Goal: Task Accomplishment & Management: Manage account settings

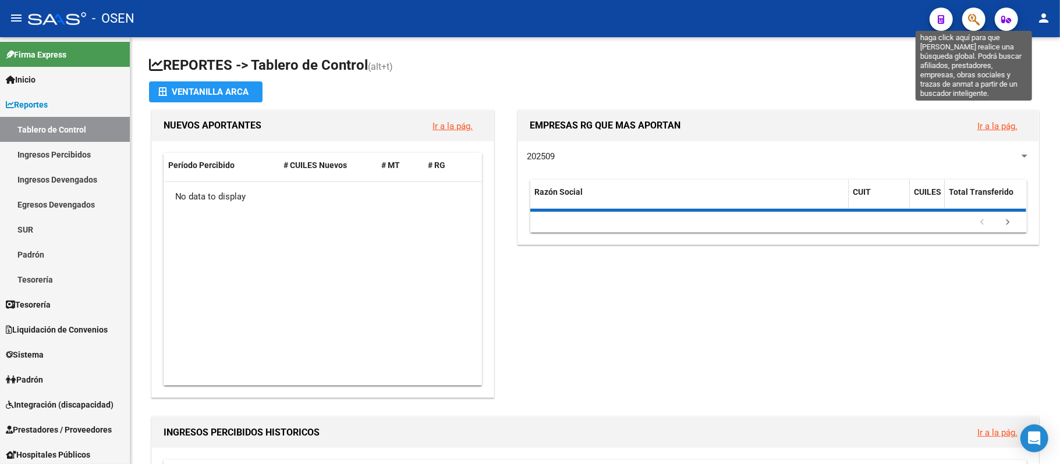
click at [976, 21] on icon "button" at bounding box center [974, 19] width 12 height 13
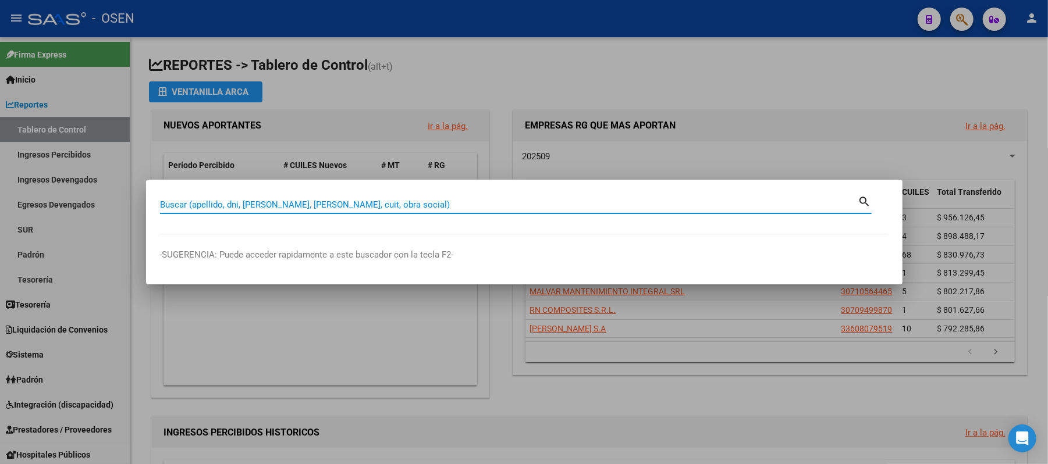
paste input "34.452.837"
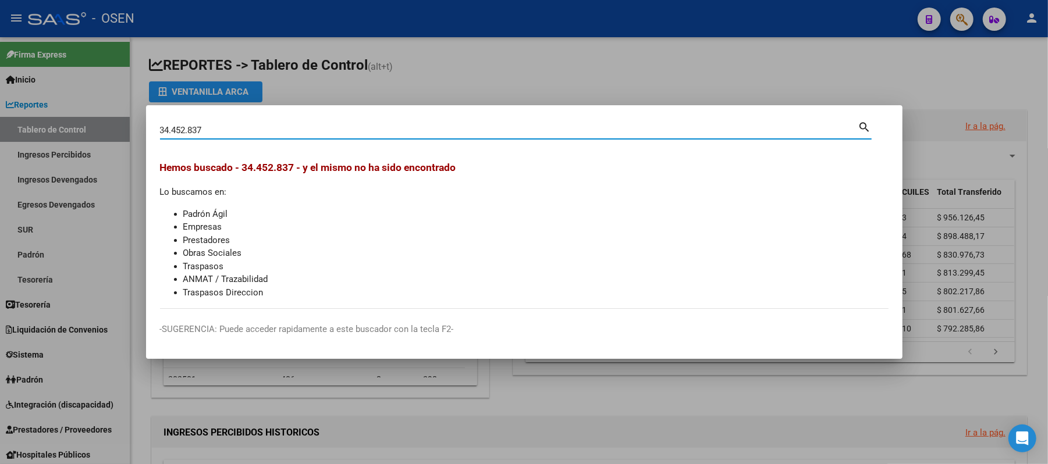
click at [189, 133] on input "34.452.837" at bounding box center [509, 130] width 698 height 10
click at [173, 133] on input "34.452837" at bounding box center [509, 130] width 698 height 10
type input "34452837"
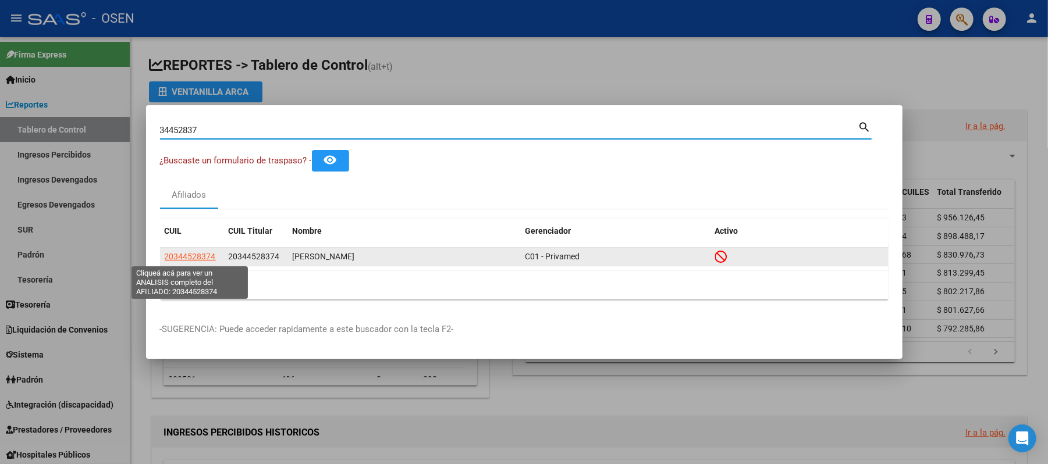
click at [193, 257] on span "20344528374" at bounding box center [190, 256] width 51 height 9
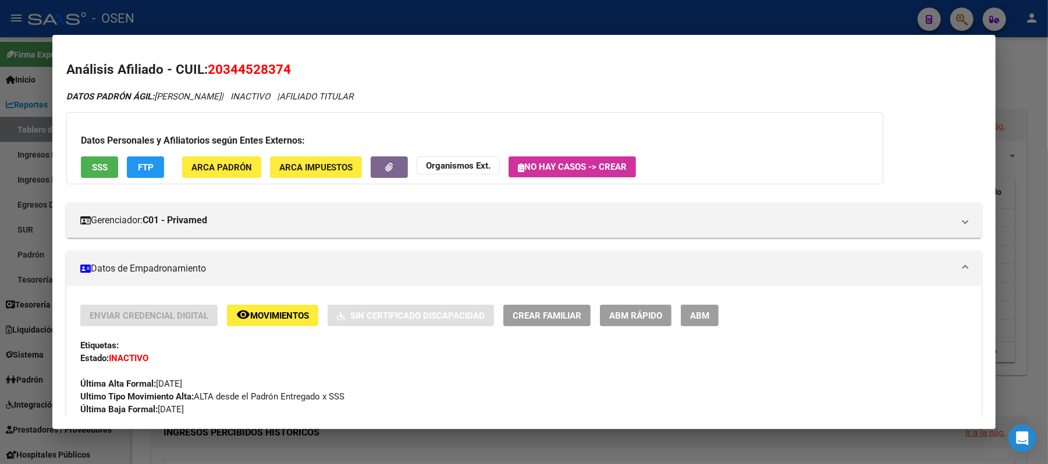
drag, startPoint x: 220, startPoint y: 70, endPoint x: 279, endPoint y: 70, distance: 59.4
click at [279, 70] on span "20344528374" at bounding box center [249, 69] width 83 height 15
click at [457, 12] on div at bounding box center [524, 232] width 1048 height 464
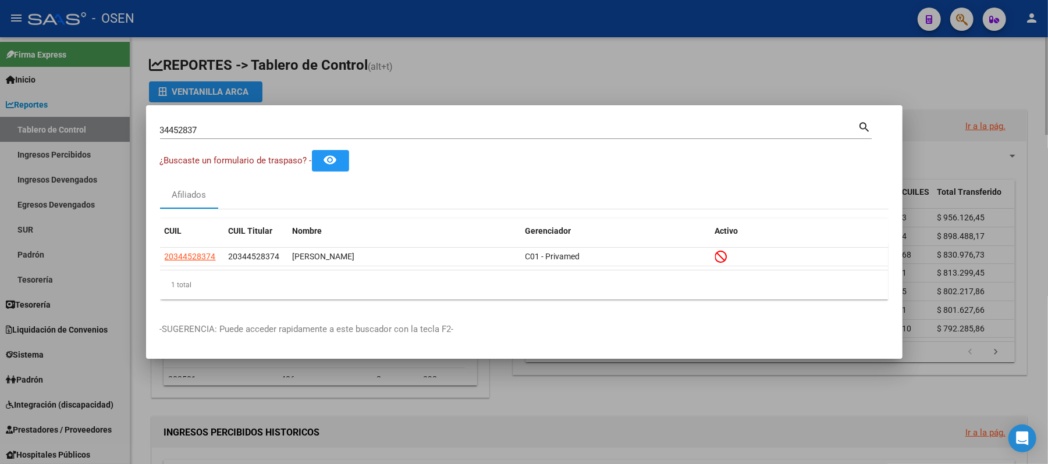
click at [585, 62] on div at bounding box center [524, 232] width 1048 height 464
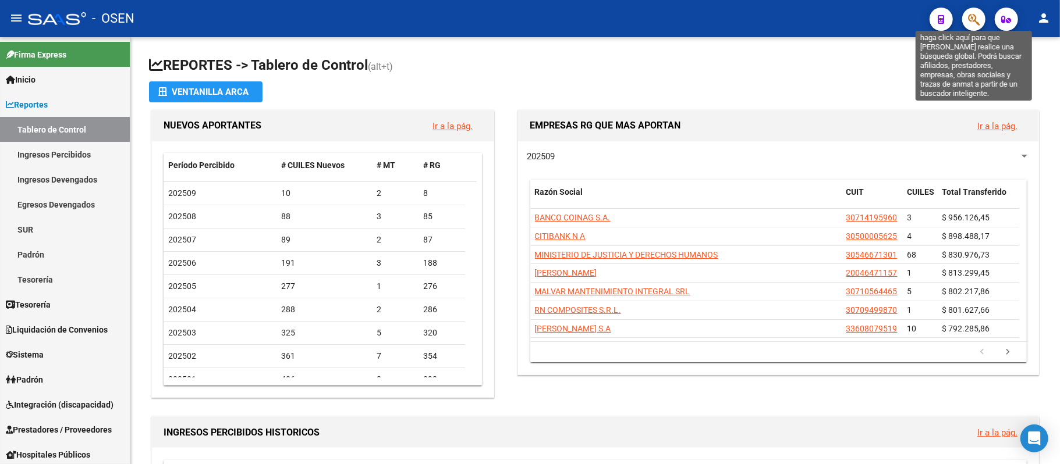
click at [976, 26] on icon "button" at bounding box center [974, 19] width 12 height 13
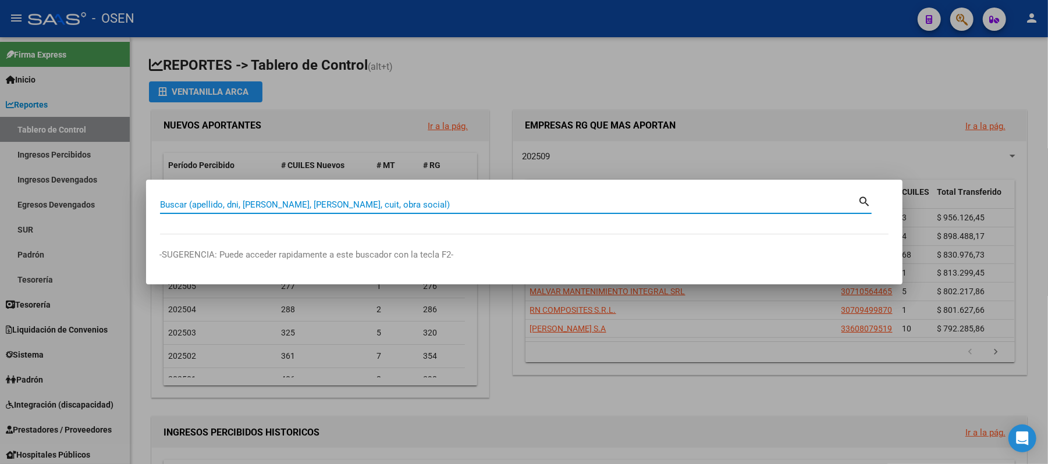
paste input "Las pretaciones de salud del período [DATE] a [DATE] deben facturarse al agente…"
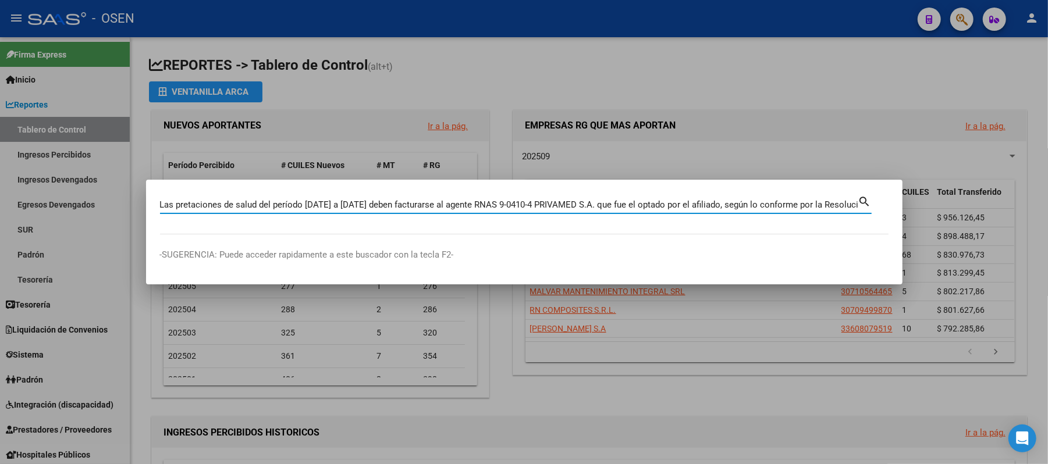
scroll to position [0, 74]
type input "Las pretaciones de salud del período [DATE] a [DATE] deben facturarse al agente…"
drag, startPoint x: 162, startPoint y: 205, endPoint x: 1059, endPoint y: 301, distance: 902.6
click at [1048, 301] on html "menu - OSEN person Firma Express Inicio Instructivos Contacto OS Reportes Table…" at bounding box center [524, 232] width 1048 height 464
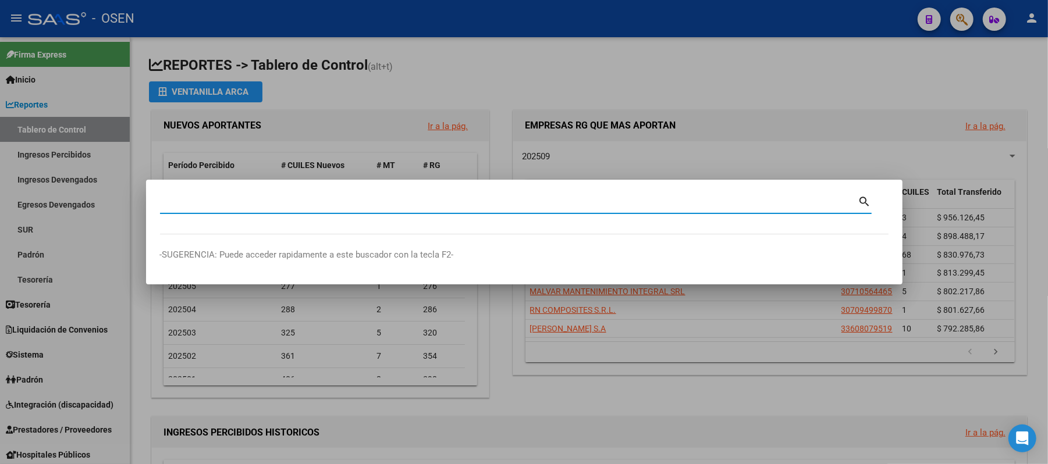
scroll to position [0, 0]
paste input "34452837​"
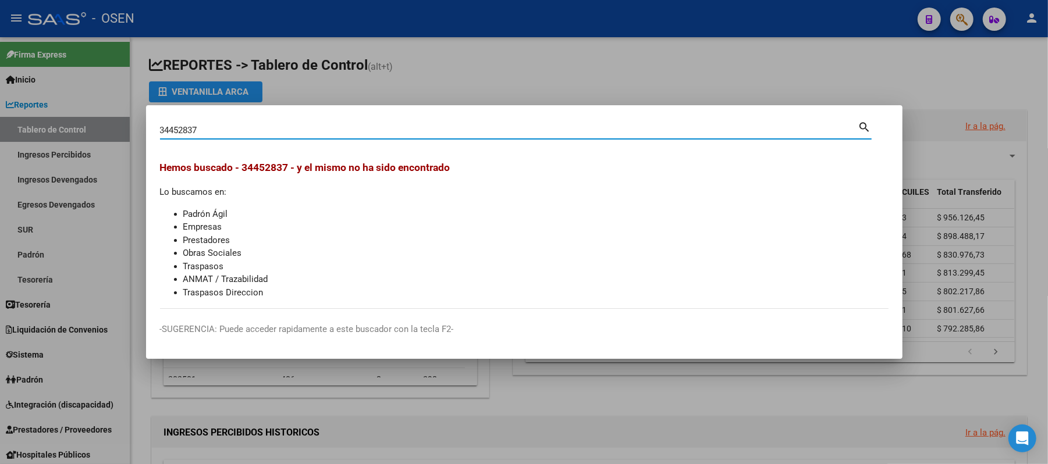
drag, startPoint x: 199, startPoint y: 133, endPoint x: 0, endPoint y: 73, distance: 208.0
click at [0, 73] on div "34452837​ Buscar (apellido, dni, cuil, nro traspaso, cuit, obra social) search …" at bounding box center [524, 232] width 1048 height 464
type input "[PERSON_NAME]"
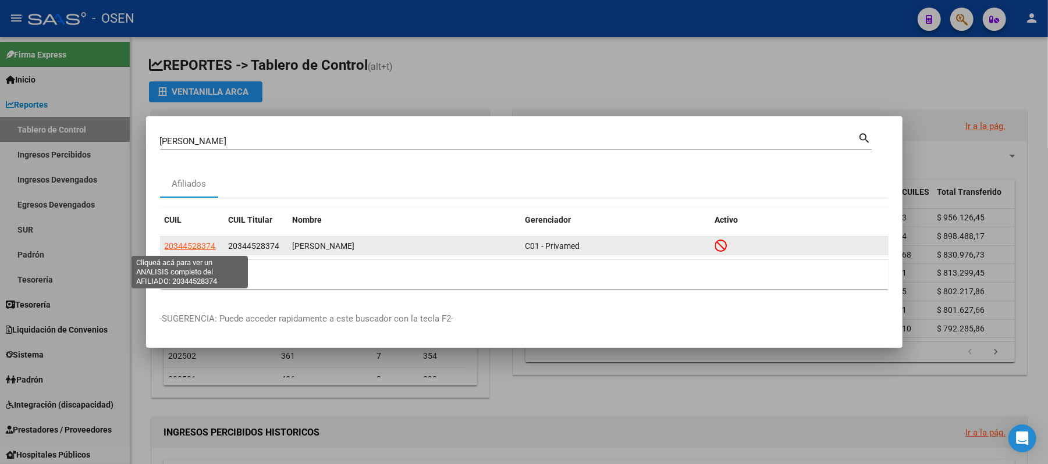
click at [191, 248] on span "20344528374" at bounding box center [190, 246] width 51 height 9
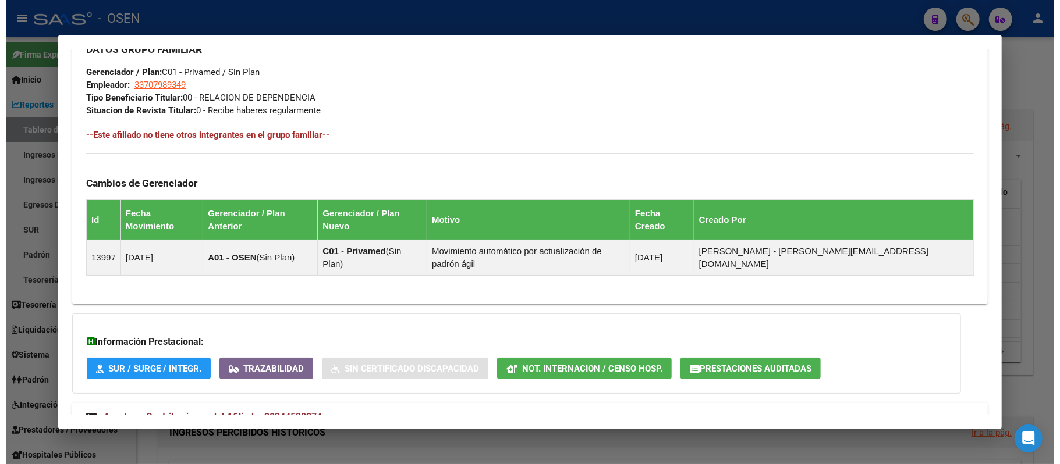
scroll to position [617, 0]
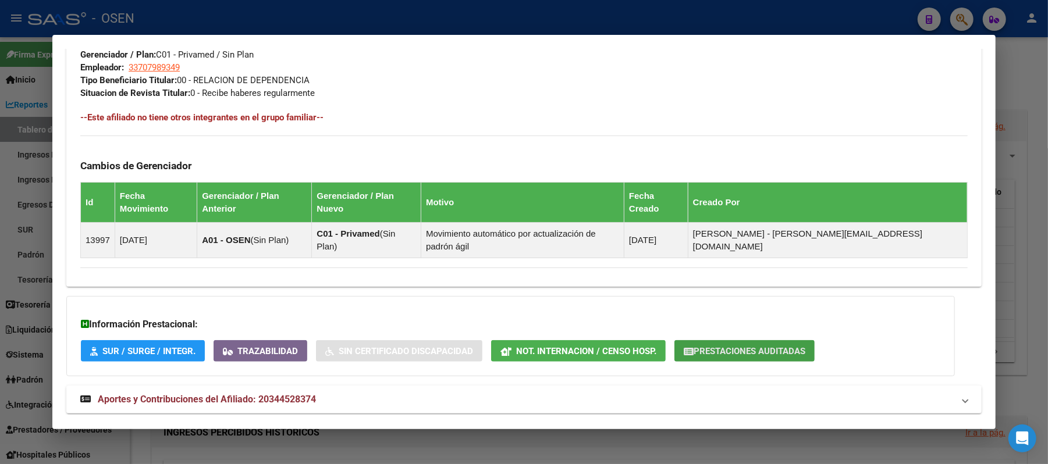
click at [727, 346] on span "Prestaciones Auditadas" at bounding box center [750, 351] width 112 height 10
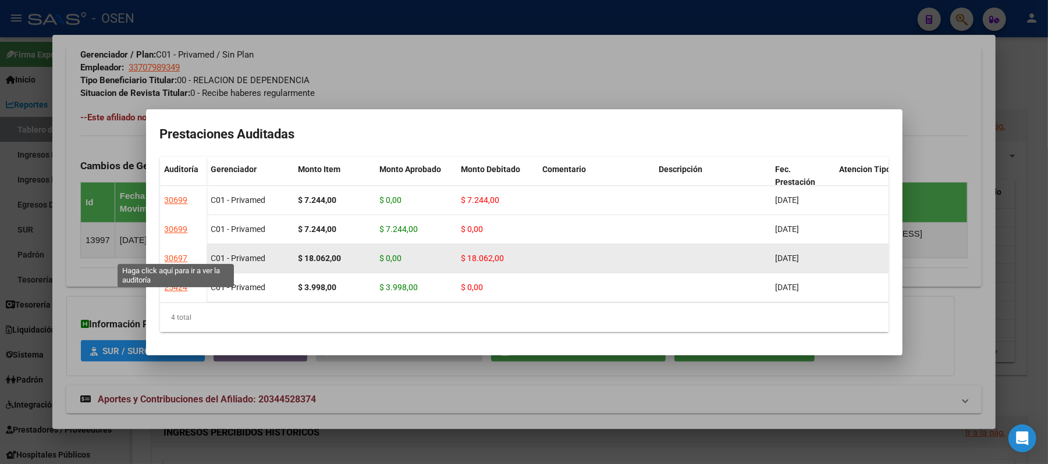
click at [180, 254] on div "30697" at bounding box center [176, 258] width 23 height 13
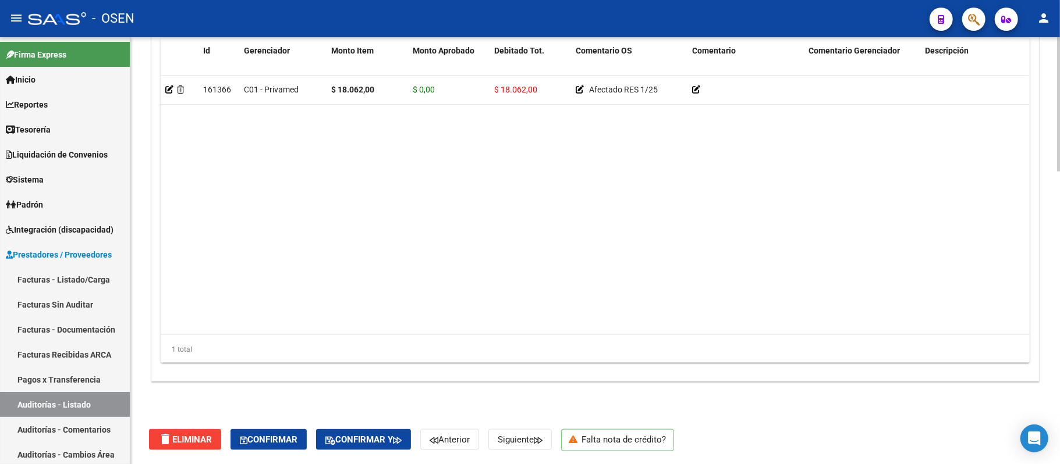
scroll to position [0, 857]
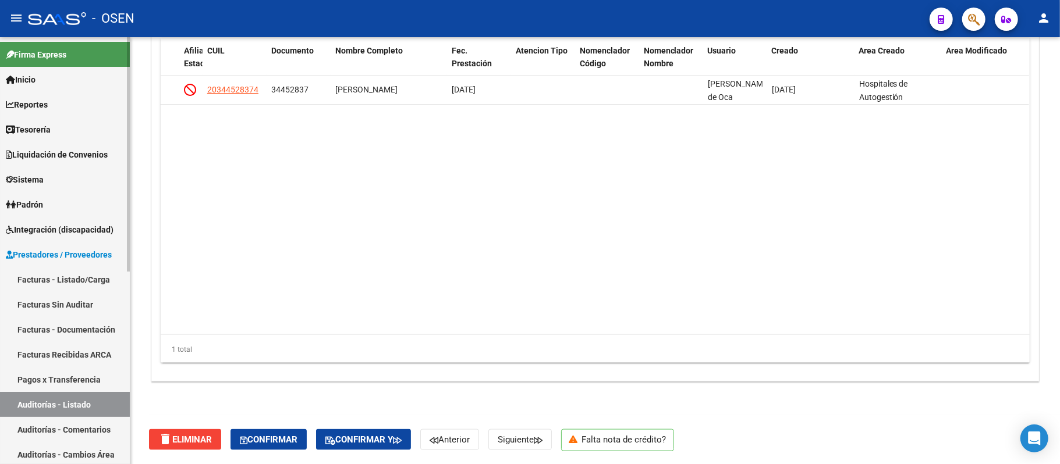
click at [54, 405] on link "Auditorías - Listado" at bounding box center [65, 404] width 130 height 25
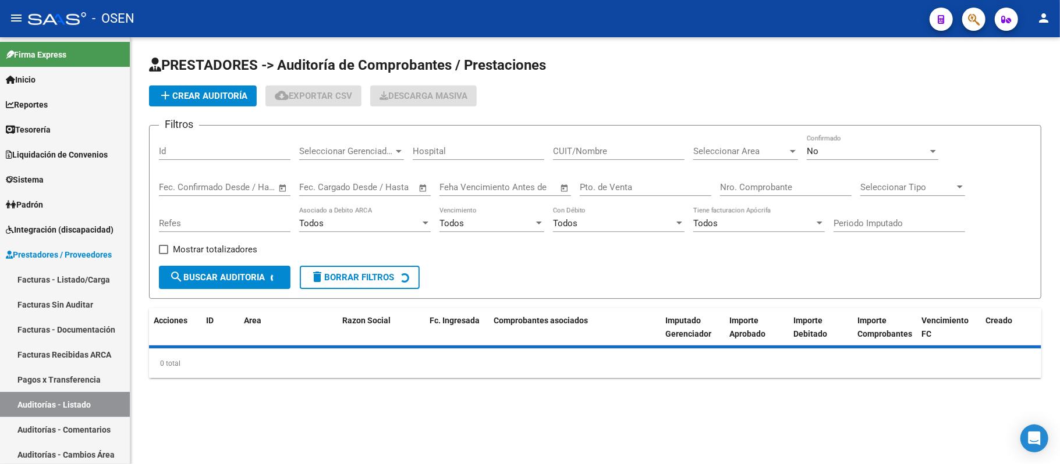
click at [814, 180] on div "Nro. Comprobante" at bounding box center [786, 183] width 132 height 25
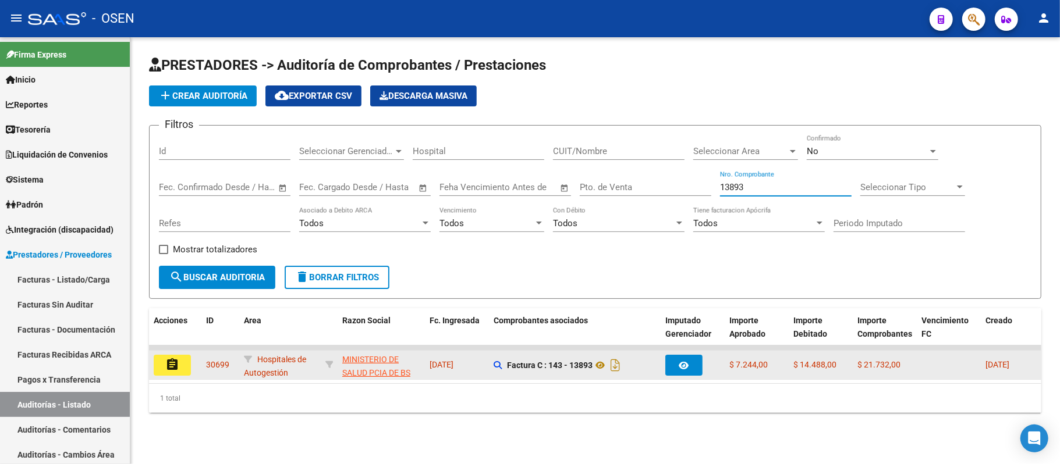
type input "13893"
click at [170, 364] on mat-icon "assignment" at bounding box center [172, 365] width 14 height 14
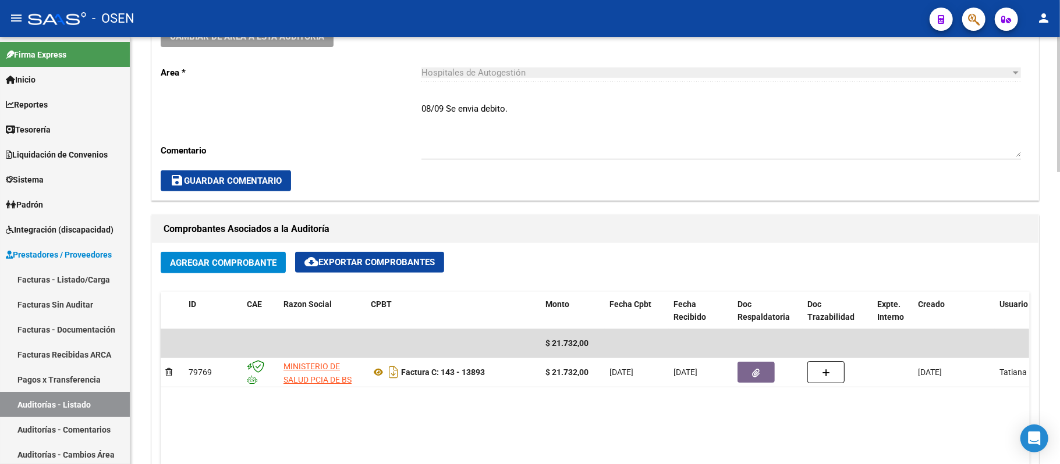
scroll to position [388, 0]
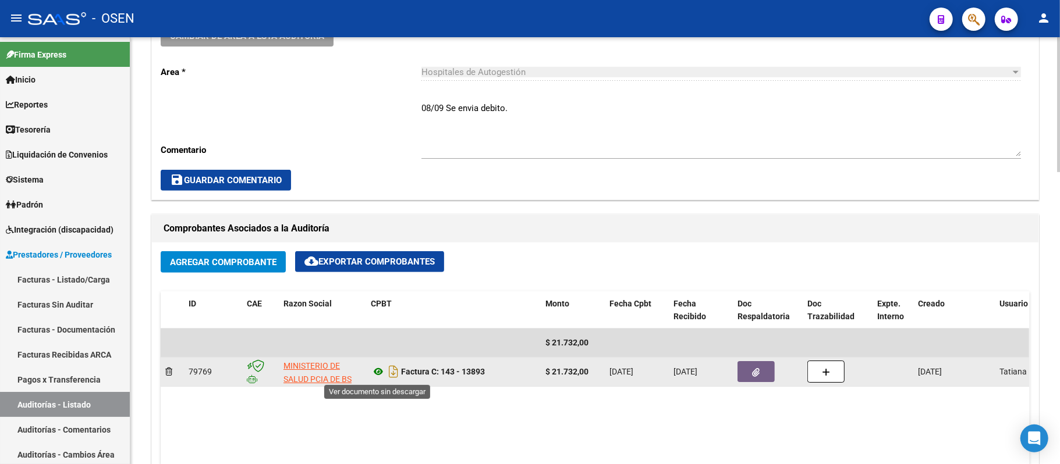
click at [377, 368] on icon at bounding box center [378, 372] width 15 height 14
click at [751, 374] on button "button" at bounding box center [755, 371] width 37 height 21
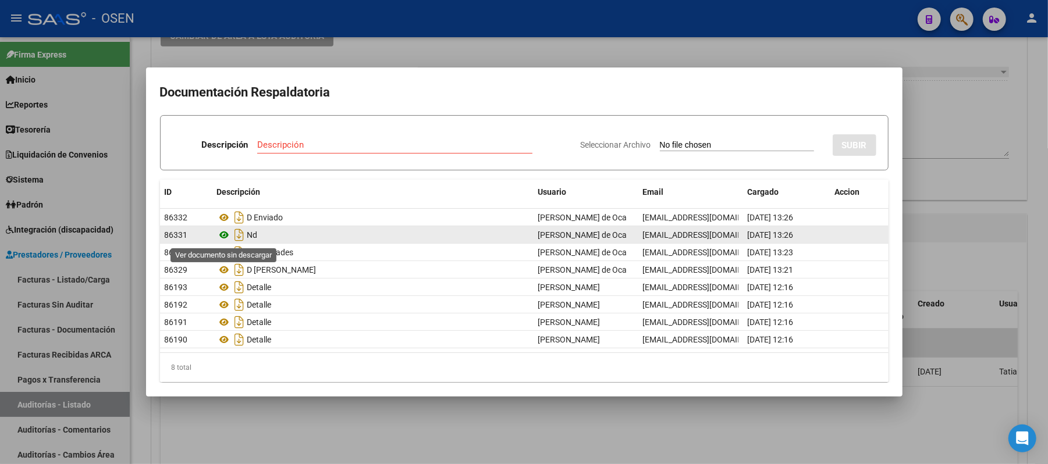
click at [221, 236] on icon at bounding box center [224, 235] width 15 height 14
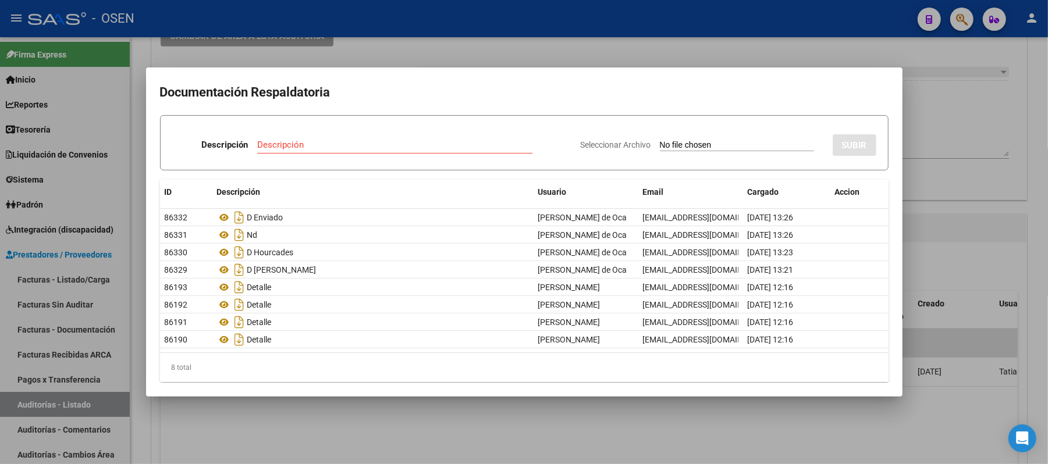
click at [455, 49] on div at bounding box center [524, 232] width 1048 height 464
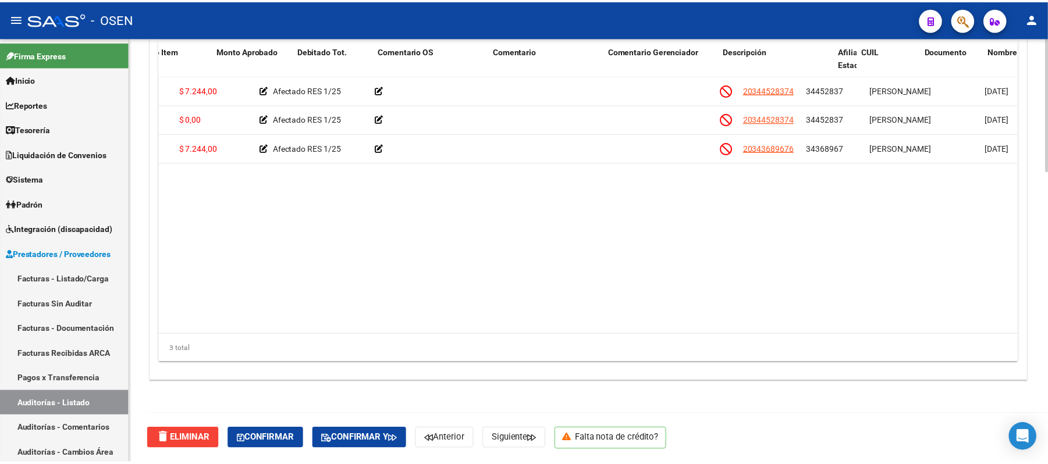
scroll to position [0, 0]
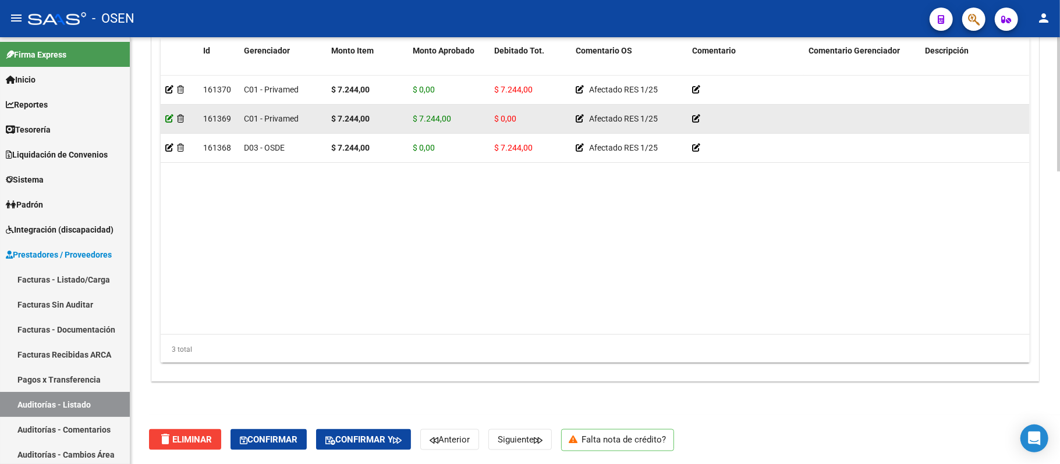
click at [168, 117] on icon at bounding box center [169, 119] width 8 height 8
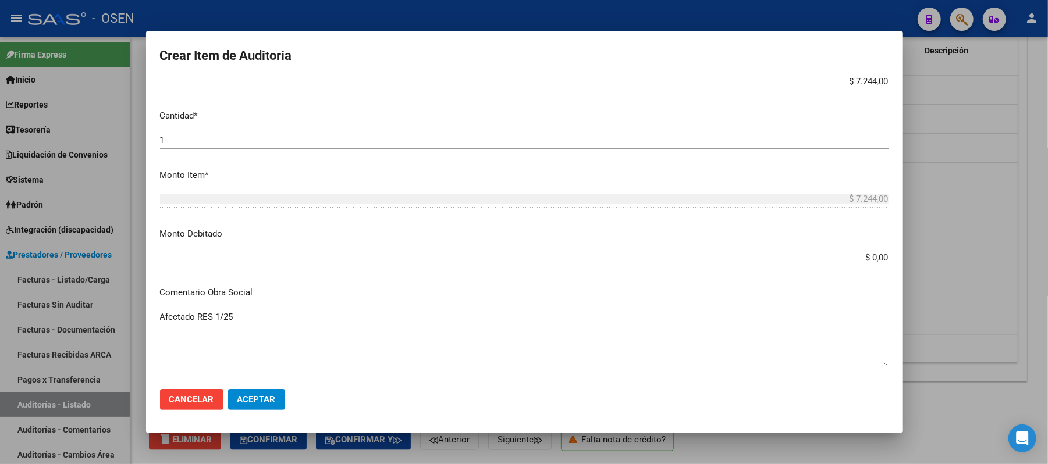
scroll to position [341, 0]
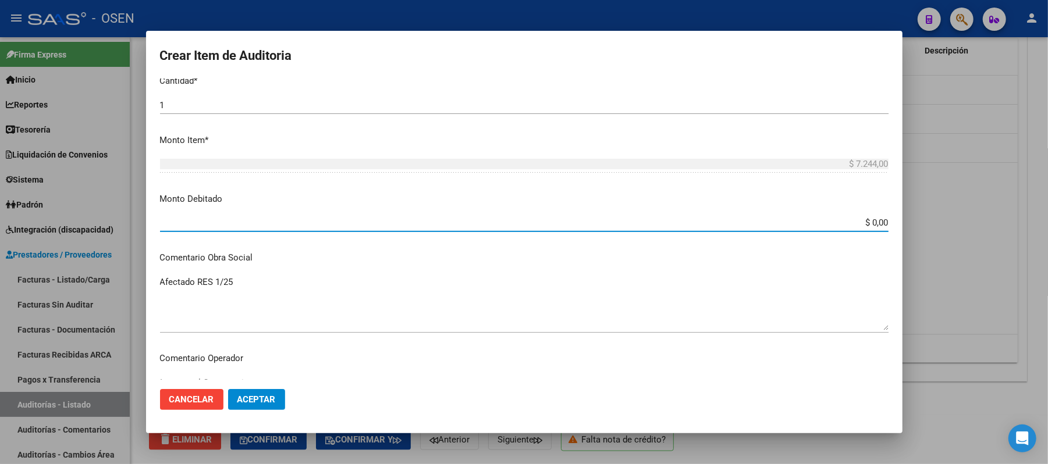
drag, startPoint x: 862, startPoint y: 222, endPoint x: 1059, endPoint y: 256, distance: 200.2
click at [1048, 256] on html "menu - OSEN person Firma Express Inicio Instructivos Contacto OS Reportes Table…" at bounding box center [524, 232] width 1048 height 464
type input "$ 7.244,00"
click at [260, 396] on span "Aceptar" at bounding box center [256, 400] width 38 height 10
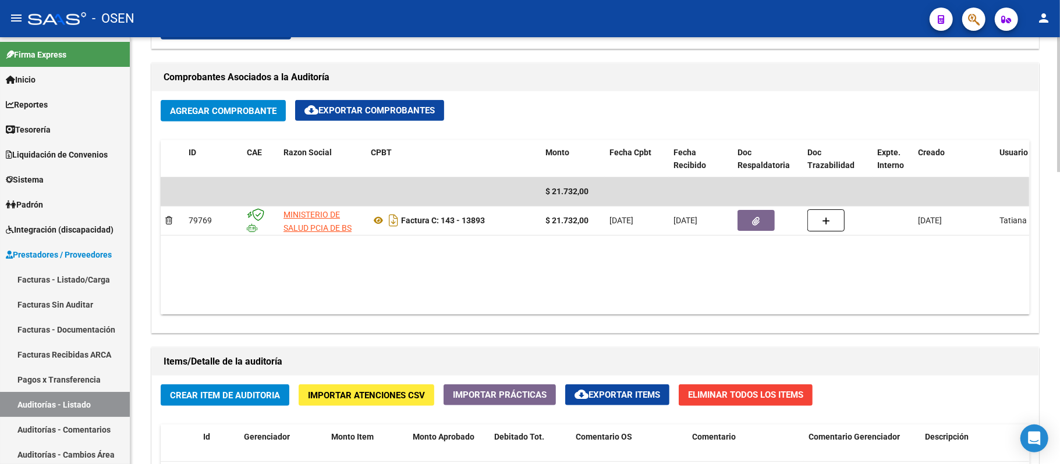
scroll to position [853, 0]
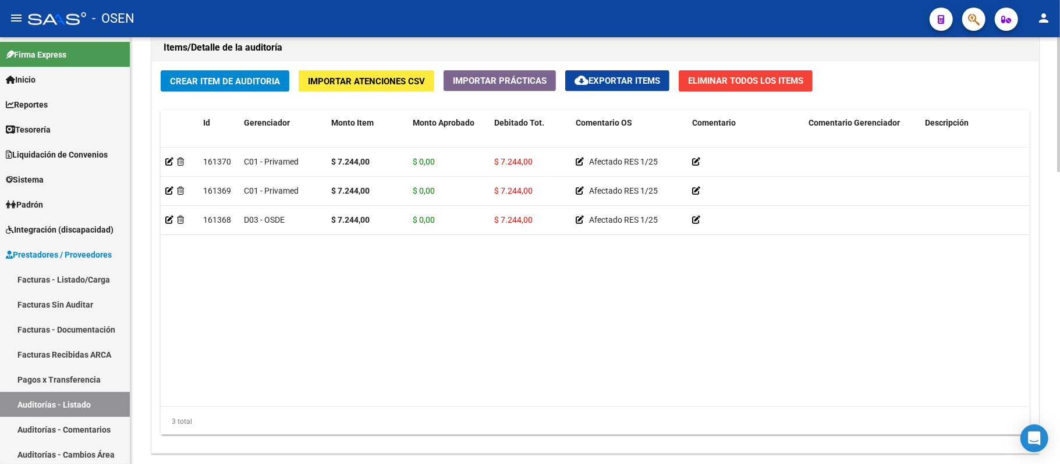
drag, startPoint x: 516, startPoint y: 408, endPoint x: 527, endPoint y: 399, distance: 14.1
click at [522, 403] on div "Id Gerenciador Monto Item Monto Aprobado Debitado Tot. Comentario OS Comentario…" at bounding box center [595, 274] width 869 height 326
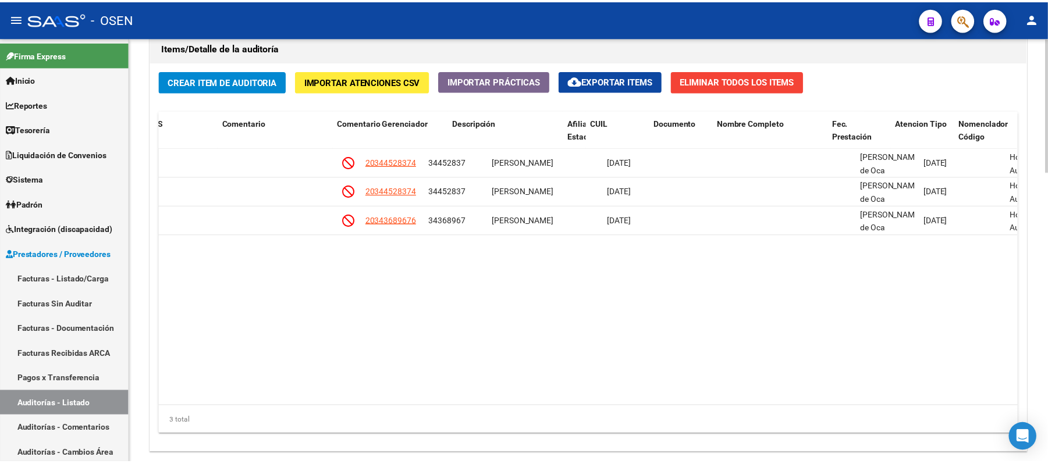
scroll to position [0, 700]
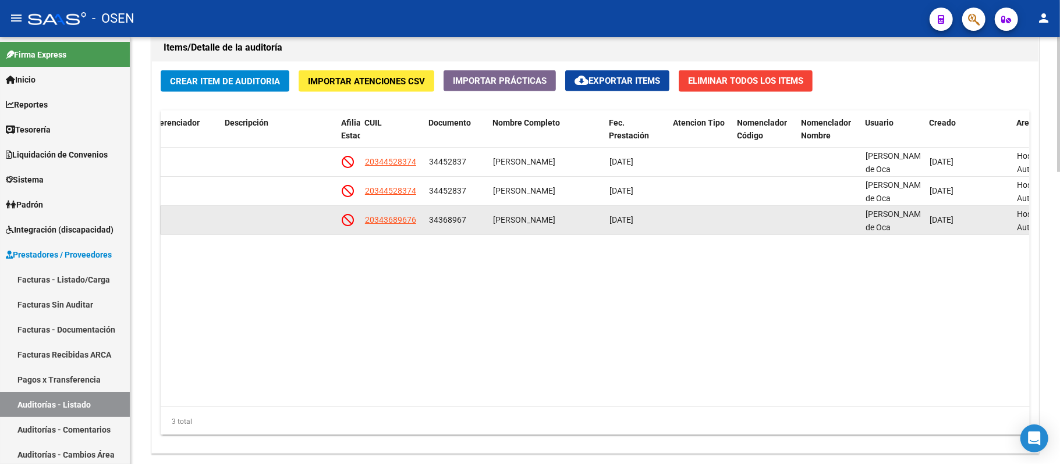
drag, startPoint x: 562, startPoint y: 223, endPoint x: 481, endPoint y: 225, distance: 80.9
click at [481, 225] on div "161368 D03 - OSDE $ 7.244,00 $ 0,00 $ 7.244,00 Afectado RES 1/25 20343689676 34…" at bounding box center [324, 220] width 1726 height 29
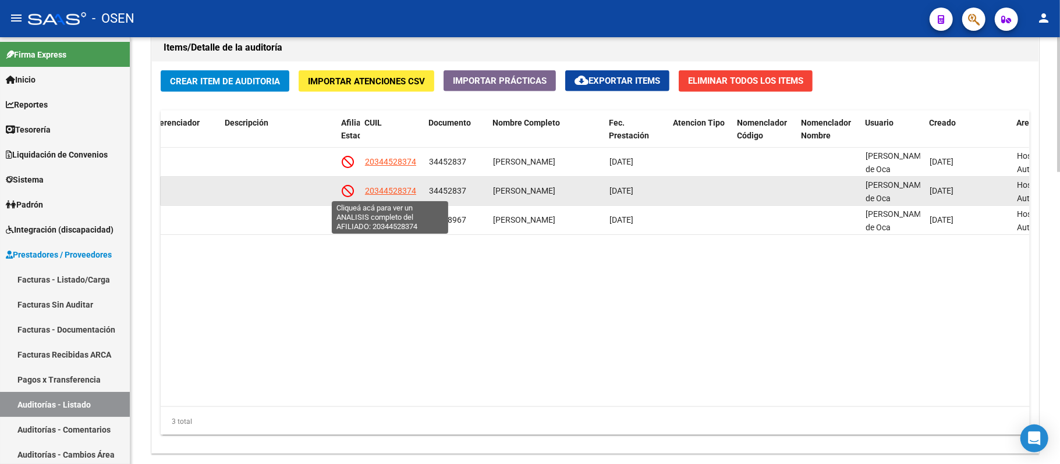
click at [402, 187] on span "20344528374" at bounding box center [390, 190] width 51 height 9
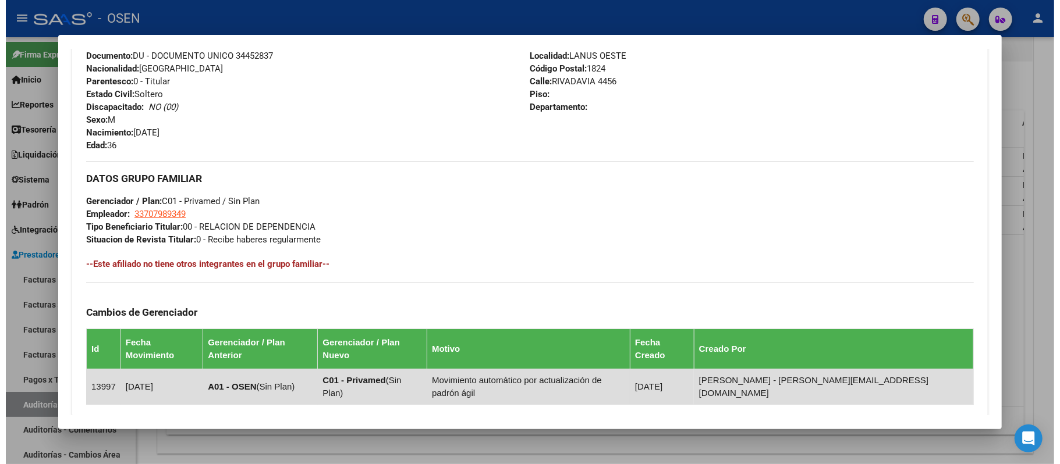
scroll to position [606, 0]
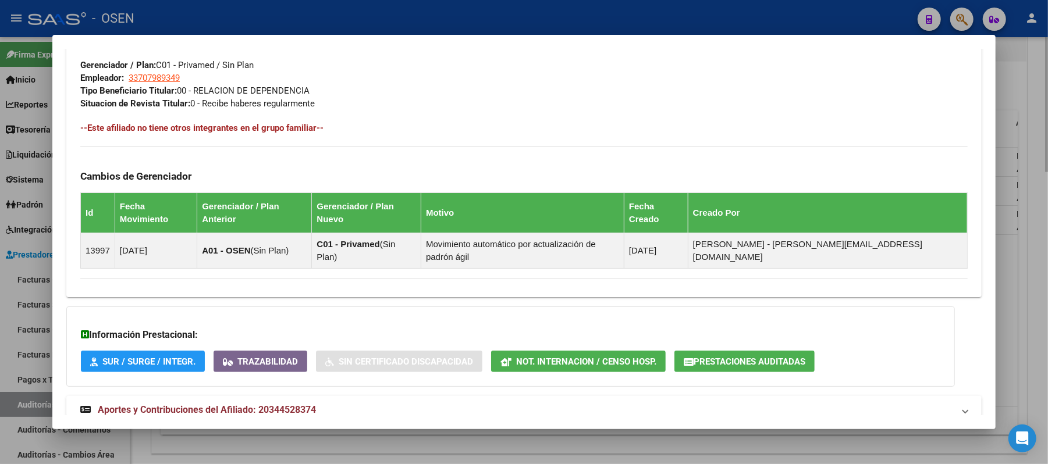
drag, startPoint x: 333, startPoint y: 13, endPoint x: 421, endPoint y: 142, distance: 156.3
click at [333, 13] on div at bounding box center [524, 232] width 1048 height 464
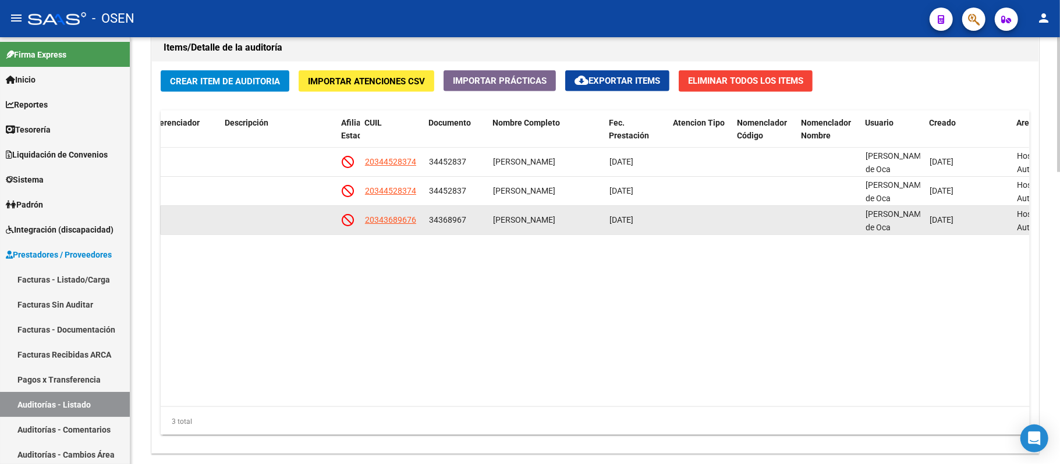
drag, startPoint x: 471, startPoint y: 222, endPoint x: 431, endPoint y: 222, distance: 40.2
click at [431, 222] on div "34368967" at bounding box center [456, 220] width 55 height 13
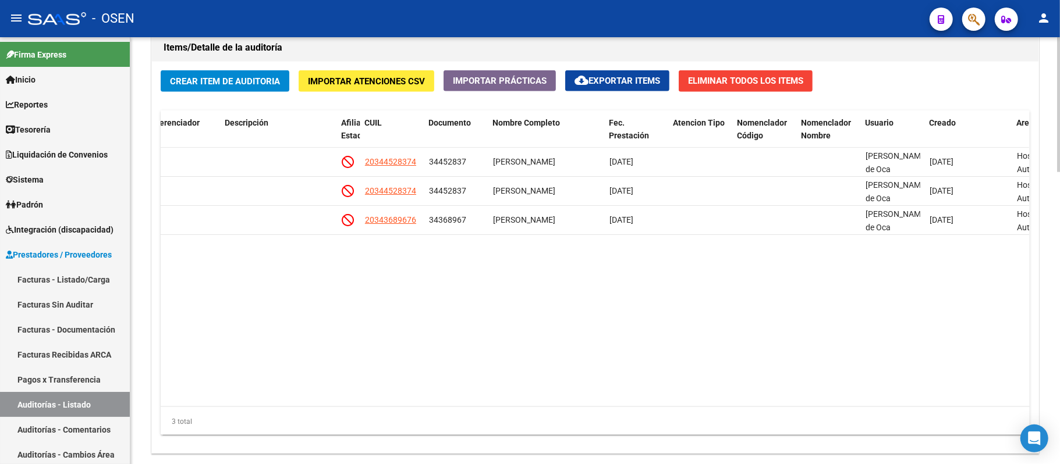
copy span "34368967"
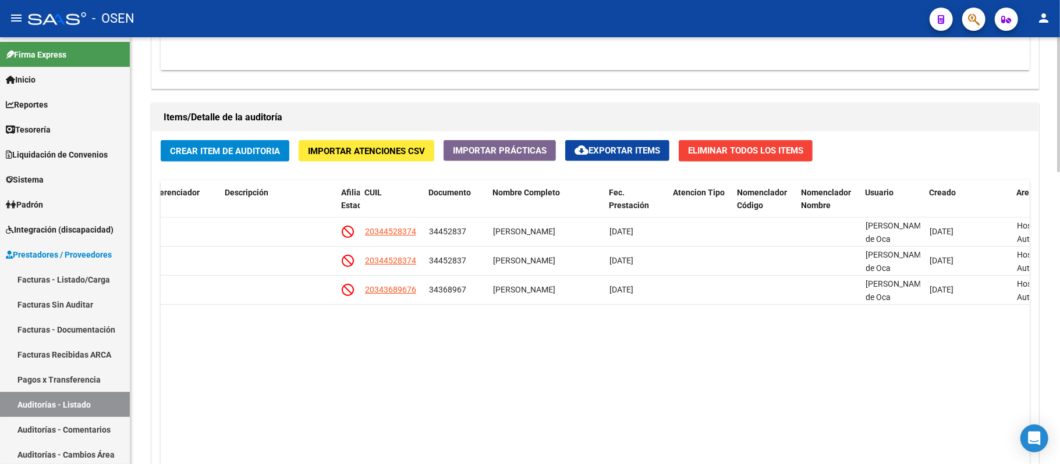
scroll to position [543, 0]
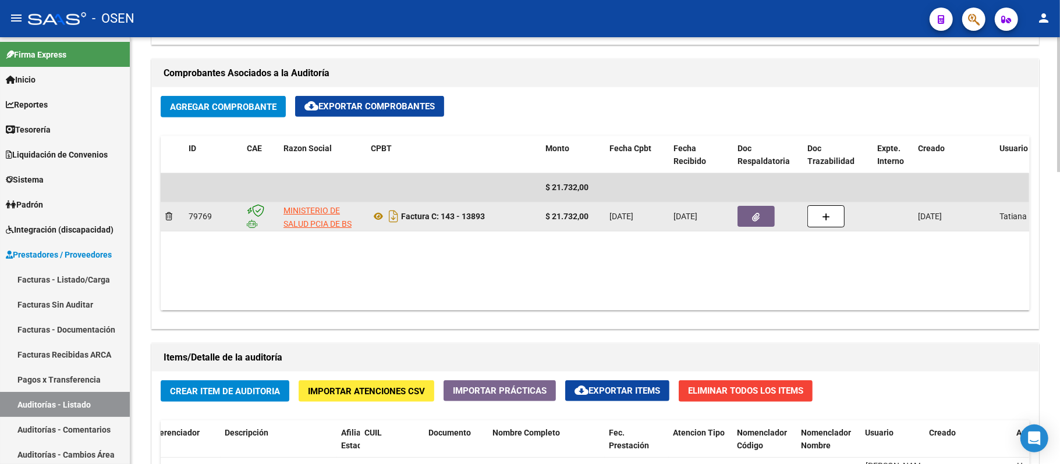
click at [764, 210] on button "button" at bounding box center [755, 216] width 37 height 21
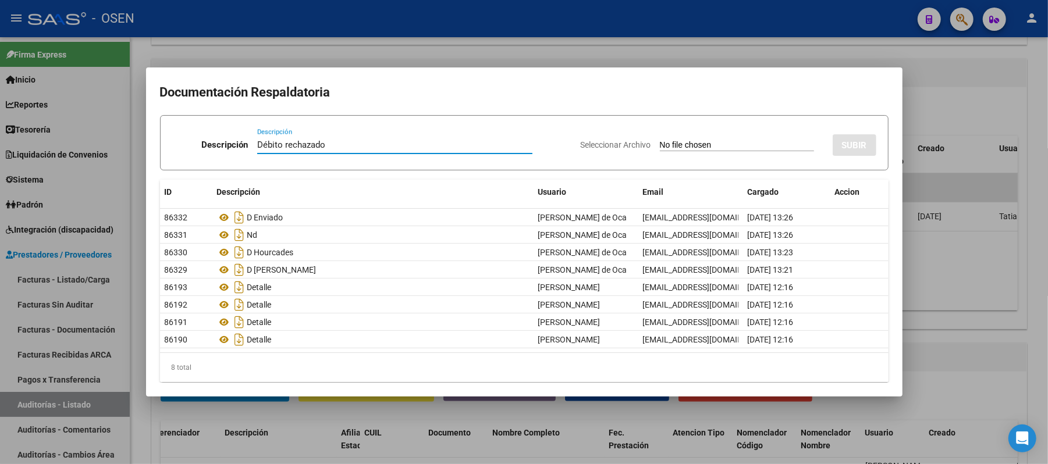
type input "Débito rechazado"
click at [660, 143] on input "Seleccionar Archivo" at bounding box center [737, 145] width 154 height 11
type input "C:\fakepath\débito rechazado.png"
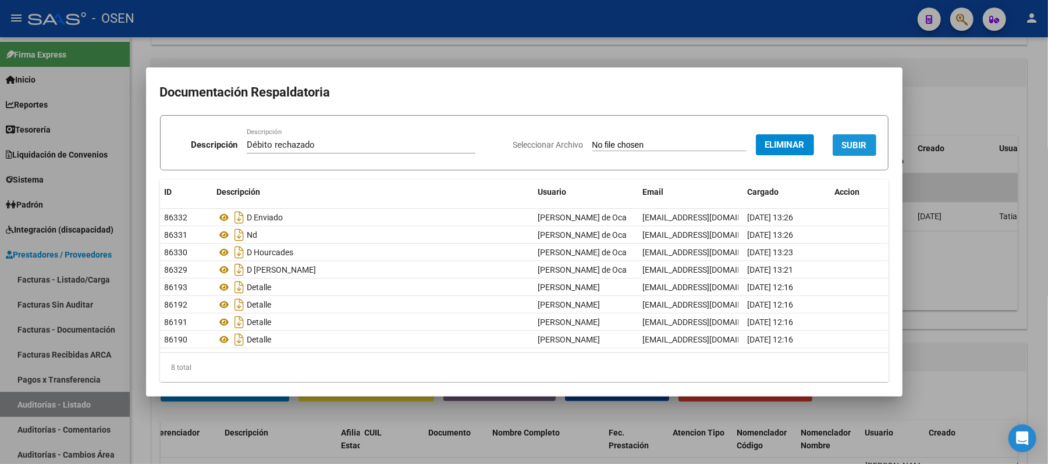
click at [842, 147] on span "SUBIR" at bounding box center [854, 145] width 25 height 10
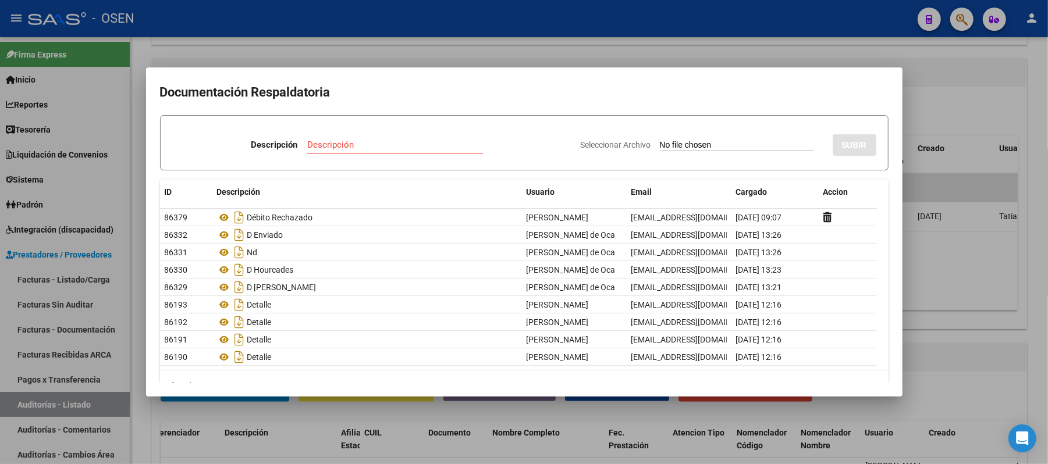
click at [1017, 256] on div at bounding box center [524, 232] width 1048 height 464
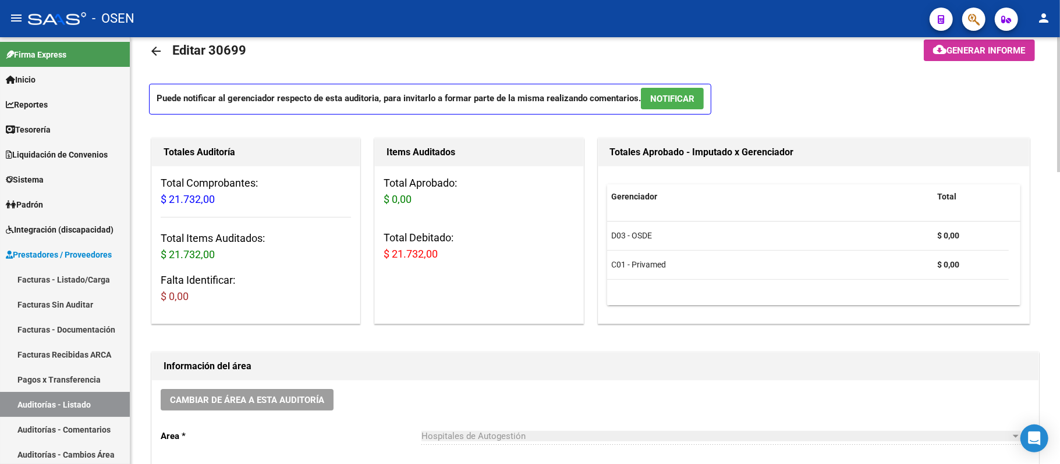
scroll to position [0, 0]
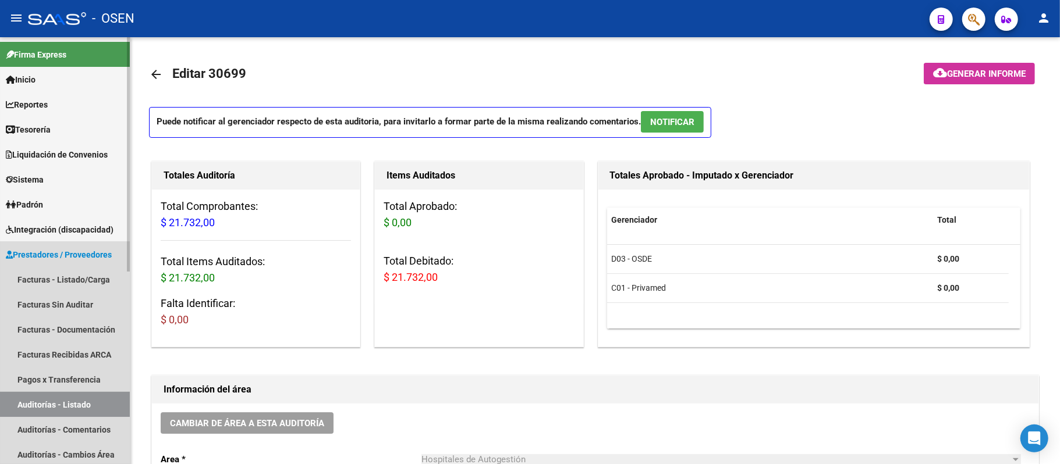
click at [77, 397] on link "Auditorías - Listado" at bounding box center [65, 404] width 130 height 25
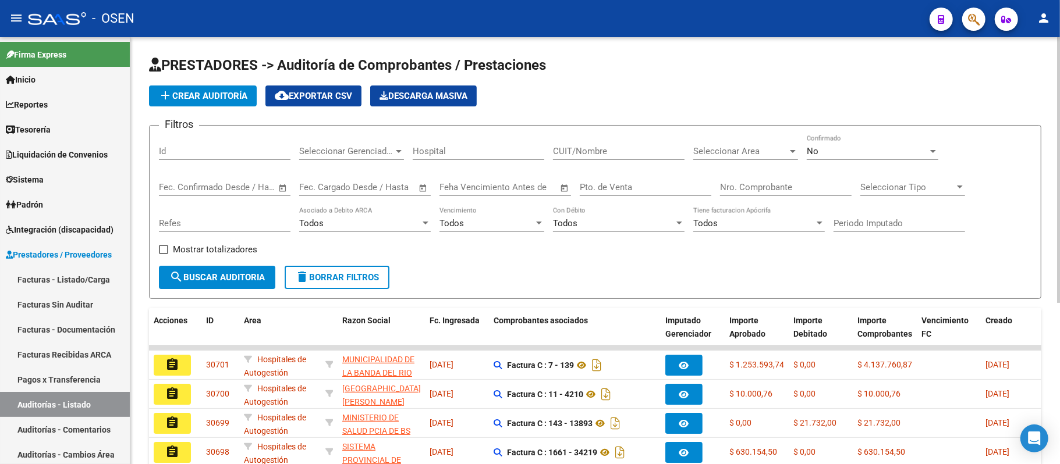
click at [774, 187] on input "Nro. Comprobante" at bounding box center [786, 187] width 132 height 10
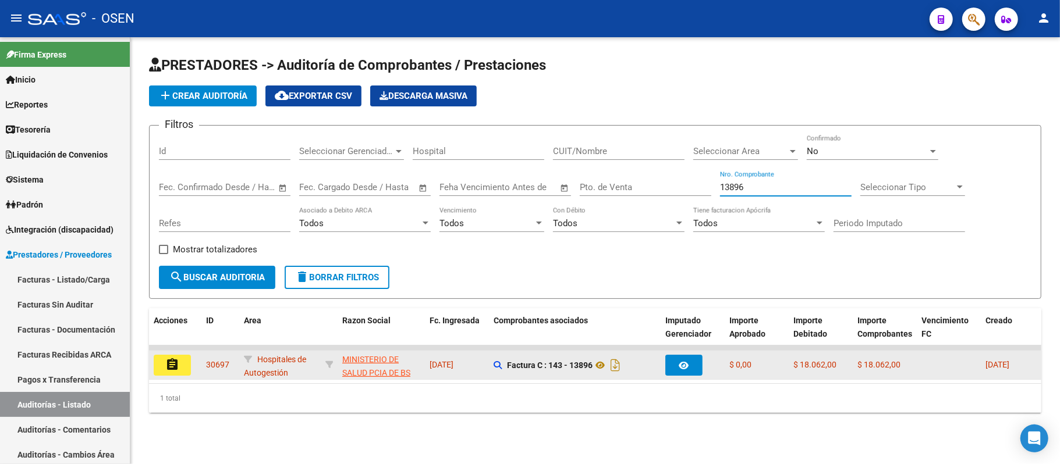
type input "13896"
click at [184, 364] on button "assignment" at bounding box center [172, 365] width 37 height 21
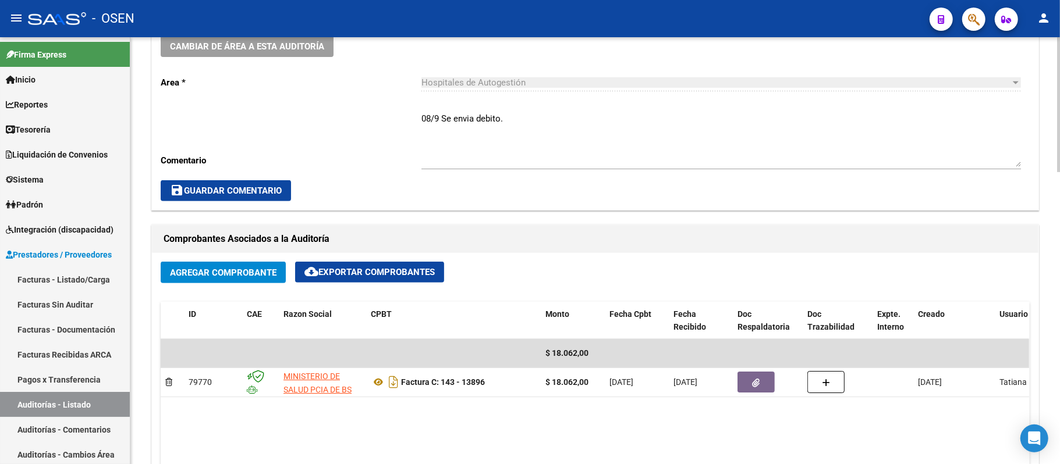
scroll to position [388, 0]
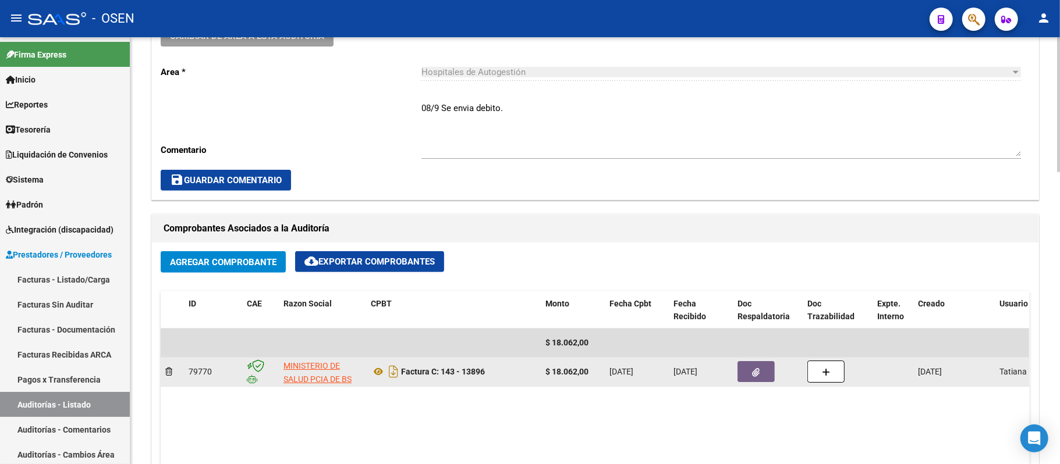
click at [748, 382] on button "button" at bounding box center [755, 371] width 37 height 21
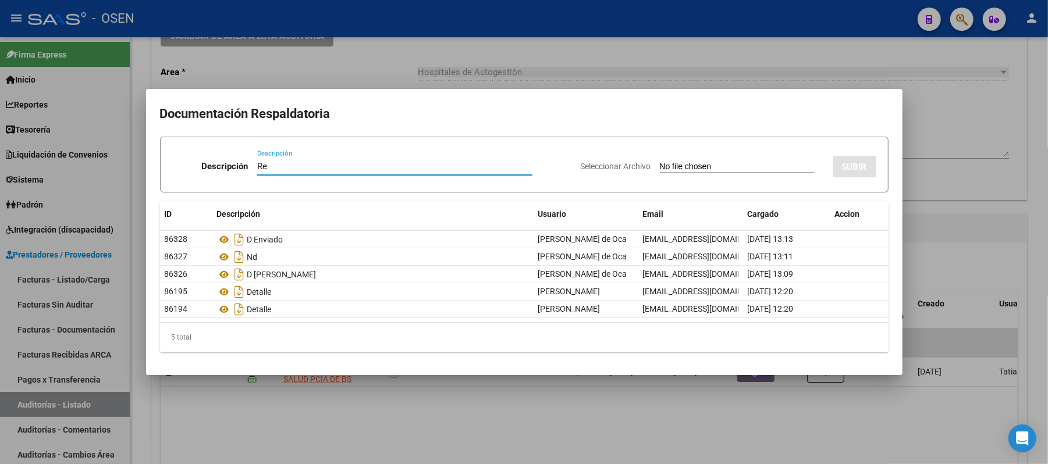
type input "R"
type input "Débito rechazado"
click at [717, 166] on input "Seleccionar Archivo" at bounding box center [737, 167] width 154 height 11
type input "C:\fakepath\rechazo 13896.png"
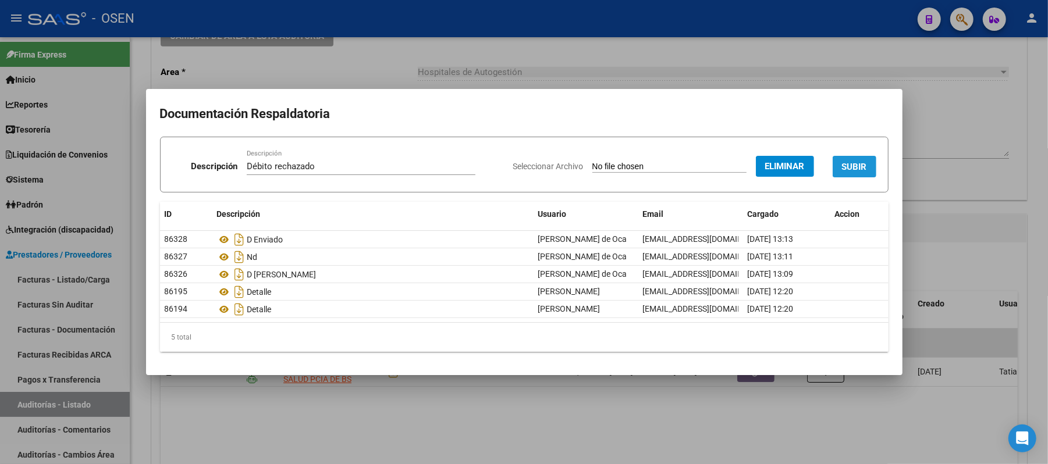
click at [863, 157] on button "SUBIR" at bounding box center [855, 167] width 44 height 22
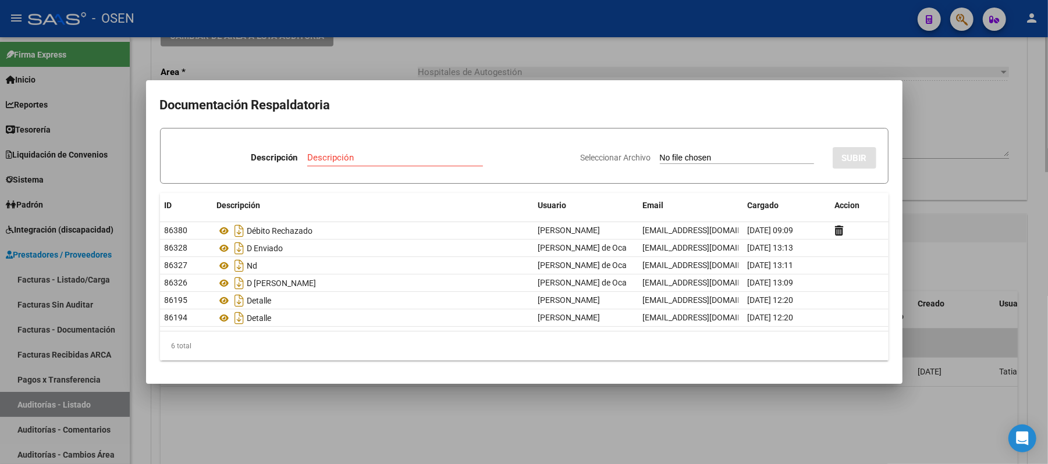
click at [506, 31] on div at bounding box center [524, 232] width 1048 height 464
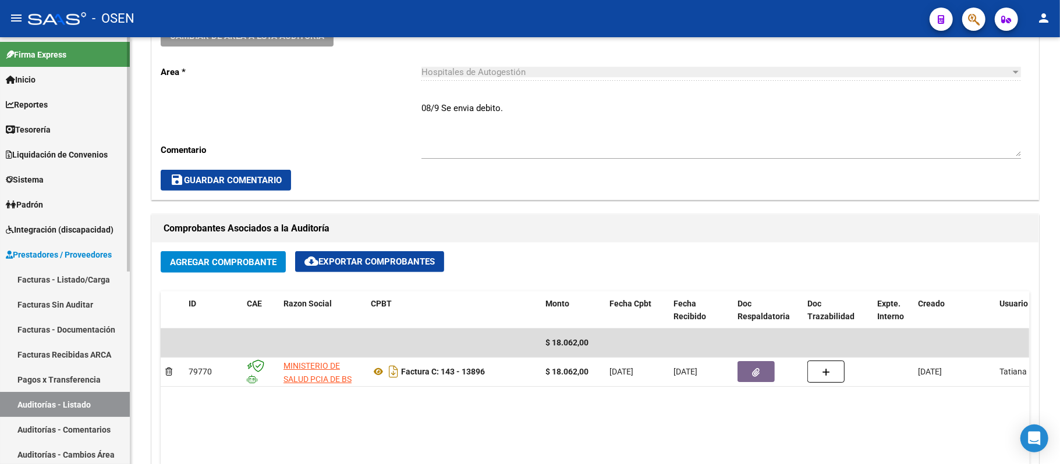
drag, startPoint x: 43, startPoint y: 408, endPoint x: 123, endPoint y: 397, distance: 81.1
click at [43, 408] on link "Auditorías - Listado" at bounding box center [65, 404] width 130 height 25
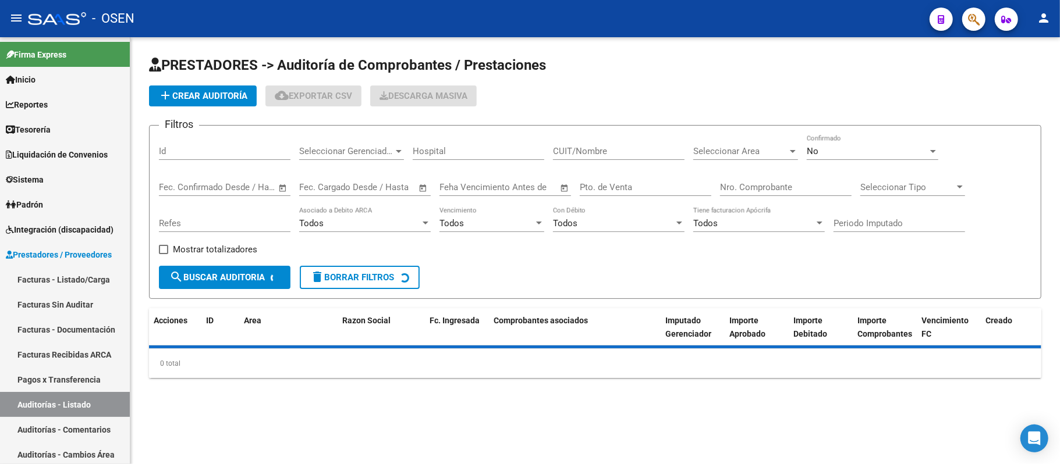
click at [796, 185] on input "Nro. Comprobante" at bounding box center [786, 187] width 132 height 10
paste input "13472"
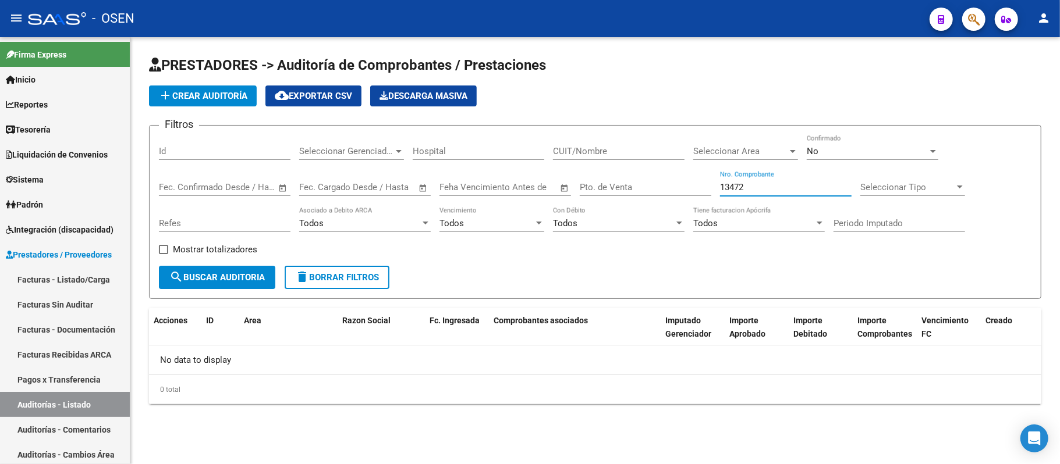
type input "13472"
click at [857, 143] on div "No Confirmado" at bounding box center [873, 147] width 132 height 25
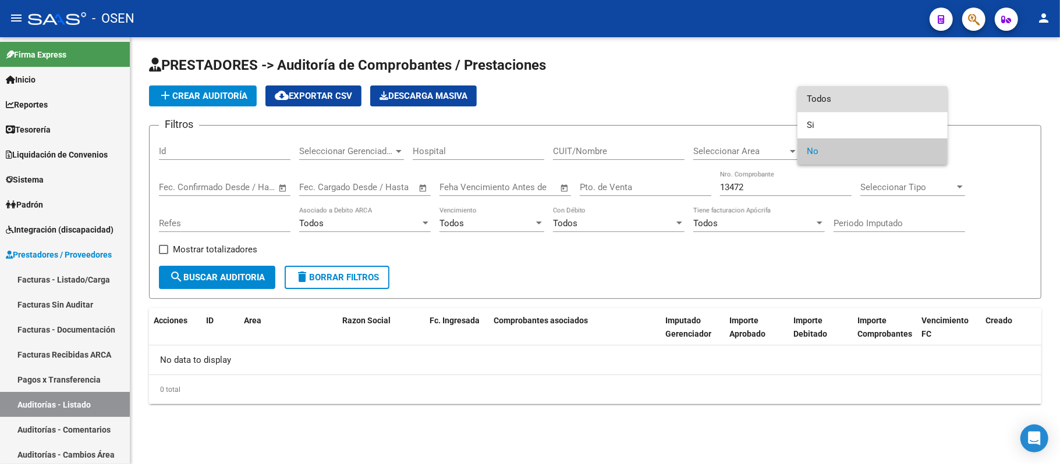
click at [844, 101] on span "Todos" at bounding box center [873, 99] width 132 height 26
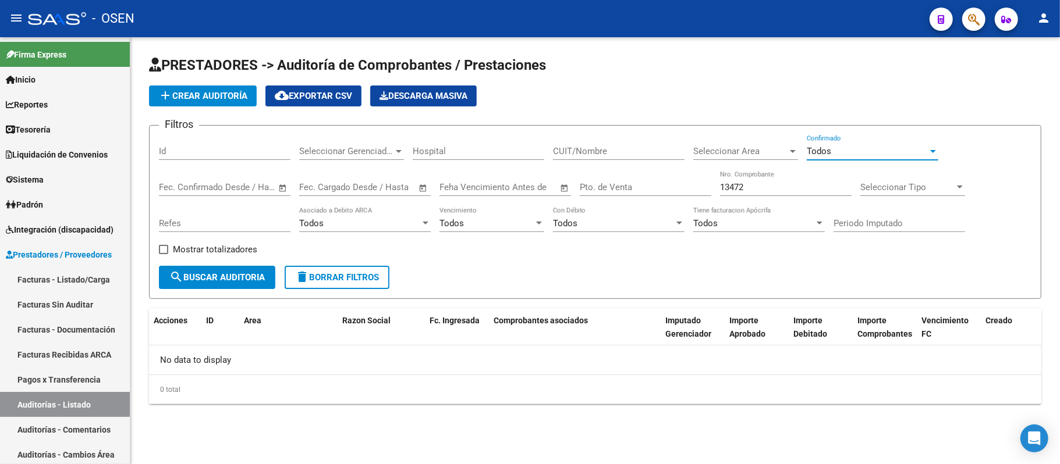
click at [246, 285] on button "search Buscar Auditoria" at bounding box center [217, 277] width 116 height 23
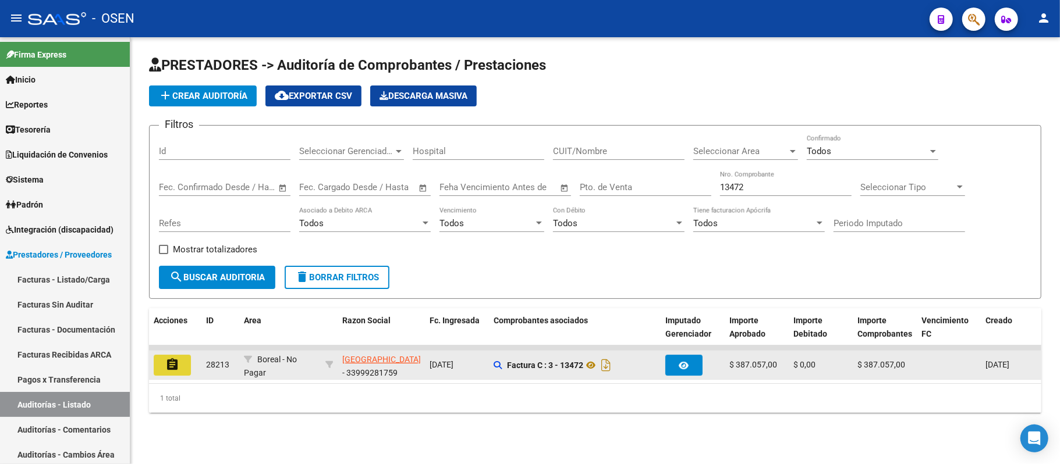
click at [175, 363] on mat-icon "assignment" at bounding box center [172, 365] width 14 height 14
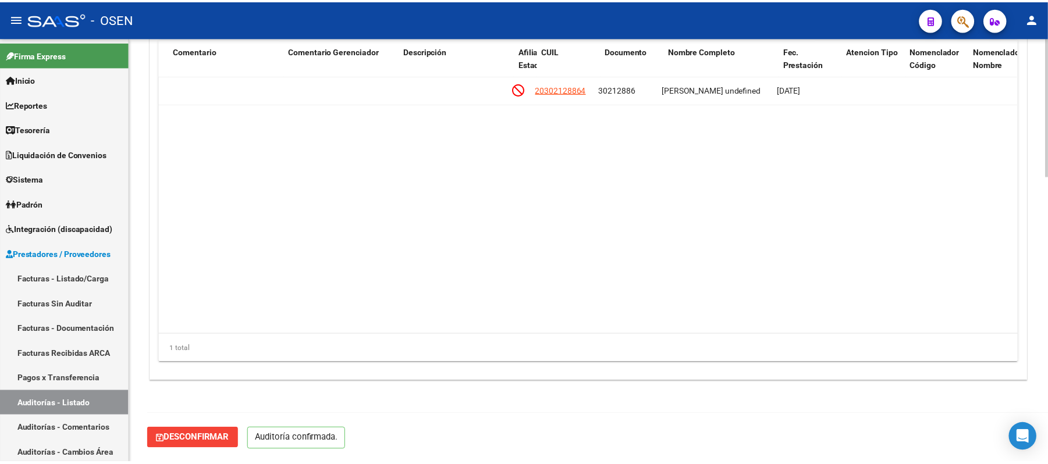
scroll to position [0, 494]
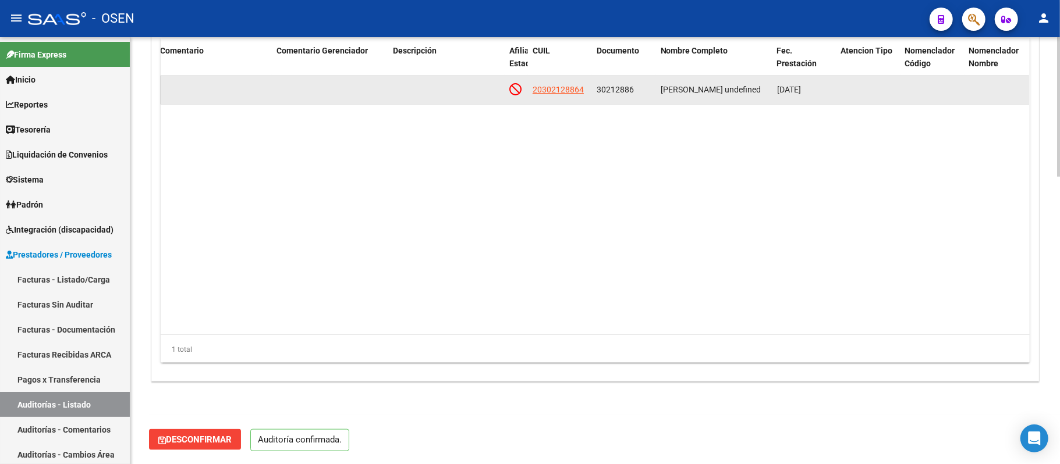
click at [562, 83] on app-link-go-to "20302128864" at bounding box center [558, 89] width 51 height 13
click at [562, 87] on span "20302128864" at bounding box center [558, 89] width 51 height 9
type textarea "20302128864"
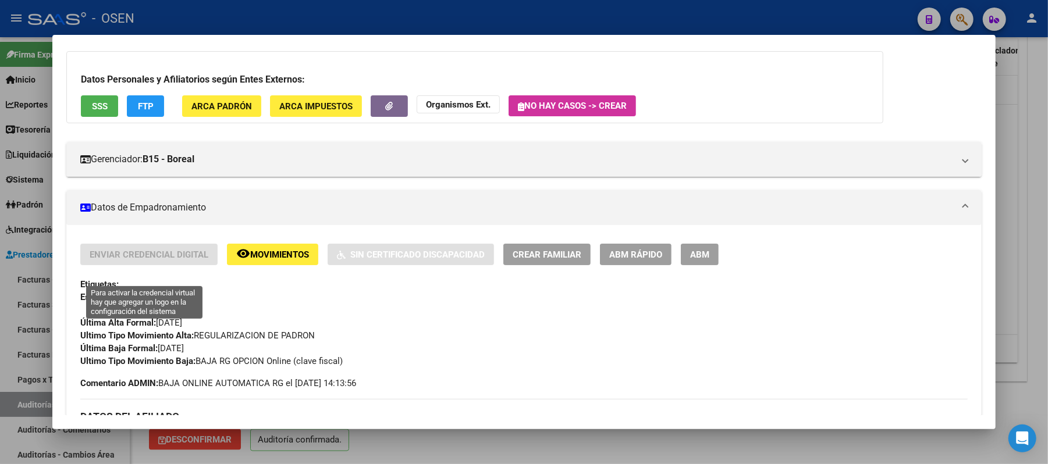
scroll to position [0, 0]
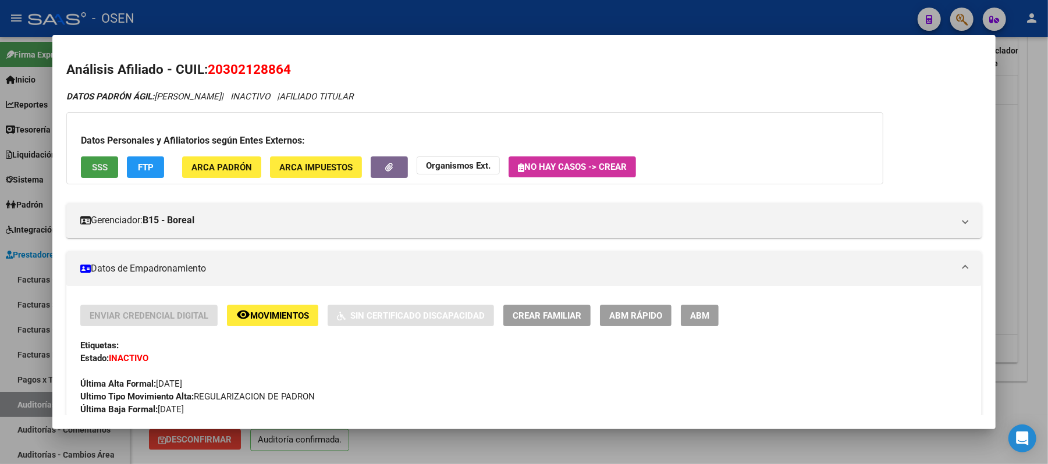
click at [81, 178] on button "SSS" at bounding box center [99, 168] width 37 height 22
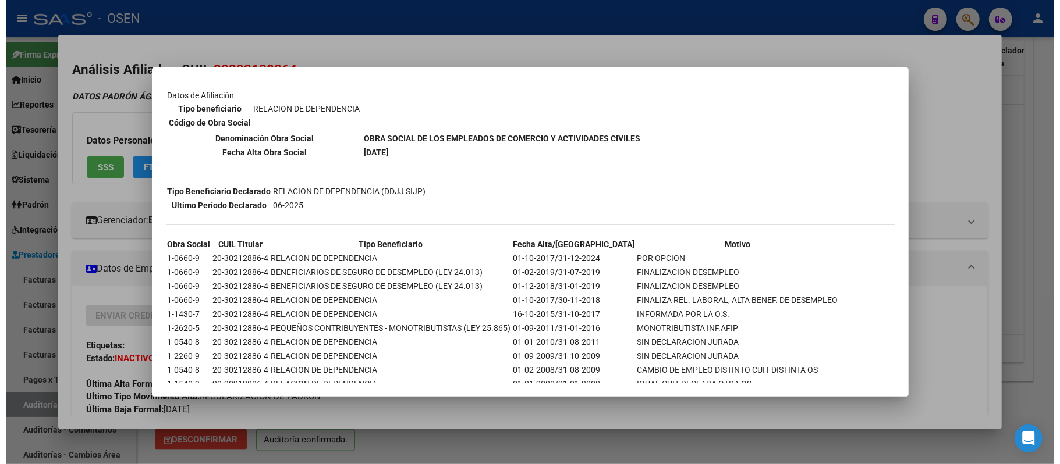
scroll to position [189, 0]
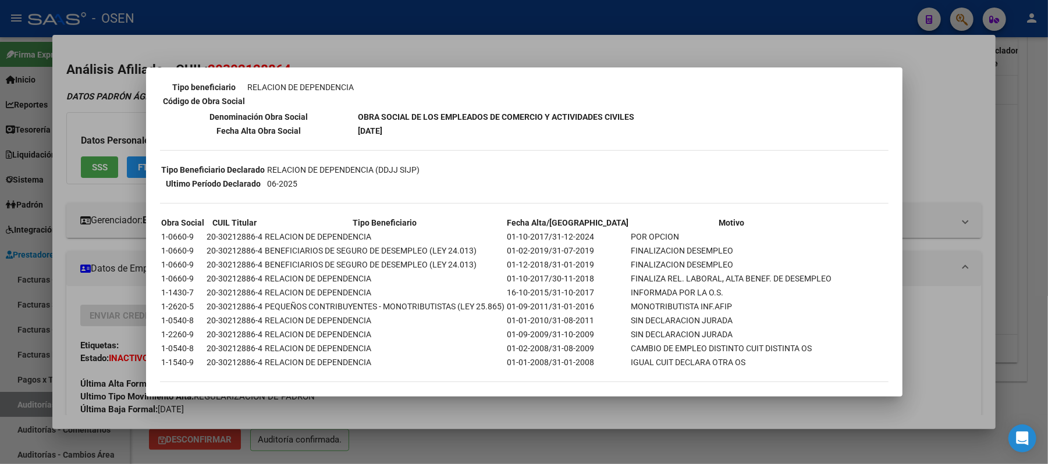
click at [506, 44] on div at bounding box center [524, 232] width 1048 height 464
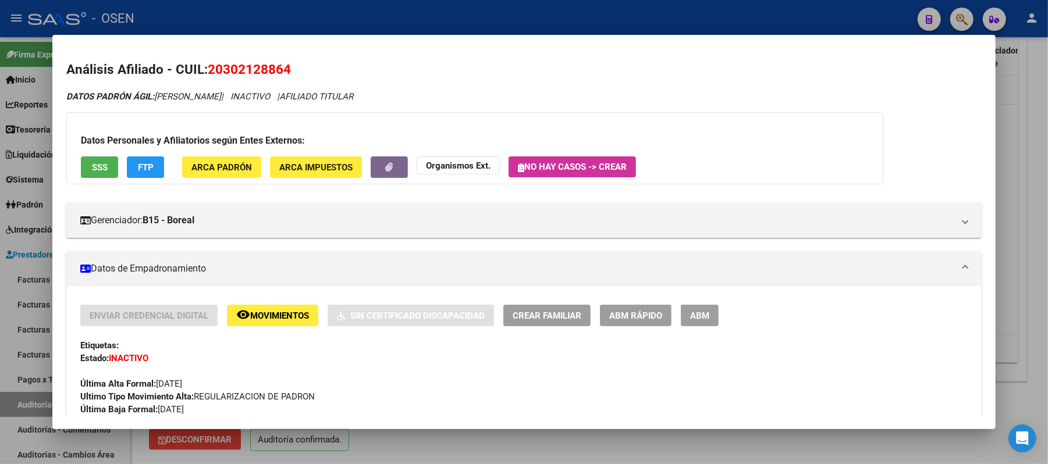
click at [506, 20] on div at bounding box center [524, 232] width 1048 height 464
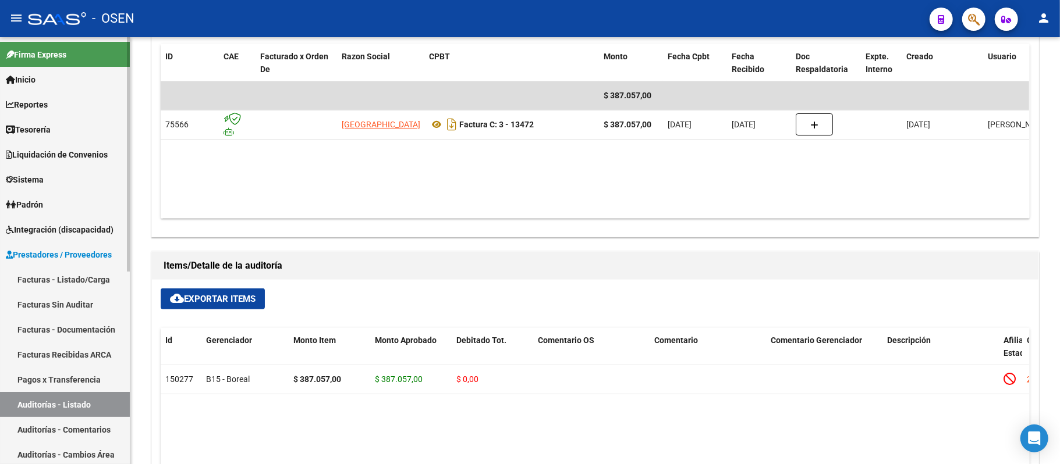
scroll to position [566, 0]
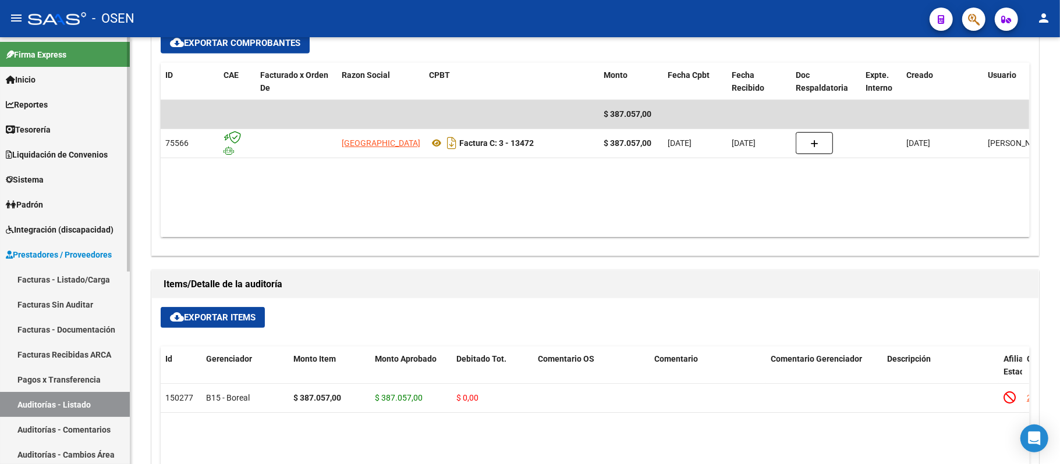
click at [55, 400] on link "Auditorías - Listado" at bounding box center [65, 404] width 130 height 25
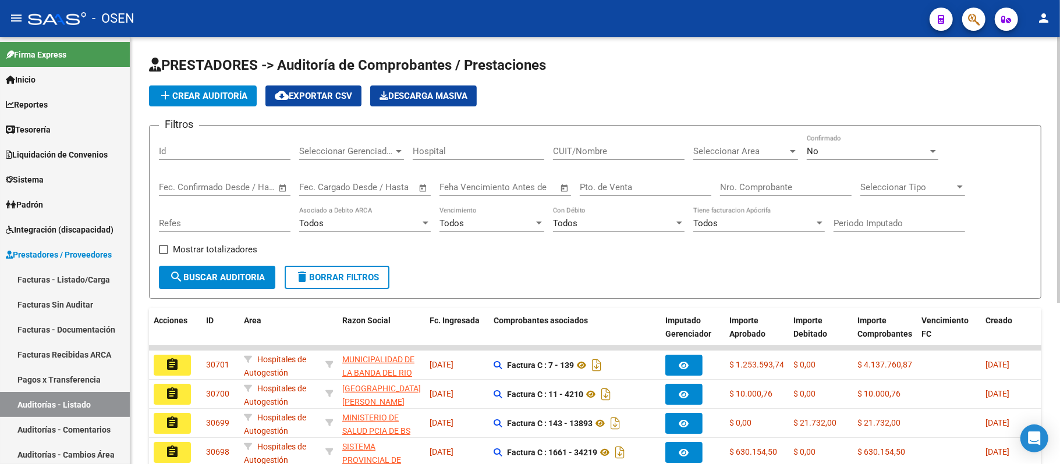
click at [739, 144] on div "Seleccionar Area Seleccionar Area" at bounding box center [745, 147] width 105 height 25
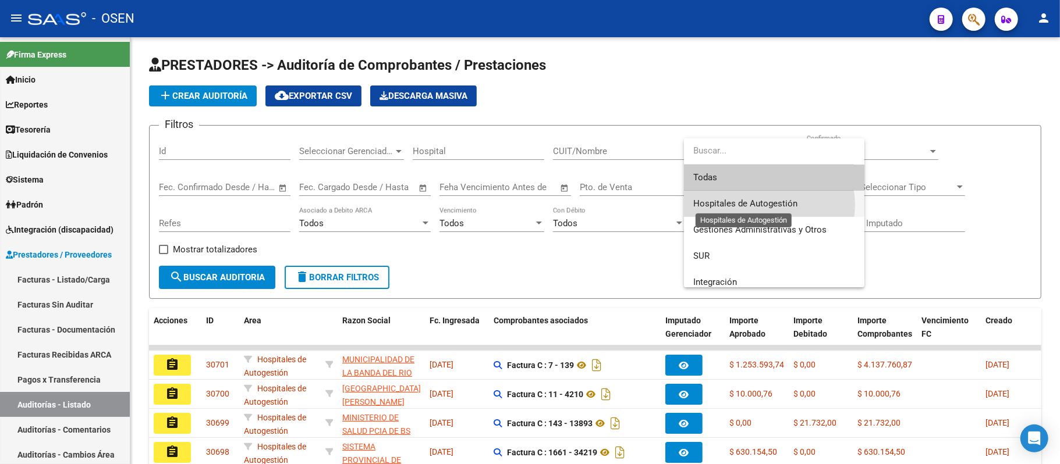
click at [768, 205] on span "Hospitales de Autogestión" at bounding box center [745, 203] width 104 height 10
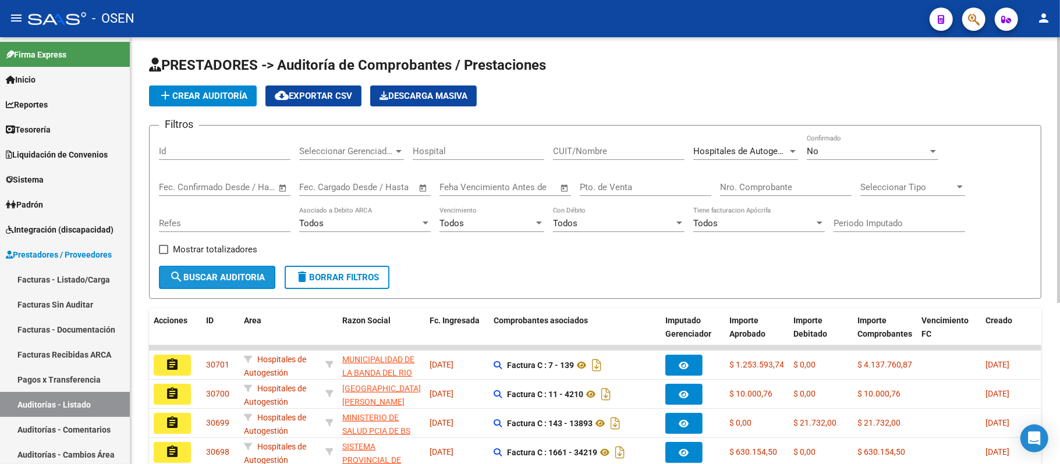
click at [229, 279] on span "search Buscar Auditoria" at bounding box center [216, 277] width 95 height 10
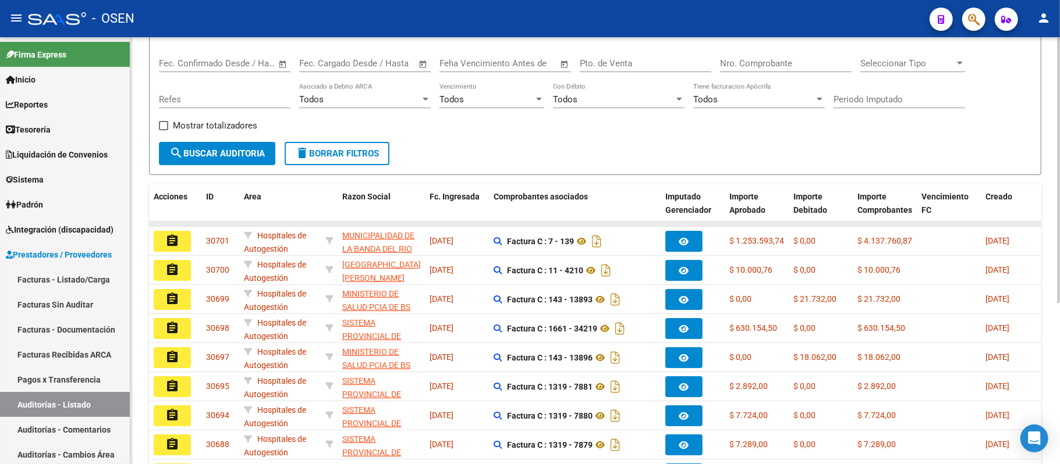
scroll to position [260, 0]
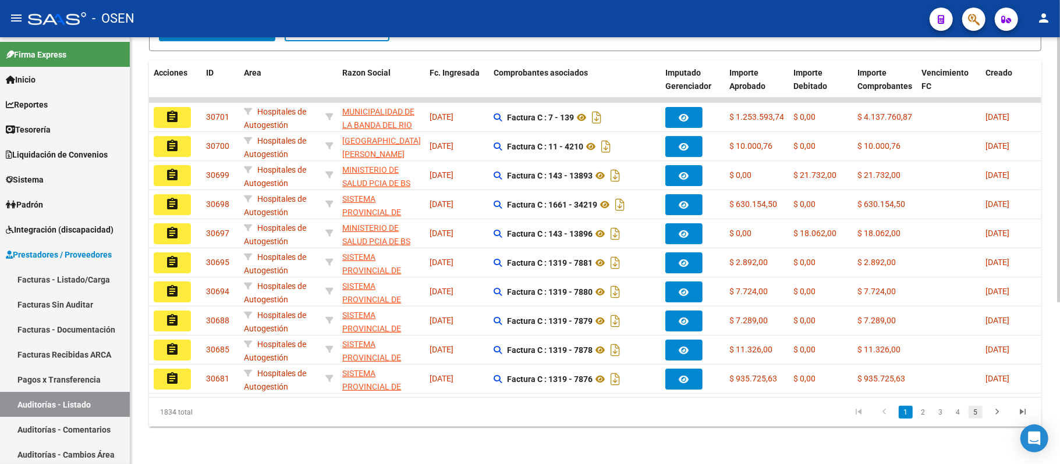
click at [971, 413] on link "5" at bounding box center [975, 412] width 14 height 13
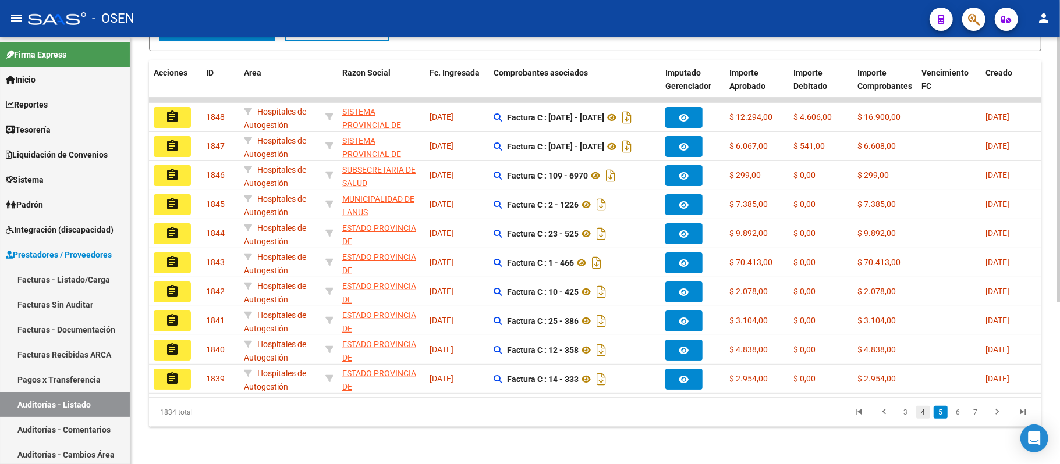
click at [928, 410] on link "4" at bounding box center [923, 412] width 14 height 13
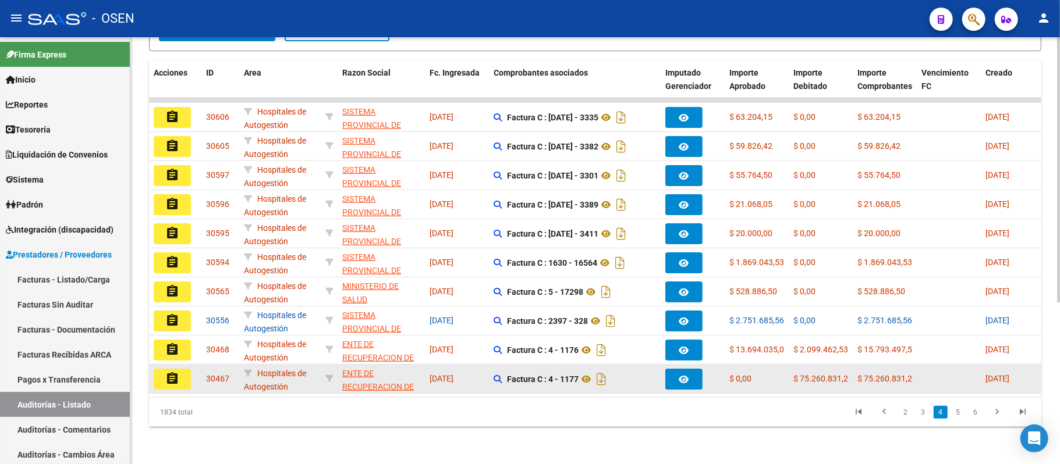
click at [180, 371] on button "assignment" at bounding box center [172, 379] width 37 height 21
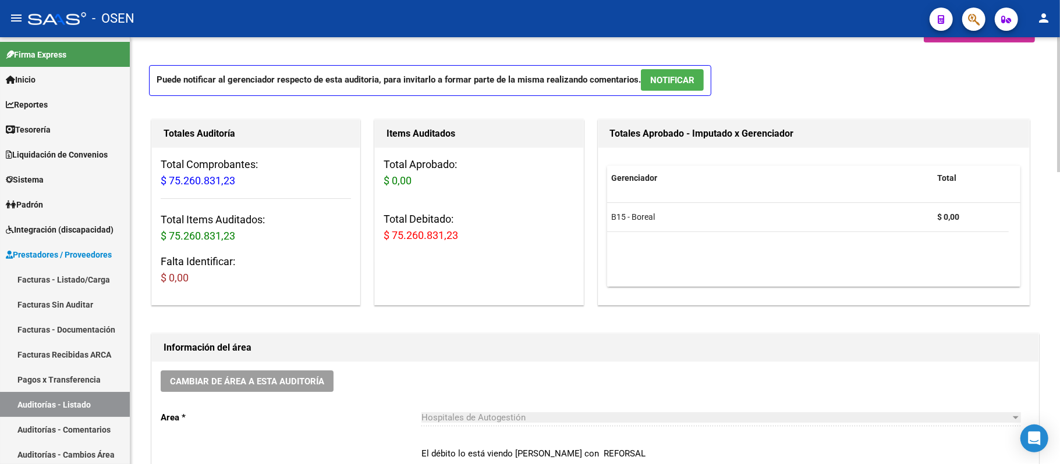
scroll to position [155, 0]
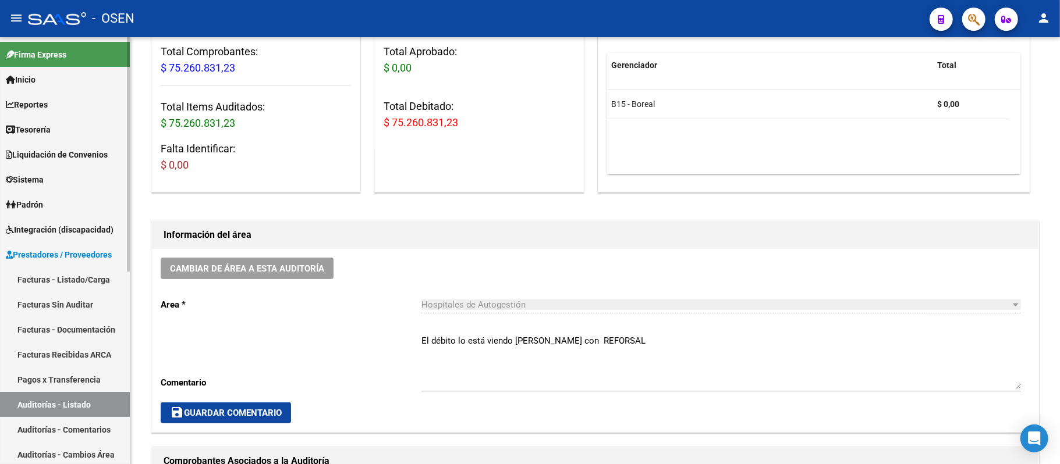
click at [81, 404] on link "Auditorías - Listado" at bounding box center [65, 404] width 130 height 25
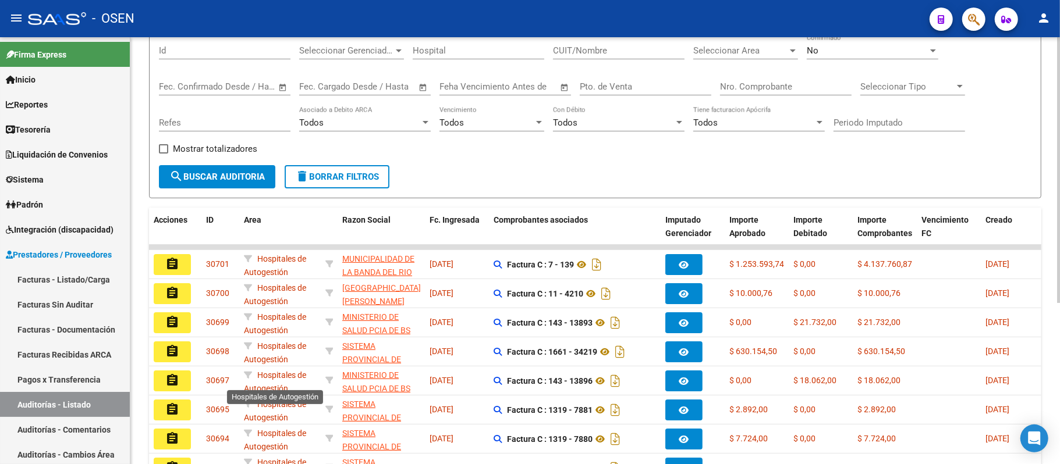
scroll to position [233, 0]
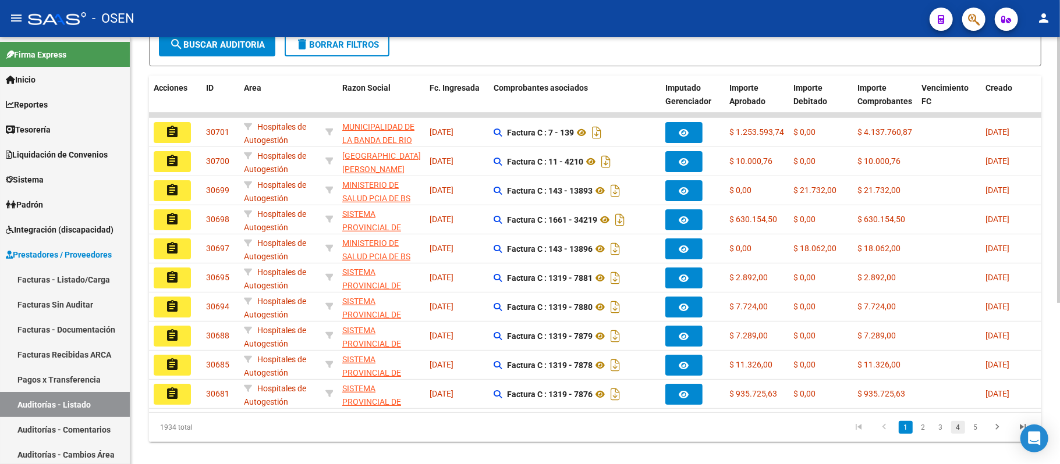
click at [958, 434] on link "4" at bounding box center [958, 427] width 14 height 13
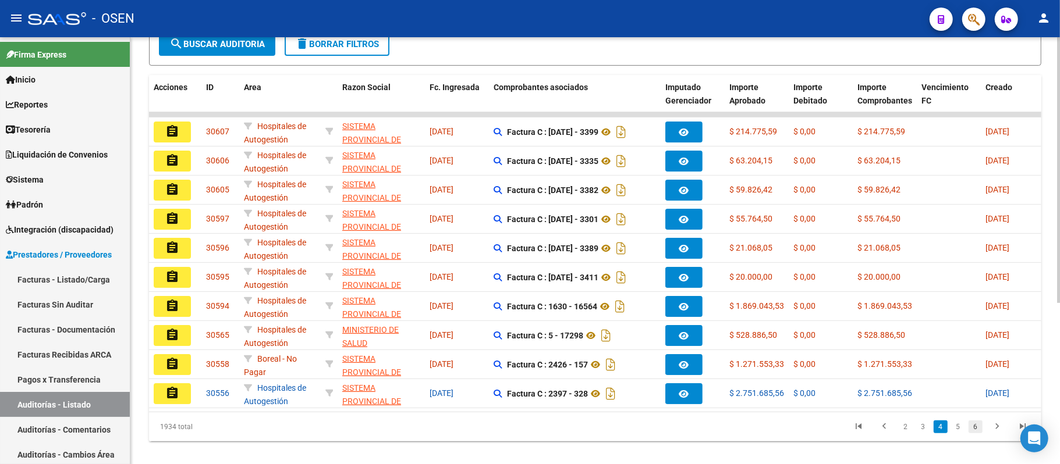
click at [970, 434] on link "6" at bounding box center [975, 427] width 14 height 13
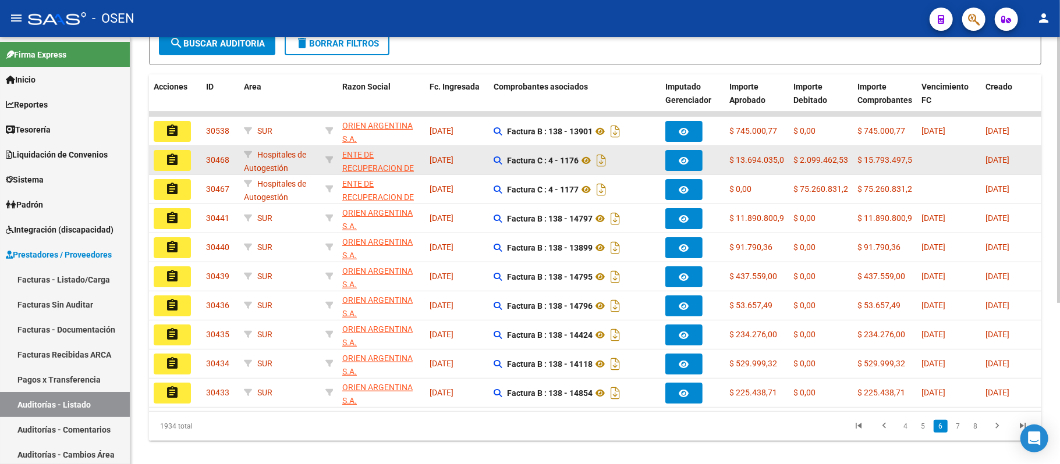
scroll to position [0, 0]
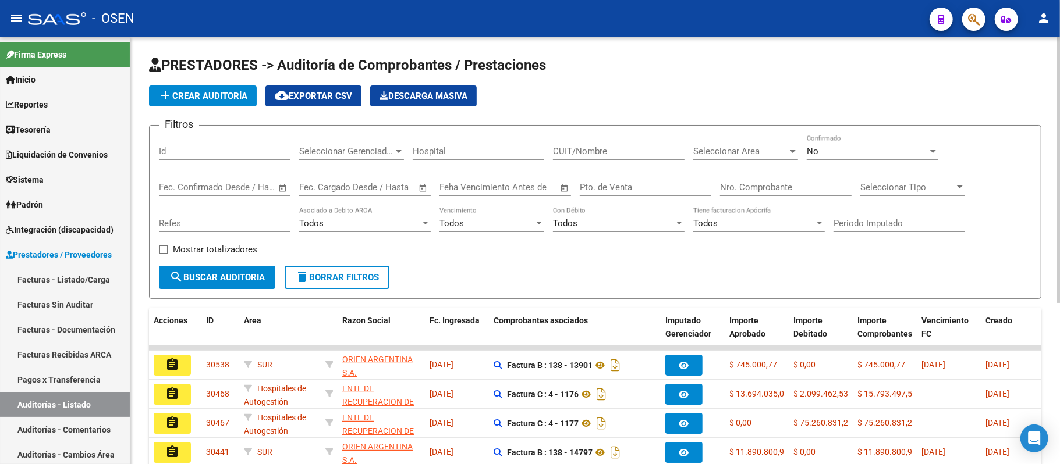
click at [743, 149] on span "Seleccionar Area" at bounding box center [740, 151] width 94 height 10
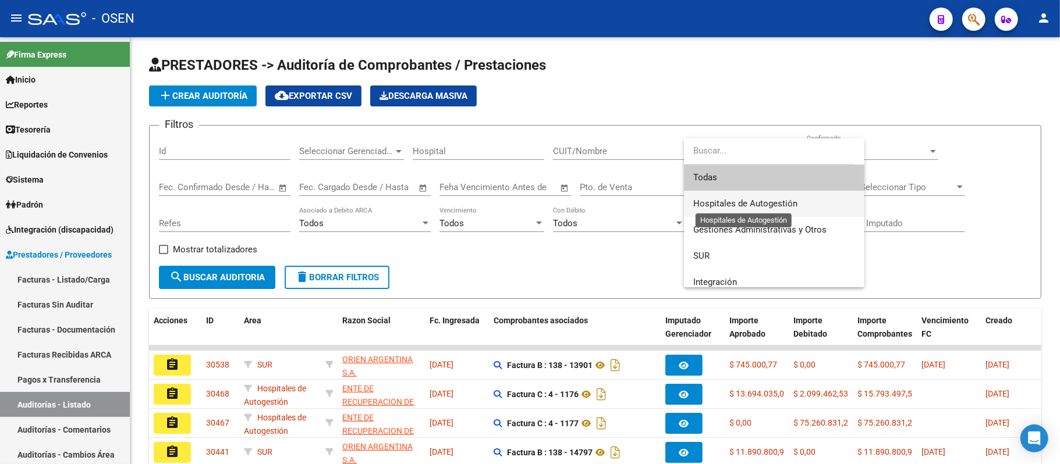
click at [753, 198] on span "Hospitales de Autogestión" at bounding box center [745, 203] width 104 height 10
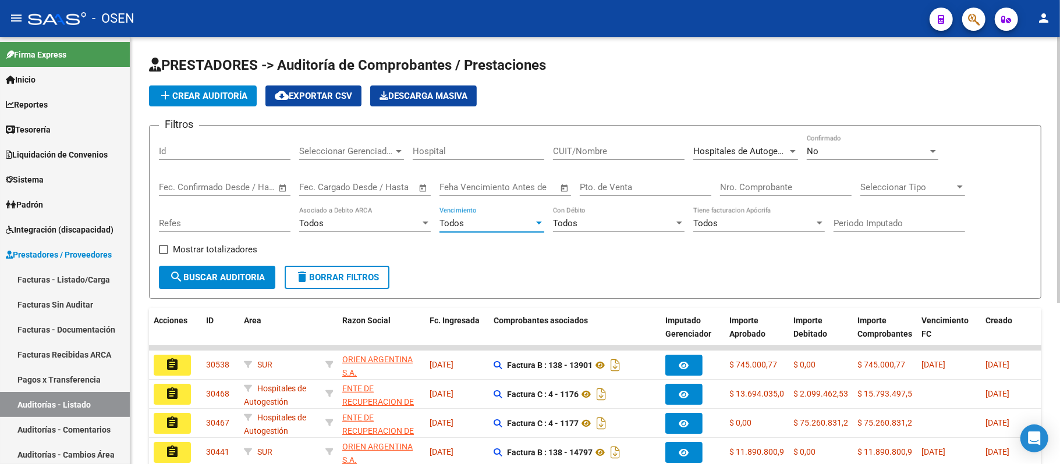
click at [455, 223] on span "Todos" at bounding box center [451, 223] width 24 height 10
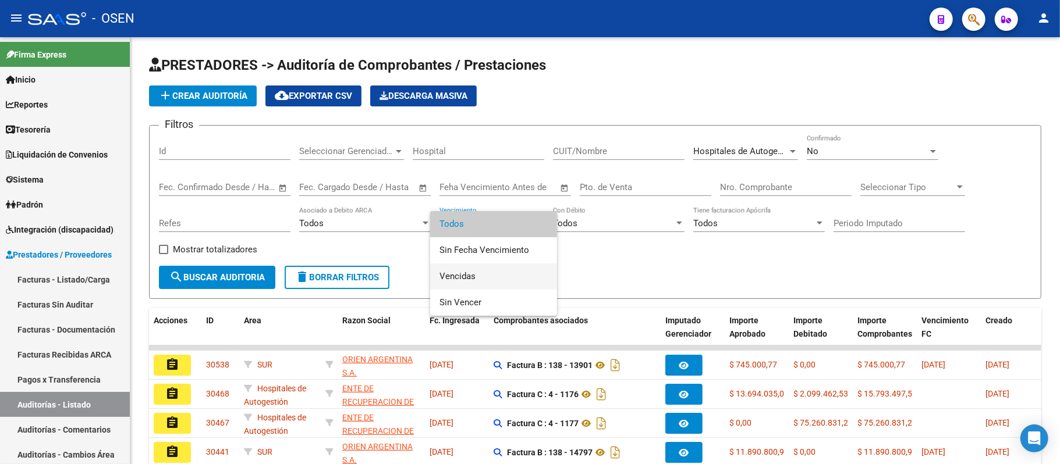
click at [471, 273] on span "Vencidas" at bounding box center [493, 277] width 108 height 26
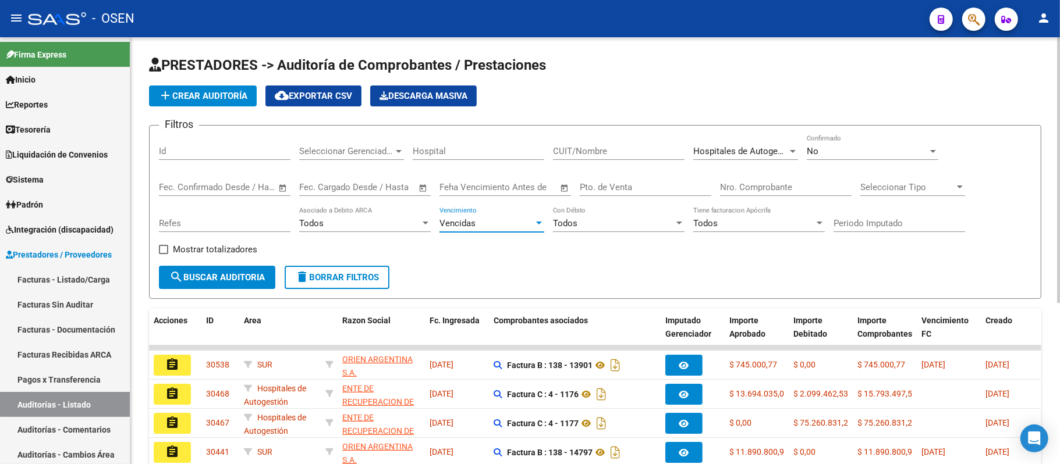
click at [232, 270] on button "search Buscar Auditoria" at bounding box center [217, 277] width 116 height 23
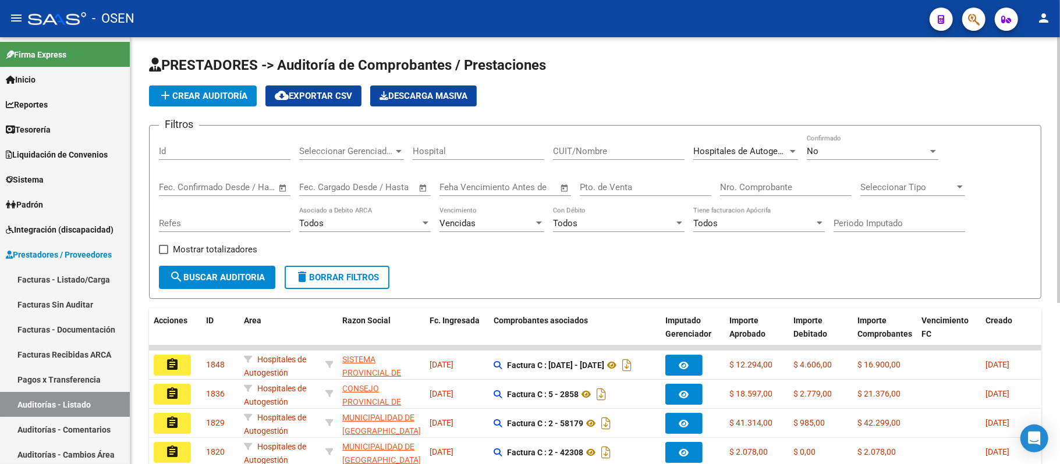
drag, startPoint x: 883, startPoint y: 3, endPoint x: 572, endPoint y: 254, distance: 400.3
click at [572, 254] on div "Filtros Id Seleccionar Gerenciador Seleccionar Gerenciador Hospital CUIT/Nombre…" at bounding box center [595, 200] width 872 height 131
click at [478, 229] on div "Vencidas" at bounding box center [486, 223] width 94 height 10
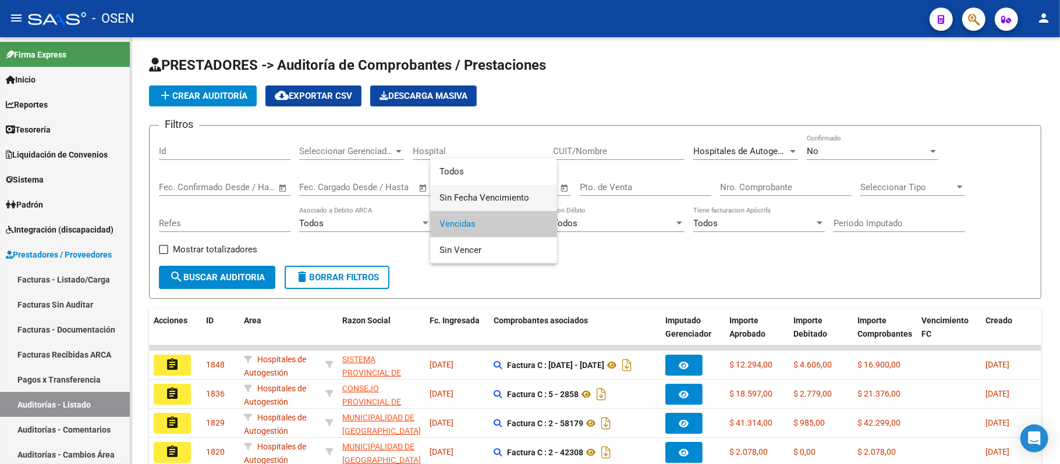
click at [511, 201] on span "Sin Fecha Vencimiento" at bounding box center [493, 198] width 108 height 26
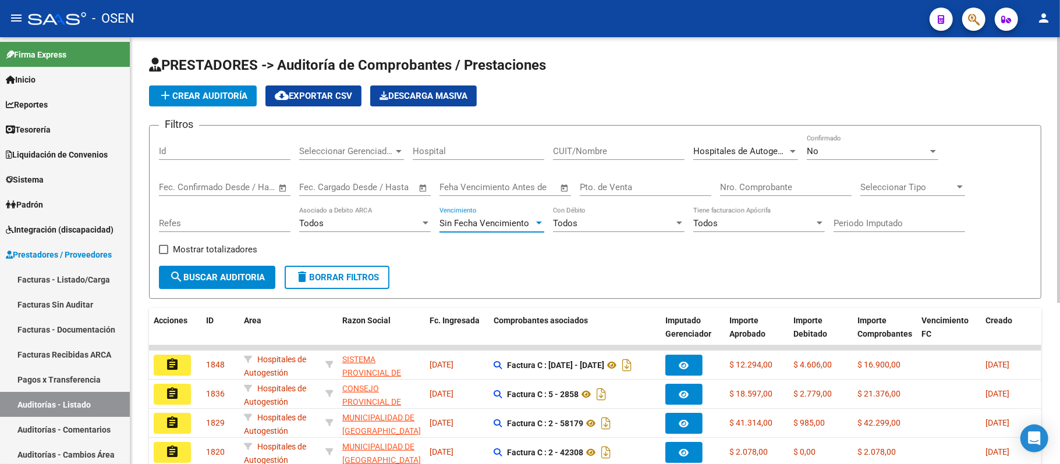
click at [213, 280] on span "search Buscar Auditoria" at bounding box center [216, 277] width 95 height 10
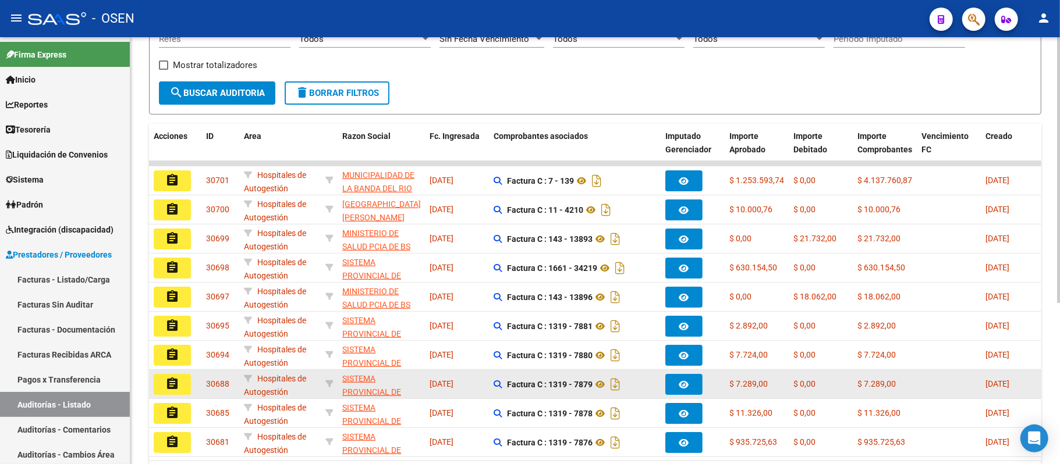
scroll to position [260, 0]
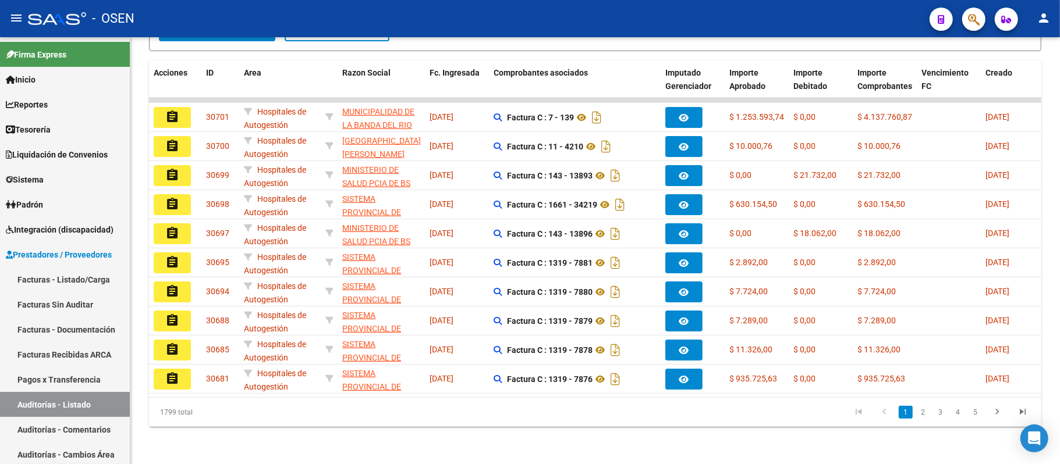
click at [932, 421] on li "3" at bounding box center [940, 413] width 17 height 20
click at [925, 416] on link "2" at bounding box center [923, 412] width 14 height 13
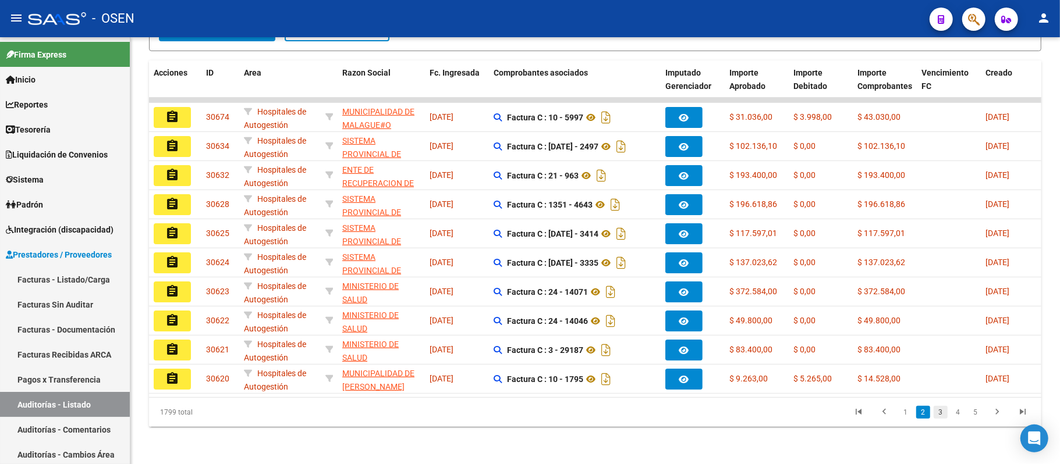
click at [934, 412] on link "3" at bounding box center [941, 412] width 14 height 13
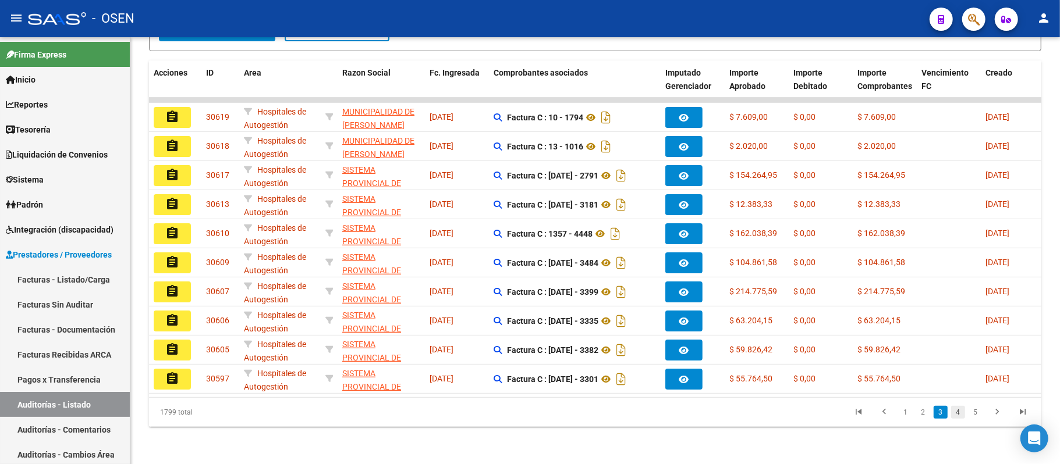
click at [955, 414] on link "4" at bounding box center [958, 412] width 14 height 13
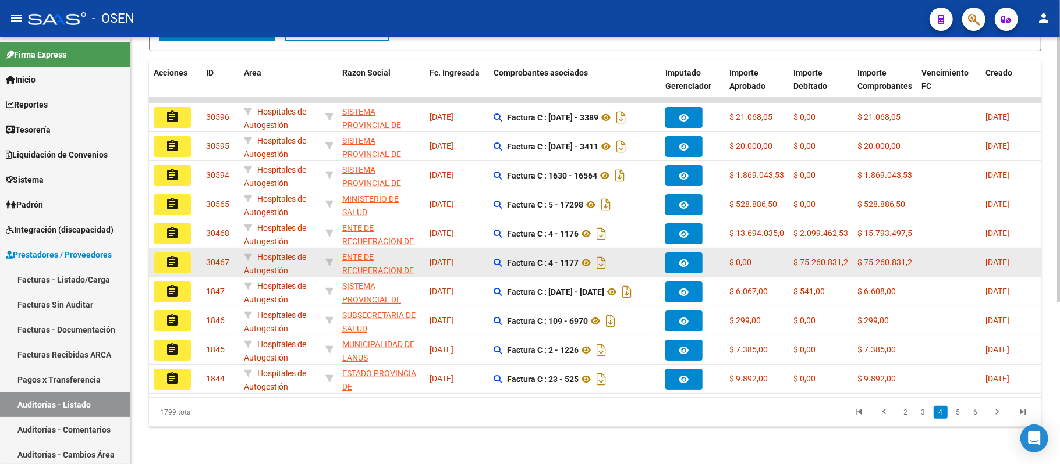
click at [186, 254] on button "assignment" at bounding box center [172, 263] width 37 height 21
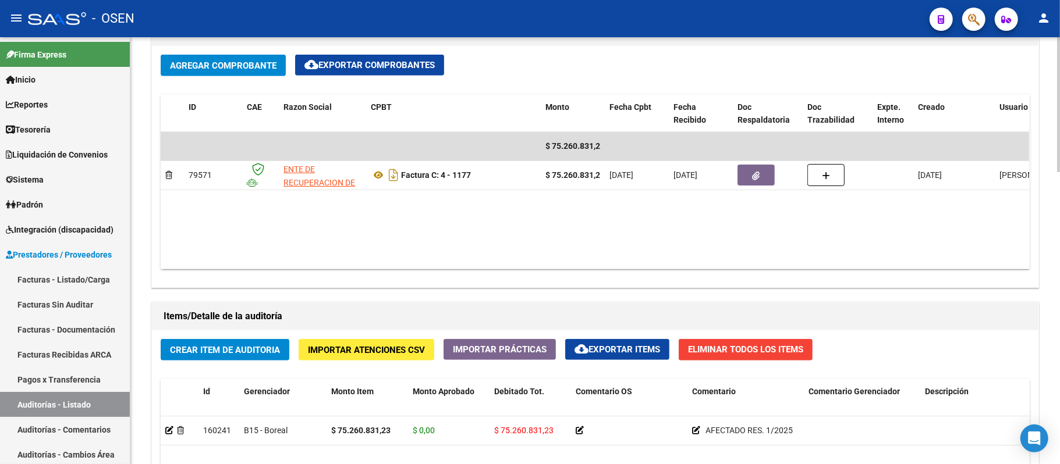
scroll to position [539, 0]
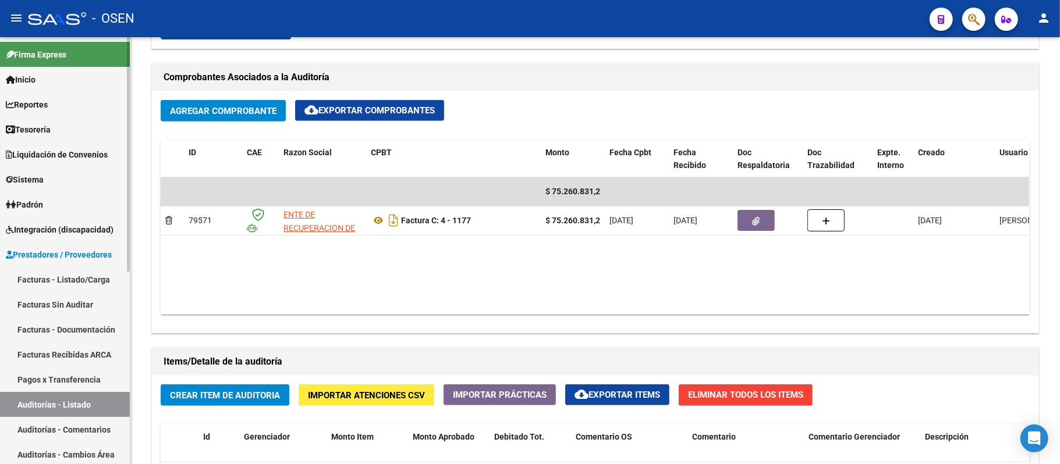
click at [48, 400] on link "Auditorías - Listado" at bounding box center [65, 404] width 130 height 25
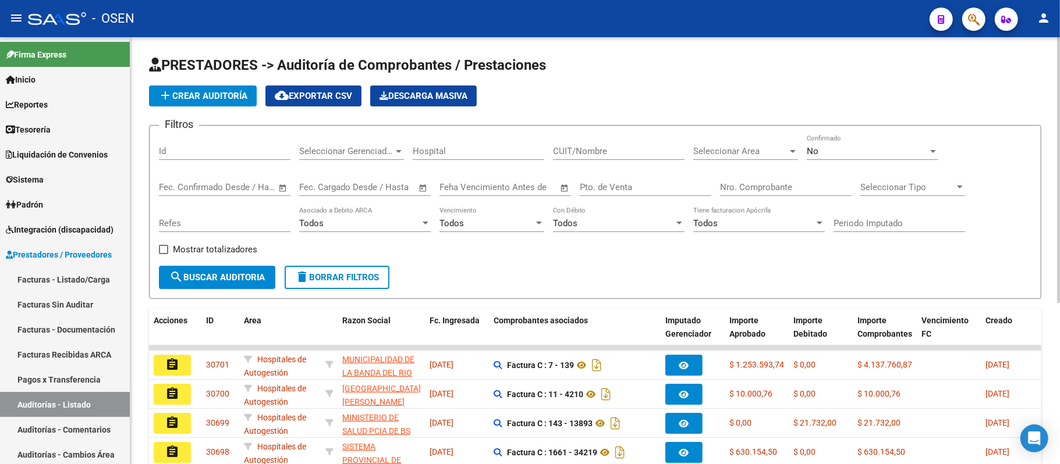
click at [734, 159] on div "Seleccionar Area Seleccionar Area" at bounding box center [745, 147] width 105 height 25
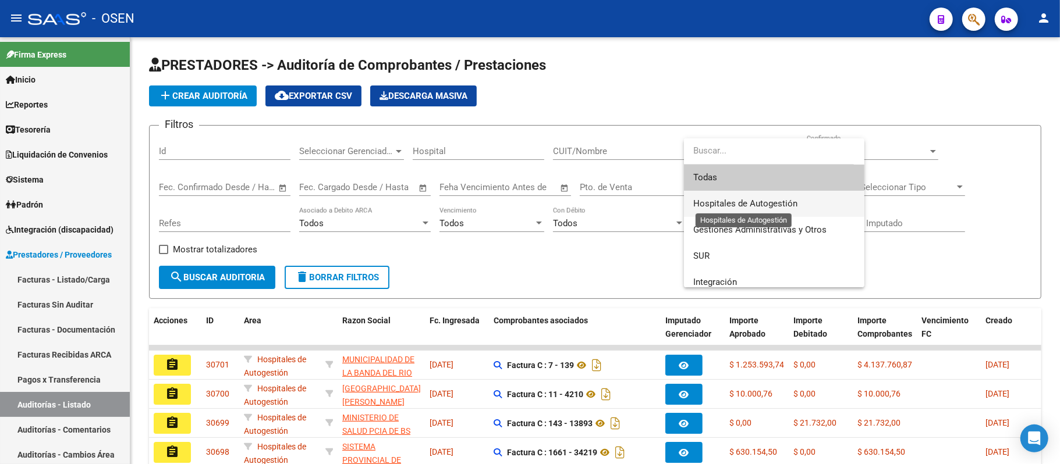
click at [751, 205] on span "Hospitales de Autogestión" at bounding box center [745, 203] width 104 height 10
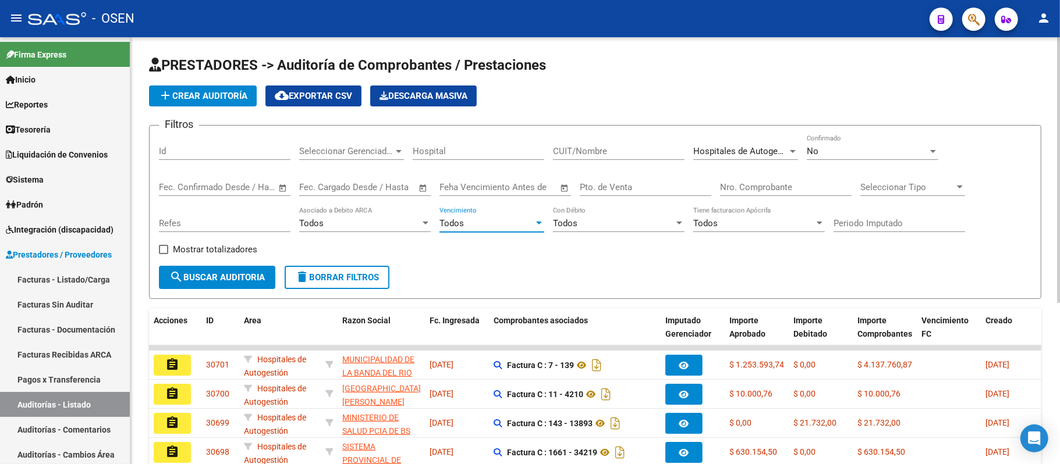
click at [497, 223] on div "Todos" at bounding box center [486, 223] width 94 height 10
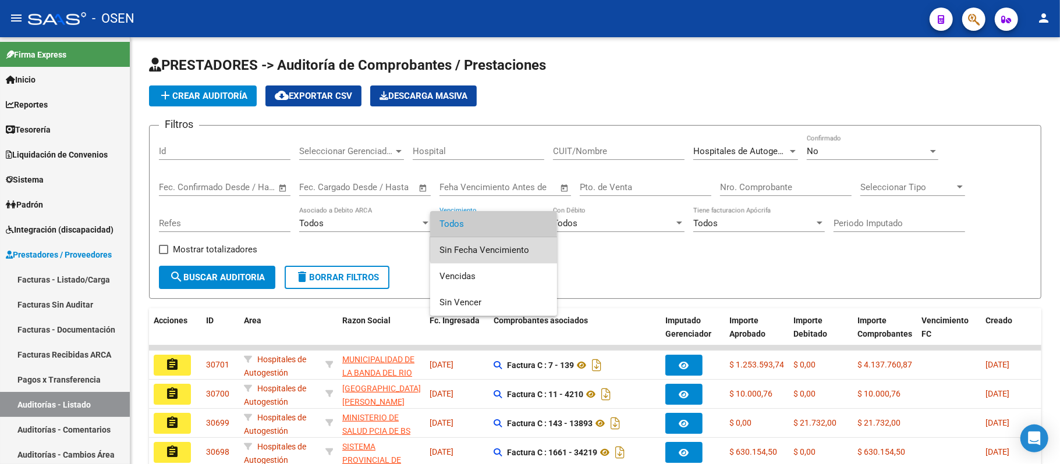
click at [504, 237] on span "Sin Fecha Vencimiento" at bounding box center [493, 250] width 108 height 26
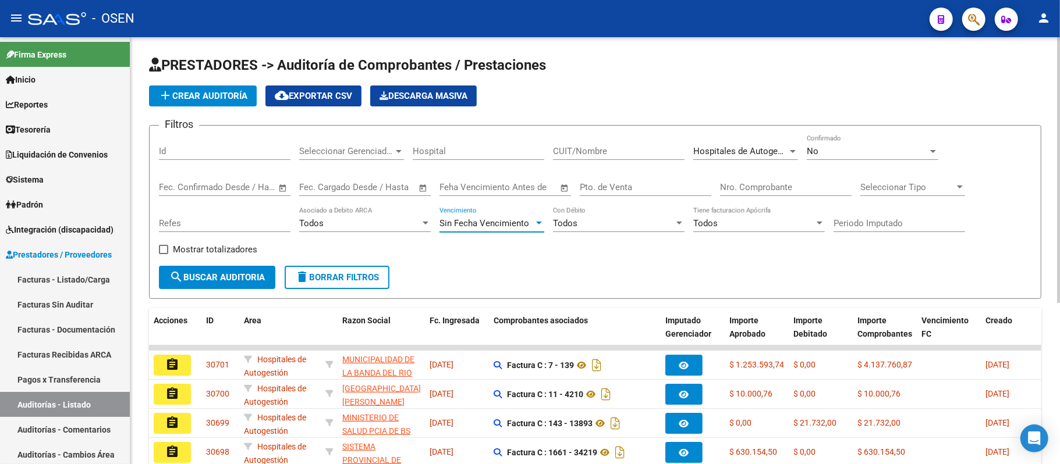
click at [234, 276] on span "search Buscar Auditoria" at bounding box center [216, 277] width 95 height 10
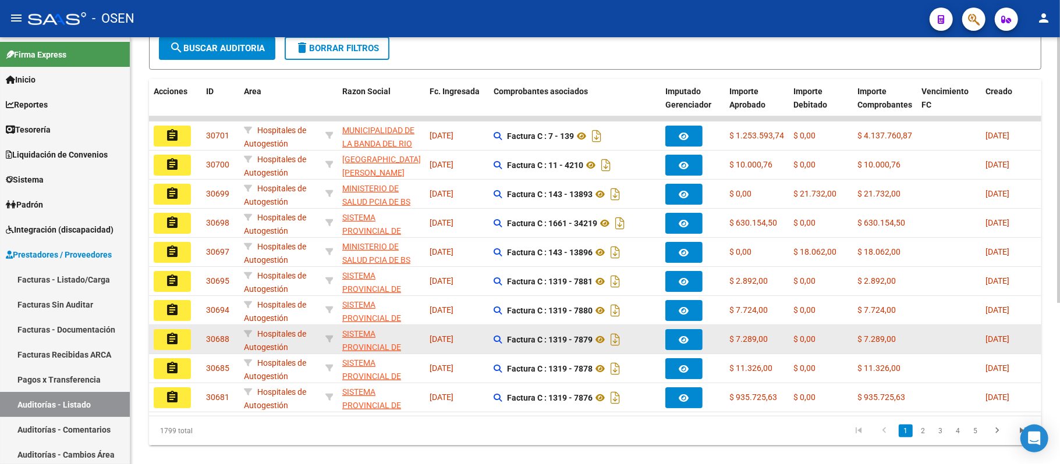
scroll to position [260, 0]
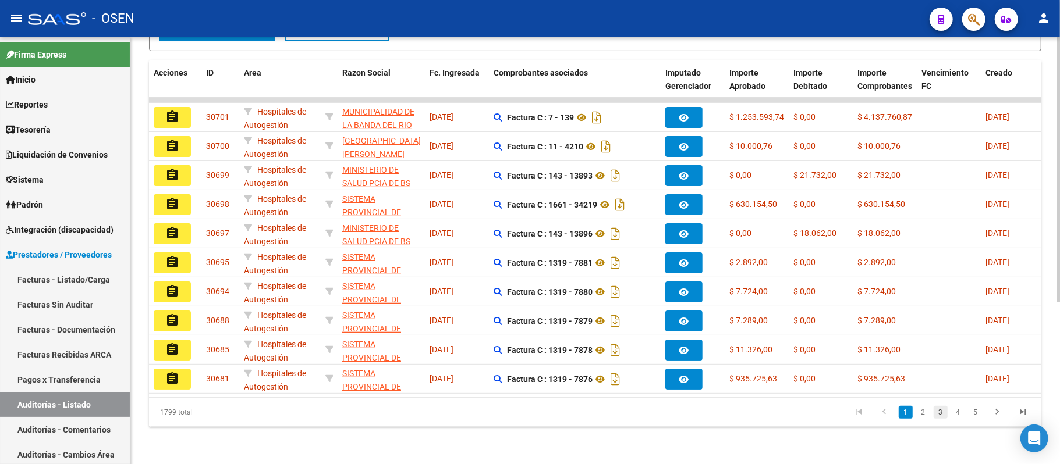
click at [939, 414] on link "3" at bounding box center [941, 412] width 14 height 13
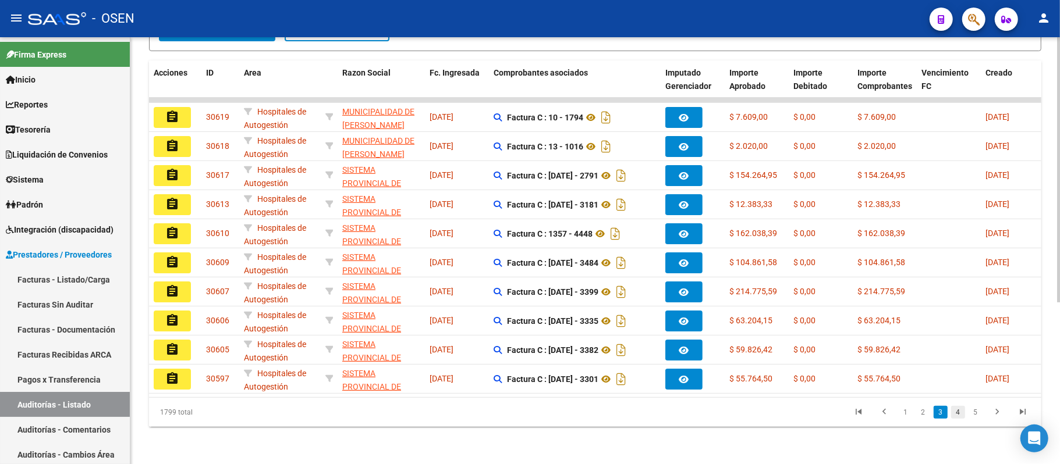
click at [958, 413] on link "4" at bounding box center [958, 412] width 14 height 13
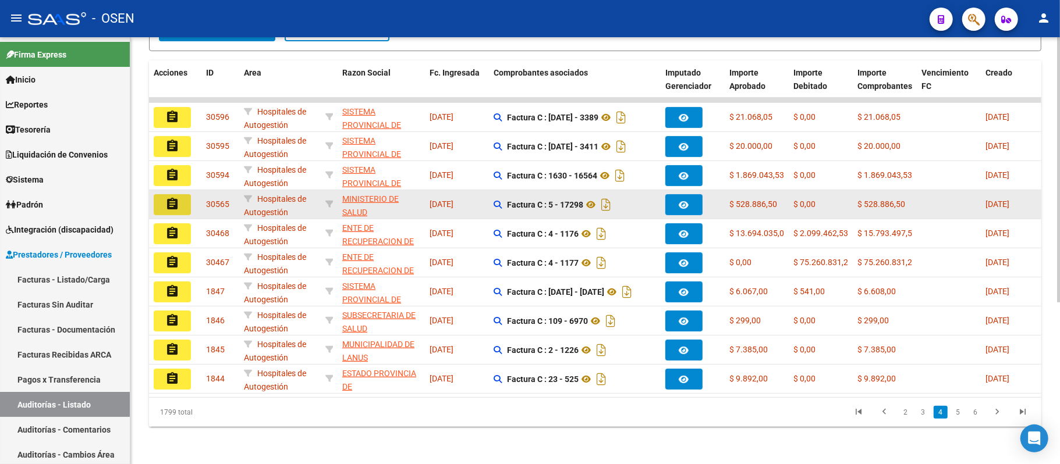
click at [171, 197] on mat-icon "assignment" at bounding box center [172, 204] width 14 height 14
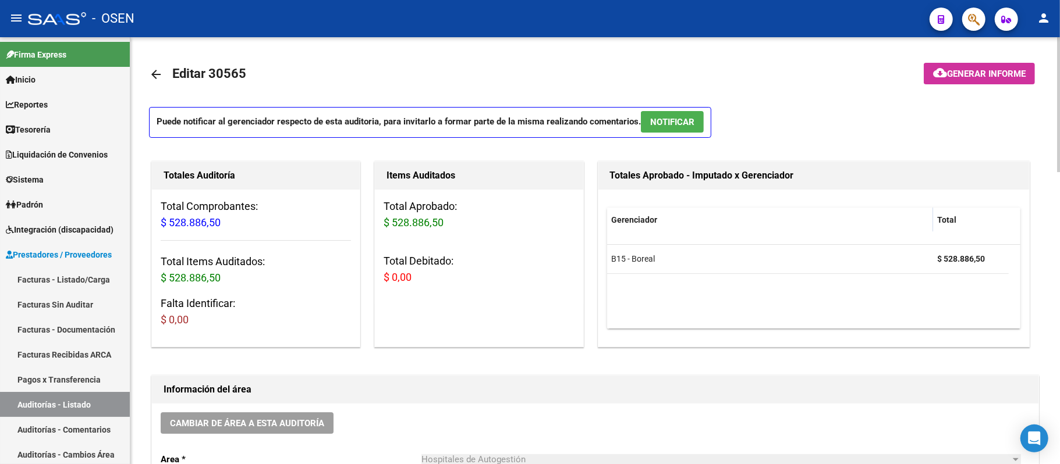
click at [695, 111] on button "NOTIFICAR" at bounding box center [672, 122] width 63 height 22
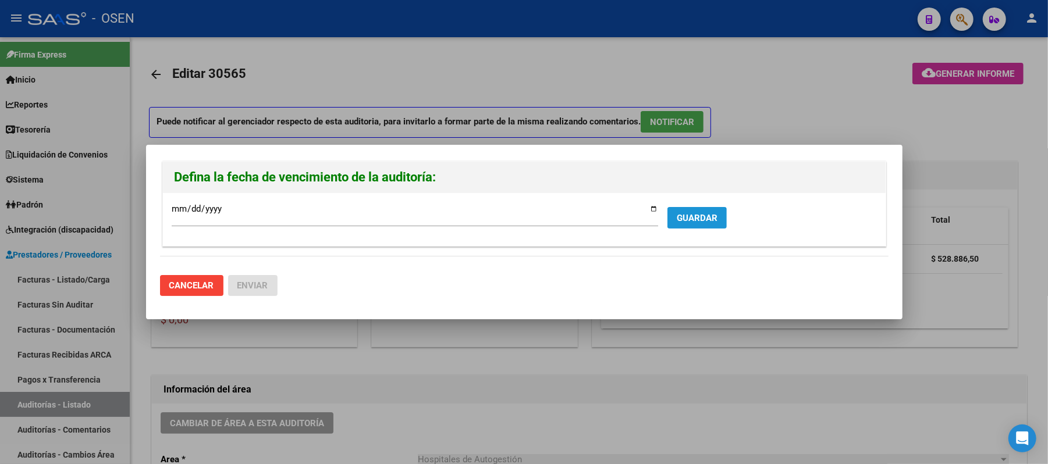
click at [687, 222] on span "GUARDAR" at bounding box center [697, 218] width 41 height 10
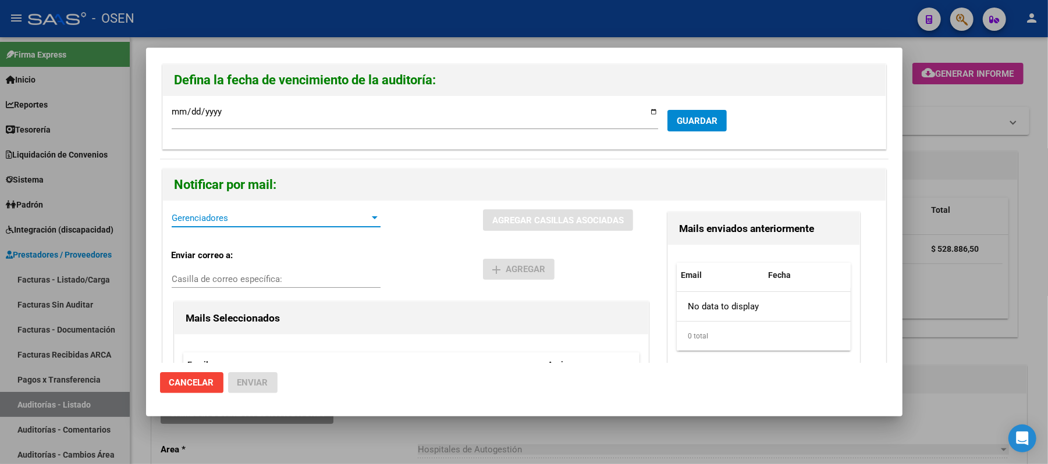
click at [198, 222] on span "Gerenciadores" at bounding box center [271, 218] width 198 height 10
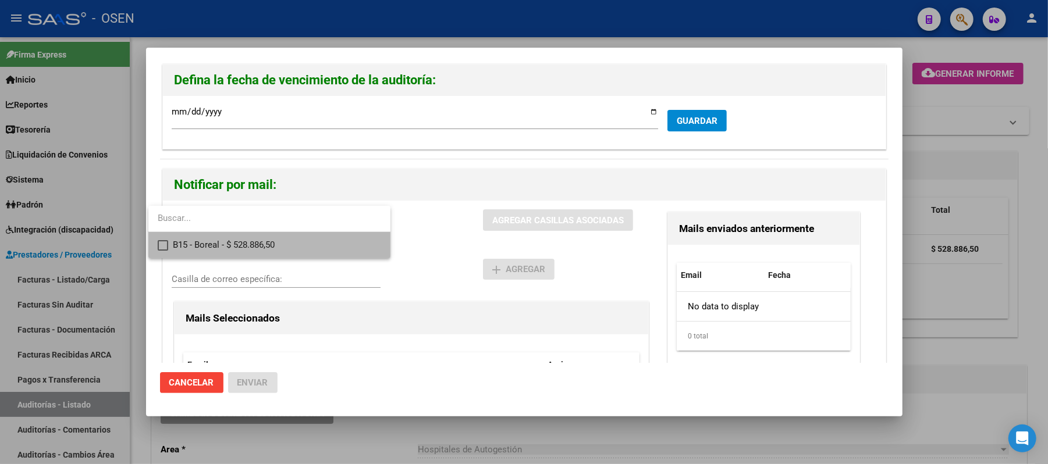
click at [226, 249] on span "B15 - Boreal - $ 528.886,50" at bounding box center [277, 245] width 208 height 26
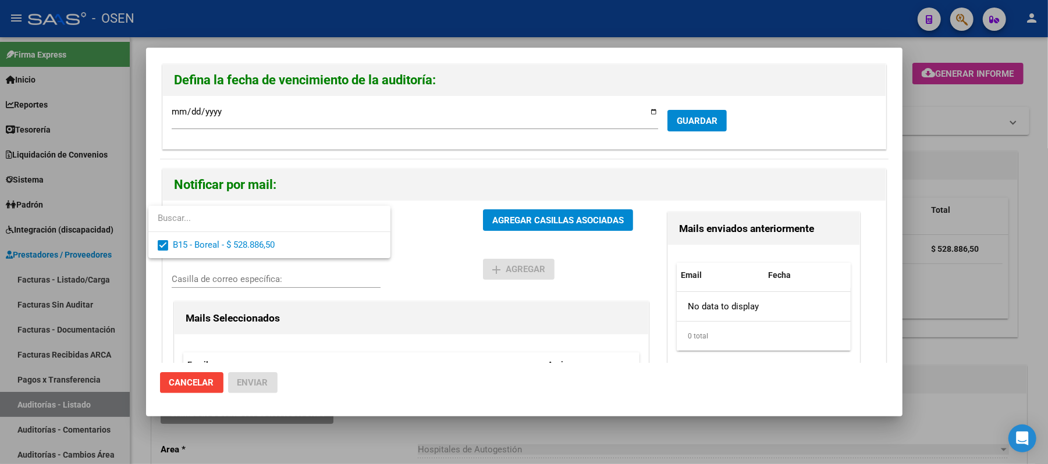
drag, startPoint x: 415, startPoint y: 271, endPoint x: 423, endPoint y: 265, distance: 9.5
click at [416, 271] on div at bounding box center [524, 232] width 1048 height 464
click at [485, 231] on div "B15 - Boreal - $ 528.886,50 Gerenciadores AGREGAR CASILLAS ASOCIADAS" at bounding box center [412, 225] width 480 height 31
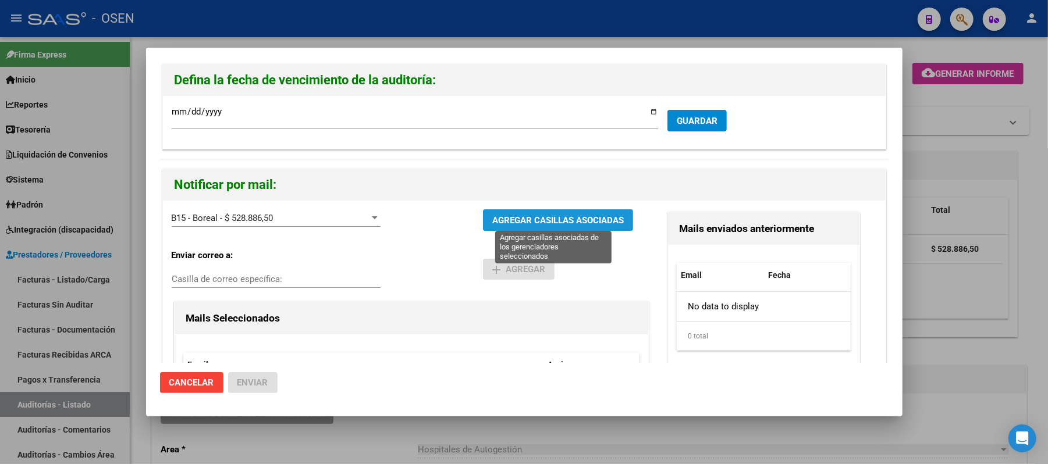
click at [505, 216] on span "AGREGAR CASILLAS ASOCIADAS" at bounding box center [558, 220] width 132 height 10
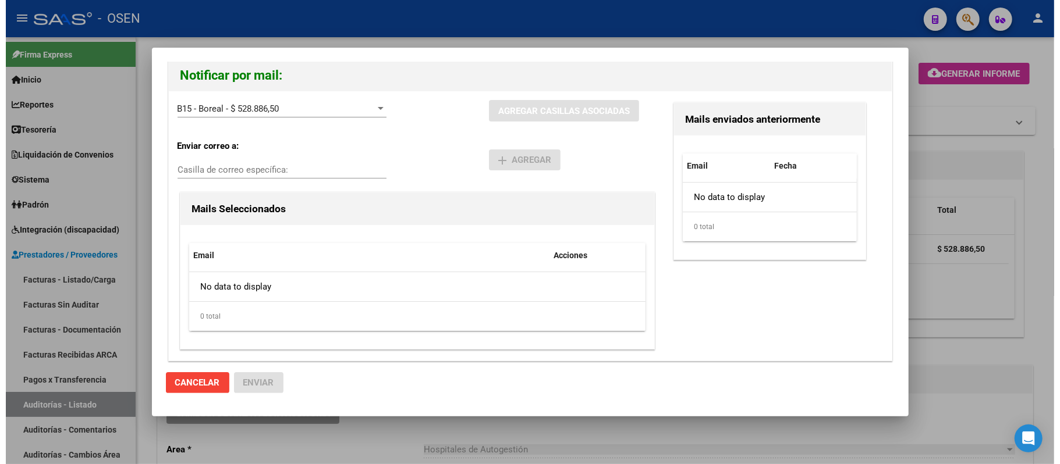
scroll to position [111, 0]
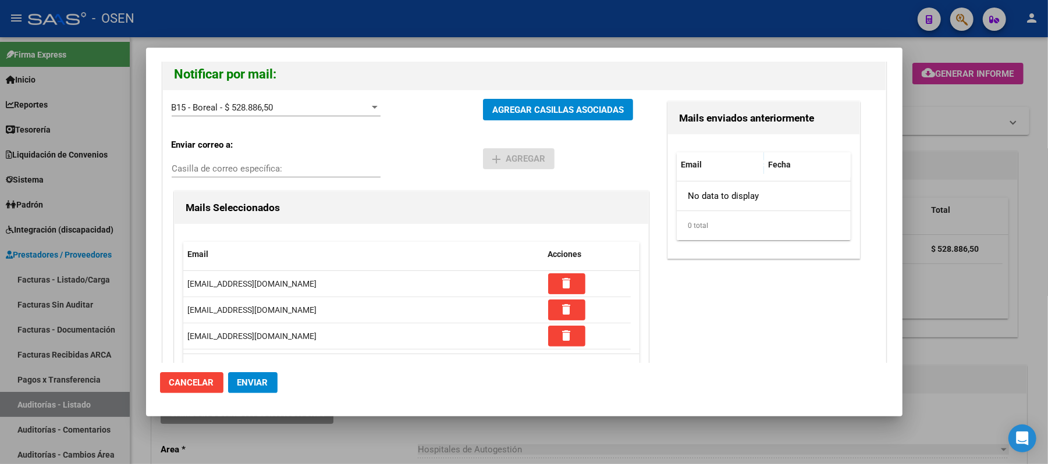
click at [245, 389] on button "Enviar" at bounding box center [252, 382] width 49 height 21
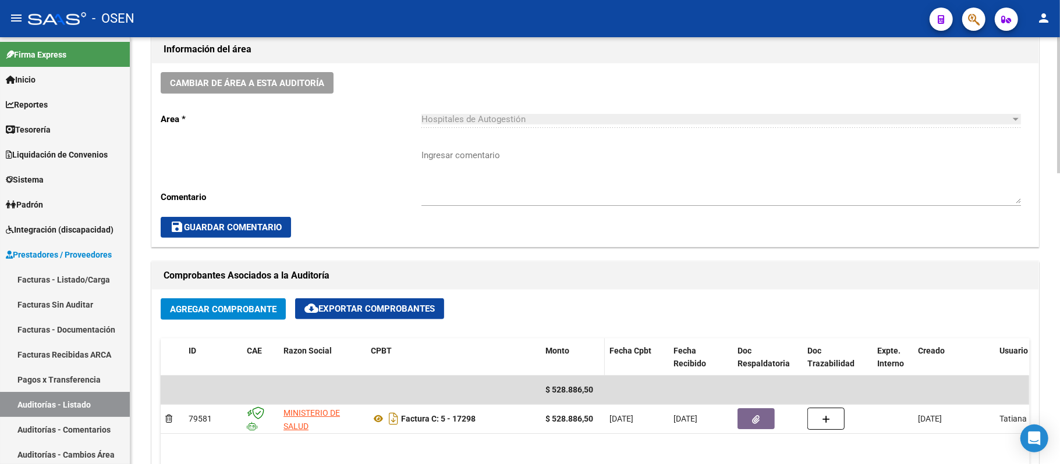
scroll to position [466, 0]
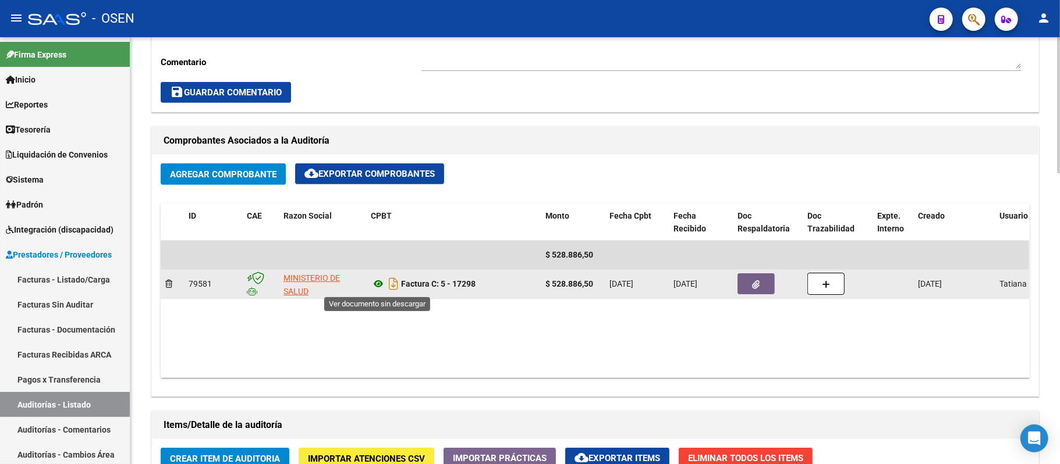
click at [376, 287] on icon at bounding box center [378, 284] width 15 height 14
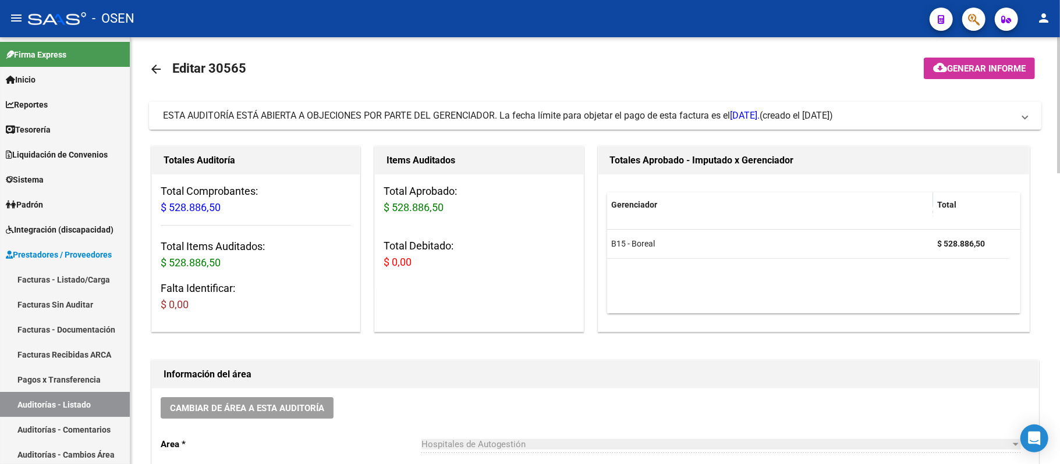
scroll to position [0, 0]
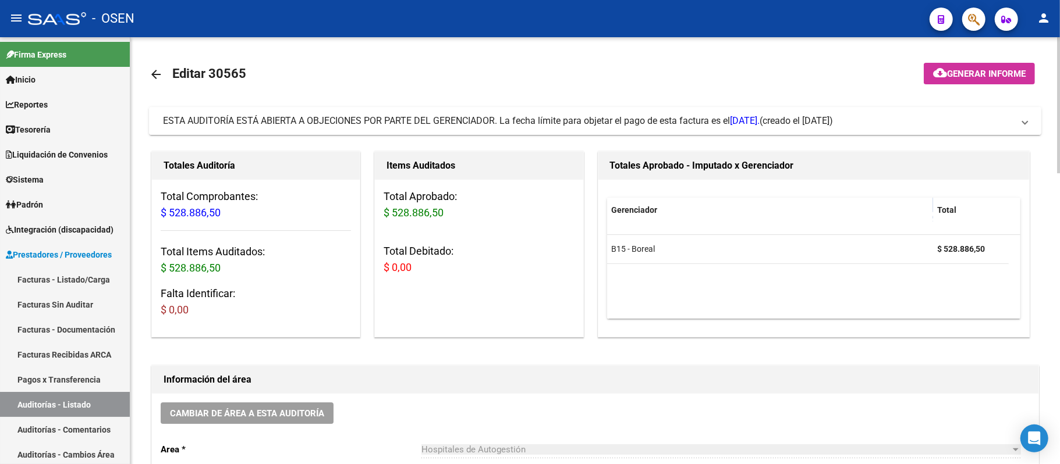
click at [538, 115] on div "ESTA AUDITORÍA ESTÁ ABIERTA A OBJECIONES POR PARTE DEL GERENCIADOR. La fecha lí…" at bounding box center [461, 121] width 597 height 13
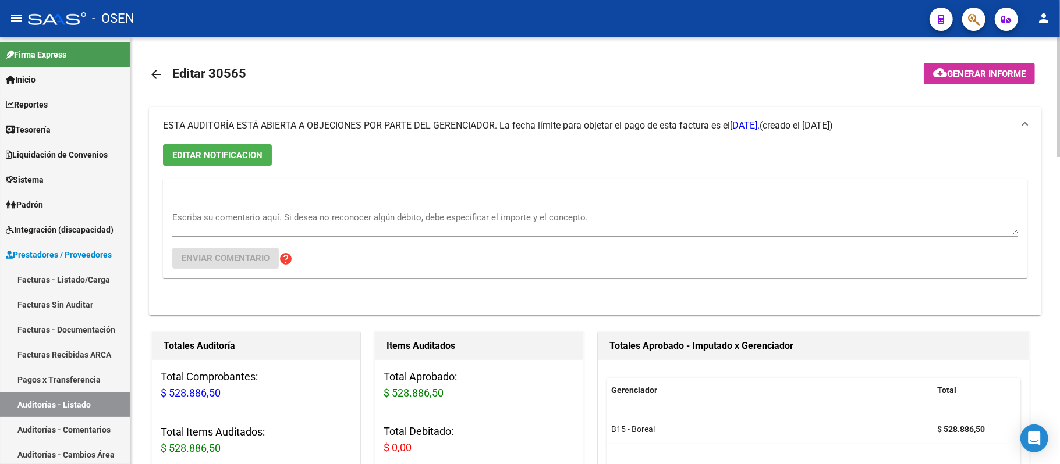
click at [541, 90] on mat-toolbar-row "arrow_back Editar 30565" at bounding box center [497, 74] width 696 height 37
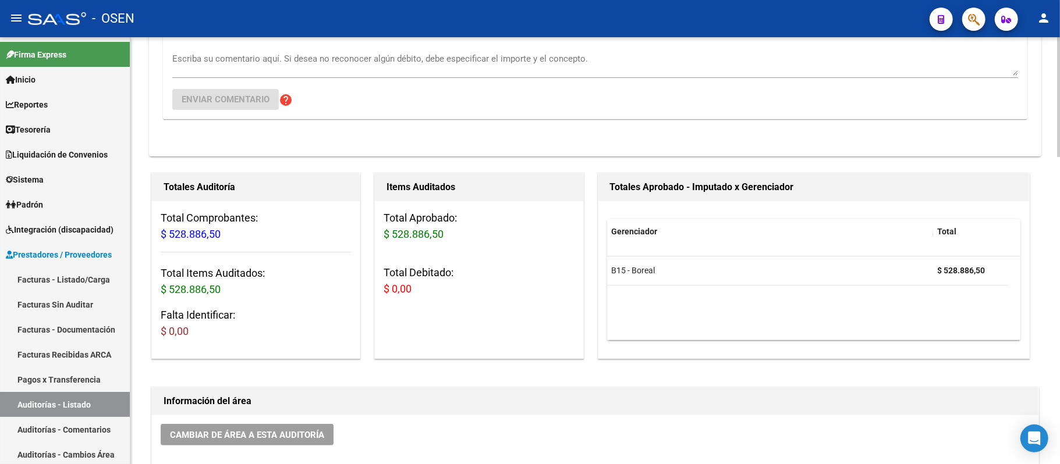
scroll to position [310, 0]
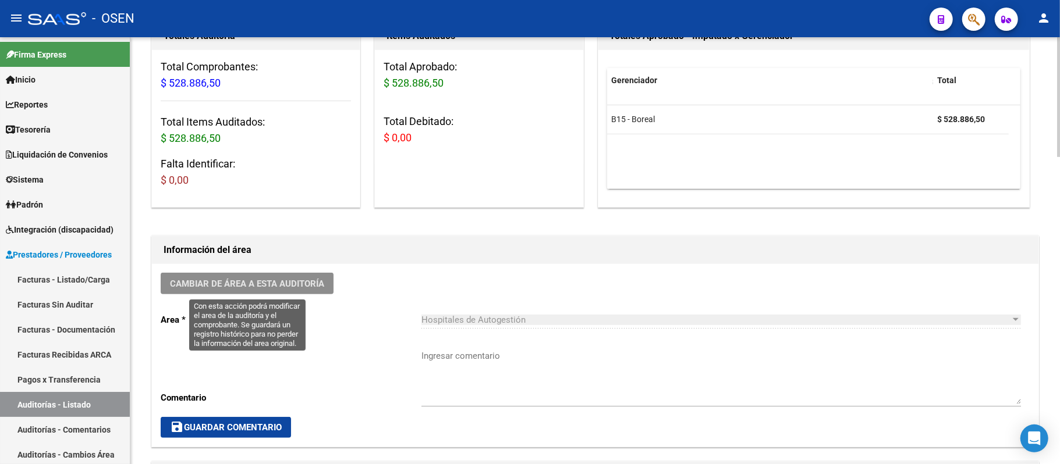
click at [304, 290] on button "Cambiar de área a esta auditoría" at bounding box center [247, 284] width 173 height 22
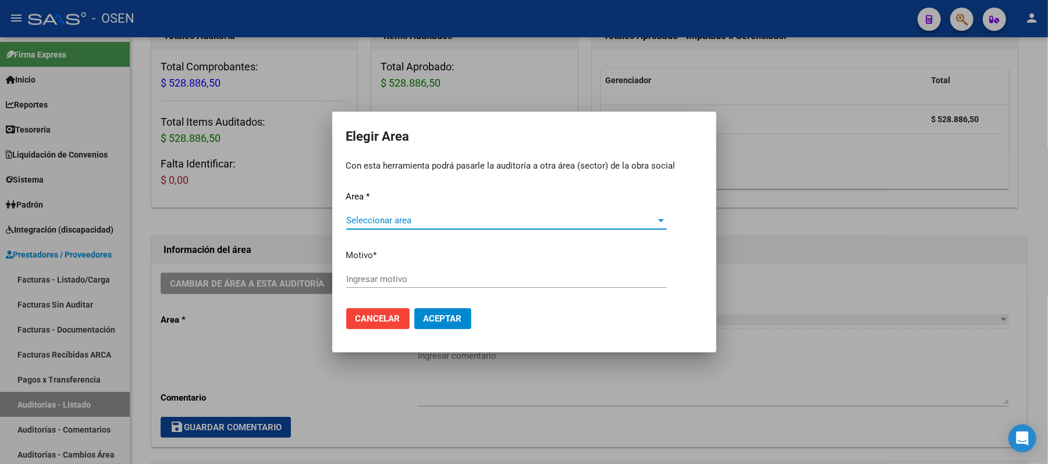
click at [445, 216] on span "Seleccionar area" at bounding box center [501, 220] width 310 height 10
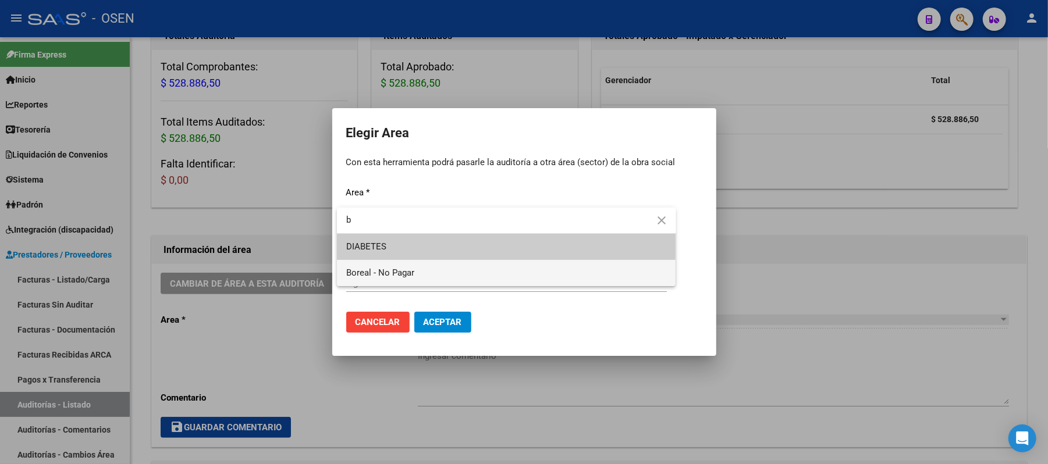
type input "b"
click at [435, 270] on span "Boreal - No Pagar" at bounding box center [506, 273] width 321 height 26
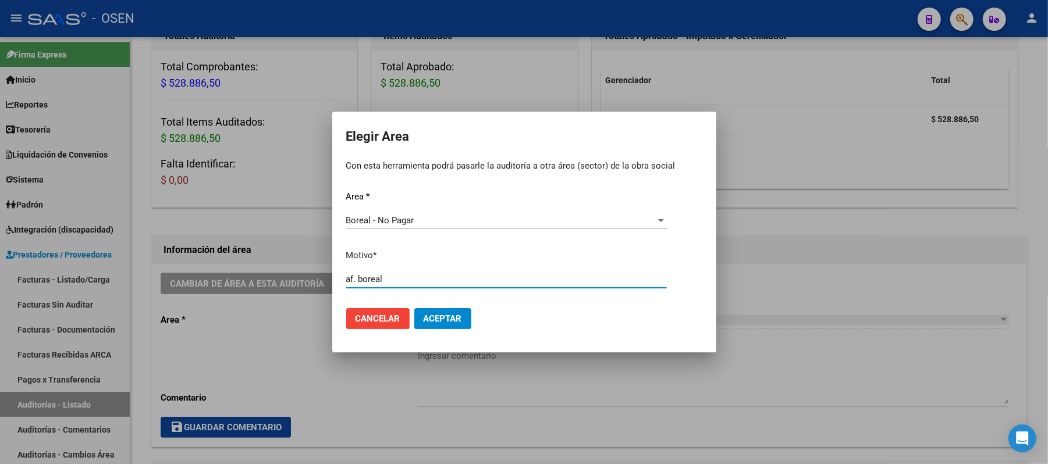
type input "af. boreal"
click at [448, 326] on button "Aceptar" at bounding box center [442, 318] width 57 height 21
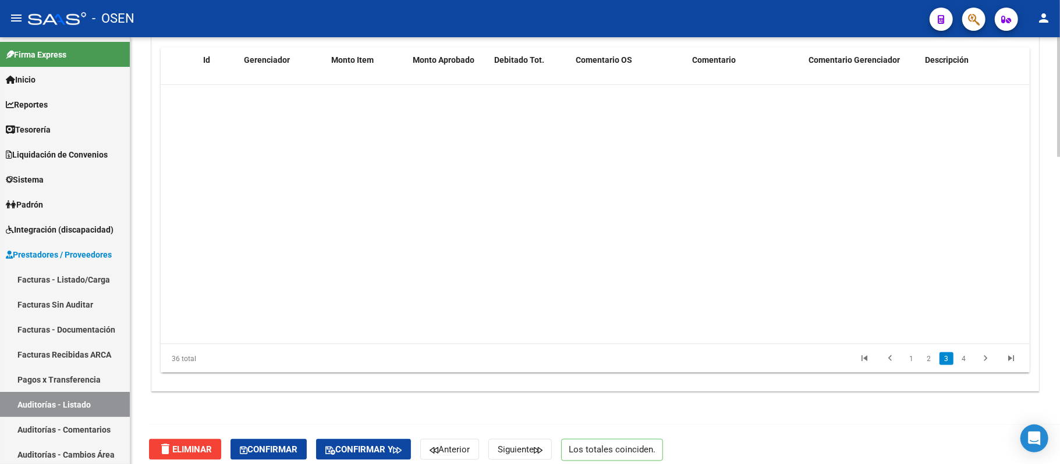
scroll to position [543, 0]
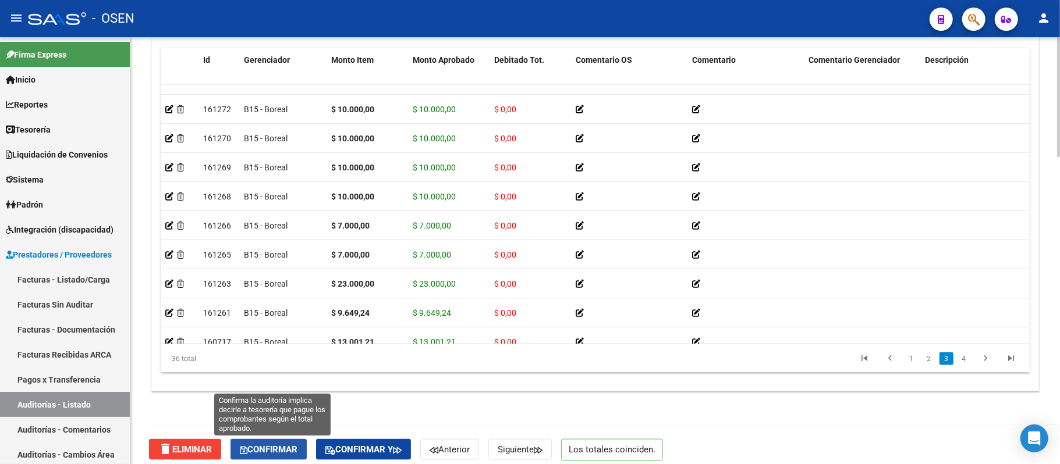
click at [277, 452] on span "Confirmar" at bounding box center [269, 450] width 58 height 10
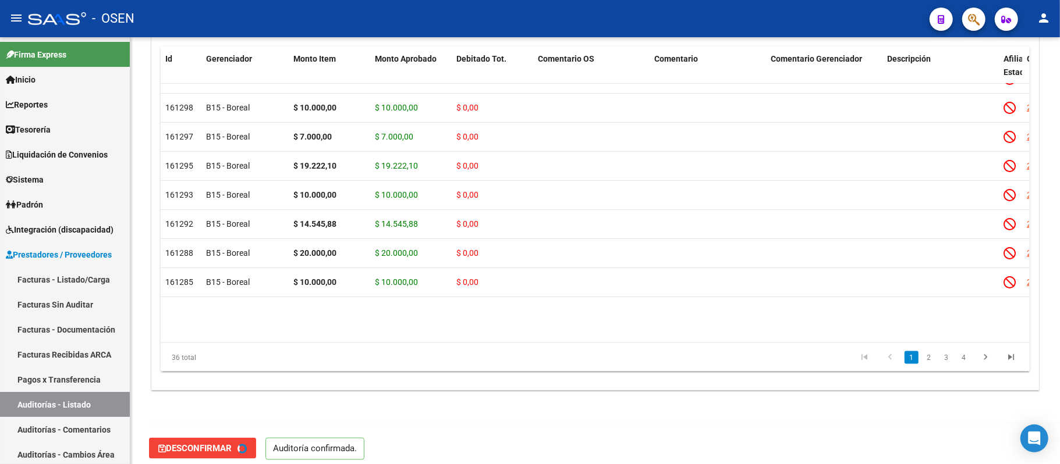
scroll to position [0, 0]
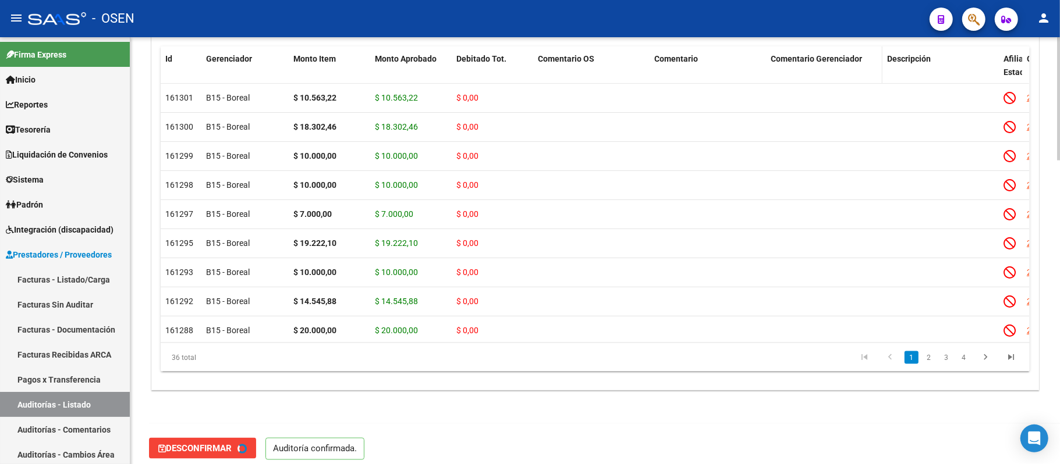
type input "202509"
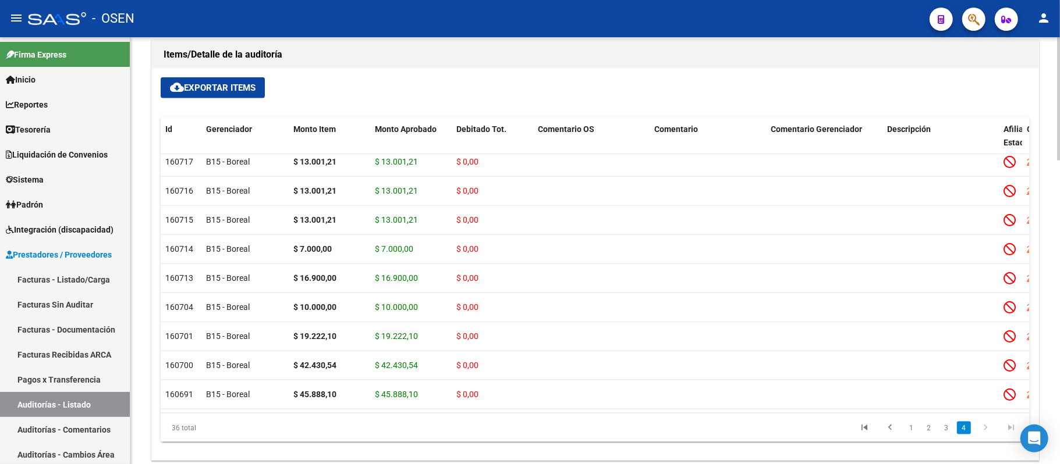
scroll to position [1057, 0]
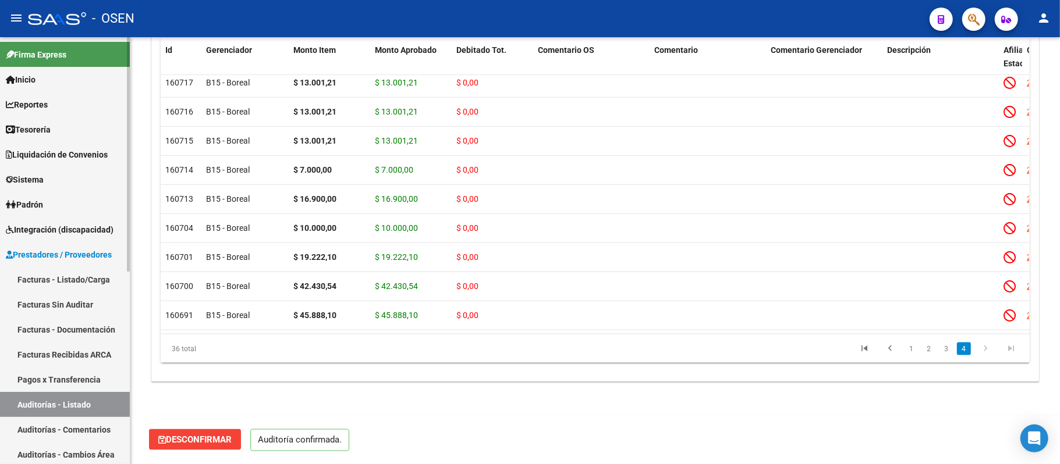
drag, startPoint x: 91, startPoint y: 403, endPoint x: 94, endPoint y: 393, distance: 10.3
click at [91, 403] on link "Auditorías - Listado" at bounding box center [65, 404] width 130 height 25
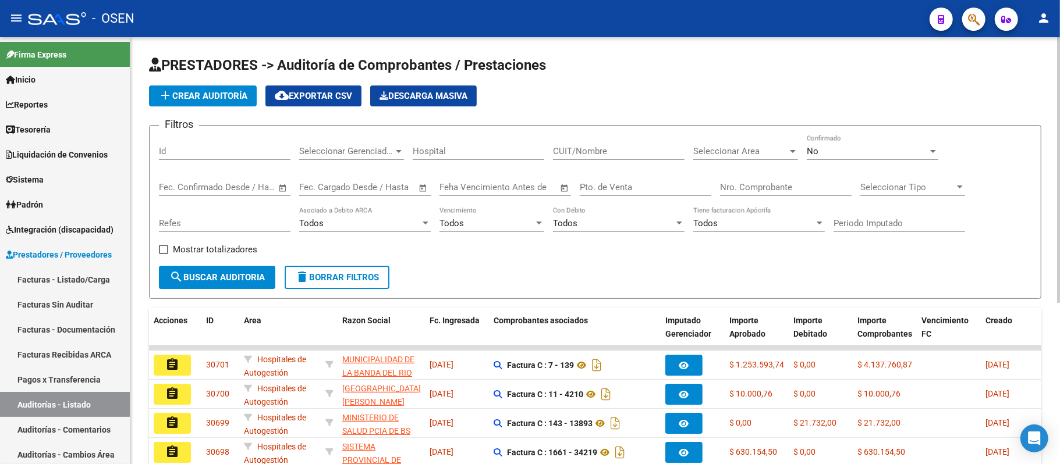
click at [753, 157] on div "Seleccionar Area Seleccionar Area" at bounding box center [745, 147] width 105 height 25
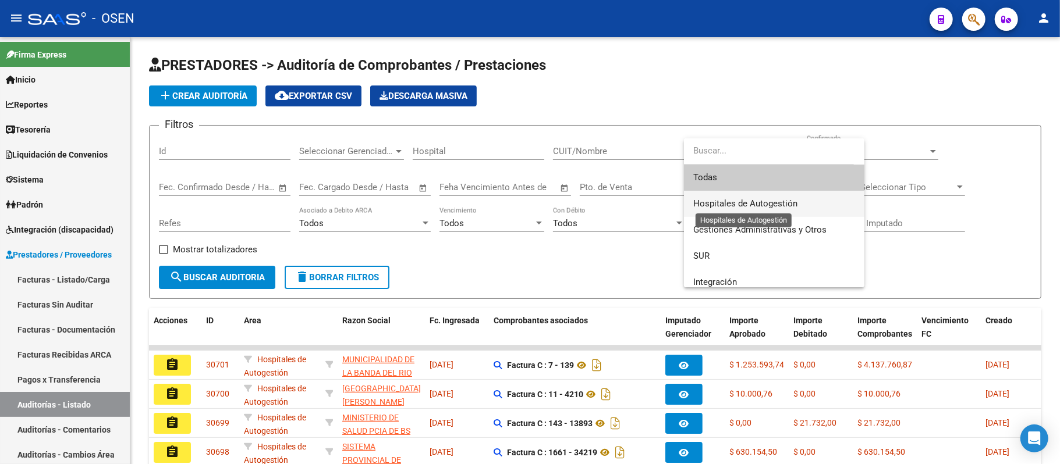
click at [757, 200] on span "Hospitales de Autogestión" at bounding box center [745, 203] width 104 height 10
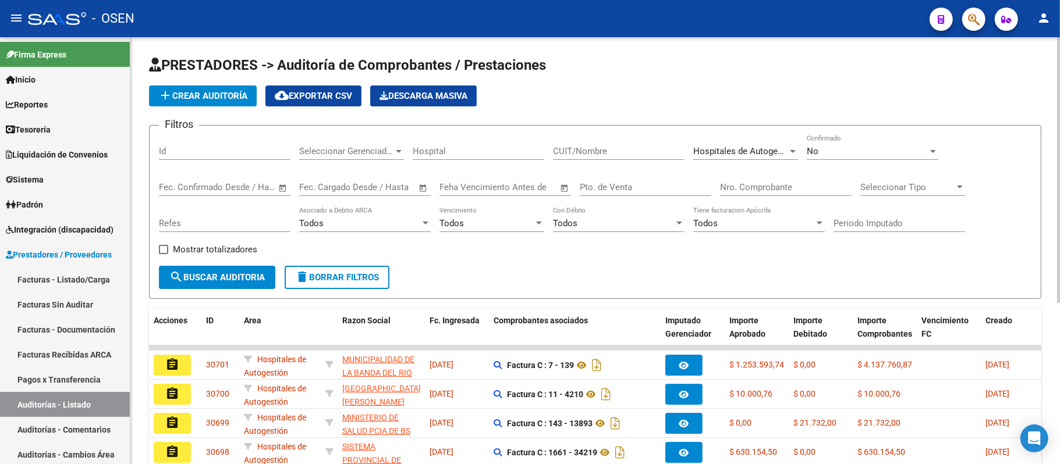
click at [447, 212] on div "Todos Vencimiento" at bounding box center [491, 219] width 105 height 25
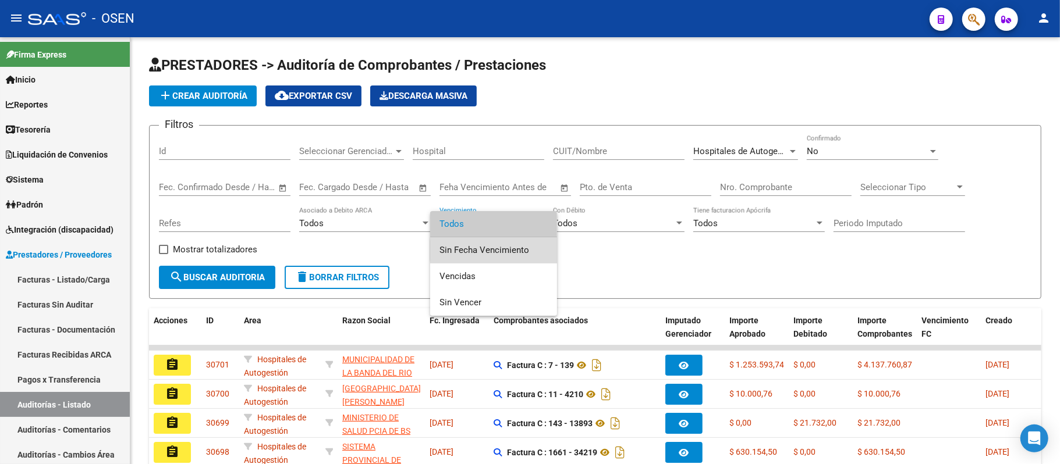
click at [503, 250] on span "Sin Fecha Vencimiento" at bounding box center [493, 250] width 108 height 26
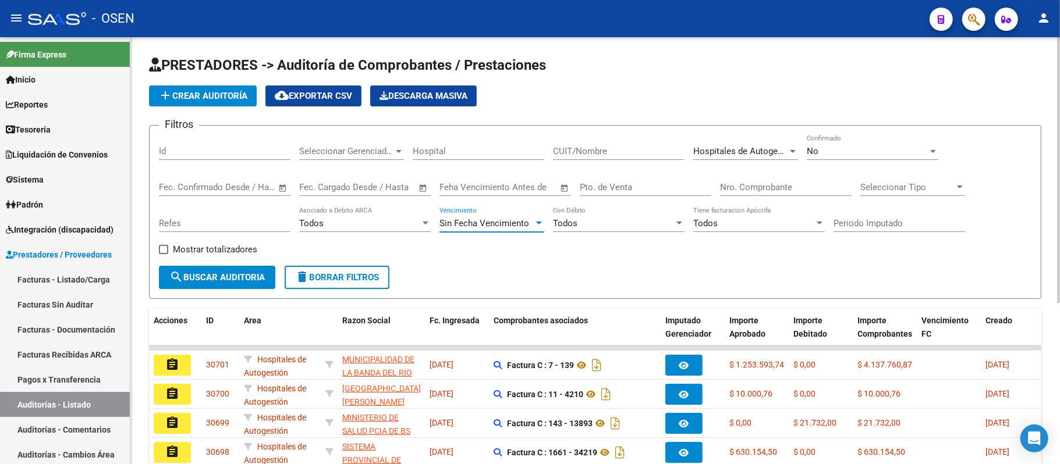
click at [246, 281] on span "search Buscar Auditoria" at bounding box center [216, 277] width 95 height 10
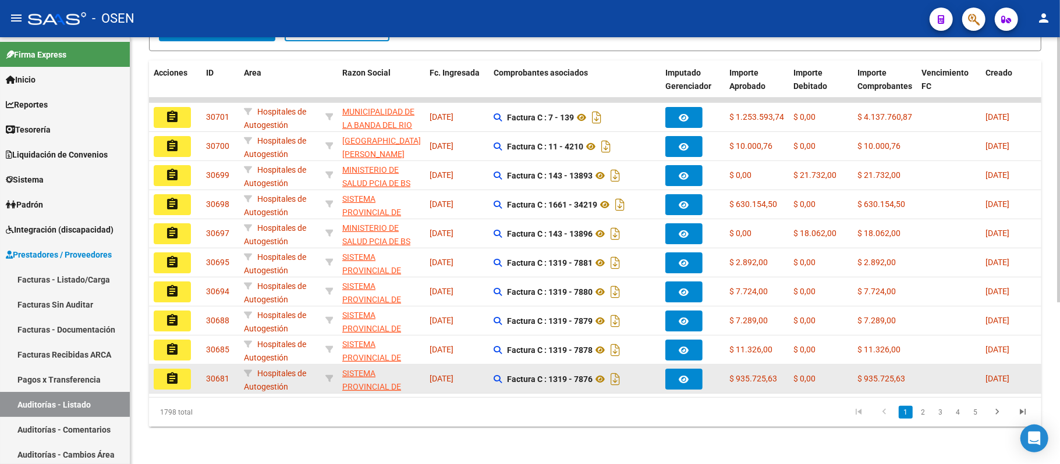
click at [189, 369] on button "assignment" at bounding box center [172, 379] width 37 height 21
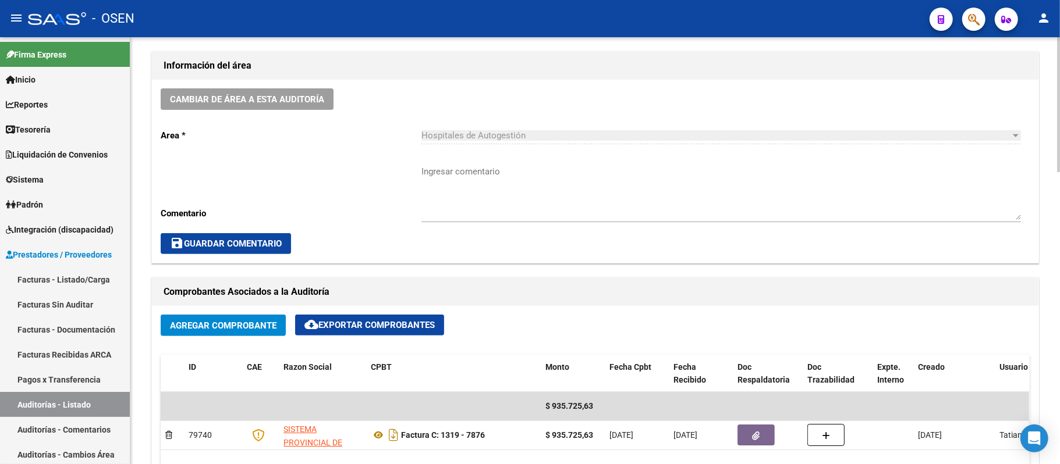
scroll to position [155, 0]
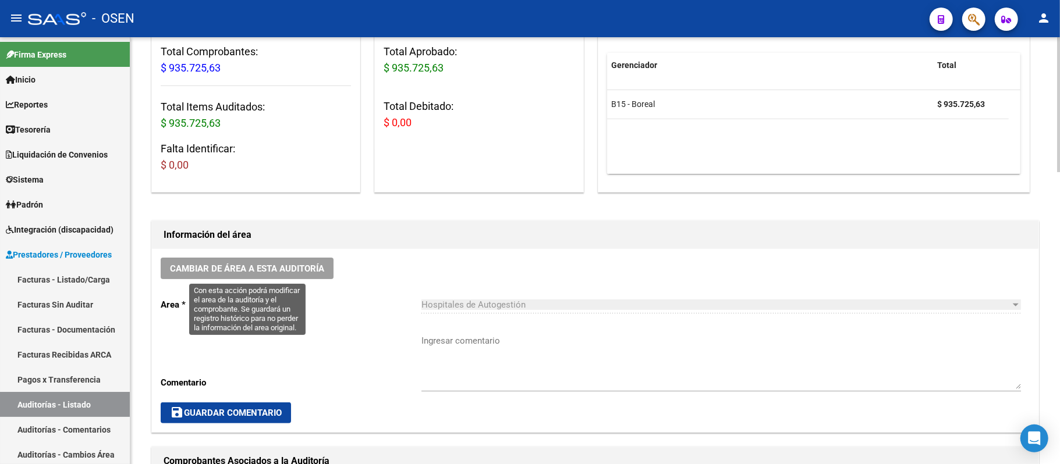
click at [320, 267] on span "Cambiar de área a esta auditoría" at bounding box center [247, 269] width 154 height 10
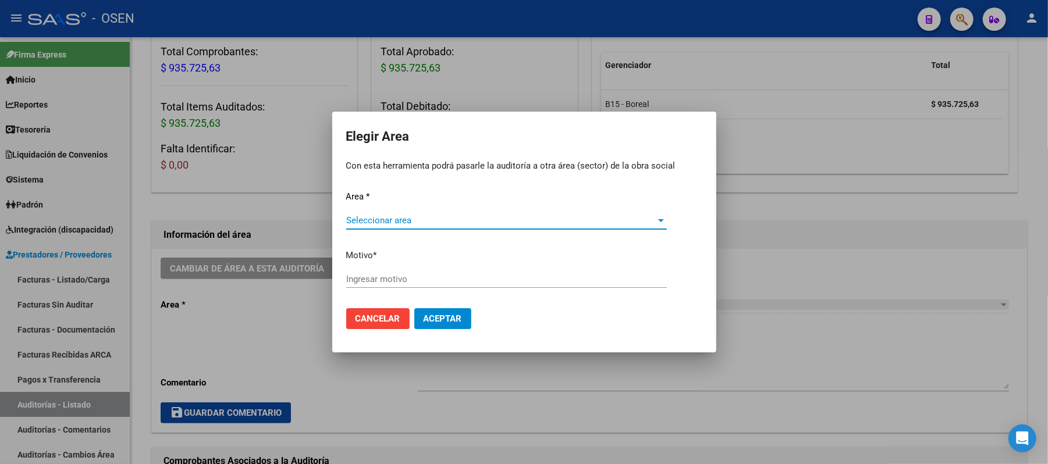
click at [474, 224] on span "Seleccionar area" at bounding box center [501, 220] width 310 height 10
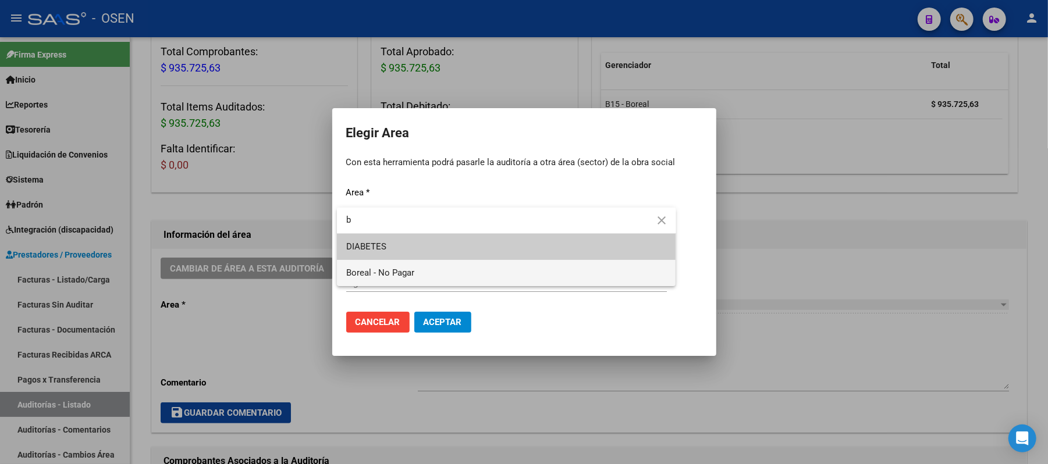
type input "b"
click at [445, 271] on span "Boreal - No Pagar" at bounding box center [506, 273] width 321 height 26
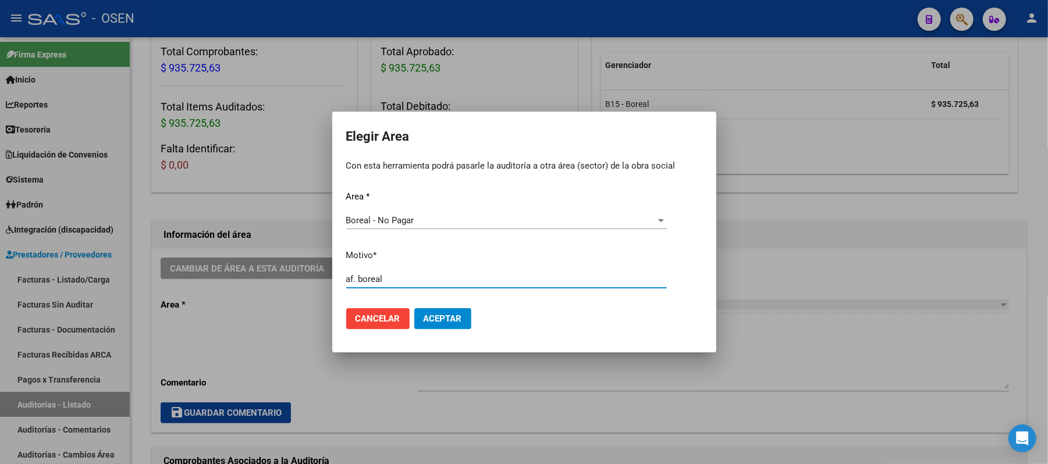
type input "af. boreal"
click at [461, 320] on span "Aceptar" at bounding box center [443, 319] width 38 height 10
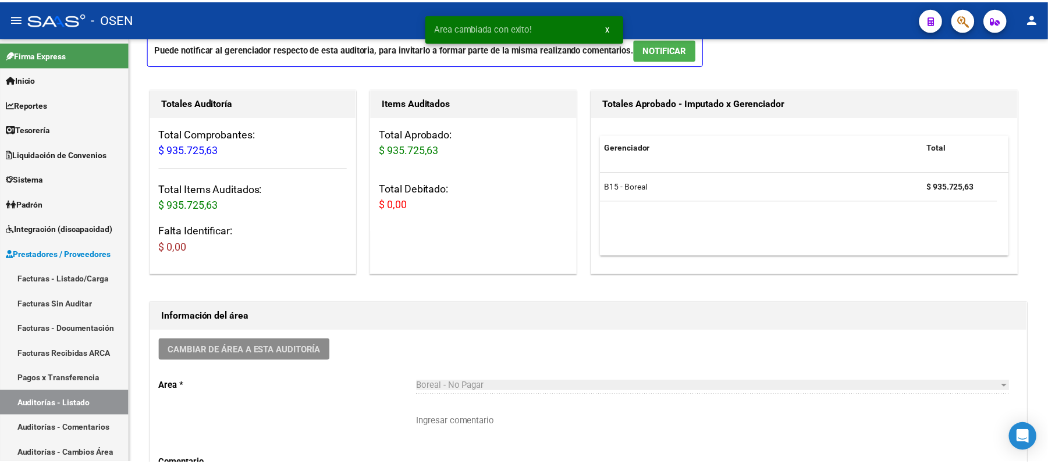
scroll to position [0, 0]
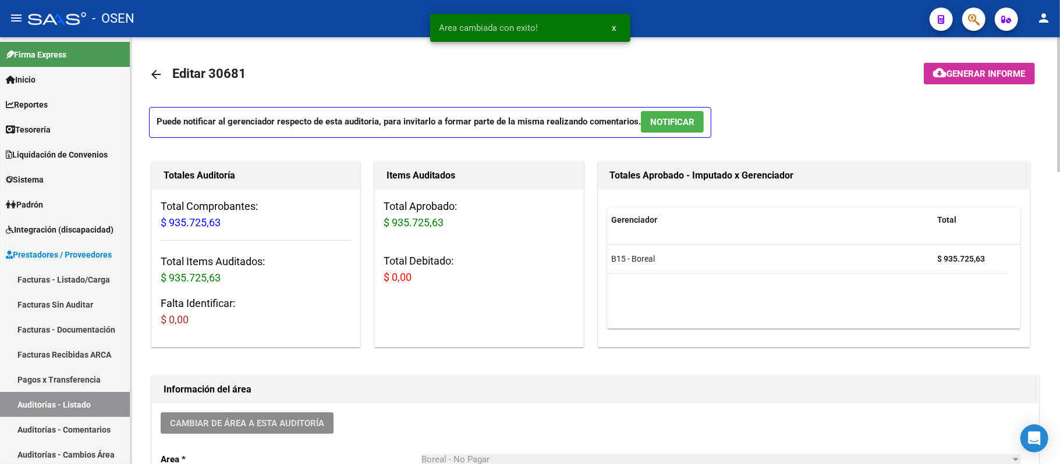
click at [697, 125] on button "NOTIFICAR" at bounding box center [672, 122] width 63 height 22
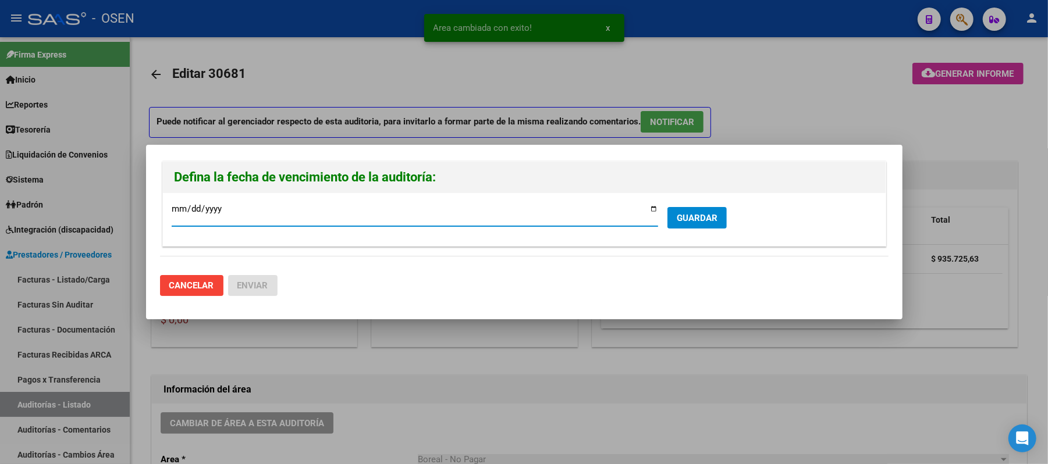
click at [686, 217] on span "GUARDAR" at bounding box center [697, 218] width 41 height 10
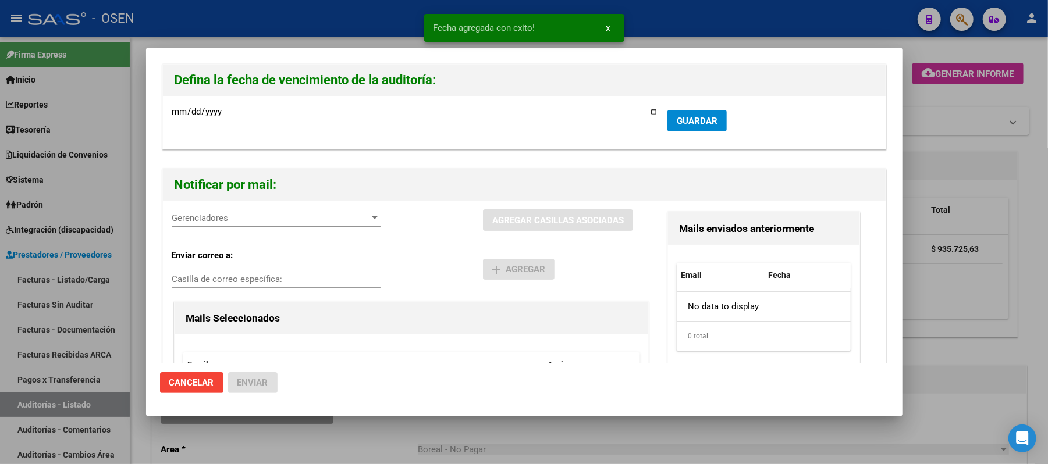
click at [281, 222] on span "Gerenciadores" at bounding box center [271, 218] width 198 height 10
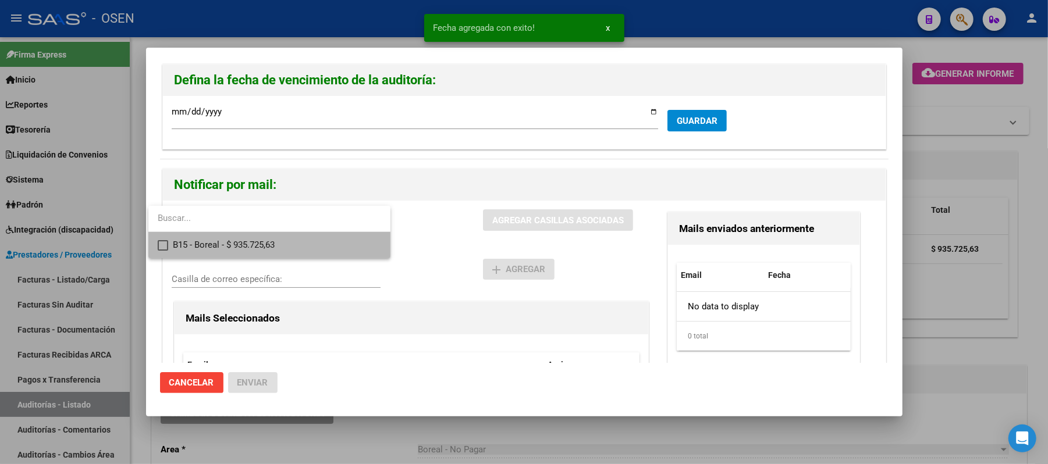
click at [281, 240] on span "B15 - Boreal - $ 935.725,63" at bounding box center [277, 245] width 208 height 26
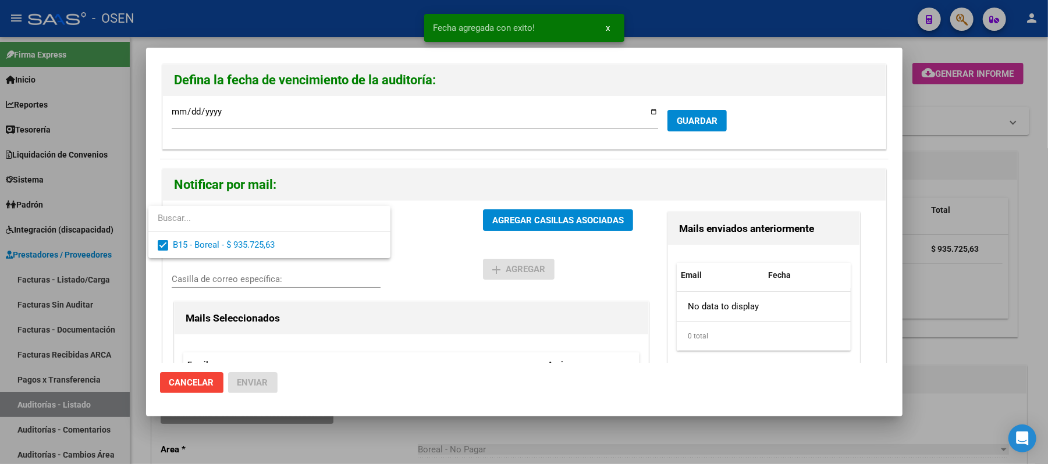
click at [470, 251] on div at bounding box center [524, 232] width 1048 height 464
click at [524, 212] on button "AGREGAR CASILLAS ASOCIADAS" at bounding box center [558, 221] width 150 height 22
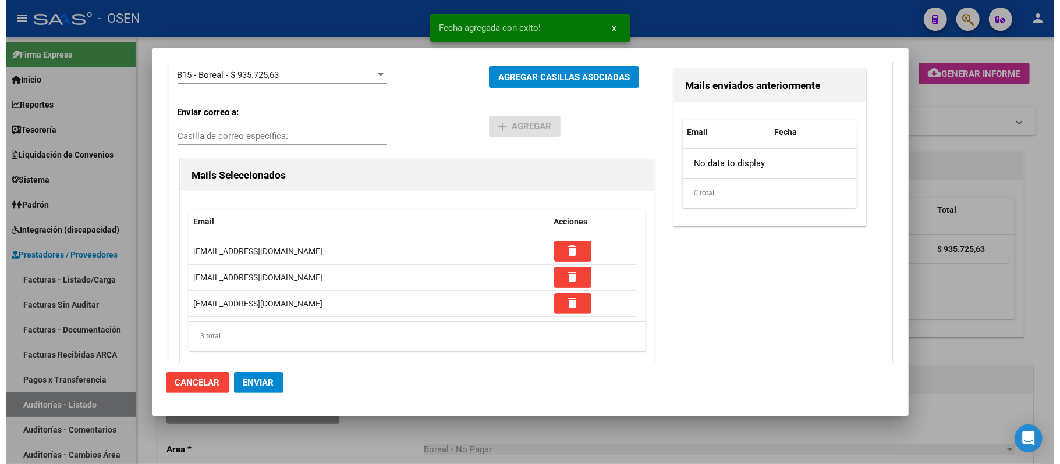
scroll to position [164, 0]
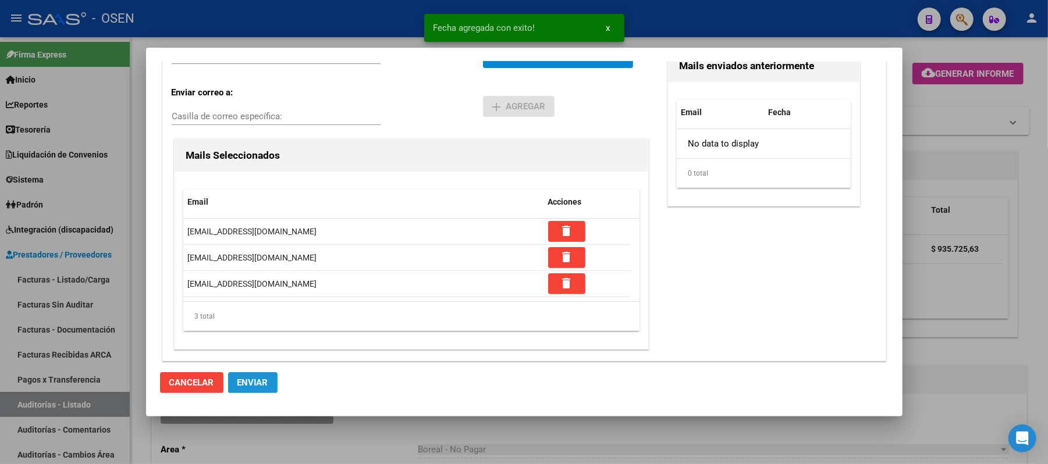
click at [258, 380] on span "Enviar" at bounding box center [252, 383] width 31 height 10
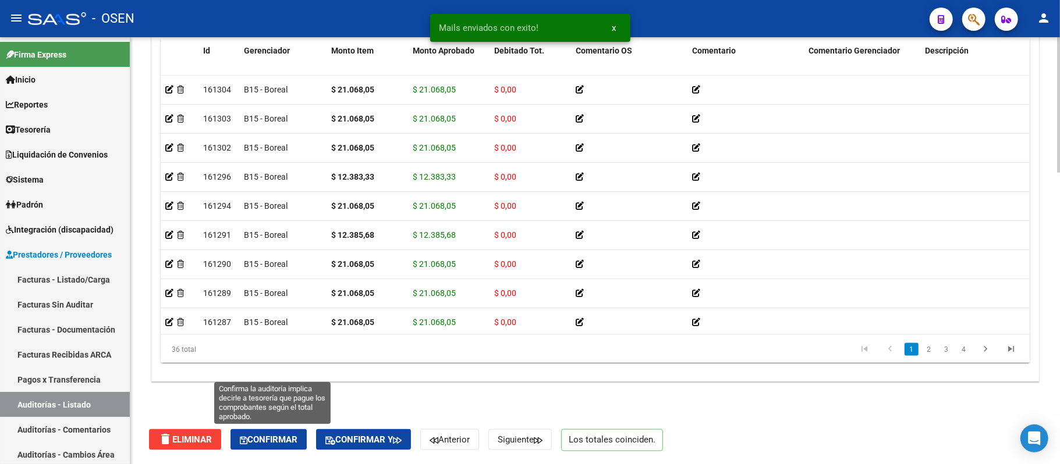
click at [294, 447] on button "Confirmar" at bounding box center [268, 440] width 76 height 21
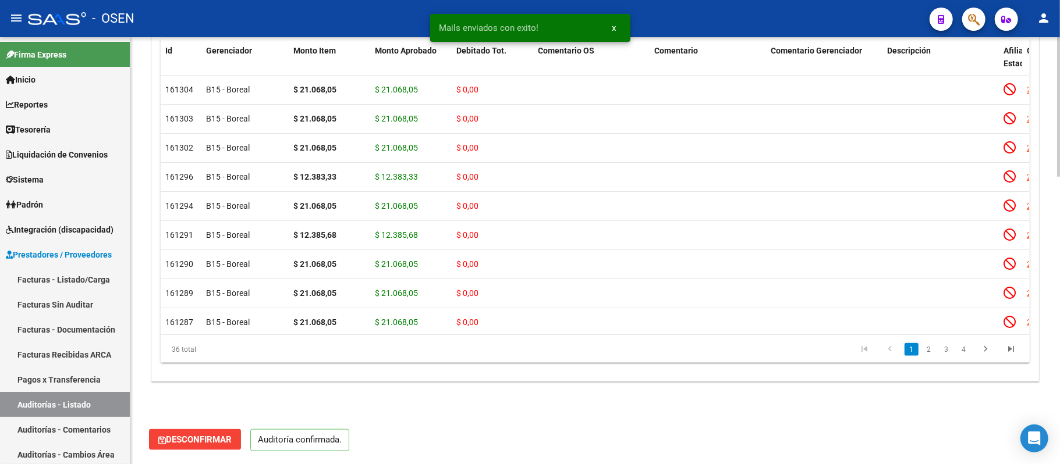
scroll to position [876, 0]
type input "202509"
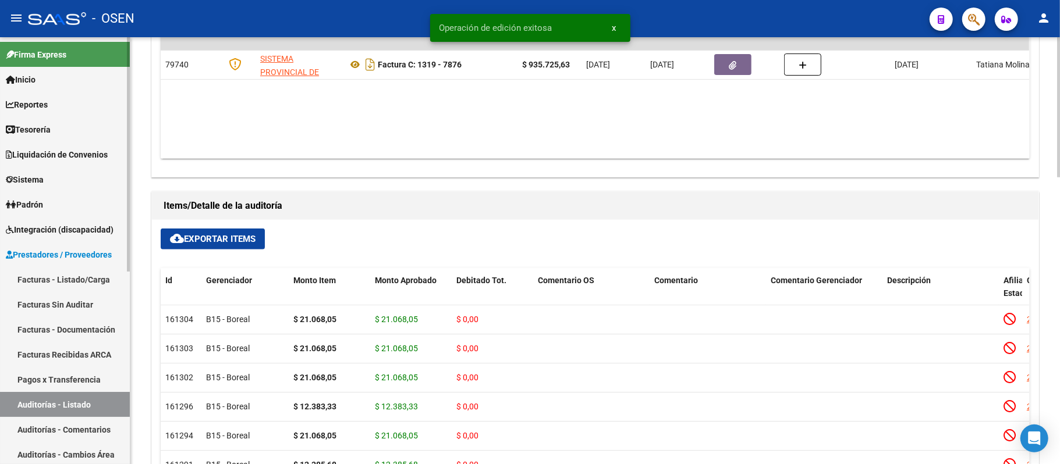
scroll to position [411, 0]
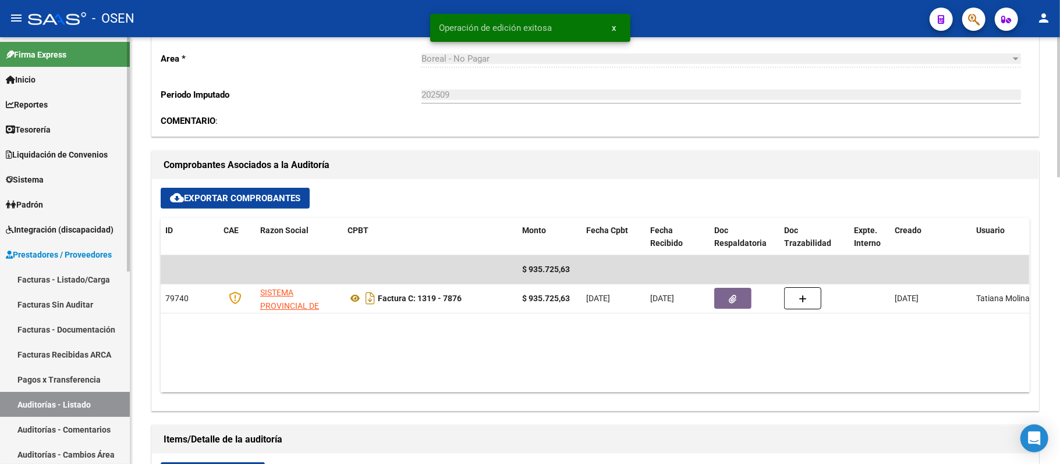
click at [100, 413] on link "Auditorías - Listado" at bounding box center [65, 404] width 130 height 25
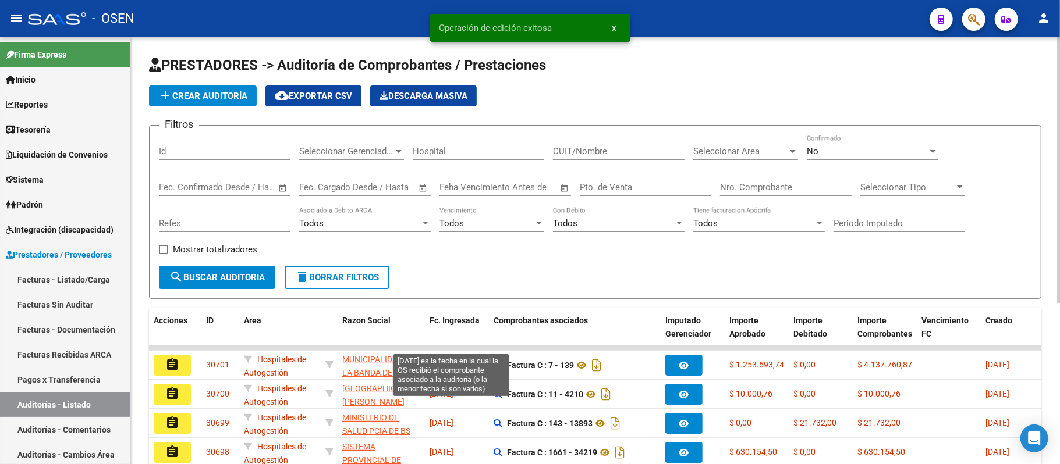
scroll to position [260, 0]
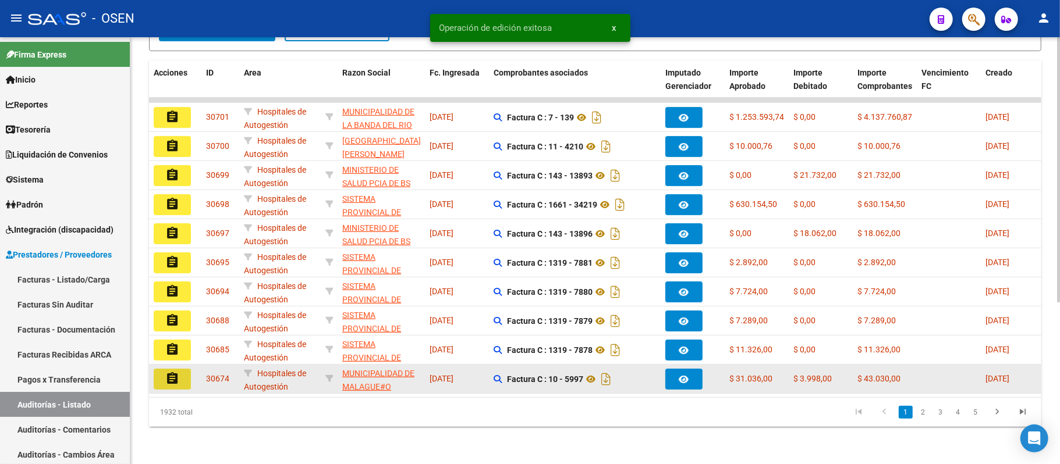
click at [169, 372] on mat-icon "assignment" at bounding box center [172, 379] width 14 height 14
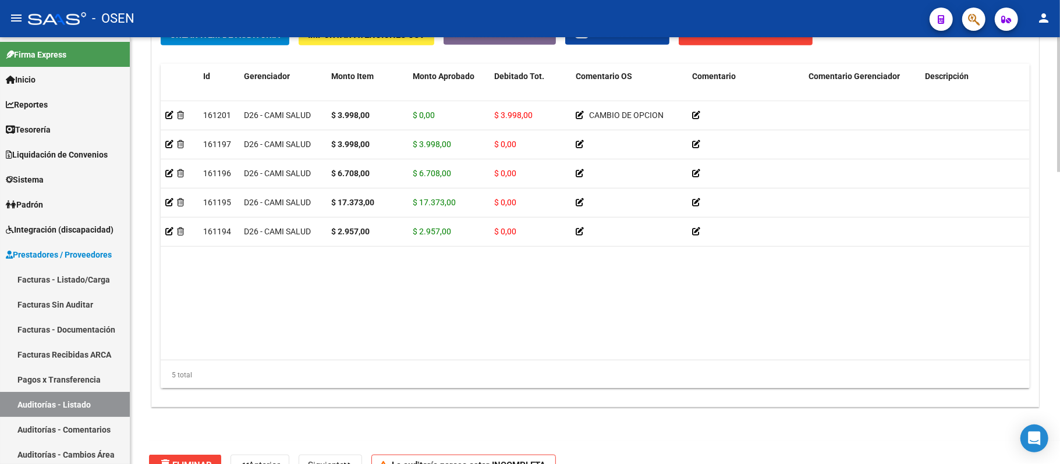
scroll to position [927, 0]
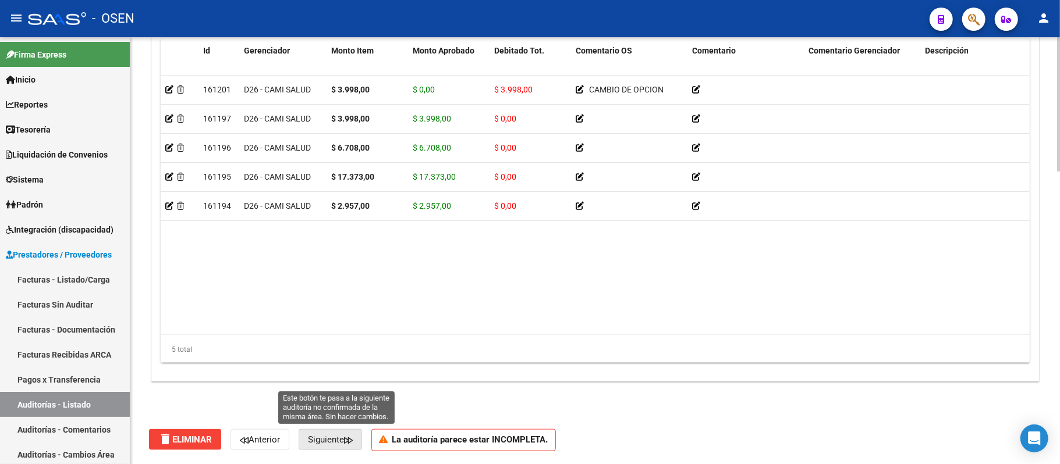
click at [345, 438] on span "Siguiente" at bounding box center [330, 440] width 45 height 10
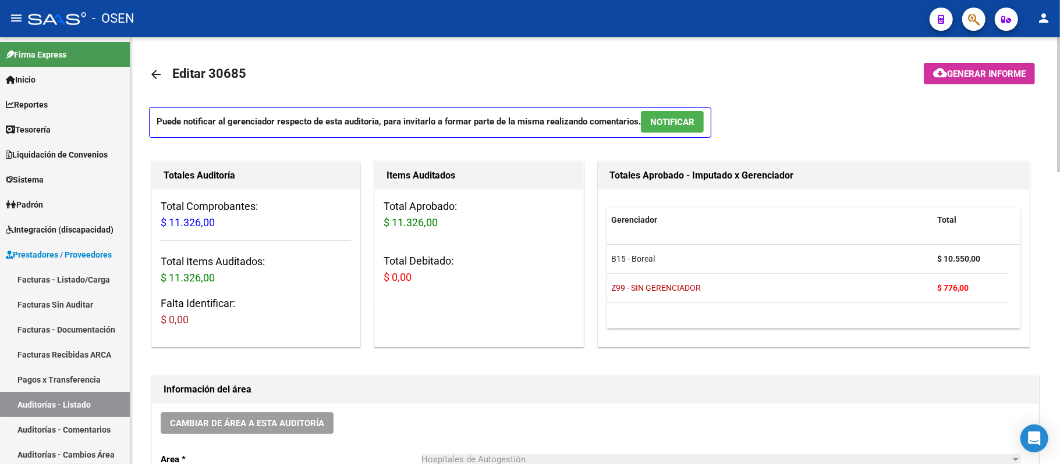
click at [691, 119] on span "NOTIFICAR" at bounding box center [672, 122] width 44 height 10
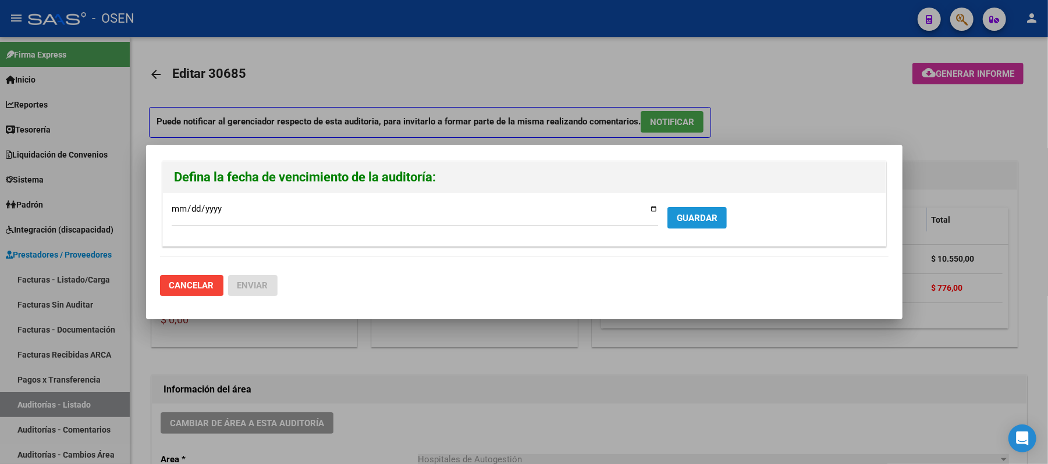
click at [694, 220] on span "GUARDAR" at bounding box center [697, 218] width 41 height 10
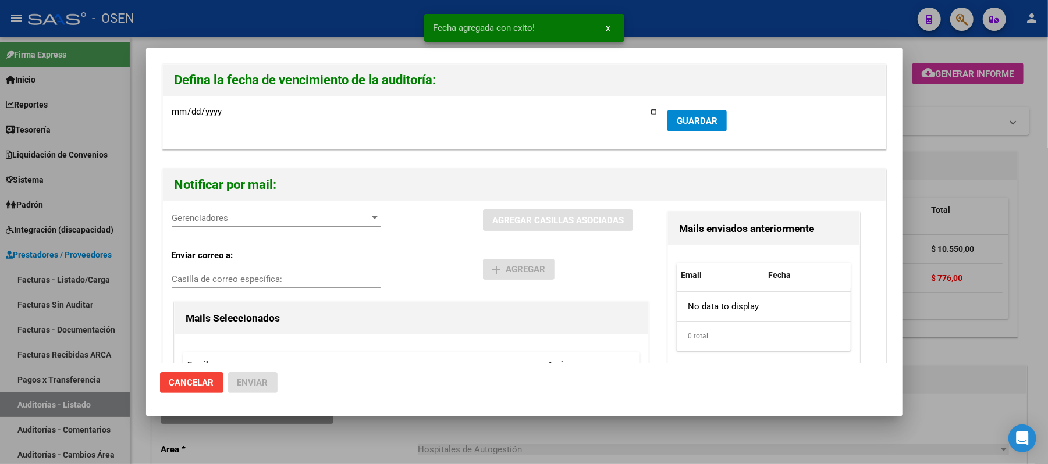
click at [261, 226] on div "Gerenciadores Gerenciadores" at bounding box center [276, 218] width 209 height 17
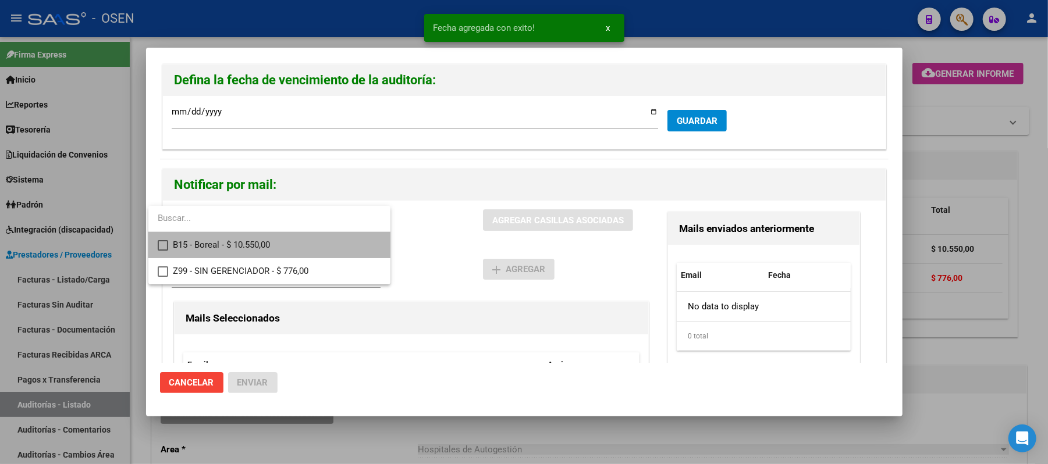
click at [265, 244] on span "B15 - Boreal - $ 10.550,00" at bounding box center [277, 245] width 208 height 26
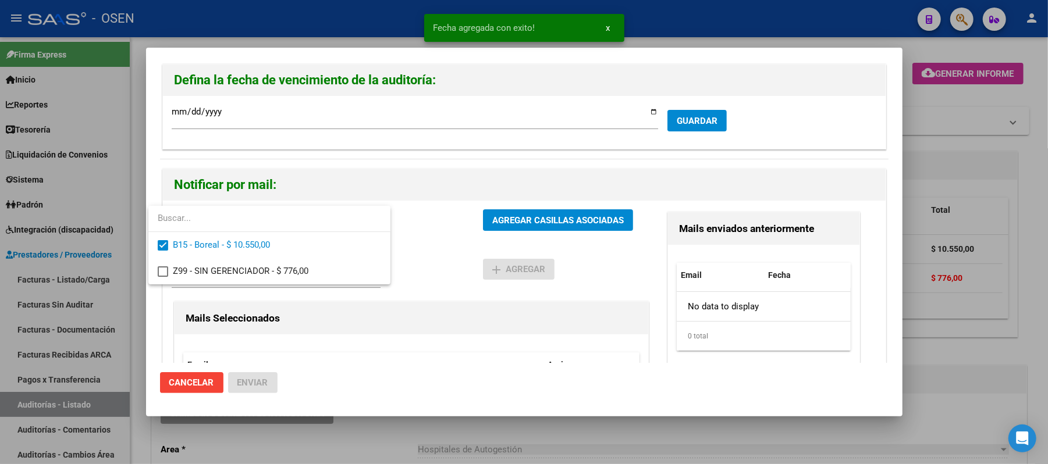
drag, startPoint x: 438, startPoint y: 250, endPoint x: 464, endPoint y: 237, distance: 28.9
click at [448, 245] on div at bounding box center [524, 232] width 1048 height 464
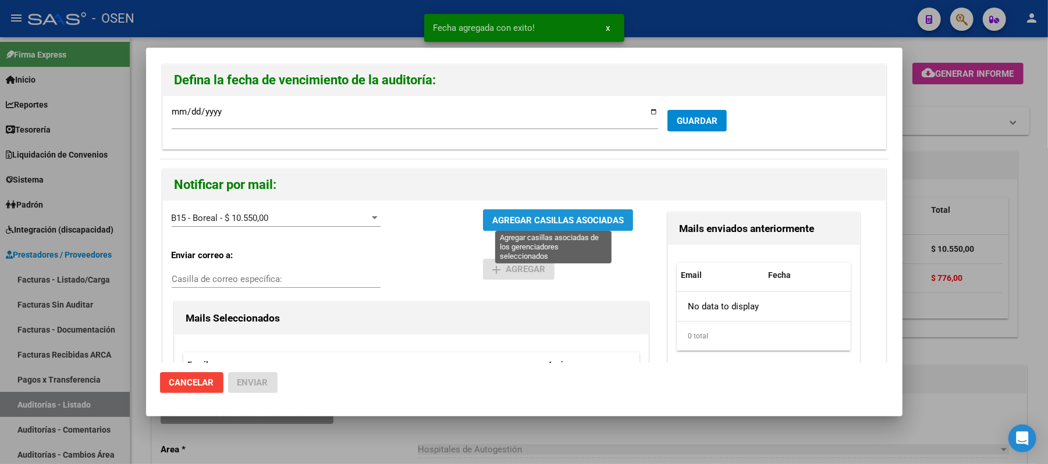
click at [513, 219] on span "AGREGAR CASILLAS ASOCIADAS" at bounding box center [558, 220] width 132 height 10
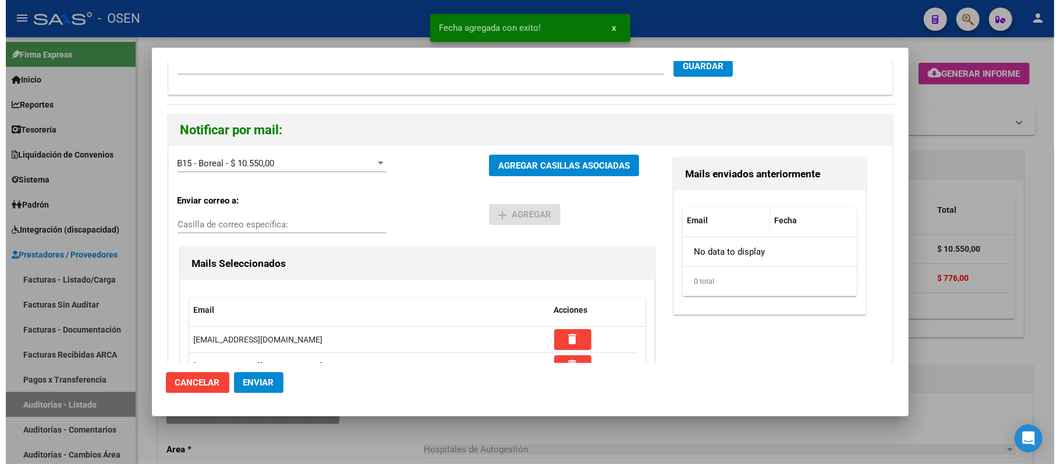
scroll to position [111, 0]
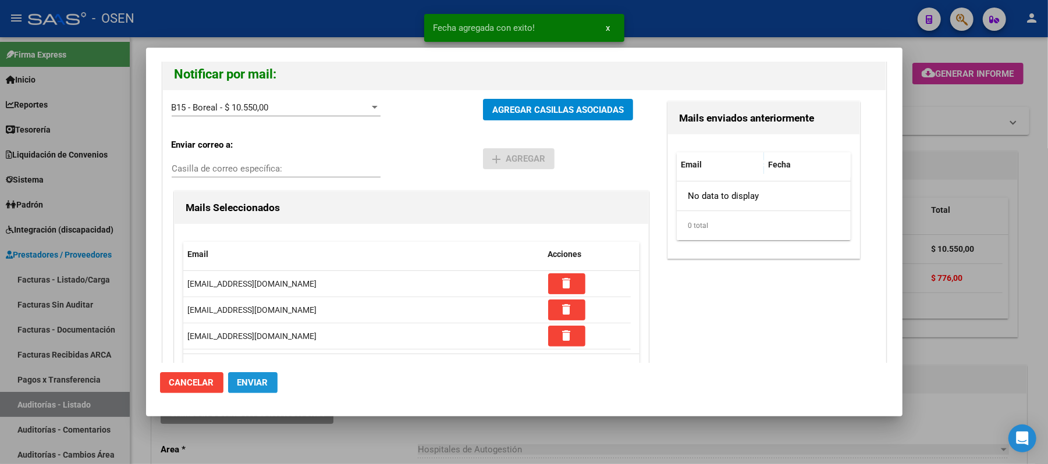
click at [261, 378] on span "Enviar" at bounding box center [252, 383] width 31 height 10
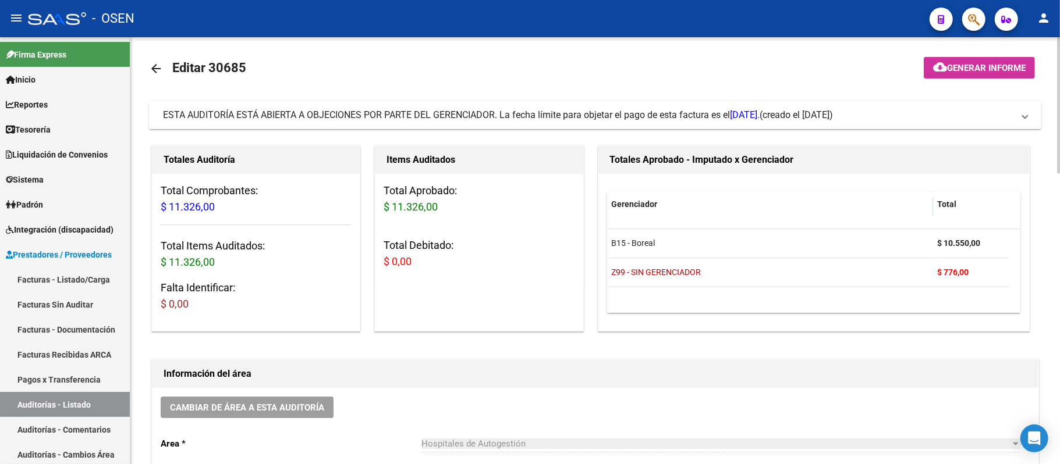
scroll to position [0, 0]
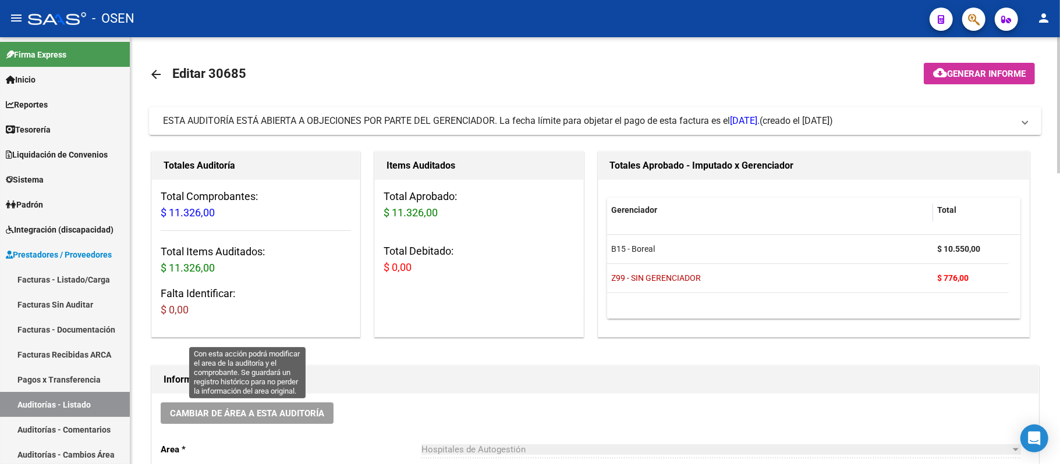
click at [278, 406] on button "Cambiar de área a esta auditoría" at bounding box center [247, 414] width 173 height 22
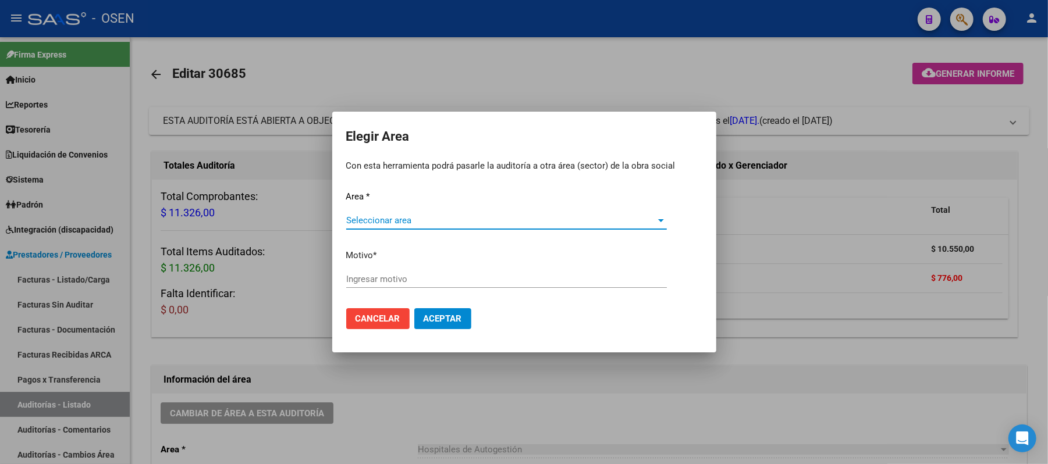
click at [449, 217] on span "Seleccionar area" at bounding box center [501, 220] width 310 height 10
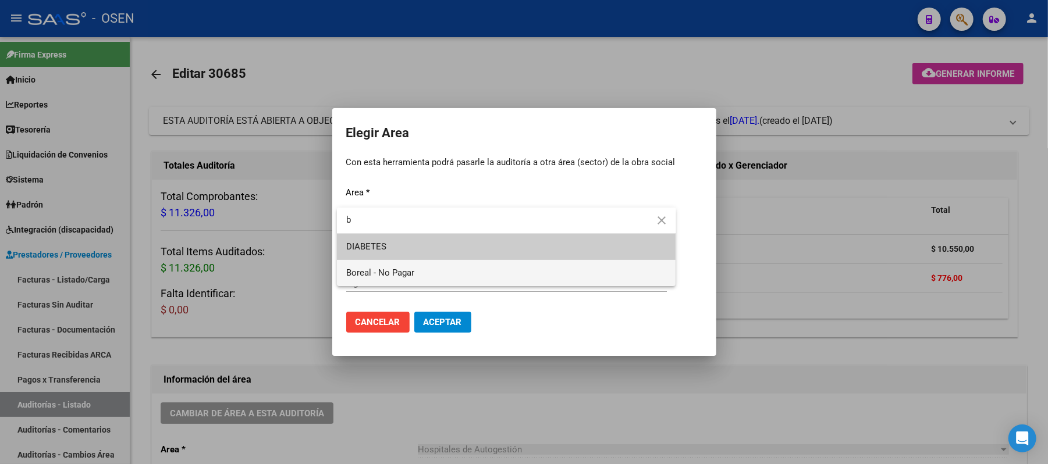
type input "b"
click at [438, 284] on span "Boreal - No Pagar" at bounding box center [506, 273] width 321 height 26
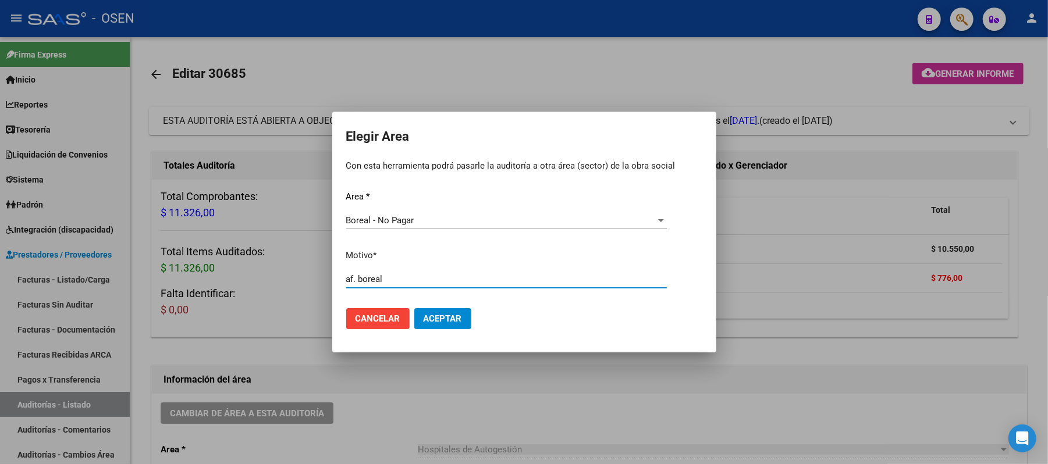
type input "af. boreal"
click at [449, 304] on mat-dialog-actions "Cancelar Aceptar" at bounding box center [524, 319] width 356 height 40
click at [453, 322] on span "Aceptar" at bounding box center [443, 319] width 38 height 10
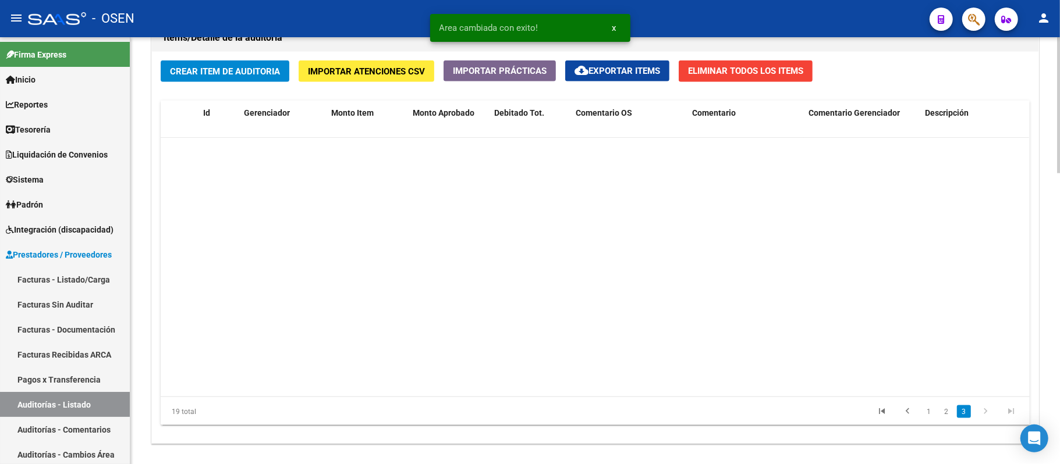
scroll to position [308, 0]
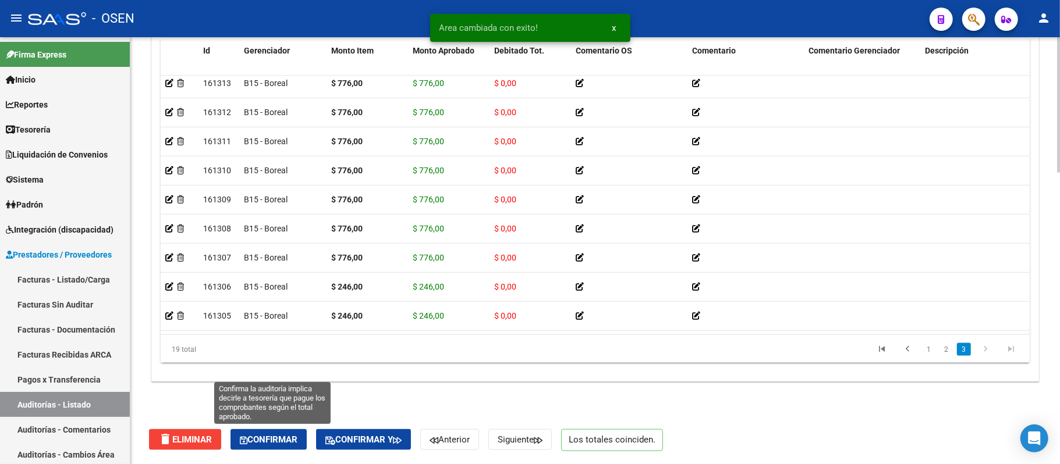
click at [272, 435] on span "Confirmar" at bounding box center [269, 440] width 58 height 10
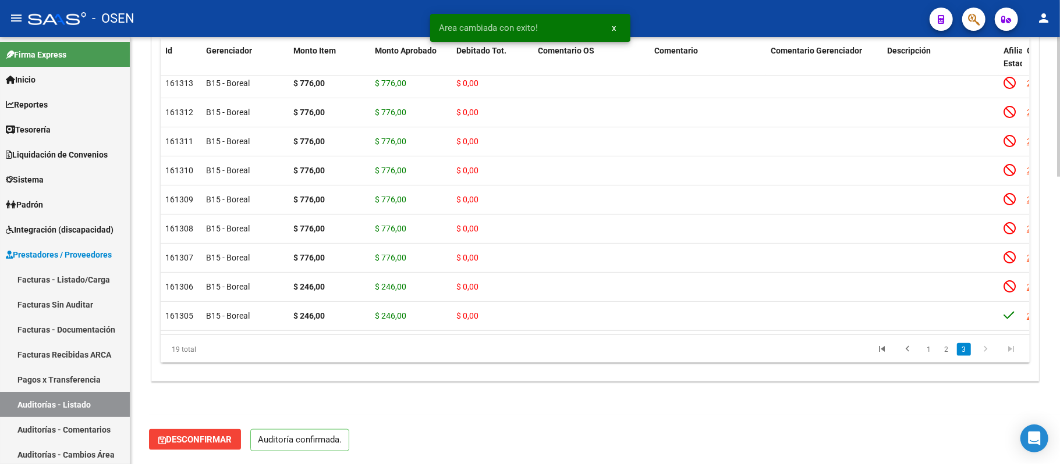
scroll to position [876, 0]
drag, startPoint x: 88, startPoint y: 397, endPoint x: 132, endPoint y: 434, distance: 56.6
click at [88, 397] on link "Auditorías - Listado" at bounding box center [65, 404] width 130 height 25
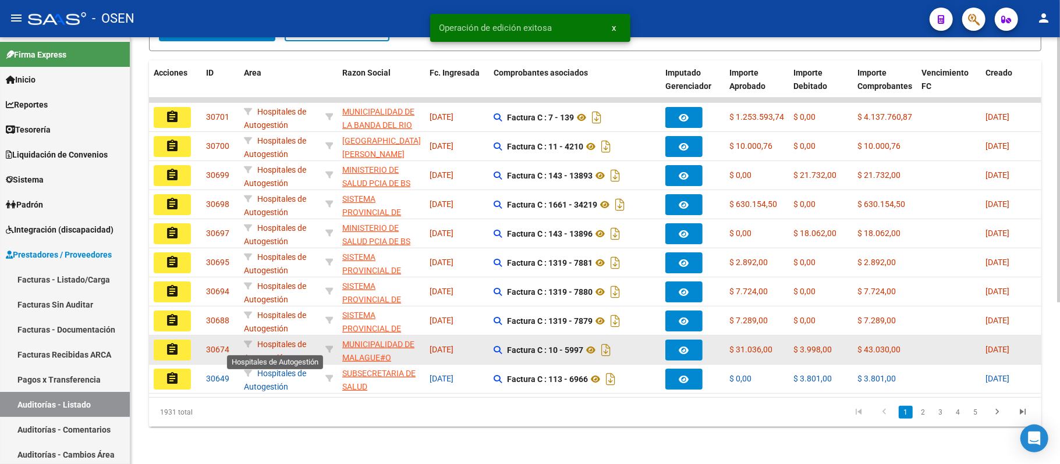
scroll to position [260, 0]
click at [169, 343] on mat-icon "assignment" at bounding box center [172, 350] width 14 height 14
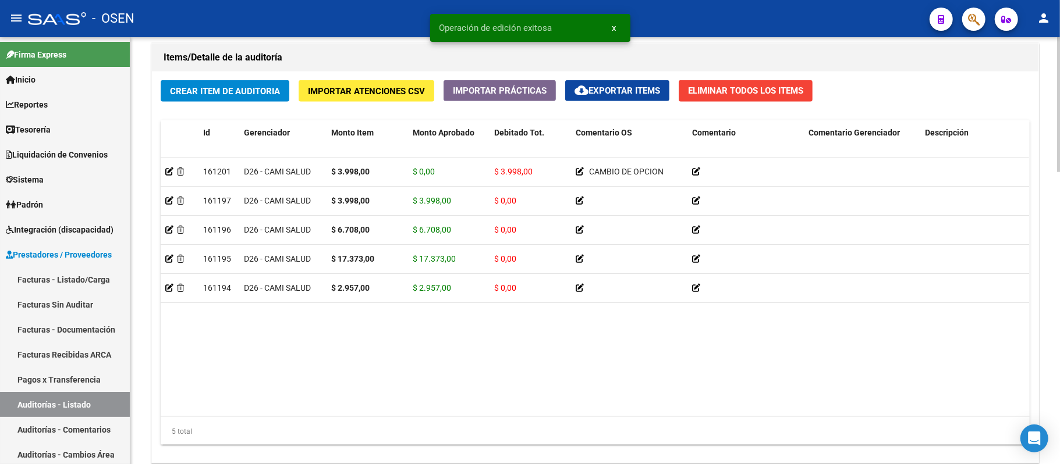
scroll to position [927, 0]
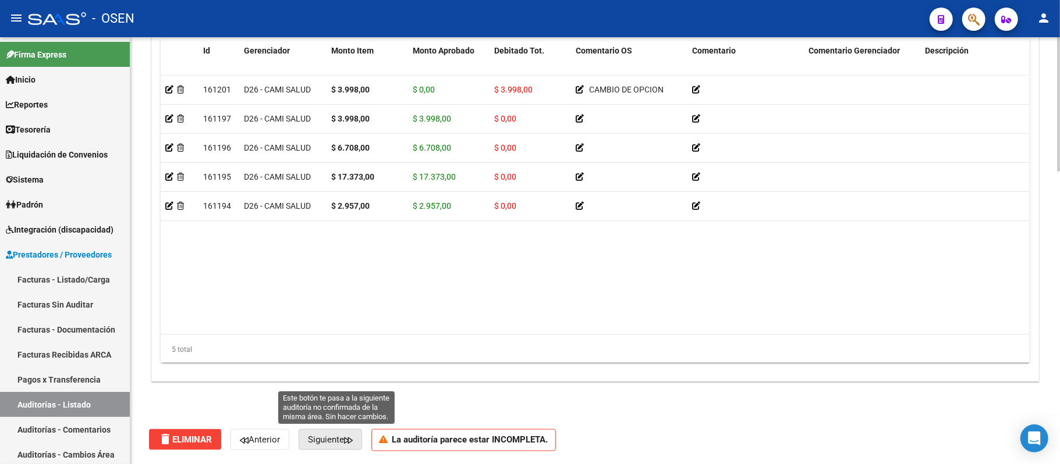
click at [340, 436] on span "Siguiente" at bounding box center [330, 440] width 45 height 10
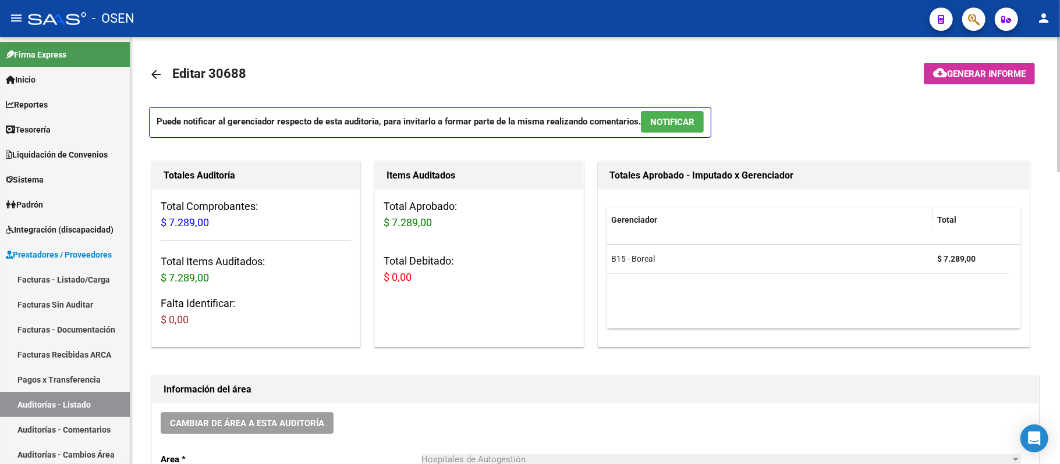
click at [681, 119] on span "NOTIFICAR" at bounding box center [672, 122] width 44 height 10
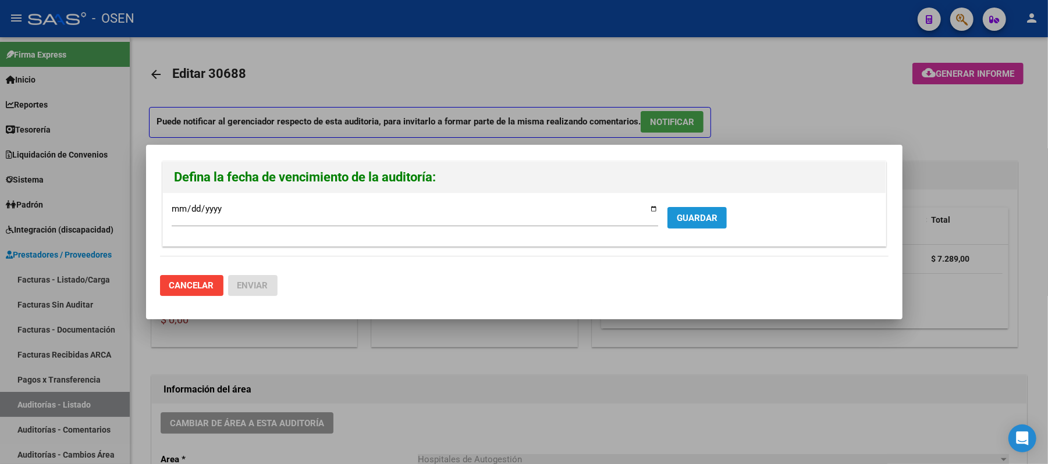
click at [713, 215] on span "GUARDAR" at bounding box center [697, 218] width 41 height 10
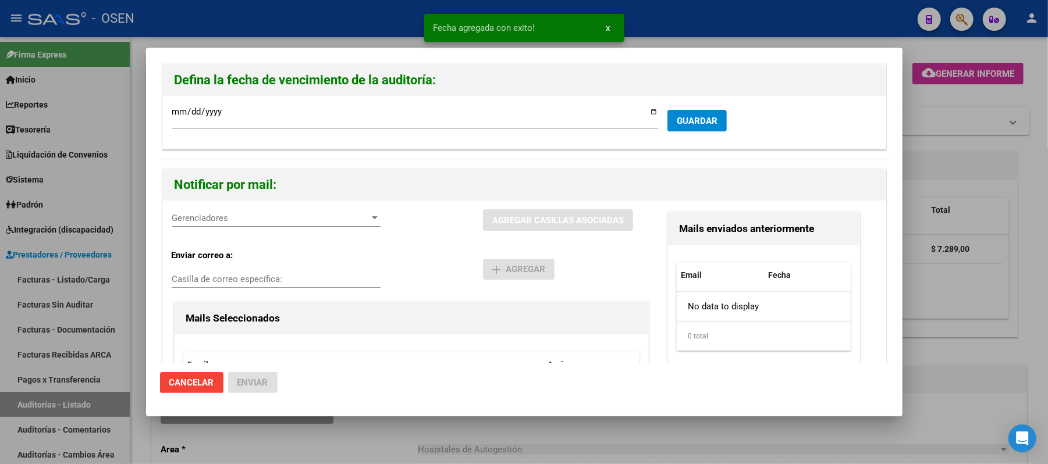
click at [247, 215] on span "Gerenciadores" at bounding box center [271, 218] width 198 height 10
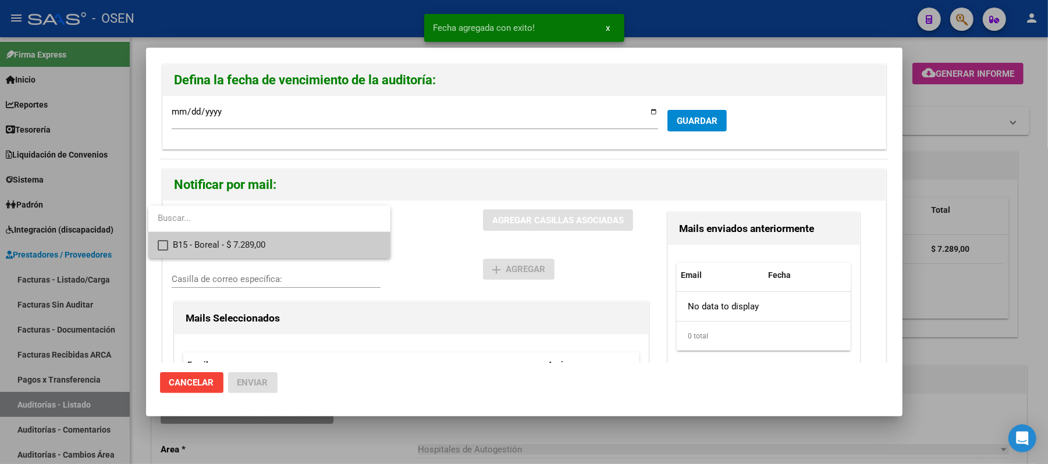
click at [250, 236] on span "B15 - Boreal - $ 7.289,00" at bounding box center [277, 245] width 208 height 26
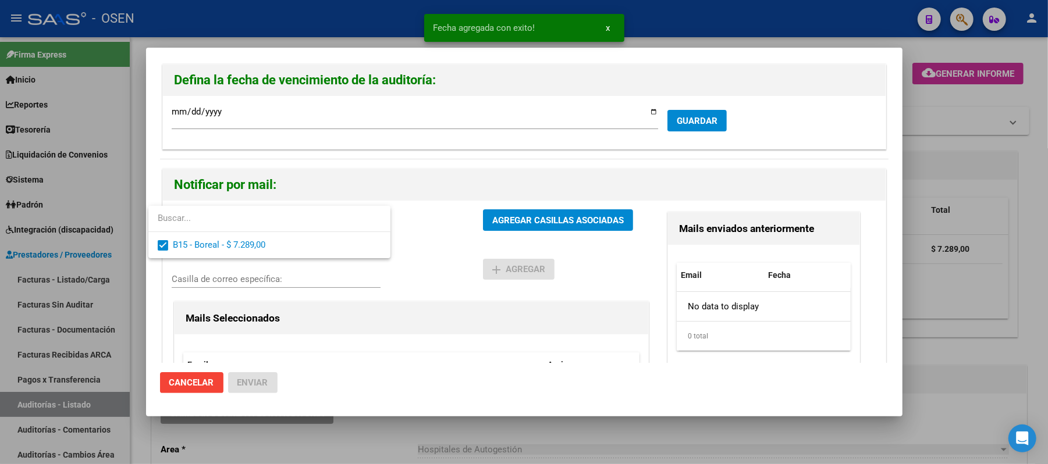
click at [452, 261] on div at bounding box center [524, 232] width 1048 height 464
click at [495, 233] on div "B15 - Boreal - $ 7.289,00 Gerenciadores AGREGAR CASILLAS ASOCIADAS" at bounding box center [412, 225] width 480 height 31
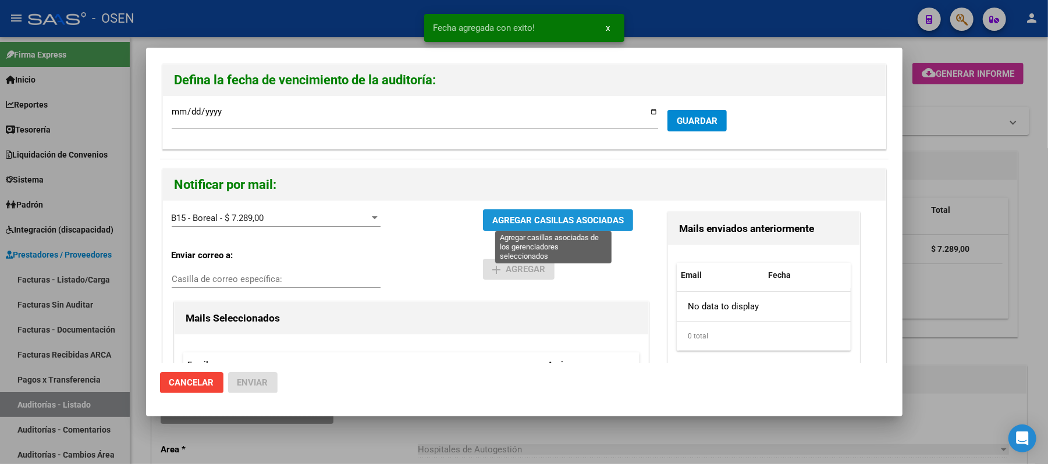
click at [497, 226] on span "AGREGAR CASILLAS ASOCIADAS" at bounding box center [558, 220] width 132 height 10
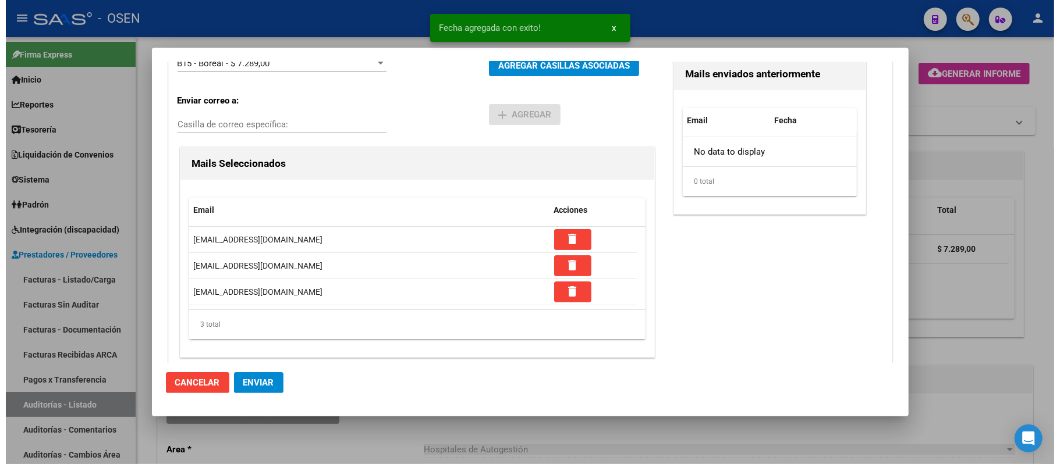
scroll to position [164, 0]
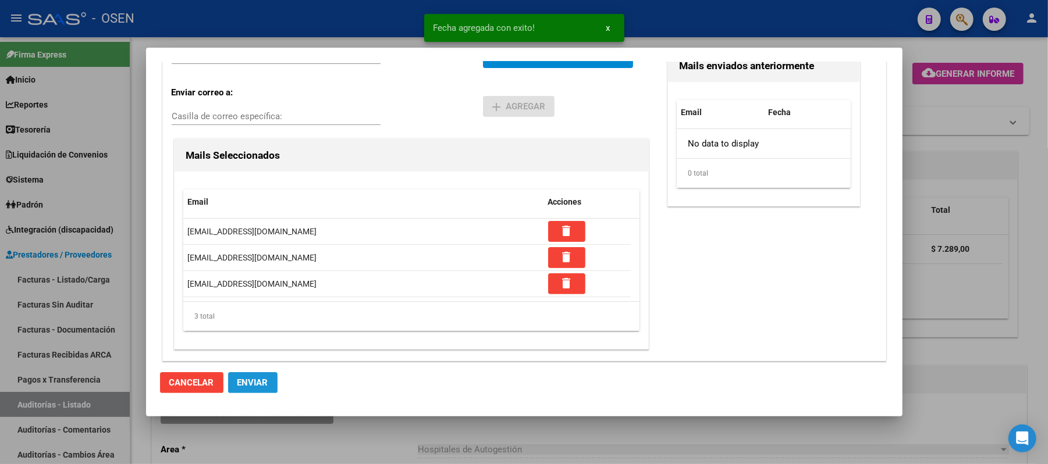
click at [240, 393] on button "Enviar" at bounding box center [252, 382] width 49 height 21
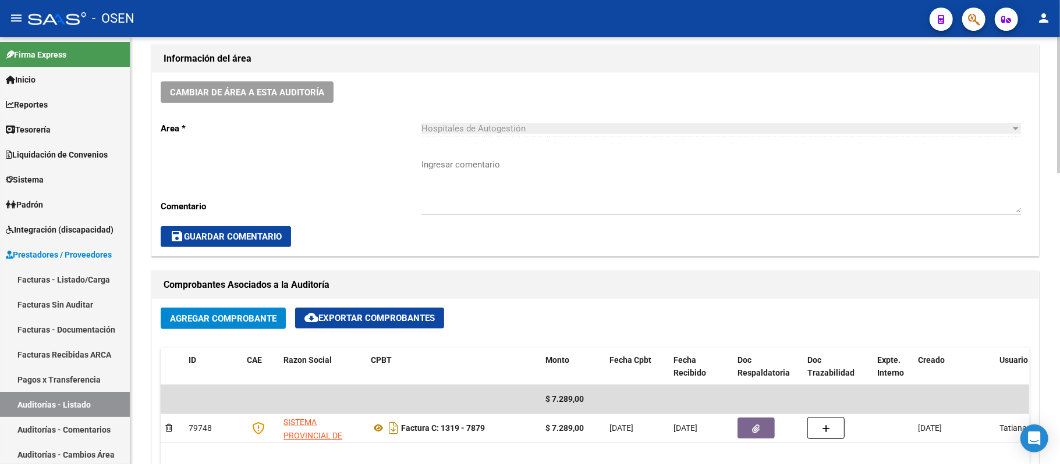
scroll to position [155, 0]
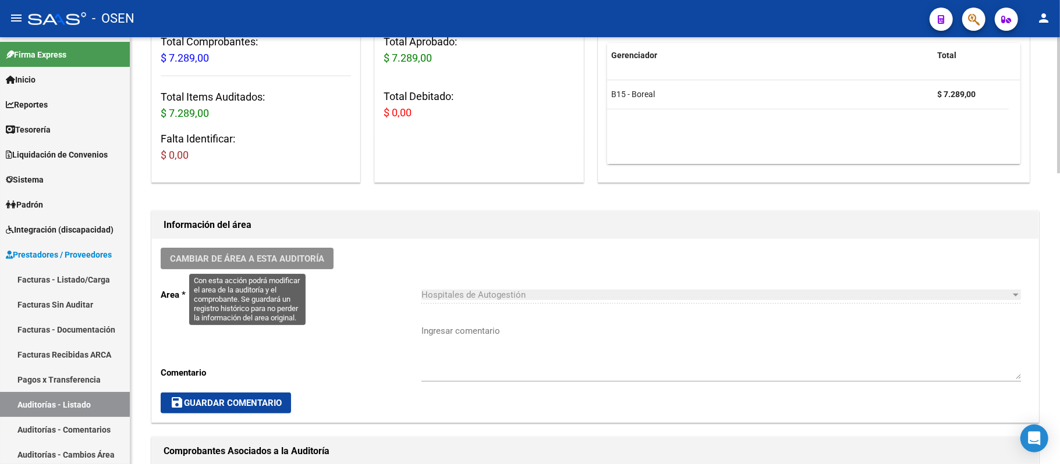
click at [278, 249] on button "Cambiar de área a esta auditoría" at bounding box center [247, 259] width 173 height 22
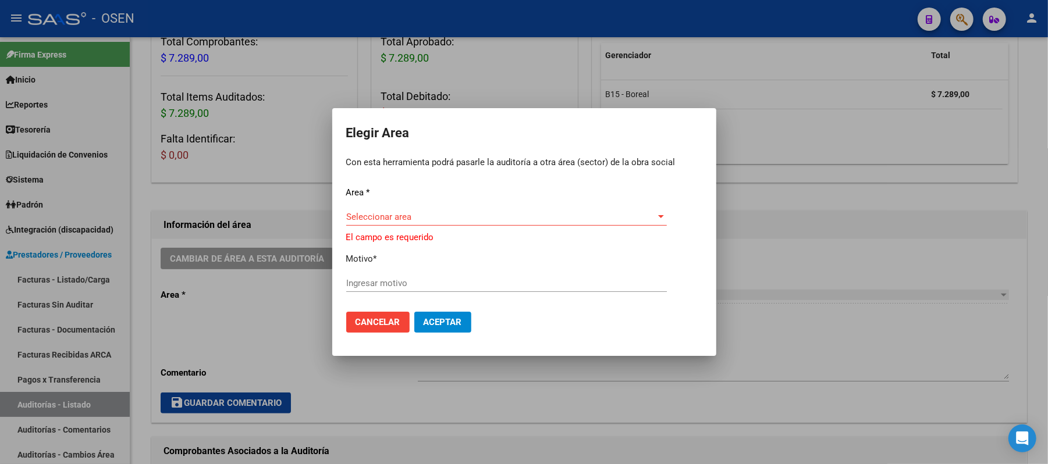
click at [459, 227] on div "Seleccionar area Seleccionar area" at bounding box center [506, 222] width 321 height 29
click at [441, 220] on span "Seleccionar area" at bounding box center [501, 217] width 310 height 10
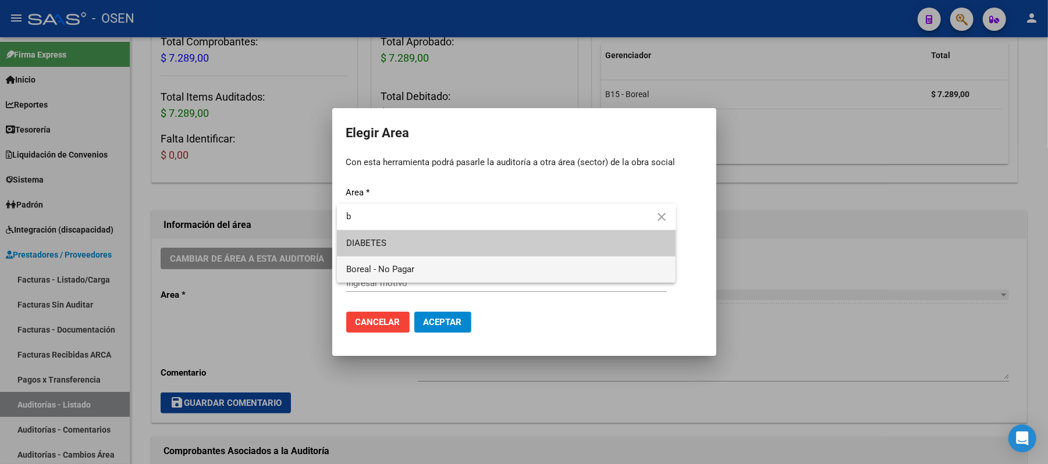
type input "b"
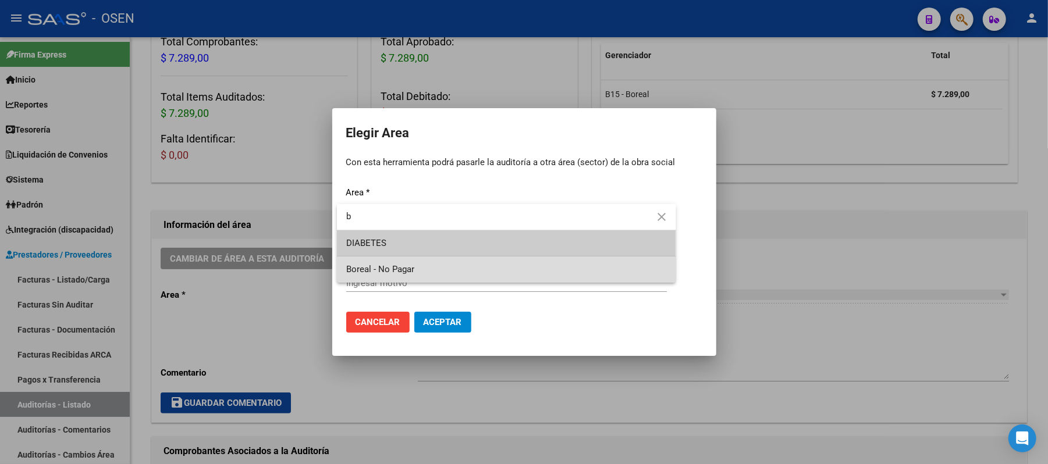
click at [453, 277] on span "Boreal - No Pagar" at bounding box center [506, 270] width 321 height 26
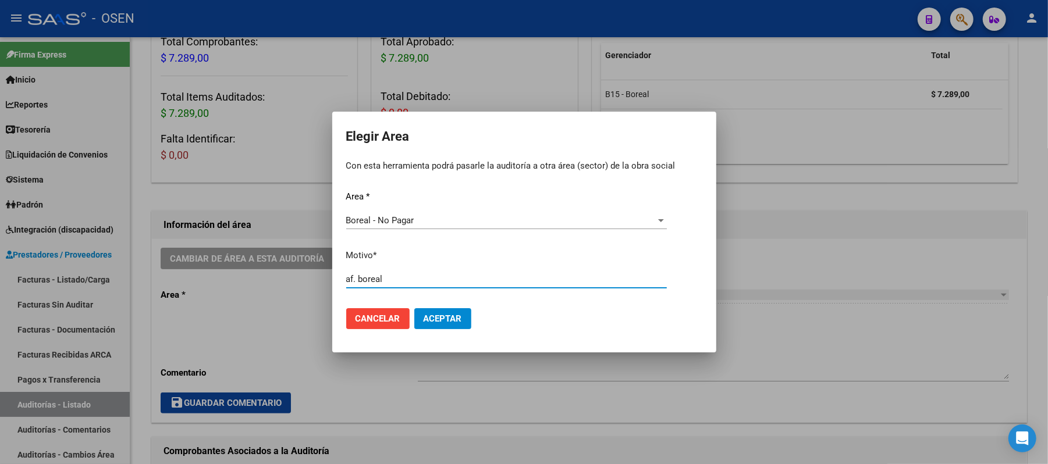
type input "af. boreal"
click at [447, 320] on span "Aceptar" at bounding box center [443, 319] width 38 height 10
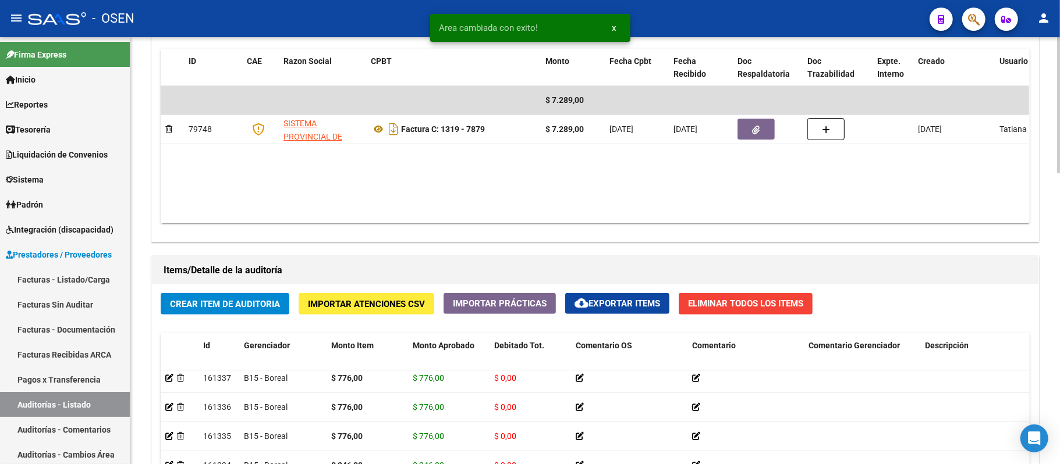
scroll to position [917, 0]
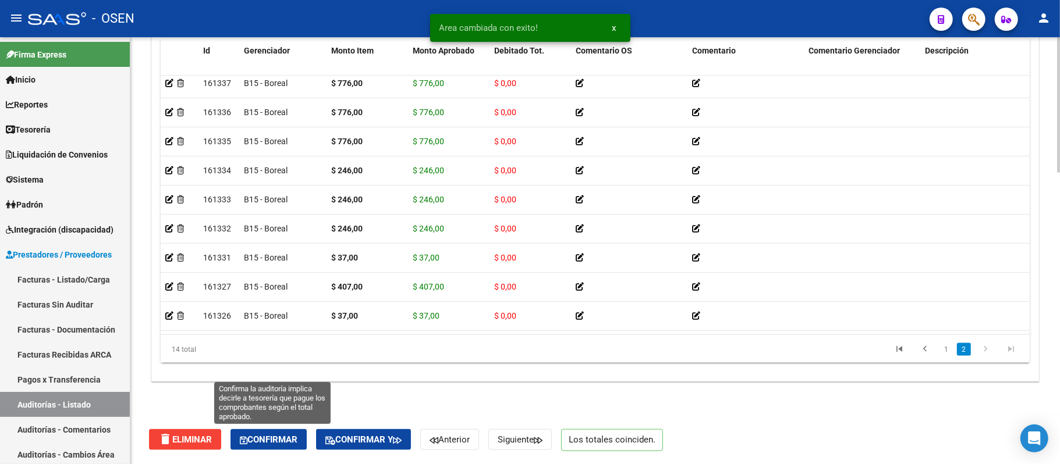
click at [277, 438] on span "Confirmar" at bounding box center [269, 440] width 58 height 10
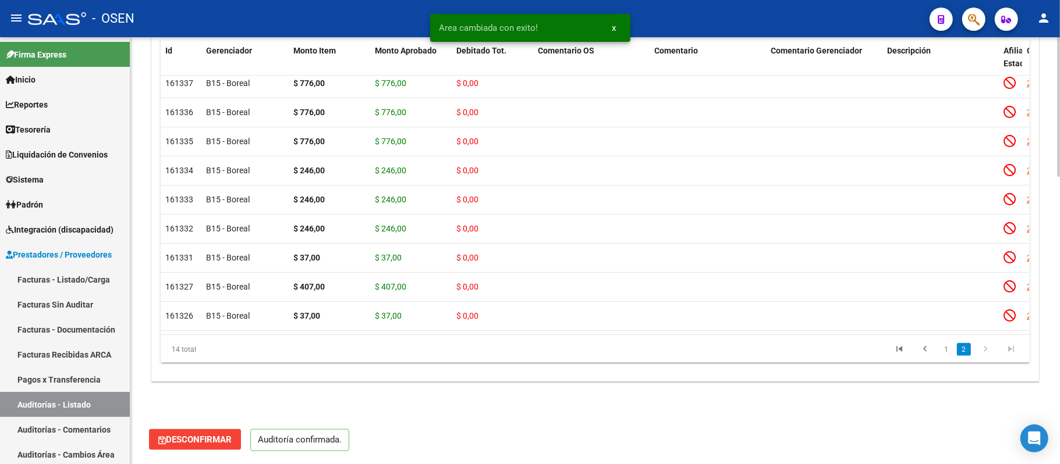
scroll to position [876, 0]
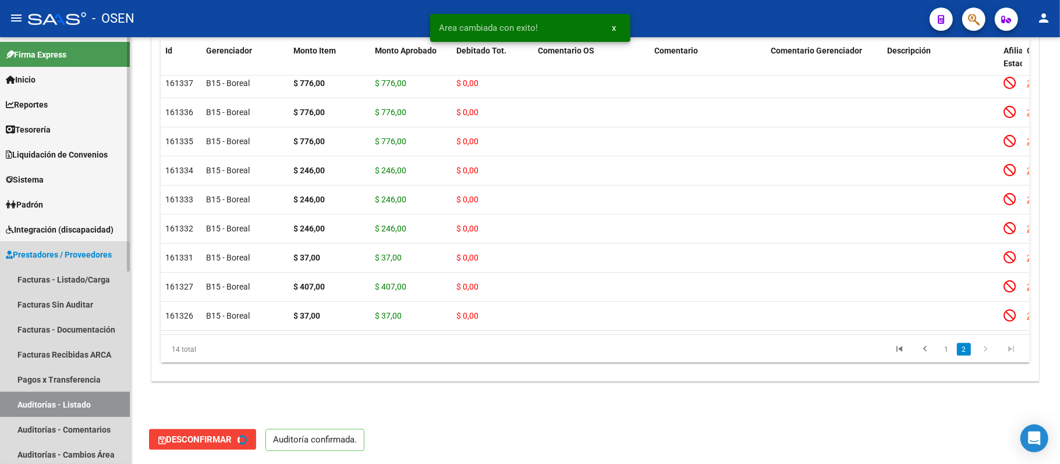
click at [59, 405] on link "Auditorías - Listado" at bounding box center [65, 404] width 130 height 25
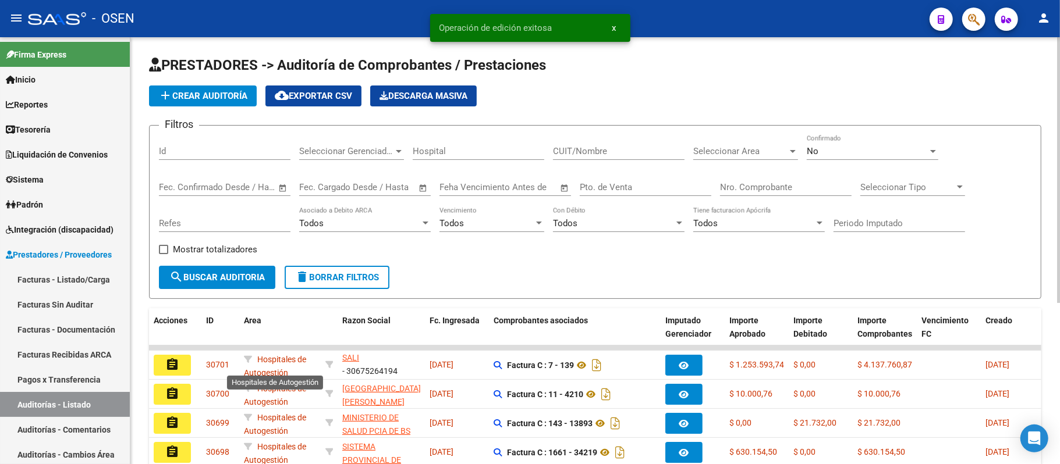
scroll to position [260, 0]
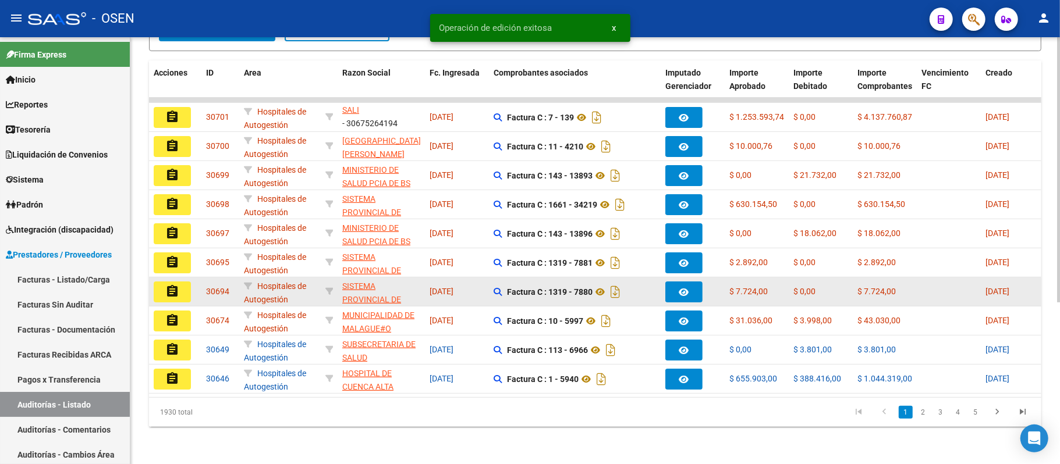
click at [182, 282] on button "assignment" at bounding box center [172, 292] width 37 height 21
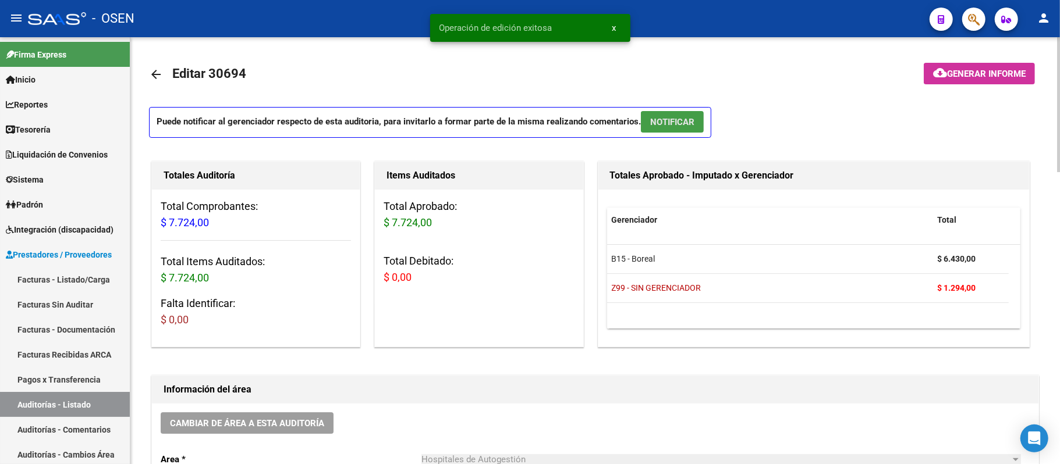
click at [675, 112] on button "NOTIFICAR" at bounding box center [672, 122] width 63 height 22
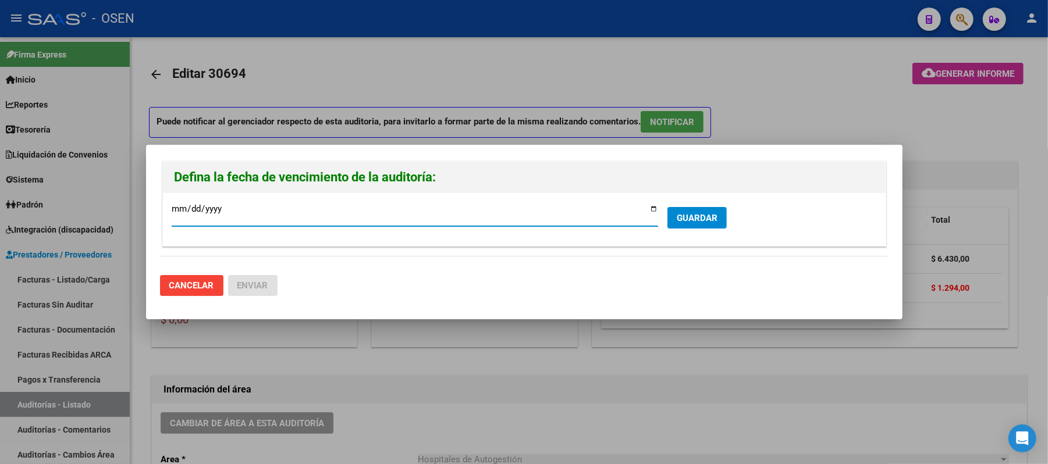
click at [690, 218] on span "GUARDAR" at bounding box center [697, 218] width 41 height 10
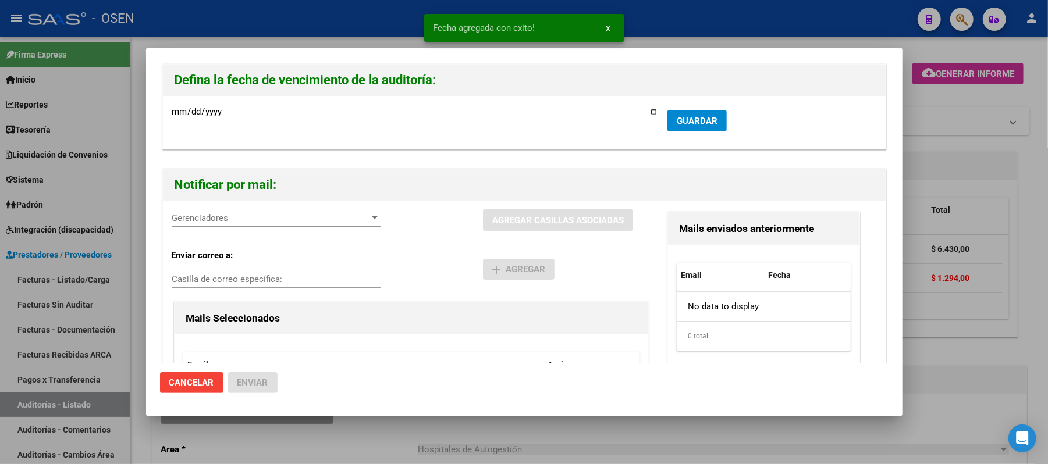
click at [240, 221] on span "Gerenciadores" at bounding box center [271, 218] width 198 height 10
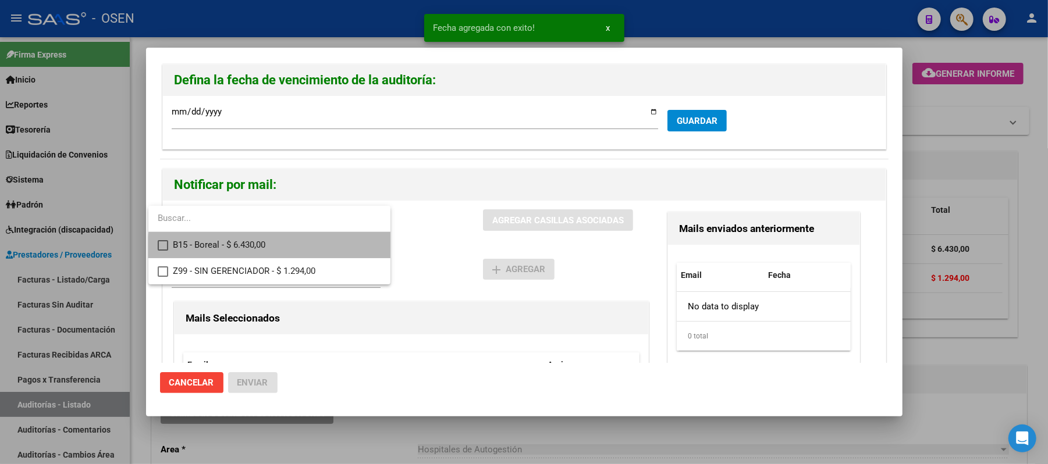
drag, startPoint x: 275, startPoint y: 254, endPoint x: 425, endPoint y: 254, distance: 149.6
click at [278, 254] on span "B15 - Boreal - $ 6.430,00" at bounding box center [277, 245] width 208 height 26
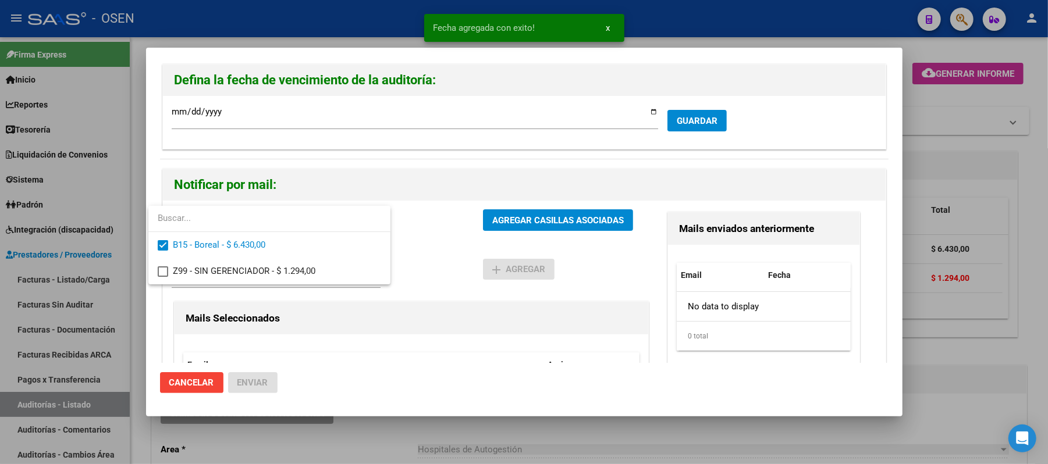
click at [499, 247] on div at bounding box center [524, 232] width 1048 height 464
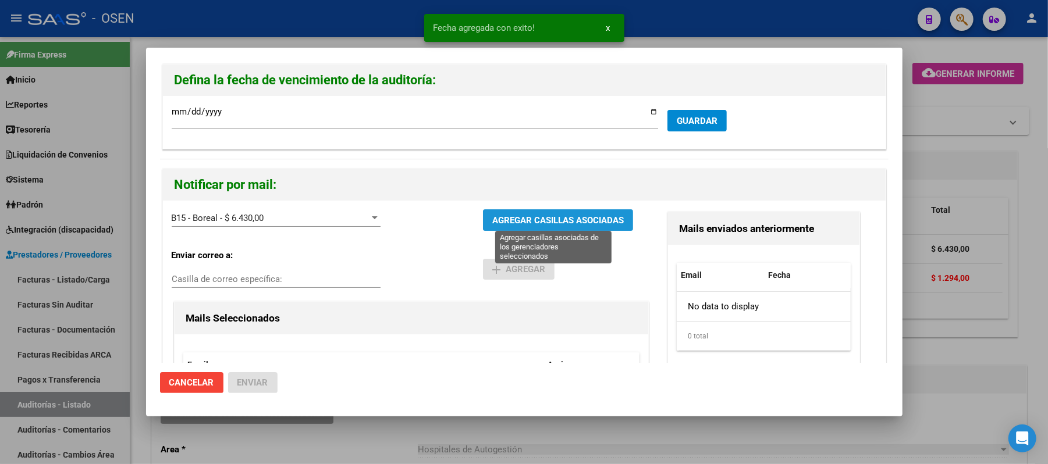
click at [534, 216] on span "AGREGAR CASILLAS ASOCIADAS" at bounding box center [558, 220] width 132 height 10
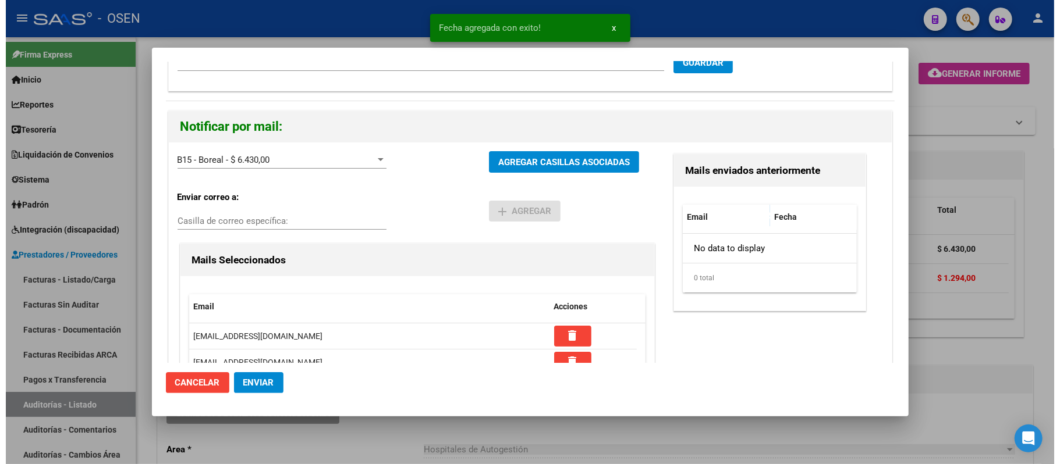
scroll to position [111, 0]
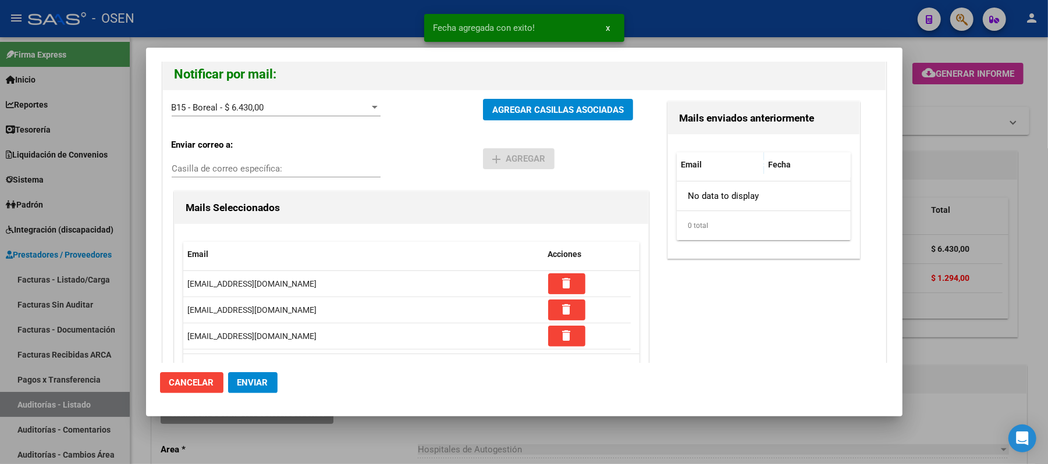
click at [264, 385] on span "Enviar" at bounding box center [252, 383] width 31 height 10
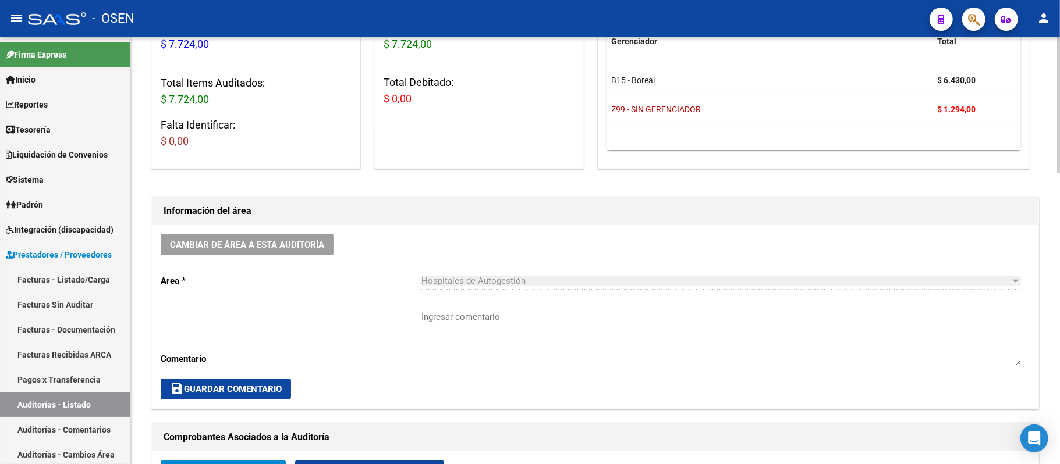
scroll to position [77, 0]
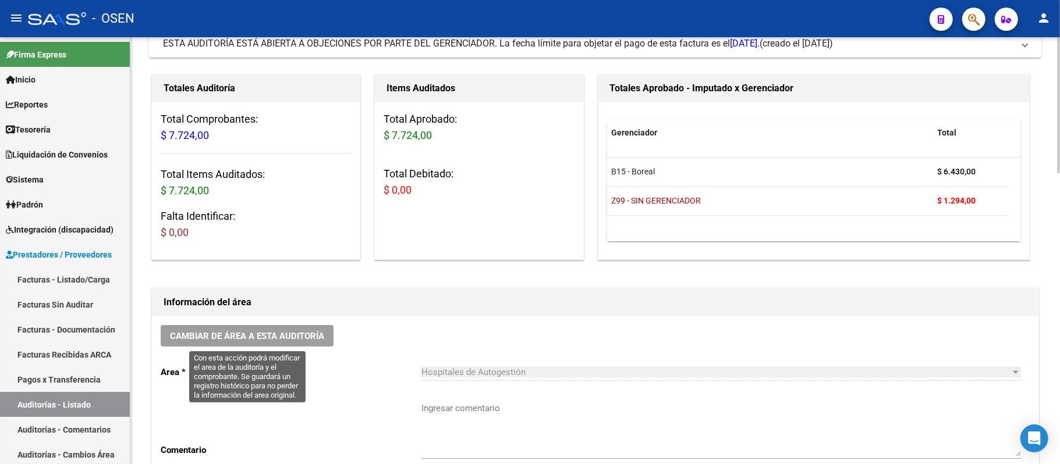
click at [270, 336] on span "Cambiar de área a esta auditoría" at bounding box center [247, 336] width 154 height 10
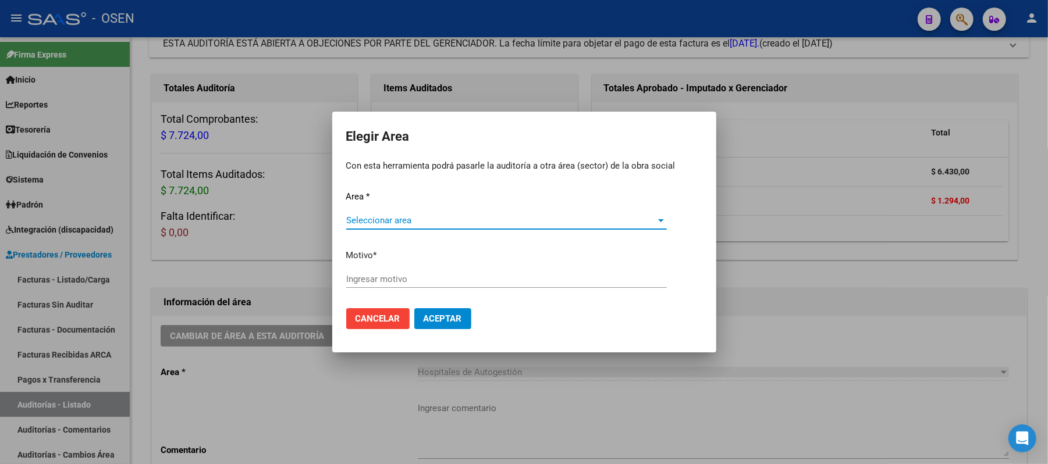
click at [406, 222] on span "Seleccionar area" at bounding box center [501, 220] width 310 height 10
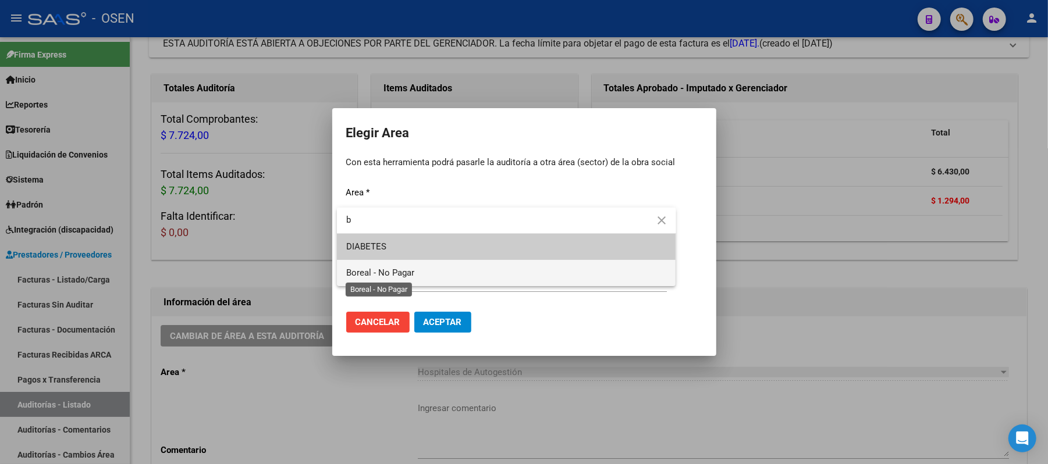
type input "b"
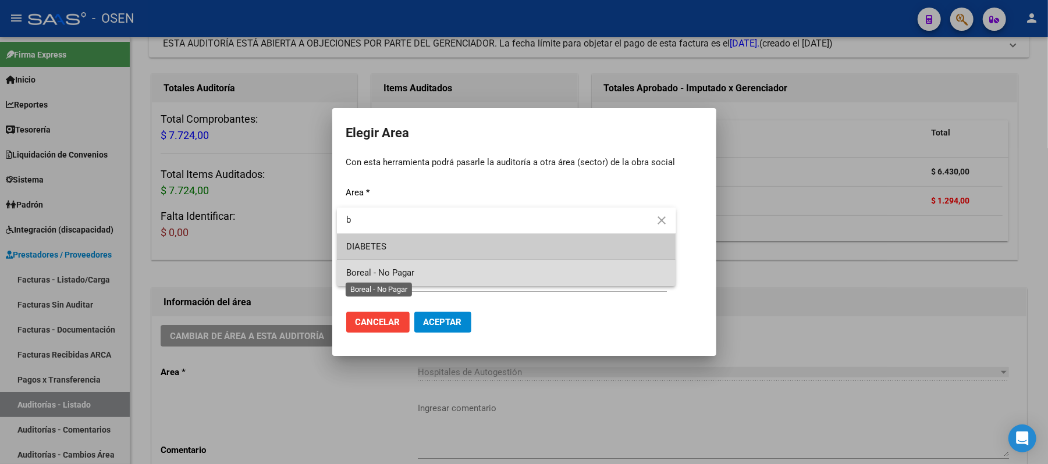
click at [403, 276] on span "Boreal - No Pagar" at bounding box center [380, 273] width 68 height 10
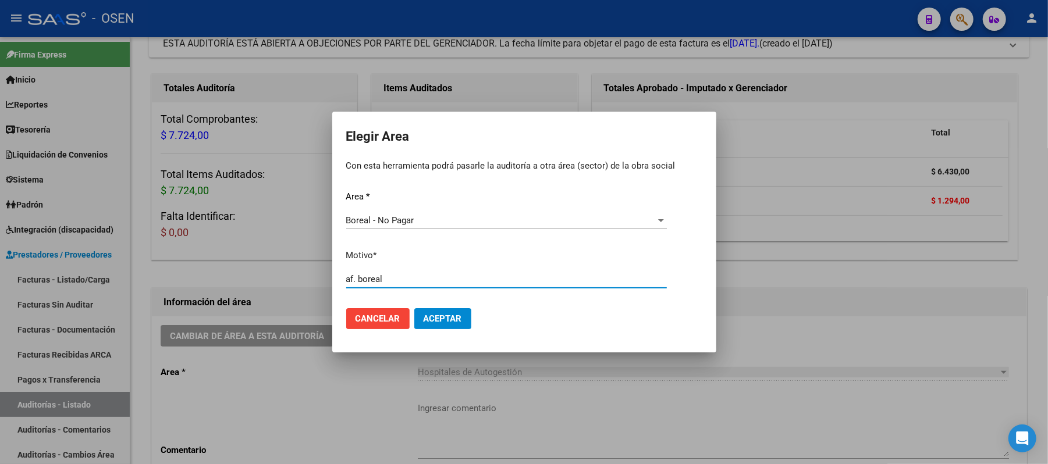
type input "af. boreal"
click at [452, 326] on button "Aceptar" at bounding box center [442, 318] width 57 height 21
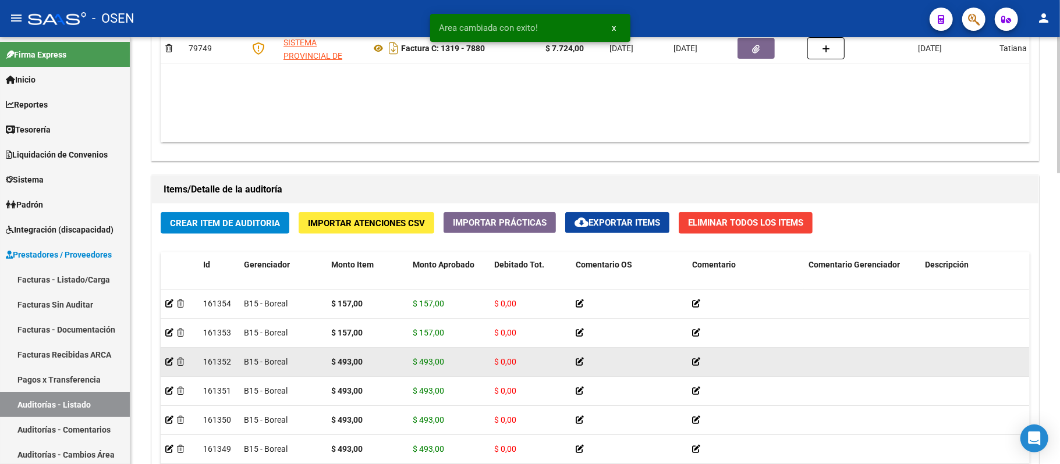
scroll to position [917, 0]
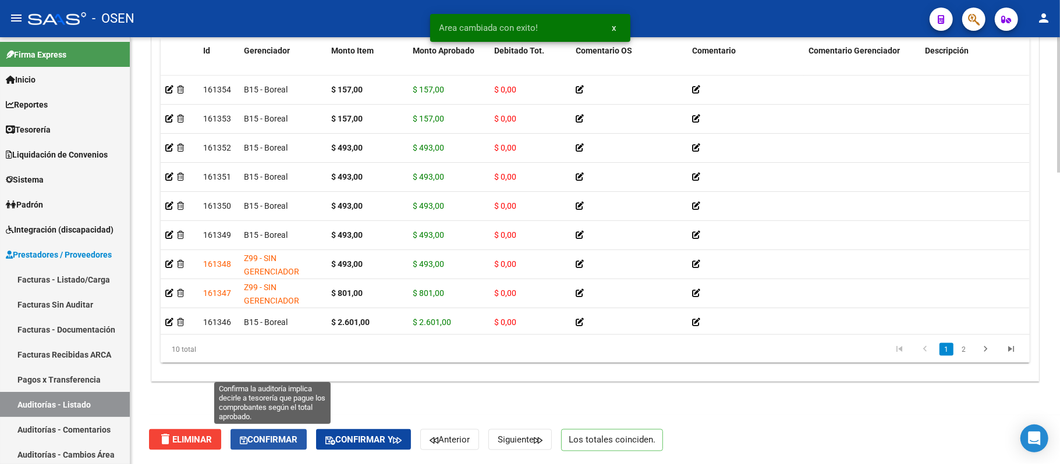
click at [258, 446] on button "Confirmar" at bounding box center [268, 440] width 76 height 21
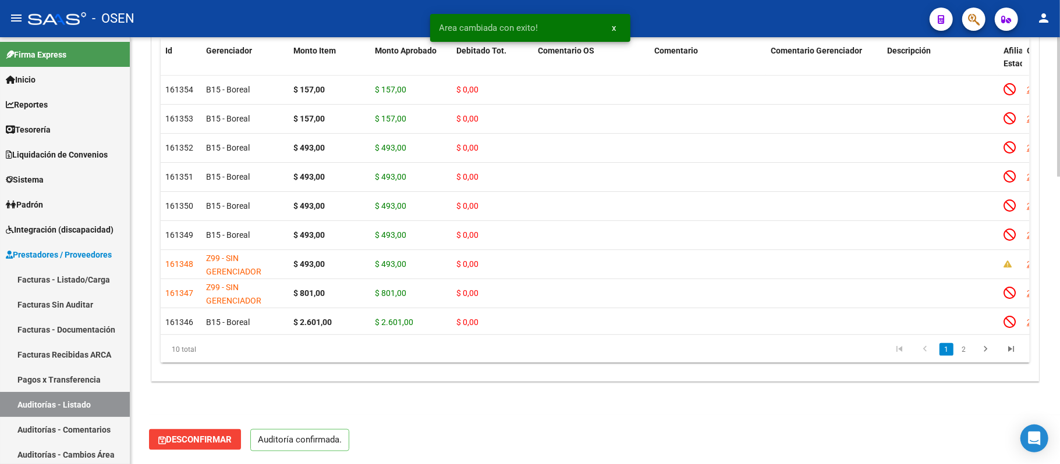
scroll to position [876, 0]
type input "202509"
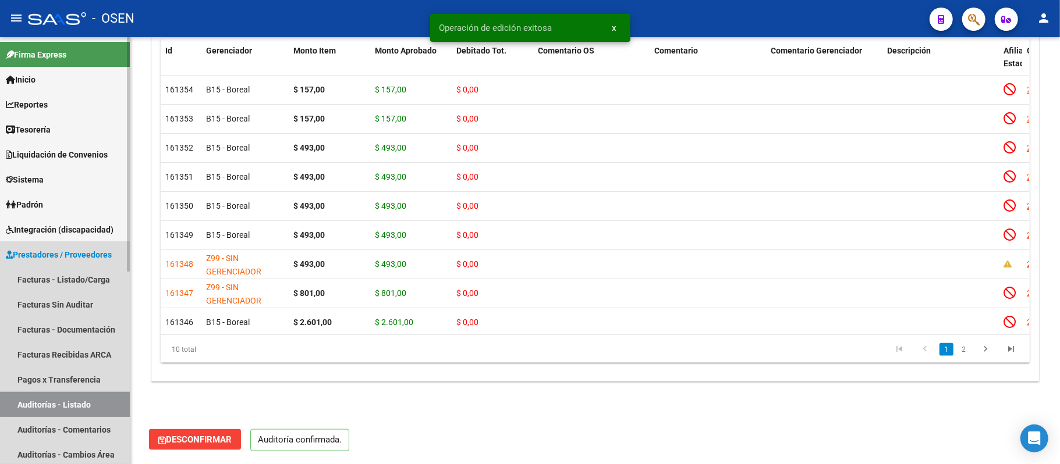
click at [61, 395] on link "Auditorías - Listado" at bounding box center [65, 404] width 130 height 25
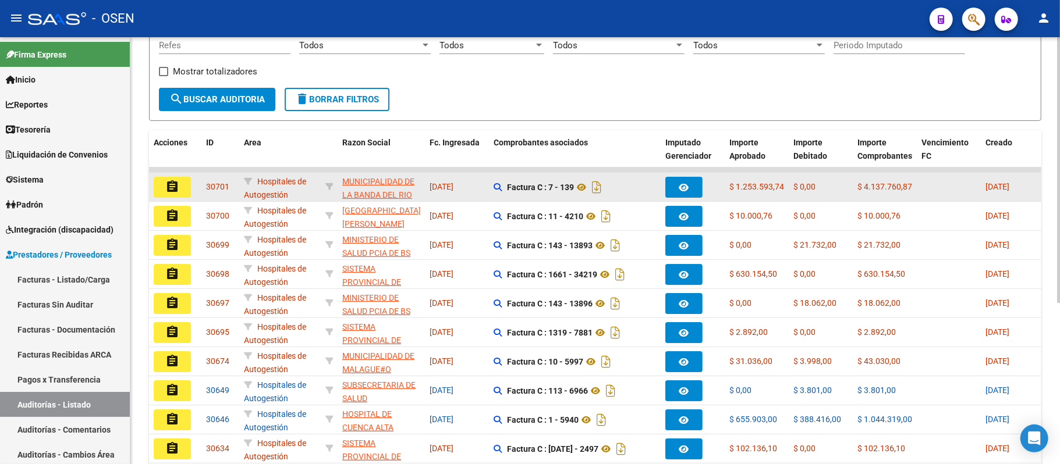
scroll to position [233, 0]
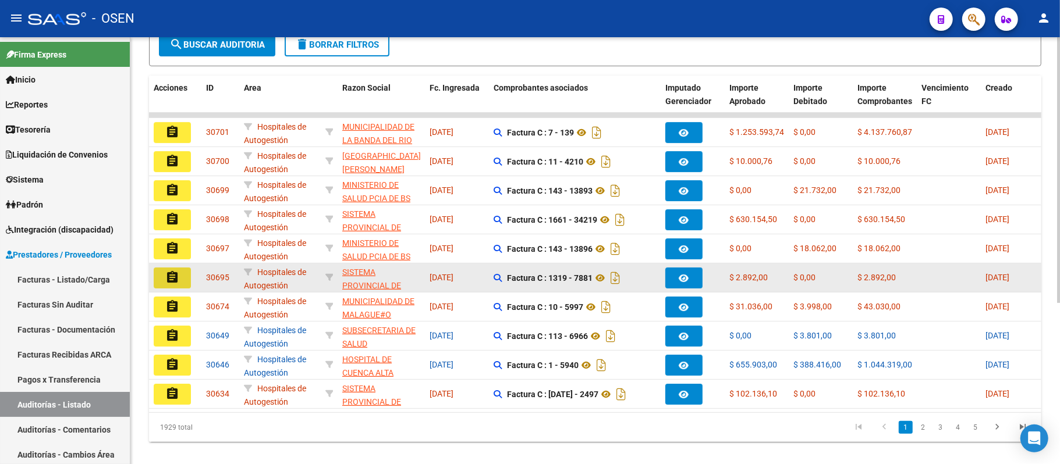
click at [180, 275] on button "assignment" at bounding box center [172, 278] width 37 height 21
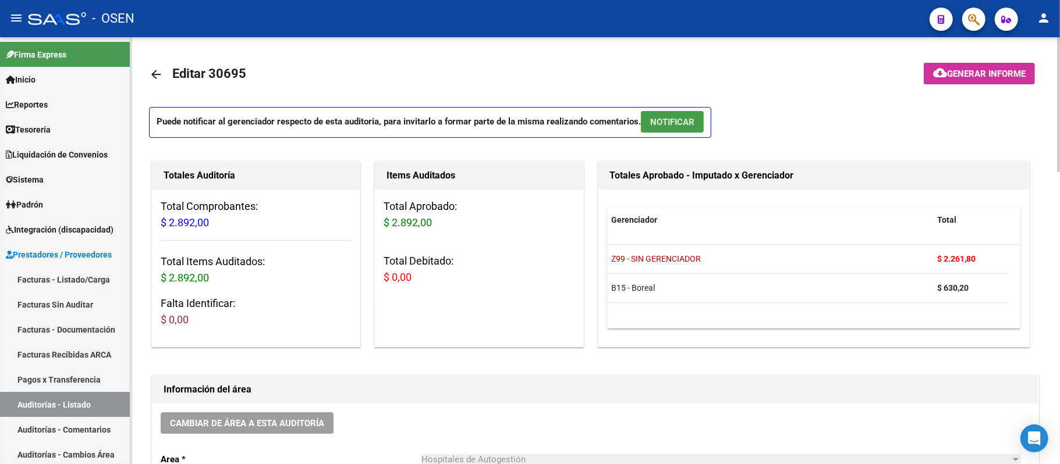
click at [659, 119] on span "NOTIFICAR" at bounding box center [672, 122] width 44 height 10
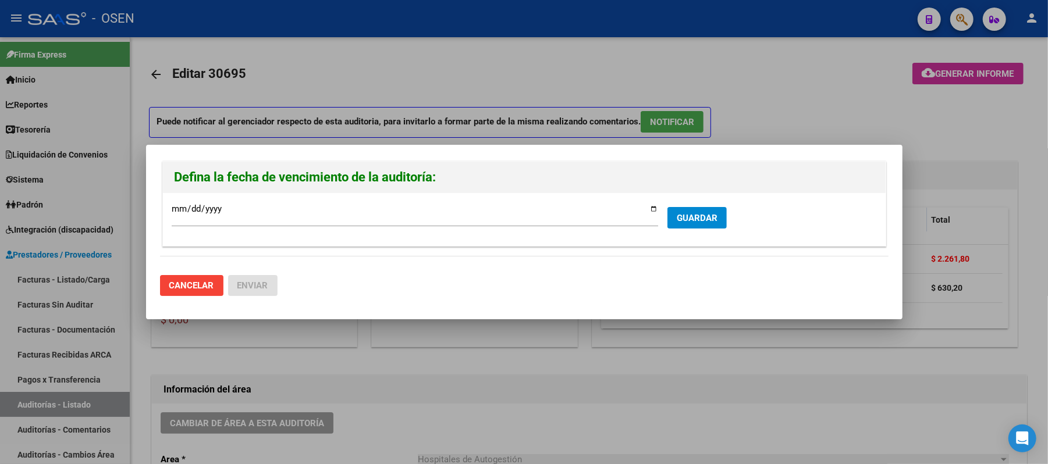
click at [804, 106] on div at bounding box center [524, 232] width 1048 height 464
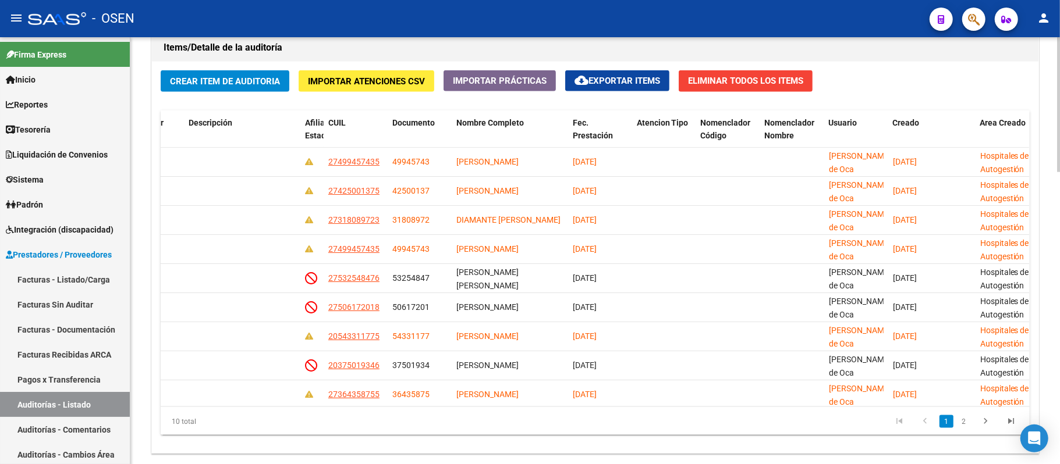
scroll to position [0, 797]
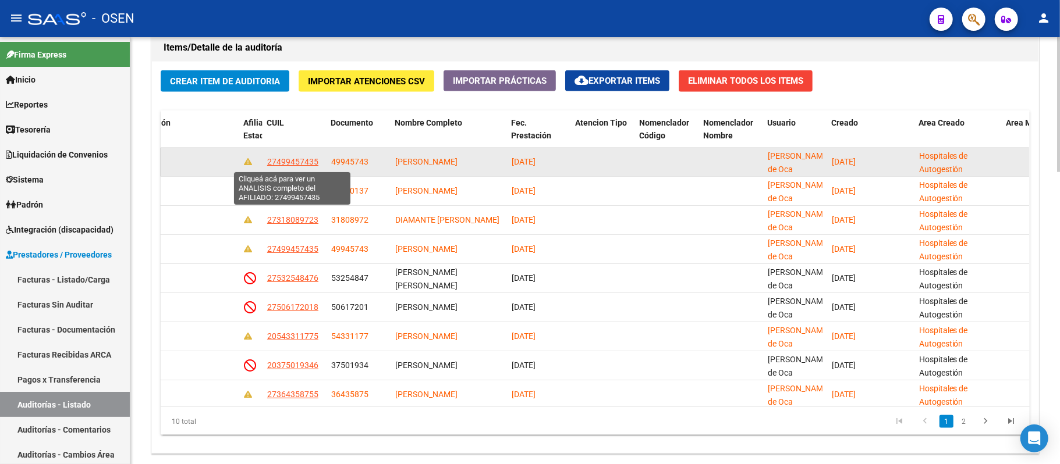
click at [296, 162] on span "27499457435" at bounding box center [292, 161] width 51 height 9
type textarea "27499457435"
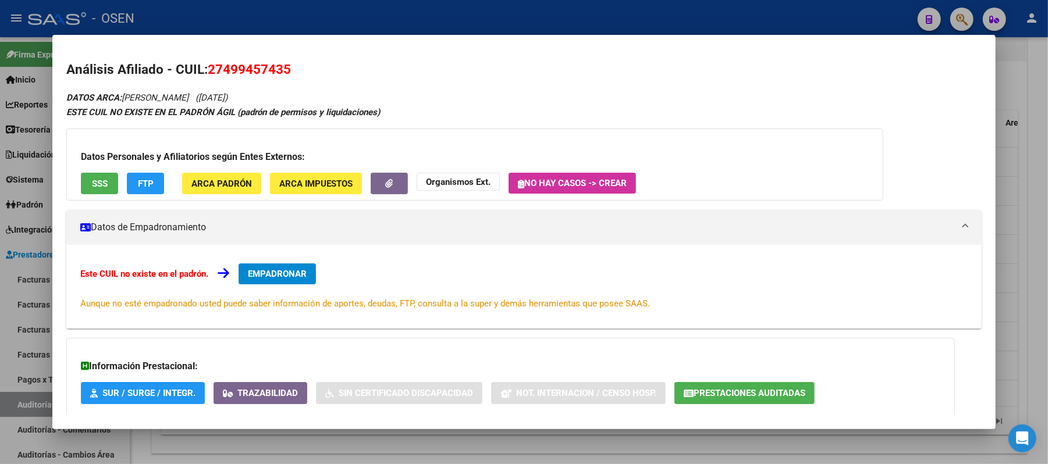
click at [141, 161] on h3 "Datos Personales y Afiliatorios según Entes Externos:" at bounding box center [475, 157] width 788 height 14
click at [143, 179] on span "FTP" at bounding box center [146, 184] width 16 height 10
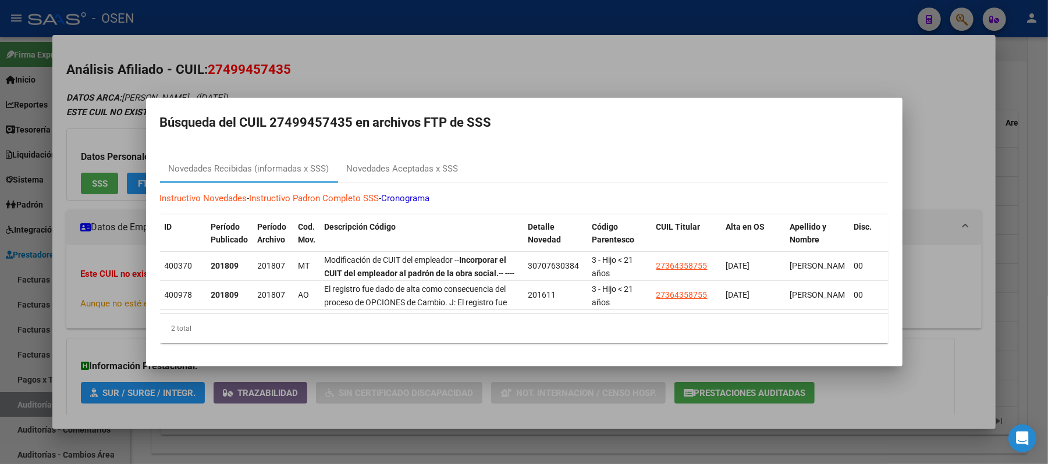
click at [450, 77] on div at bounding box center [524, 232] width 1048 height 464
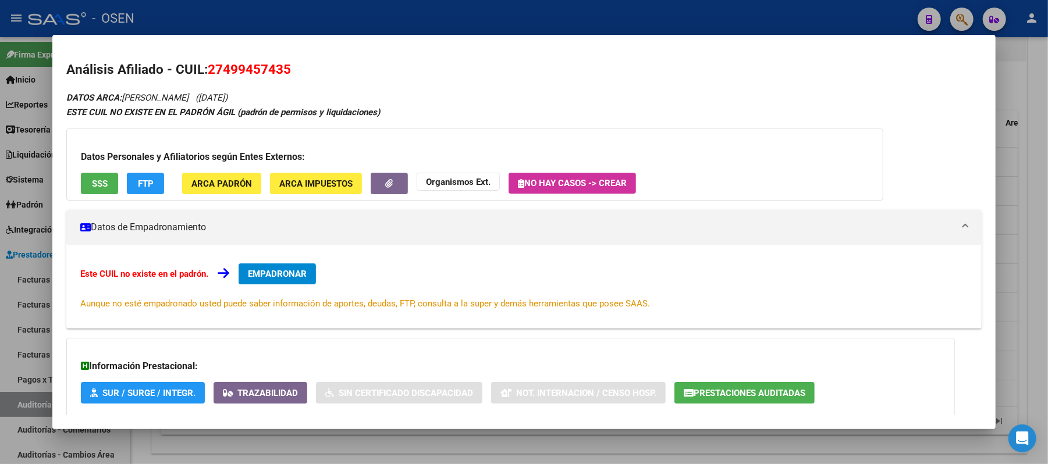
click at [365, 24] on div at bounding box center [524, 232] width 1048 height 464
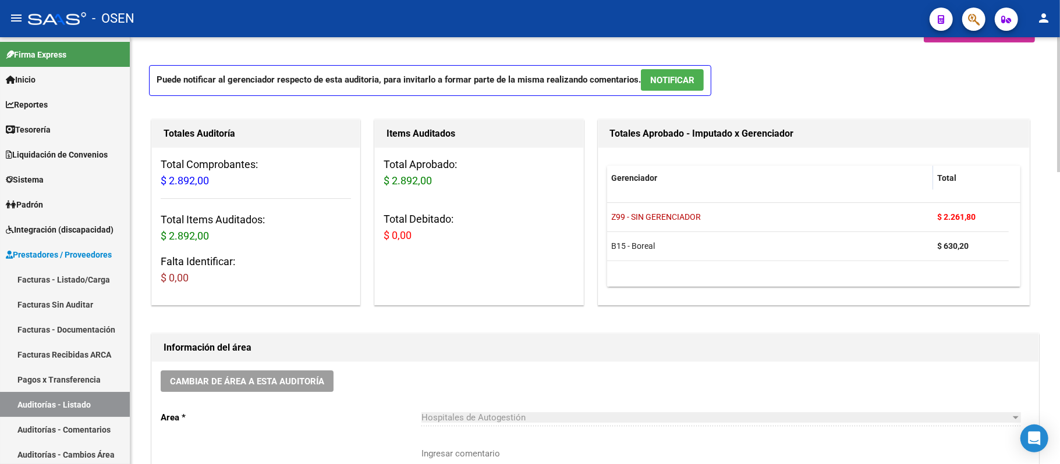
scroll to position [155, 0]
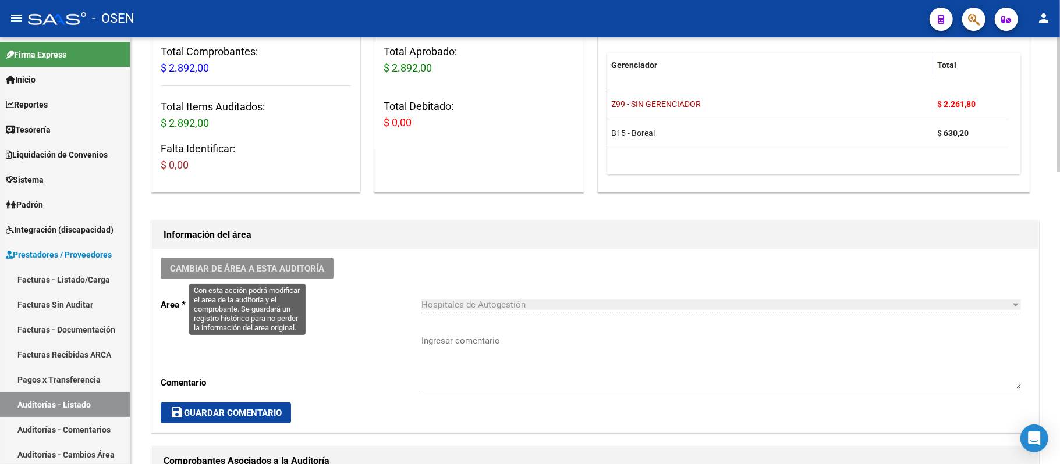
click at [266, 266] on span "Cambiar de área a esta auditoría" at bounding box center [247, 269] width 154 height 10
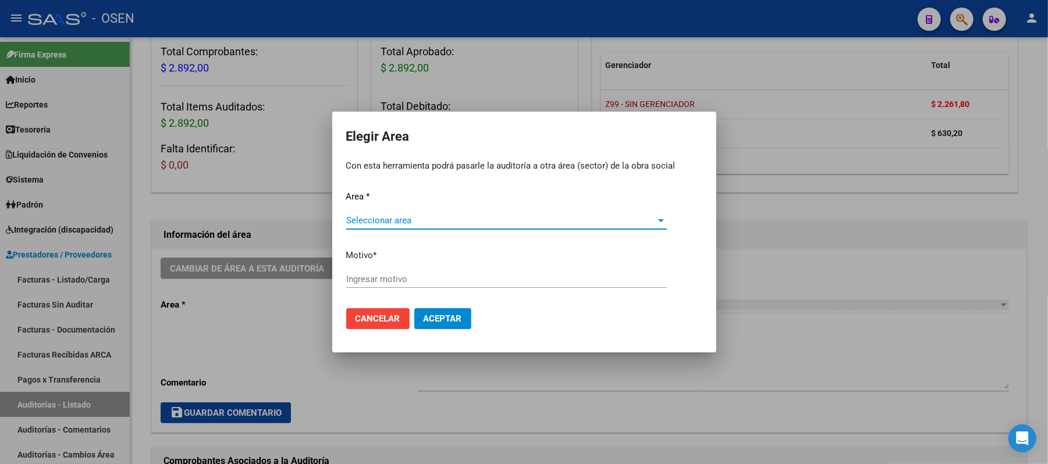
click at [448, 218] on span "Seleccionar area" at bounding box center [501, 220] width 310 height 10
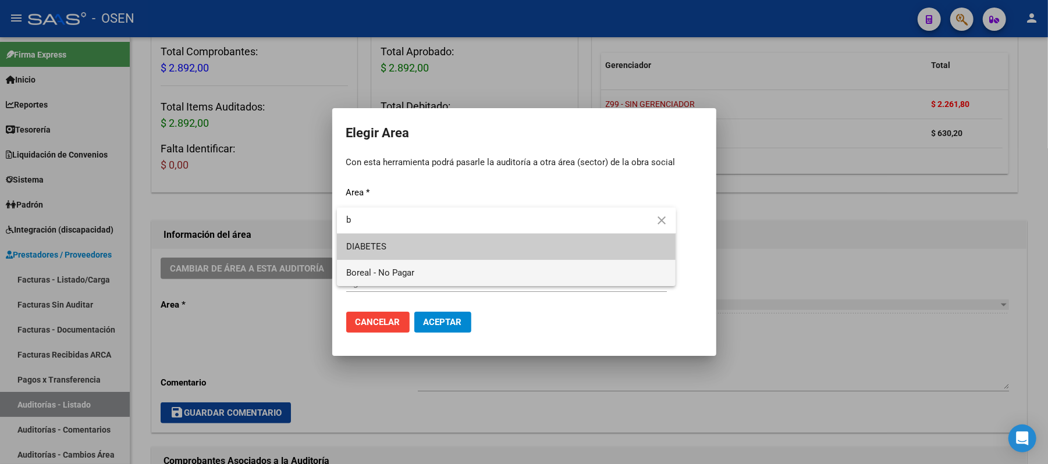
type input "b"
click at [417, 271] on span "Boreal - No Pagar" at bounding box center [506, 273] width 321 height 26
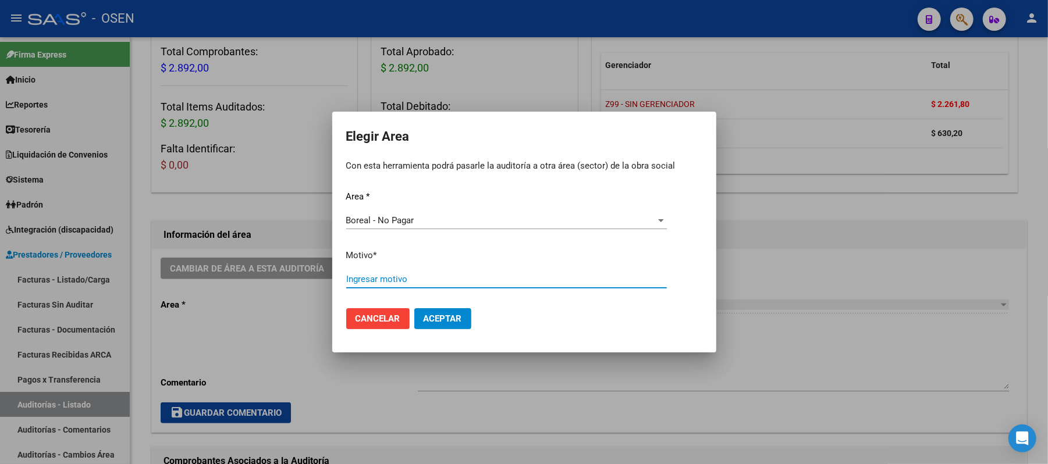
click at [410, 280] on input "Ingresar motivo" at bounding box center [506, 279] width 321 height 10
type input "af. boreal"
click at [446, 317] on span "Aceptar" at bounding box center [443, 319] width 38 height 10
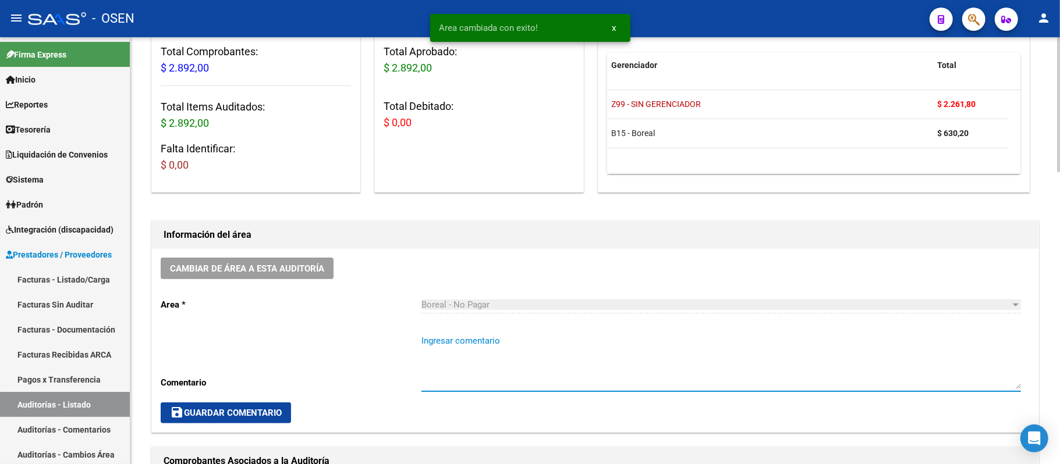
click at [491, 338] on textarea "Ingresar comentario" at bounding box center [720, 362] width 599 height 55
type textarea "af. ok"
click at [233, 411] on span "save Guardar Comentario" at bounding box center [226, 413] width 112 height 10
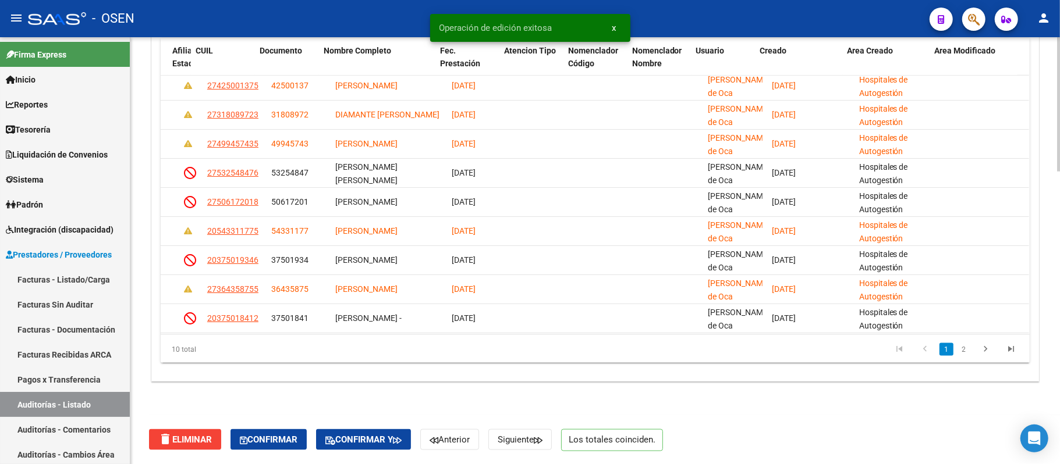
scroll to position [47, 869]
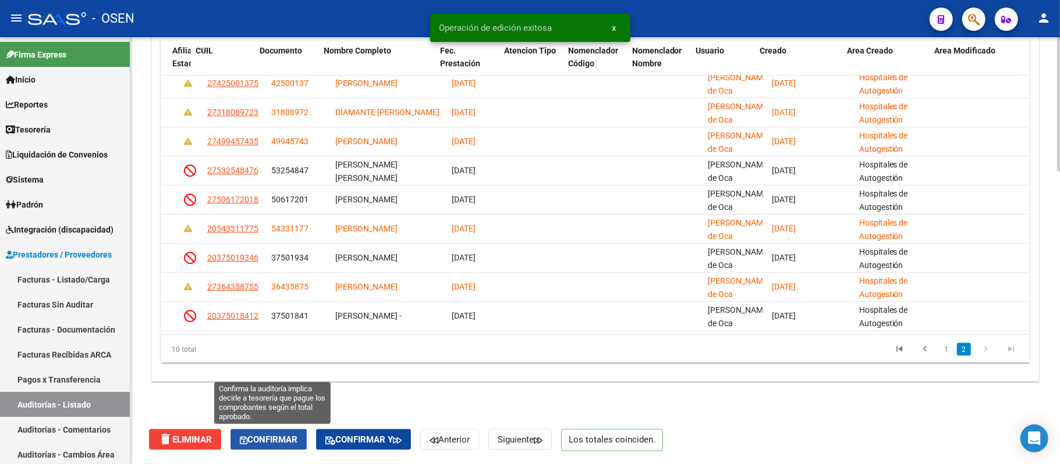
click at [290, 435] on span "Confirmar" at bounding box center [269, 440] width 58 height 10
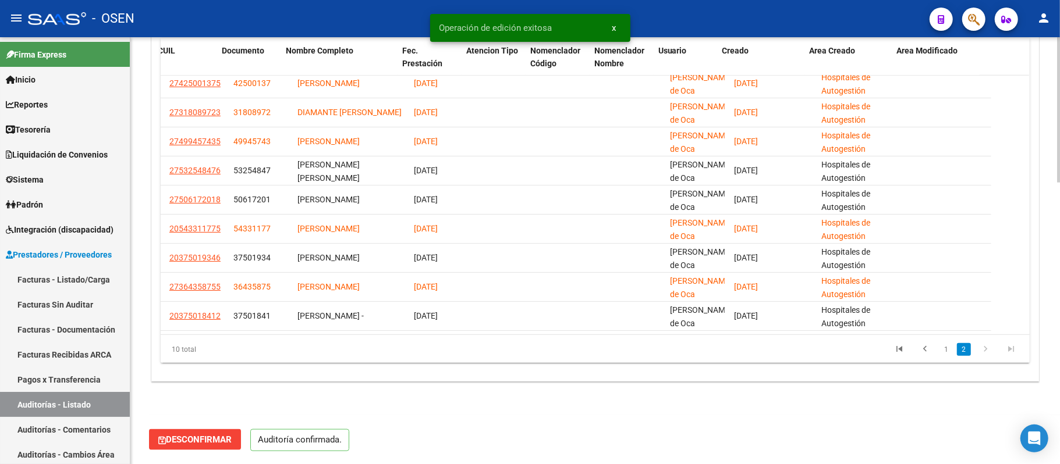
scroll to position [823, 0]
type input "202509"
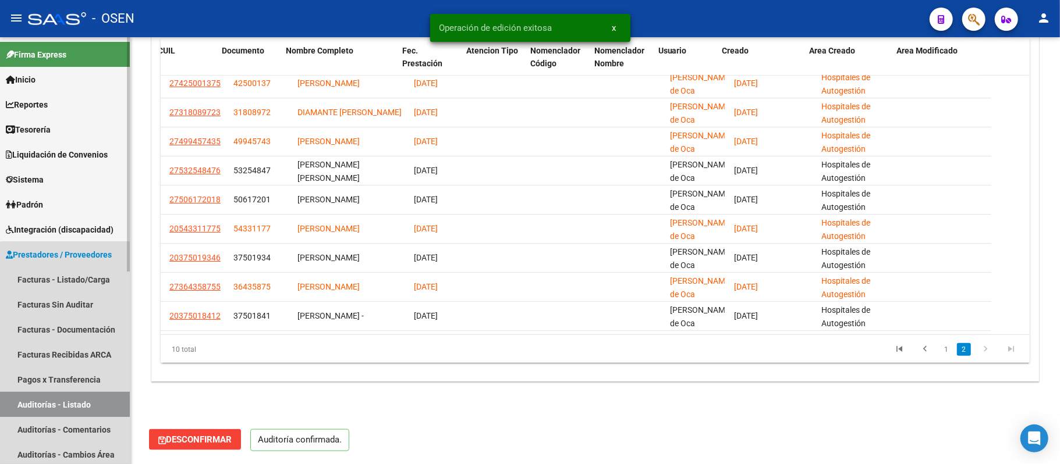
click at [84, 405] on link "Auditorías - Listado" at bounding box center [65, 404] width 130 height 25
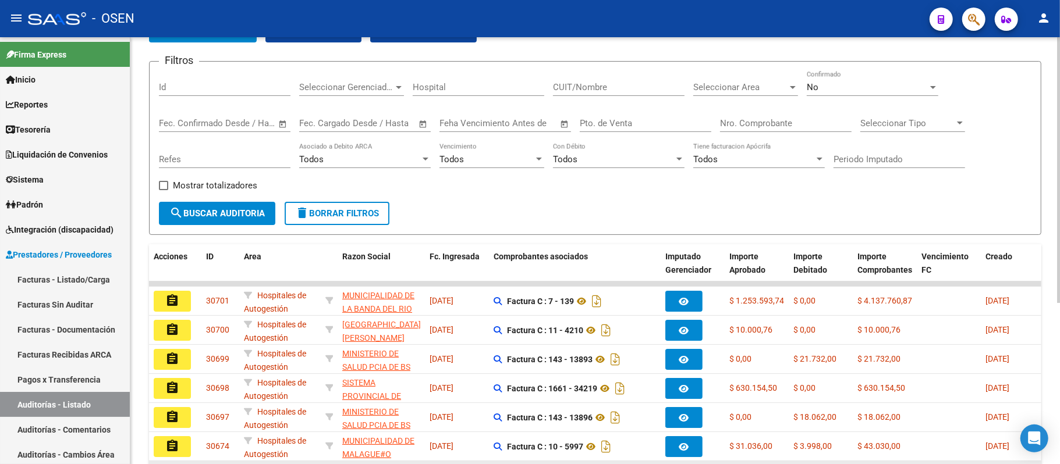
scroll to position [260, 0]
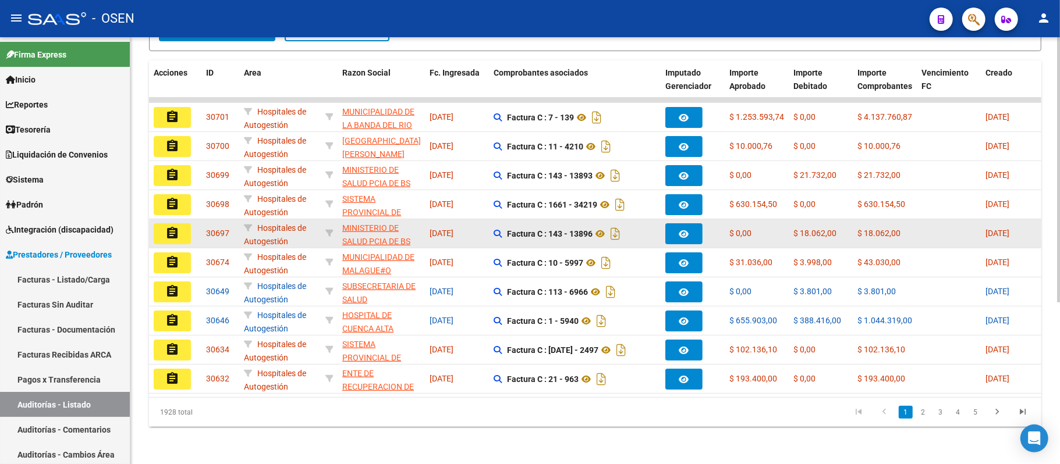
click at [194, 223] on div "assignment" at bounding box center [175, 233] width 43 height 21
click at [184, 223] on button "assignment" at bounding box center [172, 233] width 37 height 21
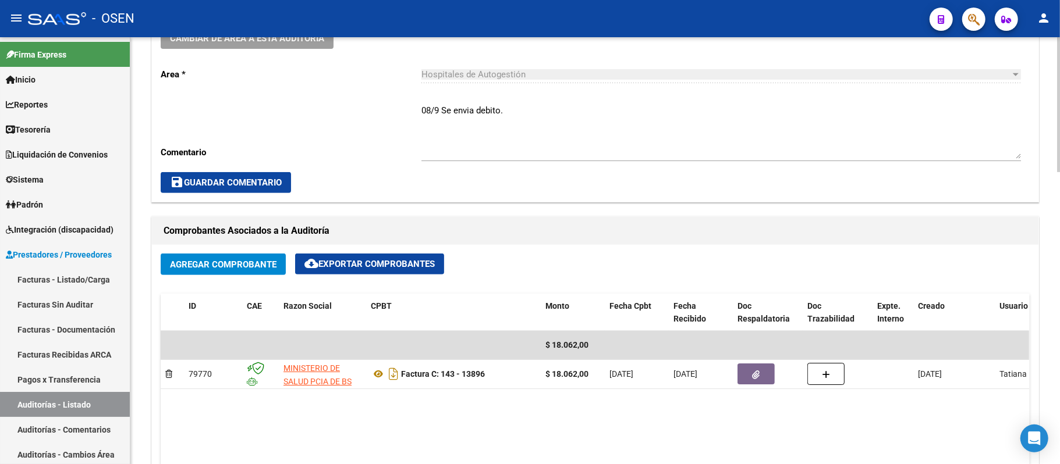
scroll to position [466, 0]
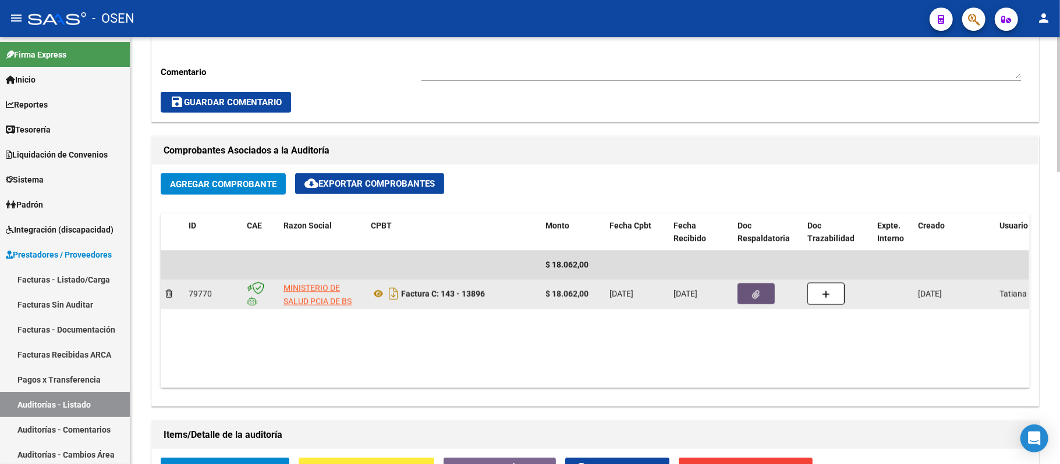
click at [759, 292] on icon "button" at bounding box center [757, 294] width 8 height 9
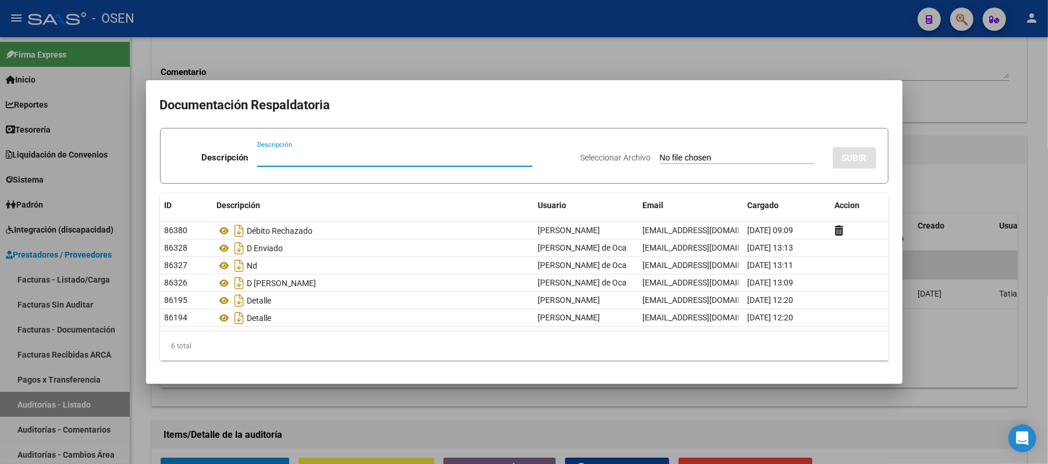
click at [449, 49] on div at bounding box center [524, 232] width 1048 height 464
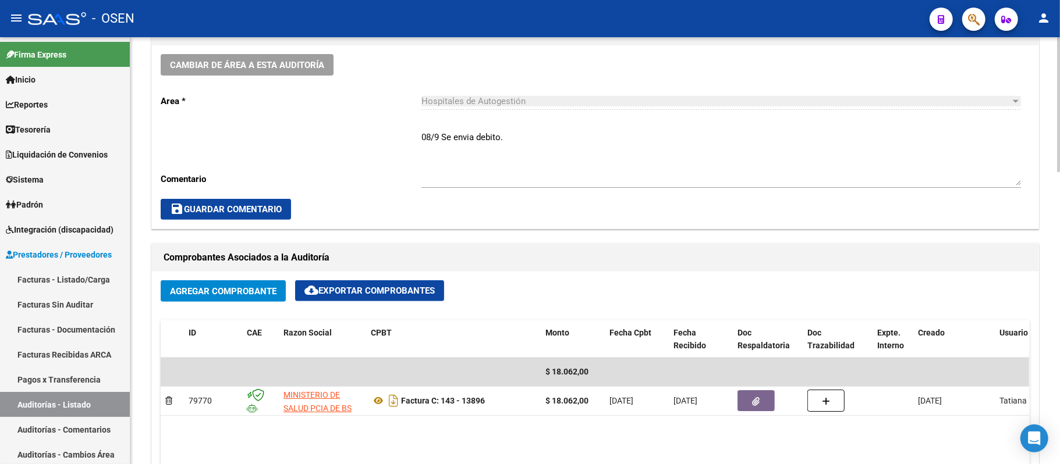
scroll to position [310, 0]
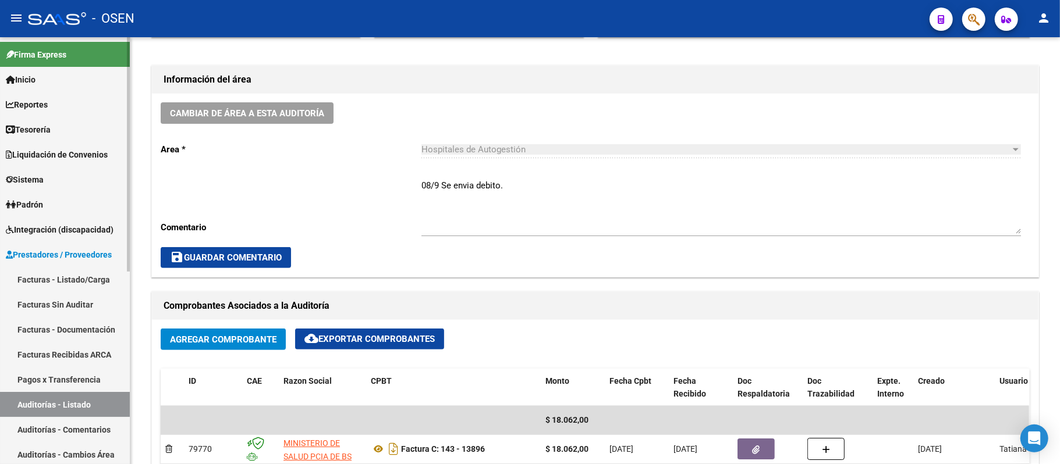
drag, startPoint x: 487, startPoint y: 187, endPoint x: 0, endPoint y: 206, distance: 486.9
click at [1, 208] on mat-sidenav-container "Firma Express Inicio Instructivos Contacto OS Reportes Tablero de Control Ingre…" at bounding box center [530, 250] width 1060 height 427
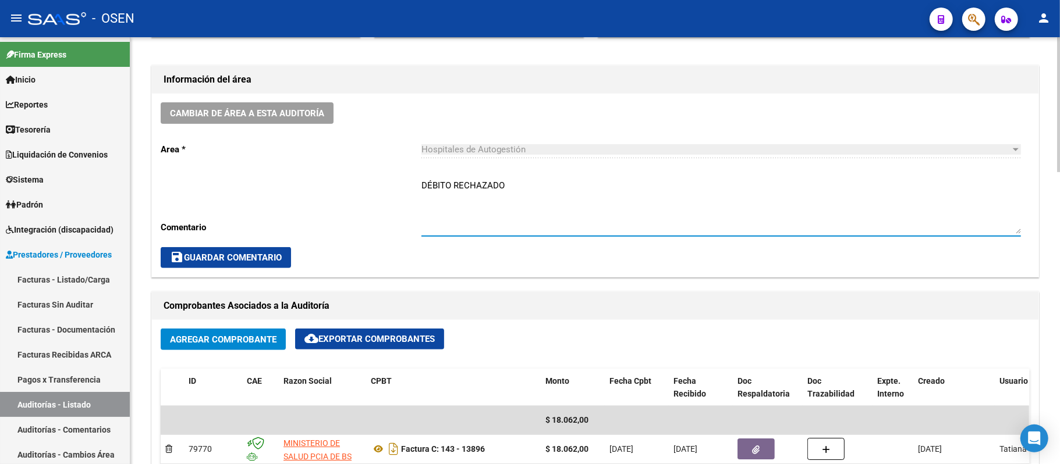
type textarea "DÉBITO RECHAZADO"
click at [274, 261] on span "save Guardar Comentario" at bounding box center [226, 258] width 112 height 10
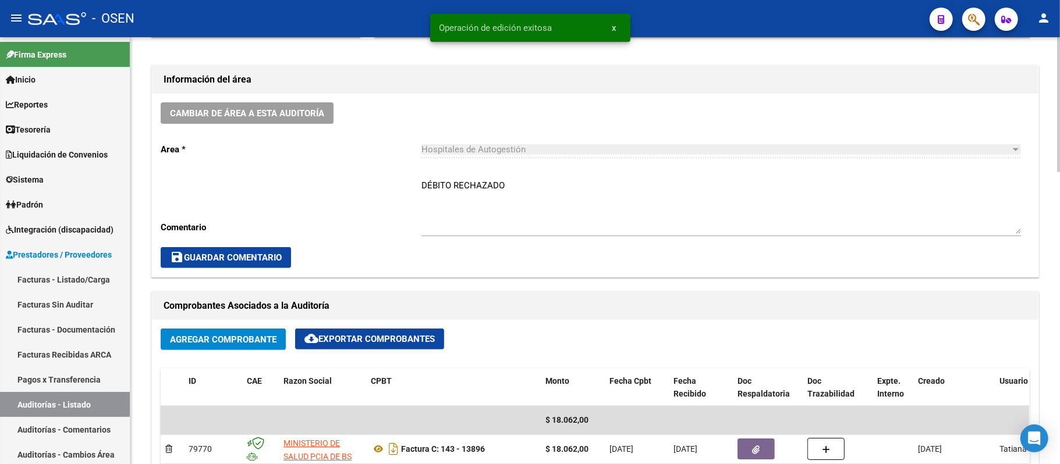
scroll to position [0, 0]
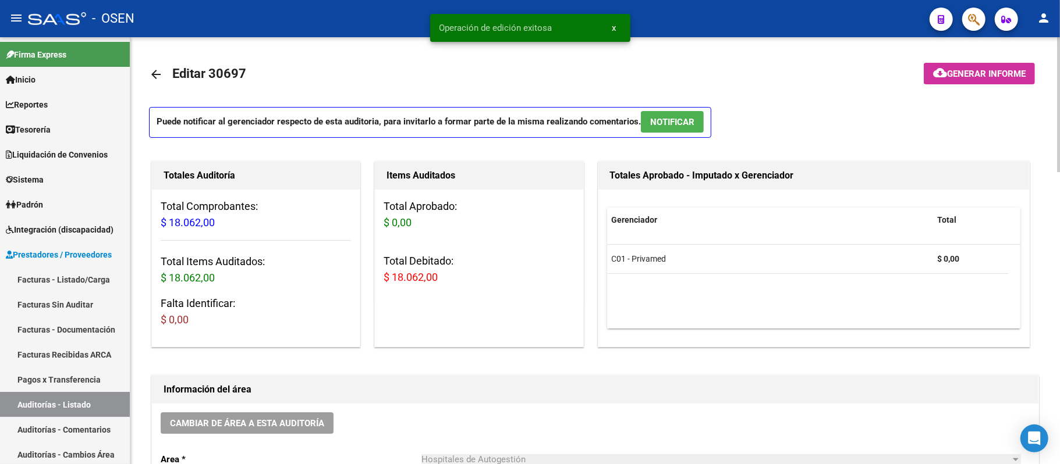
click at [649, 121] on button "NOTIFICAR" at bounding box center [672, 122] width 63 height 22
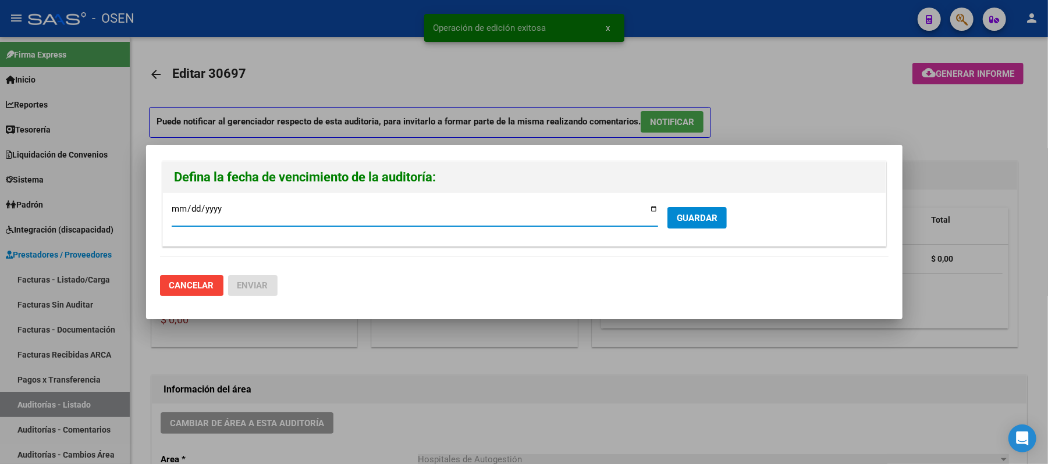
click at [679, 219] on span "GUARDAR" at bounding box center [697, 218] width 41 height 10
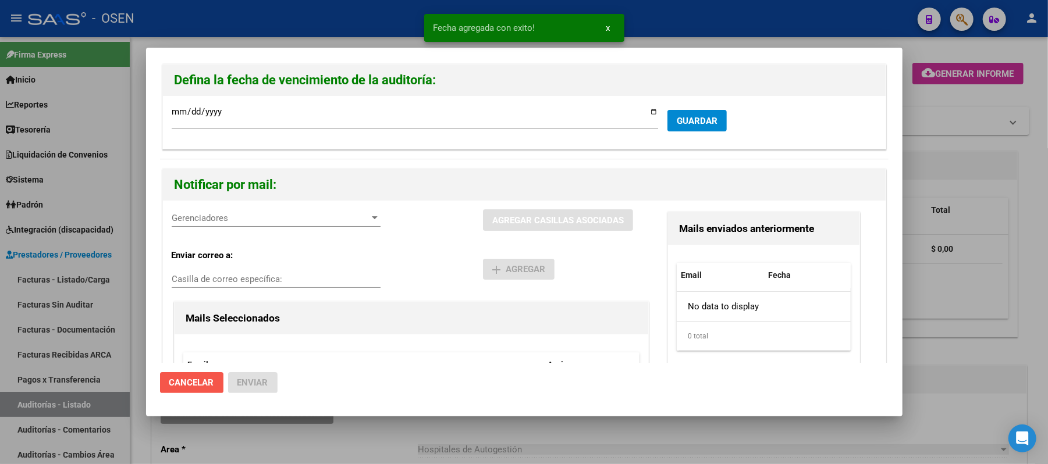
click at [173, 389] on button "Cancelar" at bounding box center [191, 382] width 63 height 21
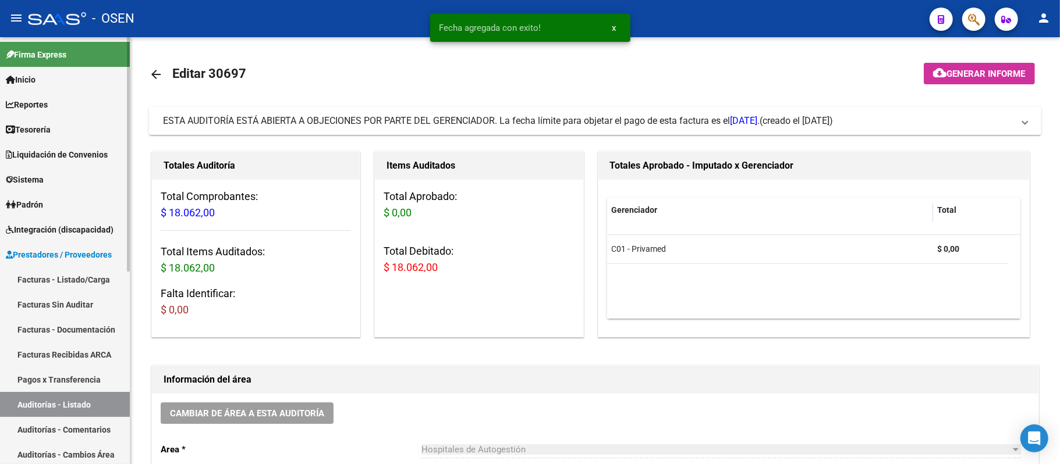
click at [87, 396] on link "Auditorías - Listado" at bounding box center [65, 404] width 130 height 25
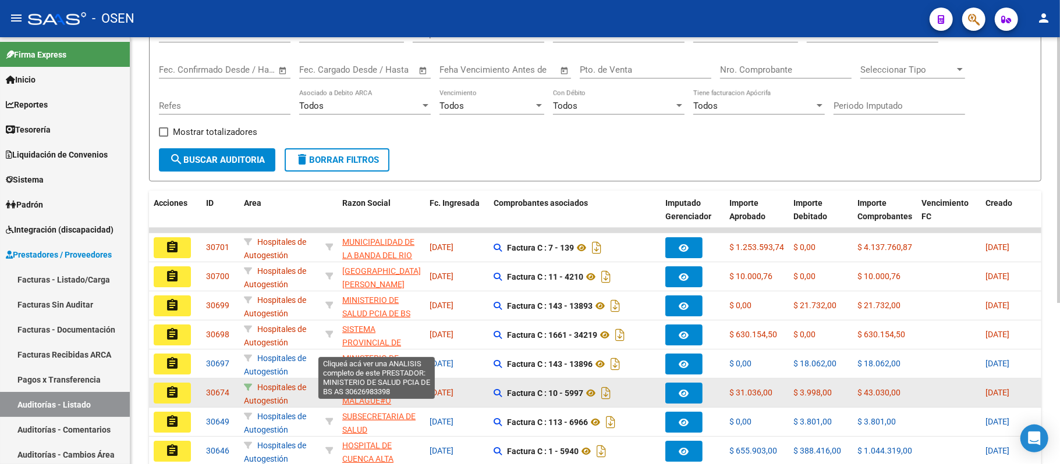
scroll to position [155, 0]
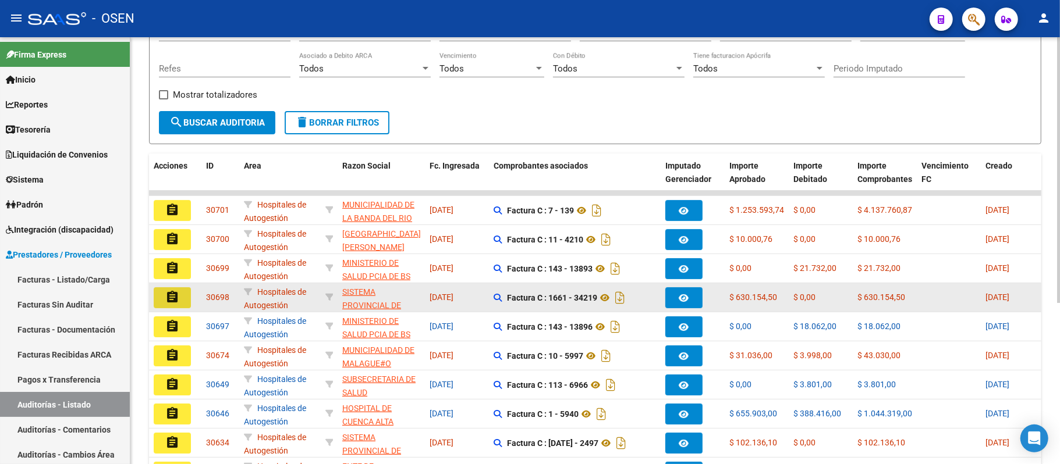
click at [170, 297] on mat-icon "assignment" at bounding box center [172, 297] width 14 height 14
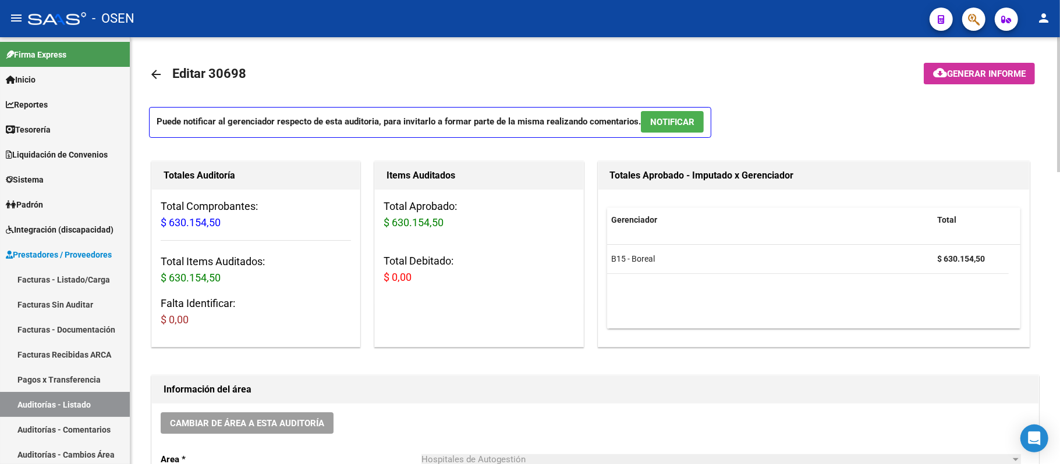
click at [684, 116] on span "NOTIFICAR" at bounding box center [672, 121] width 44 height 10
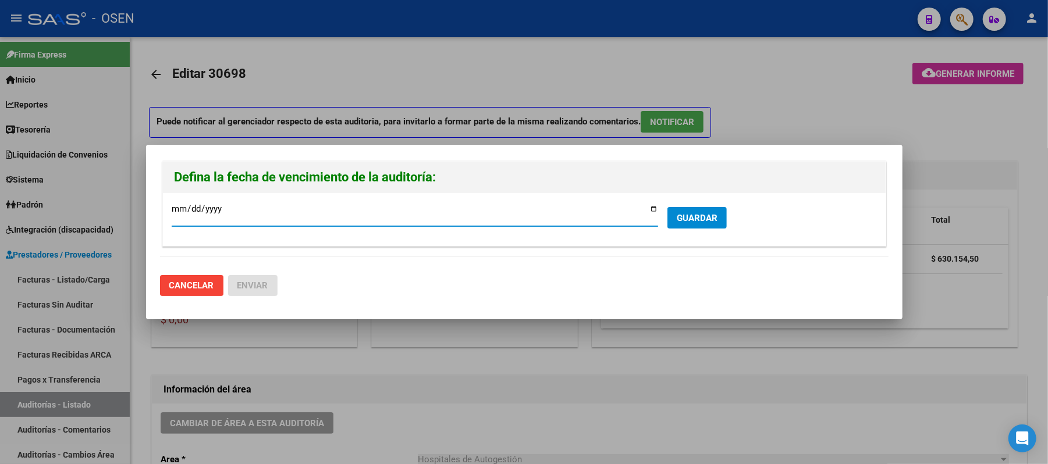
click at [690, 219] on span "GUARDAR" at bounding box center [697, 218] width 41 height 10
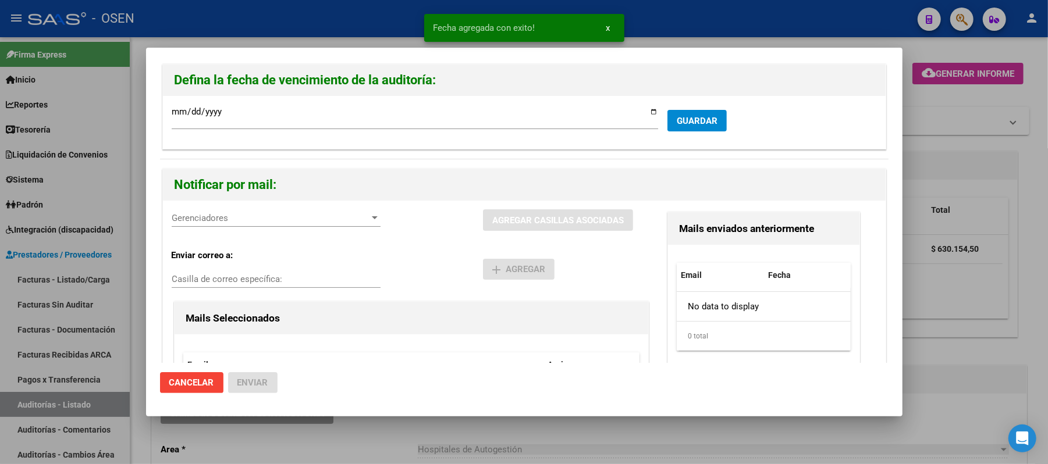
click at [224, 218] on span "Gerenciadores" at bounding box center [271, 218] width 198 height 10
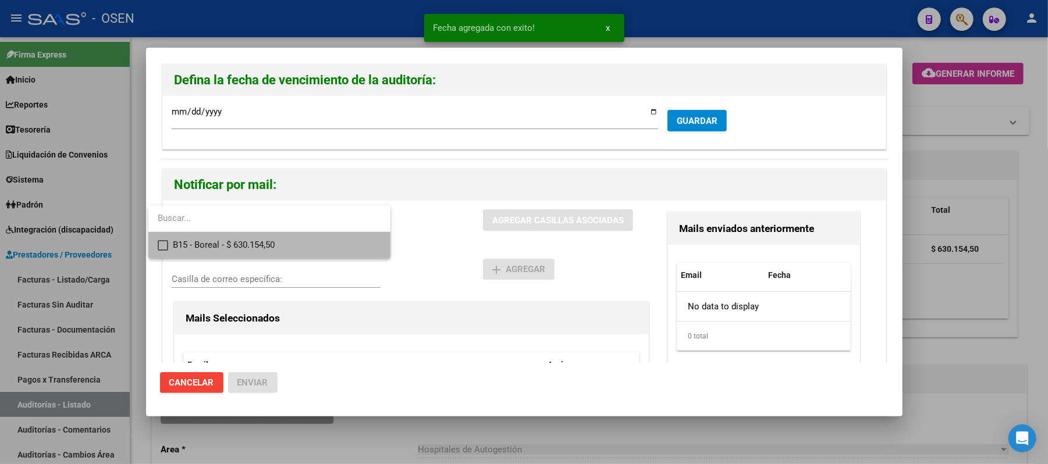
click at [252, 239] on span "B15 - Boreal - $ 630.154,50" at bounding box center [277, 245] width 208 height 26
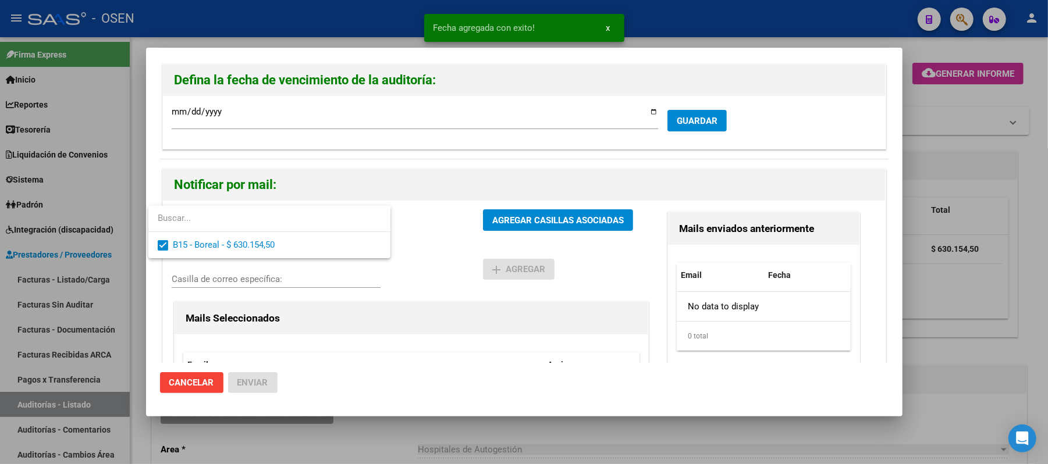
click at [501, 275] on div at bounding box center [524, 232] width 1048 height 464
click at [526, 225] on span "AGREGAR CASILLAS ASOCIADAS" at bounding box center [558, 220] width 132 height 10
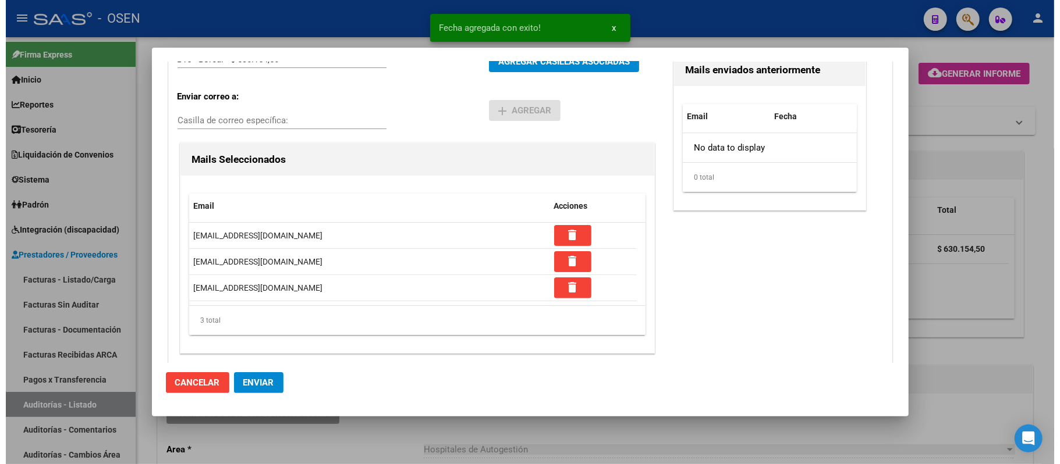
scroll to position [164, 0]
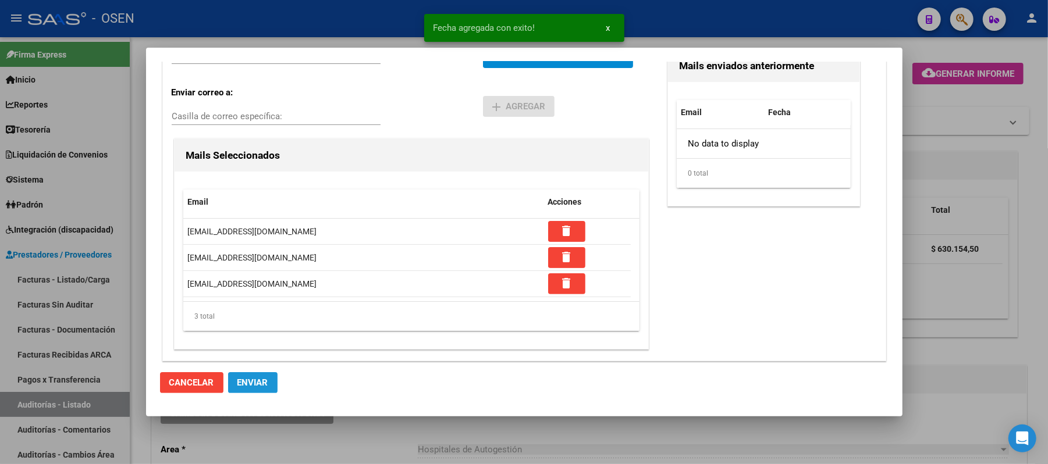
click at [255, 379] on span "Enviar" at bounding box center [252, 383] width 31 height 10
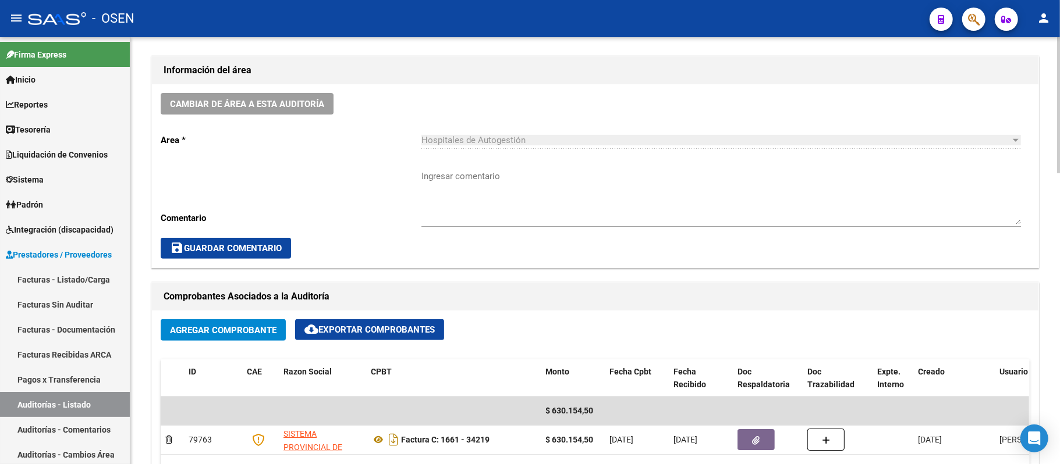
scroll to position [310, 0]
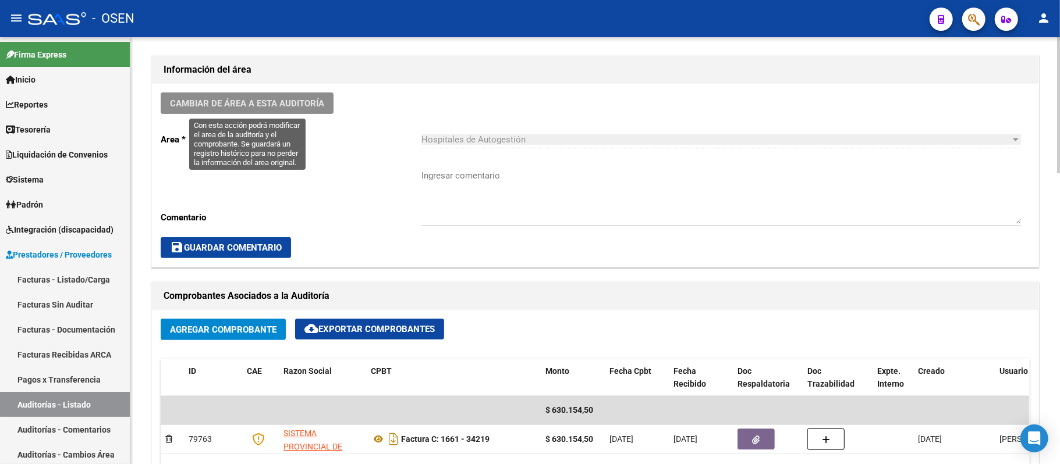
click at [271, 95] on button "Cambiar de área a esta auditoría" at bounding box center [247, 104] width 173 height 22
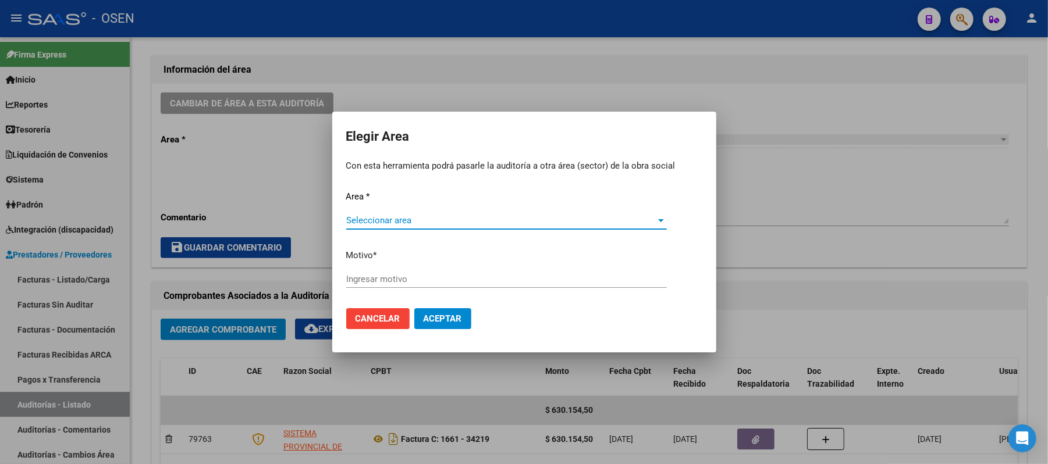
click at [496, 225] on span "Seleccionar area" at bounding box center [501, 220] width 310 height 10
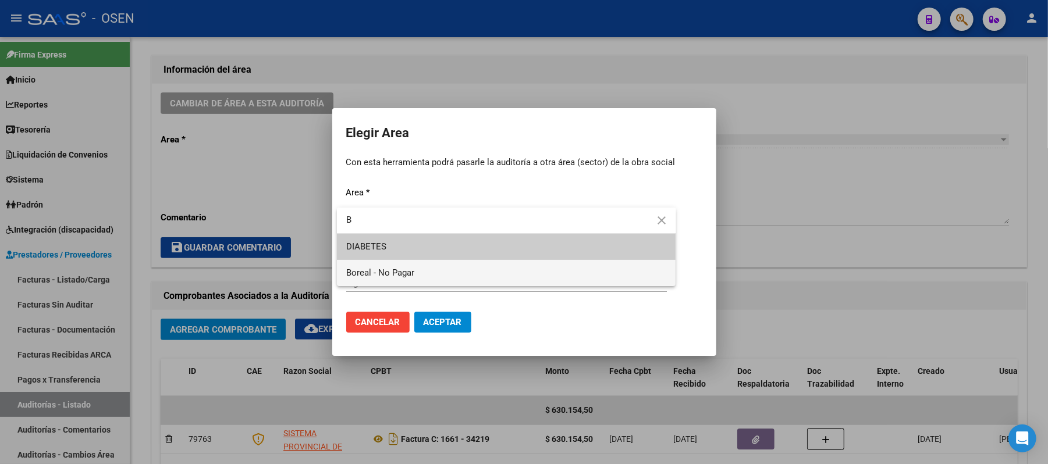
type input "B"
click at [382, 278] on span "Boreal - No Pagar" at bounding box center [380, 273] width 68 height 10
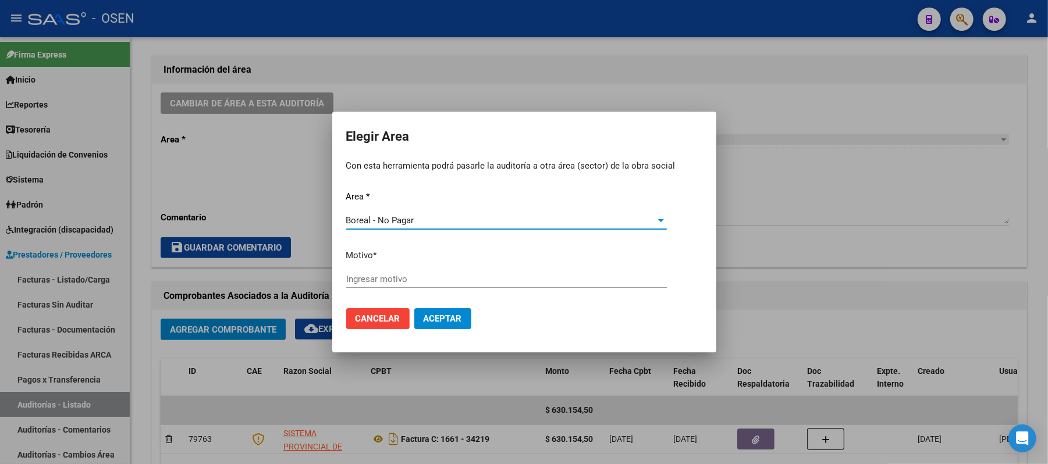
click at [392, 279] on input "Ingresar motivo" at bounding box center [506, 279] width 321 height 10
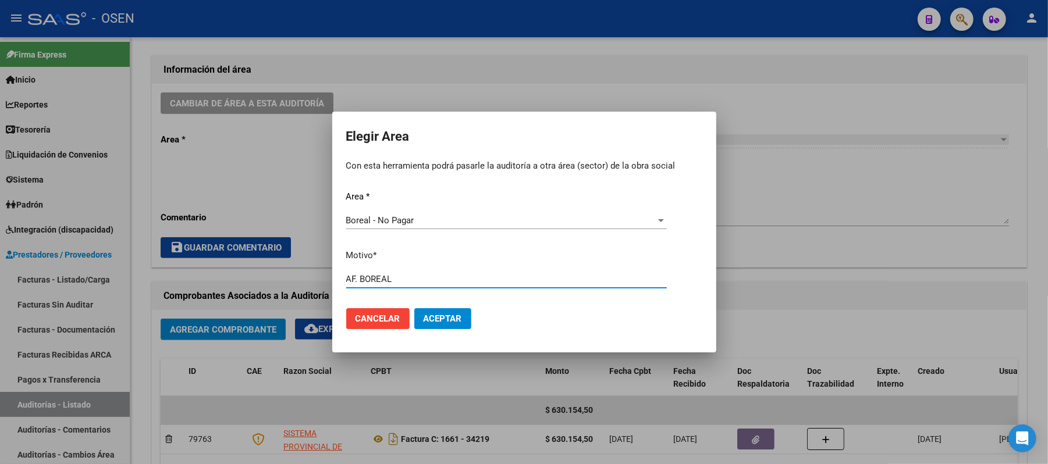
type input "AF. BOREAL"
click at [440, 306] on mat-dialog-actions "Cancelar Aceptar" at bounding box center [524, 319] width 356 height 40
click at [445, 315] on span "Aceptar" at bounding box center [443, 319] width 38 height 10
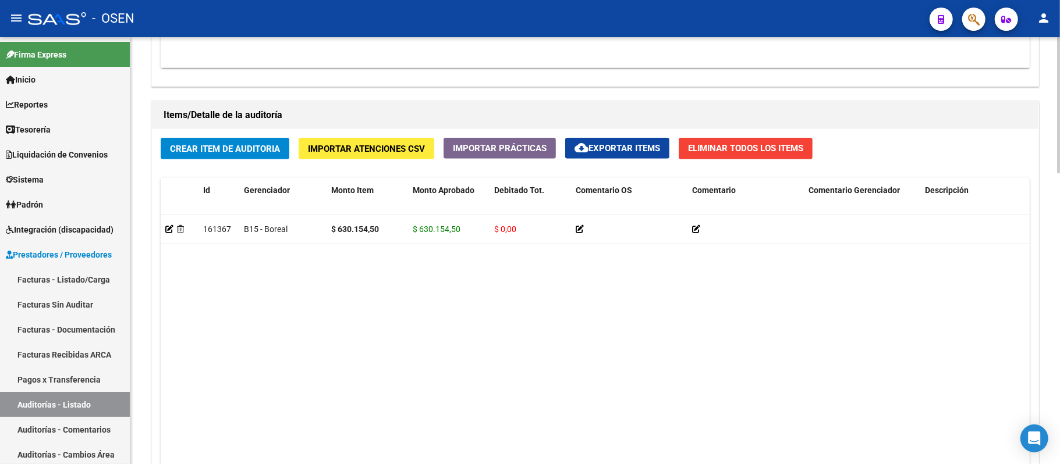
scroll to position [388, 0]
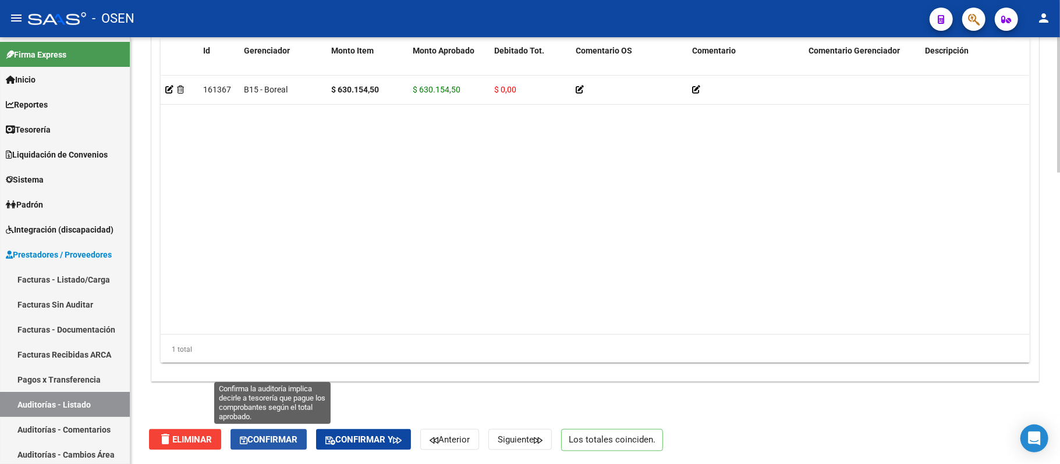
click at [296, 435] on span "Confirmar" at bounding box center [269, 440] width 58 height 10
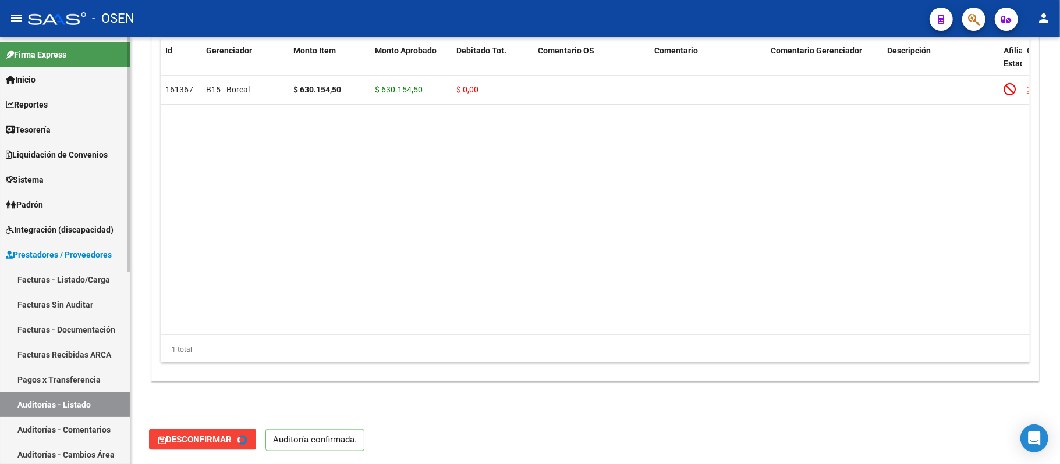
type input "202509"
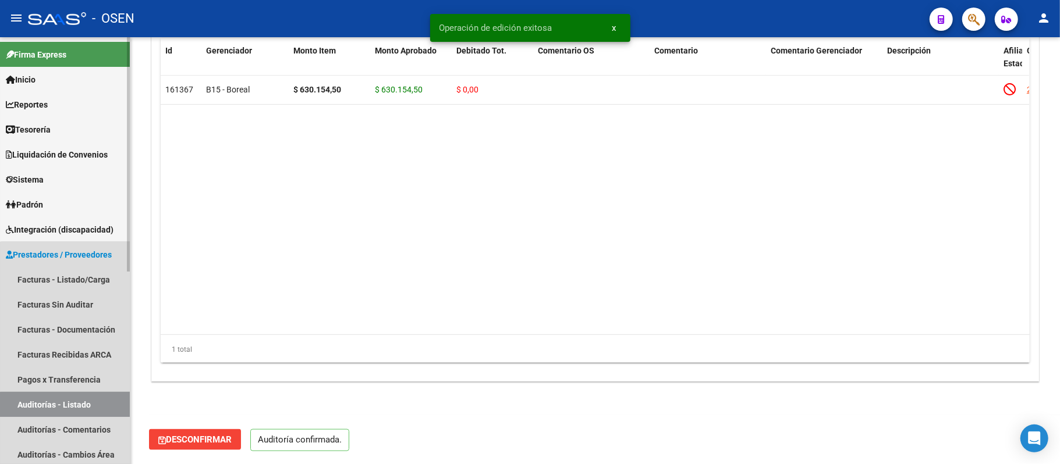
click at [73, 413] on link "Auditorías - Listado" at bounding box center [65, 404] width 130 height 25
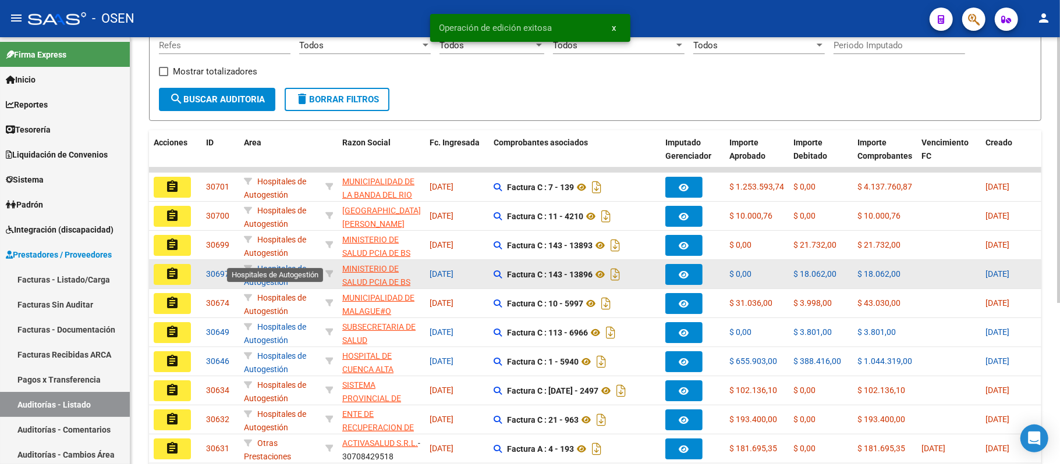
scroll to position [260, 0]
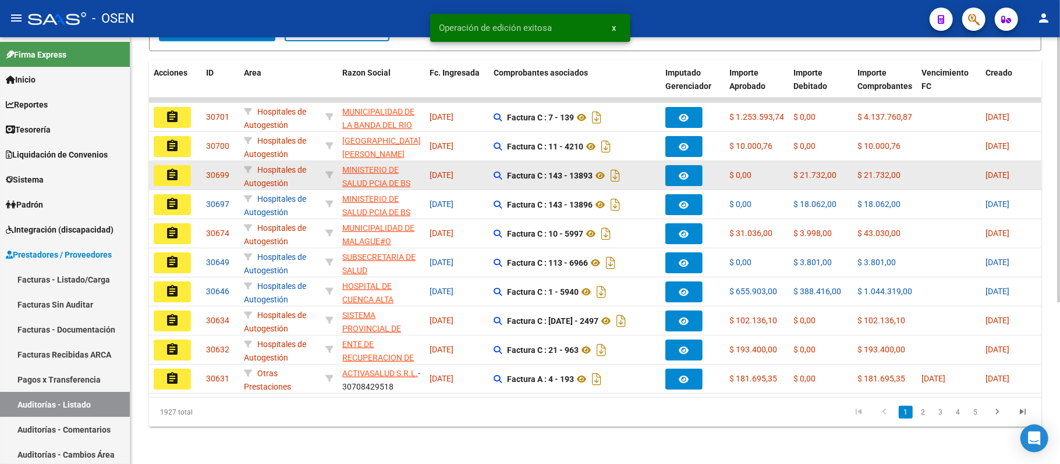
click at [156, 161] on datatable-body-cell "assignment" at bounding box center [175, 175] width 52 height 29
click at [164, 165] on button "assignment" at bounding box center [172, 175] width 37 height 21
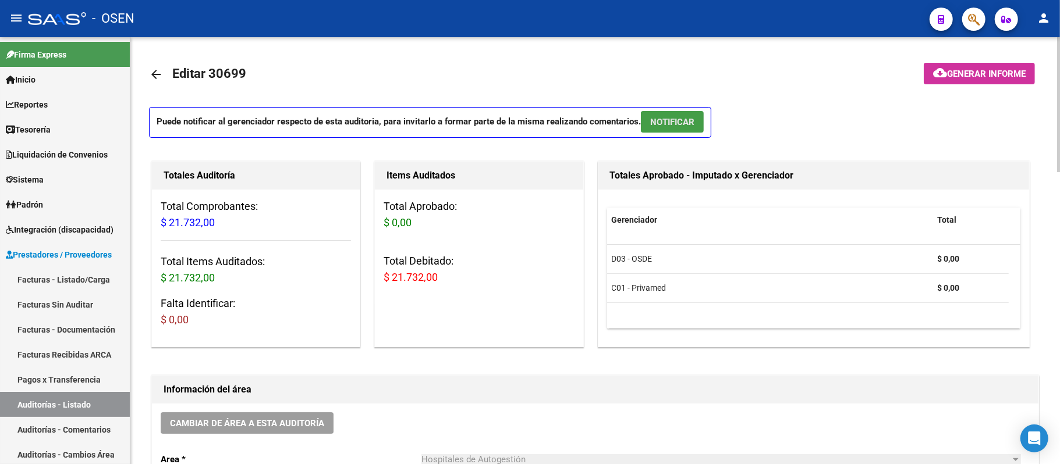
click at [673, 114] on button "NOTIFICAR" at bounding box center [672, 122] width 63 height 22
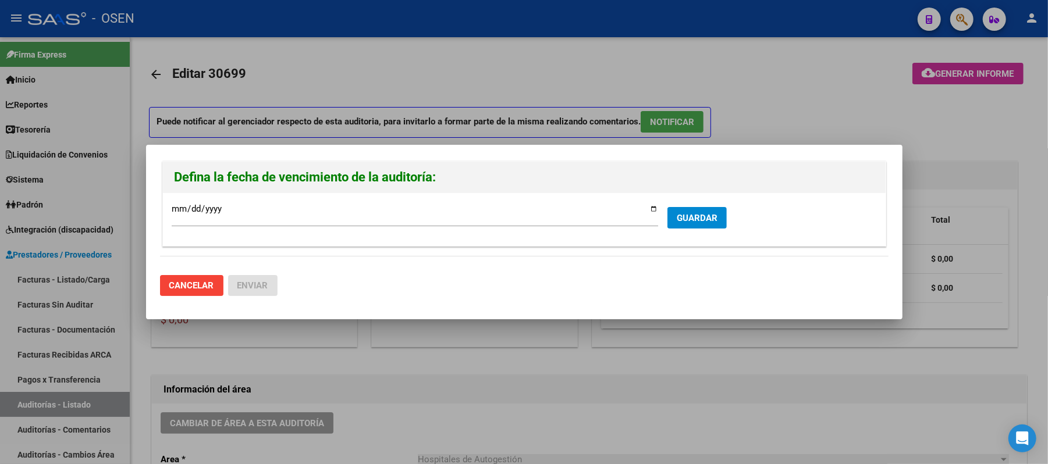
click at [741, 104] on div at bounding box center [524, 232] width 1048 height 464
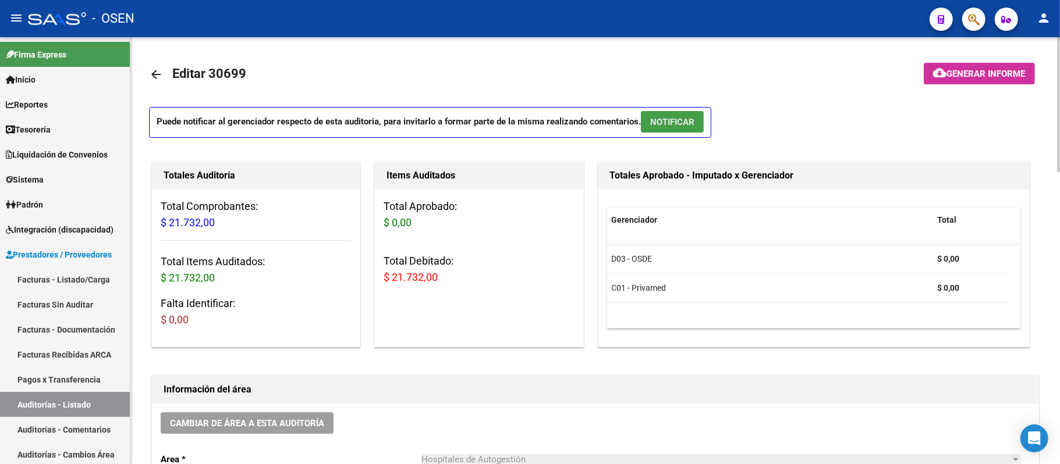
click at [669, 126] on span "NOTIFICAR" at bounding box center [672, 122] width 44 height 10
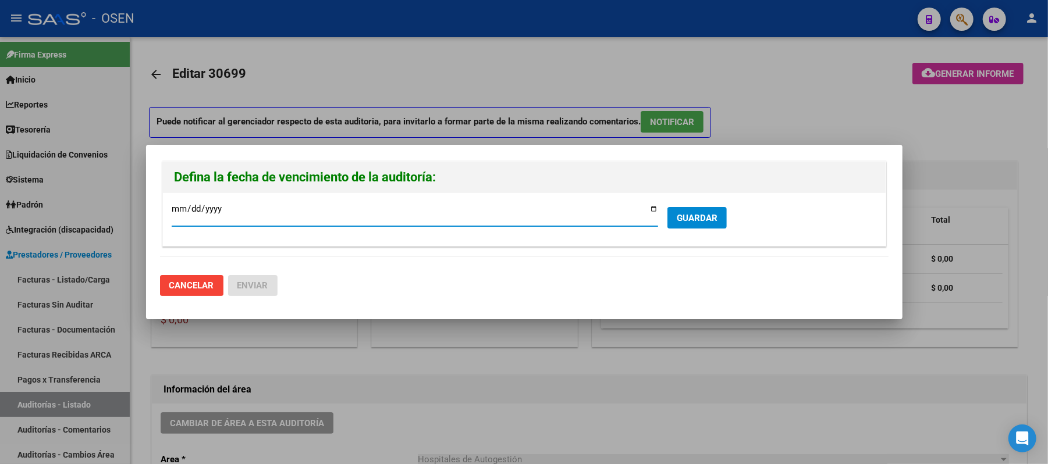
click at [676, 222] on button "GUARDAR" at bounding box center [697, 218] width 59 height 22
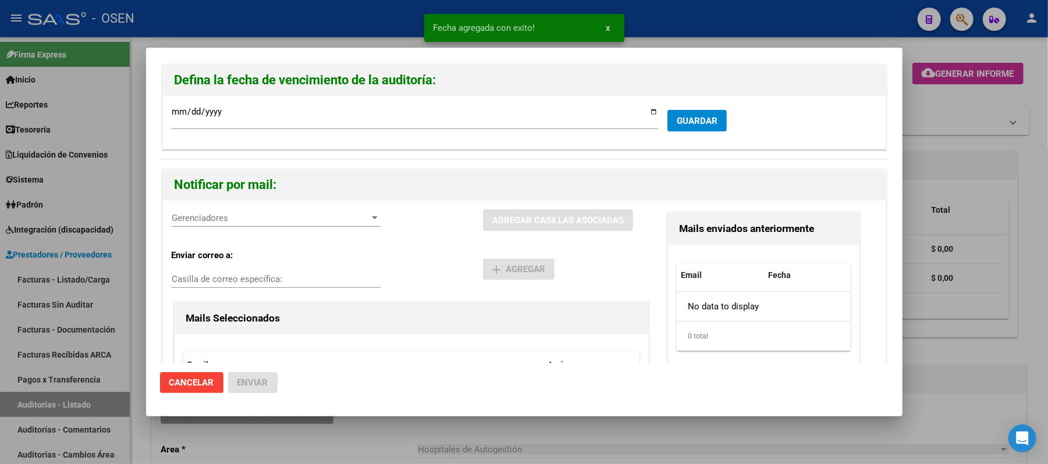
click at [238, 218] on span "Gerenciadores" at bounding box center [271, 218] width 198 height 10
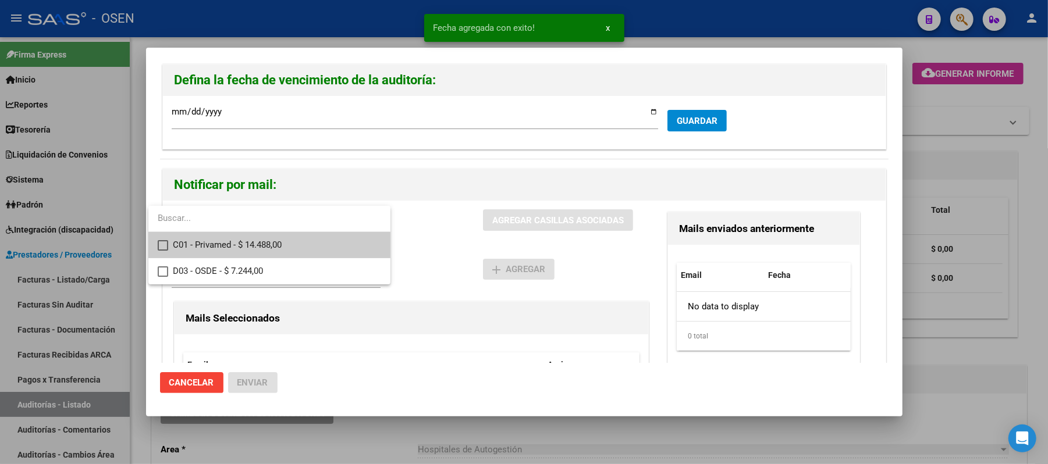
click at [190, 399] on div at bounding box center [524, 232] width 1048 height 464
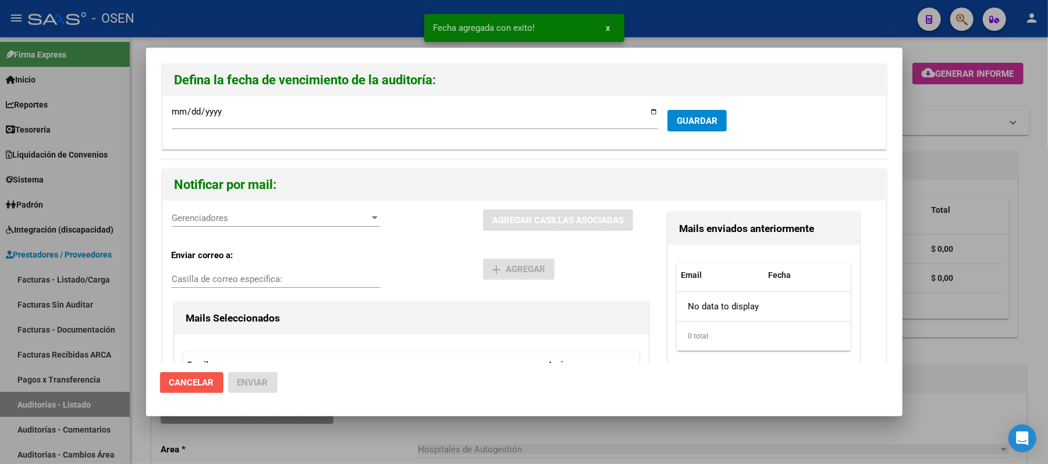
click at [191, 382] on span "Cancelar" at bounding box center [191, 383] width 45 height 10
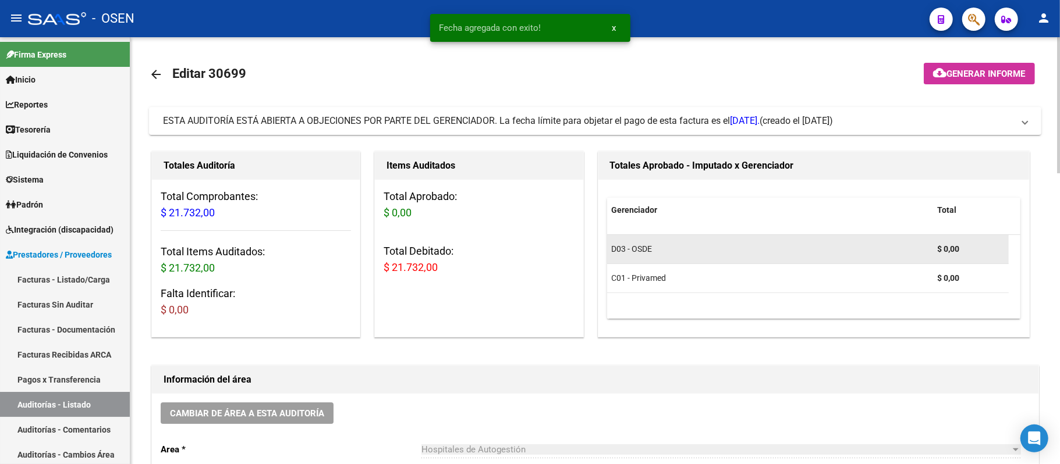
click at [836, 237] on datatable-body-cell "D03 - OSDE" at bounding box center [770, 249] width 326 height 29
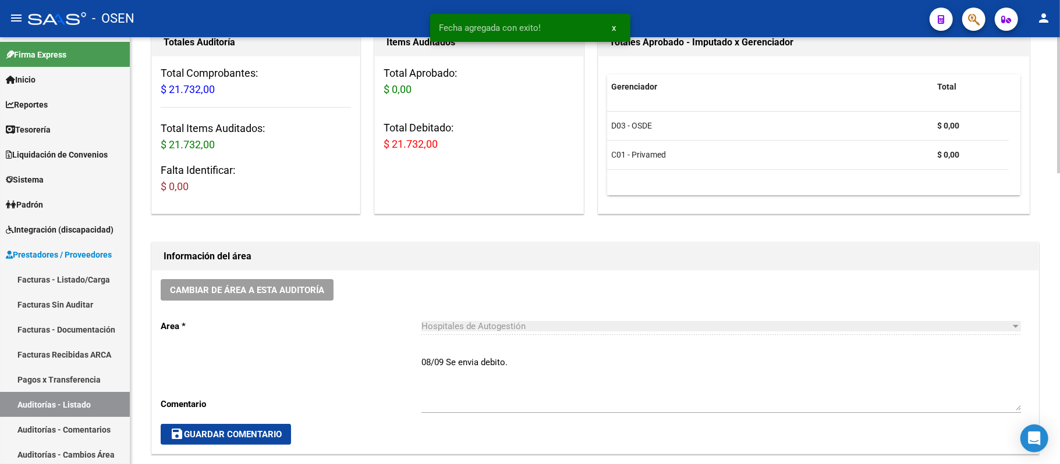
scroll to position [310, 0]
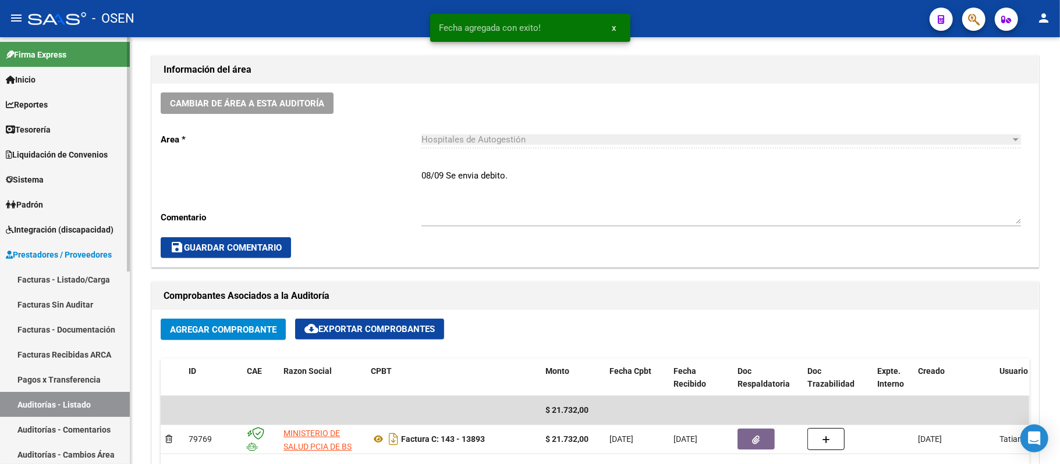
drag, startPoint x: 558, startPoint y: 182, endPoint x: 0, endPoint y: 163, distance: 557.9
click at [0, 179] on mat-sidenav-container "Firma Express Inicio Instructivos Contacto OS Reportes Tablero de Control Ingre…" at bounding box center [530, 250] width 1060 height 427
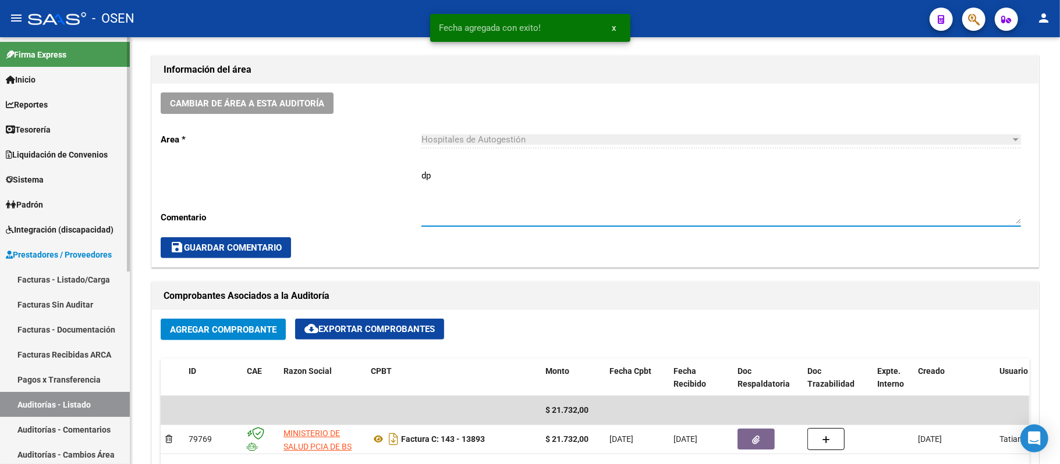
type textarea "d"
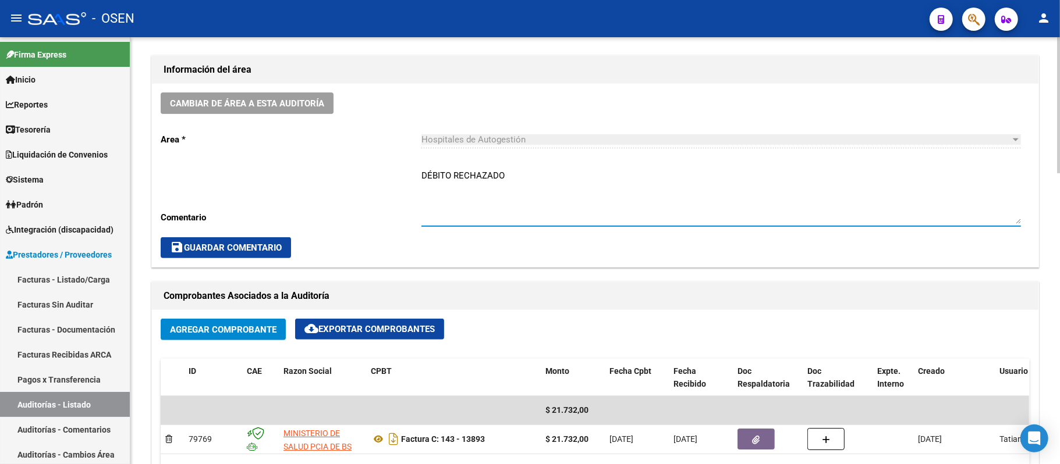
type textarea "DÉBITO RECHAZADO"
click at [191, 244] on span "save Guardar Comentario" at bounding box center [226, 248] width 112 height 10
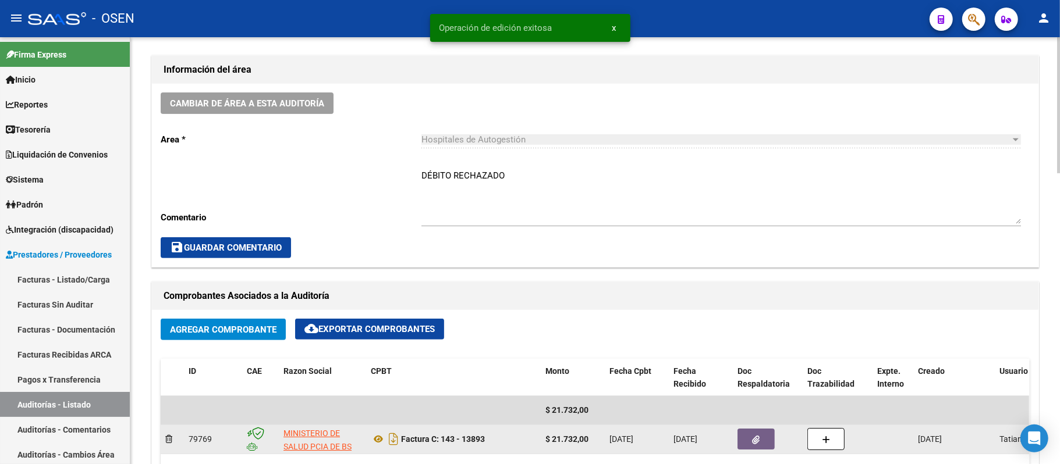
click at [758, 443] on icon "button" at bounding box center [757, 440] width 8 height 9
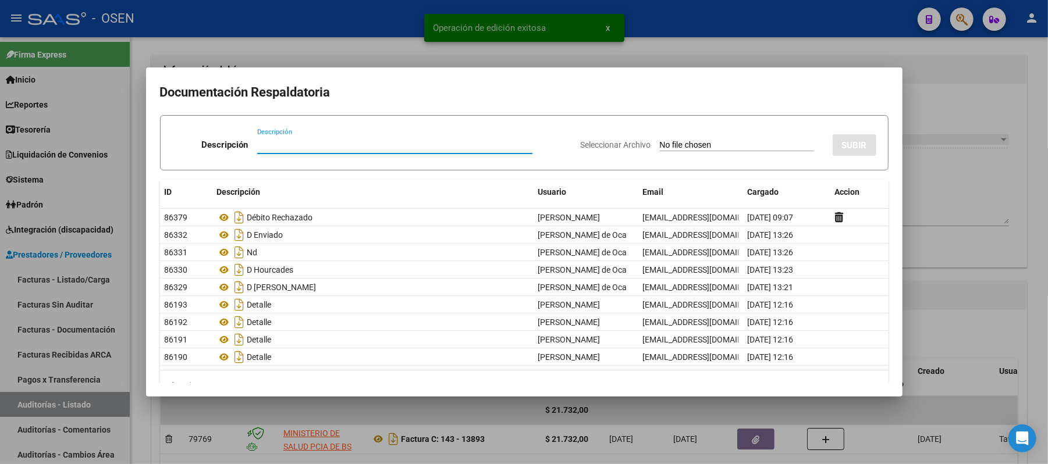
click at [288, 51] on div at bounding box center [524, 232] width 1048 height 464
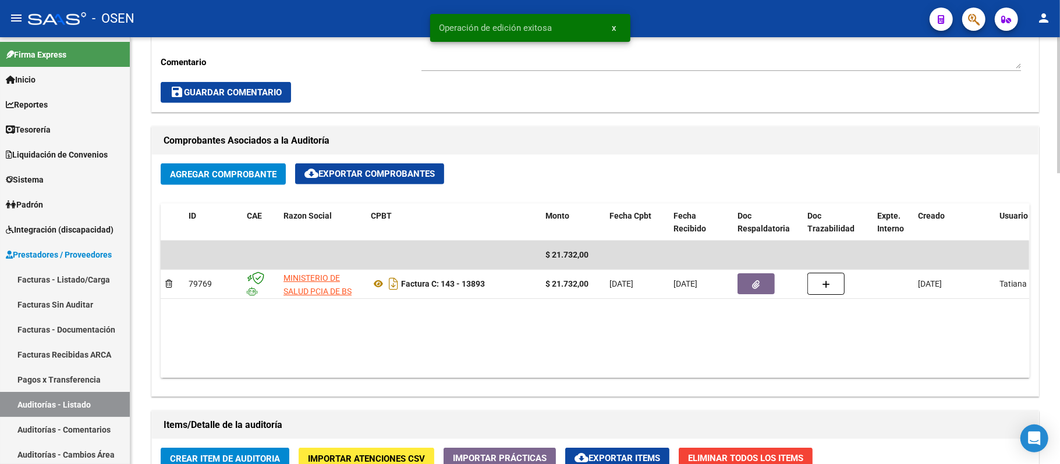
scroll to position [917, 0]
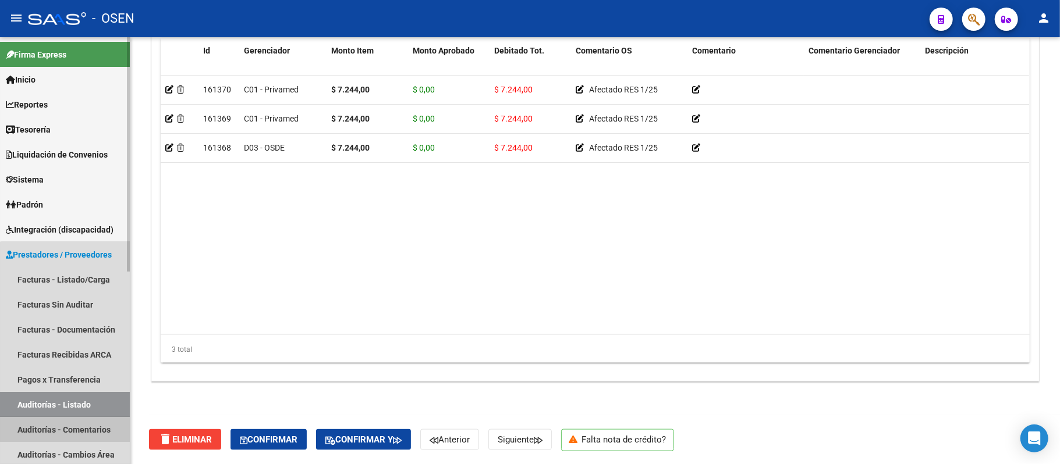
click at [70, 420] on link "Auditorías - Comentarios" at bounding box center [65, 429] width 130 height 25
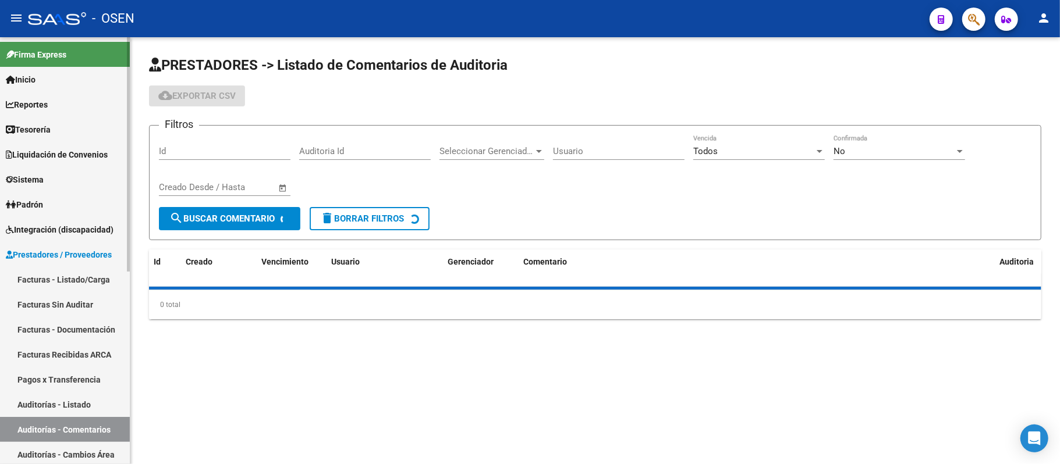
click at [70, 415] on link "Auditorías - Listado" at bounding box center [65, 404] width 130 height 25
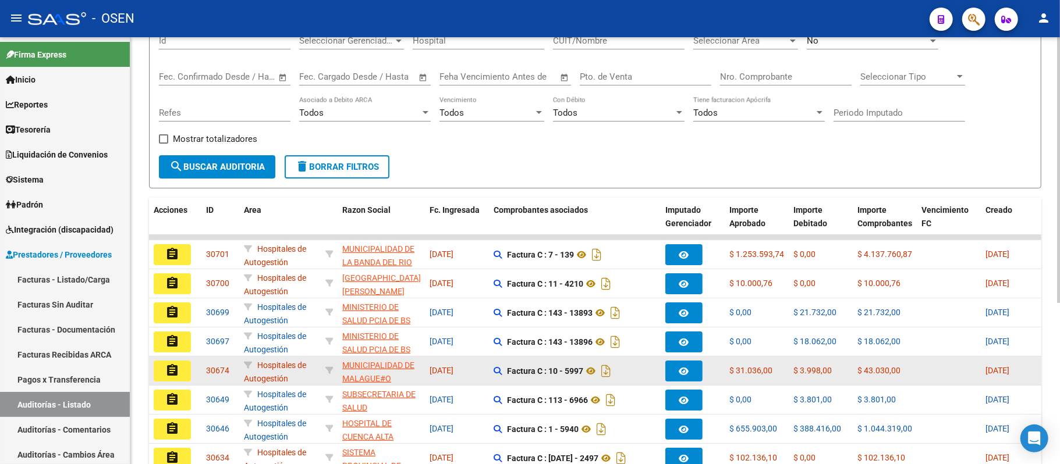
scroll to position [260, 0]
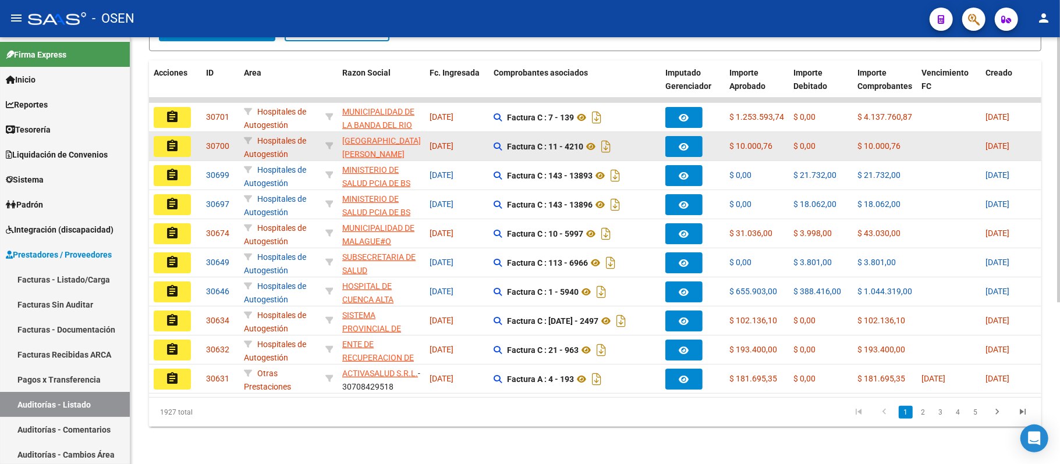
click at [166, 145] on datatable-body-cell "assignment" at bounding box center [175, 146] width 52 height 29
click at [169, 142] on button "assignment" at bounding box center [172, 146] width 37 height 21
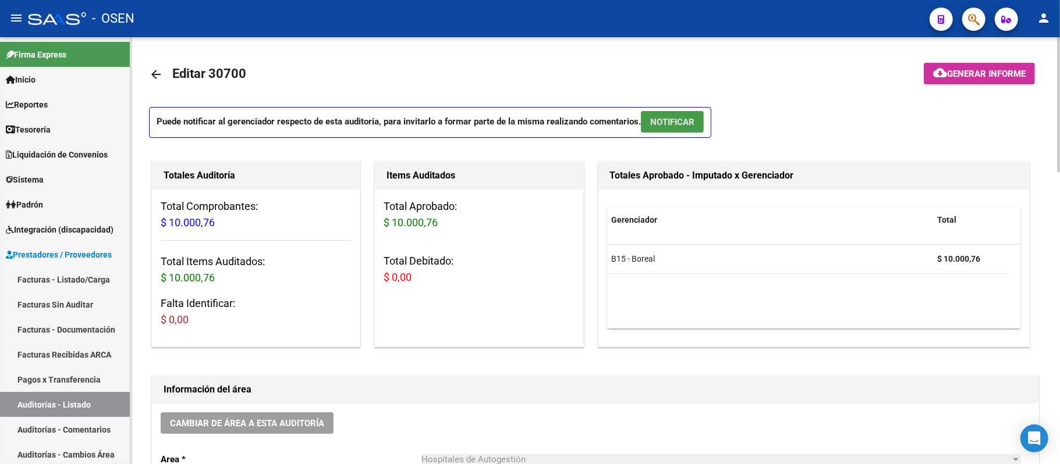
click at [663, 132] on button "NOTIFICAR" at bounding box center [672, 122] width 63 height 22
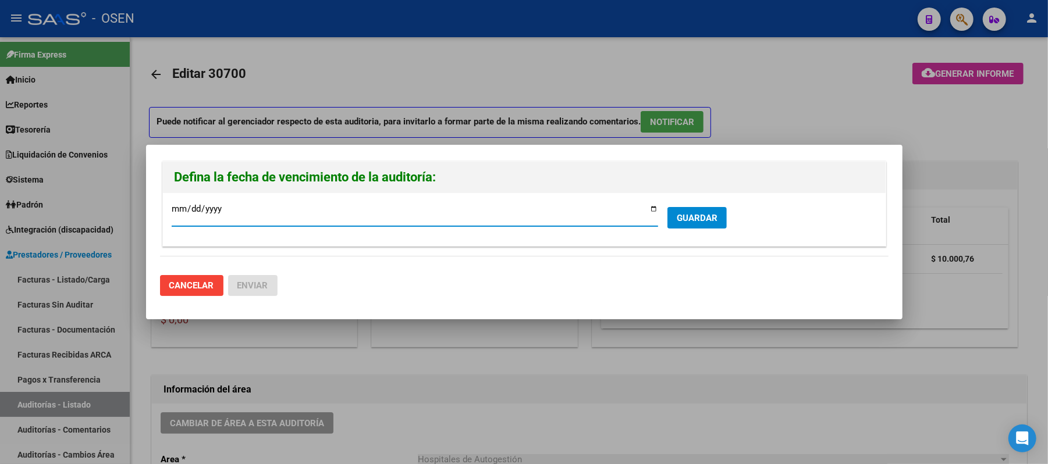
click at [796, 115] on div at bounding box center [524, 232] width 1048 height 464
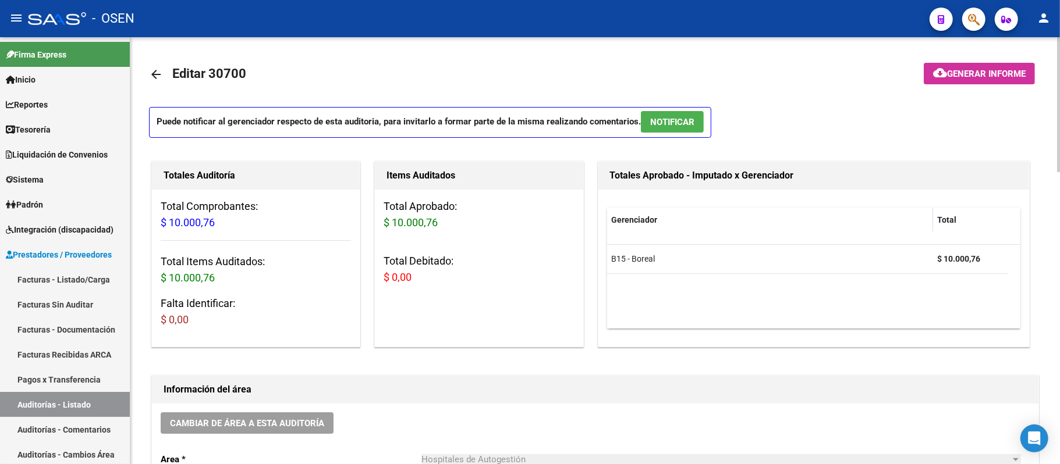
click at [687, 128] on button "NOTIFICAR" at bounding box center [672, 122] width 63 height 22
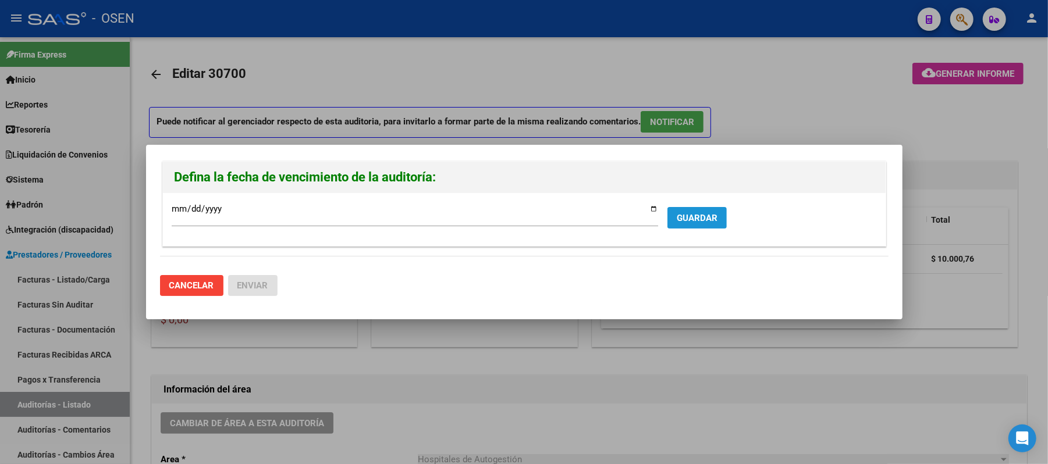
click at [677, 213] on span "GUARDAR" at bounding box center [697, 218] width 41 height 10
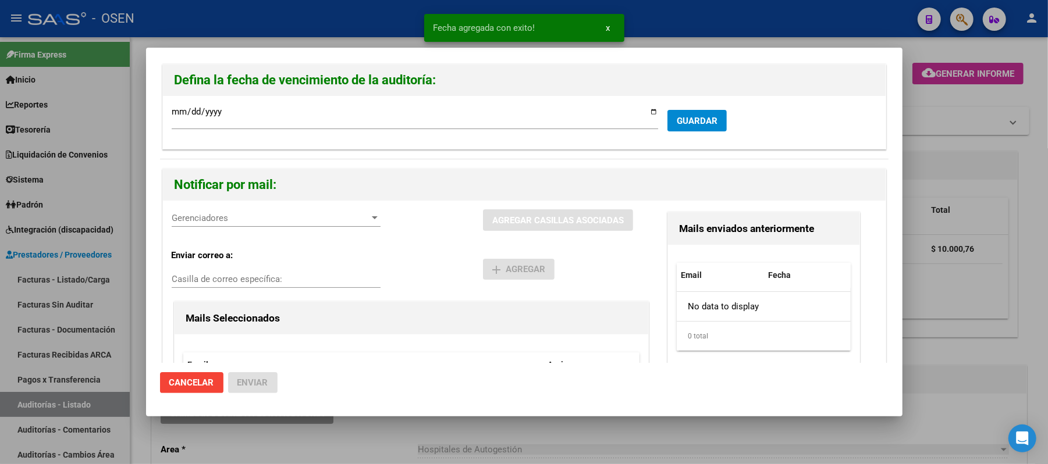
click at [263, 213] on span "Gerenciadores" at bounding box center [271, 218] width 198 height 10
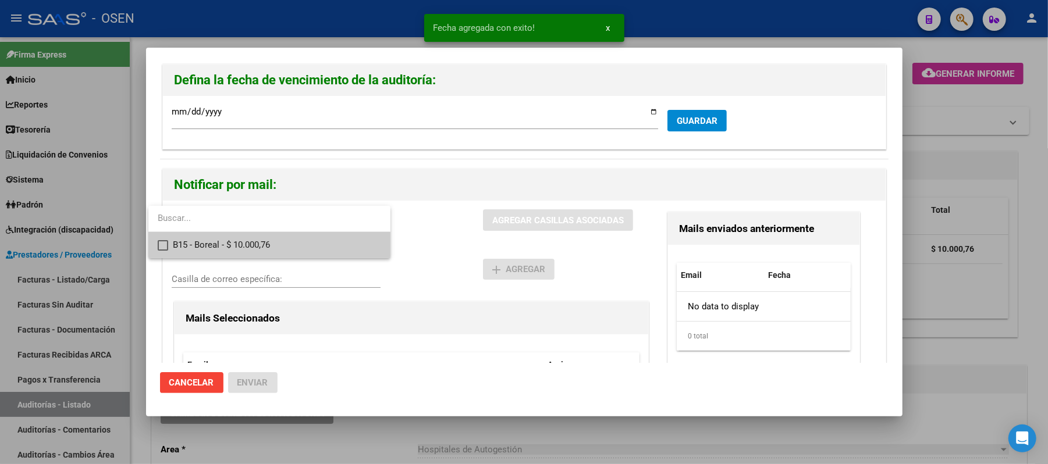
click at [274, 240] on span "B15 - Boreal - $ 10.000,76" at bounding box center [277, 245] width 208 height 26
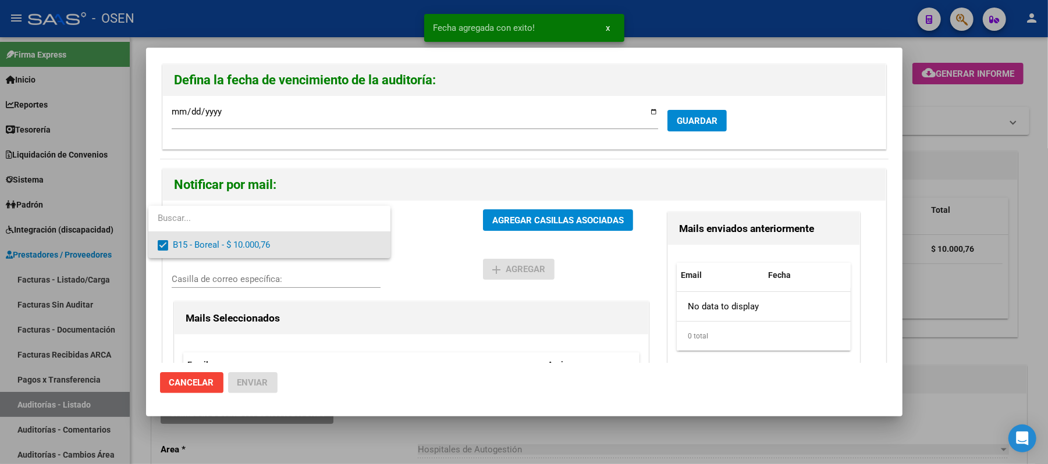
drag, startPoint x: 471, startPoint y: 275, endPoint x: 494, endPoint y: 259, distance: 28.4
click at [471, 275] on div at bounding box center [524, 232] width 1048 height 464
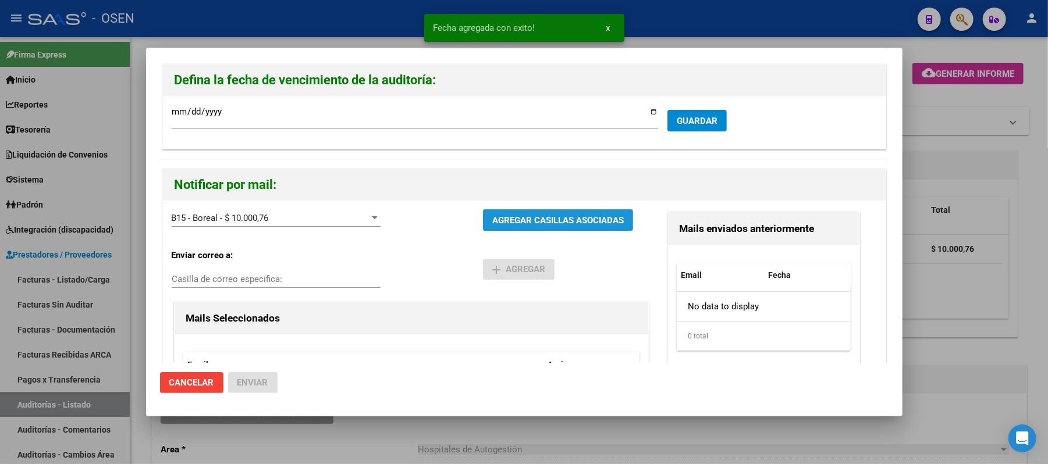
click at [520, 229] on button "AGREGAR CASILLAS ASOCIADAS" at bounding box center [558, 221] width 150 height 22
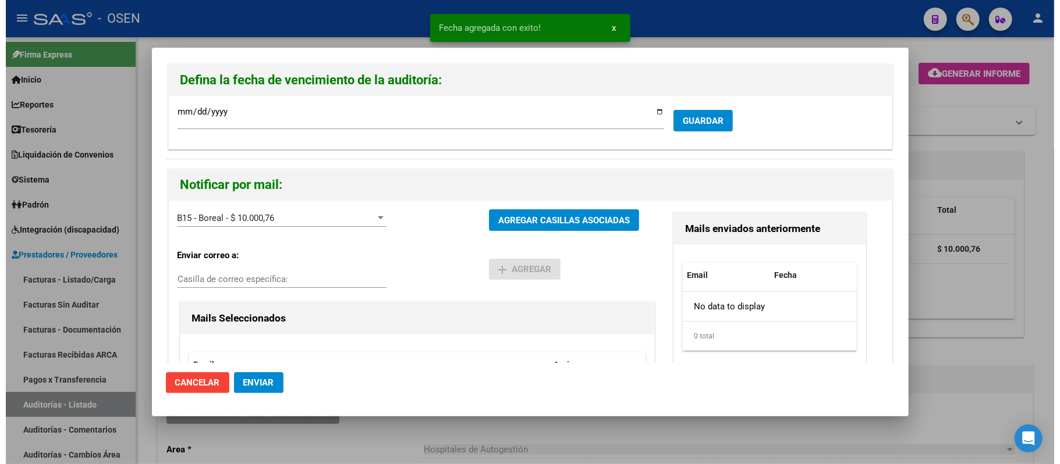
scroll to position [164, 0]
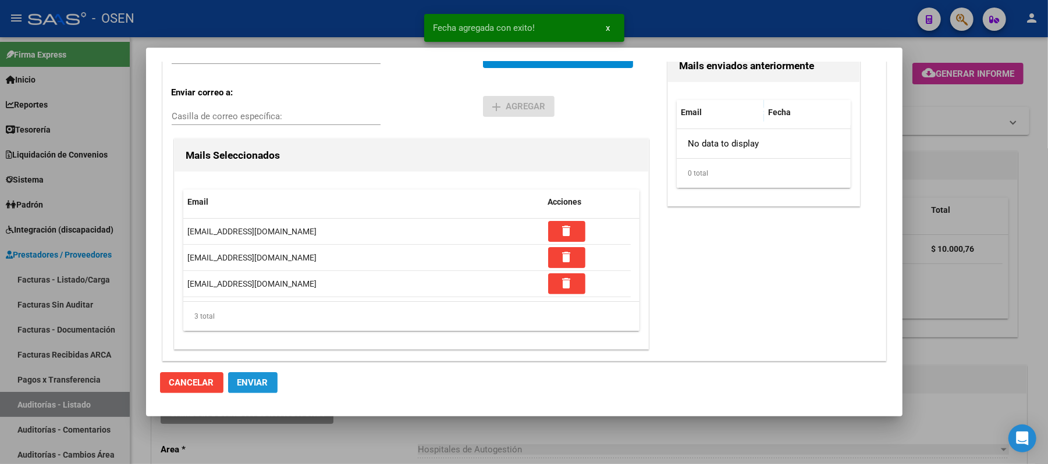
click at [257, 382] on span "Enviar" at bounding box center [252, 383] width 31 height 10
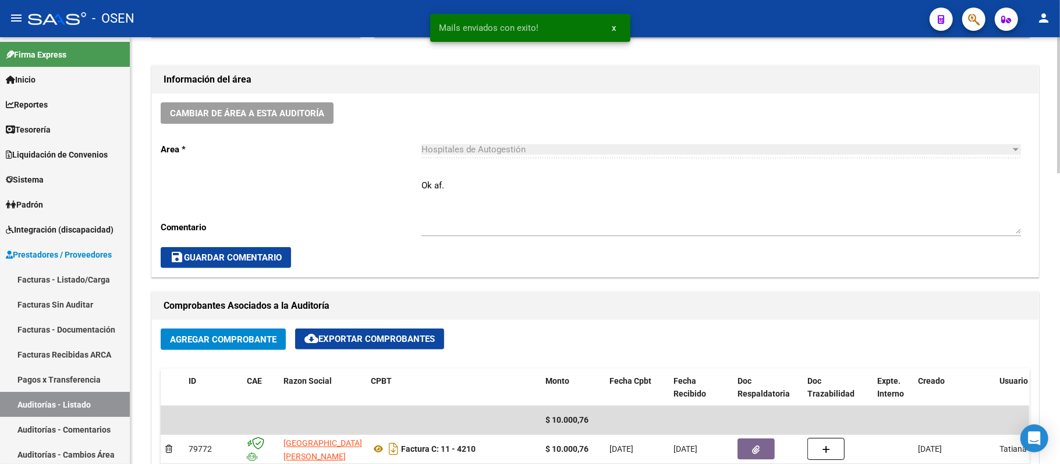
scroll to position [233, 0]
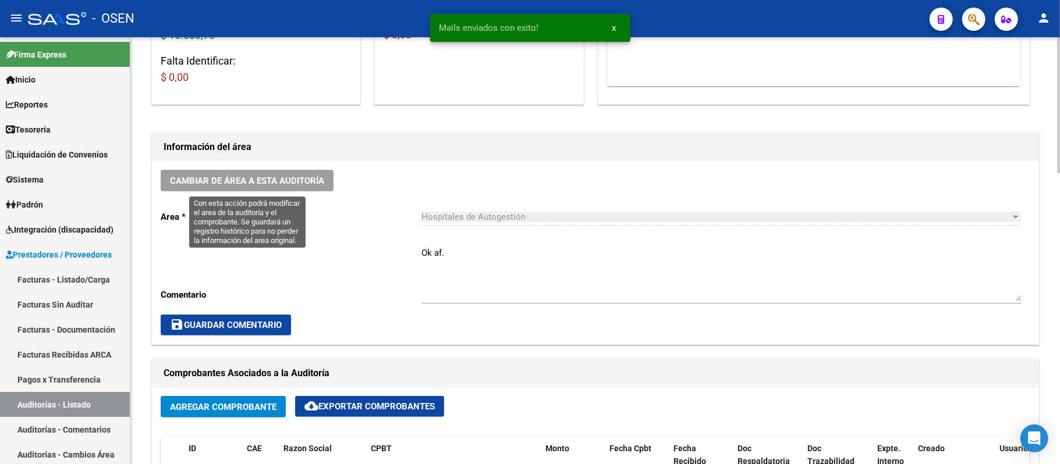
click at [250, 184] on span "Cambiar de área a esta auditoría" at bounding box center [247, 181] width 154 height 10
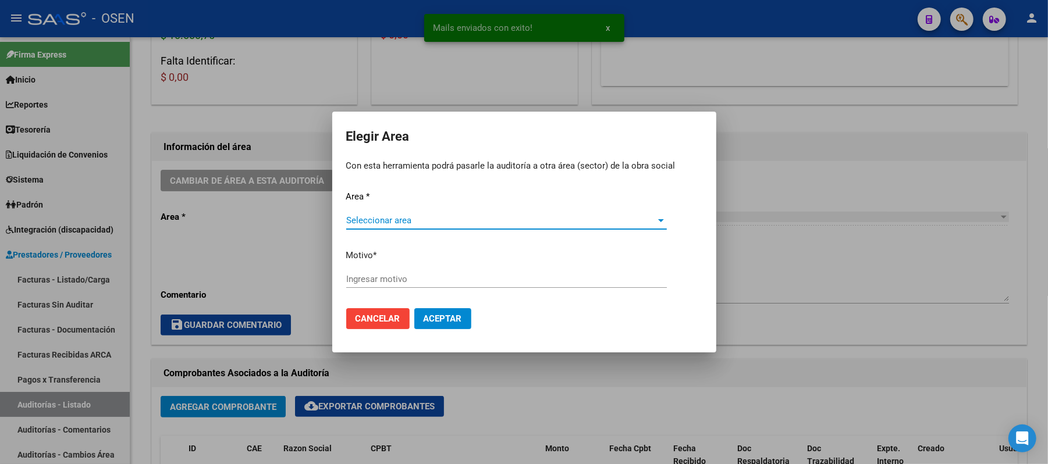
click at [492, 219] on span "Seleccionar area" at bounding box center [501, 220] width 310 height 10
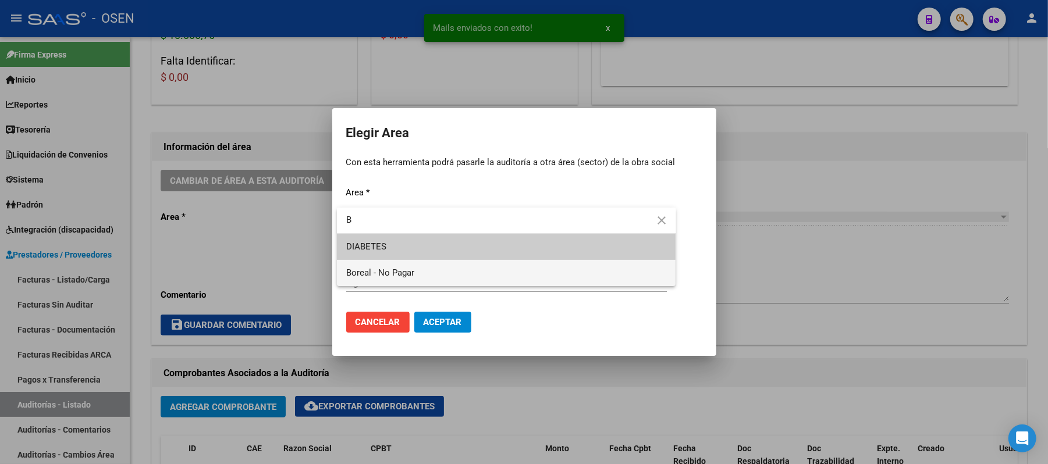
type input "B"
click at [449, 275] on span "Boreal - No Pagar" at bounding box center [506, 273] width 321 height 26
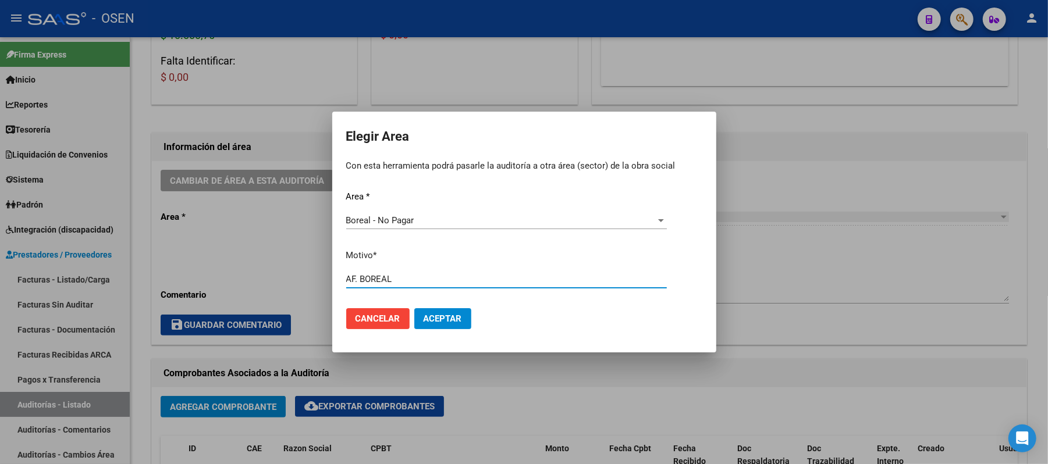
type input "AF. BOREAL"
click at [424, 320] on span "Aceptar" at bounding box center [443, 319] width 38 height 10
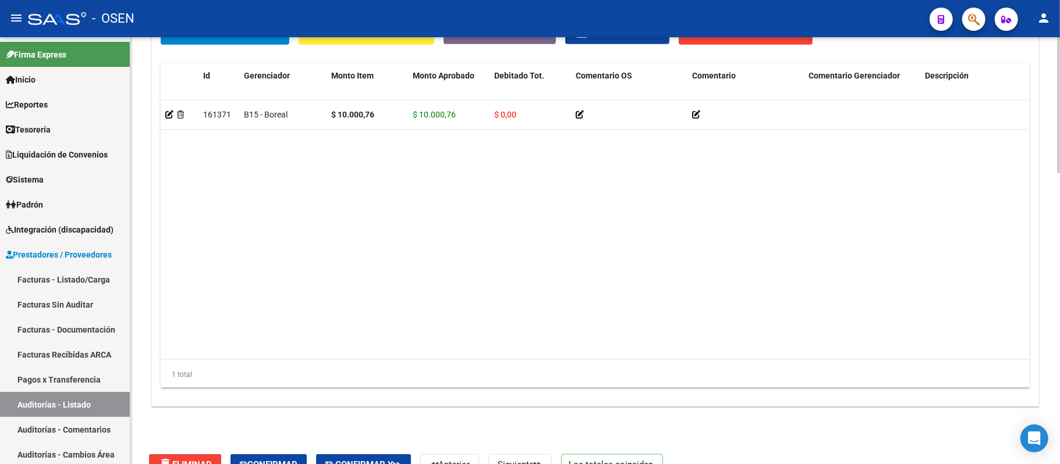
scroll to position [917, 0]
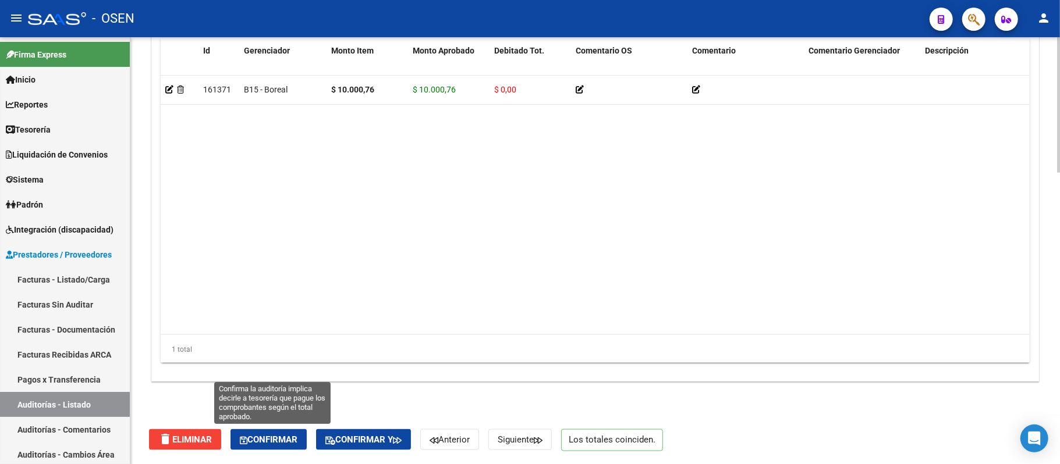
click at [275, 443] on span "Confirmar" at bounding box center [269, 440] width 58 height 10
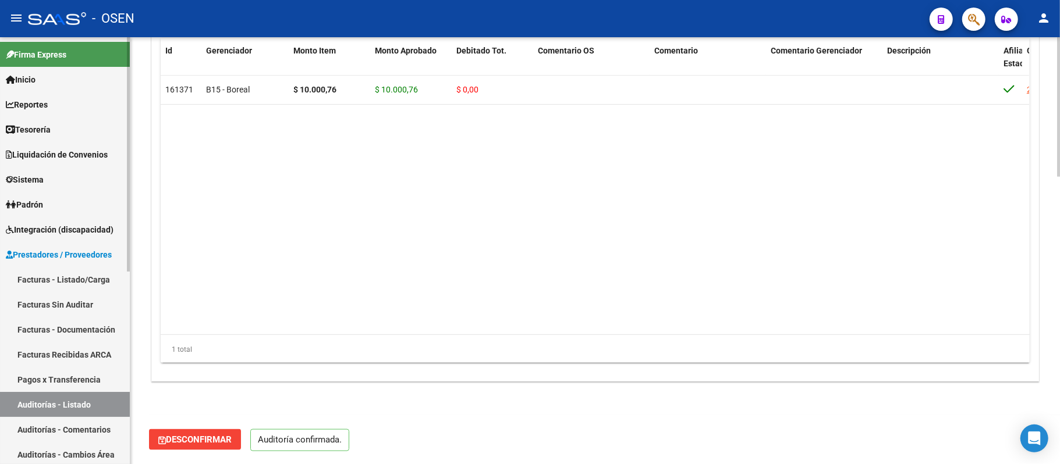
scroll to position [876, 0]
click at [52, 403] on link "Auditorías - Listado" at bounding box center [65, 404] width 130 height 25
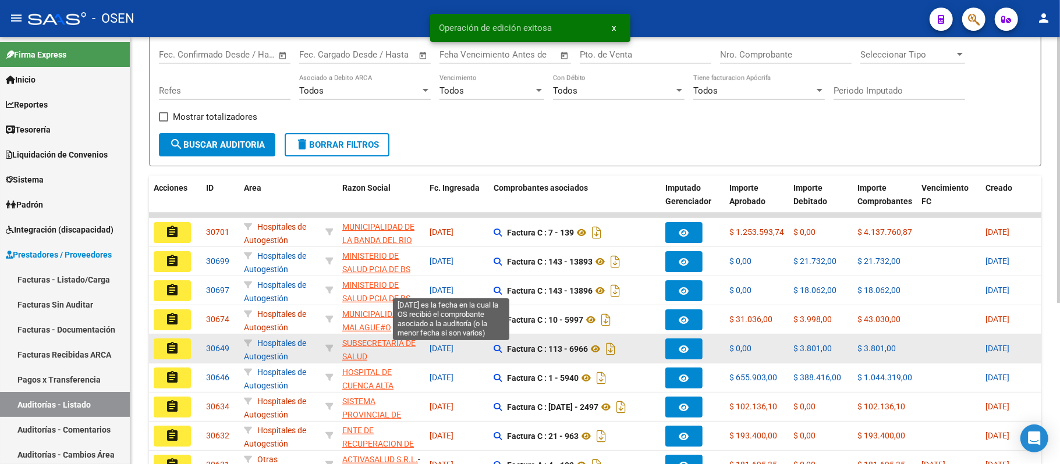
scroll to position [260, 0]
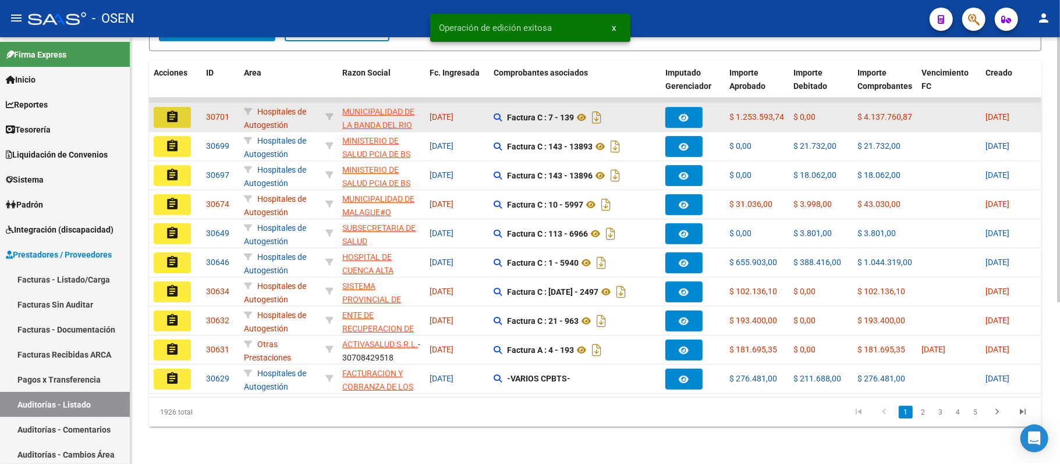
click at [173, 110] on mat-icon "assignment" at bounding box center [172, 117] width 14 height 14
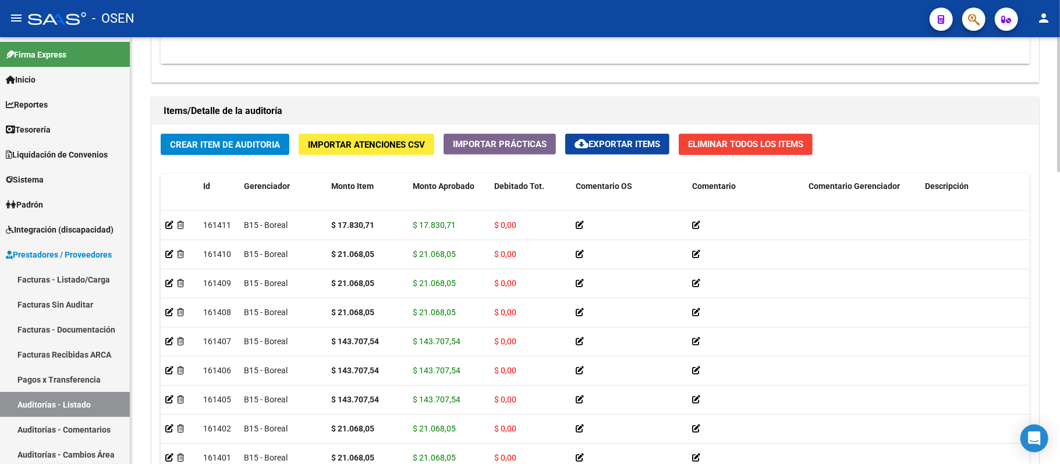
scroll to position [927, 0]
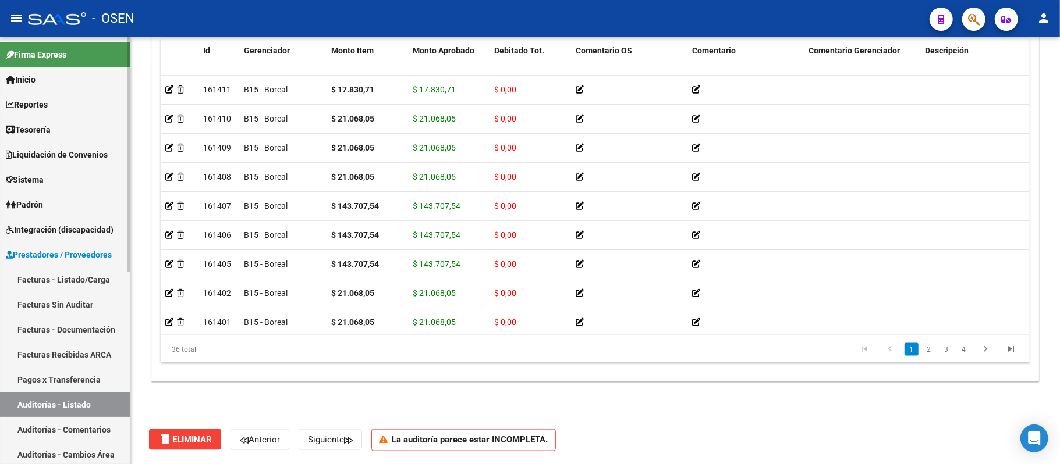
click at [38, 406] on link "Auditorías - Listado" at bounding box center [65, 404] width 130 height 25
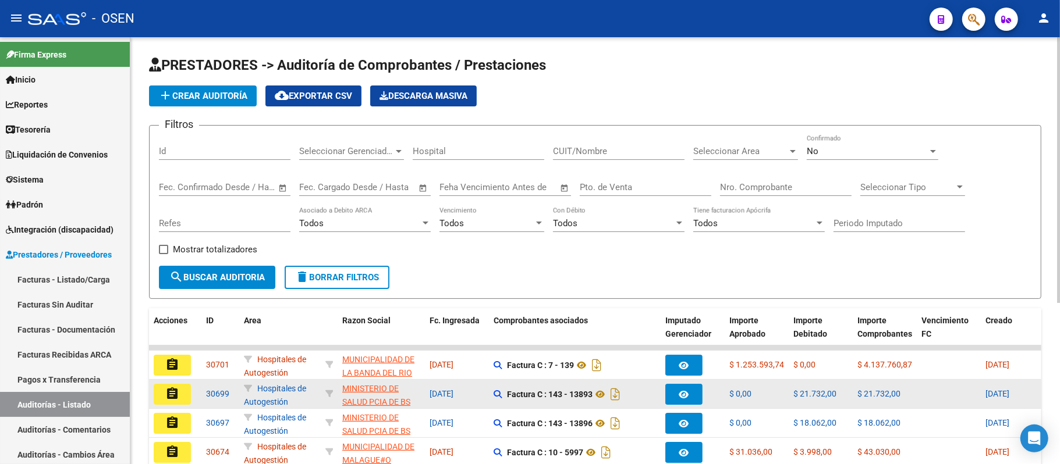
scroll to position [1, 0]
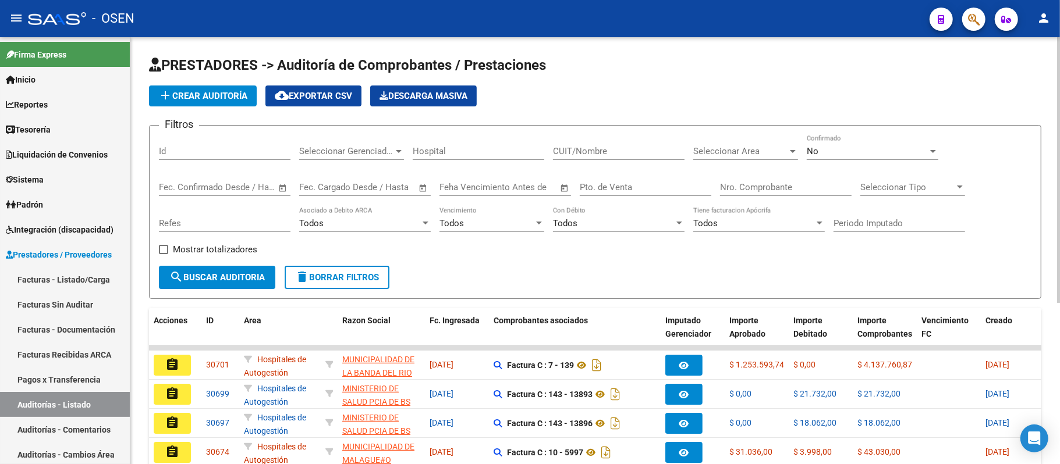
scroll to position [1, 0]
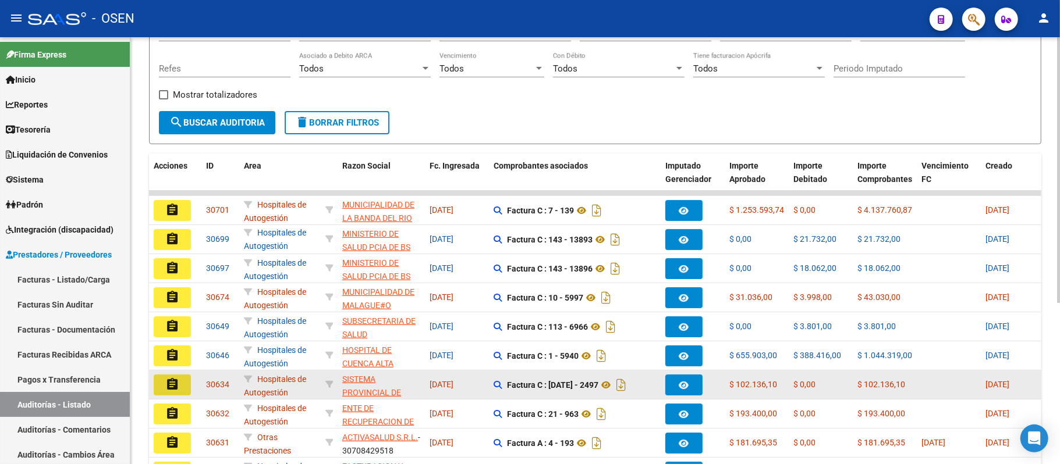
click at [175, 386] on mat-icon "assignment" at bounding box center [172, 385] width 14 height 14
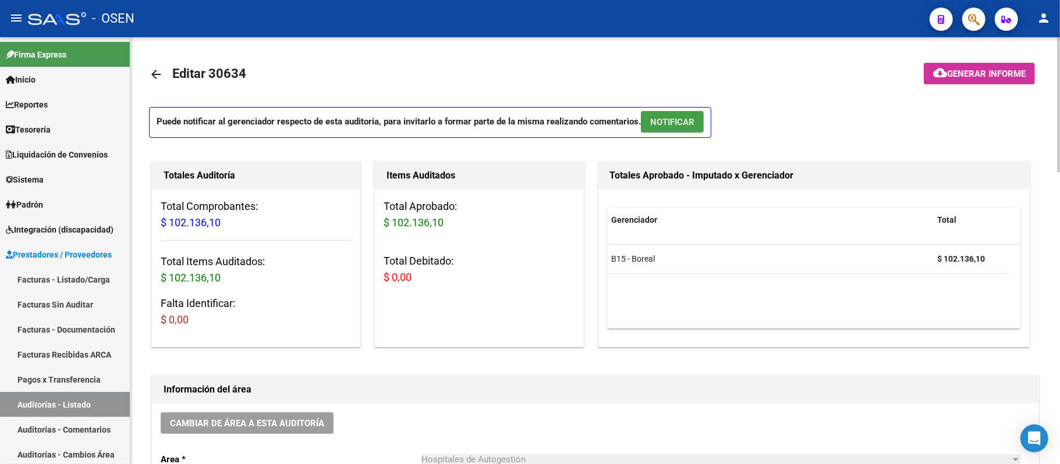
drag, startPoint x: 673, startPoint y: 127, endPoint x: 680, endPoint y: 136, distance: 10.8
click at [673, 131] on button "NOTIFICAR" at bounding box center [672, 122] width 63 height 22
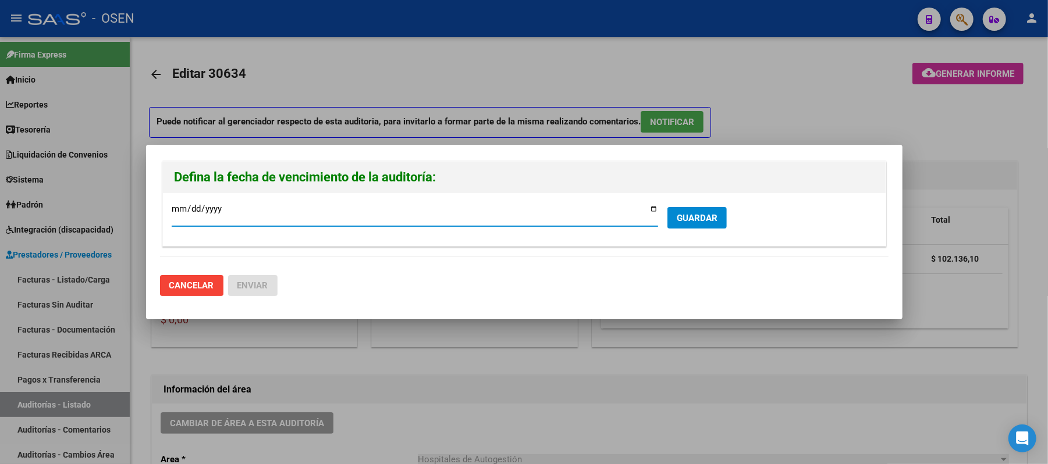
drag, startPoint x: 700, startPoint y: 201, endPoint x: 700, endPoint y: 211, distance: 9.3
click at [700, 210] on form "2025-09-14 Ingresar la fecha * GUARDAR" at bounding box center [524, 220] width 705 height 36
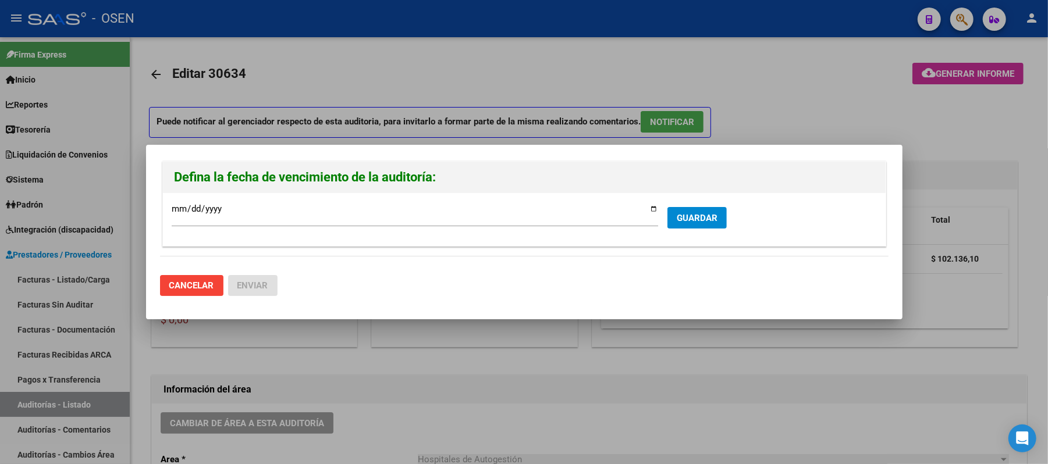
click at [700, 221] on span "GUARDAR" at bounding box center [697, 218] width 41 height 10
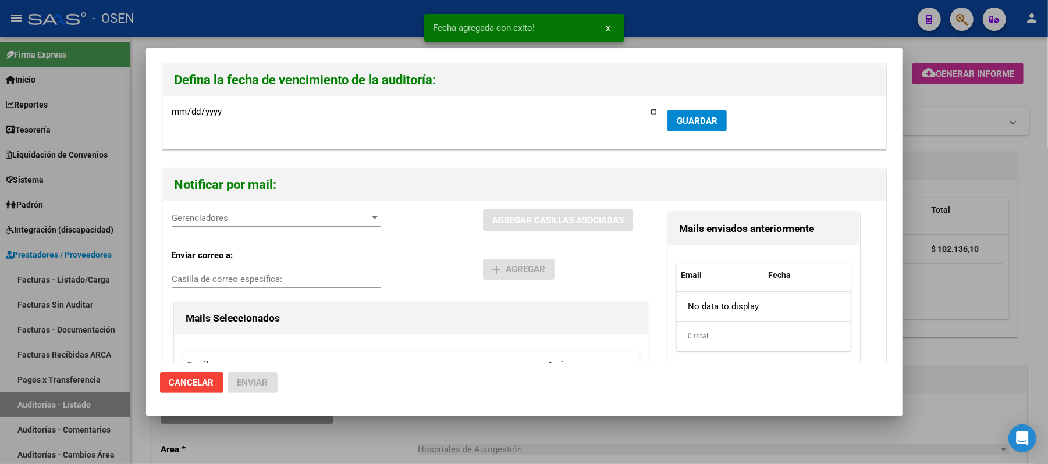
click at [261, 221] on span "Gerenciadores" at bounding box center [271, 218] width 198 height 10
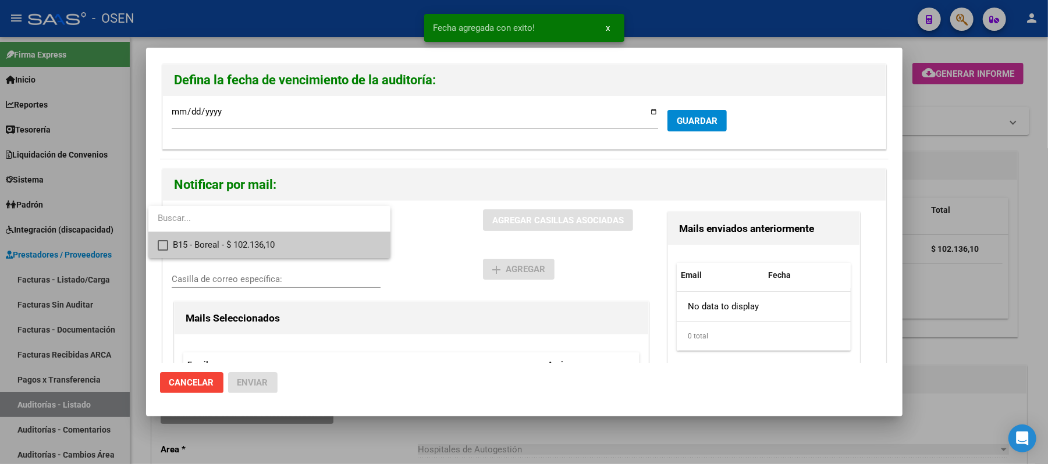
click at [262, 248] on span "B15 - Boreal - $ 102.136,10" at bounding box center [277, 245] width 208 height 26
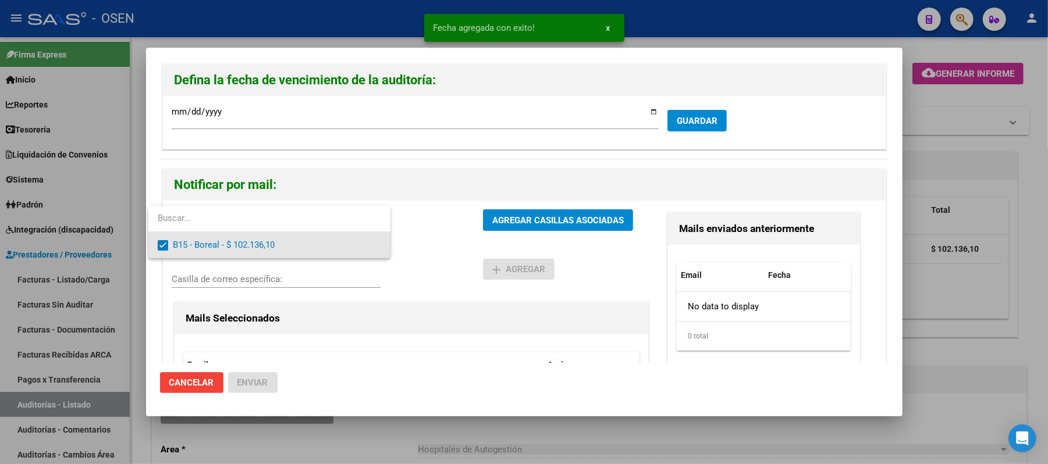
click at [427, 273] on div at bounding box center [524, 232] width 1048 height 464
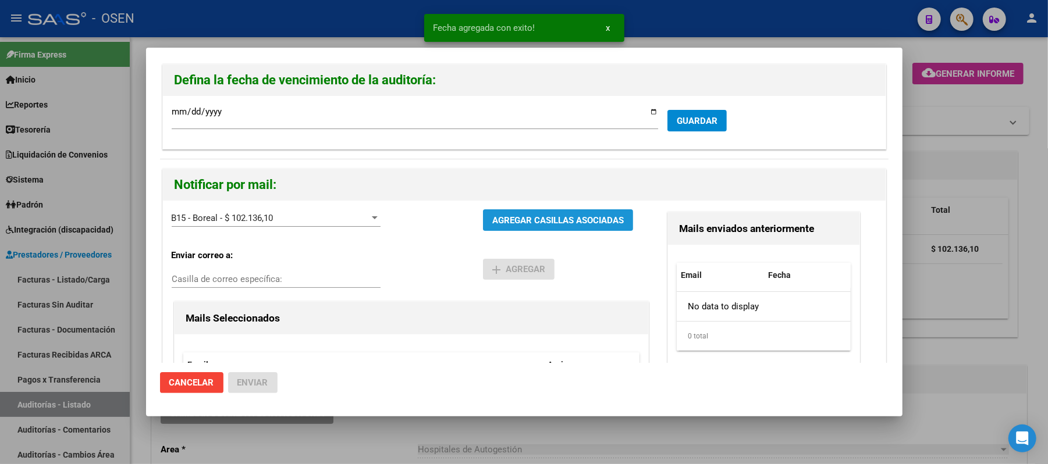
click at [523, 213] on button "AGREGAR CASILLAS ASOCIADAS" at bounding box center [558, 221] width 150 height 22
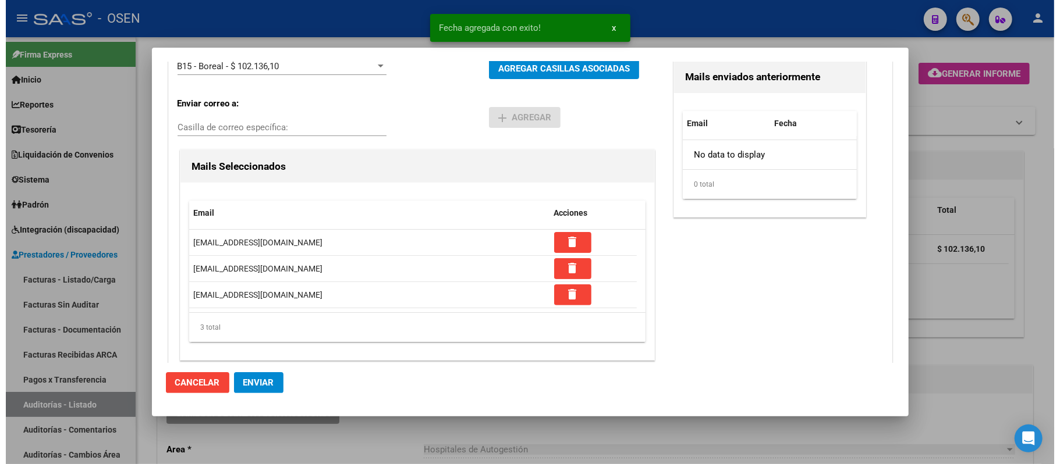
scroll to position [164, 0]
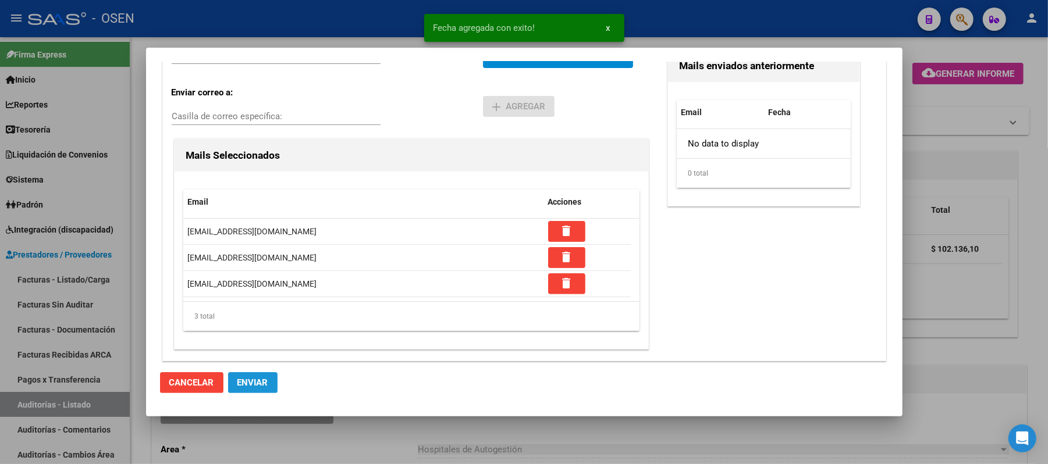
click at [256, 383] on span "Enviar" at bounding box center [252, 383] width 31 height 10
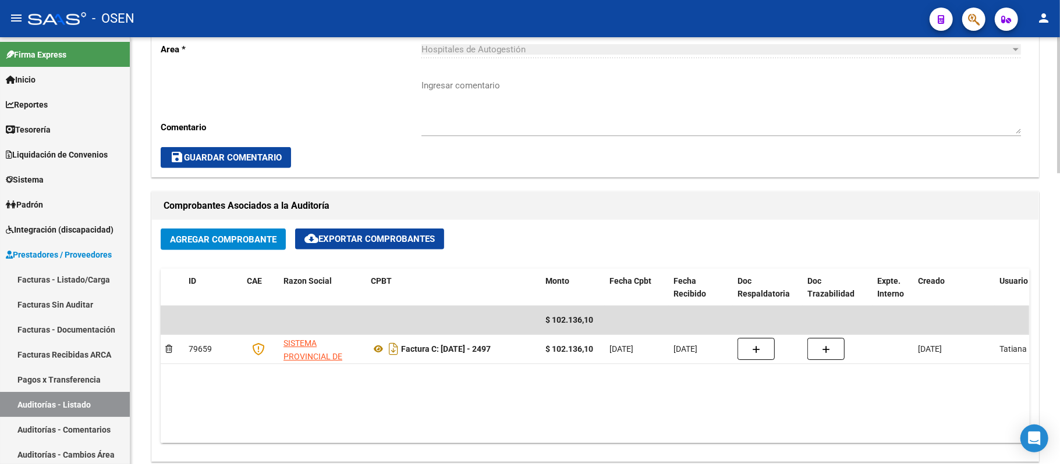
scroll to position [296, 0]
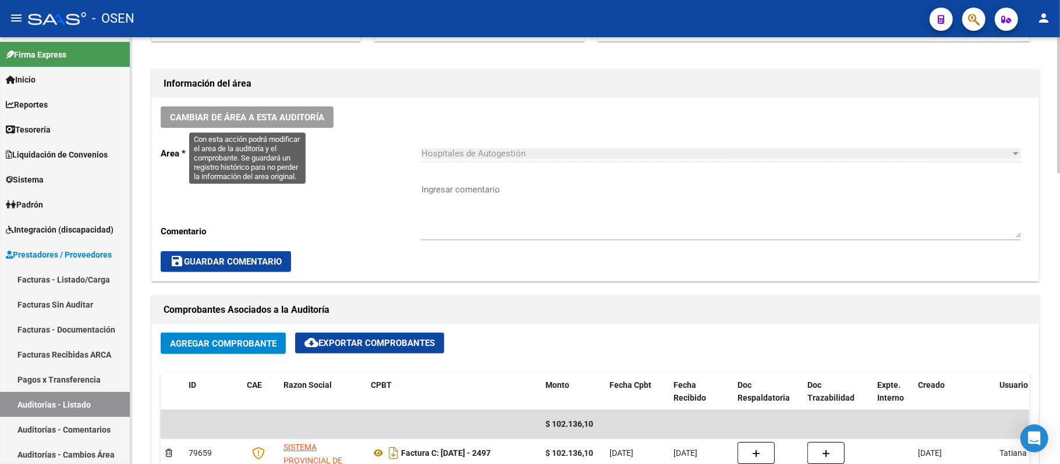
click at [303, 118] on span "Cambiar de área a esta auditoría" at bounding box center [247, 117] width 154 height 10
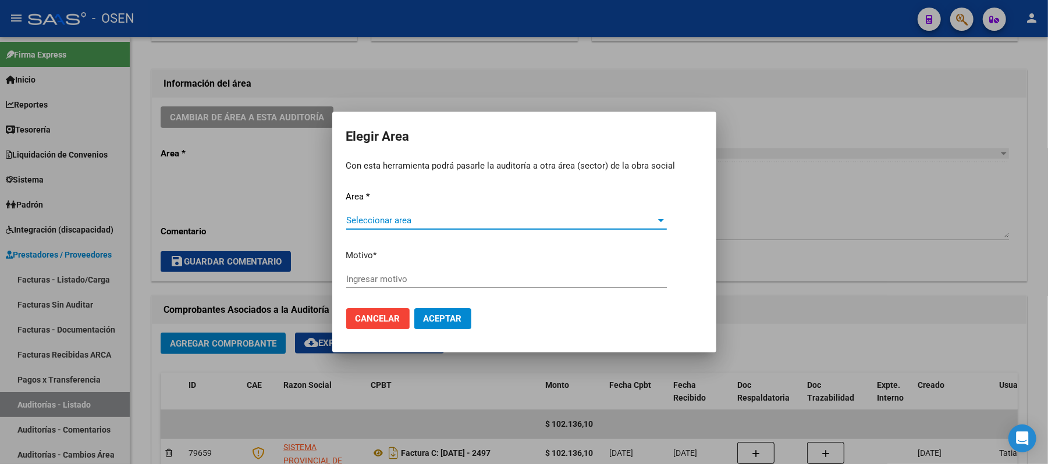
click at [501, 219] on span "Seleccionar area" at bounding box center [501, 220] width 310 height 10
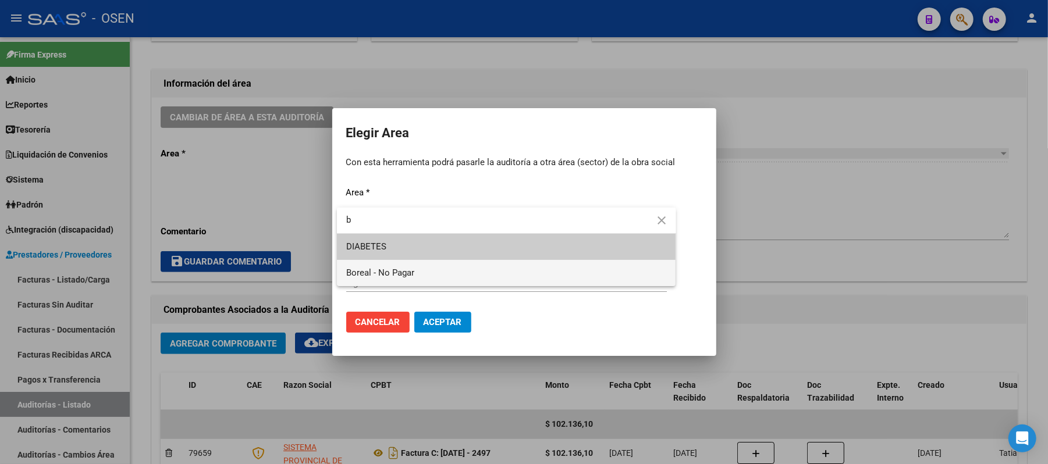
type input "b"
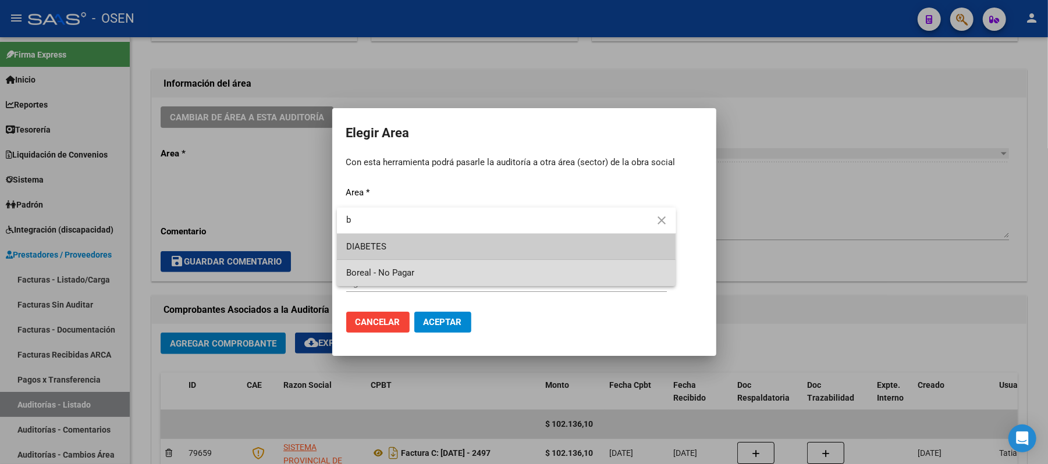
click at [454, 273] on span "Boreal - No Pagar" at bounding box center [506, 273] width 321 height 26
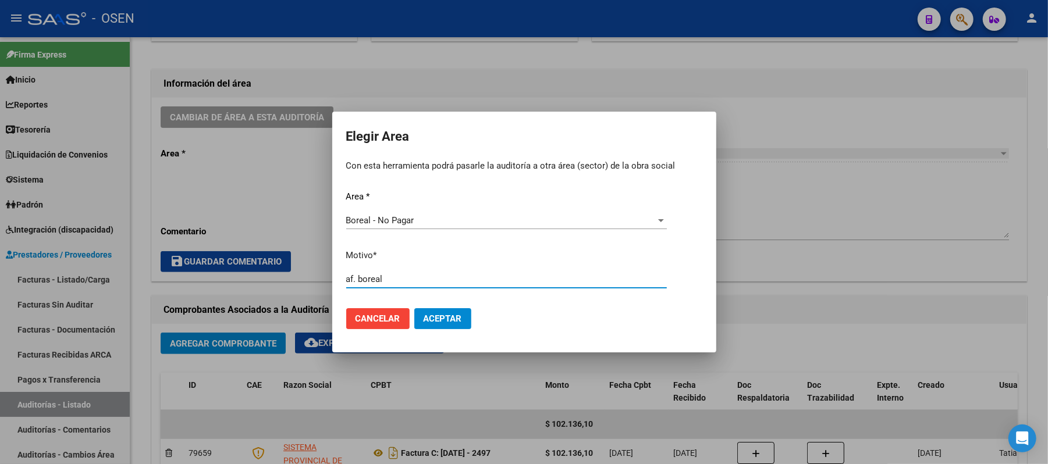
type input "af. boreal"
click at [424, 320] on span "Aceptar" at bounding box center [443, 319] width 38 height 10
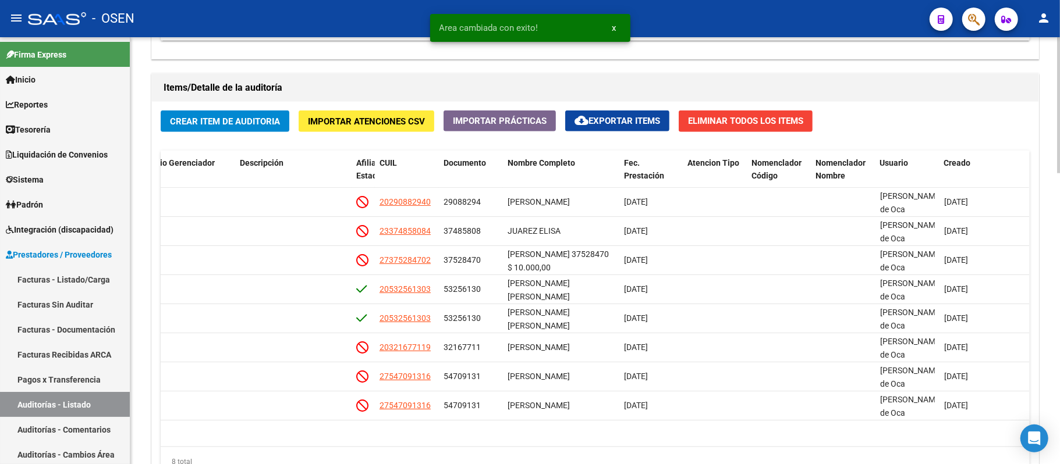
scroll to position [917, 0]
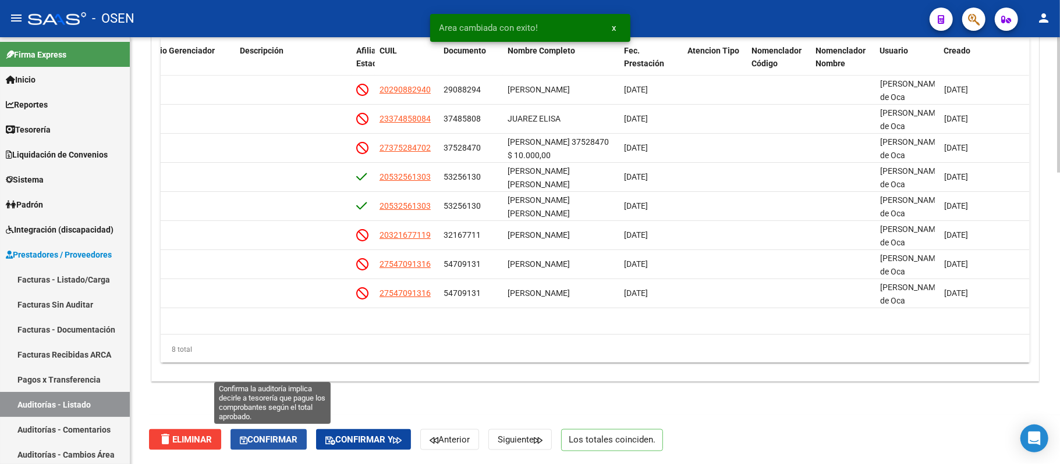
click at [275, 435] on span "Confirmar" at bounding box center [269, 440] width 58 height 10
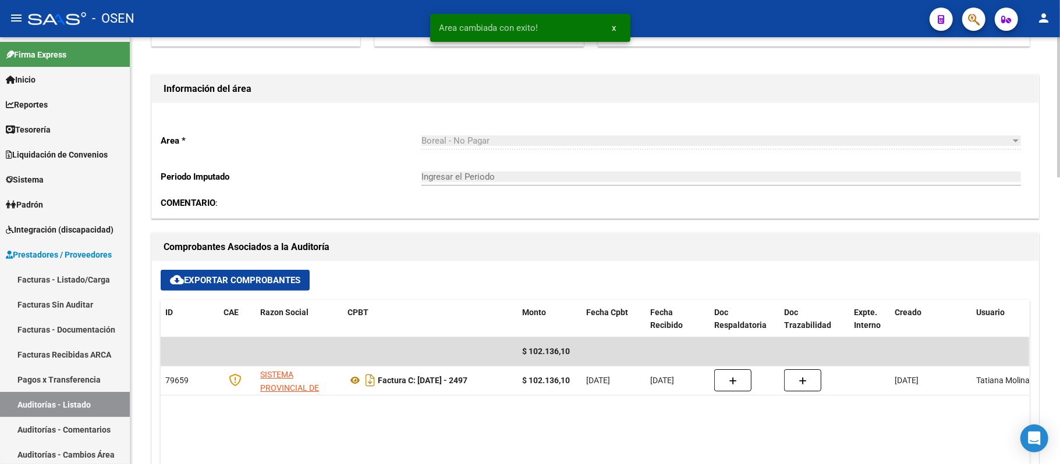
type input "202509"
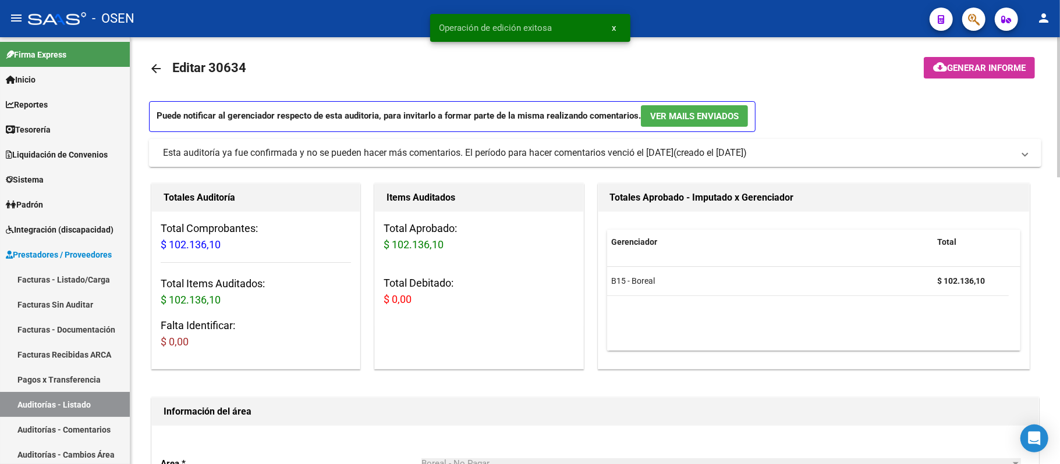
scroll to position [0, 0]
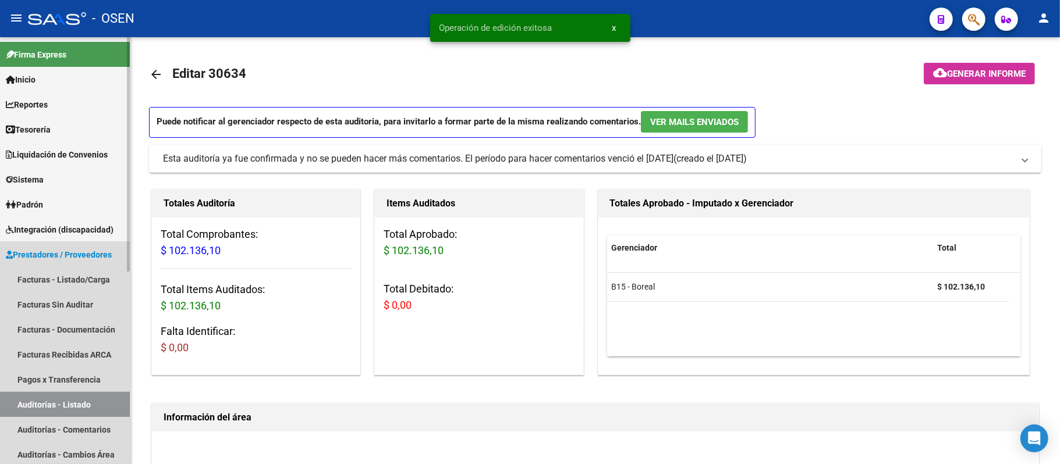
click at [102, 399] on link "Auditorías - Listado" at bounding box center [65, 404] width 130 height 25
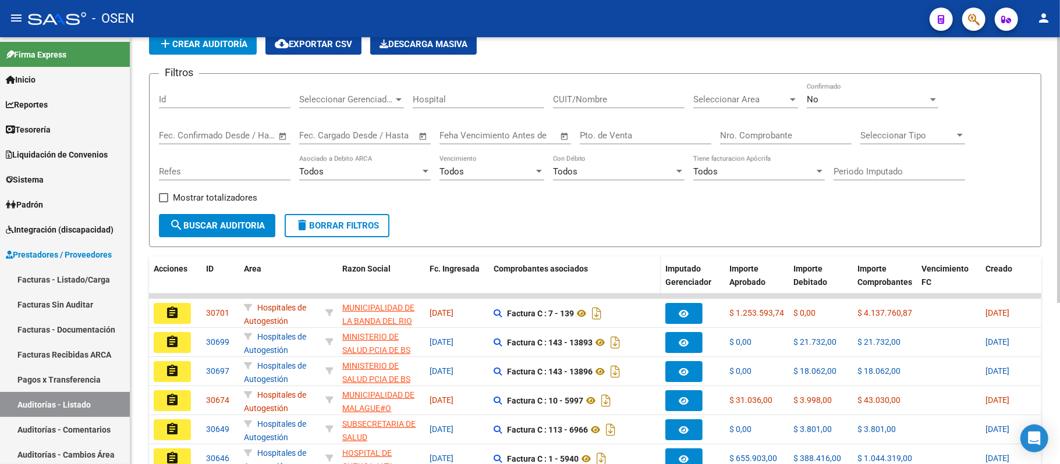
scroll to position [233, 0]
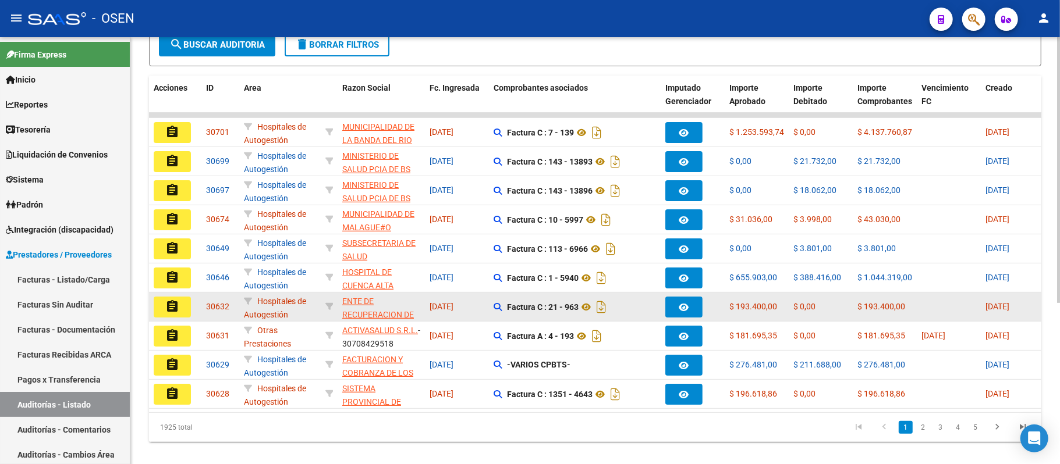
click at [178, 306] on mat-icon "assignment" at bounding box center [172, 307] width 14 height 14
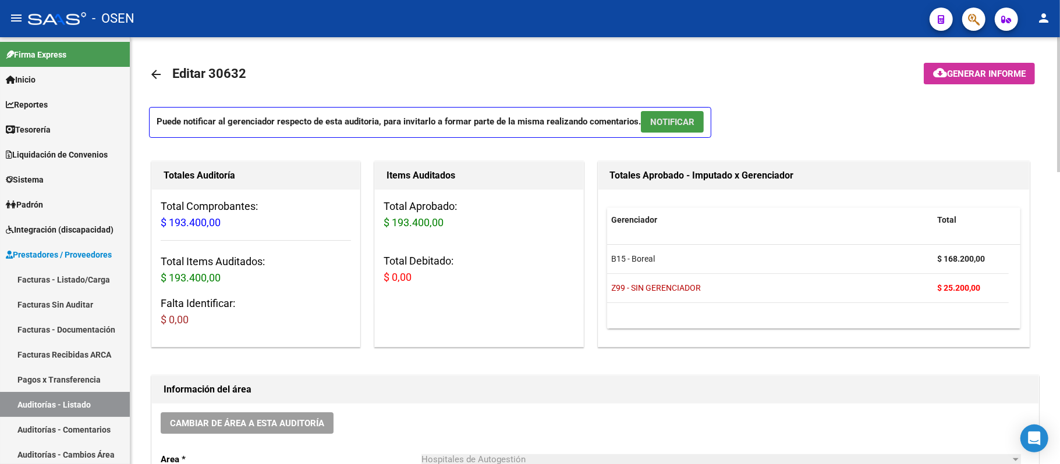
click at [679, 119] on span "NOTIFICAR" at bounding box center [672, 122] width 44 height 10
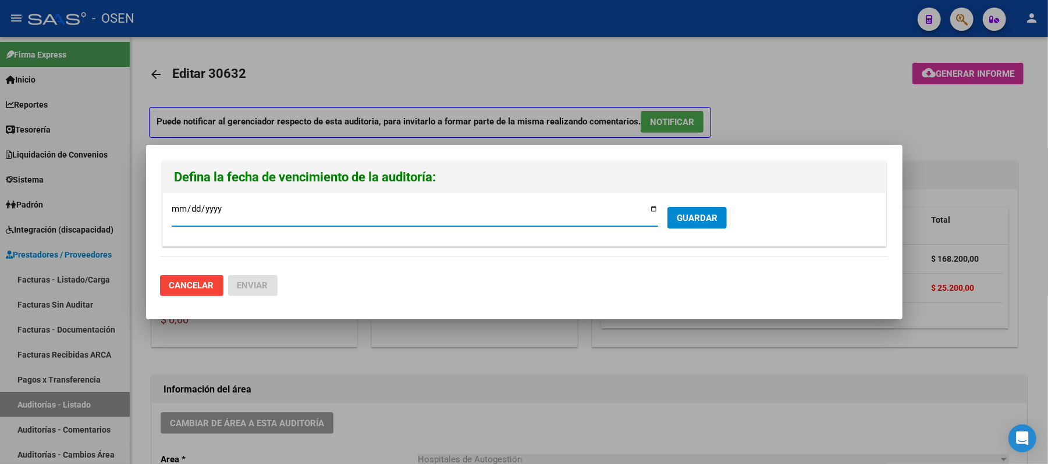
click at [709, 214] on span "GUARDAR" at bounding box center [697, 218] width 41 height 10
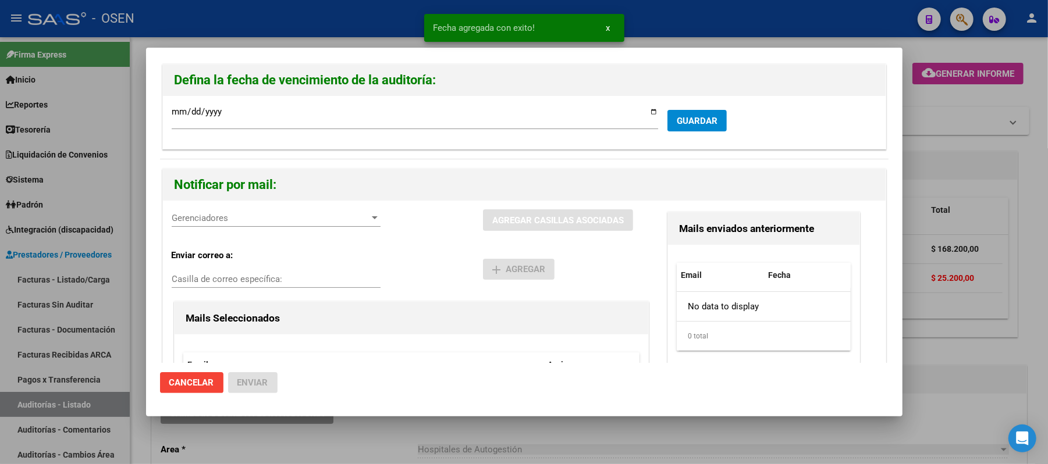
click at [237, 220] on span "Gerenciadores" at bounding box center [271, 218] width 198 height 10
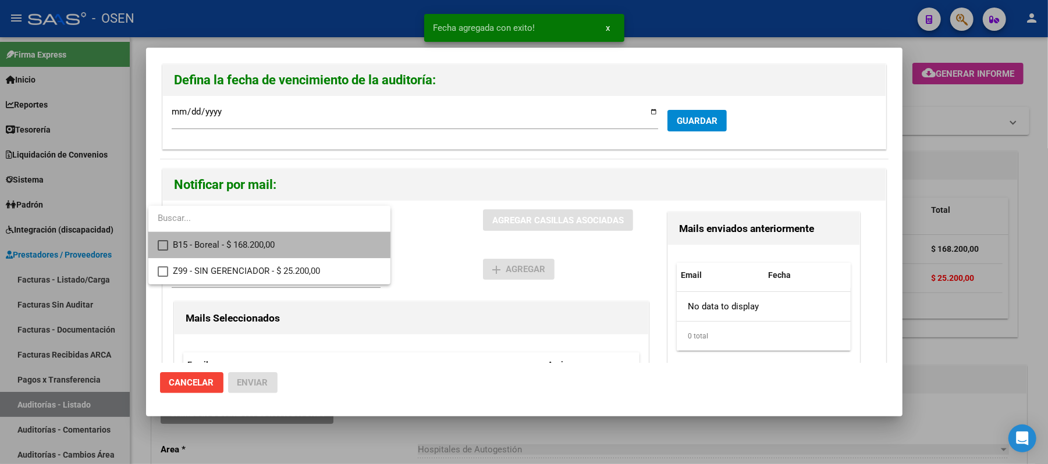
click at [251, 240] on span "B15 - Boreal - $ 168.200,00" at bounding box center [277, 245] width 208 height 26
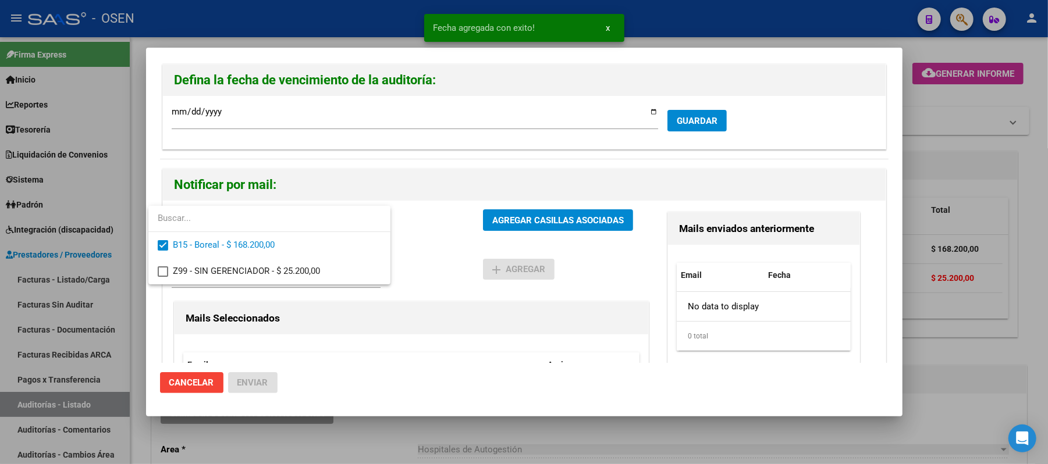
drag, startPoint x: 426, startPoint y: 250, endPoint x: 491, endPoint y: 223, distance: 70.2
click at [431, 247] on div at bounding box center [524, 232] width 1048 height 464
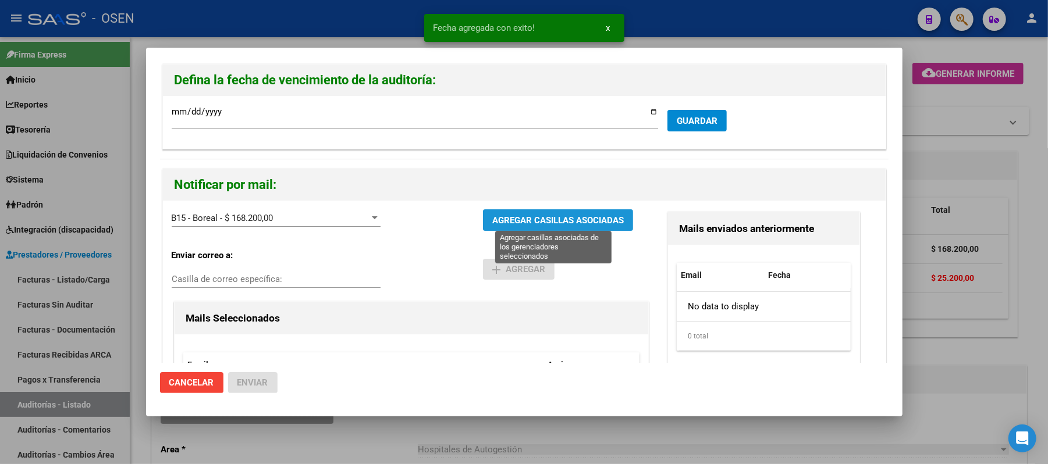
click at [492, 223] on span "AGREGAR CASILLAS ASOCIADAS" at bounding box center [558, 220] width 132 height 10
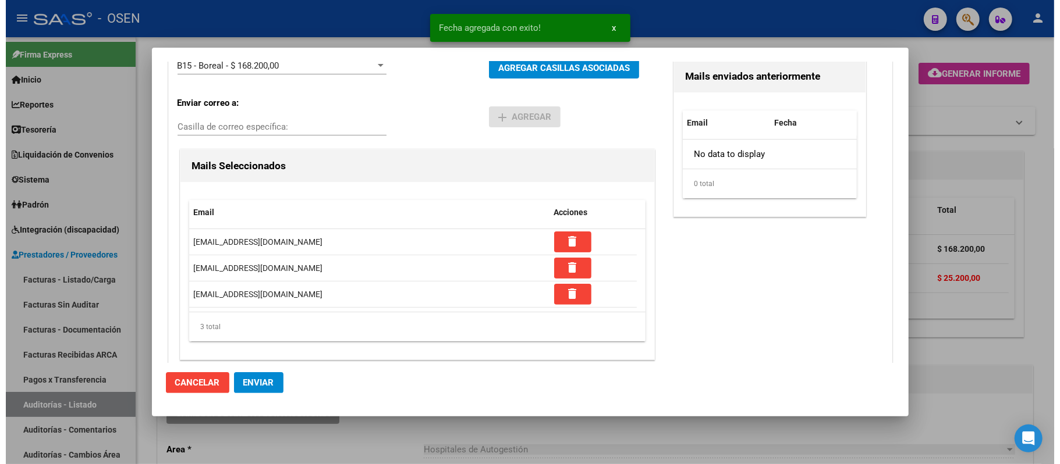
scroll to position [164, 0]
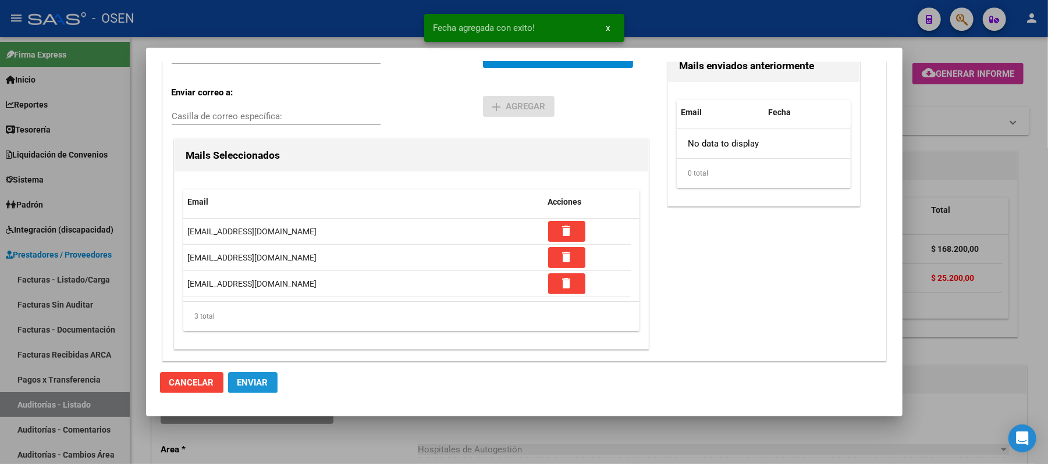
click at [261, 380] on span "Enviar" at bounding box center [252, 383] width 31 height 10
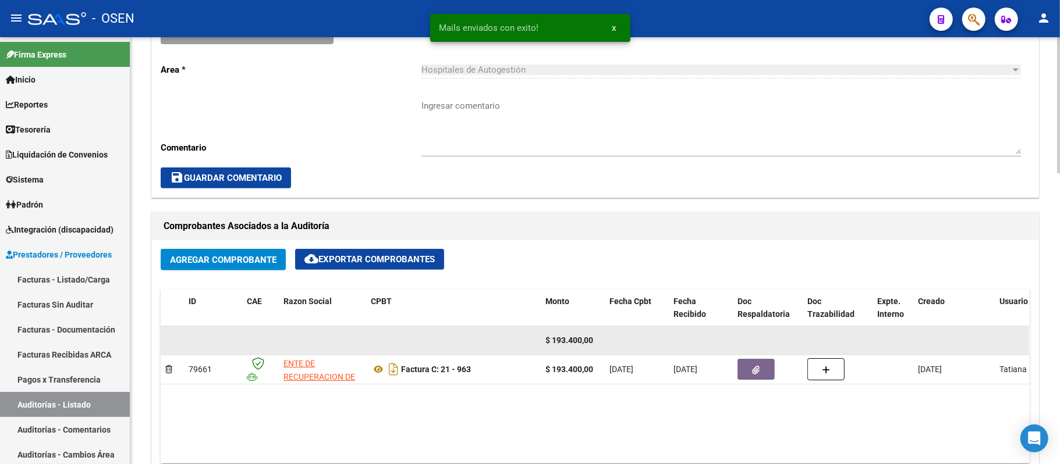
scroll to position [466, 0]
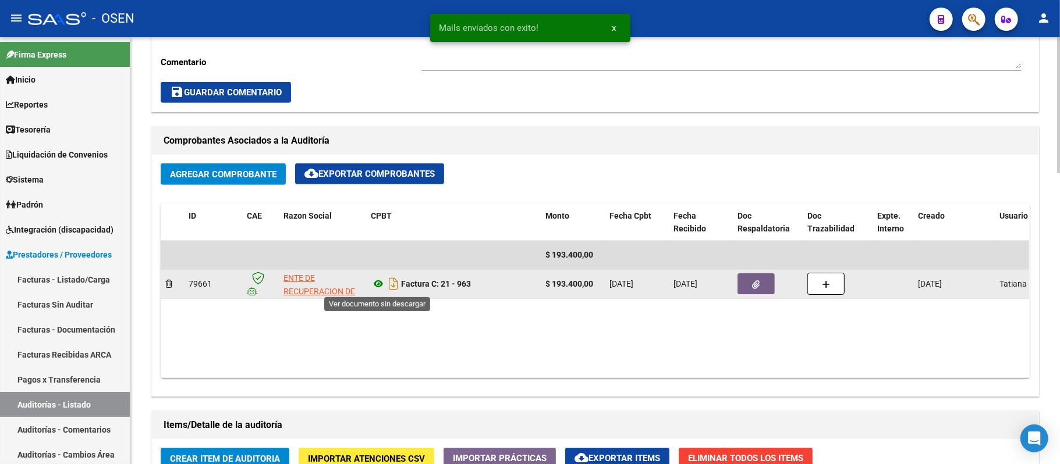
click at [374, 286] on icon at bounding box center [378, 284] width 15 height 14
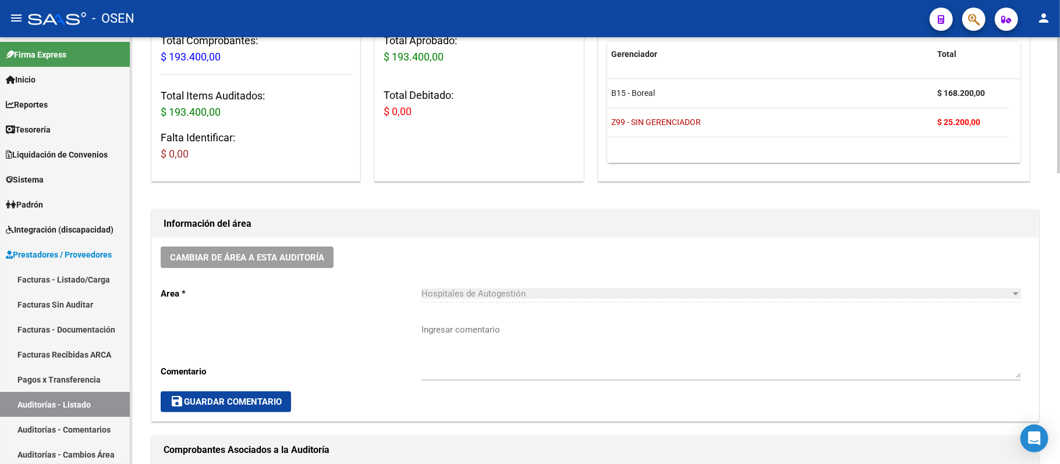
scroll to position [155, 0]
click at [488, 319] on div "Ingresar comentario" at bounding box center [720, 348] width 599 height 67
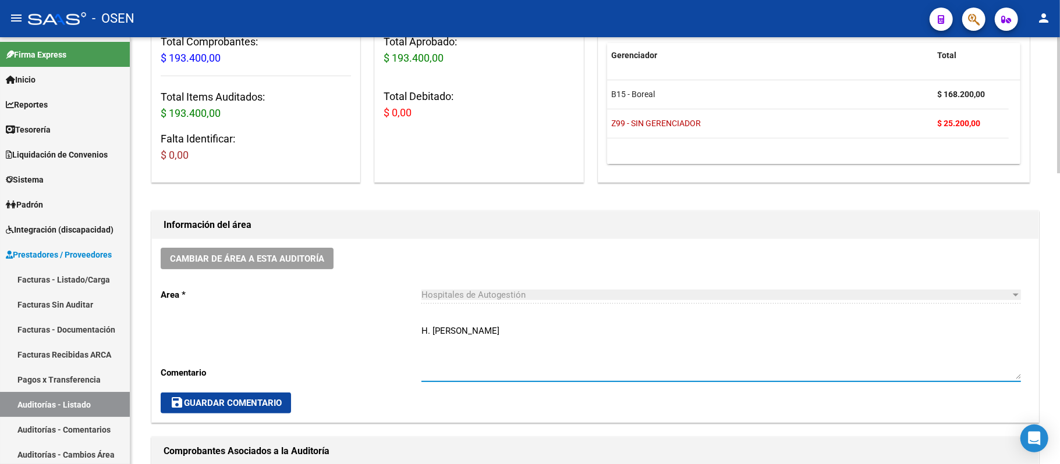
type textarea "H. Ramon Carrillo"
click at [260, 402] on span "save Guardar Comentario" at bounding box center [226, 403] width 112 height 10
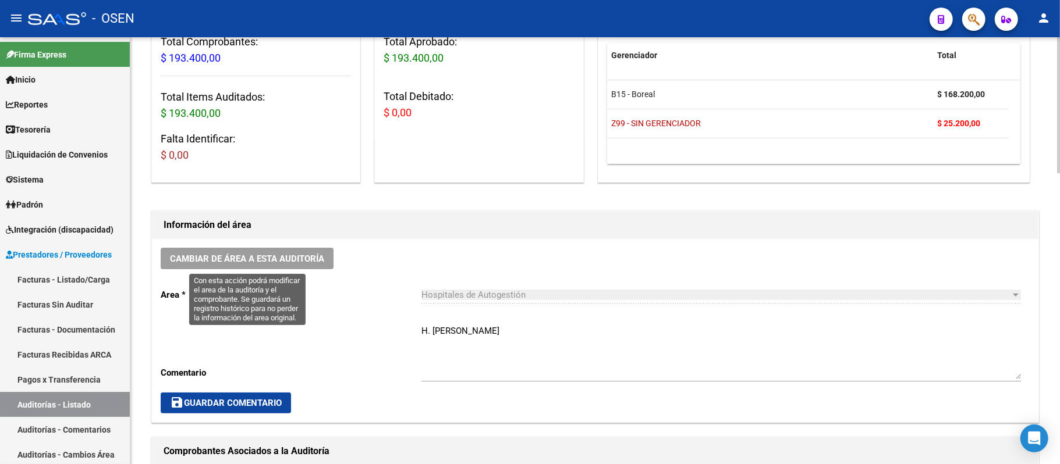
click at [268, 255] on span "Cambiar de área a esta auditoría" at bounding box center [247, 259] width 154 height 10
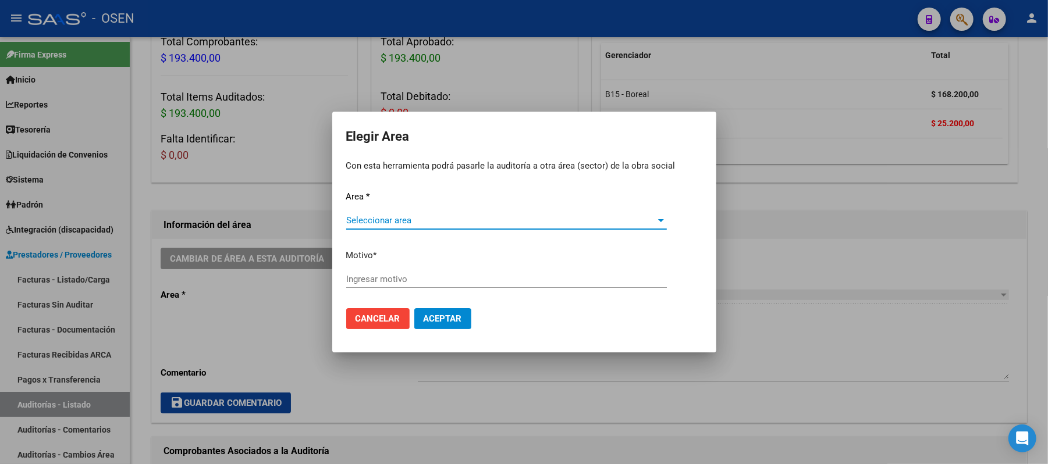
click at [428, 221] on span "Seleccionar area" at bounding box center [501, 220] width 310 height 10
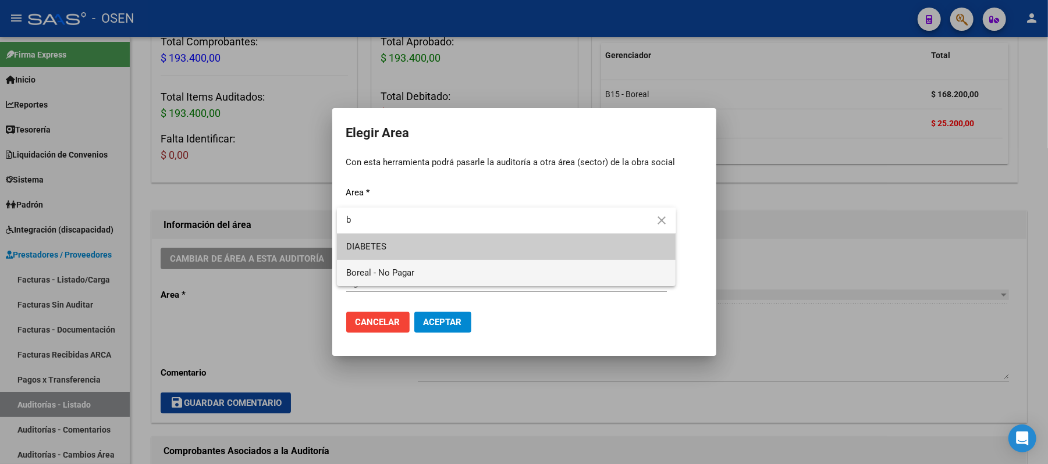
type input "b"
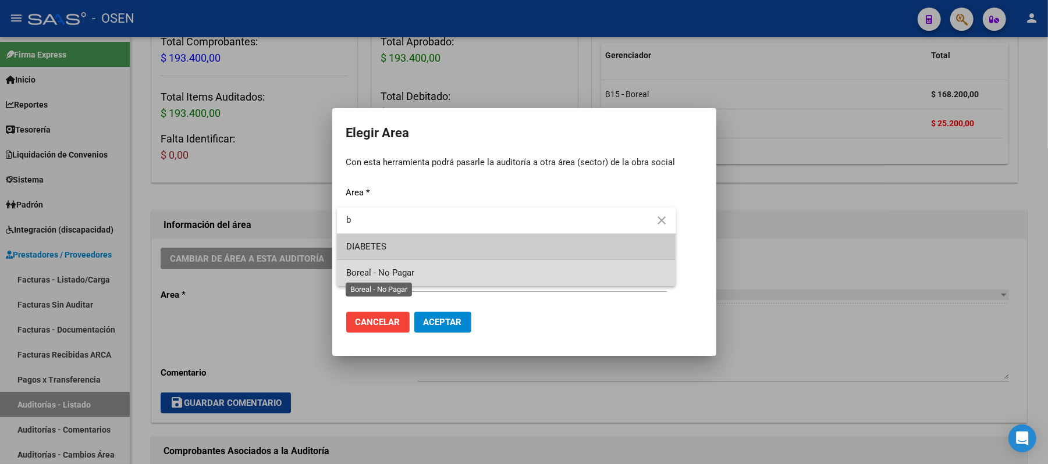
click at [406, 275] on div "Elegir Area Con esta herramienta podrá pasarle la auditoría a otra área (sector…" at bounding box center [524, 232] width 1048 height 464
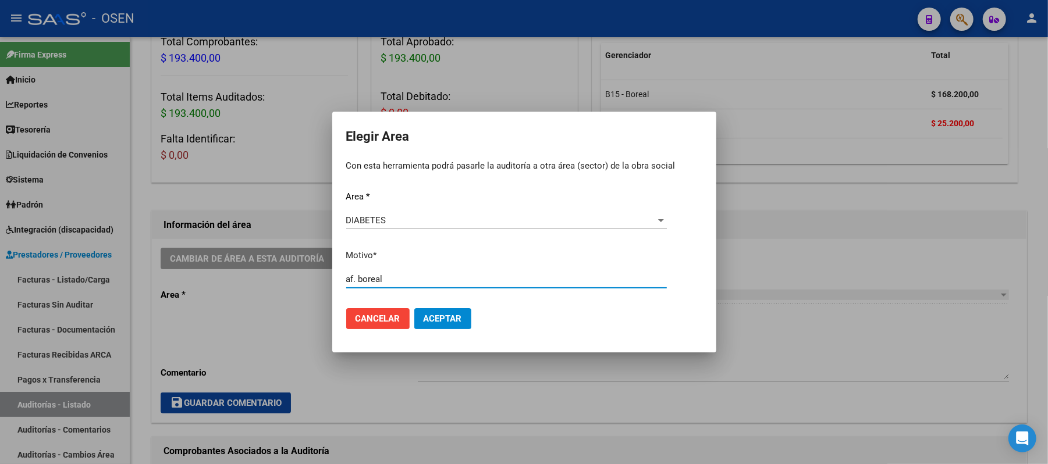
type input "af. boreal"
click at [431, 219] on div "DIABETES" at bounding box center [501, 220] width 310 height 10
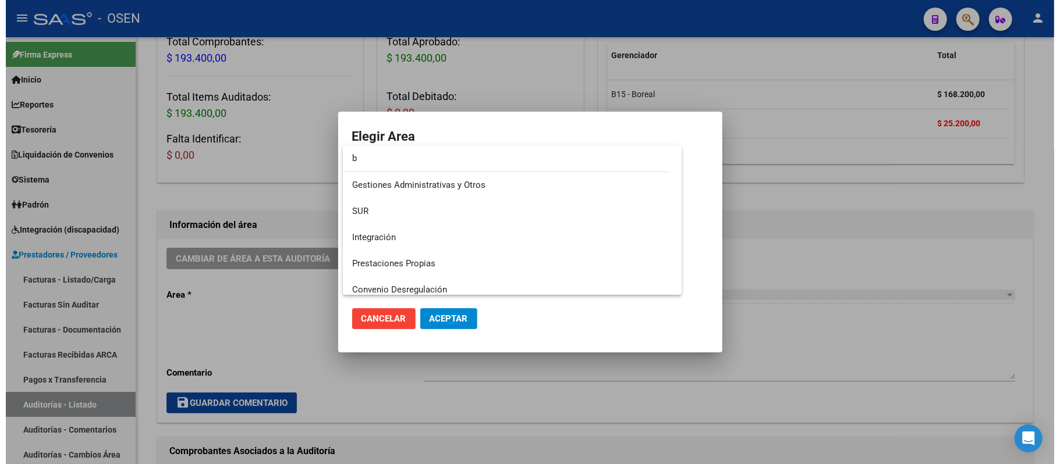
scroll to position [0, 0]
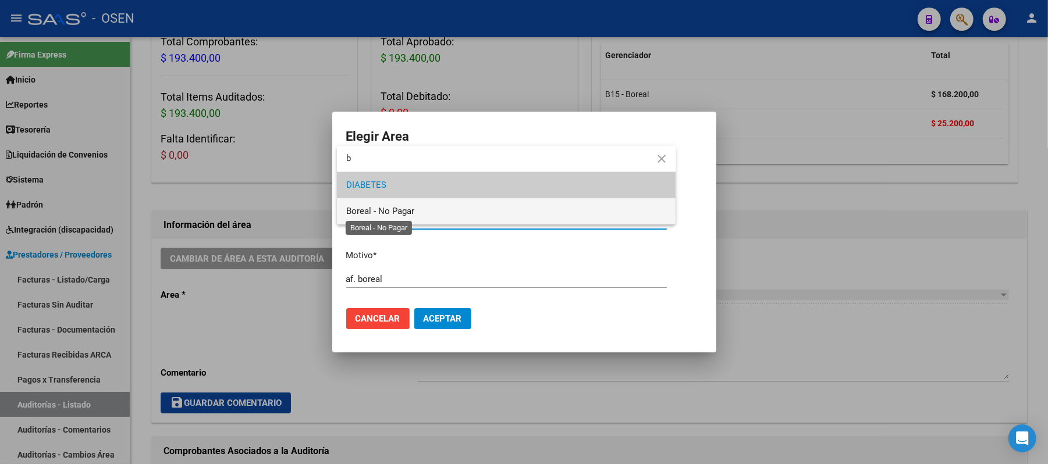
type input "b"
click at [411, 205] on span "Boreal - No Pagar" at bounding box center [506, 211] width 321 height 26
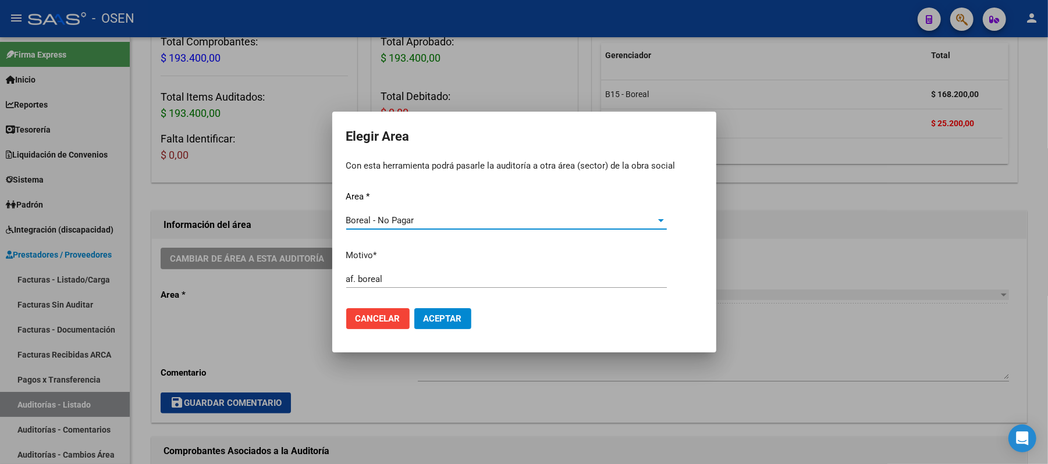
click at [427, 320] on span "Aceptar" at bounding box center [443, 319] width 38 height 10
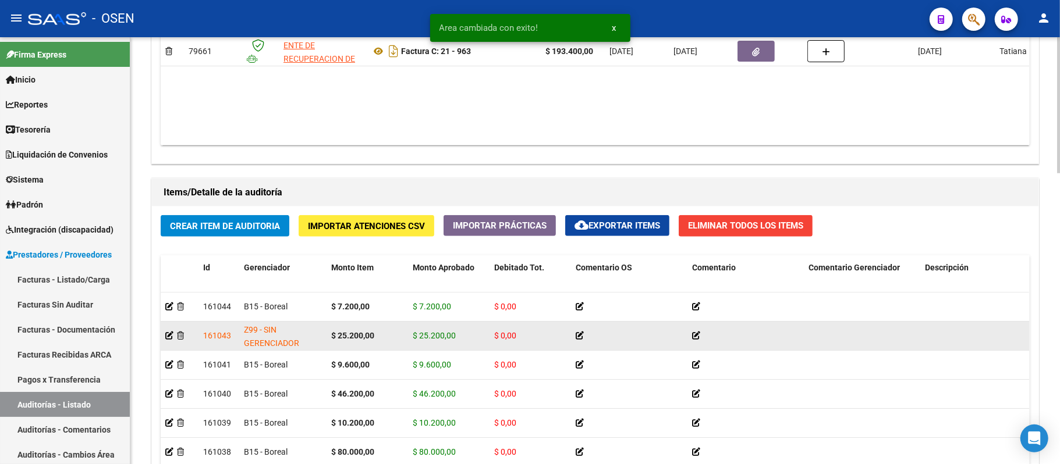
scroll to position [917, 0]
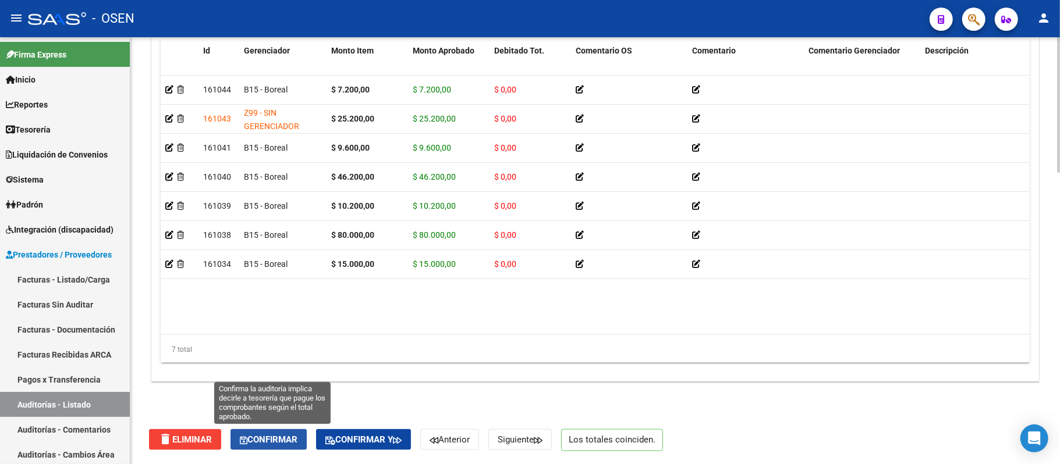
click at [281, 442] on span "Confirmar" at bounding box center [269, 440] width 58 height 10
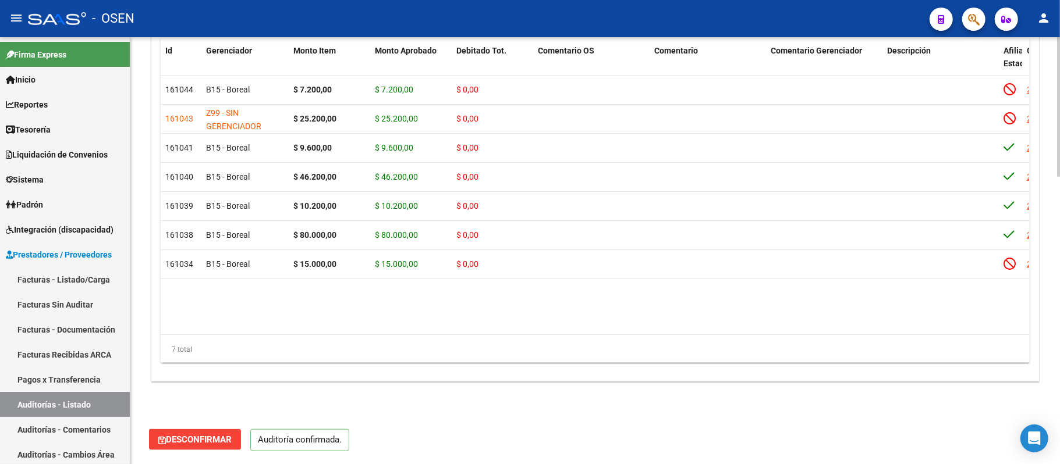
scroll to position [876, 0]
type input "202509"
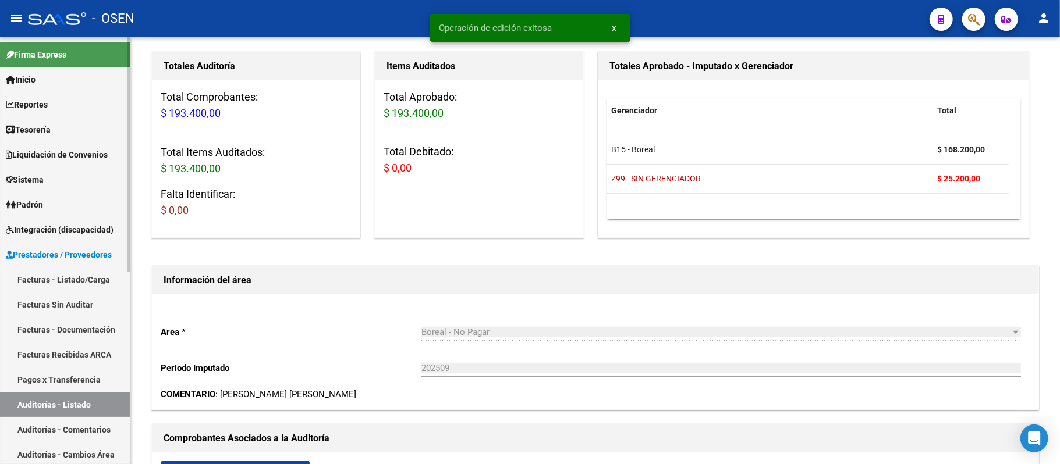
scroll to position [23, 0]
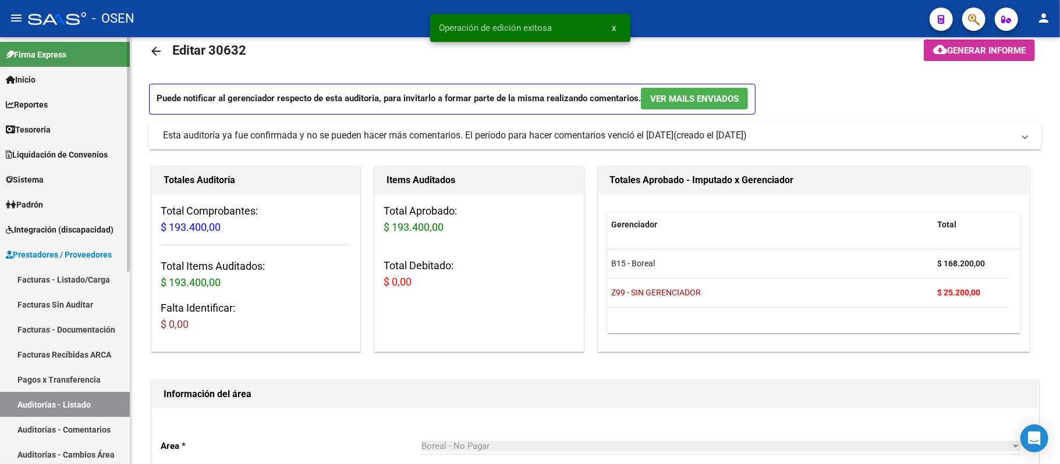
click at [51, 407] on link "Auditorías - Listado" at bounding box center [65, 404] width 130 height 25
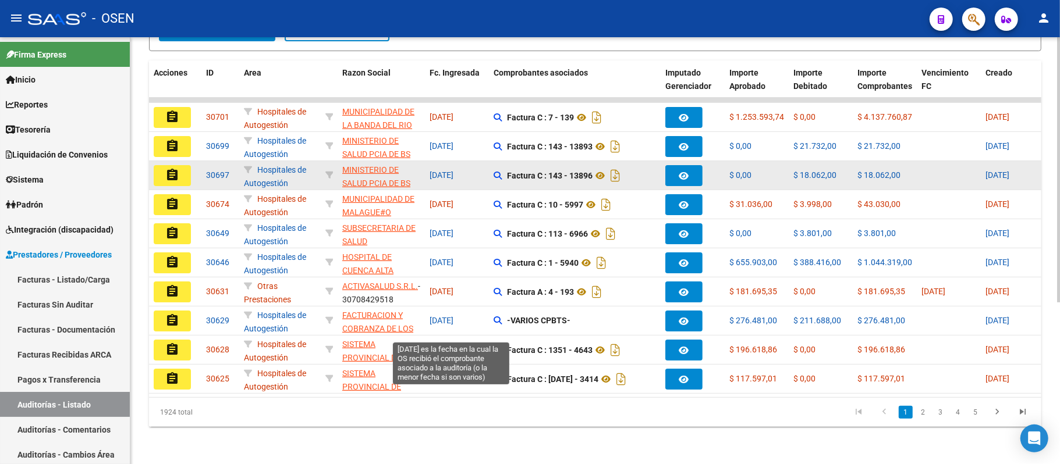
scroll to position [260, 0]
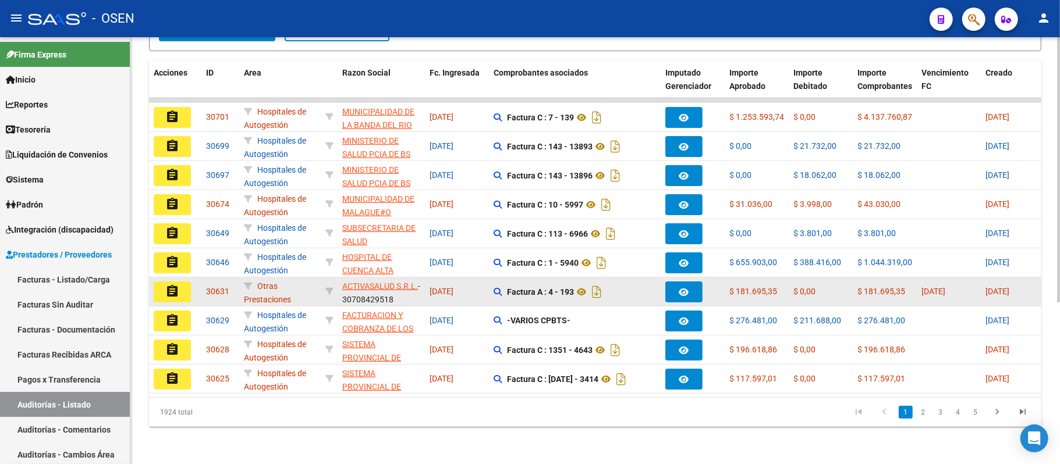
click at [171, 285] on mat-icon "assignment" at bounding box center [172, 292] width 14 height 14
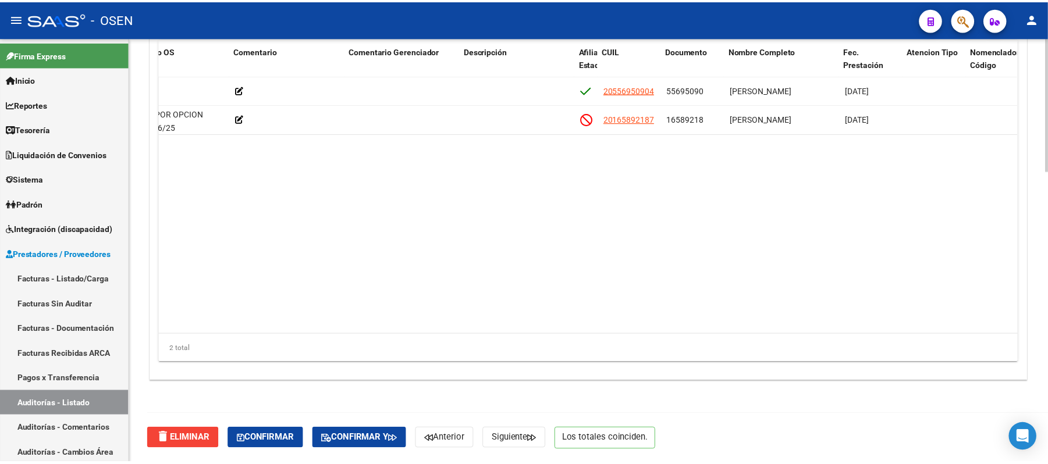
scroll to position [0, 459]
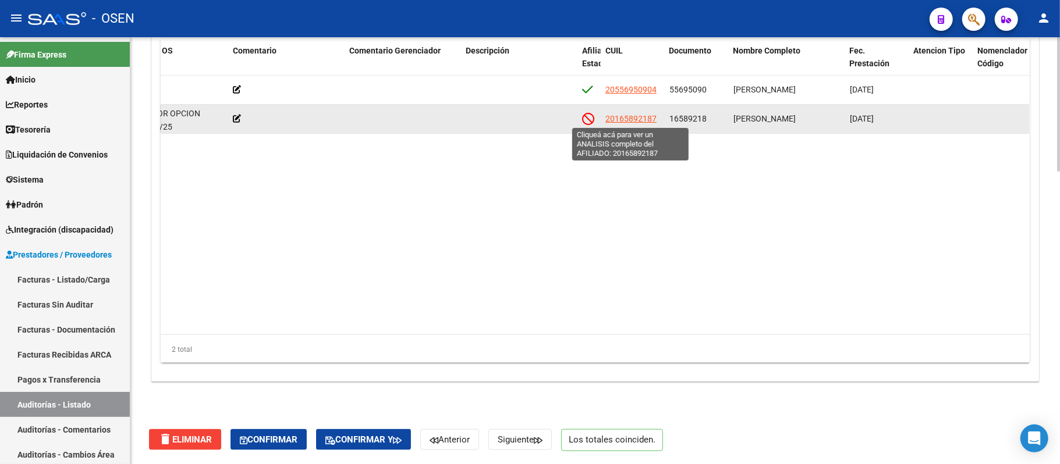
click at [631, 118] on span "20165892187" at bounding box center [630, 118] width 51 height 9
type textarea "20165892187"
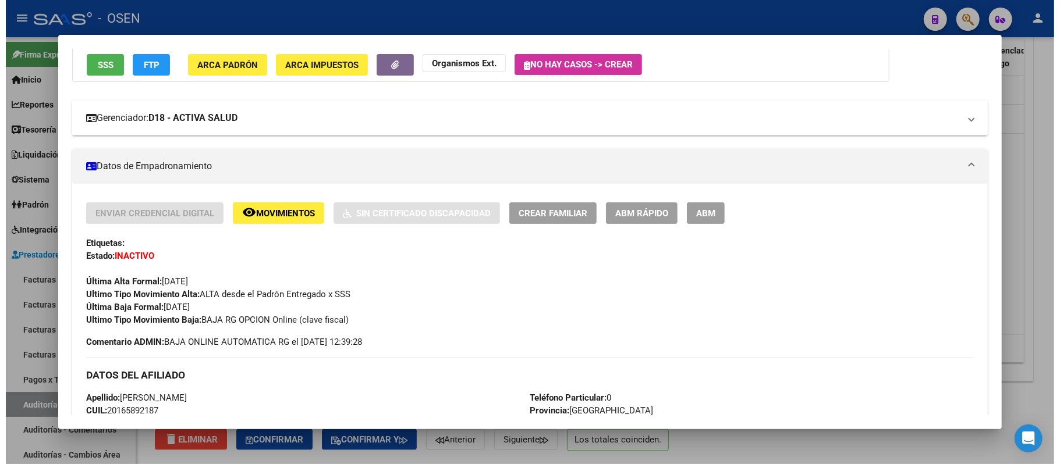
scroll to position [0, 0]
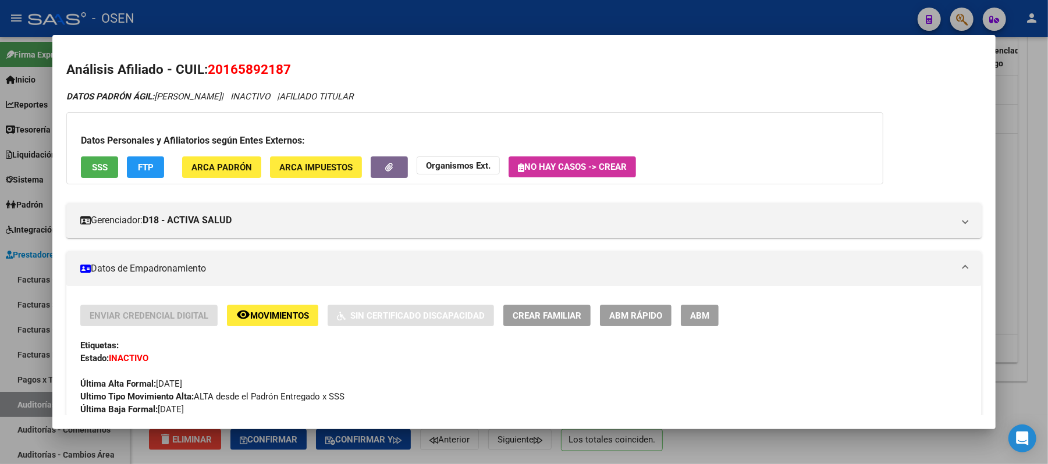
click at [105, 164] on button "SSS" at bounding box center [99, 168] width 37 height 22
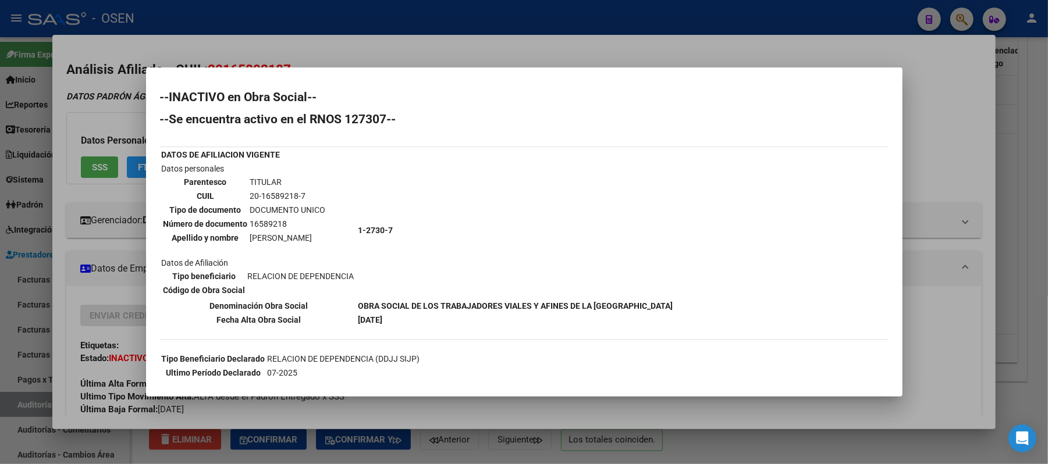
click at [916, 335] on div at bounding box center [524, 232] width 1048 height 464
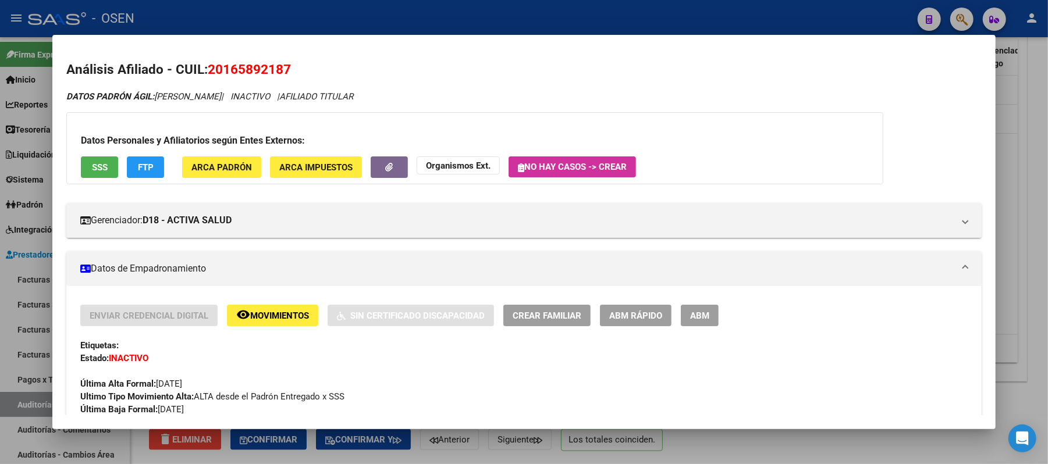
drag, startPoint x: 228, startPoint y: 72, endPoint x: 205, endPoint y: 72, distance: 23.3
click at [205, 72] on h2 "Análisis Afiliado - CUIL: 20165892187" at bounding box center [523, 70] width 915 height 20
copy span "20165892187"
click at [332, 15] on div at bounding box center [524, 232] width 1048 height 464
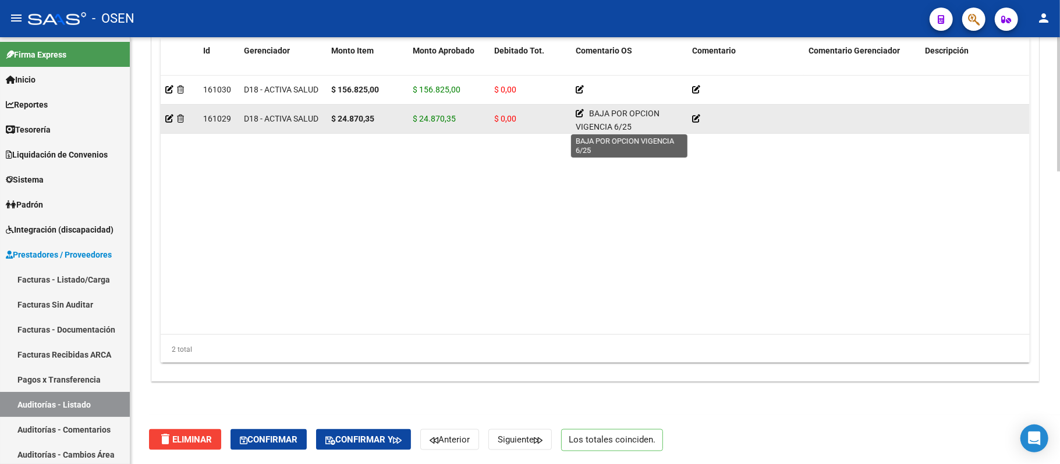
click at [578, 110] on icon at bounding box center [580, 113] width 8 height 8
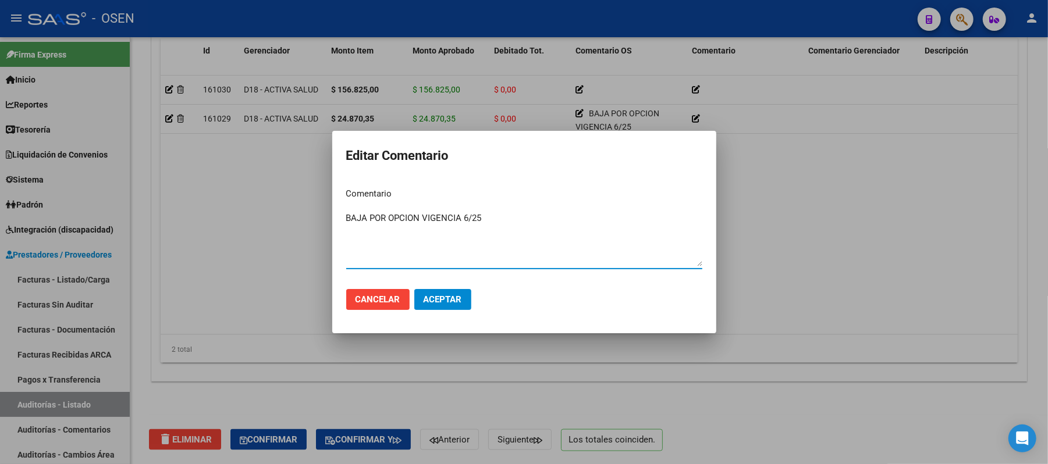
drag, startPoint x: 324, startPoint y: 208, endPoint x: 80, endPoint y: 187, distance: 244.8
click at [68, 187] on div "Editar Comentario Comentario BAJA POR OPCION VIGENCIA 6/25 Ingresar el comentar…" at bounding box center [524, 232] width 1048 height 464
click at [462, 301] on span "Aceptar" at bounding box center [443, 299] width 38 height 10
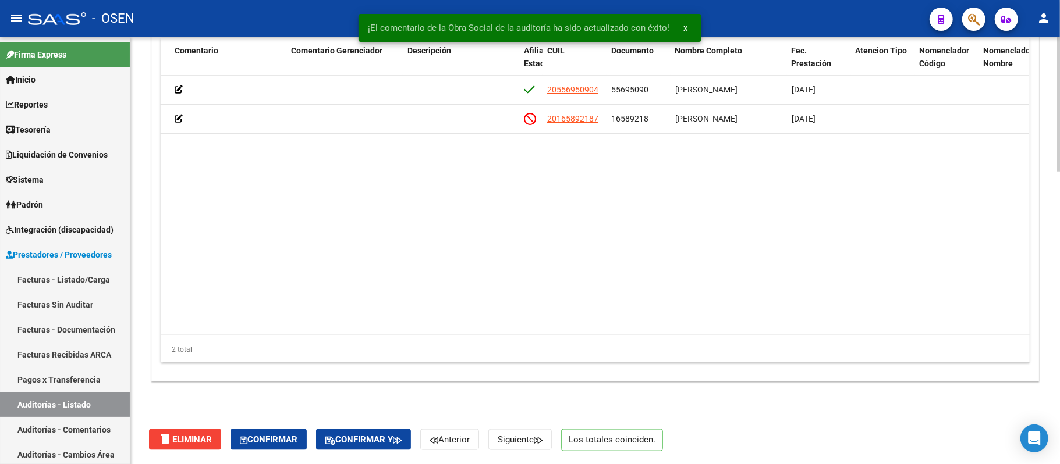
scroll to position [0, 536]
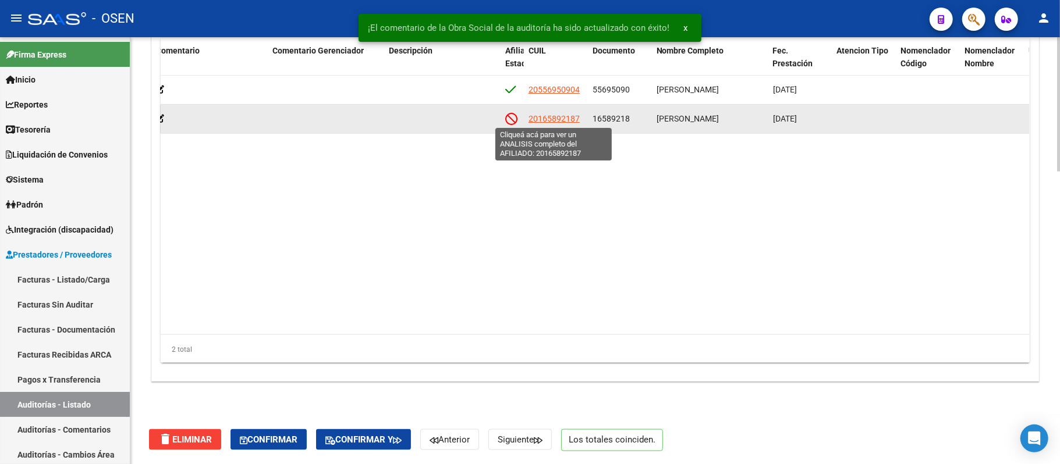
click at [539, 120] on span "20165892187" at bounding box center [553, 118] width 51 height 9
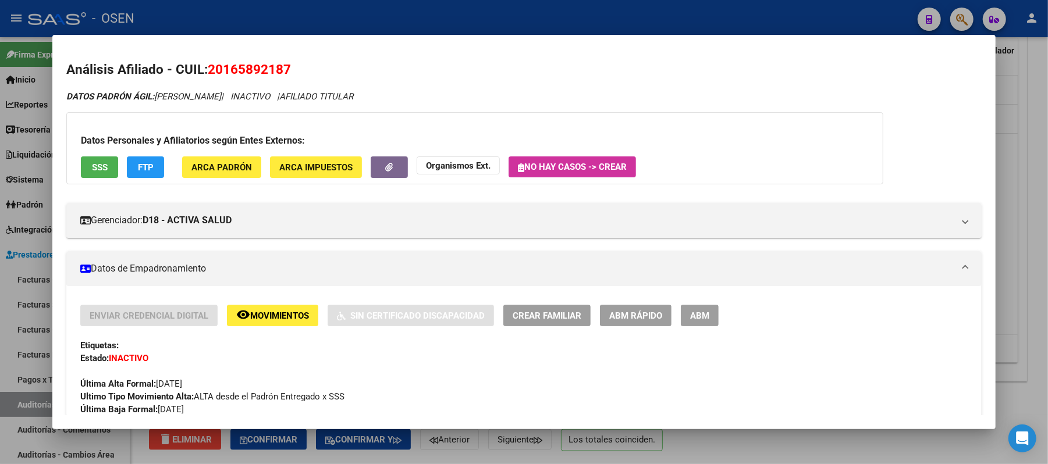
click at [361, 10] on div at bounding box center [524, 232] width 1048 height 464
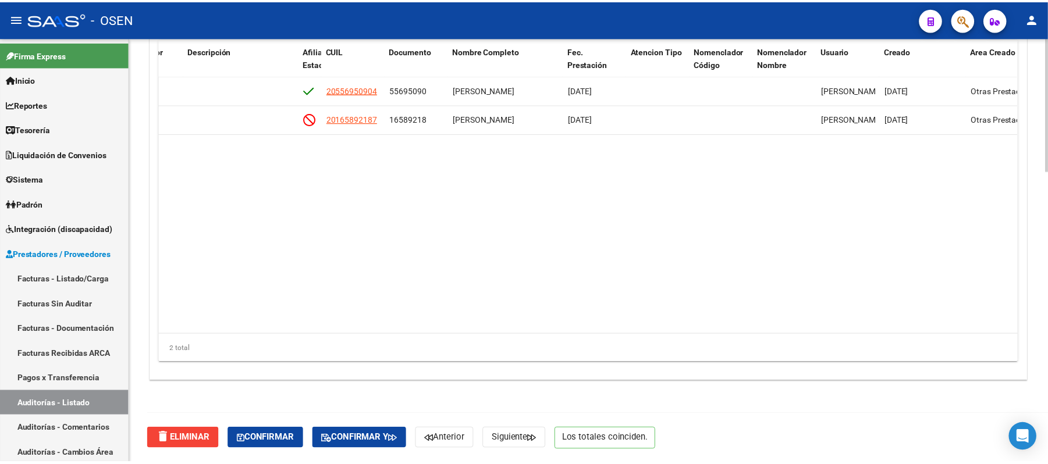
scroll to position [0, 760]
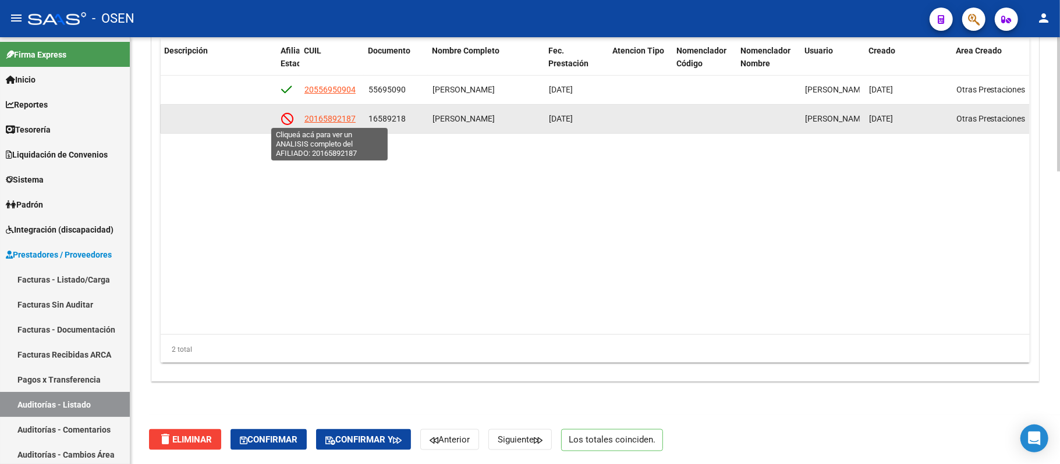
click at [315, 114] on span "20165892187" at bounding box center [329, 118] width 51 height 9
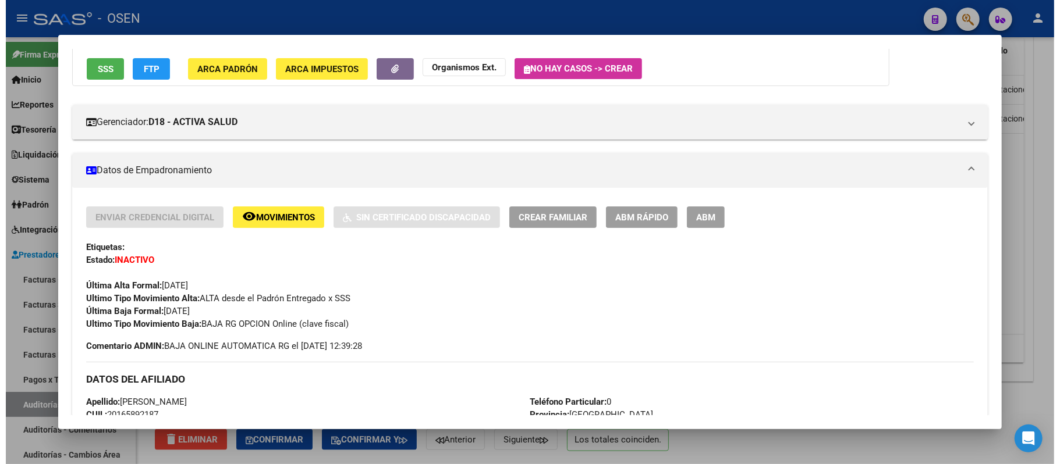
scroll to position [0, 0]
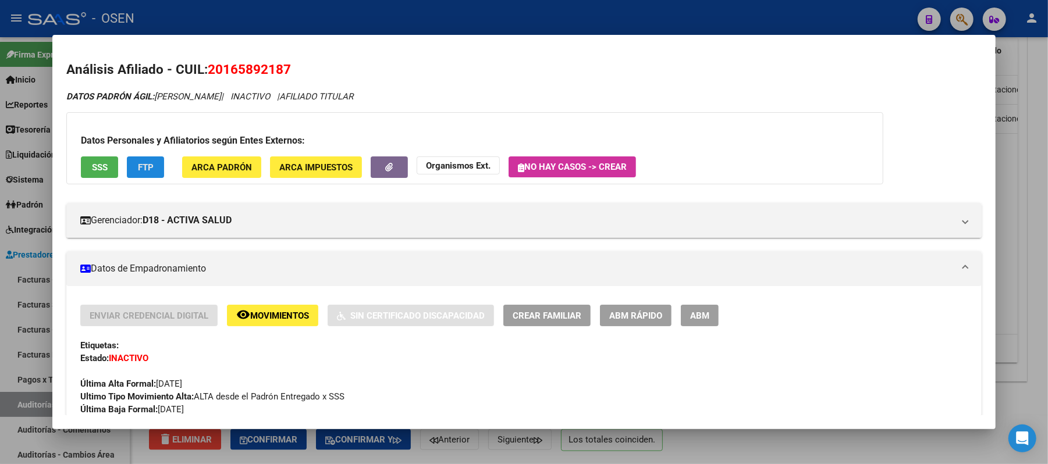
click at [138, 166] on span "FTP" at bounding box center [146, 167] width 16 height 10
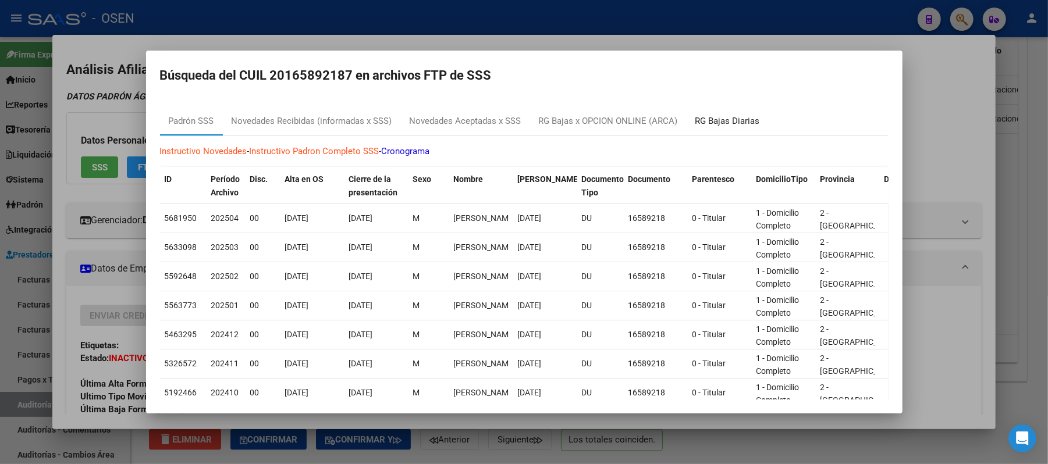
click at [718, 119] on div "RG Bajas Diarias" at bounding box center [727, 121] width 65 height 13
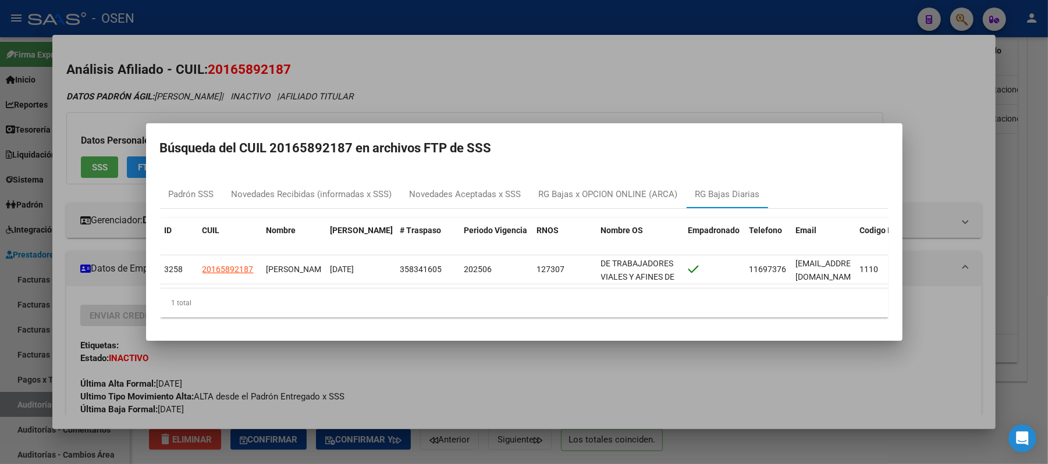
click at [531, 75] on div at bounding box center [524, 232] width 1048 height 464
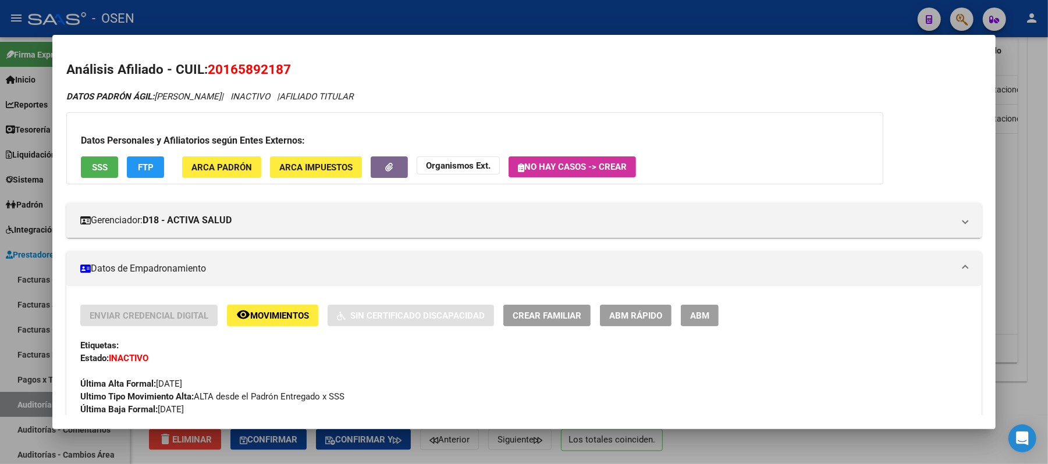
click at [496, 13] on div at bounding box center [524, 232] width 1048 height 464
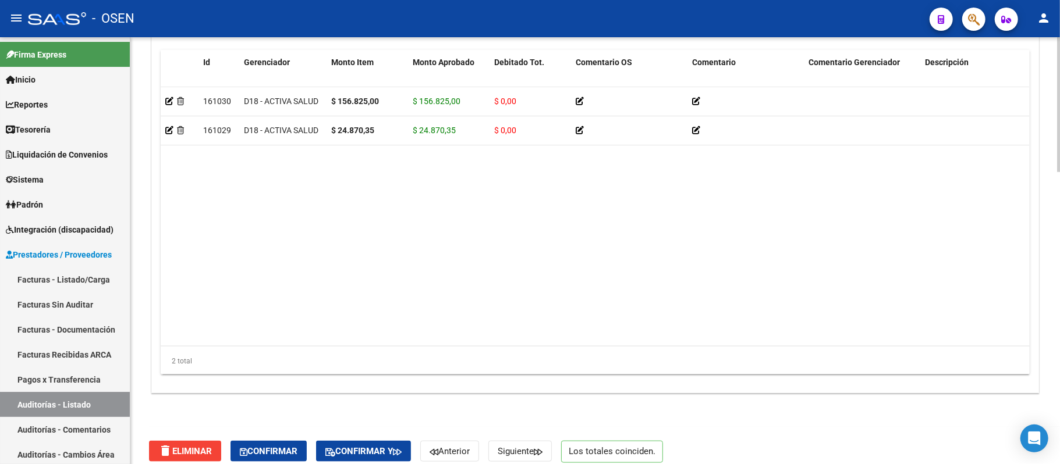
scroll to position [927, 0]
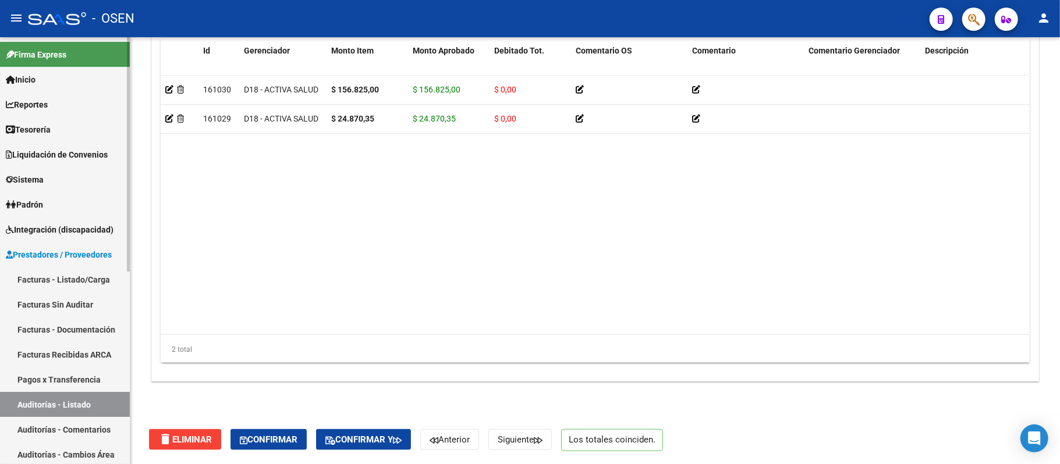
click at [78, 405] on link "Auditorías - Listado" at bounding box center [65, 404] width 130 height 25
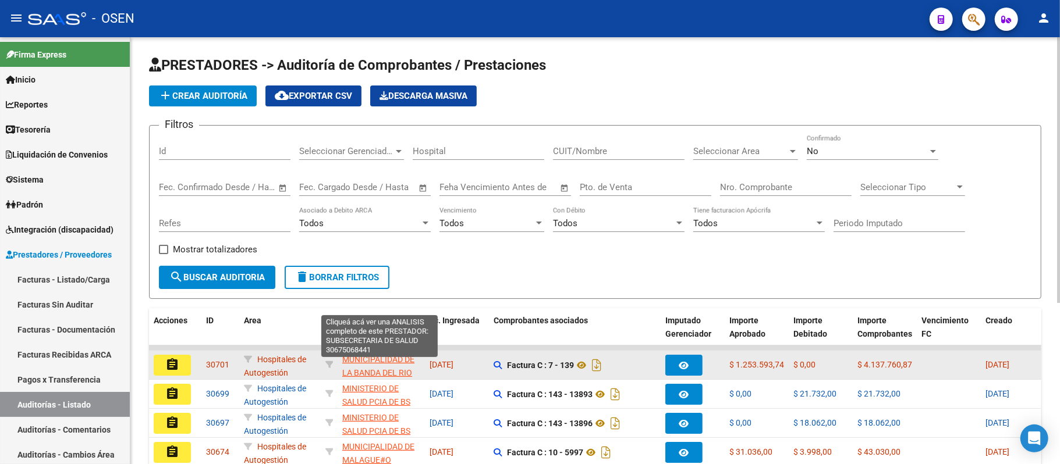
scroll to position [233, 0]
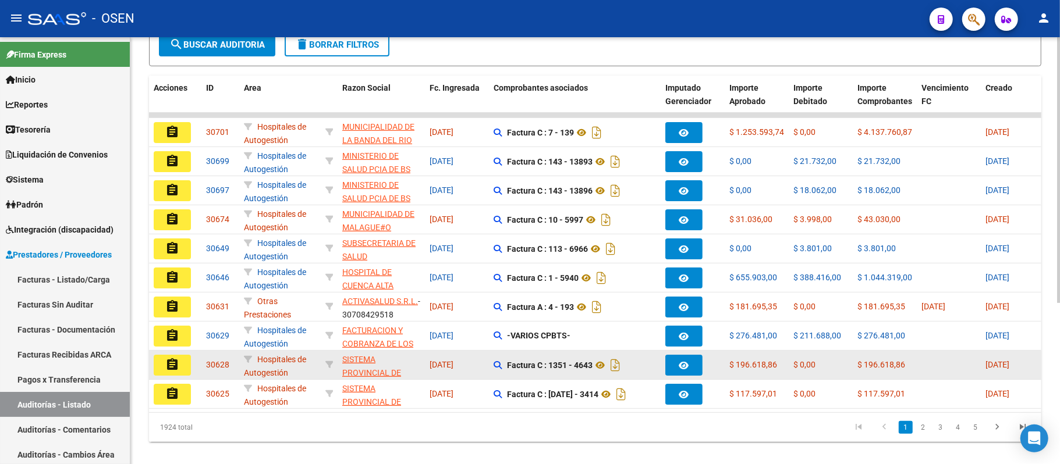
click at [196, 366] on div "assignment" at bounding box center [175, 365] width 43 height 21
click at [170, 368] on mat-icon "assignment" at bounding box center [172, 365] width 14 height 14
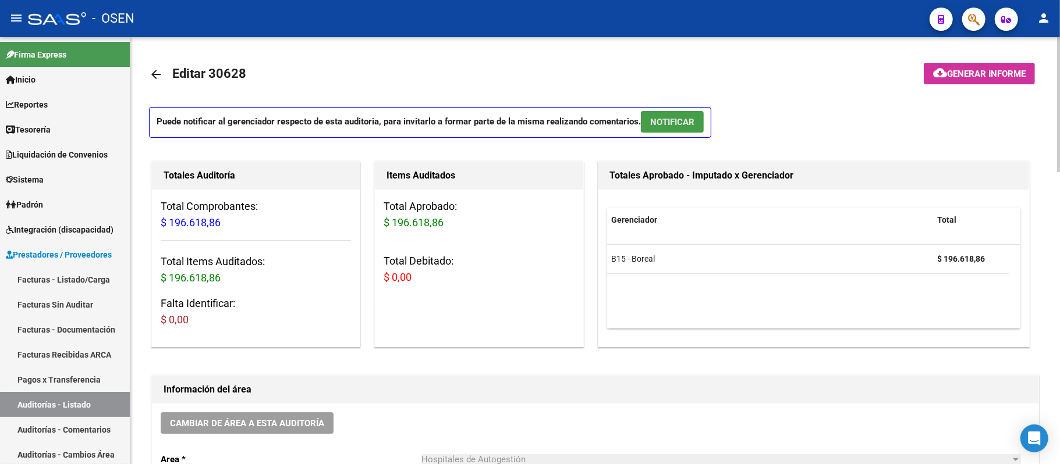
click at [691, 118] on span "NOTIFICAR" at bounding box center [672, 122] width 44 height 10
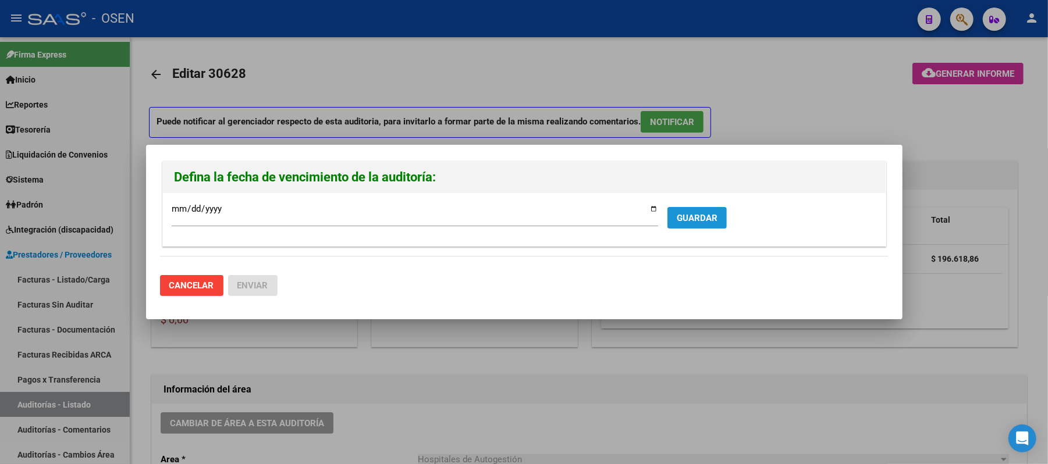
click at [668, 210] on button "GUARDAR" at bounding box center [697, 218] width 59 height 22
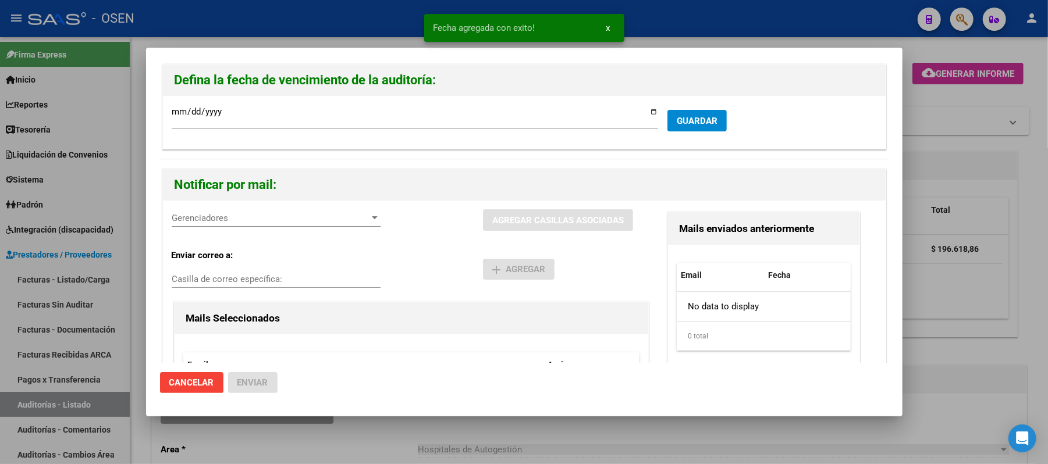
click at [207, 215] on span "Gerenciadores" at bounding box center [271, 218] width 198 height 10
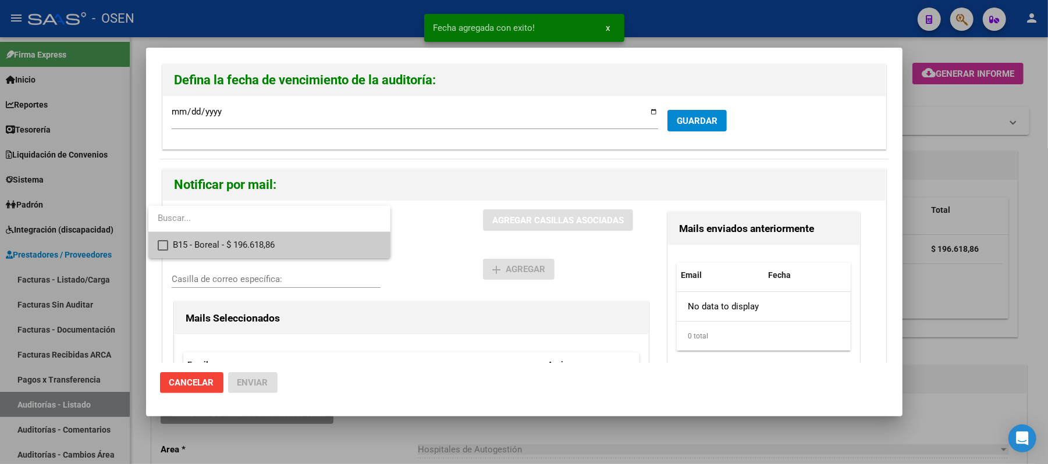
click at [281, 257] on span "B15 - Boreal - $ 196.618,86" at bounding box center [277, 245] width 208 height 26
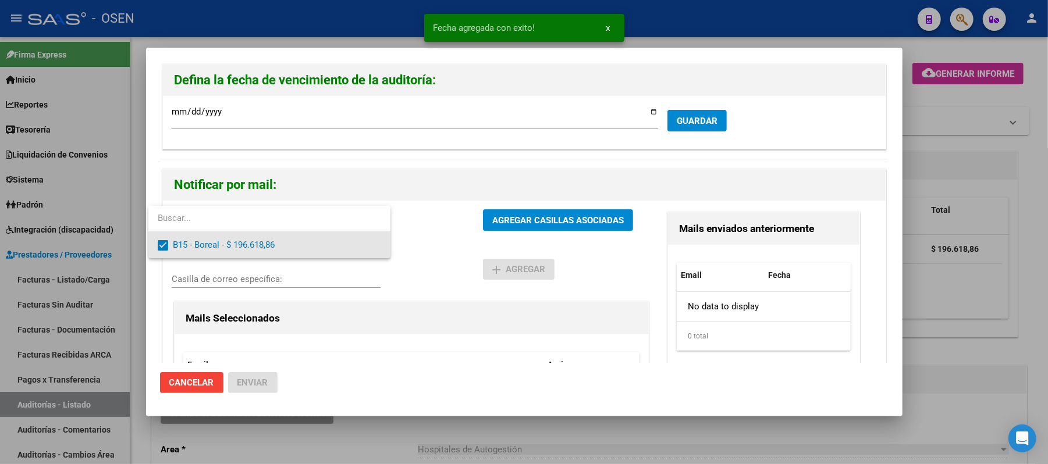
click at [501, 251] on div at bounding box center [524, 232] width 1048 height 464
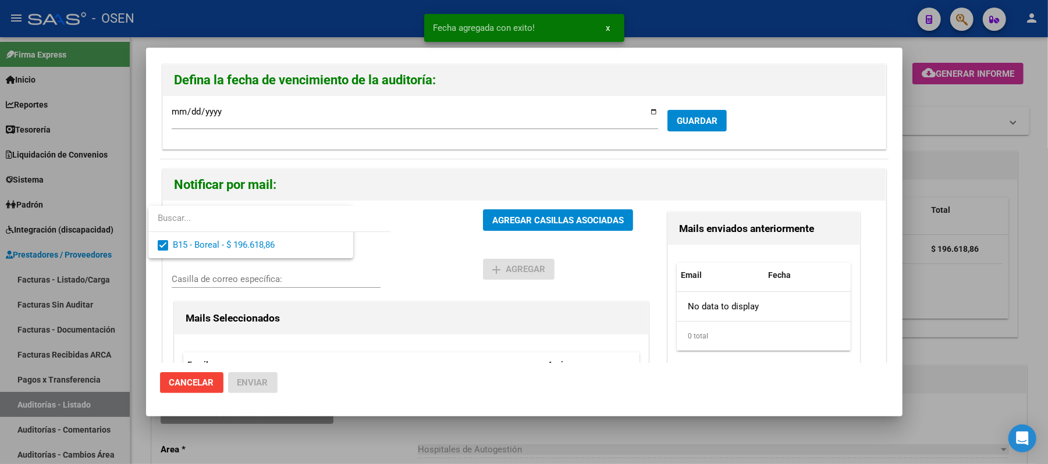
click at [552, 216] on span "AGREGAR CASILLAS ASOCIADAS" at bounding box center [558, 220] width 132 height 10
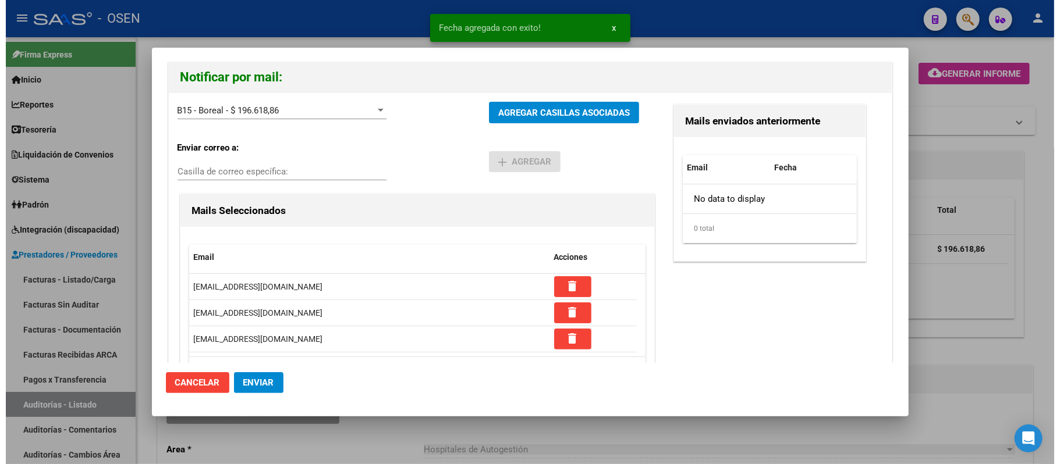
scroll to position [111, 0]
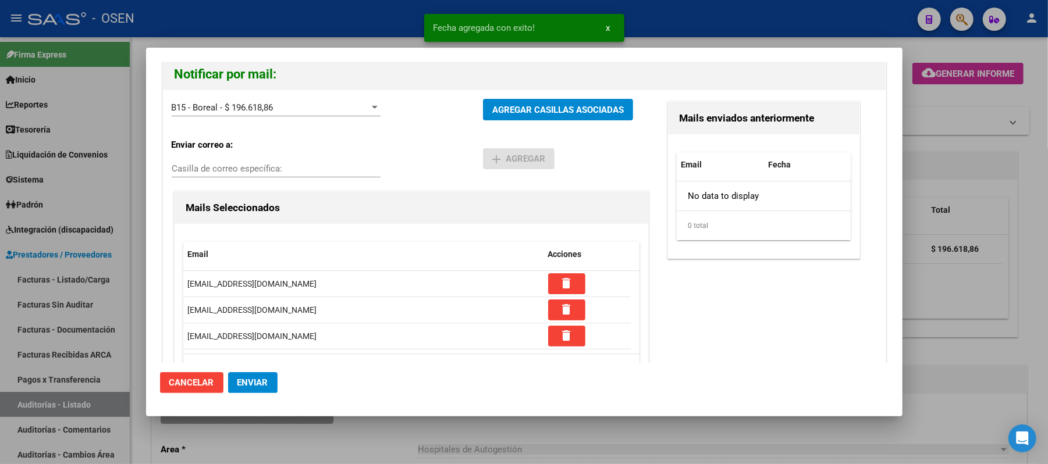
click at [257, 376] on button "Enviar" at bounding box center [252, 382] width 49 height 21
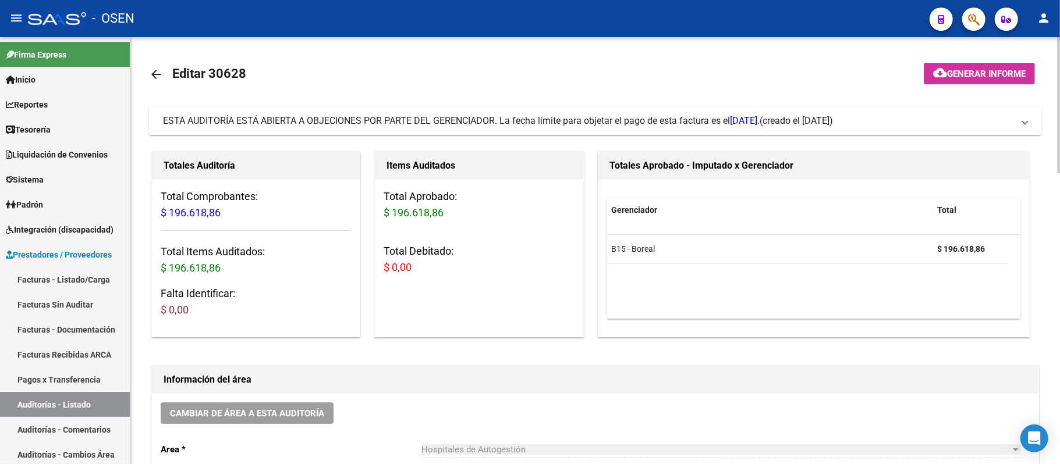
click at [422, 128] on mat-expansion-panel-header "ESTA AUDITORÍA ESTÁ ABIERTA A OBJECIONES POR PARTE DEL GERENCIADOR. La fecha lí…" at bounding box center [595, 121] width 892 height 28
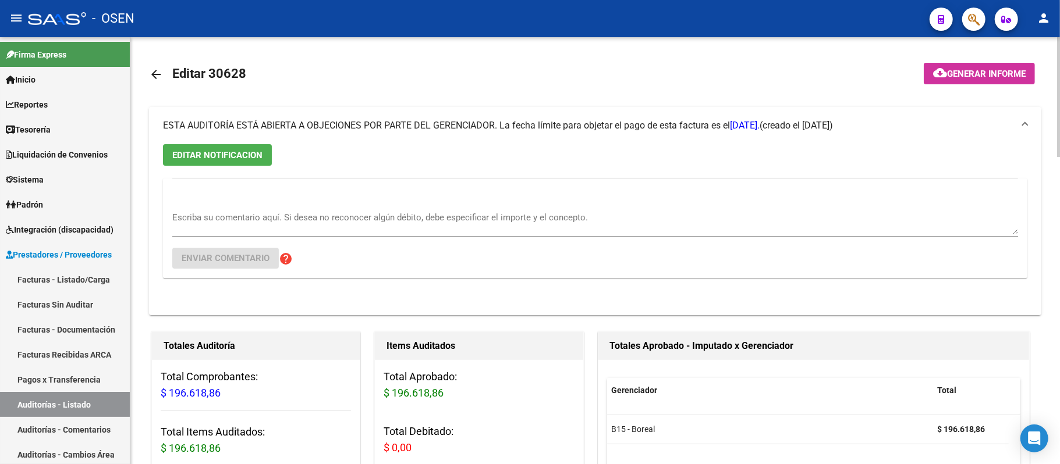
click at [422, 128] on span "ESTA AUDITORÍA ESTÁ ABIERTA A OBJECIONES POR PARTE DEL GERENCIADOR. La fecha lí…" at bounding box center [461, 125] width 597 height 11
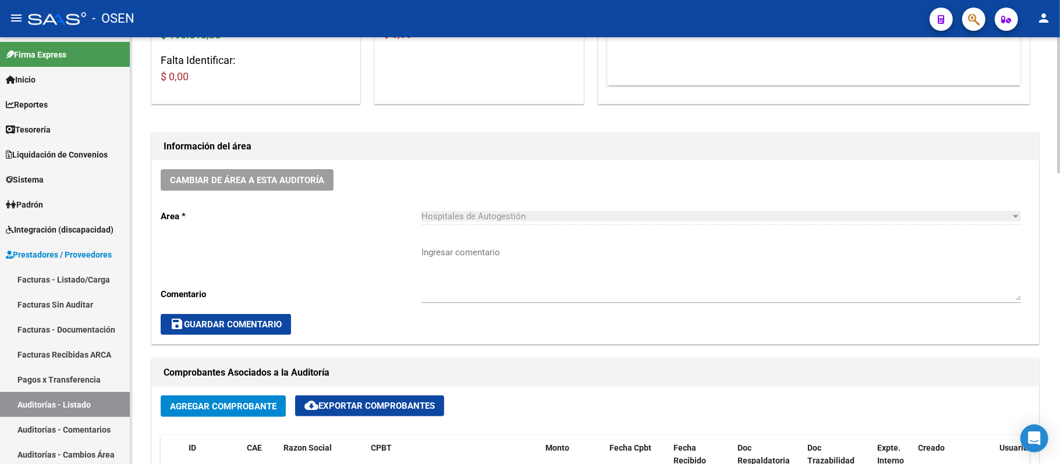
scroll to position [233, 0]
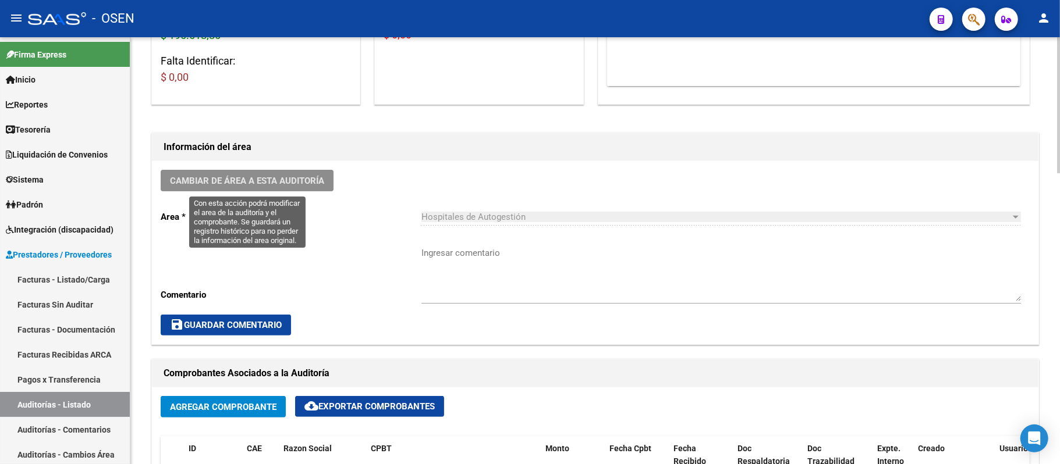
click at [292, 182] on span "Cambiar de área a esta auditoría" at bounding box center [247, 181] width 154 height 10
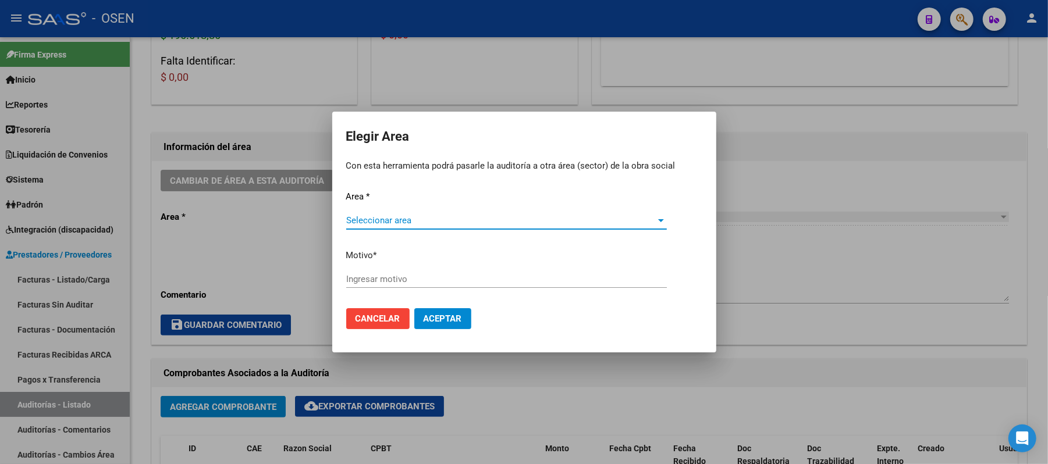
click at [469, 223] on span "Seleccionar area" at bounding box center [501, 220] width 310 height 10
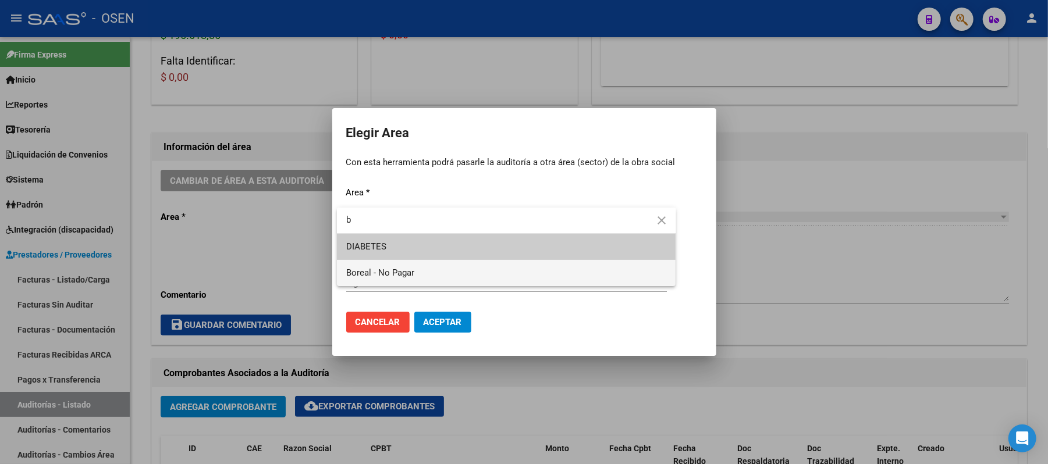
type input "b"
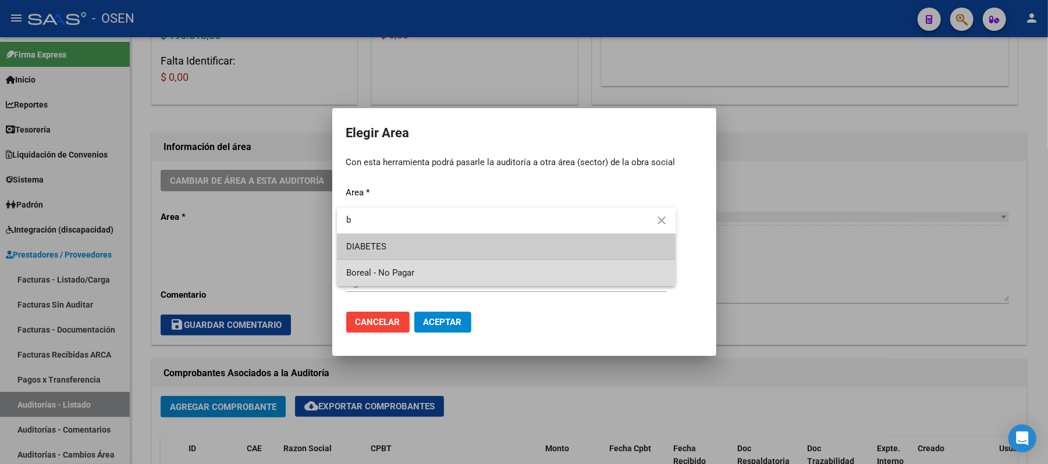
click at [459, 270] on span "Boreal - No Pagar" at bounding box center [506, 273] width 321 height 26
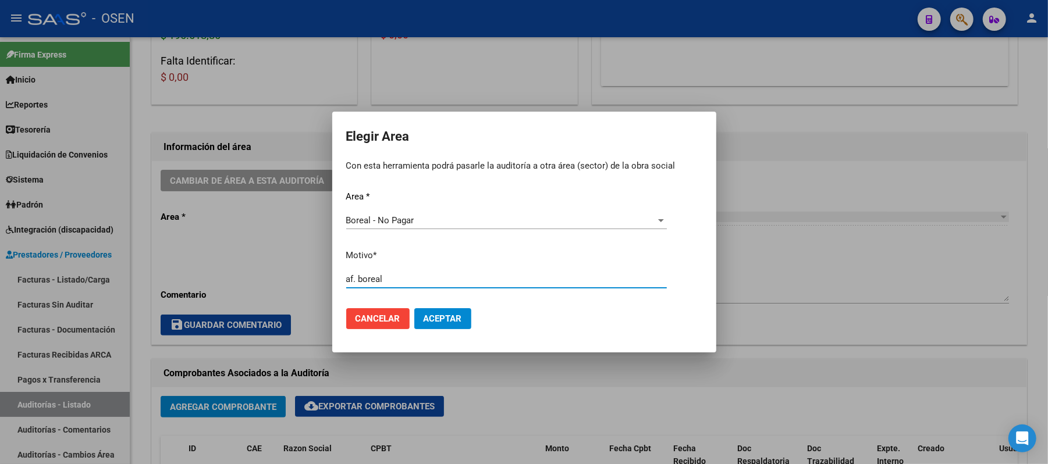
type input "af. boreal"
click at [442, 327] on button "Aceptar" at bounding box center [442, 318] width 57 height 21
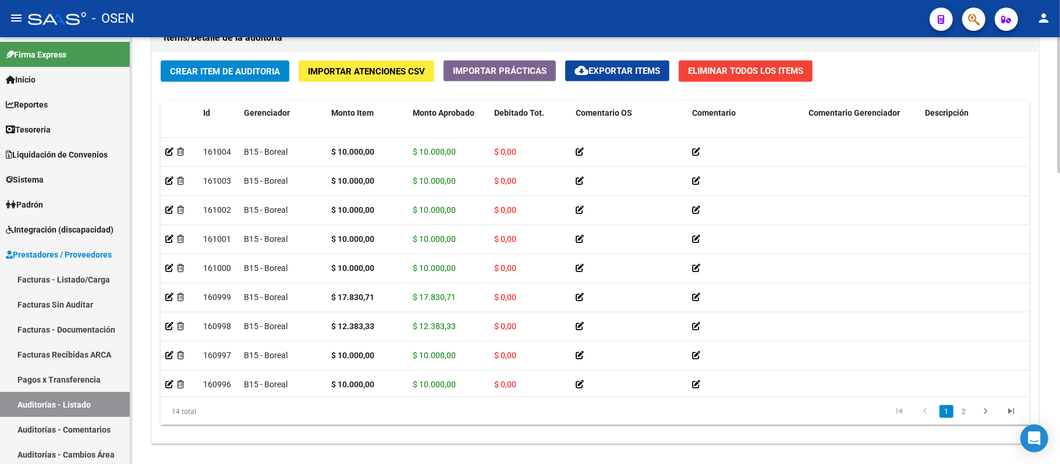
scroll to position [164, 0]
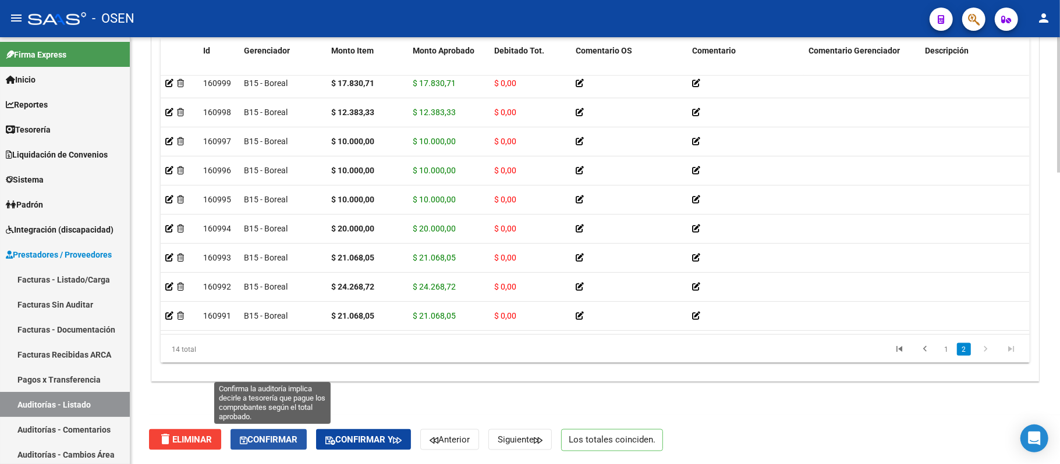
click at [285, 435] on span "Confirmar" at bounding box center [269, 440] width 58 height 10
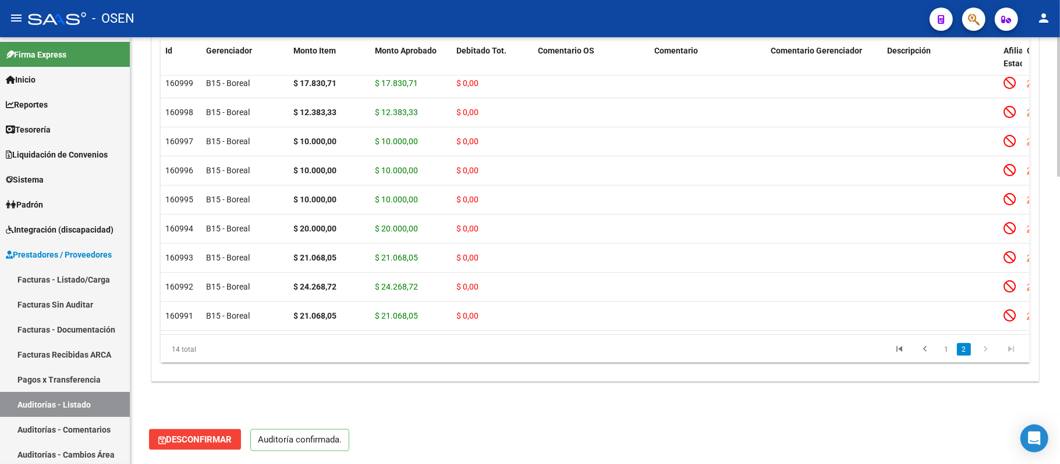
scroll to position [876, 0]
type input "202509"
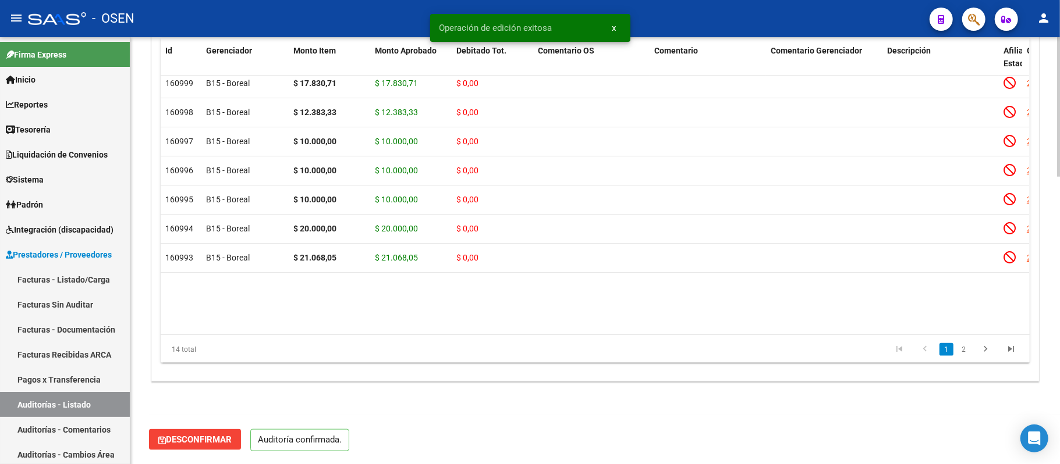
scroll to position [0, 0]
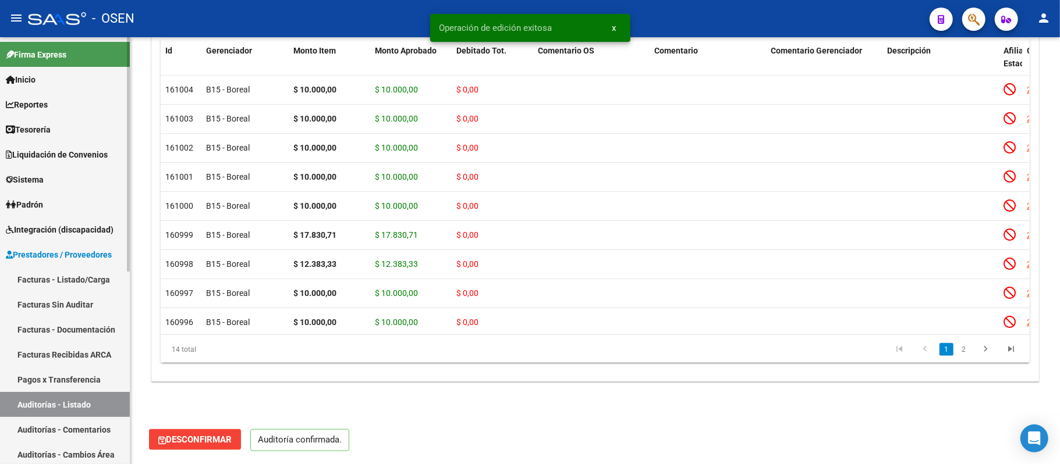
click at [97, 410] on link "Auditorías - Listado" at bounding box center [65, 404] width 130 height 25
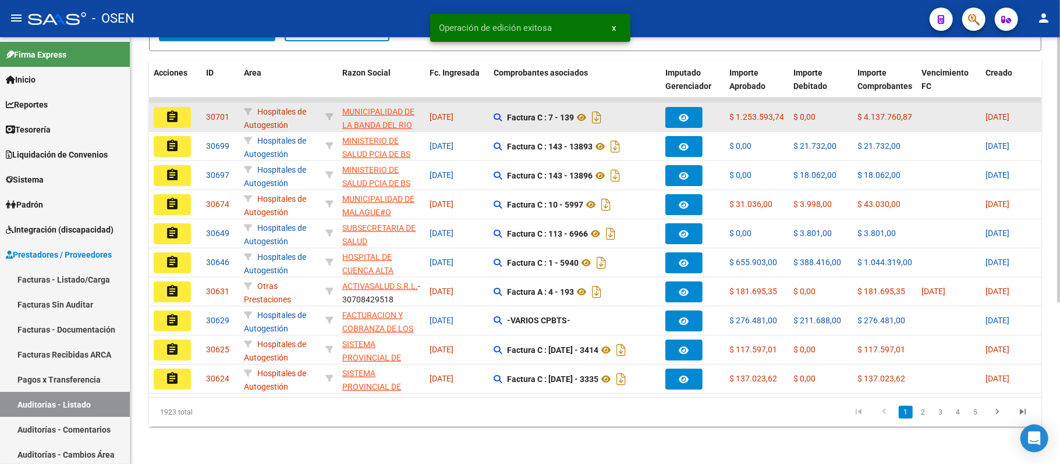
scroll to position [260, 0]
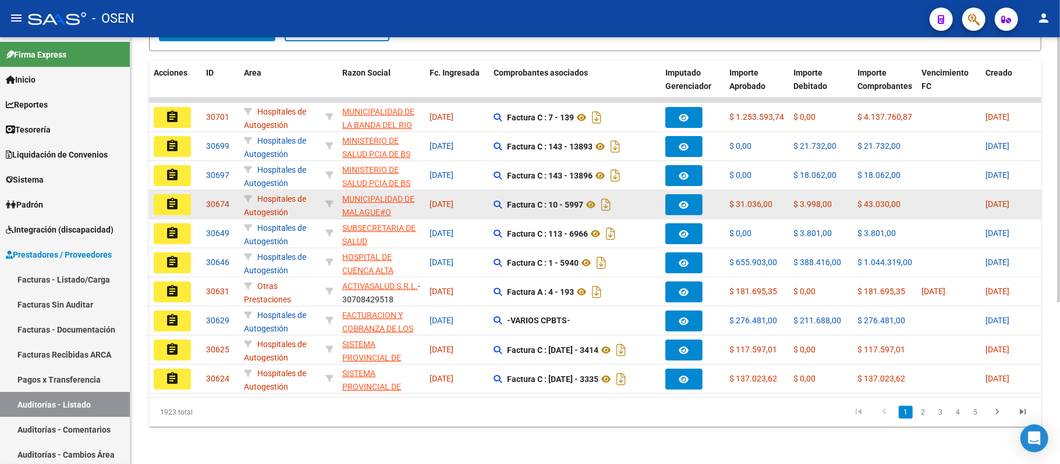
click at [178, 199] on button "assignment" at bounding box center [172, 204] width 37 height 21
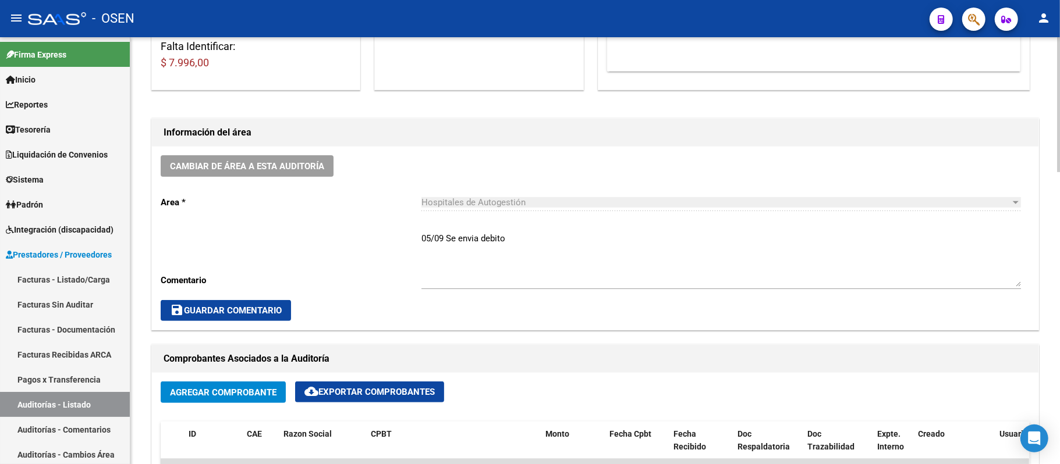
scroll to position [466, 0]
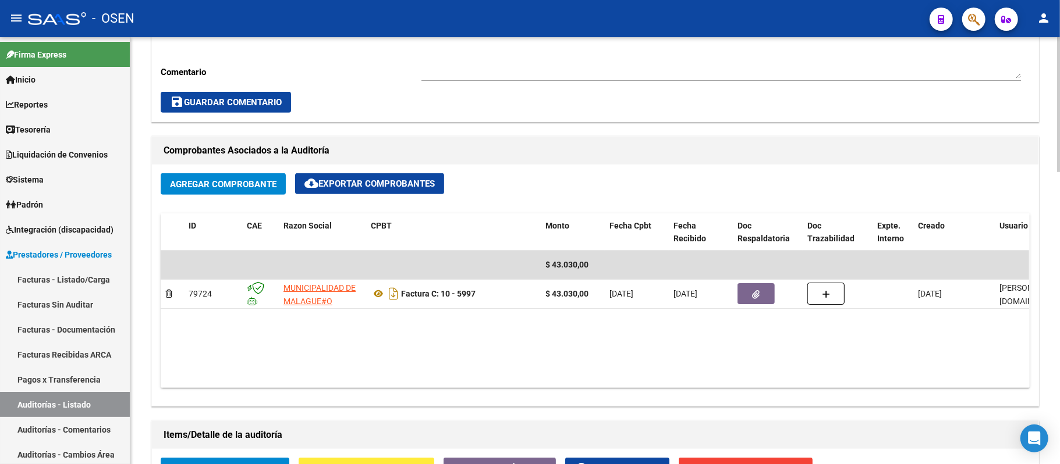
drag, startPoint x: 55, startPoint y: 412, endPoint x: 327, endPoint y: 380, distance: 274.2
click at [55, 412] on link "Auditorías - Listado" at bounding box center [65, 404] width 130 height 25
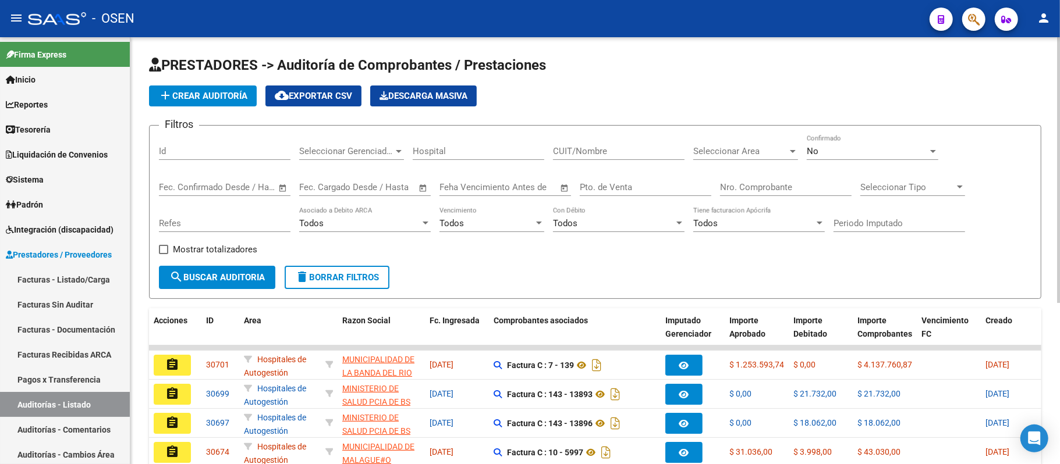
click at [779, 185] on input "Nro. Comprobante" at bounding box center [786, 187] width 132 height 10
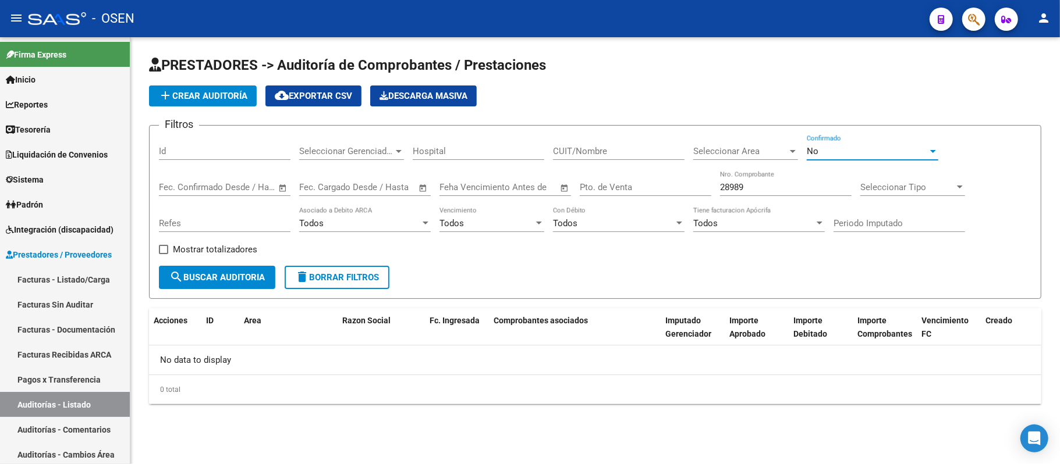
click at [850, 152] on div "No" at bounding box center [867, 151] width 121 height 10
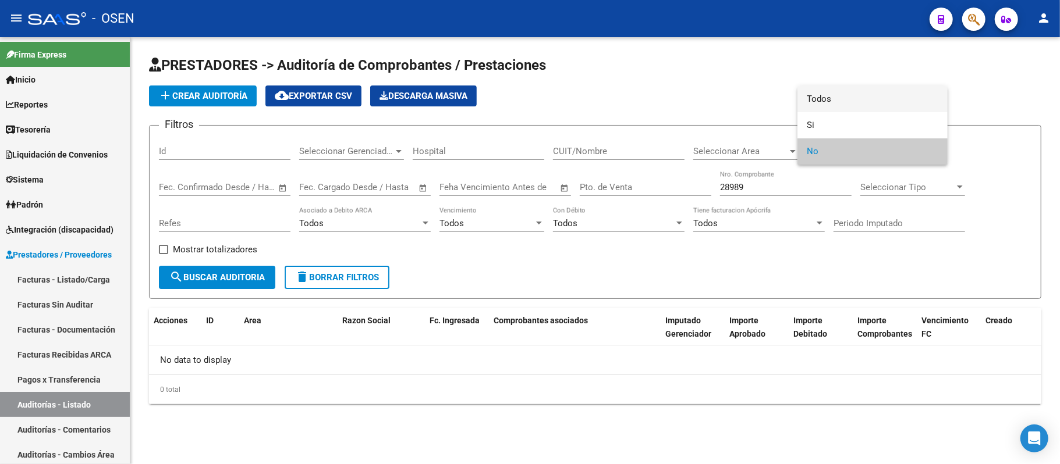
click at [848, 100] on span "Todos" at bounding box center [873, 99] width 132 height 26
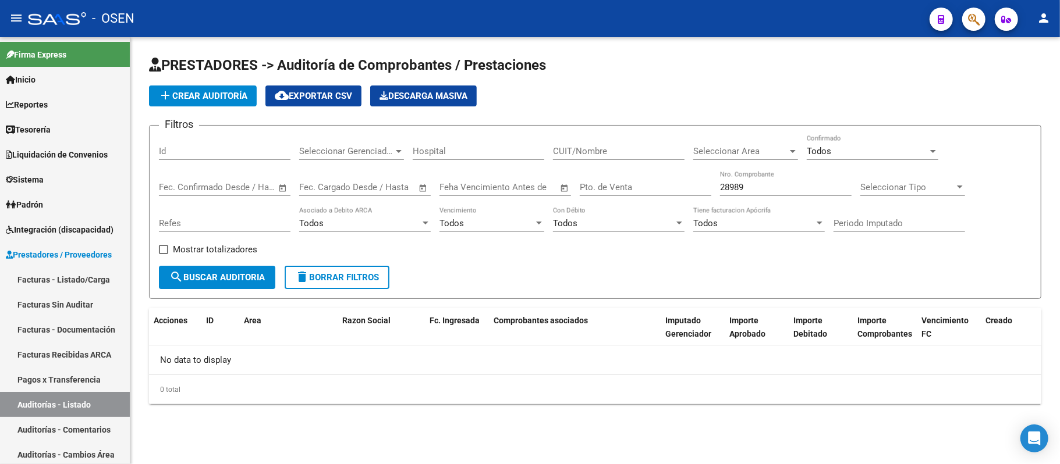
click at [237, 289] on form "Filtros Id Seleccionar Gerenciador Seleccionar Gerenciador Hospital CUIT/Nombre…" at bounding box center [595, 212] width 892 height 174
click at [238, 287] on button "search Buscar Auditoria" at bounding box center [217, 277] width 116 height 23
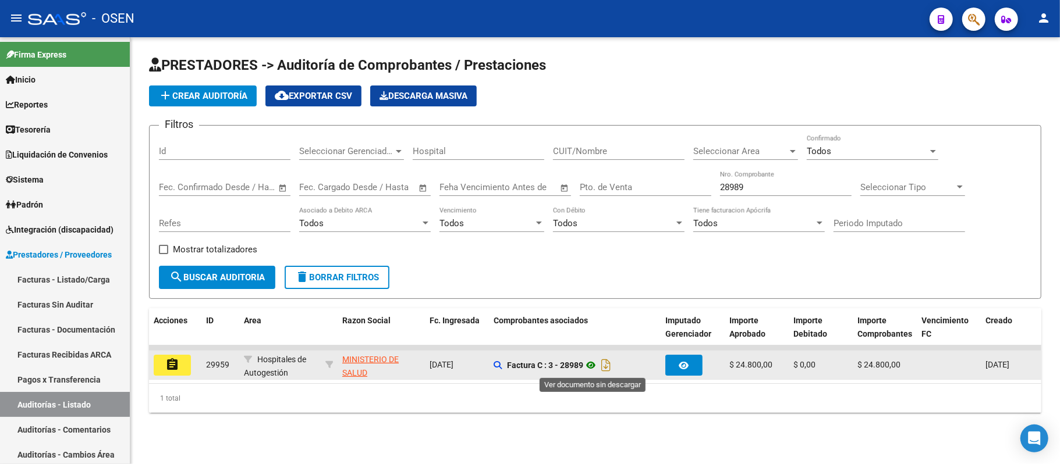
click at [596, 366] on icon at bounding box center [590, 366] width 15 height 14
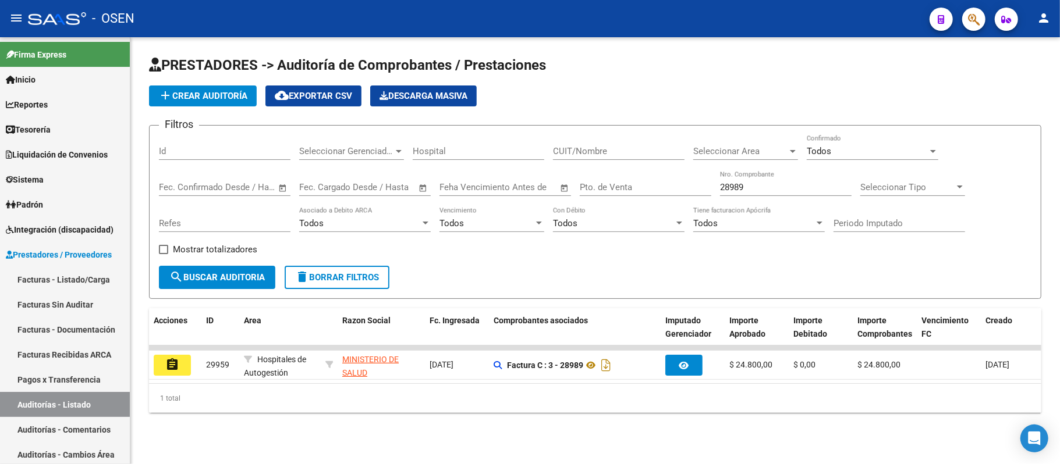
drag, startPoint x: 724, startPoint y: 184, endPoint x: 243, endPoint y: 148, distance: 482.1
click at [310, 173] on div "Filtros Id Seleccionar Gerenciador Seleccionar Gerenciador Hospital CUIT/Nombre…" at bounding box center [595, 200] width 872 height 131
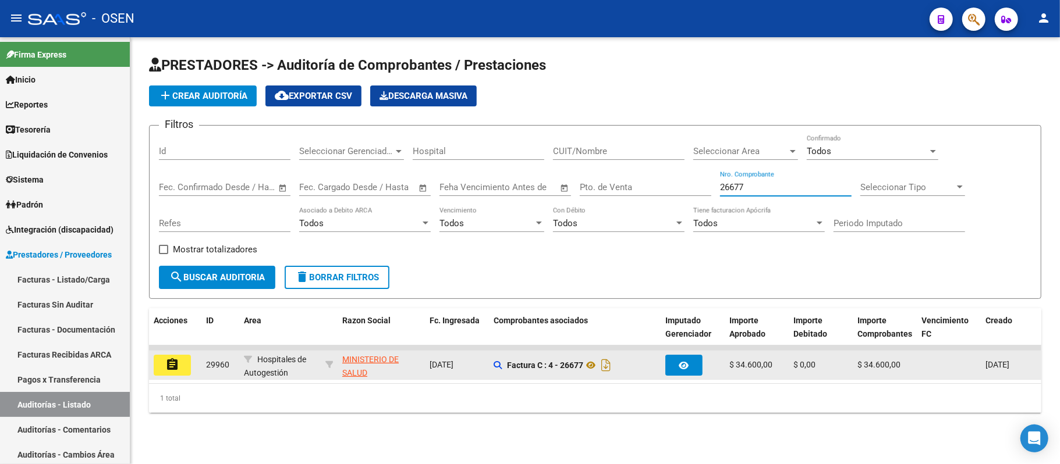
type input "26677"
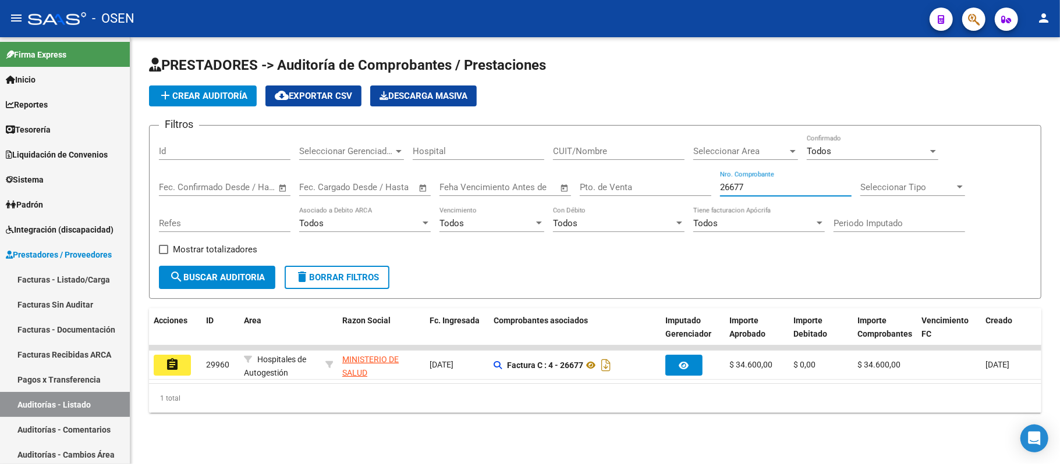
drag, startPoint x: 154, startPoint y: 354, endPoint x: 177, endPoint y: 365, distance: 25.2
click at [155, 355] on button "assignment" at bounding box center [172, 365] width 37 height 21
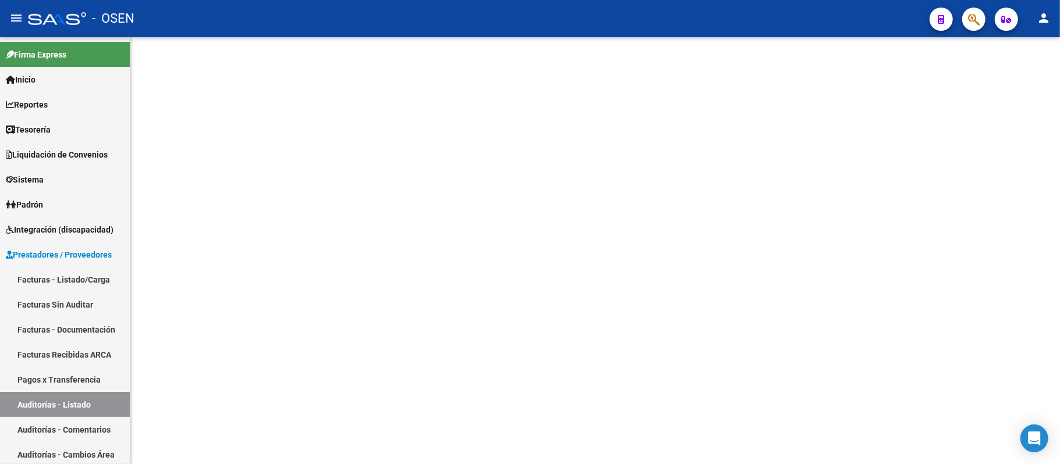
click at [178, 365] on mat-sidenav-content at bounding box center [594, 250] width 929 height 427
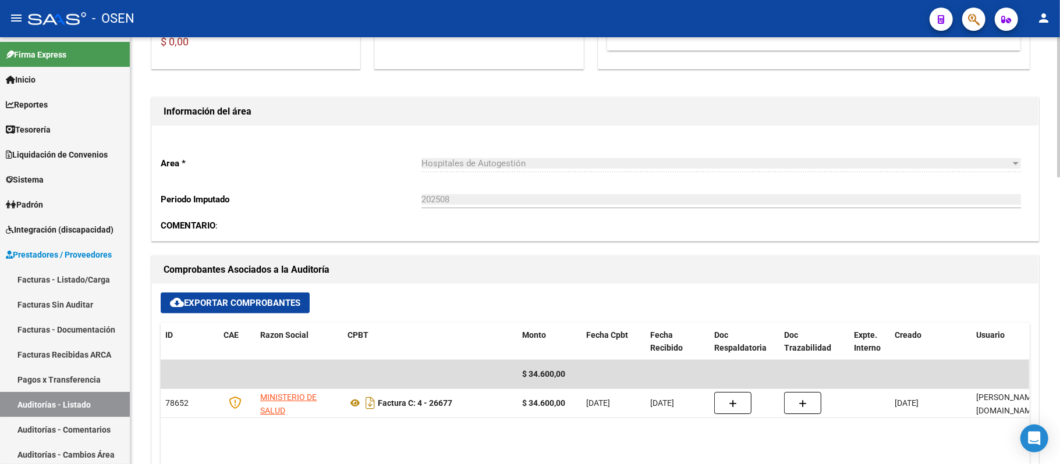
scroll to position [310, 0]
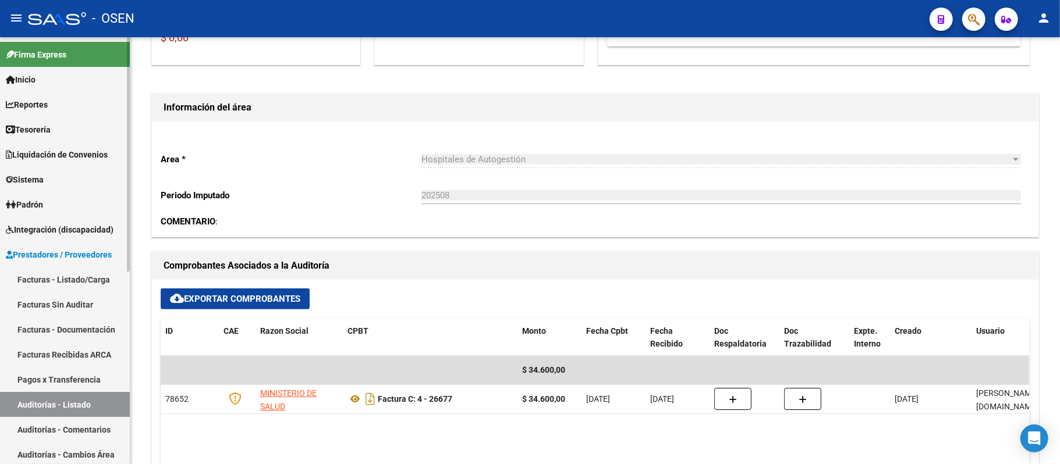
click at [88, 400] on link "Auditorías - Listado" at bounding box center [65, 404] width 130 height 25
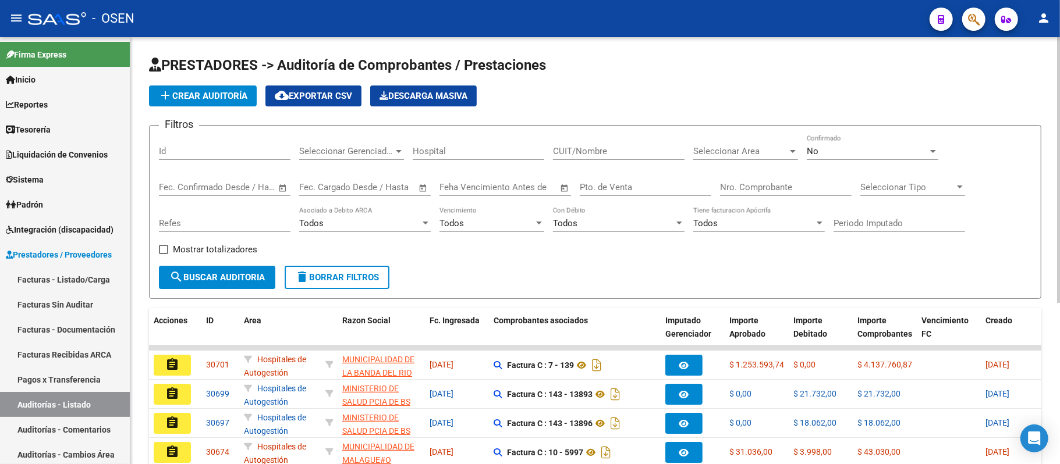
click at [757, 182] on div "Nro. Comprobante" at bounding box center [786, 183] width 132 height 25
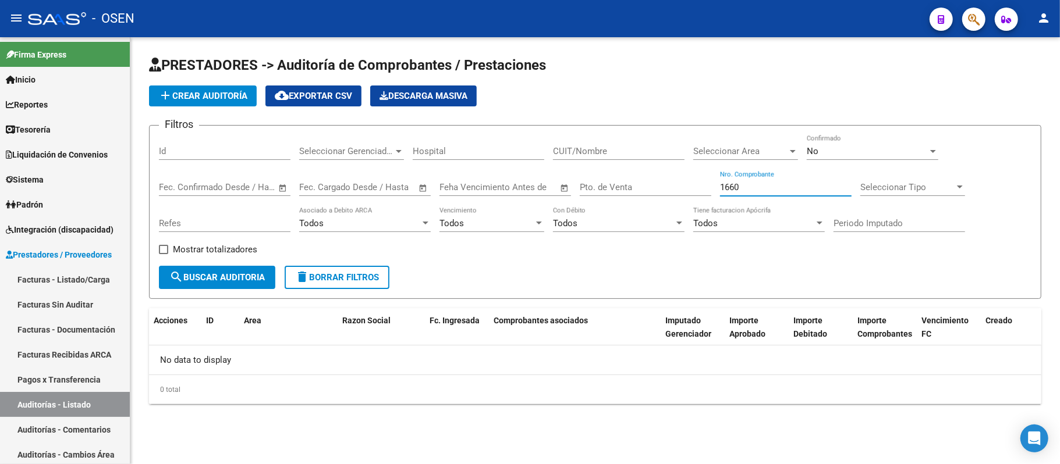
type input "1660"
click at [841, 151] on div "No" at bounding box center [867, 151] width 121 height 10
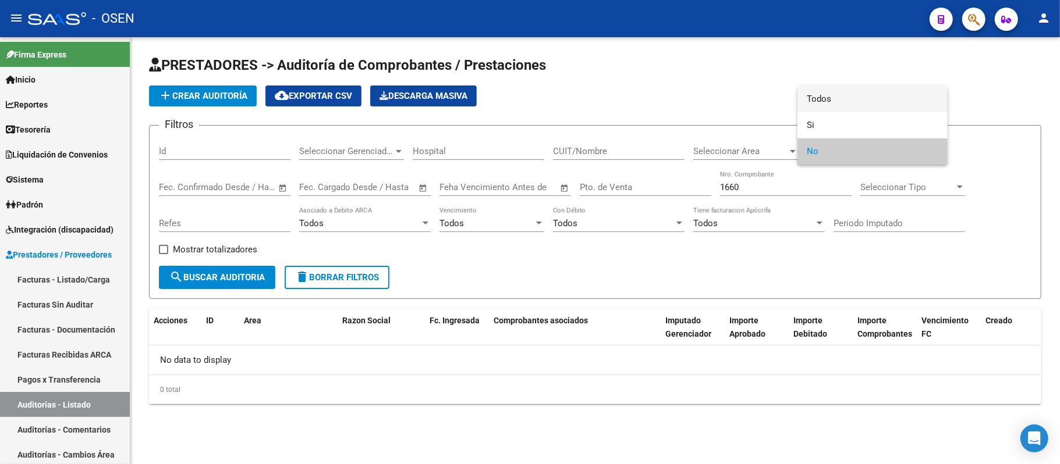
drag, startPoint x: 835, startPoint y: 101, endPoint x: 814, endPoint y: 105, distance: 21.3
click at [836, 101] on span "Todos" at bounding box center [873, 99] width 132 height 26
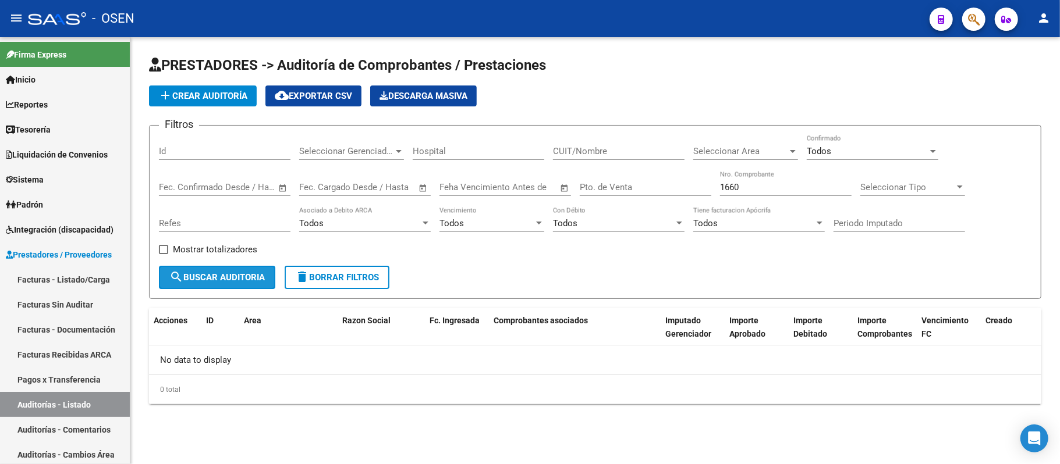
click at [229, 273] on span "search Buscar Auditoria" at bounding box center [216, 277] width 95 height 10
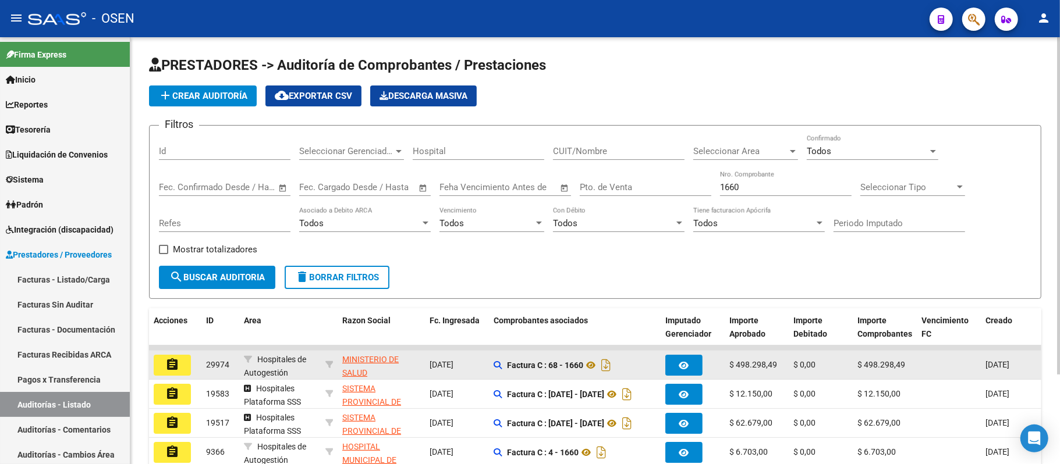
click at [175, 364] on mat-icon "assignment" at bounding box center [172, 365] width 14 height 14
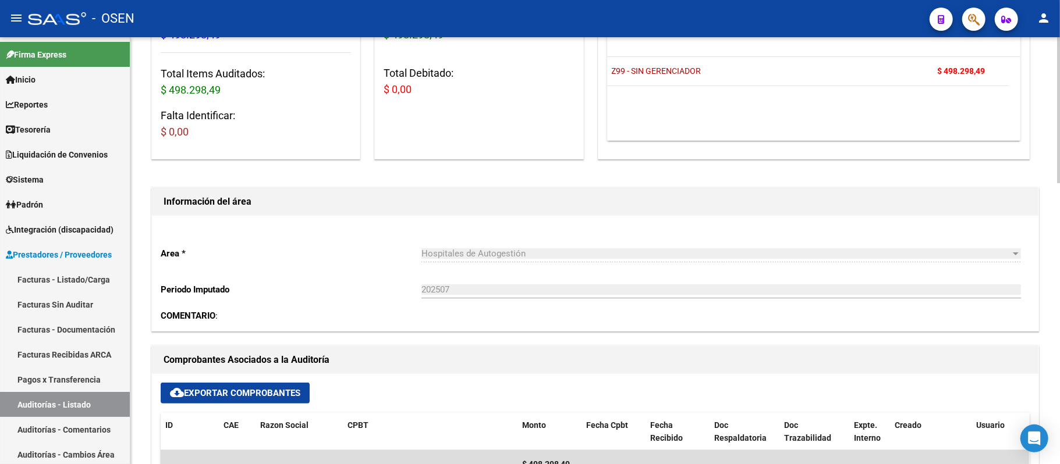
scroll to position [310, 0]
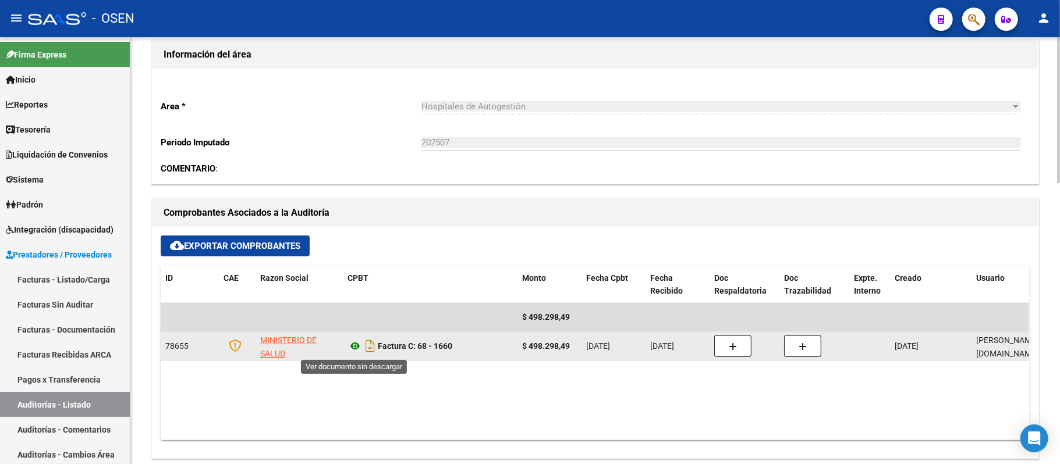
click at [352, 346] on icon at bounding box center [354, 346] width 15 height 14
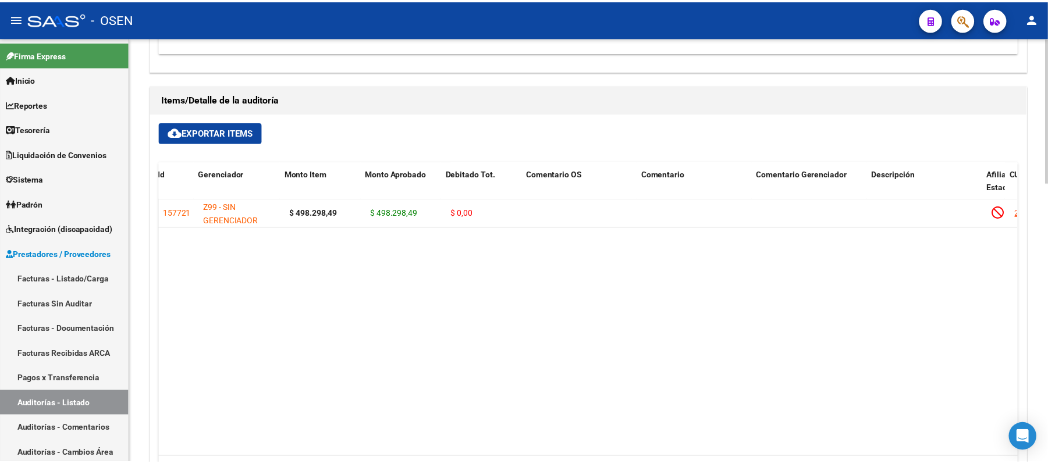
scroll to position [0, 819]
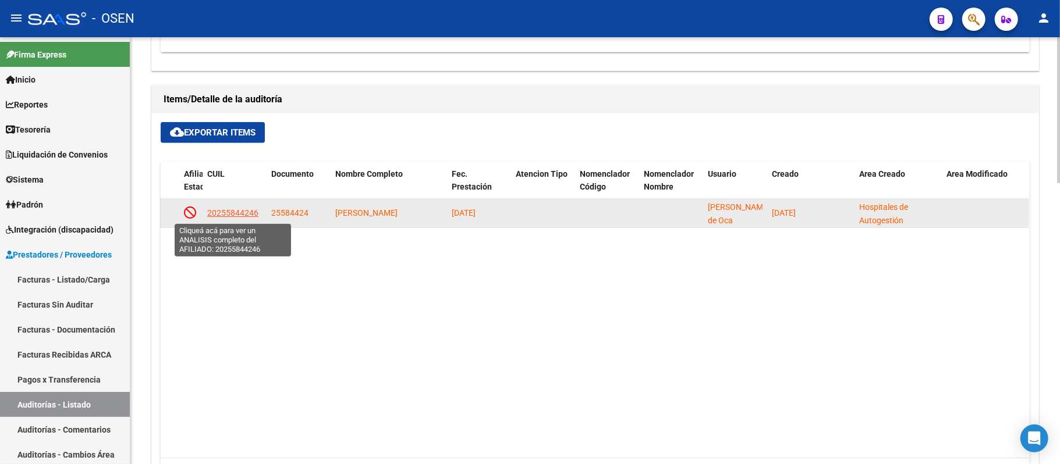
click at [232, 218] on span "20255844246" at bounding box center [232, 212] width 51 height 9
type textarea "20255844246"
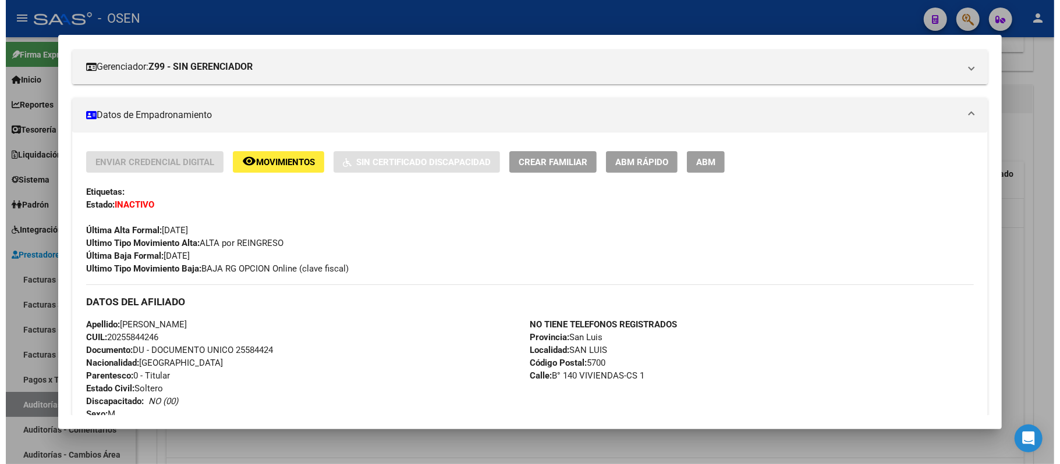
scroll to position [155, 0]
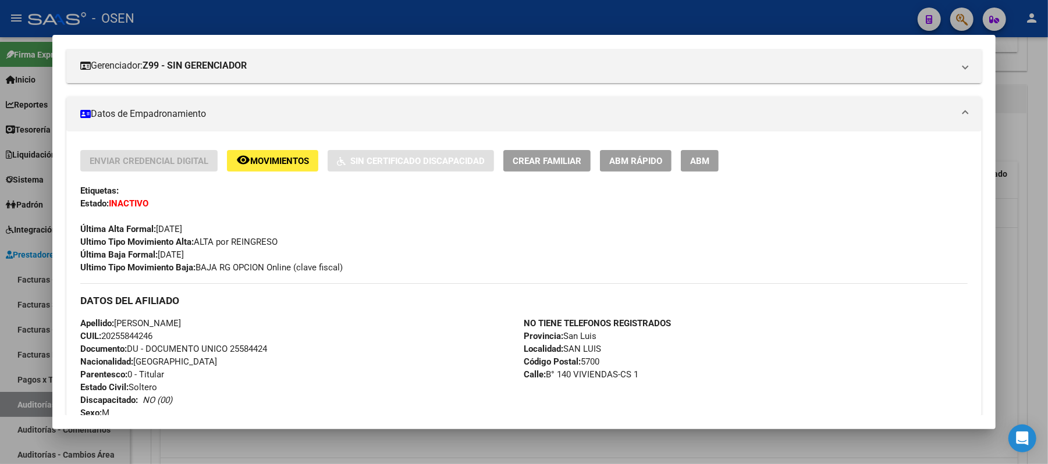
click at [308, 13] on div at bounding box center [524, 232] width 1048 height 464
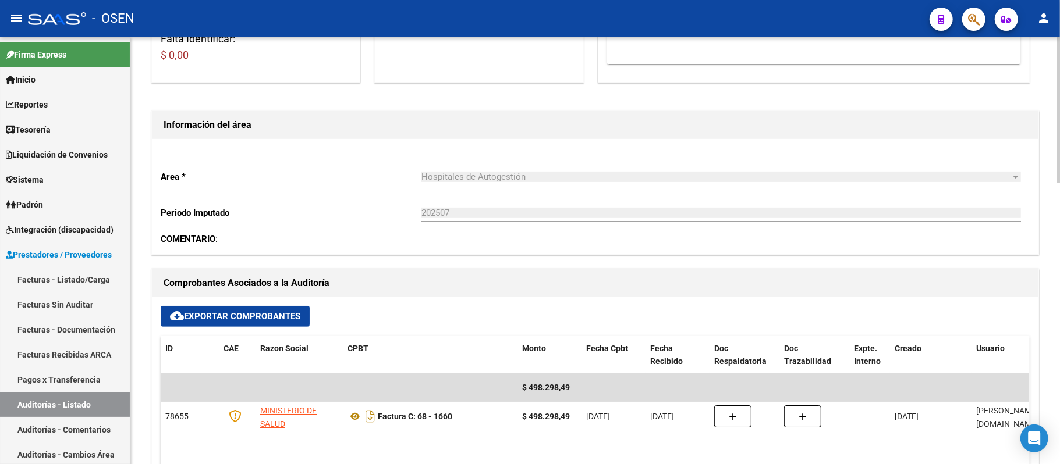
scroll to position [233, 0]
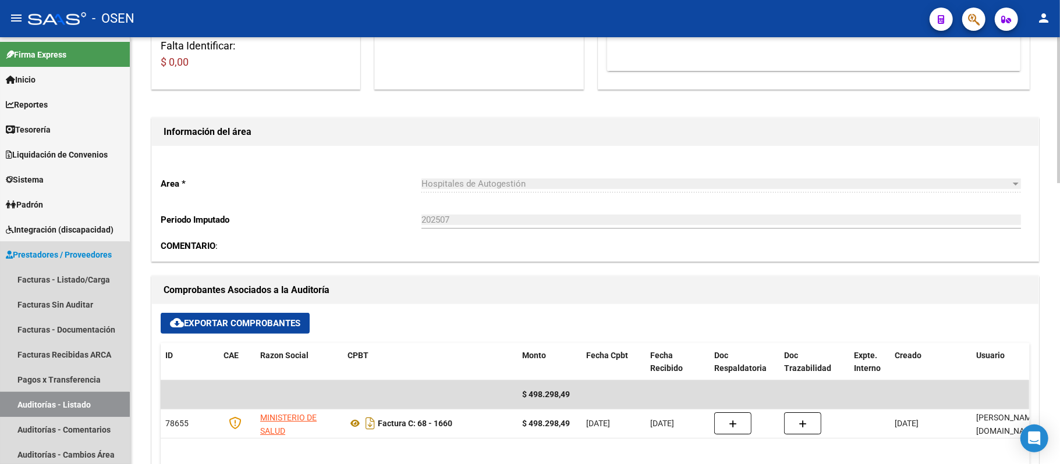
drag, startPoint x: 52, startPoint y: 405, endPoint x: 243, endPoint y: 382, distance: 192.2
click at [52, 405] on link "Auditorías - Listado" at bounding box center [65, 404] width 130 height 25
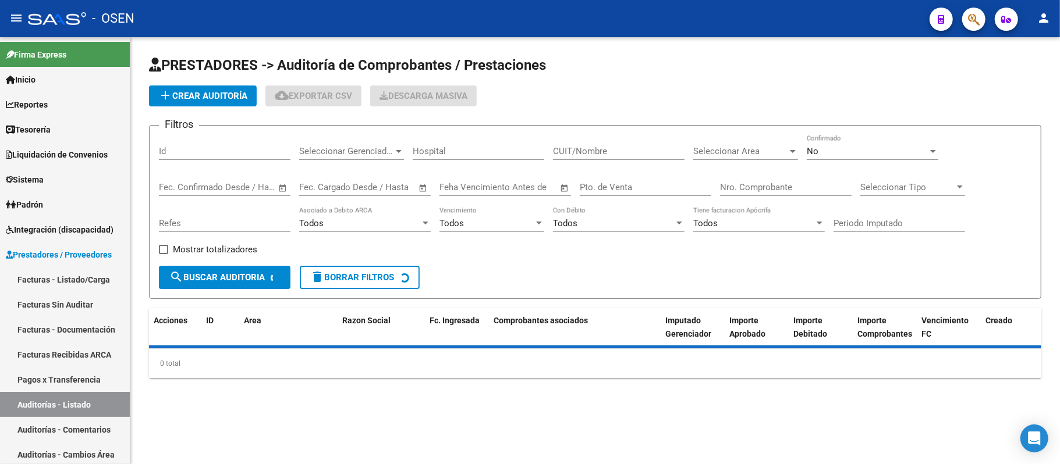
click at [757, 157] on div "Seleccionar Area Seleccionar Area" at bounding box center [745, 147] width 105 height 25
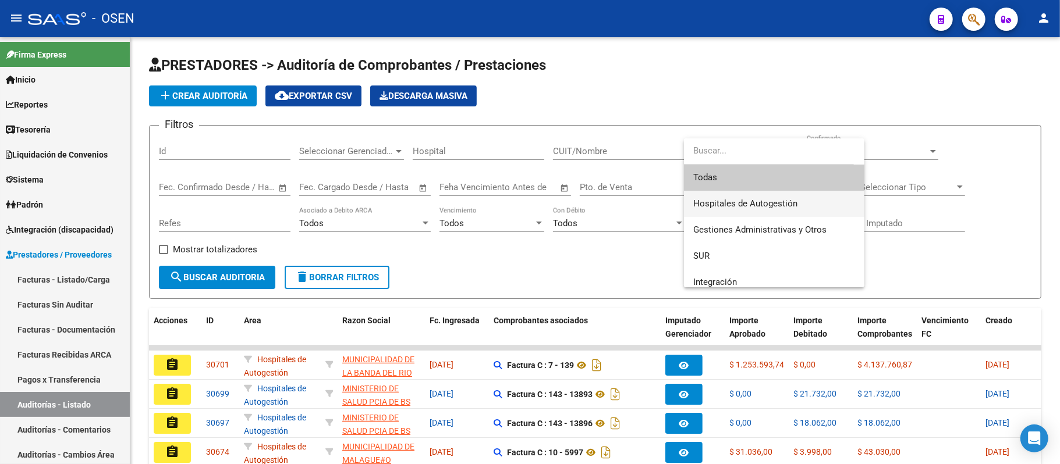
click at [773, 194] on span "Hospitales de Autogestión" at bounding box center [774, 204] width 162 height 26
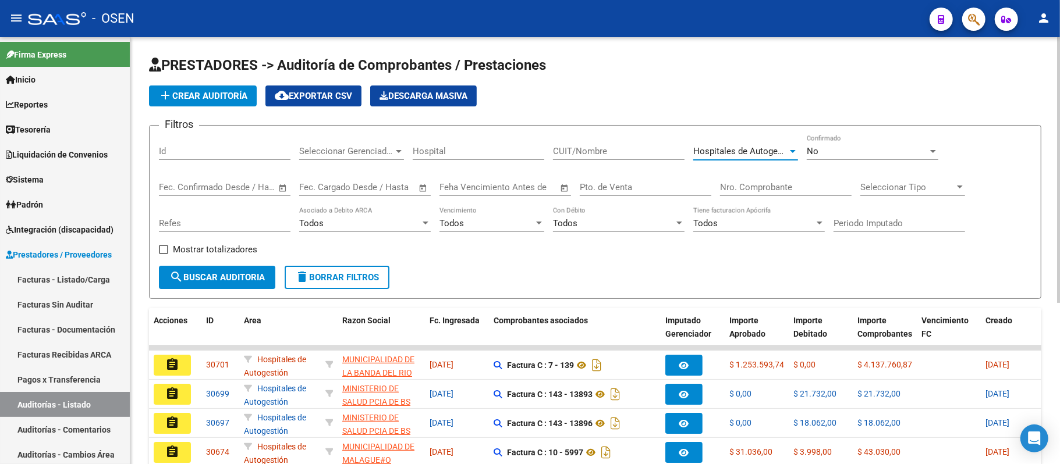
click at [211, 281] on span "search Buscar Auditoria" at bounding box center [216, 277] width 95 height 10
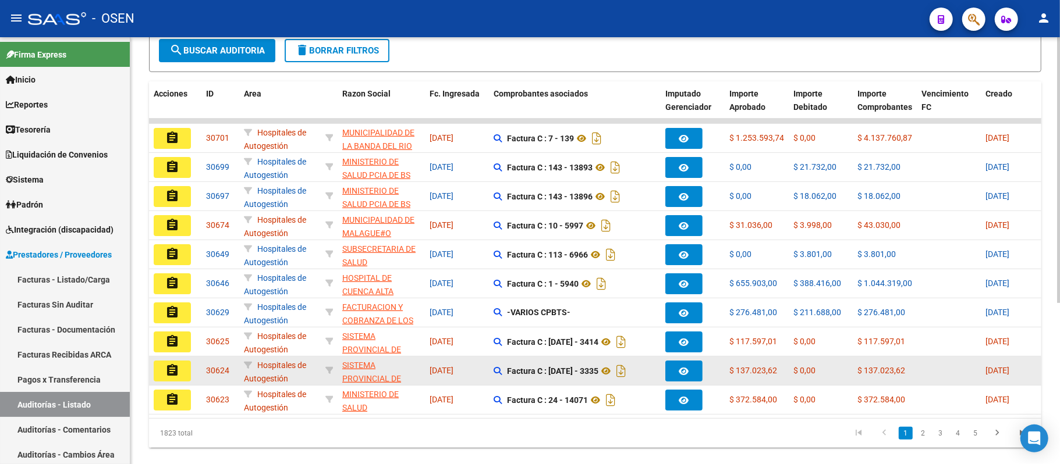
scroll to position [260, 0]
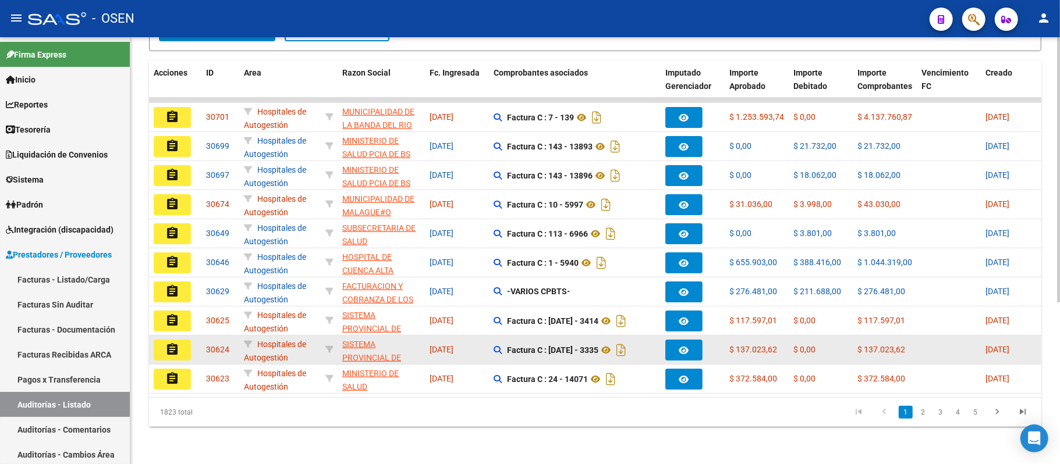
click at [164, 340] on button "assignment" at bounding box center [172, 350] width 37 height 21
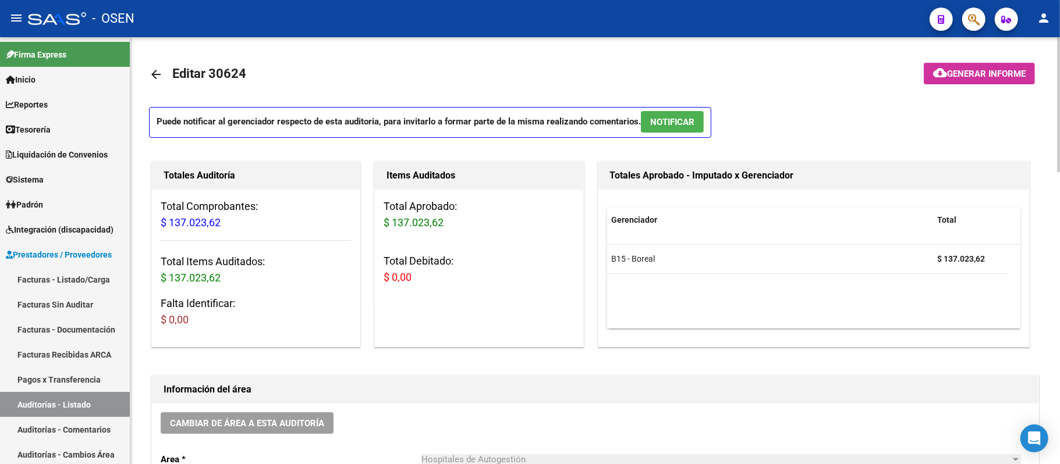
click at [667, 124] on span "NOTIFICAR" at bounding box center [672, 122] width 44 height 10
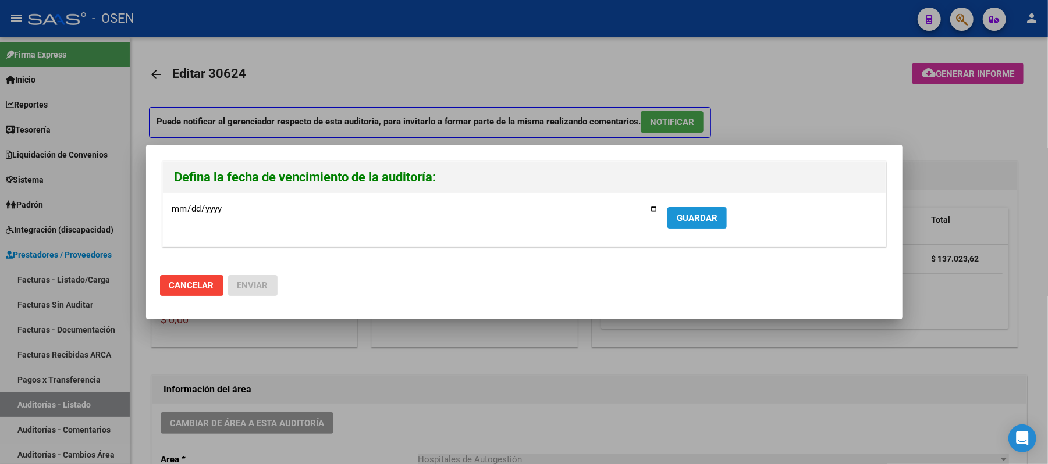
click at [698, 213] on span "GUARDAR" at bounding box center [697, 218] width 41 height 10
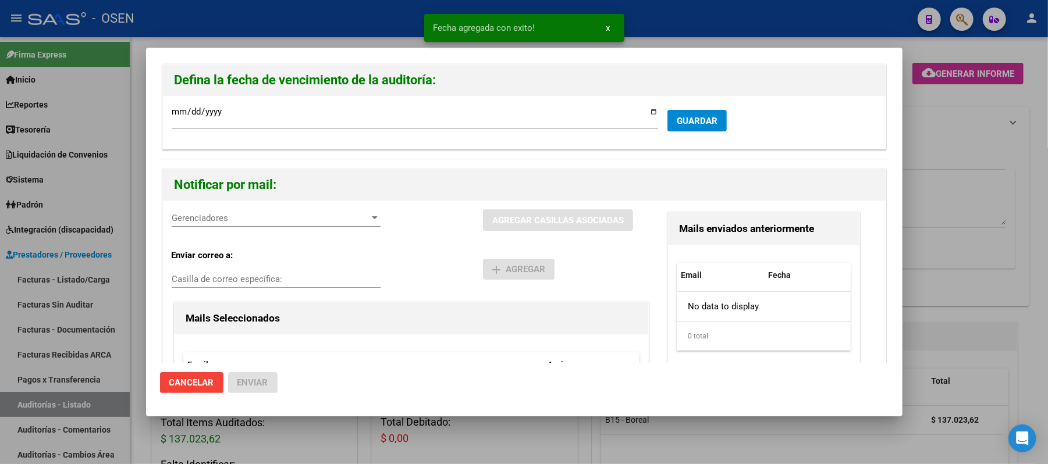
click at [222, 214] on span "Gerenciadores" at bounding box center [271, 218] width 198 height 10
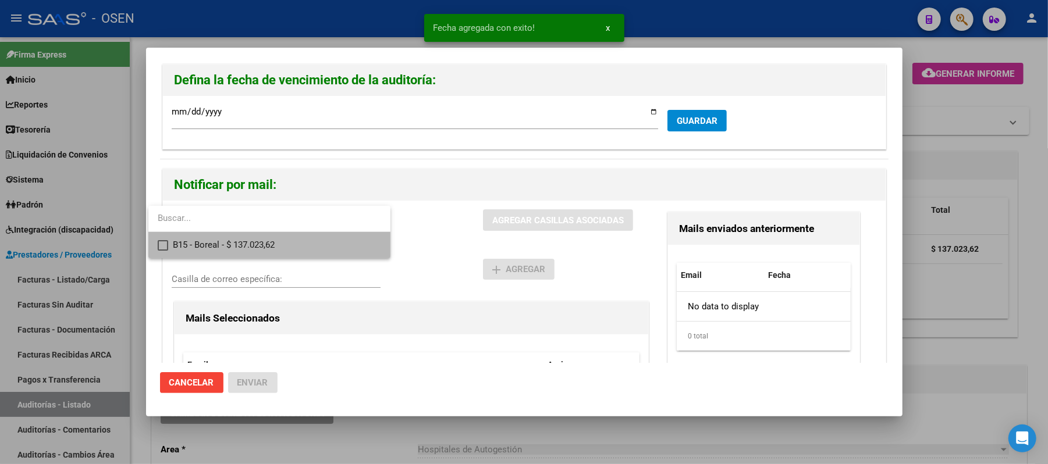
click at [268, 247] on span "B15 - Boreal - $ 137.023,62" at bounding box center [277, 245] width 208 height 26
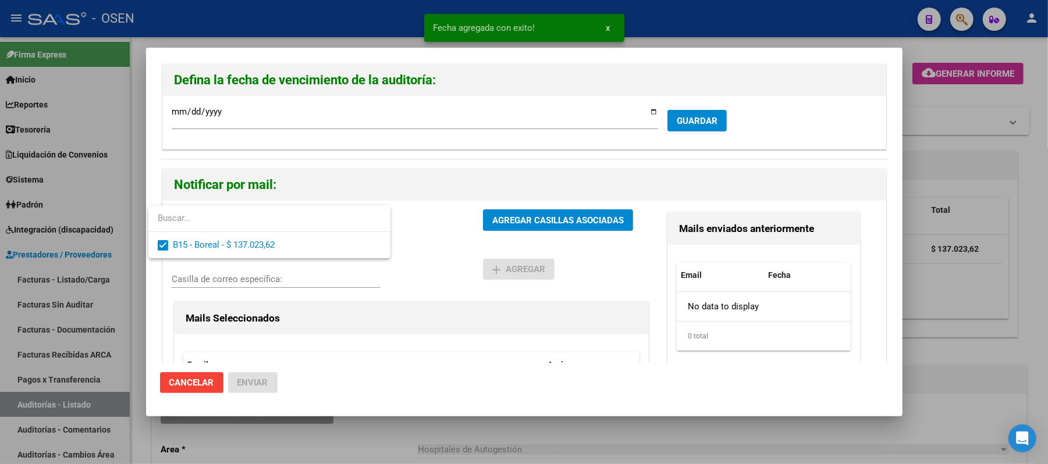
click at [438, 267] on div at bounding box center [524, 232] width 1048 height 464
click at [519, 208] on div "B15 - Boreal - $ 137.023,62 Gerenciadores AGREGAR CASILLAS ASOCIADAS Enviar cor…" at bounding box center [524, 335] width 723 height 269
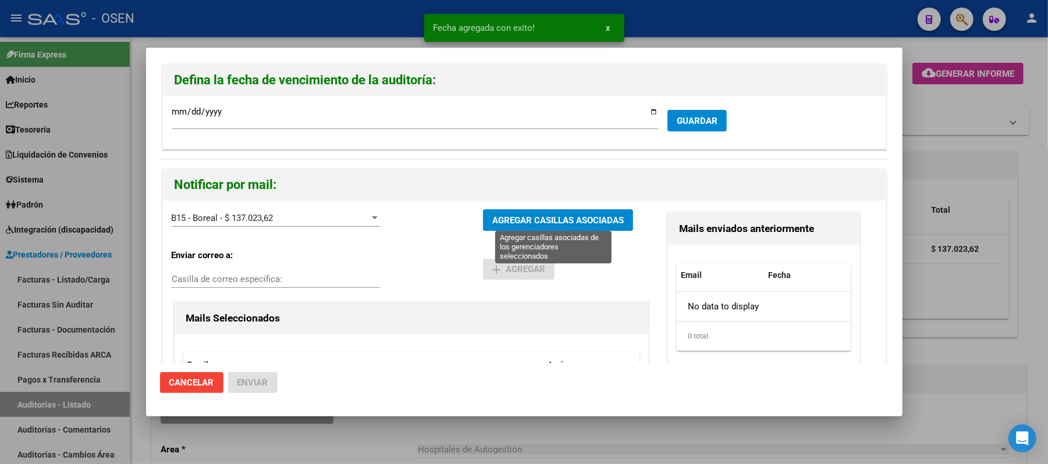
click at [525, 218] on span "AGREGAR CASILLAS ASOCIADAS" at bounding box center [558, 220] width 132 height 10
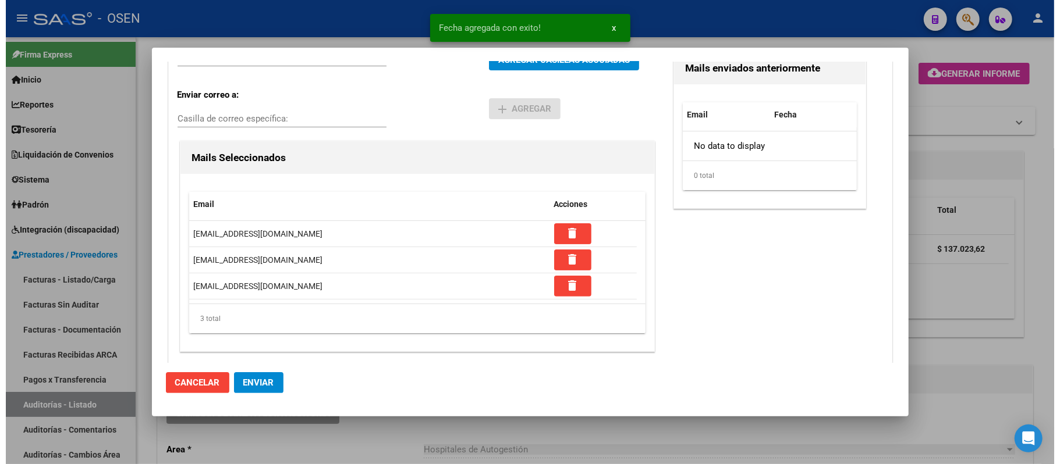
scroll to position [164, 0]
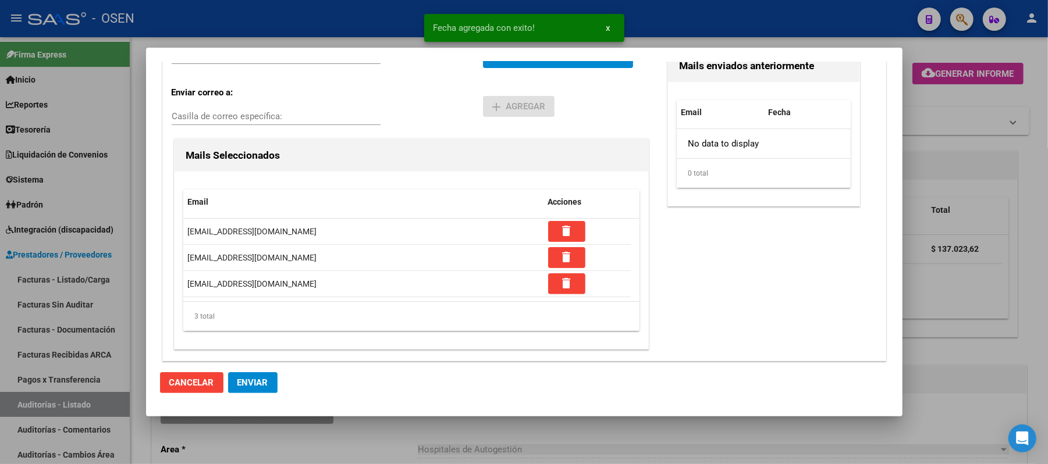
click at [247, 372] on button "Enviar" at bounding box center [252, 382] width 49 height 21
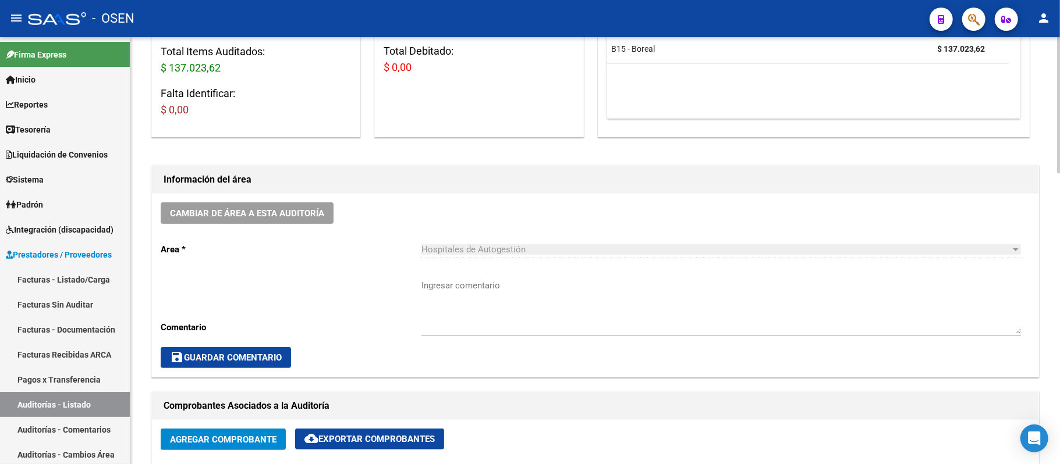
scroll to position [233, 0]
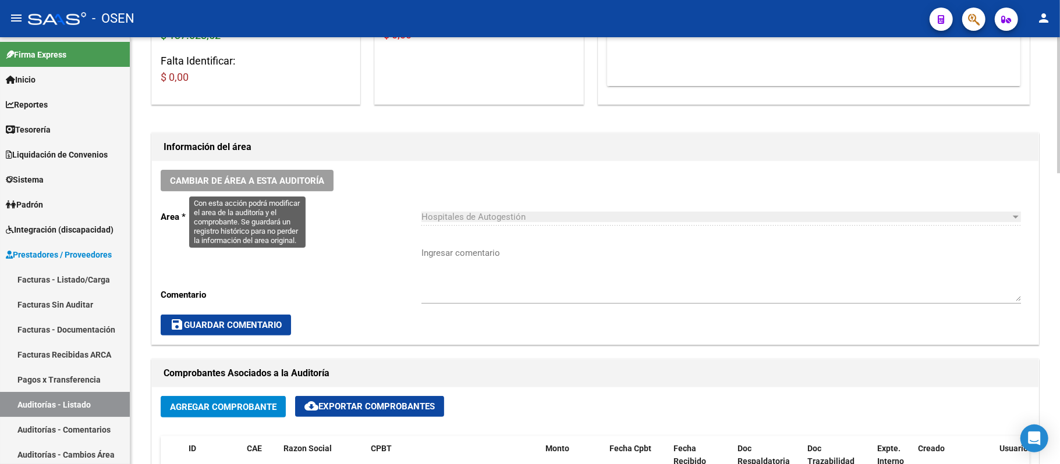
click at [280, 179] on span "Cambiar de área a esta auditoría" at bounding box center [247, 181] width 154 height 10
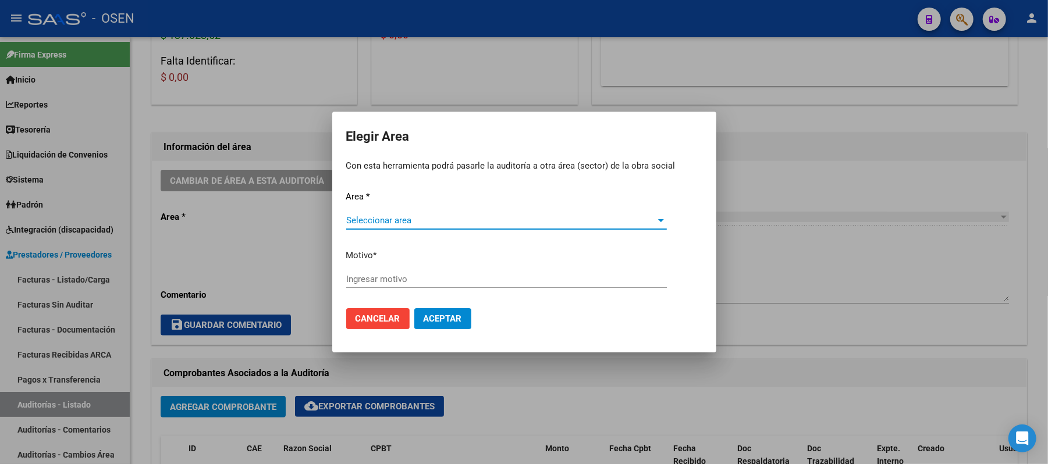
click at [436, 219] on span "Seleccionar area" at bounding box center [501, 220] width 310 height 10
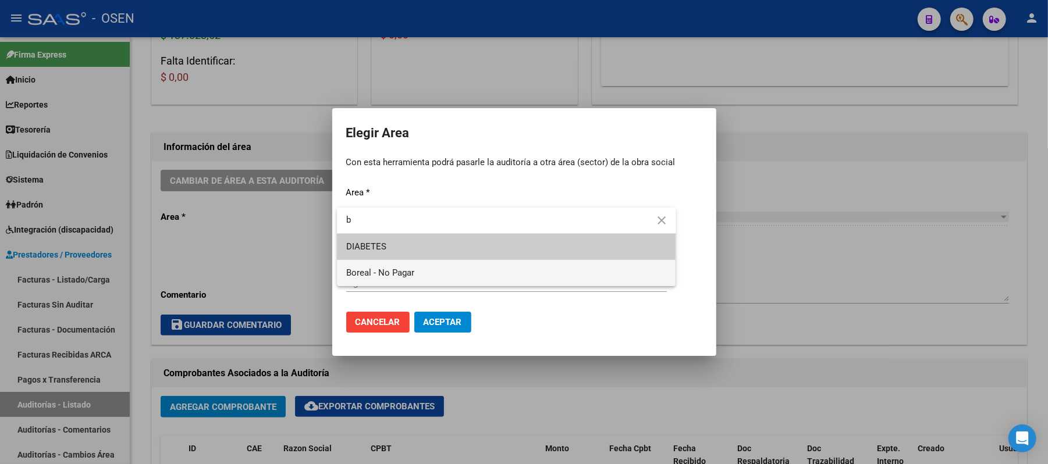
type input "b"
click at [424, 268] on span "Boreal - No Pagar" at bounding box center [506, 273] width 321 height 26
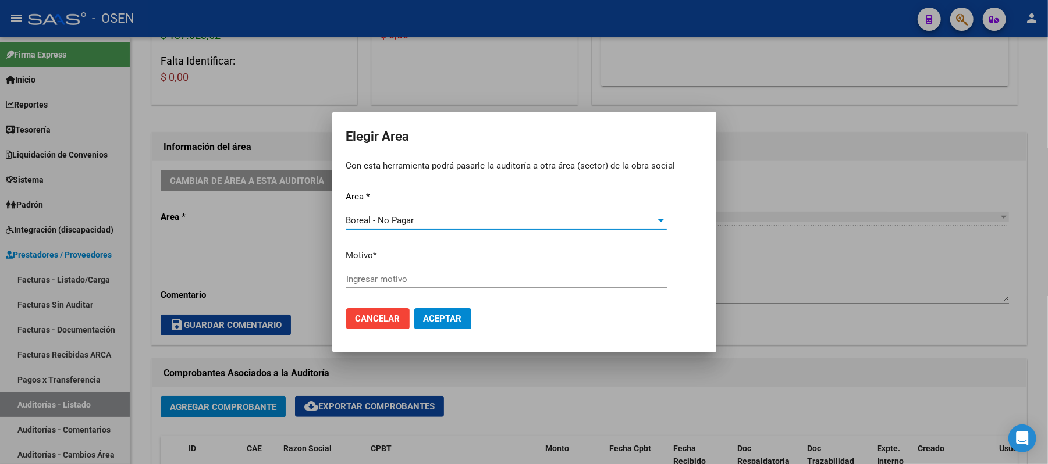
click at [428, 267] on div "Area * Boreal - No Pagar Seleccionar area Motivo * Ingresar motivo" at bounding box center [524, 244] width 356 height 109
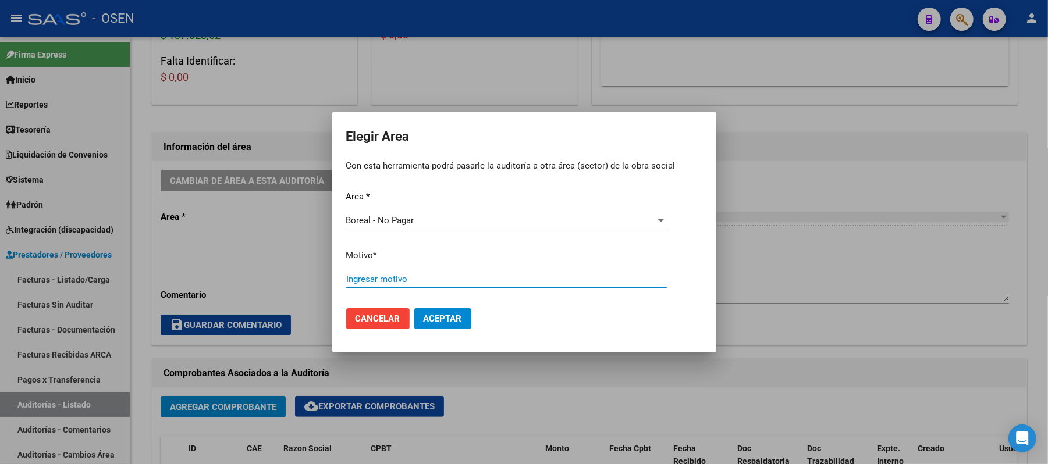
drag, startPoint x: 439, startPoint y: 278, endPoint x: 456, endPoint y: 257, distance: 27.7
click at [445, 270] on div "Area * Boreal - No Pagar Seleccionar area Motivo * Ingresar motivo" at bounding box center [524, 244] width 356 height 109
type input "af. boreal"
click at [441, 326] on button "Aceptar" at bounding box center [442, 318] width 57 height 21
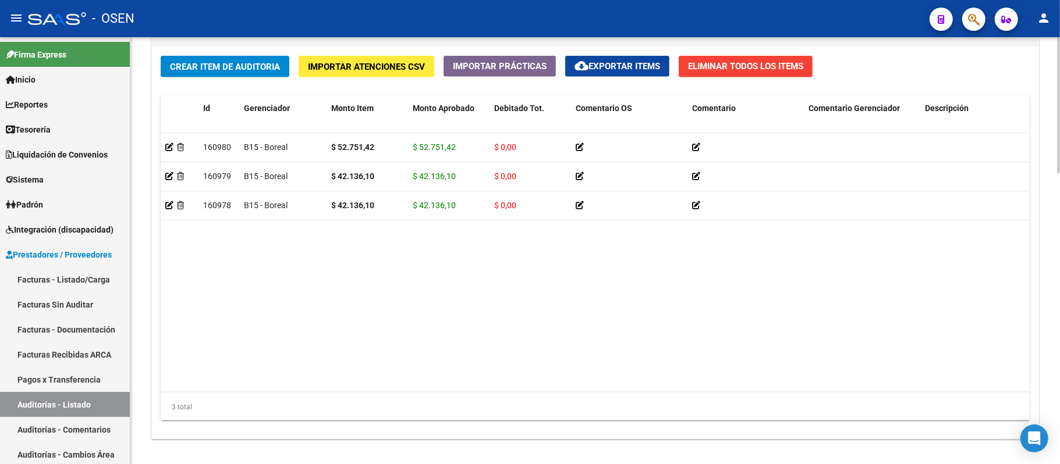
scroll to position [917, 0]
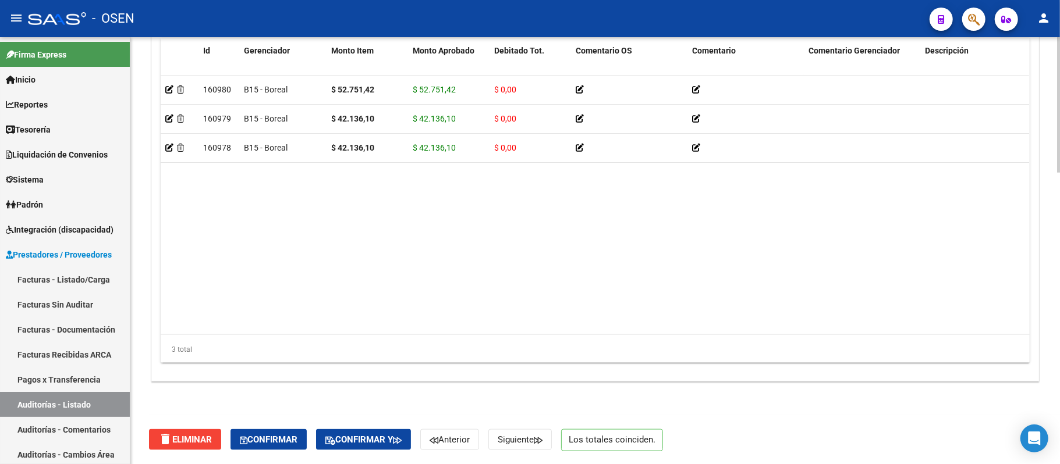
click at [266, 441] on span "Confirmar" at bounding box center [269, 440] width 58 height 10
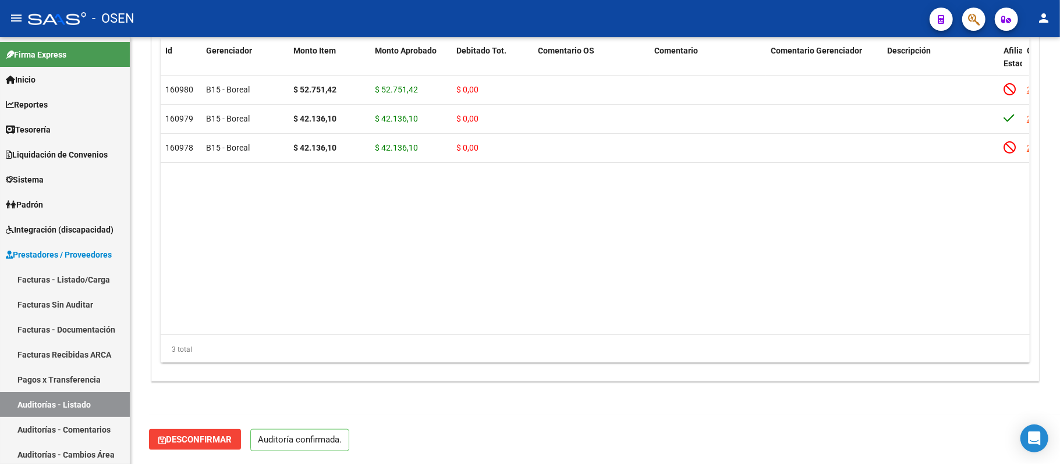
scroll to position [876, 0]
type input "202509"
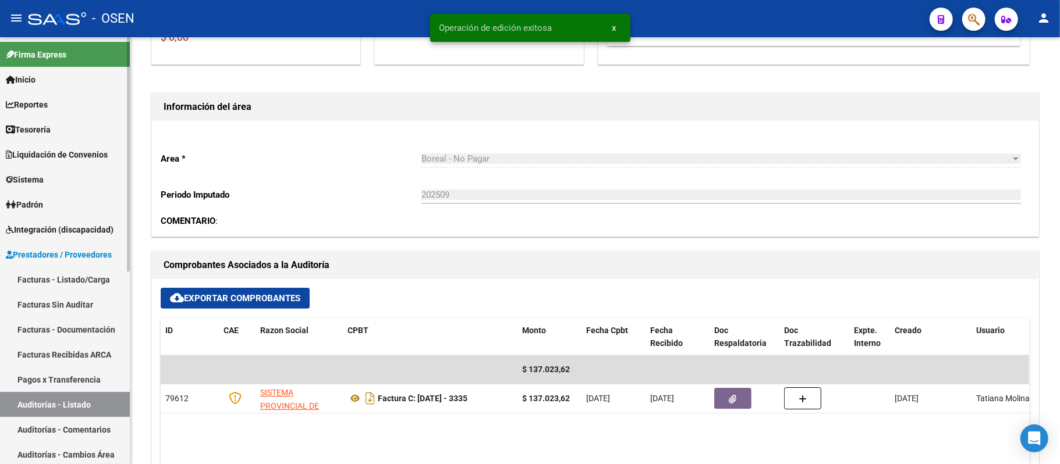
scroll to position [101, 0]
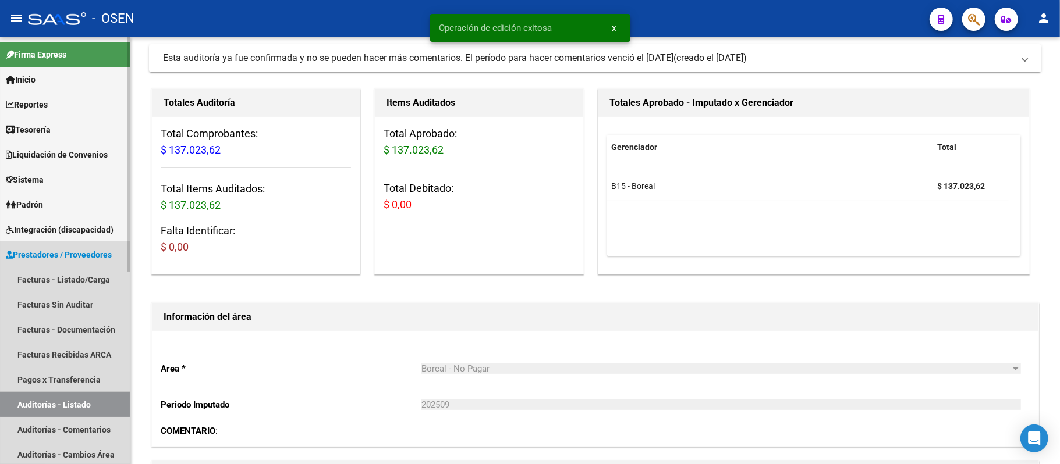
click at [80, 403] on link "Auditorías - Listado" at bounding box center [65, 404] width 130 height 25
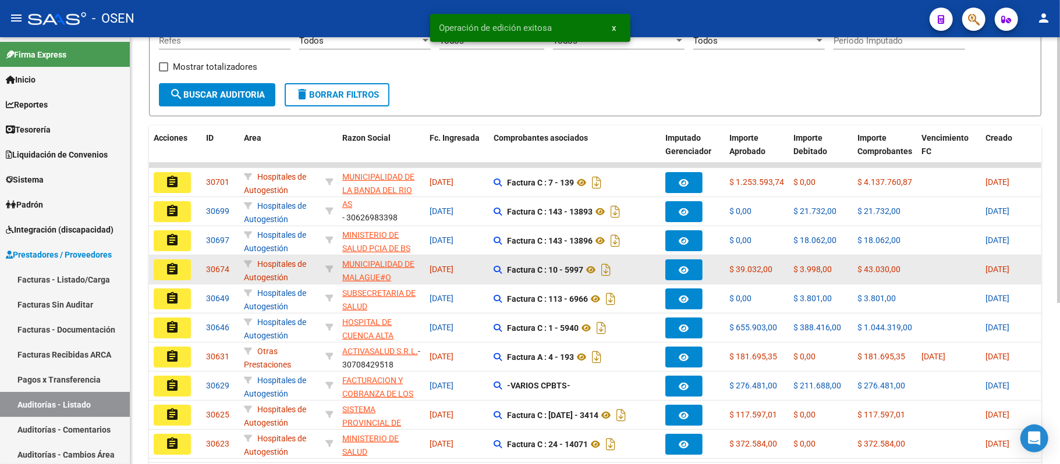
scroll to position [233, 0]
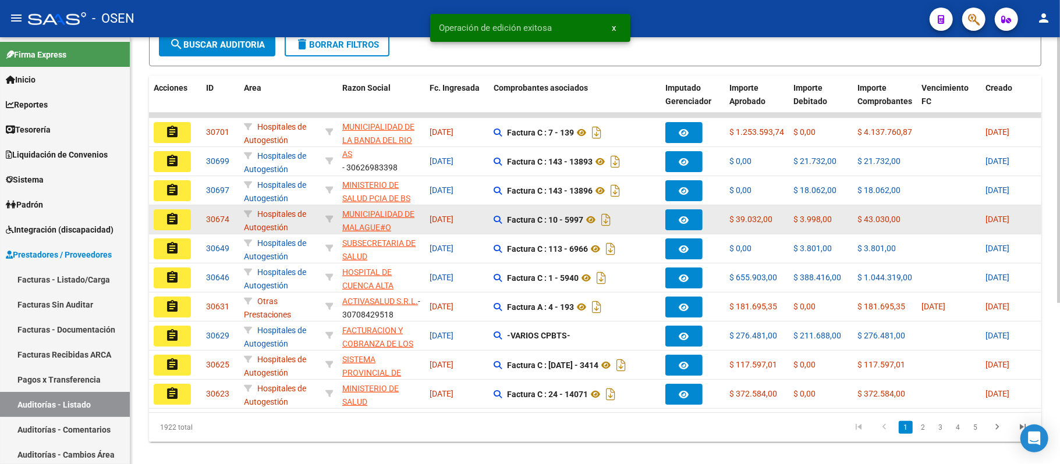
click at [173, 218] on mat-icon "assignment" at bounding box center [172, 219] width 14 height 14
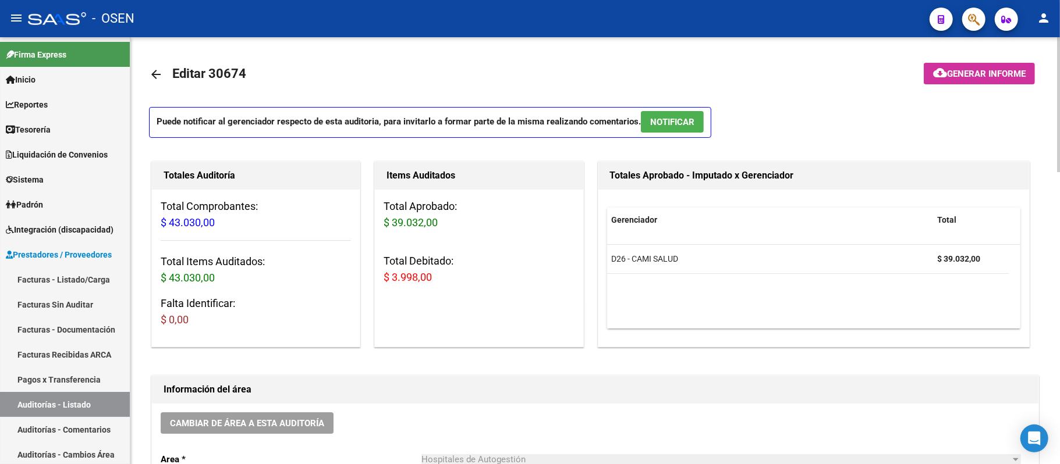
click at [684, 117] on span "NOTIFICAR" at bounding box center [672, 122] width 44 height 10
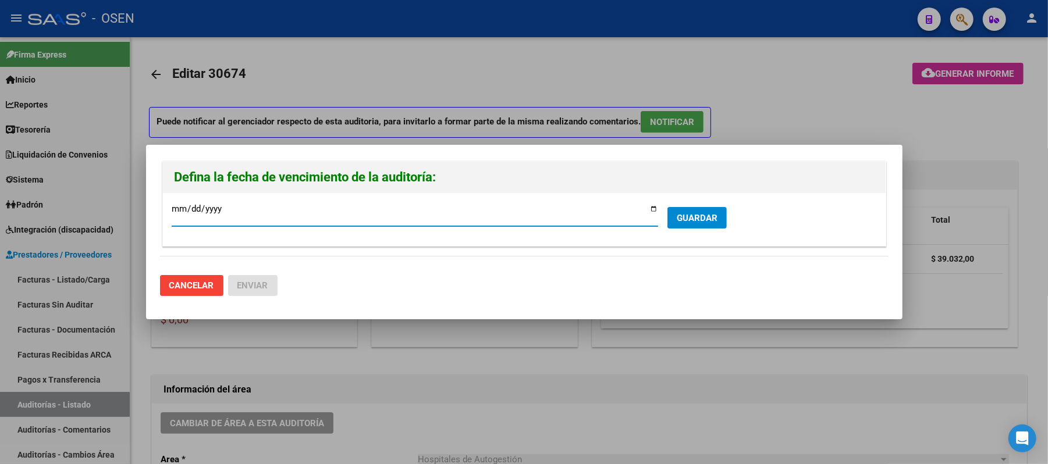
click at [703, 210] on button "GUARDAR" at bounding box center [697, 218] width 59 height 22
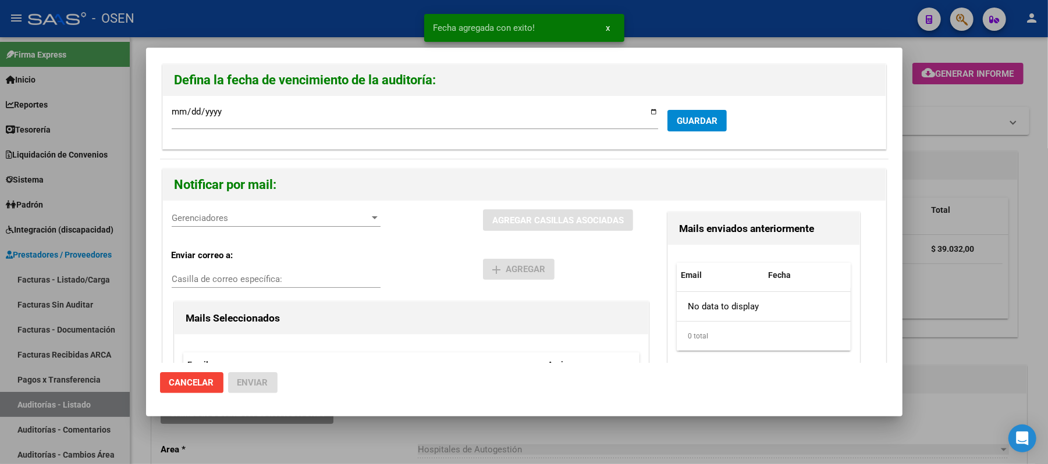
click at [303, 211] on div "Gerenciadores Gerenciadores" at bounding box center [276, 218] width 209 height 17
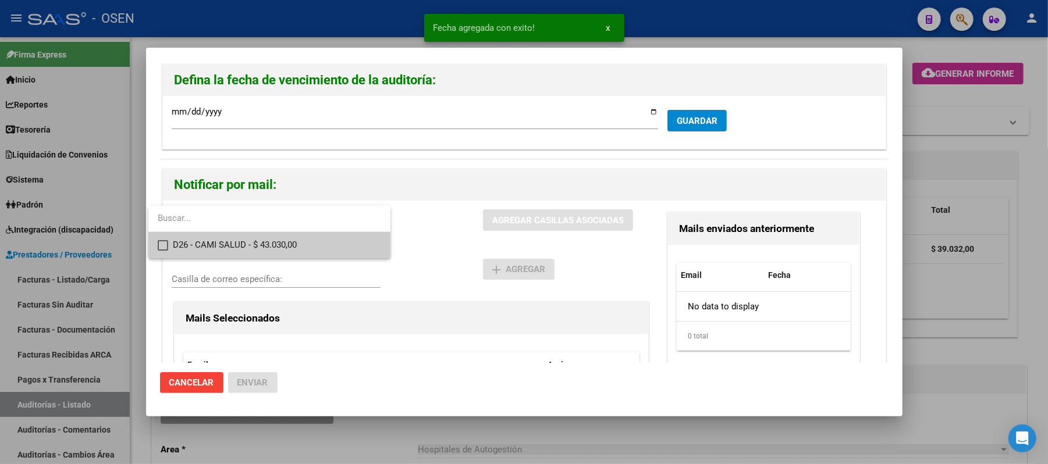
click at [332, 245] on span "D26 - CAMI SALUD - $ 43.030,00" at bounding box center [277, 245] width 208 height 26
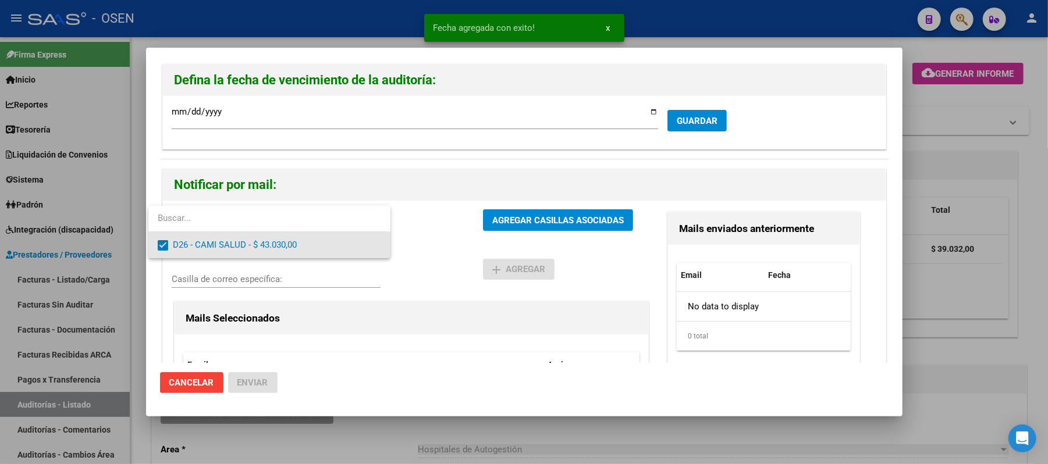
click at [490, 245] on div at bounding box center [524, 232] width 1048 height 464
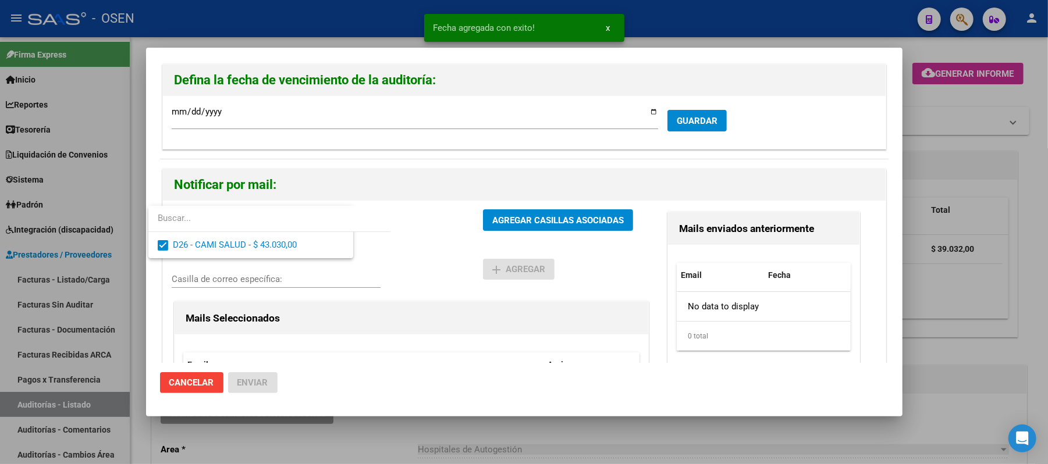
click at [545, 223] on span "AGREGAR CASILLAS ASOCIADAS" at bounding box center [558, 220] width 132 height 10
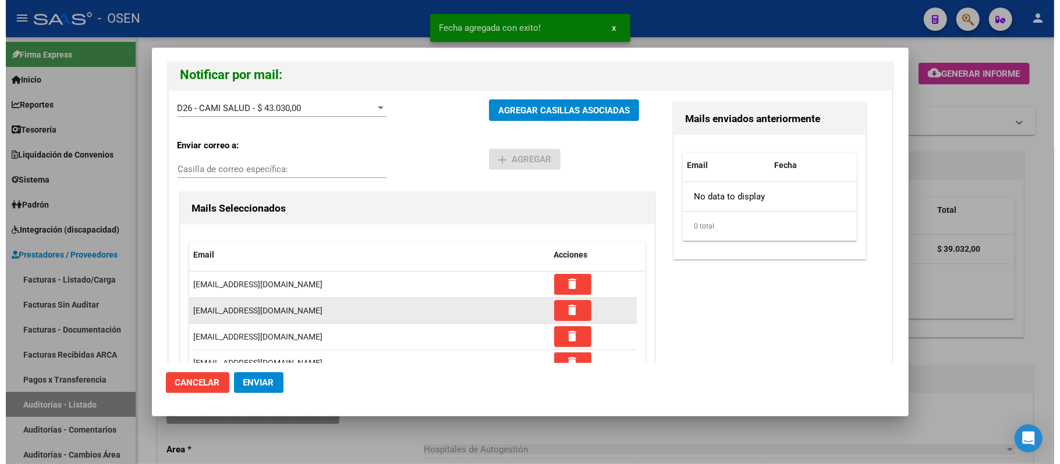
scroll to position [111, 0]
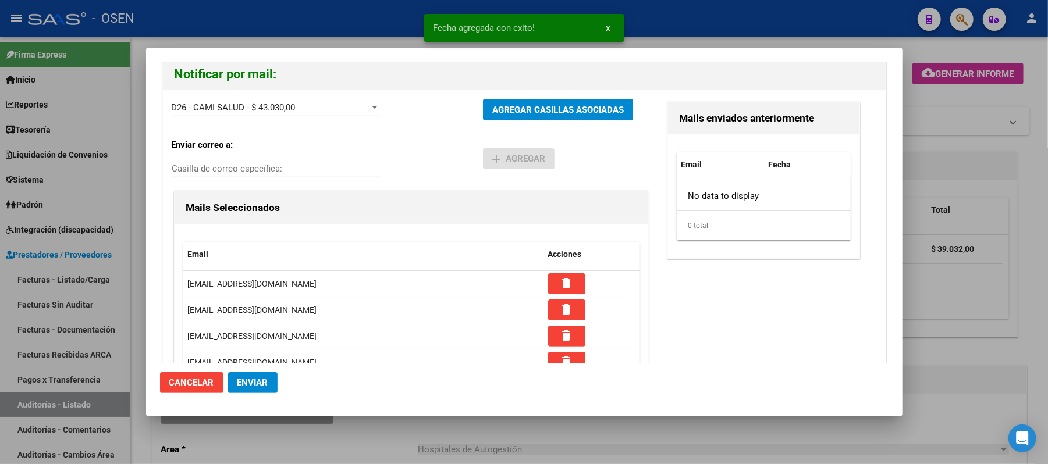
click at [270, 376] on button "Enviar" at bounding box center [252, 382] width 49 height 21
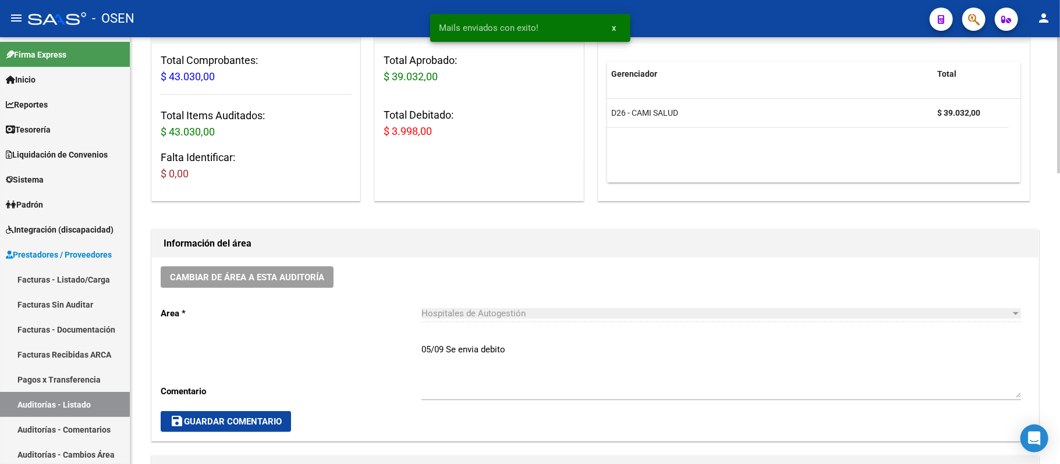
scroll to position [310, 0]
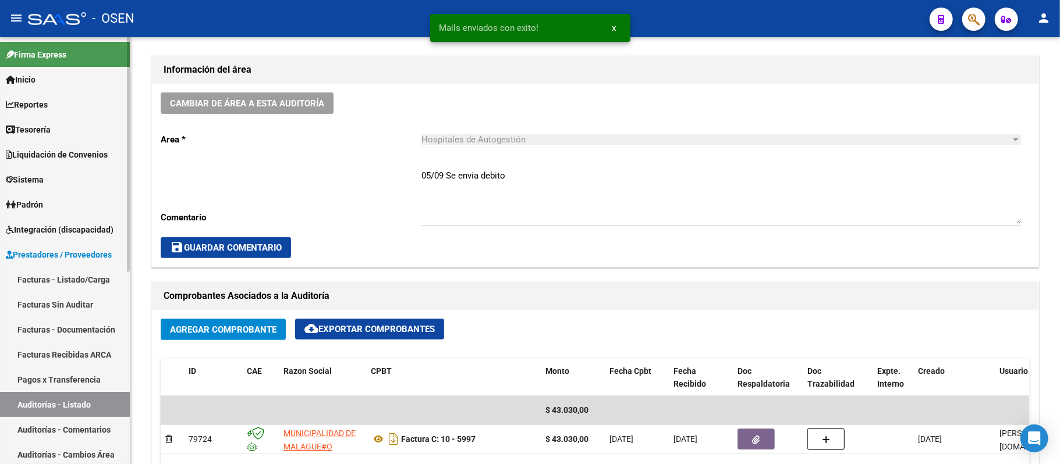
click at [81, 413] on link "Auditorías - Listado" at bounding box center [65, 404] width 130 height 25
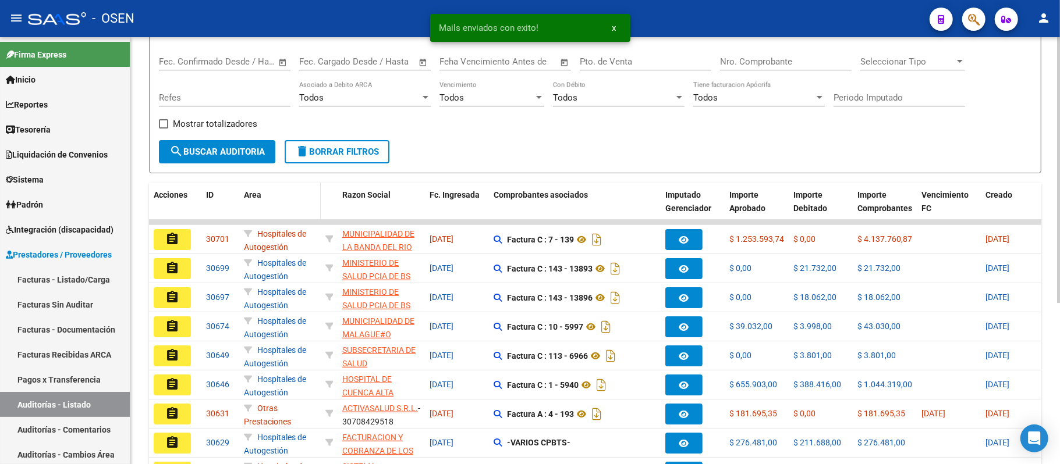
scroll to position [260, 0]
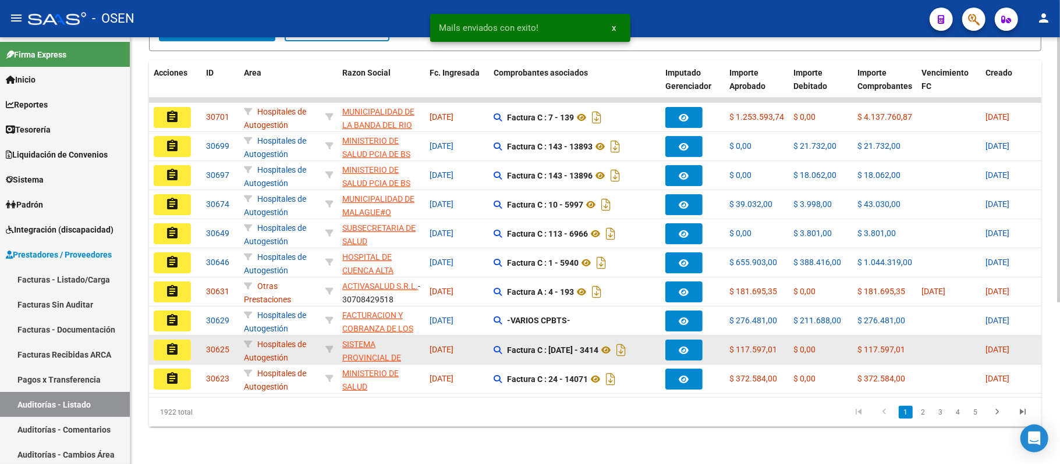
click at [173, 343] on mat-icon "assignment" at bounding box center [172, 350] width 14 height 14
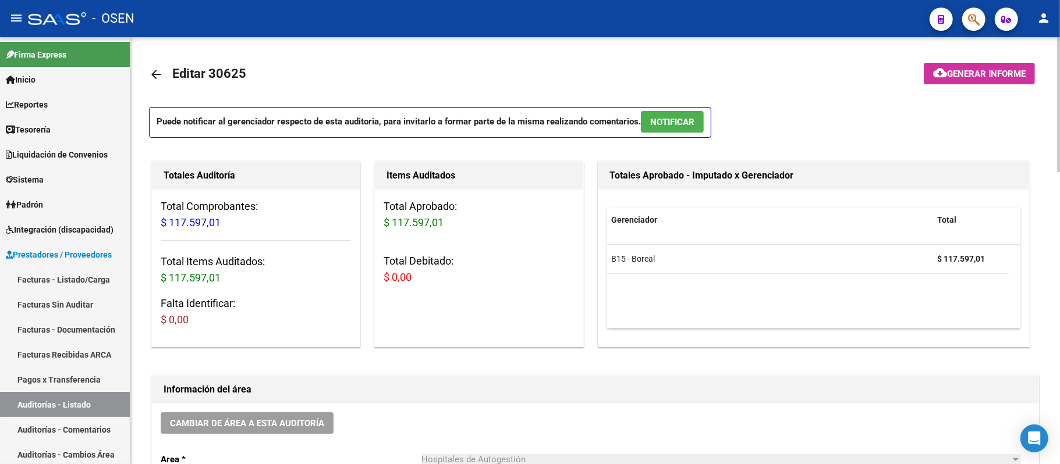
click at [694, 129] on button "NOTIFICAR" at bounding box center [672, 122] width 63 height 22
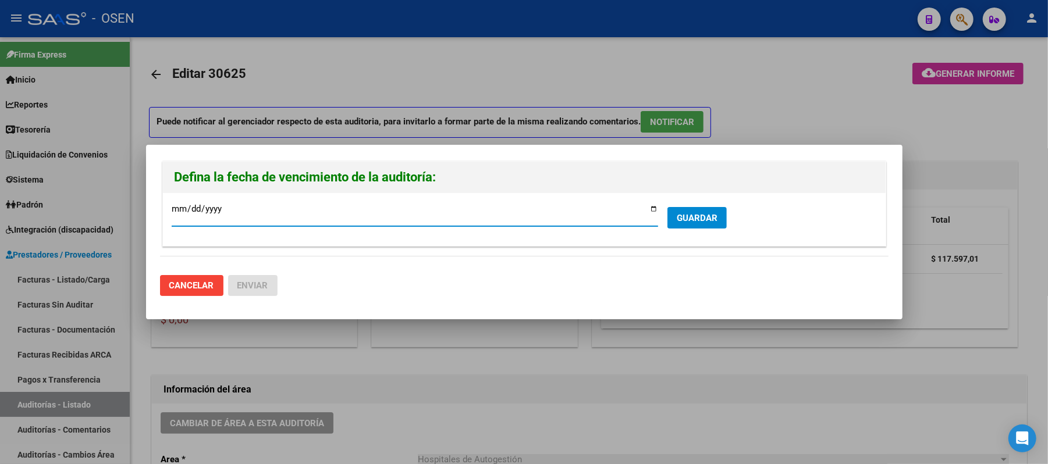
drag, startPoint x: 694, startPoint y: 222, endPoint x: 646, endPoint y: 222, distance: 48.3
click at [690, 222] on span "GUARDAR" at bounding box center [697, 218] width 41 height 10
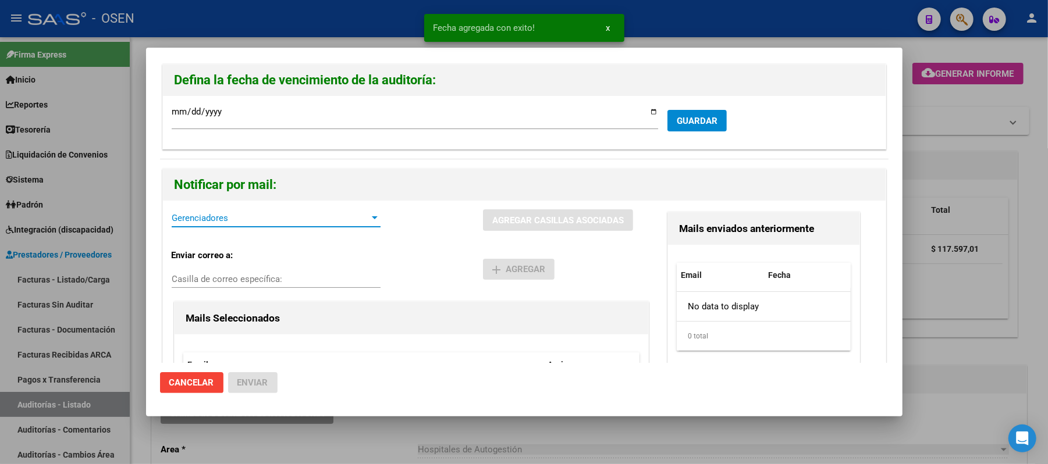
click at [216, 219] on span "Gerenciadores" at bounding box center [271, 218] width 198 height 10
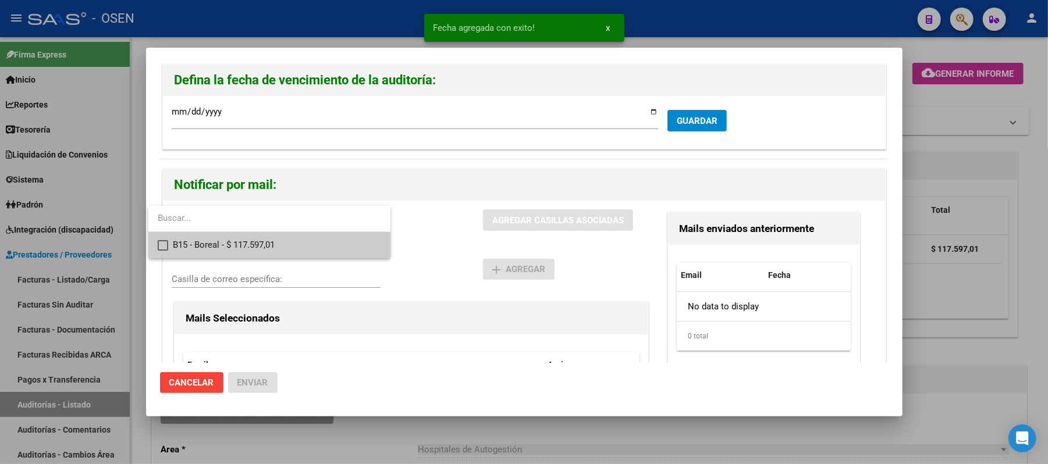
click at [310, 242] on span "B15 - Boreal - $ 117.597,01" at bounding box center [277, 245] width 208 height 26
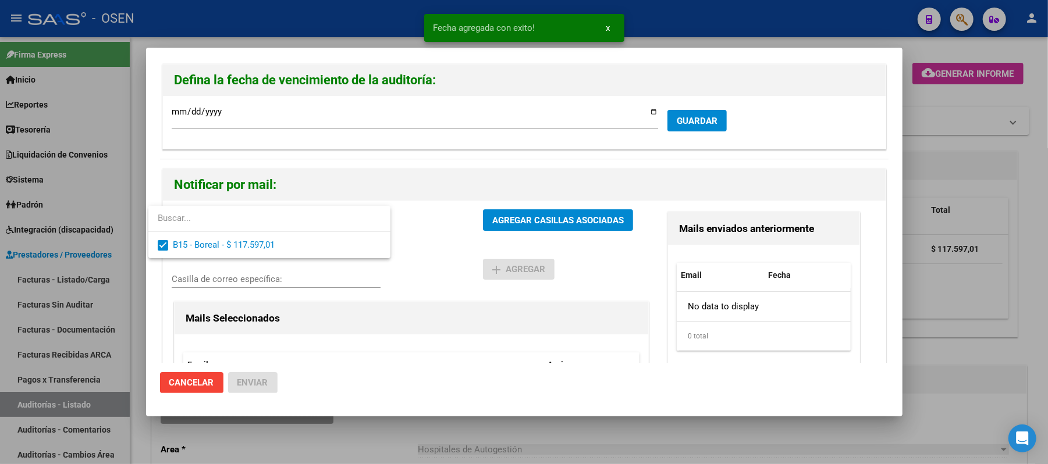
click at [424, 243] on div at bounding box center [524, 232] width 1048 height 464
click at [470, 217] on div "B15 - Boreal - $ 117.597,01 Gerenciadores" at bounding box center [328, 225] width 312 height 31
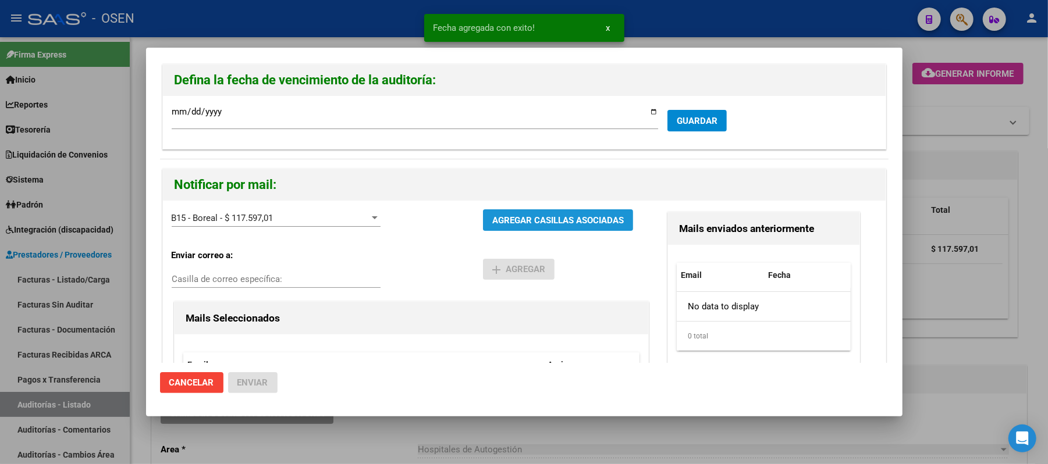
click at [487, 217] on button "AGREGAR CASILLAS ASOCIADAS" at bounding box center [558, 221] width 150 height 22
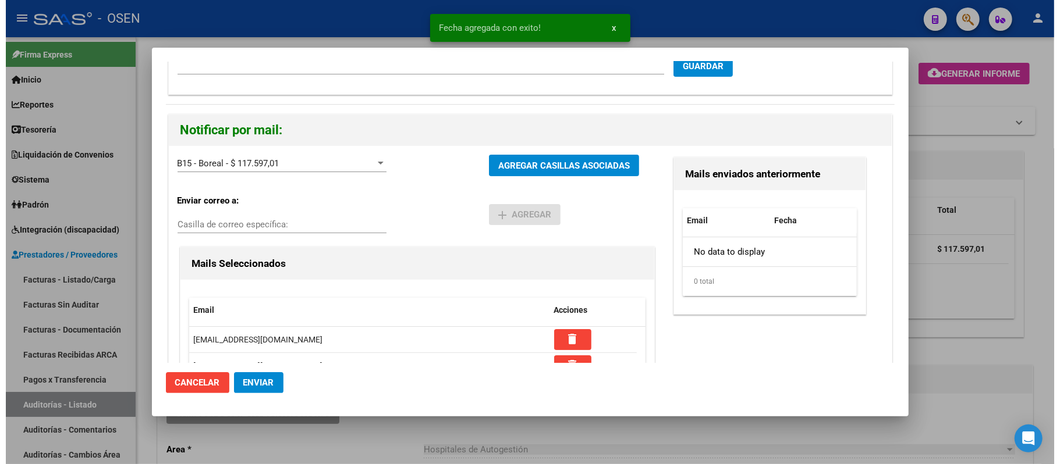
scroll to position [111, 0]
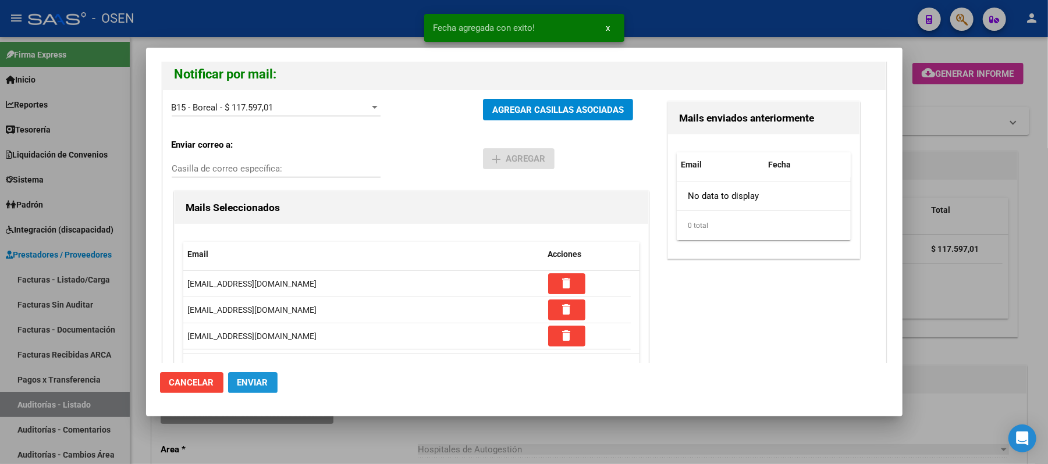
click at [247, 382] on span "Enviar" at bounding box center [252, 383] width 31 height 10
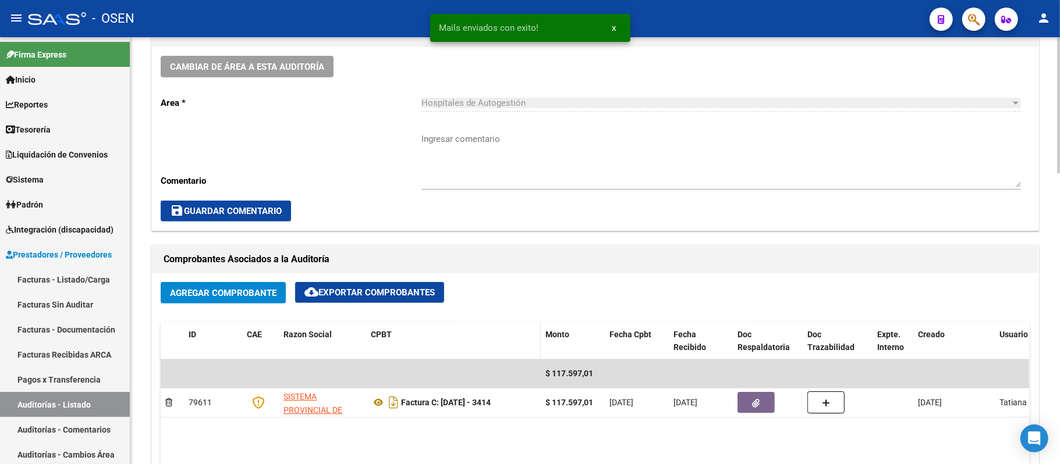
scroll to position [310, 0]
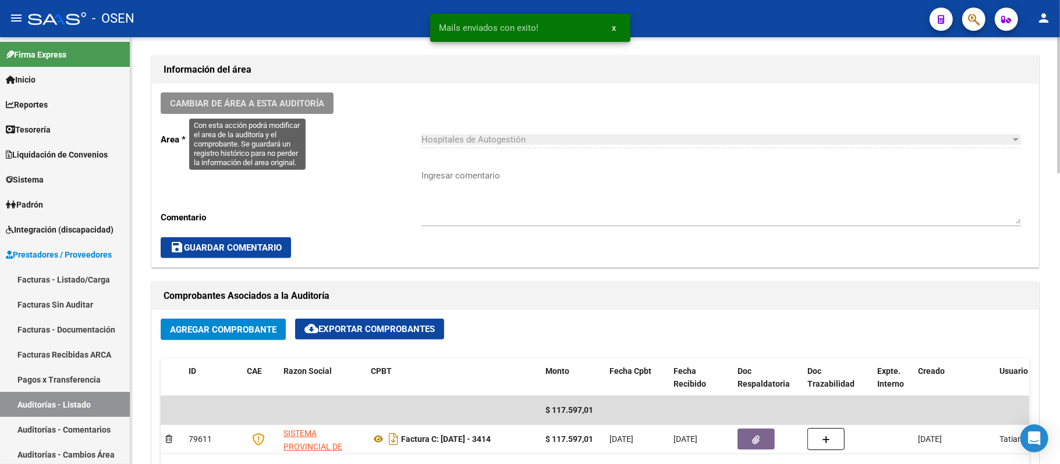
click at [301, 112] on button "Cambiar de área a esta auditoría" at bounding box center [247, 104] width 173 height 22
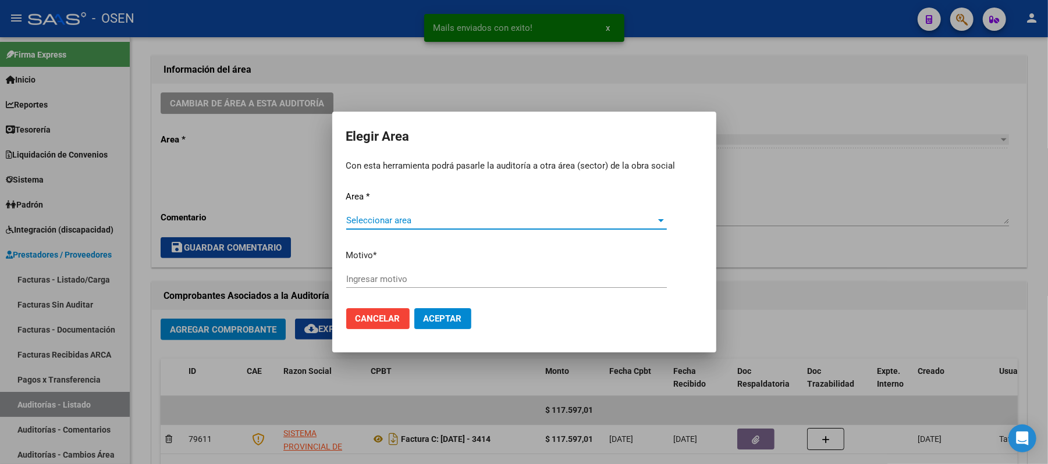
click at [530, 219] on span "Seleccionar area" at bounding box center [501, 220] width 310 height 10
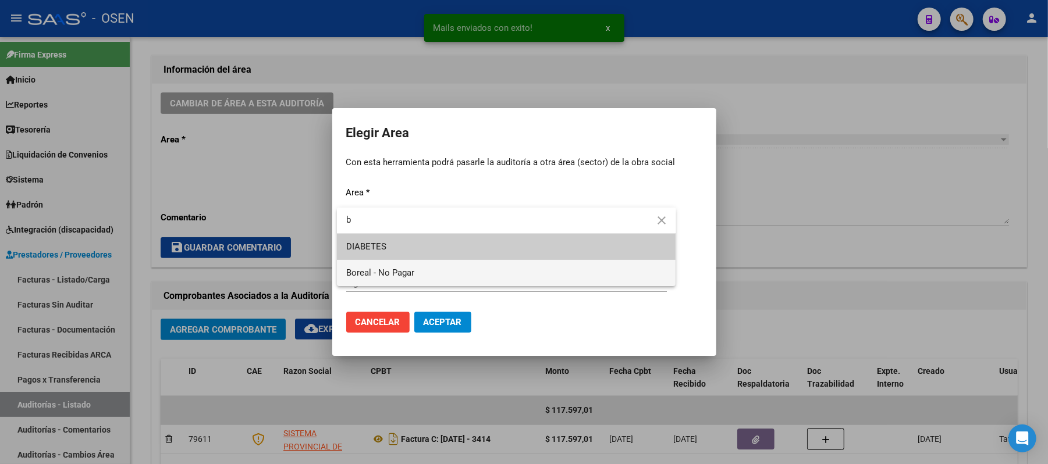
type input "b"
click at [434, 276] on span "Boreal - No Pagar" at bounding box center [506, 273] width 321 height 26
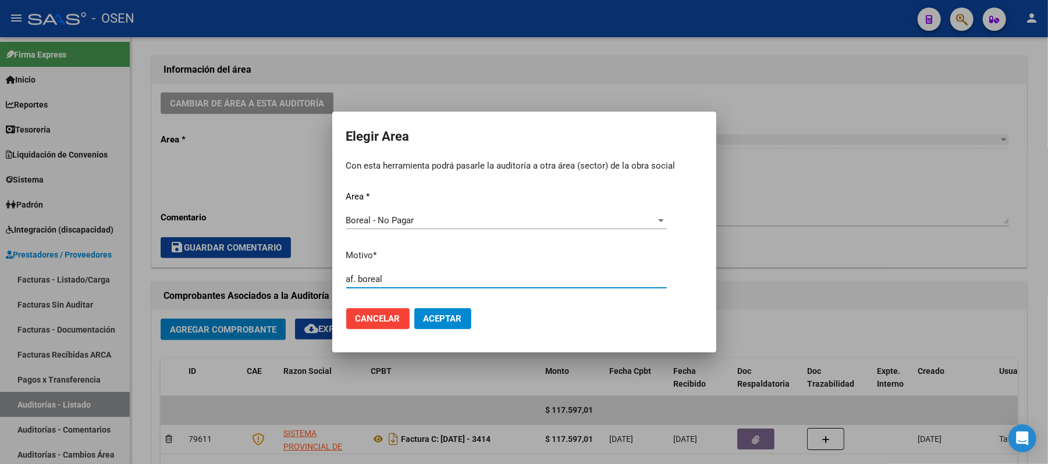
type input "af. boreal"
click at [462, 310] on button "Aceptar" at bounding box center [442, 318] width 57 height 21
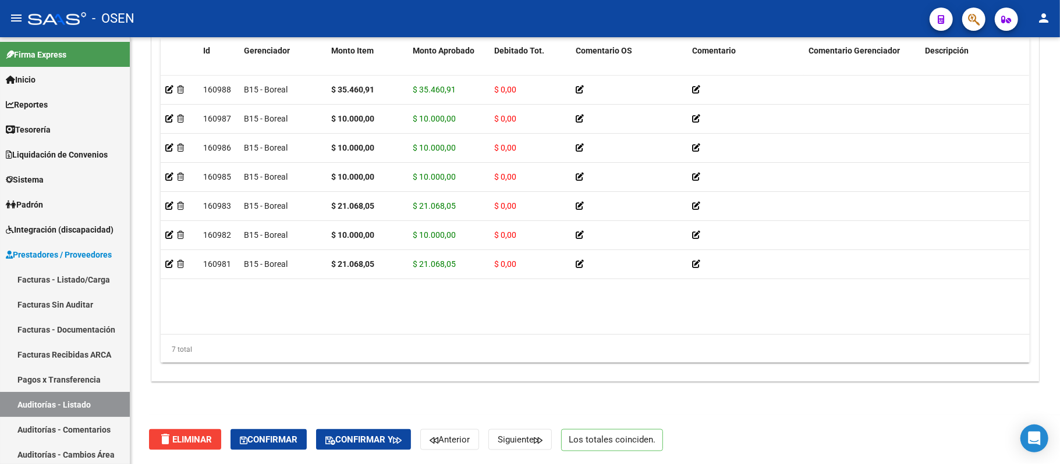
click at [253, 441] on span "Confirmar" at bounding box center [269, 440] width 58 height 10
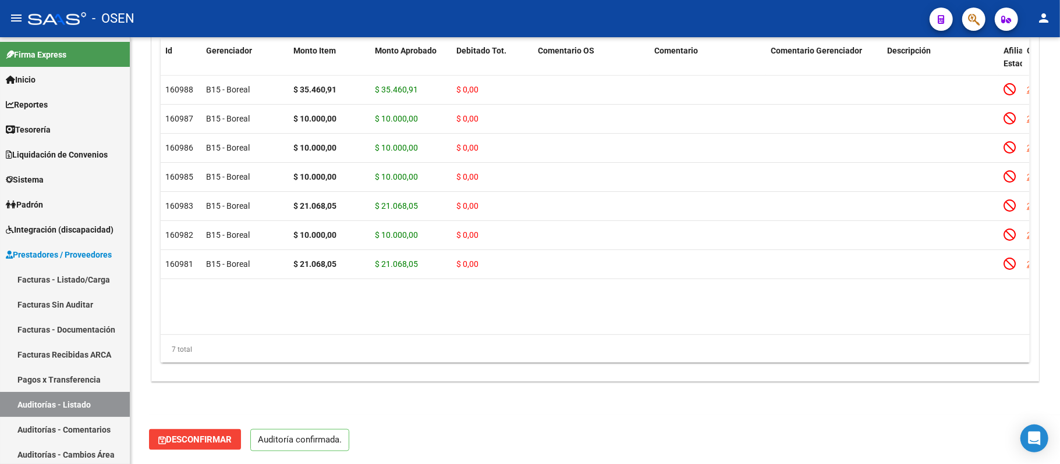
scroll to position [876, 0]
type input "202509"
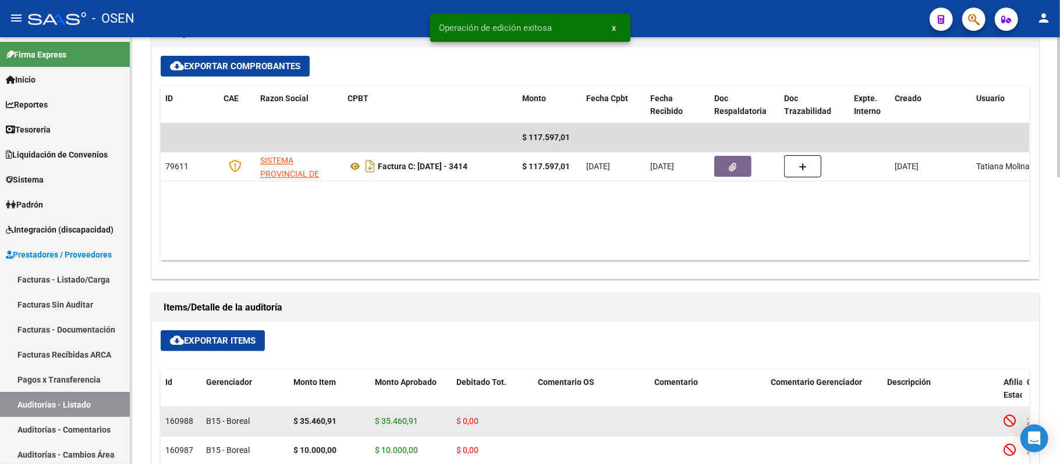
scroll to position [310, 0]
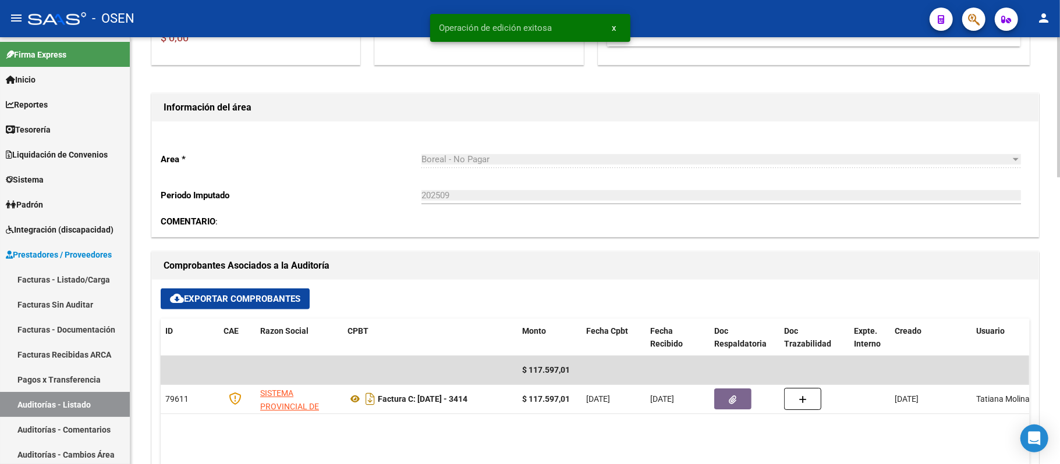
click at [117, 399] on link "Auditorías - Listado" at bounding box center [65, 404] width 130 height 25
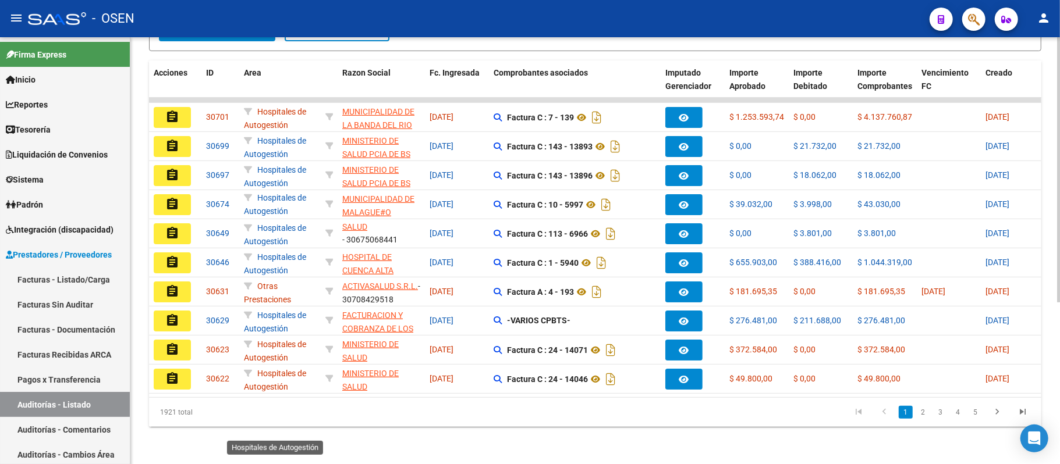
scroll to position [260, 0]
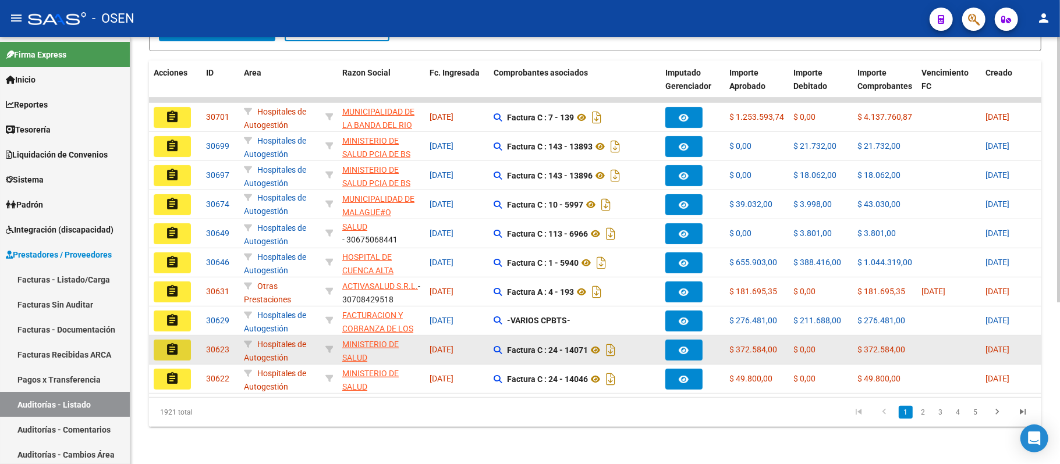
click at [176, 347] on button "assignment" at bounding box center [172, 350] width 37 height 21
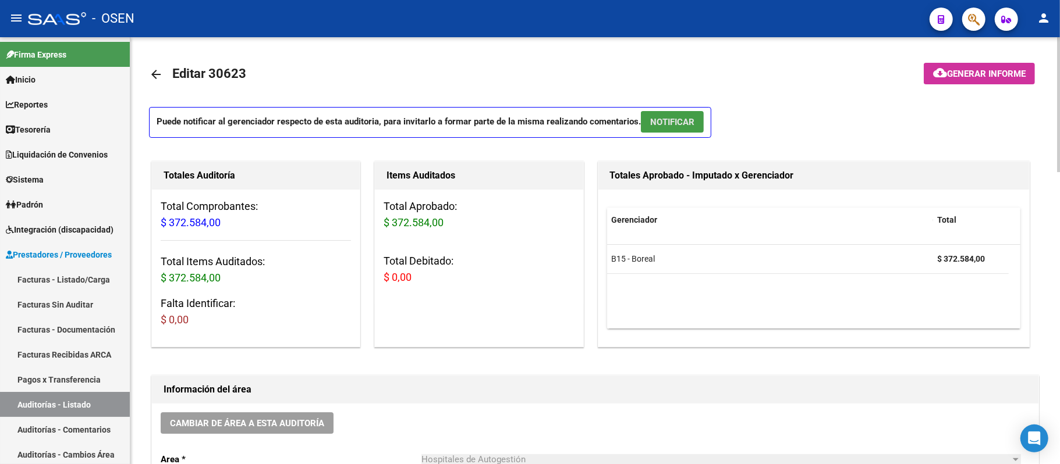
click at [670, 114] on button "NOTIFICAR" at bounding box center [672, 122] width 63 height 22
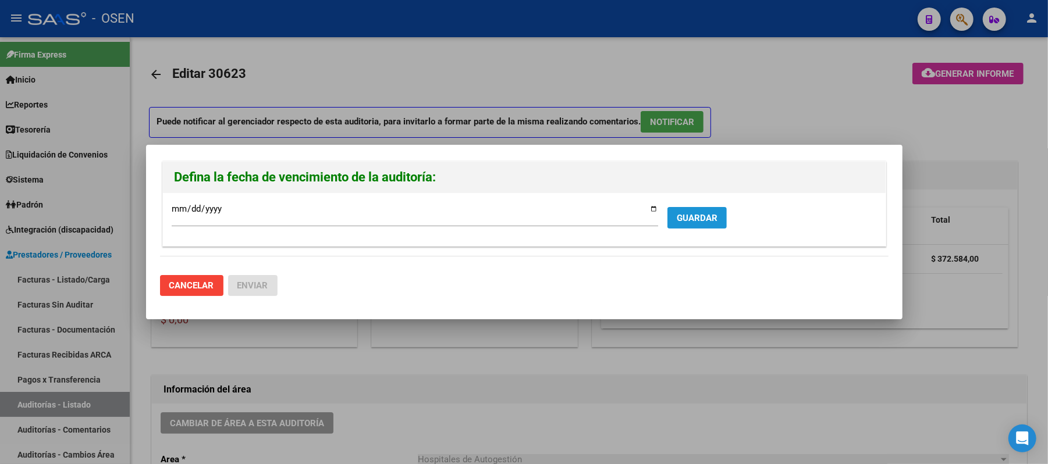
click at [699, 213] on span "GUARDAR" at bounding box center [697, 218] width 41 height 10
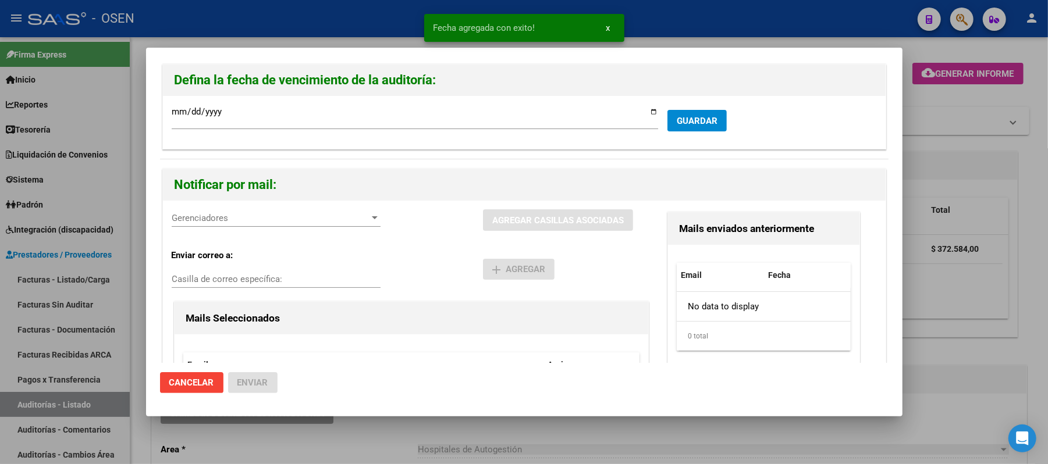
click at [219, 220] on span "Gerenciadores" at bounding box center [271, 218] width 198 height 10
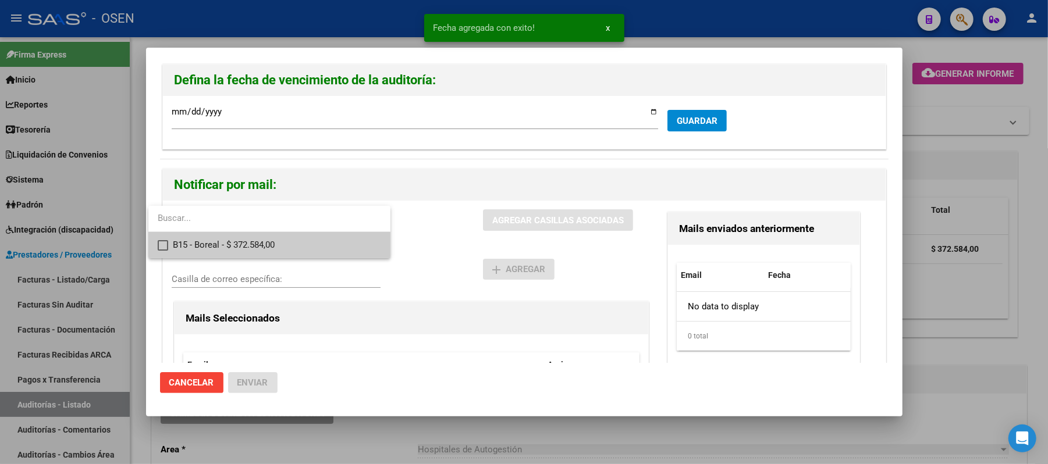
click at [235, 246] on span "B15 - Boreal - $ 372.584,00" at bounding box center [277, 245] width 208 height 26
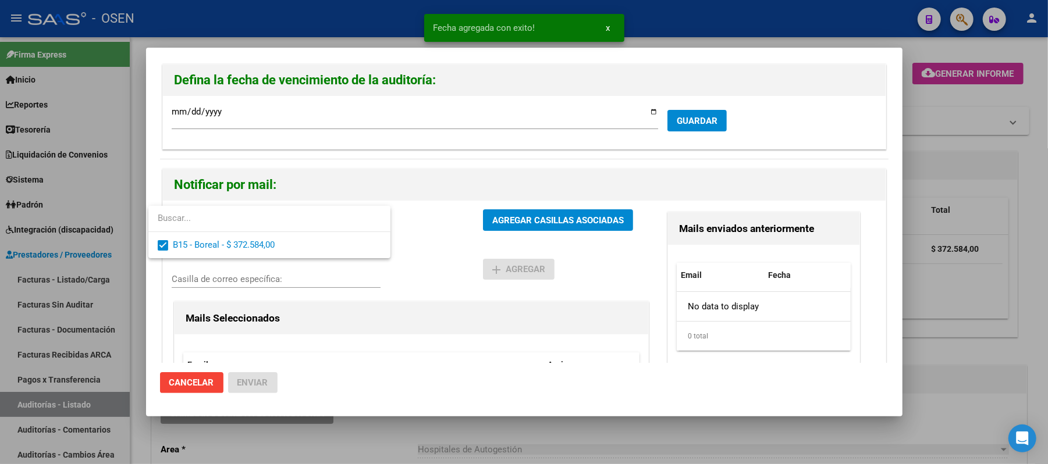
click at [507, 233] on div at bounding box center [524, 232] width 1048 height 464
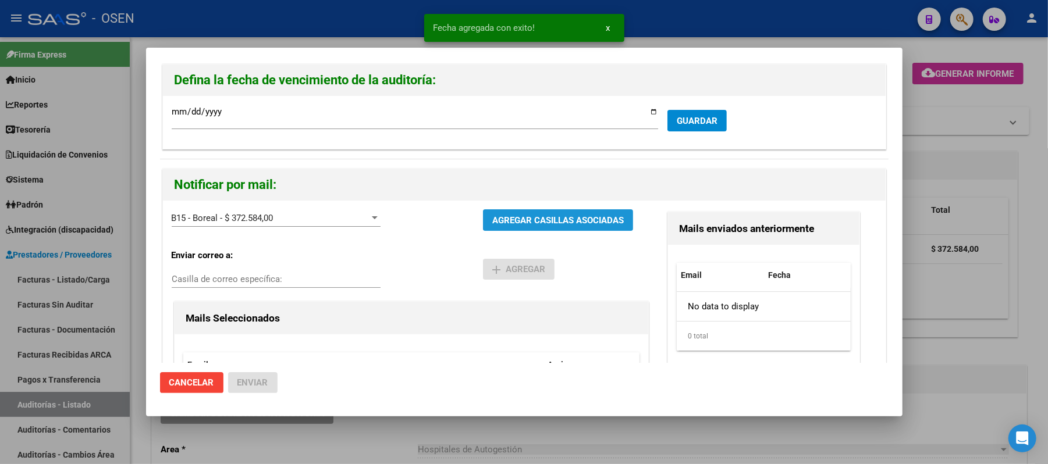
click at [531, 214] on button "AGREGAR CASILLAS ASOCIADAS" at bounding box center [558, 221] width 150 height 22
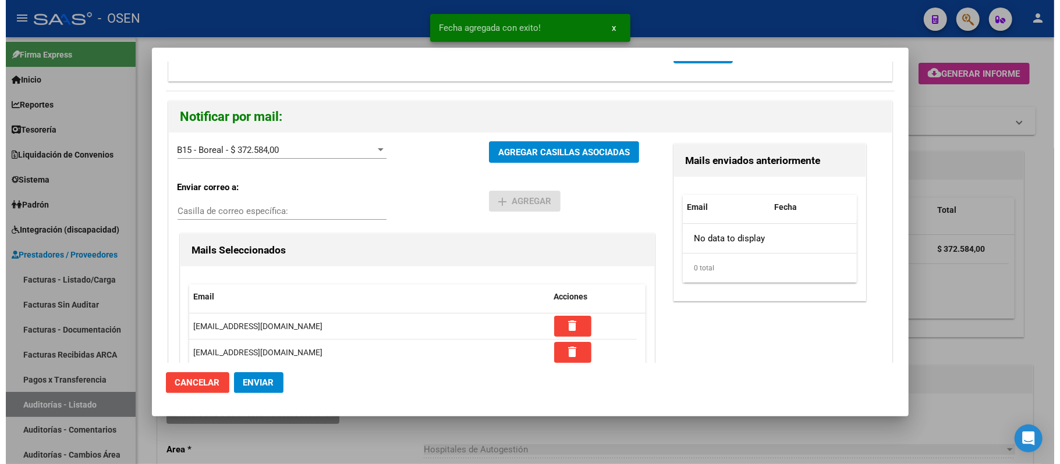
scroll to position [164, 0]
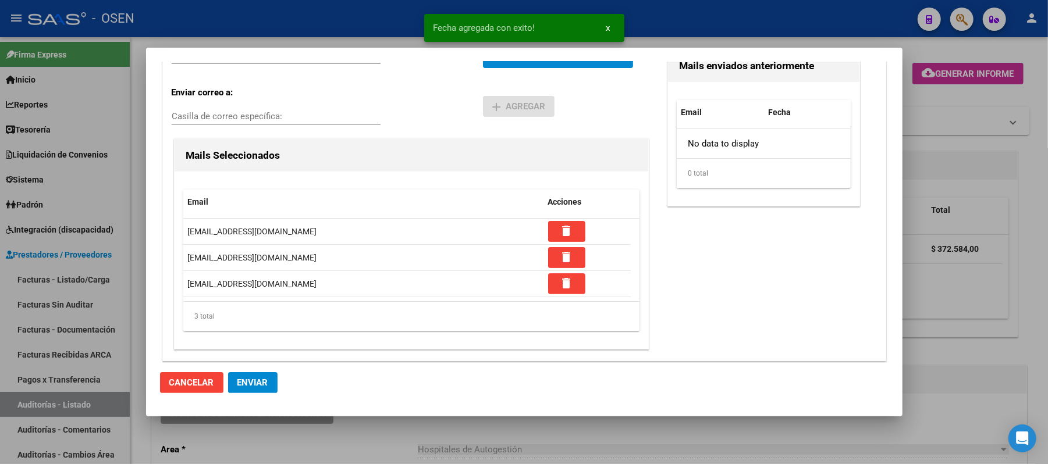
drag, startPoint x: 254, startPoint y: 374, endPoint x: 496, endPoint y: 74, distance: 384.8
click at [255, 374] on button "Enviar" at bounding box center [252, 382] width 49 height 21
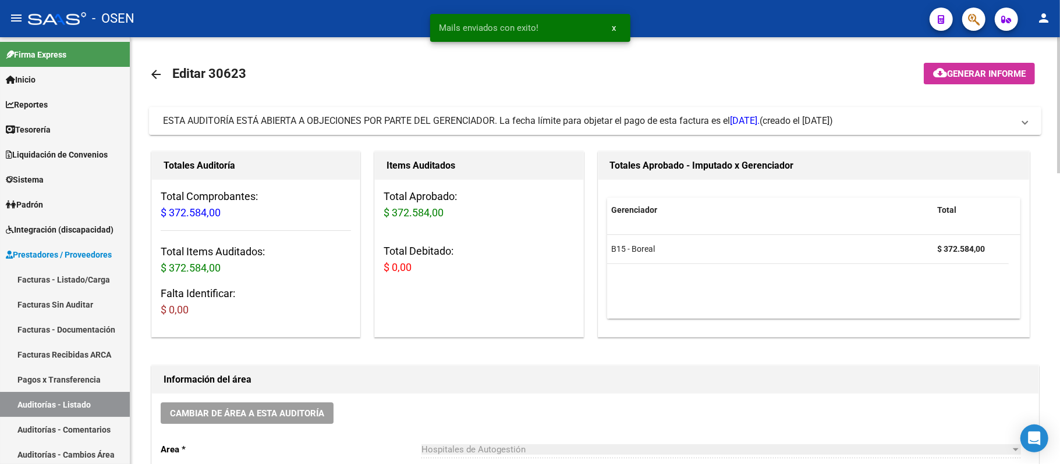
click at [569, 131] on mat-expansion-panel-header "ESTA AUDITORÍA ESTÁ ABIERTA A OBJECIONES POR PARTE DEL GERENCIADOR. La fecha lí…" at bounding box center [595, 121] width 892 height 28
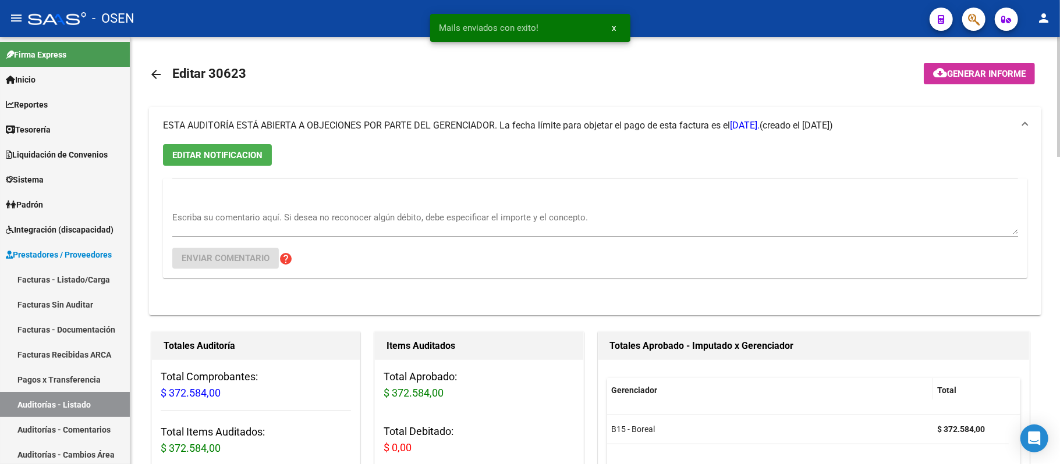
click at [548, 108] on mat-expansion-panel-header "ESTA AUDITORÍA ESTÁ ABIERTA A OBJECIONES POR PARTE DEL GERENCIADOR. La fecha lí…" at bounding box center [595, 125] width 892 height 37
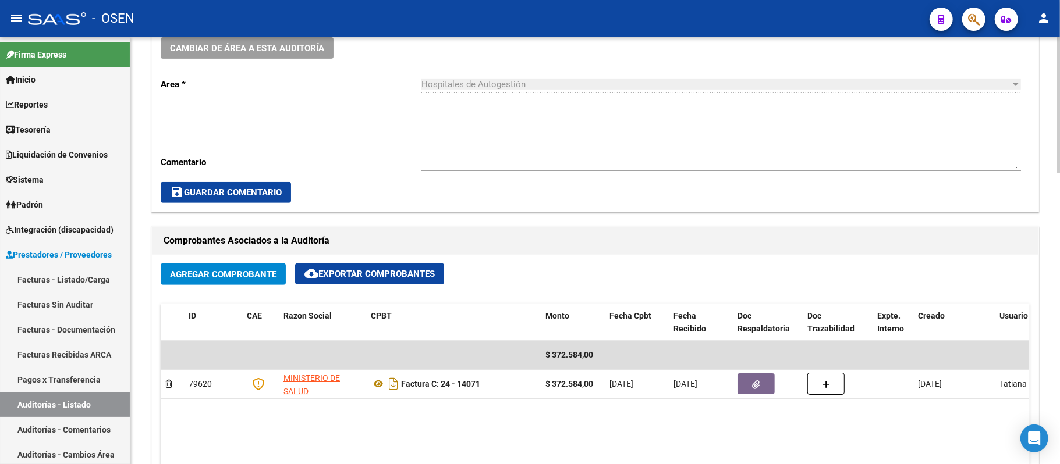
scroll to position [388, 0]
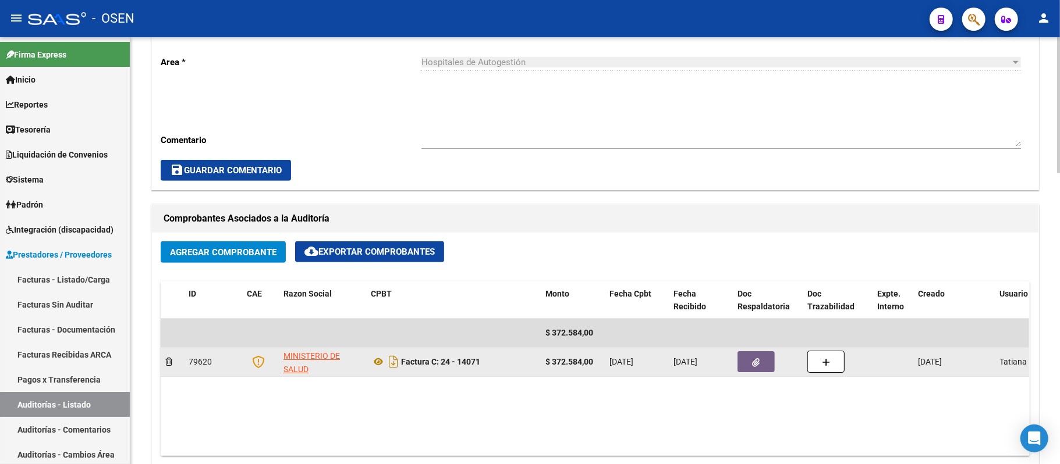
click at [750, 362] on button "button" at bounding box center [755, 362] width 37 height 21
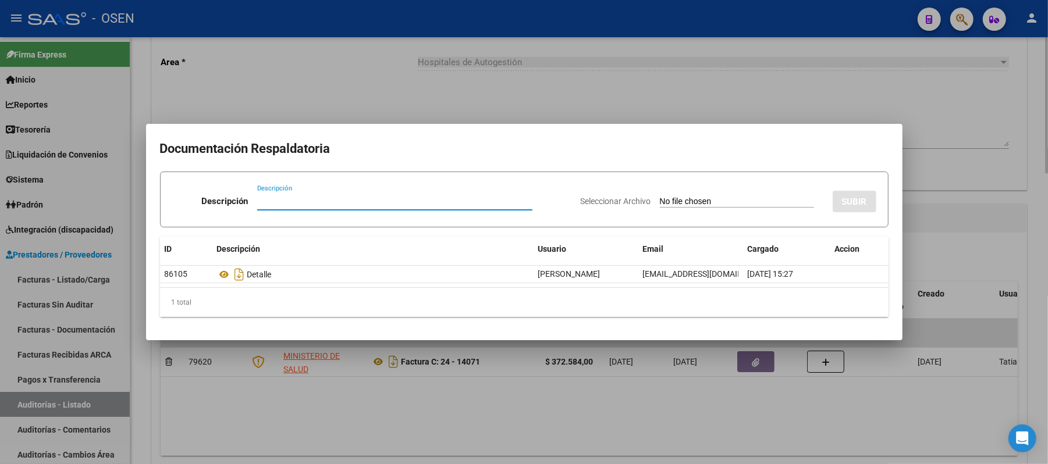
click at [378, 109] on div at bounding box center [524, 232] width 1048 height 464
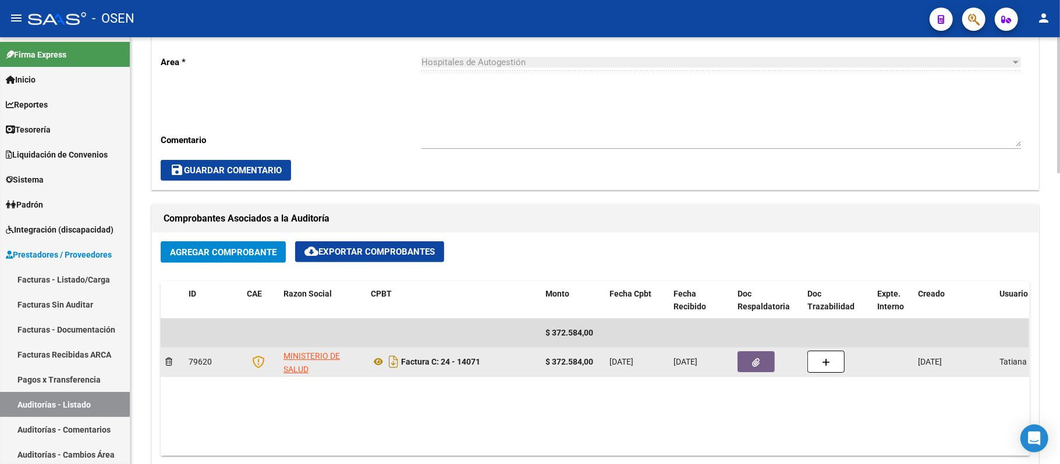
click at [757, 364] on icon "button" at bounding box center [757, 363] width 8 height 9
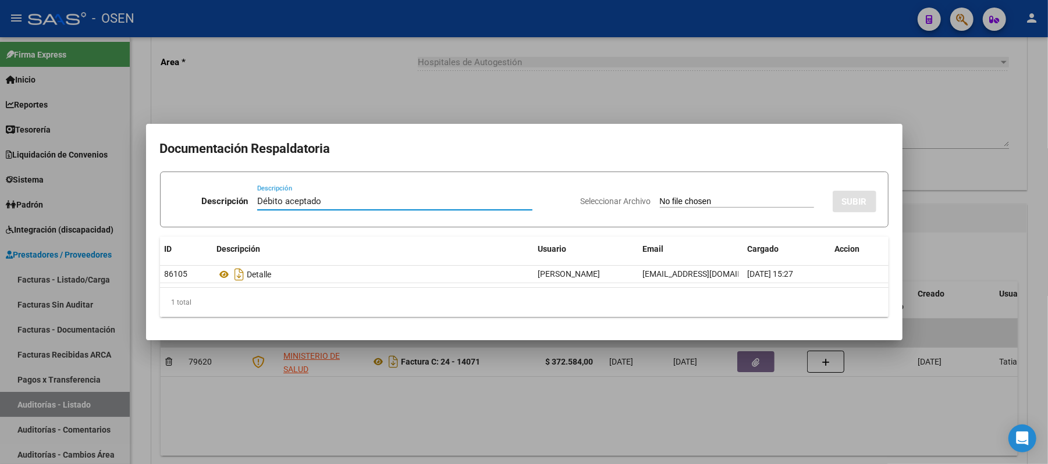
type input "Débito aceptado"
click at [676, 198] on input "Seleccionar Archivo" at bounding box center [737, 202] width 154 height 11
type input "C:\fakepath\débito aceptado.png"
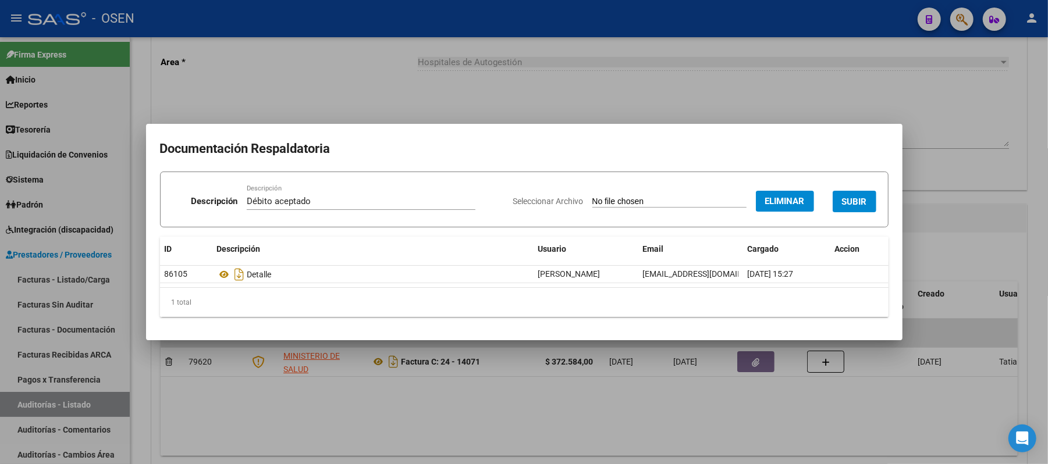
click at [850, 205] on span "SUBIR" at bounding box center [854, 202] width 25 height 10
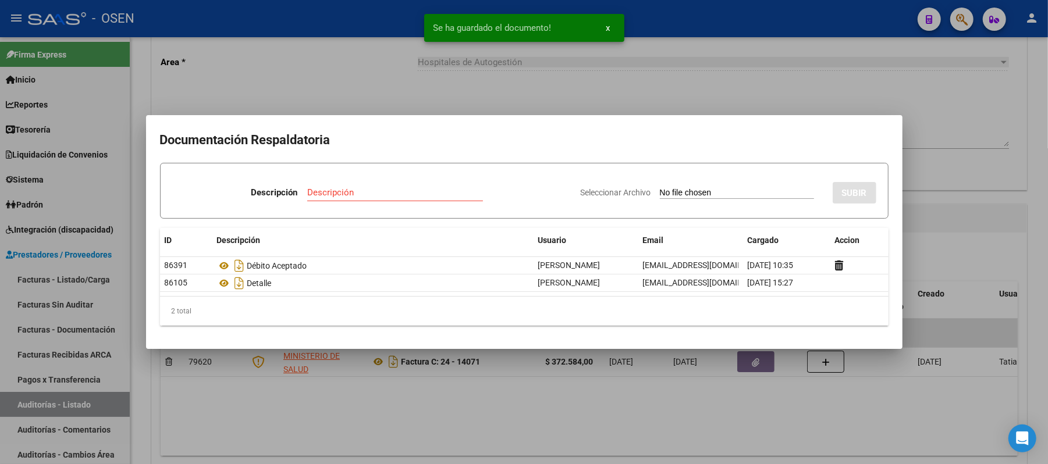
click at [1016, 212] on div at bounding box center [524, 232] width 1048 height 464
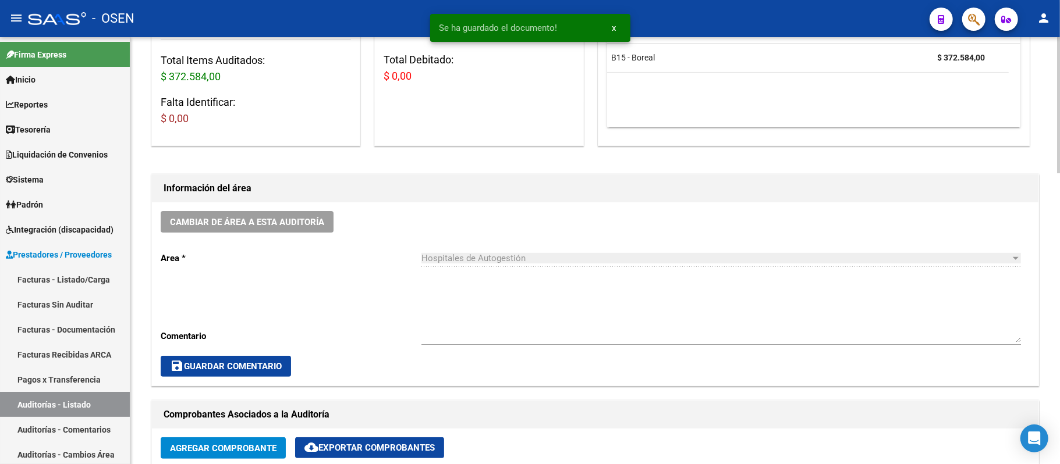
scroll to position [155, 0]
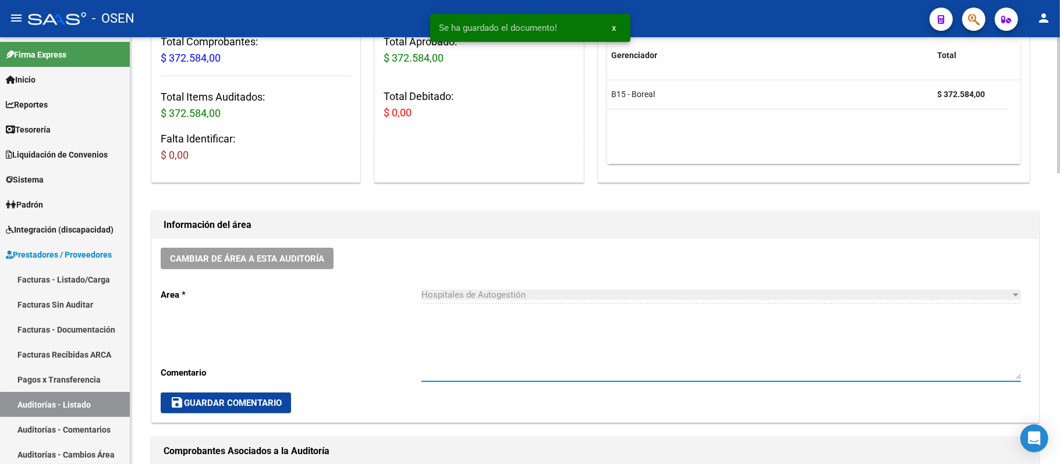
click at [496, 329] on textarea "Ingresar comentario" at bounding box center [720, 352] width 599 height 55
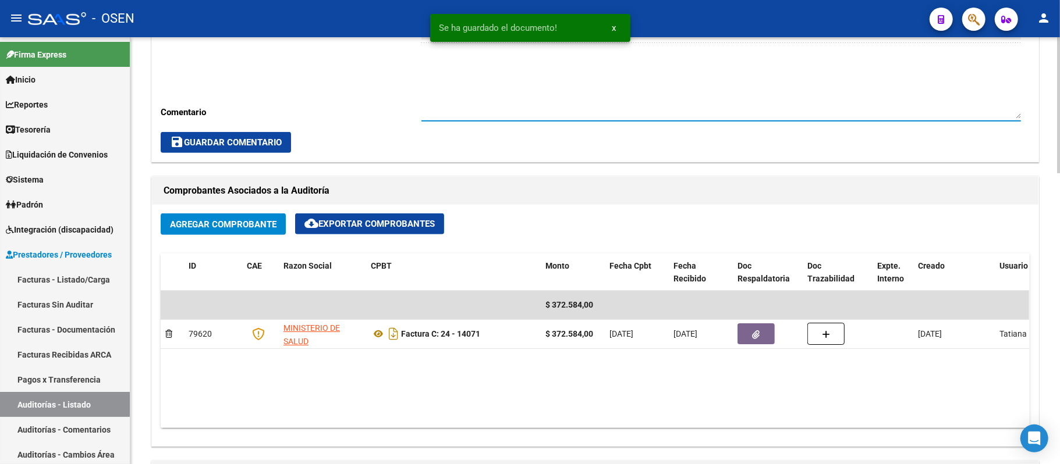
scroll to position [620, 0]
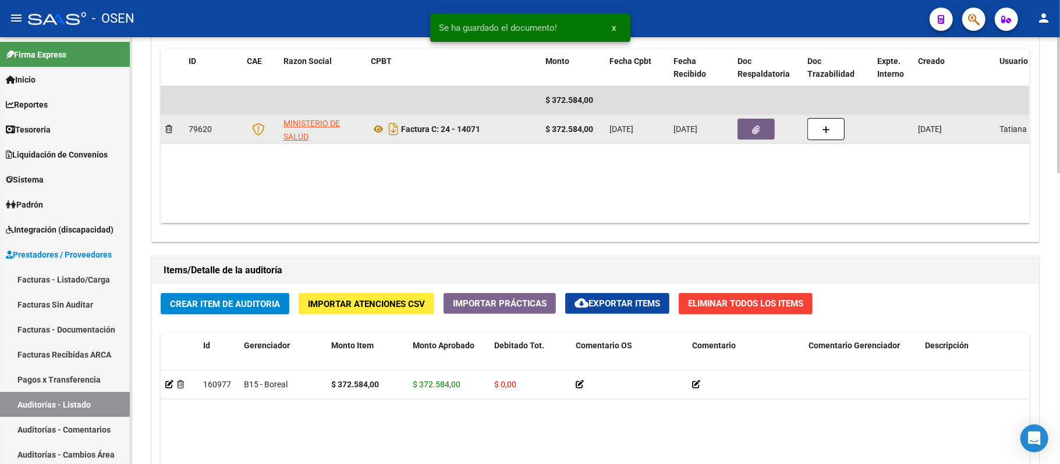
click at [748, 140] on button "button" at bounding box center [755, 129] width 37 height 21
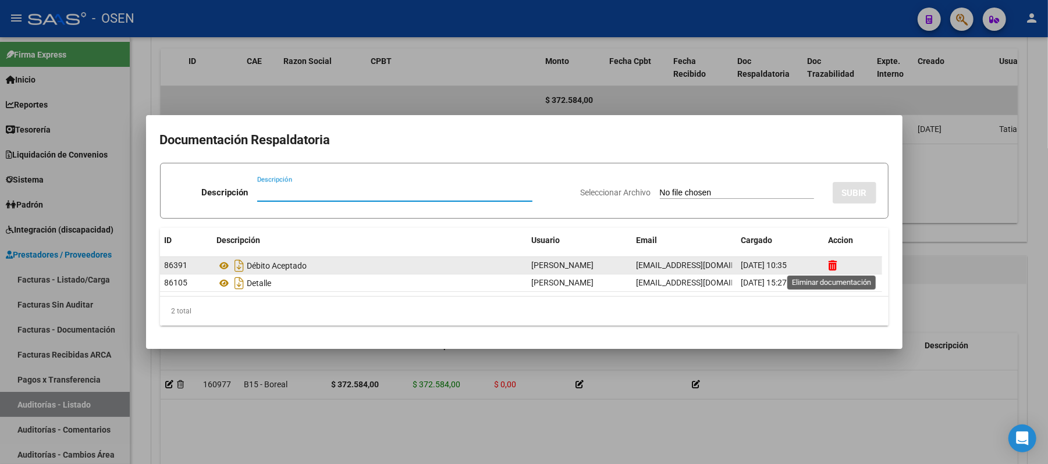
click at [832, 264] on icon at bounding box center [833, 265] width 9 height 11
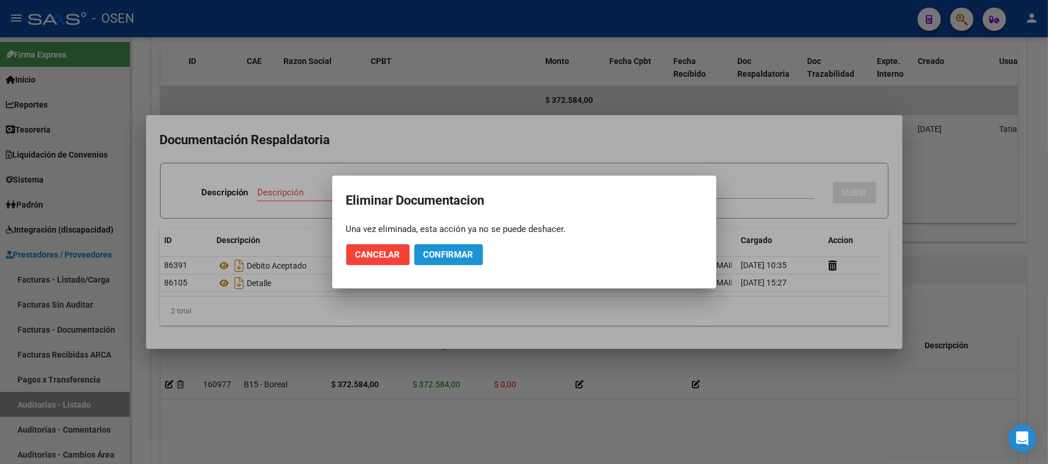
click at [441, 252] on span "Confirmar" at bounding box center [449, 255] width 50 height 10
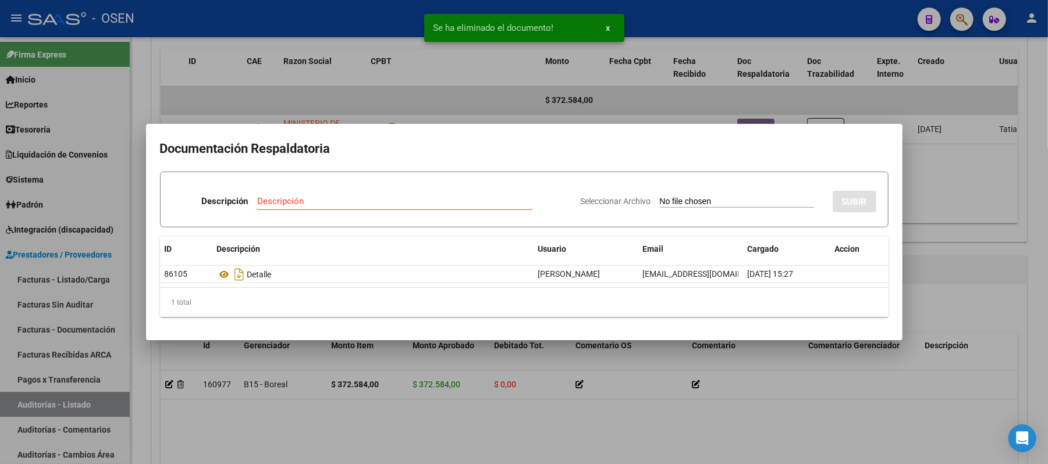
click at [959, 257] on div at bounding box center [524, 232] width 1048 height 464
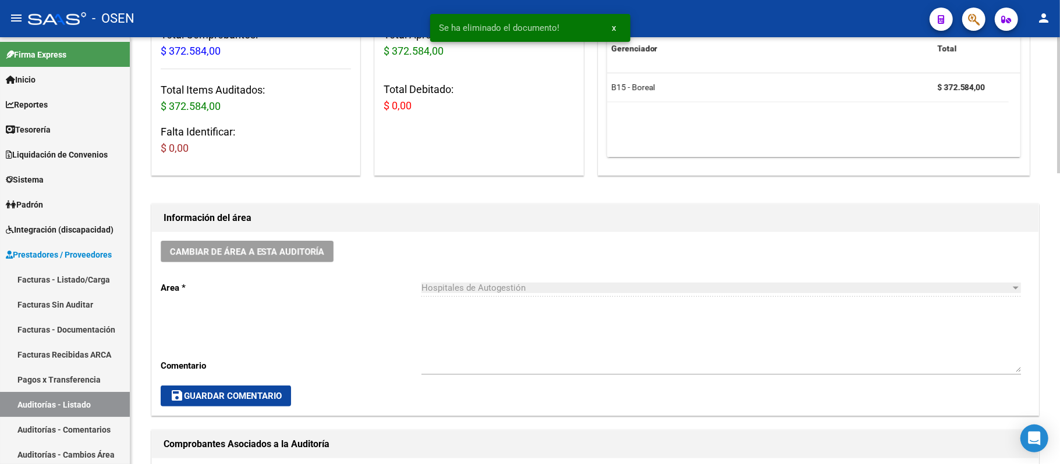
scroll to position [0, 0]
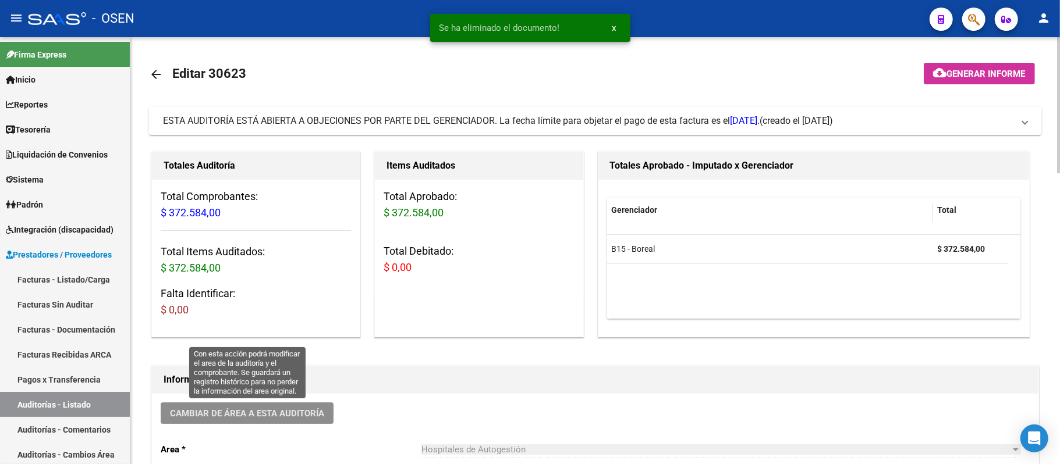
click at [238, 420] on button "Cambiar de área a esta auditoría" at bounding box center [247, 414] width 173 height 22
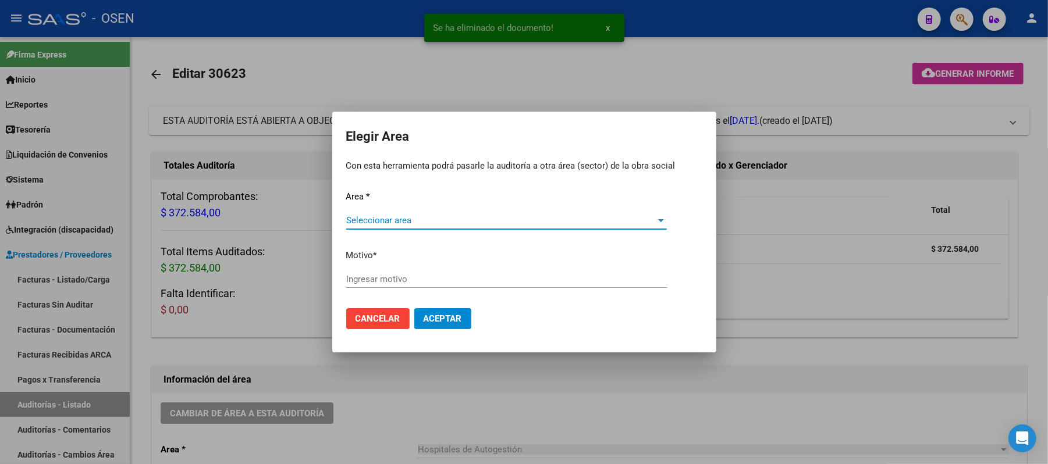
click at [429, 215] on span "Seleccionar area" at bounding box center [501, 220] width 310 height 10
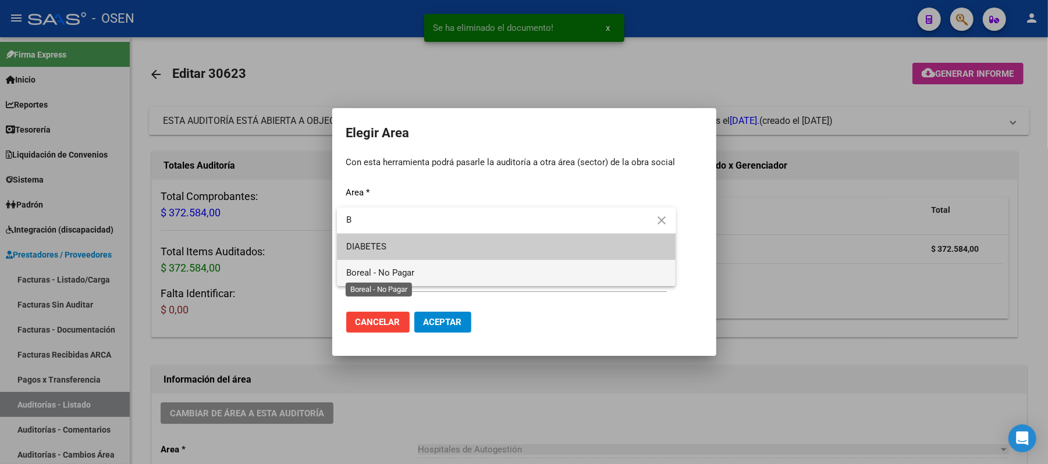
type input "B"
click at [411, 274] on span "Boreal - No Pagar" at bounding box center [380, 273] width 68 height 10
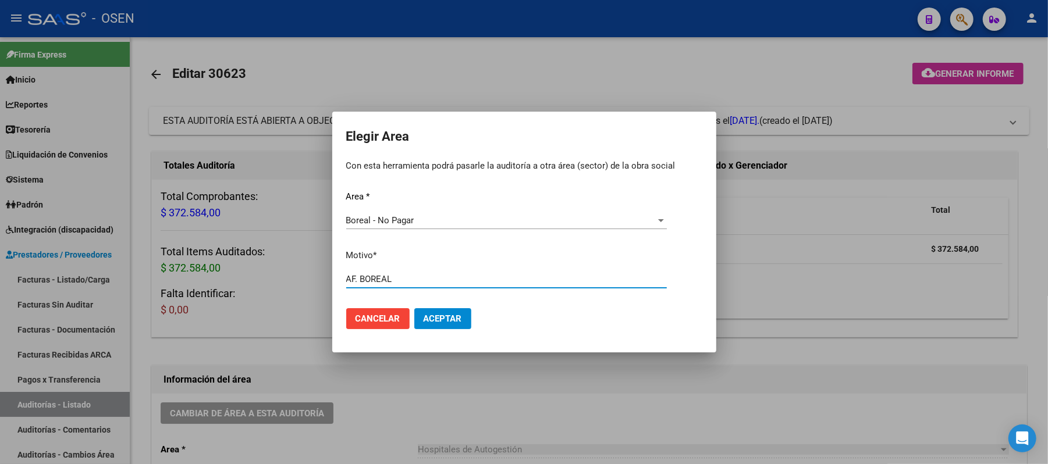
type input "AF. BOREAL"
click at [467, 324] on button "Aceptar" at bounding box center [442, 318] width 57 height 21
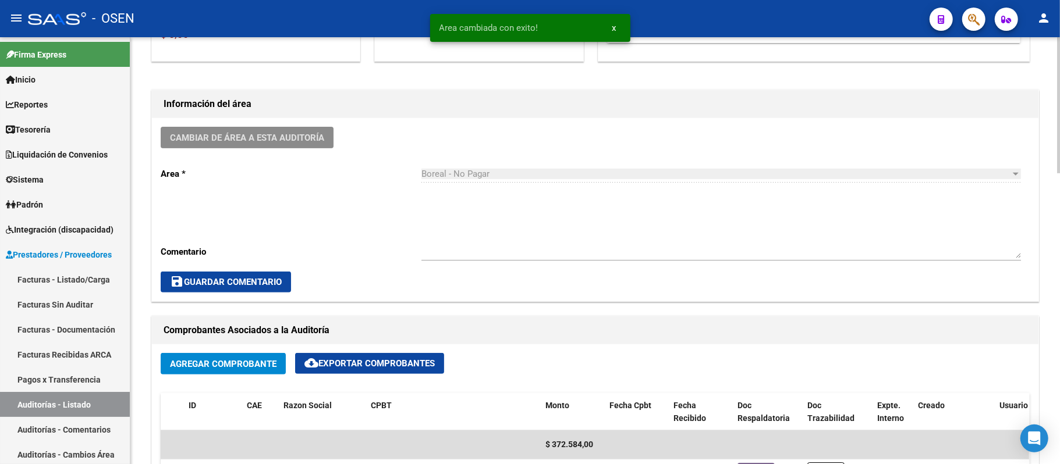
scroll to position [620, 0]
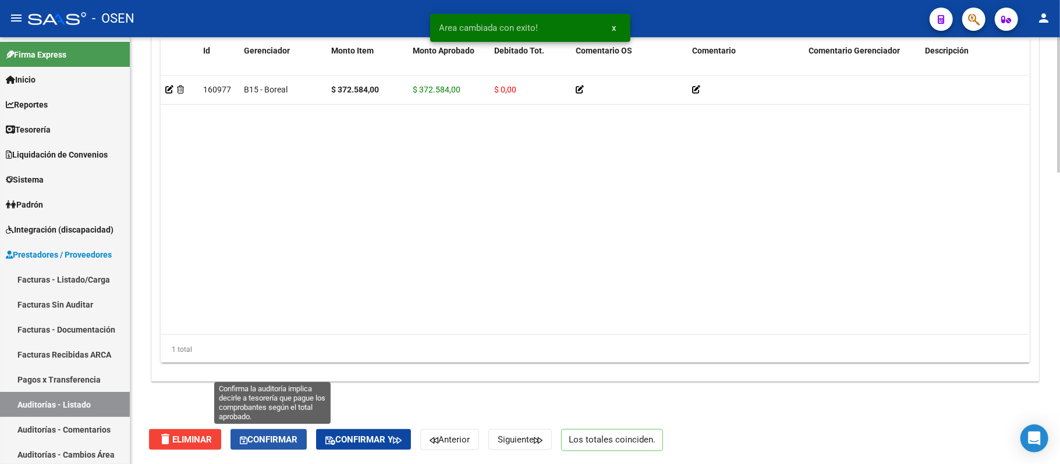
click at [292, 432] on button "Confirmar" at bounding box center [268, 440] width 76 height 21
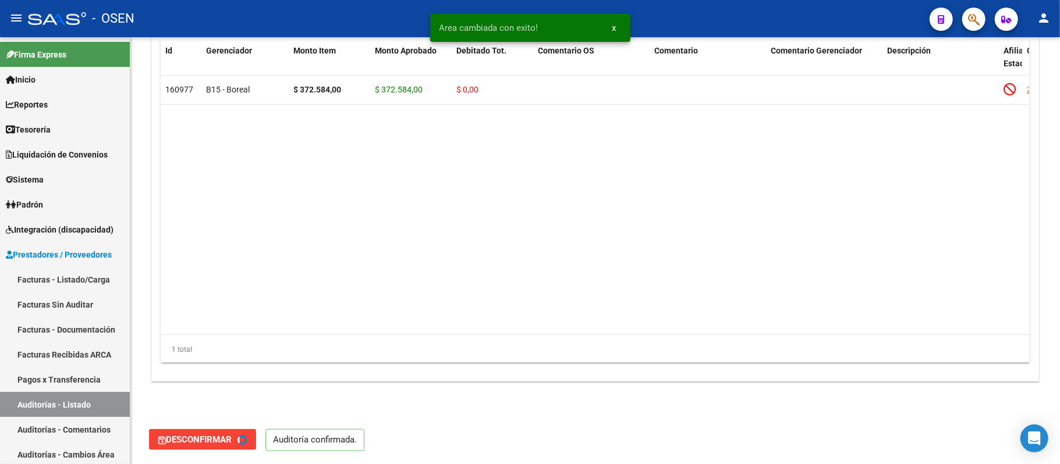
type input "202509"
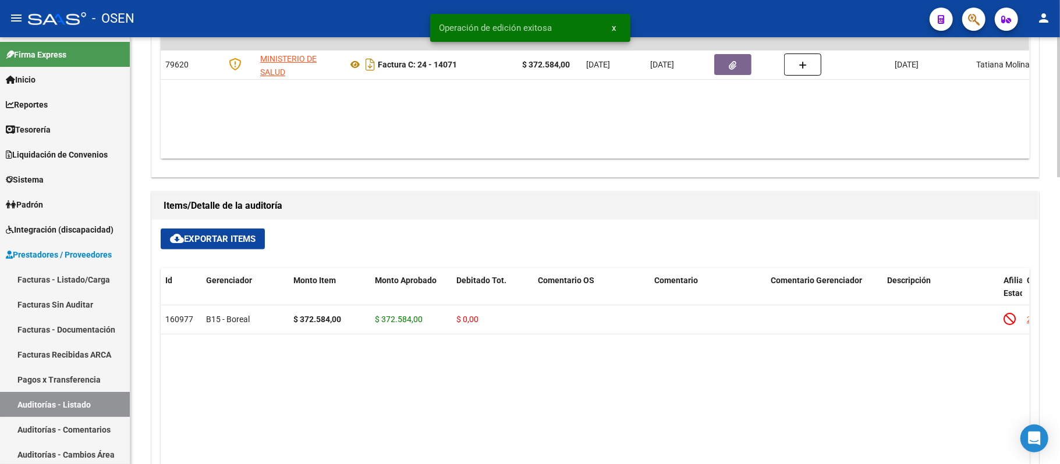
scroll to position [644, 0]
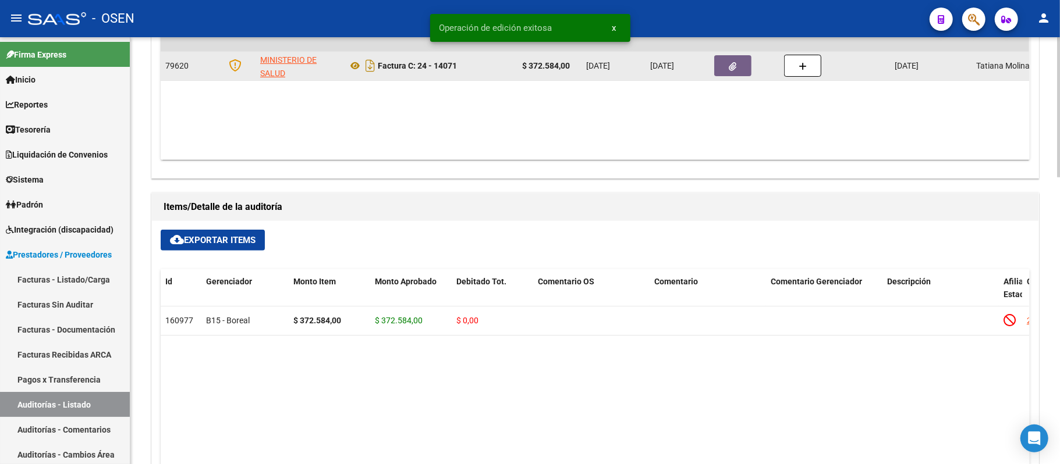
click at [736, 68] on icon "button" at bounding box center [733, 66] width 8 height 9
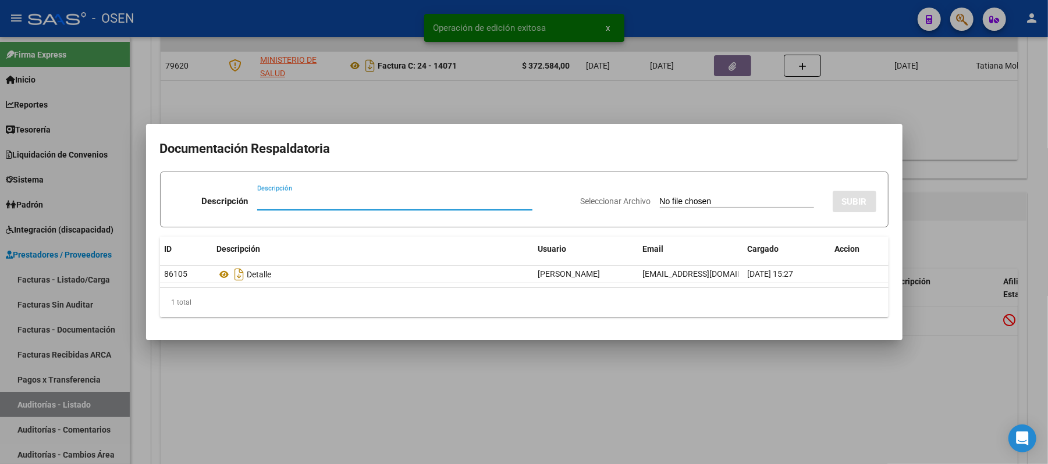
click at [666, 73] on div at bounding box center [524, 232] width 1048 height 464
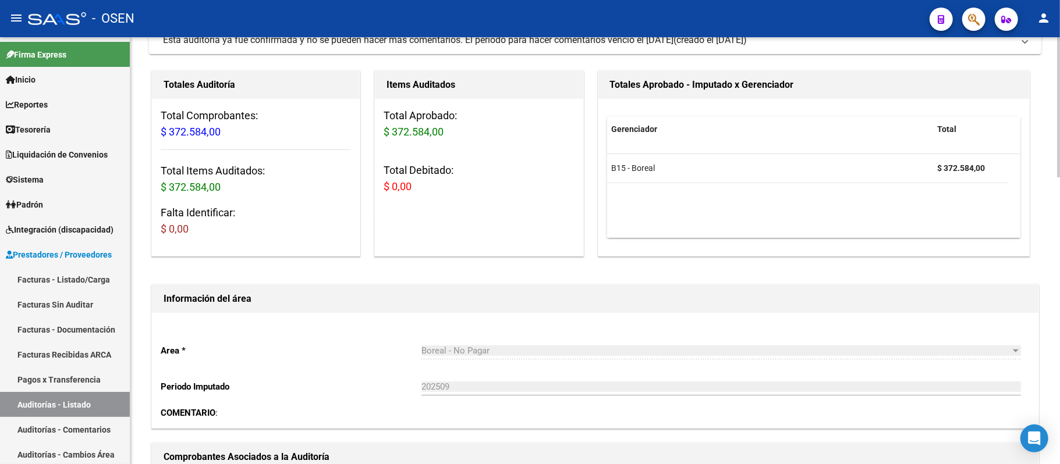
scroll to position [0, 0]
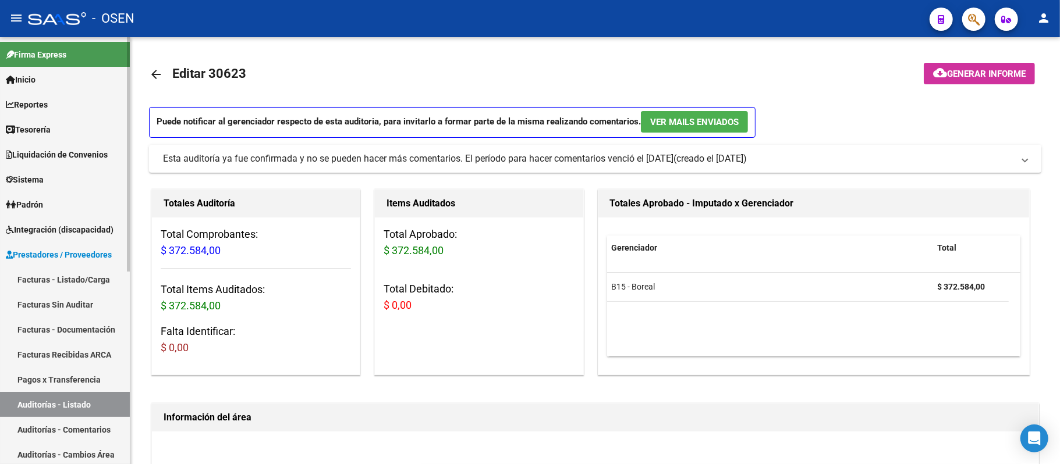
click at [77, 398] on link "Auditorías - Listado" at bounding box center [65, 404] width 130 height 25
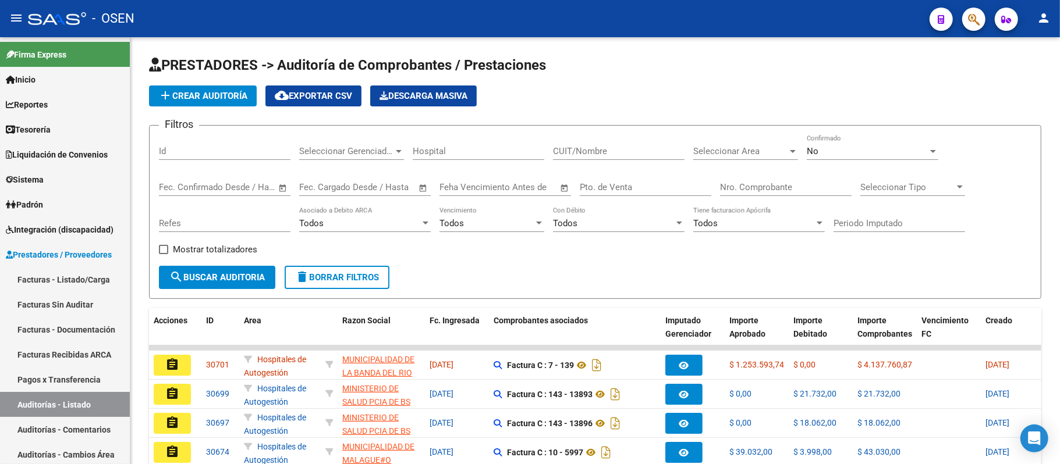
click at [734, 145] on div "Seleccionar Area Seleccionar Area" at bounding box center [745, 147] width 105 height 25
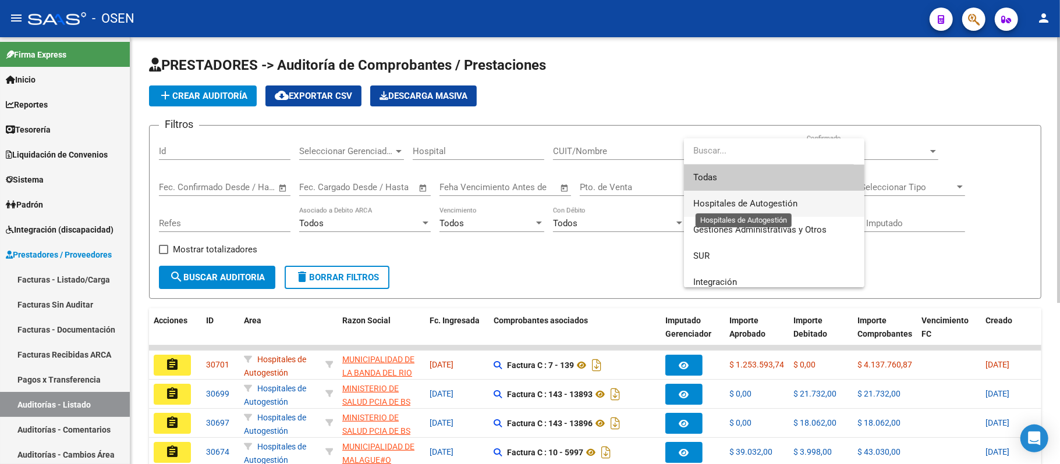
click at [776, 205] on span "Hospitales de Autogestión" at bounding box center [745, 203] width 104 height 10
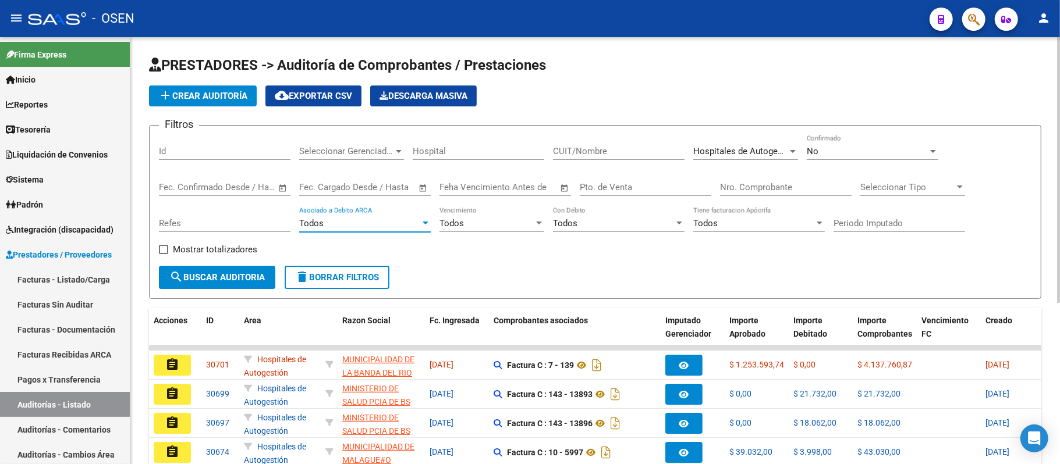
click at [343, 227] on div "Todos" at bounding box center [359, 223] width 121 height 10
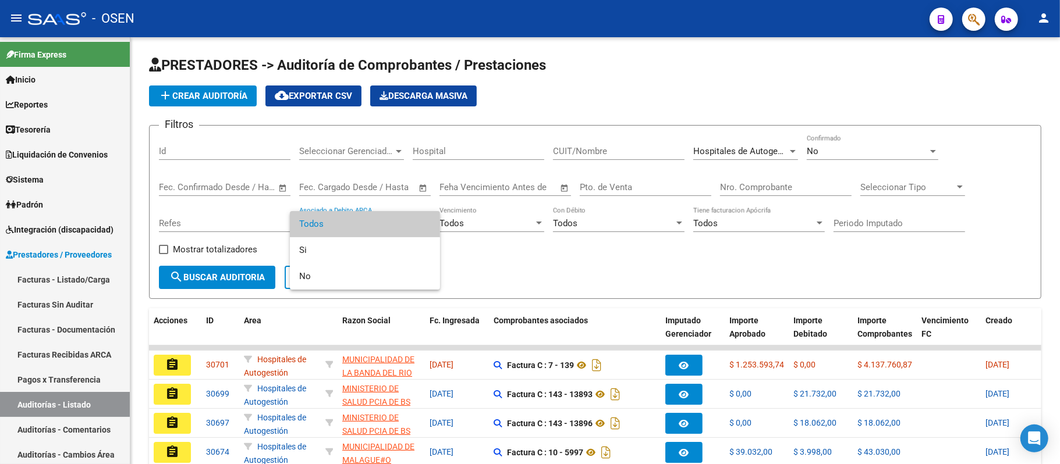
click at [488, 221] on div at bounding box center [530, 232] width 1060 height 464
click at [489, 221] on div "Todos" at bounding box center [486, 223] width 94 height 10
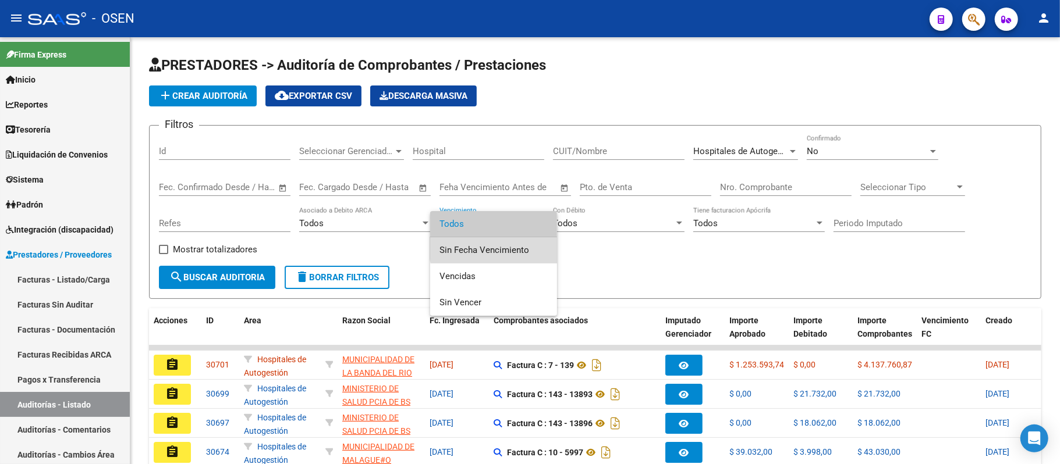
click at [503, 246] on span "Sin Fecha Vencimiento" at bounding box center [493, 250] width 108 height 26
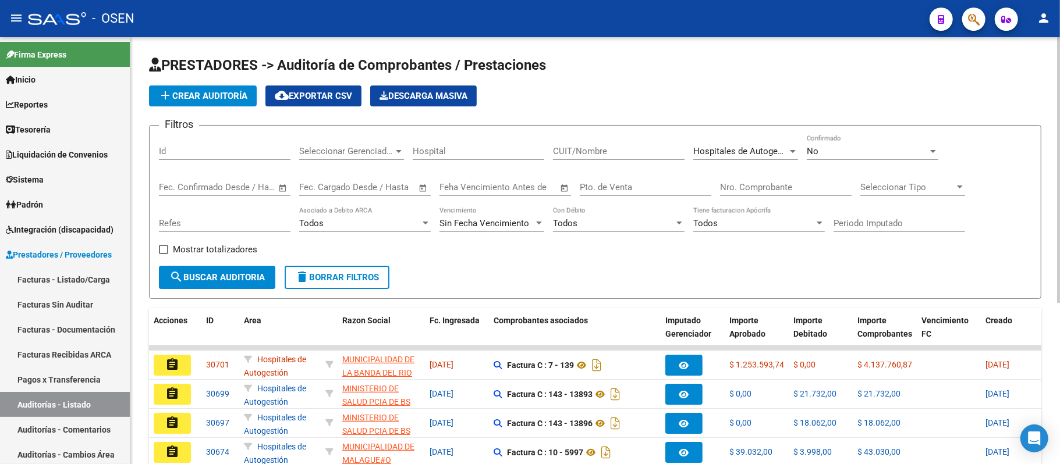
click at [170, 290] on form "Filtros Id Seleccionar Gerenciador Seleccionar Gerenciador Hospital CUIT/Nombre…" at bounding box center [595, 212] width 892 height 174
click at [187, 284] on button "search Buscar Auditoria" at bounding box center [217, 277] width 116 height 23
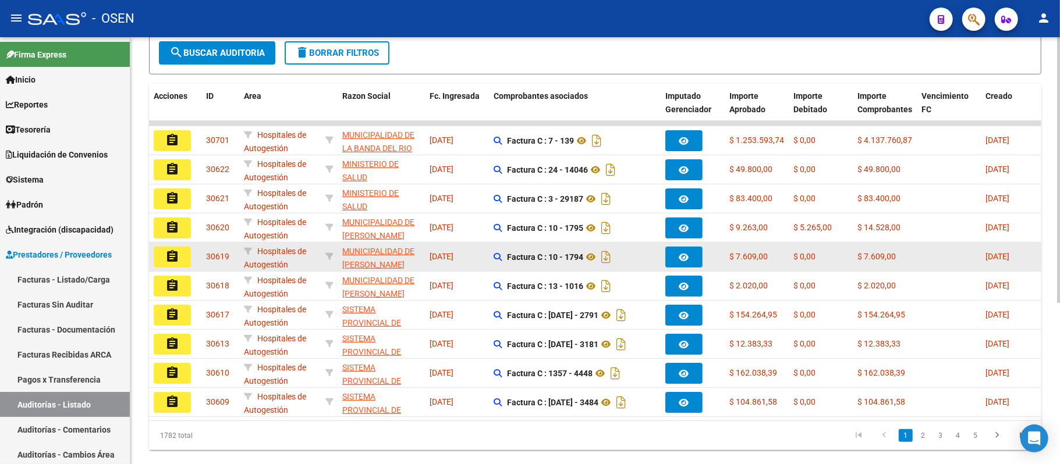
scroll to position [260, 0]
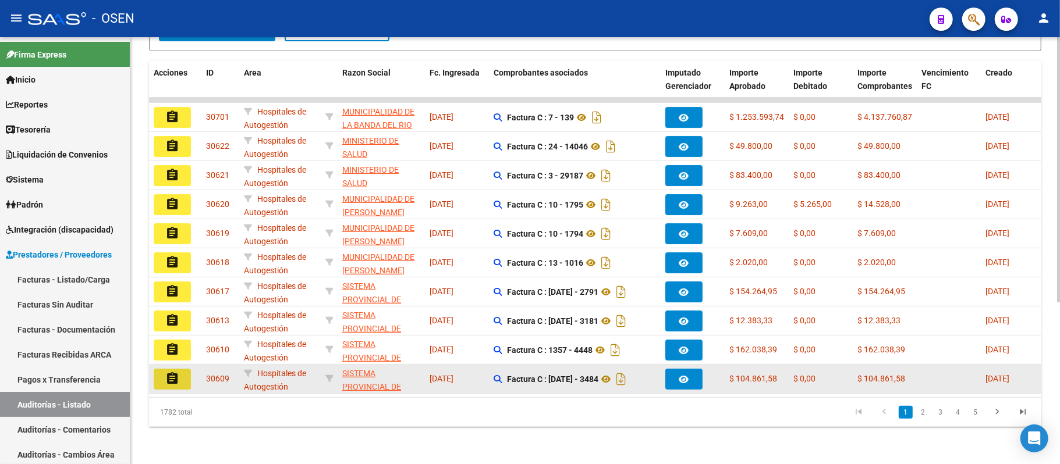
click at [180, 369] on button "assignment" at bounding box center [172, 379] width 37 height 21
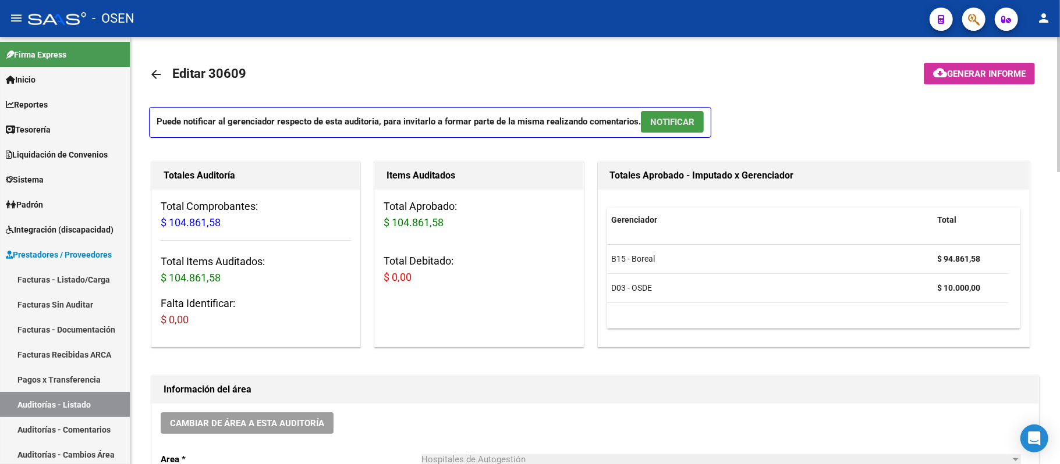
click at [673, 128] on button "NOTIFICAR" at bounding box center [672, 122] width 63 height 22
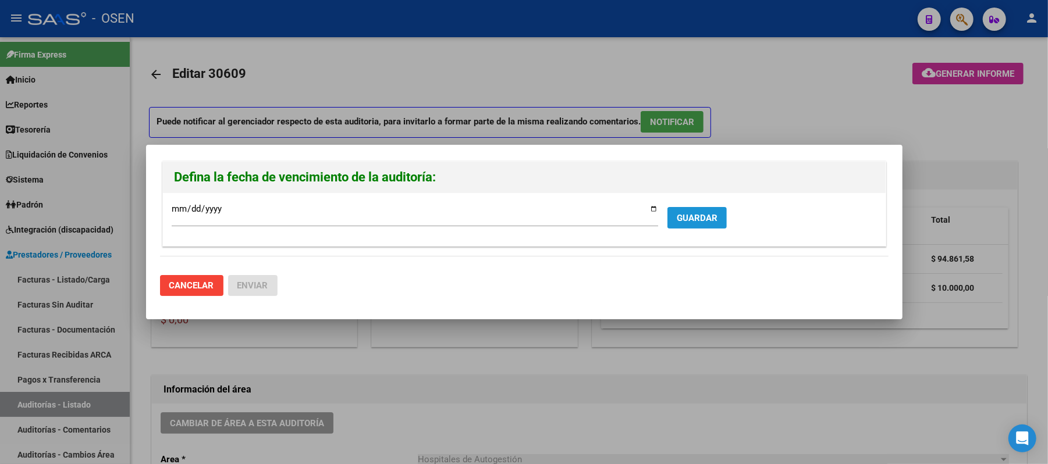
click at [690, 222] on span "GUARDAR" at bounding box center [697, 218] width 41 height 10
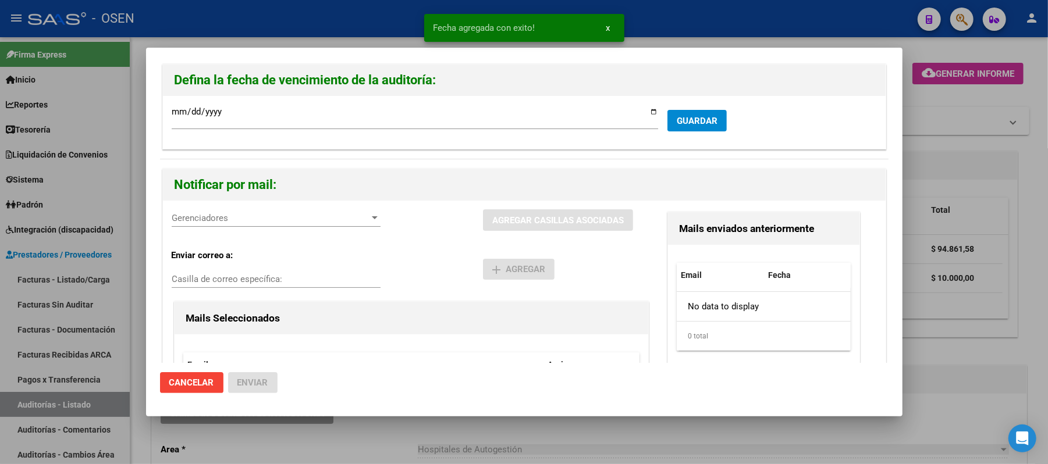
click at [347, 216] on span "Gerenciadores" at bounding box center [271, 218] width 198 height 10
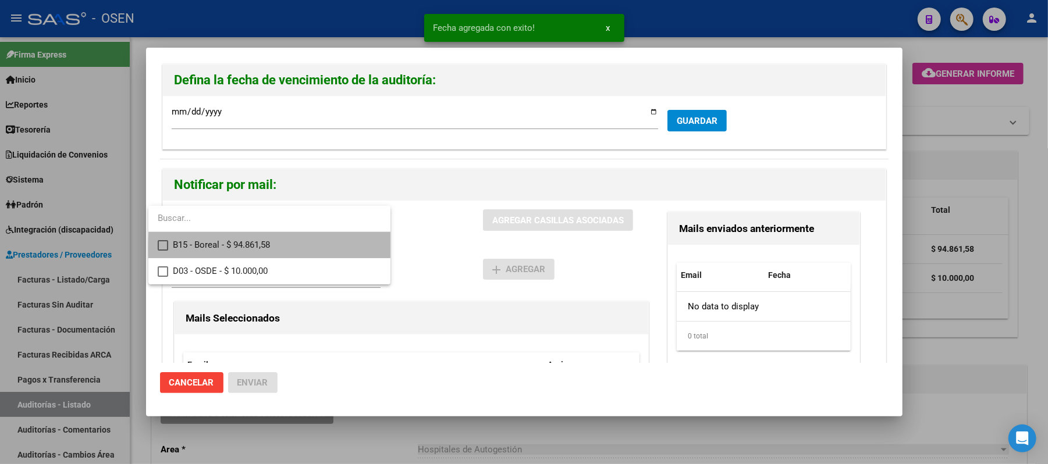
click at [322, 250] on span "B15 - Boreal - $ 94.861,58" at bounding box center [277, 245] width 208 height 26
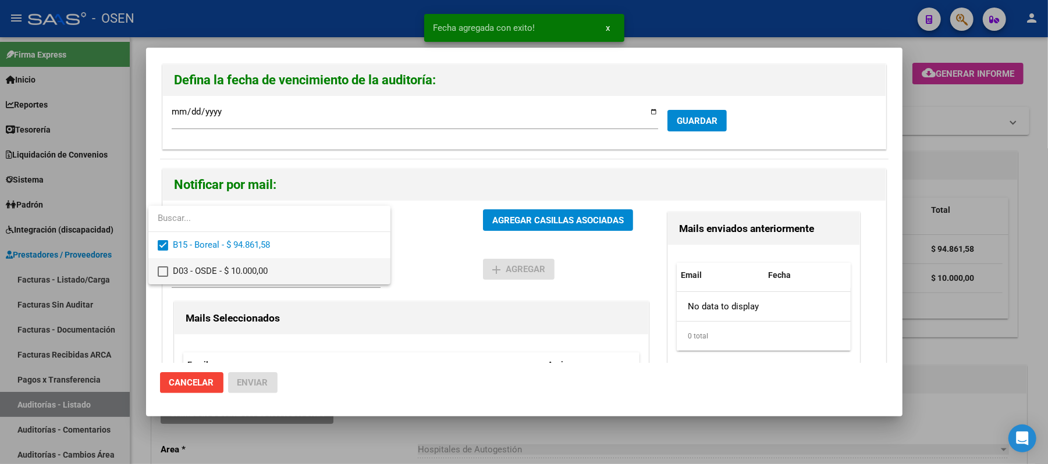
click at [359, 269] on span "D03 - OSDE - $ 10.000,00" at bounding box center [277, 271] width 208 height 26
click at [483, 254] on div at bounding box center [524, 232] width 1048 height 464
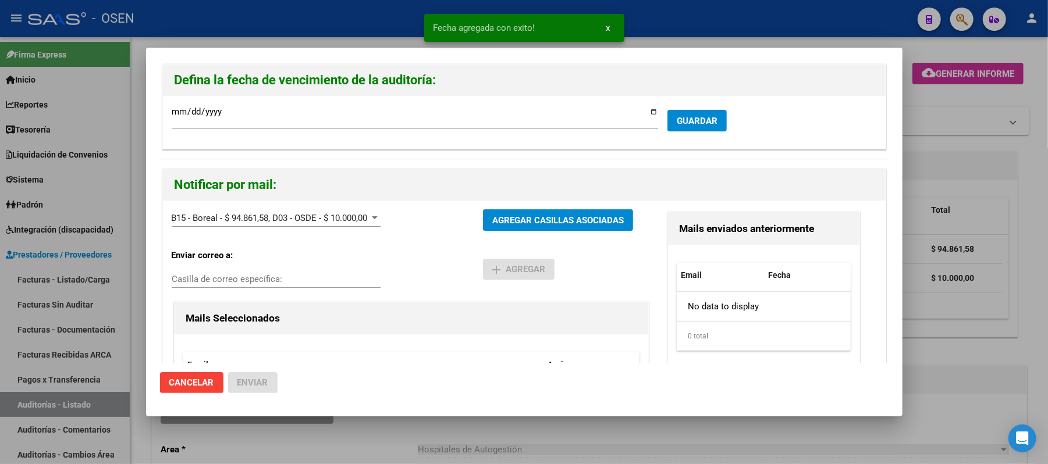
click at [552, 192] on h2 "Notificar por mail:" at bounding box center [525, 185] width 700 height 22
click at [542, 215] on button "AGREGAR CASILLAS ASOCIADAS" at bounding box center [558, 221] width 150 height 22
click at [254, 388] on span "Enviar" at bounding box center [252, 383] width 31 height 10
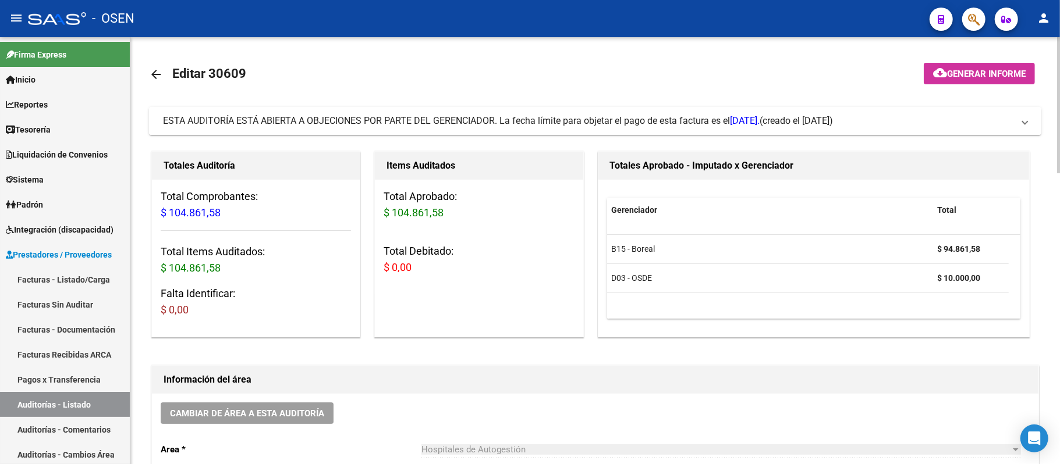
click at [480, 124] on span "ESTA AUDITORÍA ESTÁ ABIERTA A OBJECIONES POR PARTE DEL GERENCIADOR. La fecha lí…" at bounding box center [461, 120] width 597 height 11
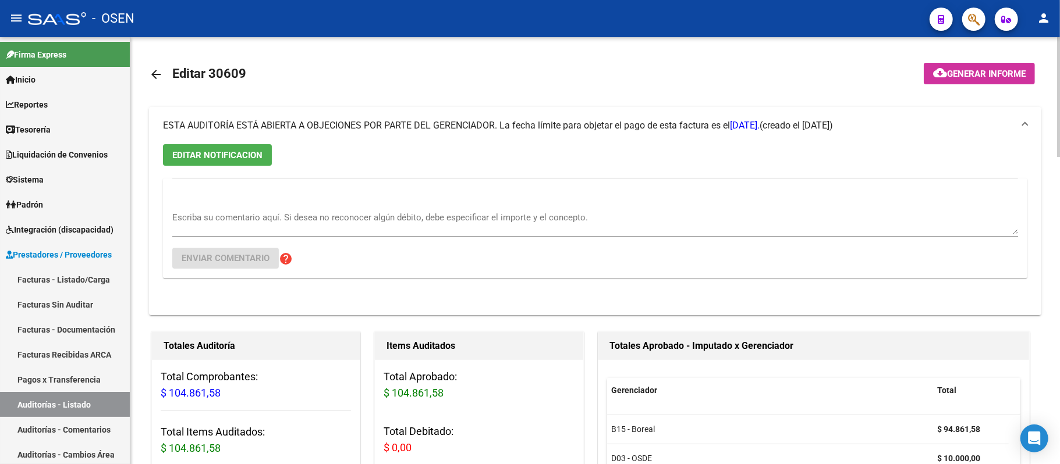
click at [480, 125] on span "ESTA AUDITORÍA ESTÁ ABIERTA A OBJECIONES POR PARTE DEL GERENCIADOR. La fecha lí…" at bounding box center [461, 125] width 597 height 11
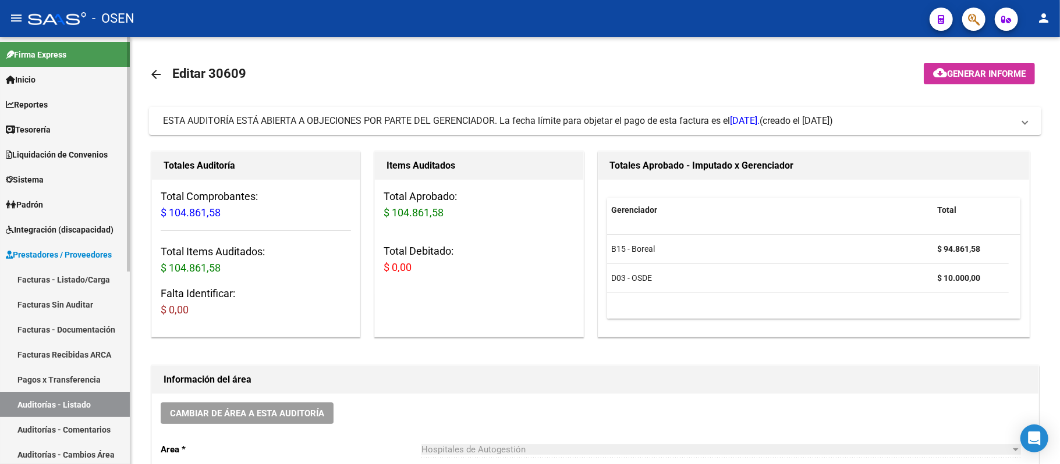
click at [59, 411] on link "Auditorías - Listado" at bounding box center [65, 404] width 130 height 25
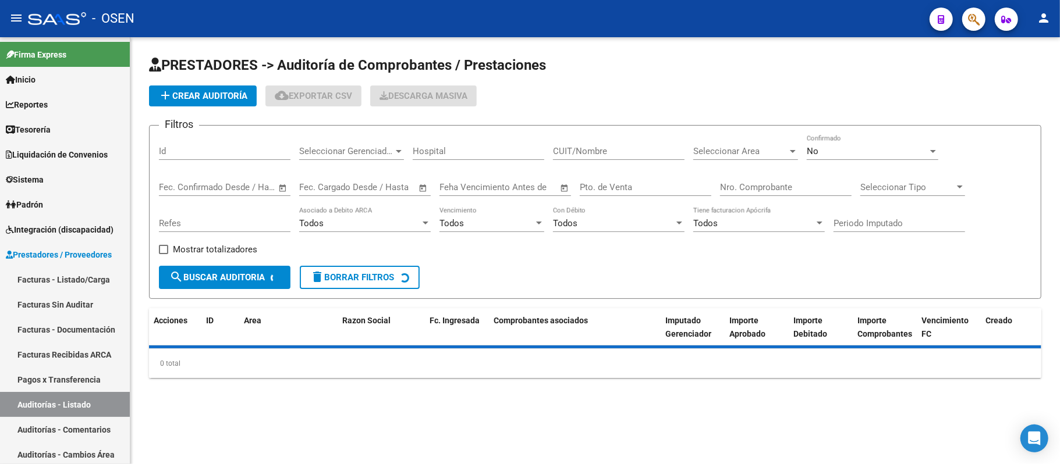
click at [738, 147] on span "Seleccionar Area" at bounding box center [740, 151] width 94 height 10
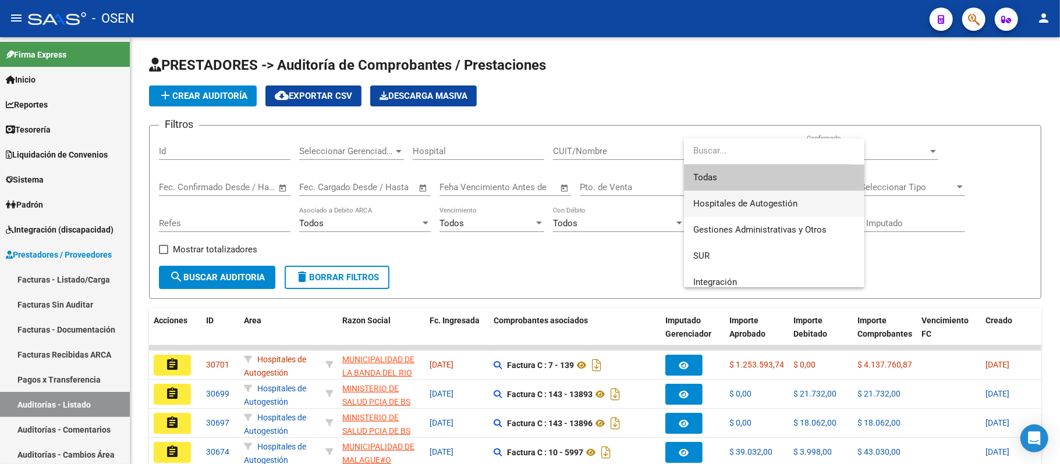
click at [757, 197] on span "Hospitales de Autogestión" at bounding box center [774, 204] width 162 height 26
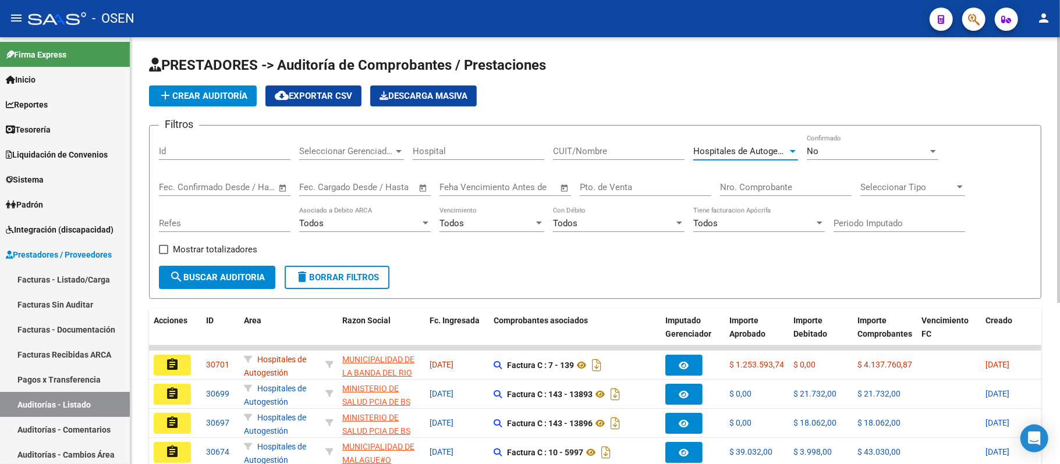
click at [457, 219] on span "Todos" at bounding box center [451, 223] width 24 height 10
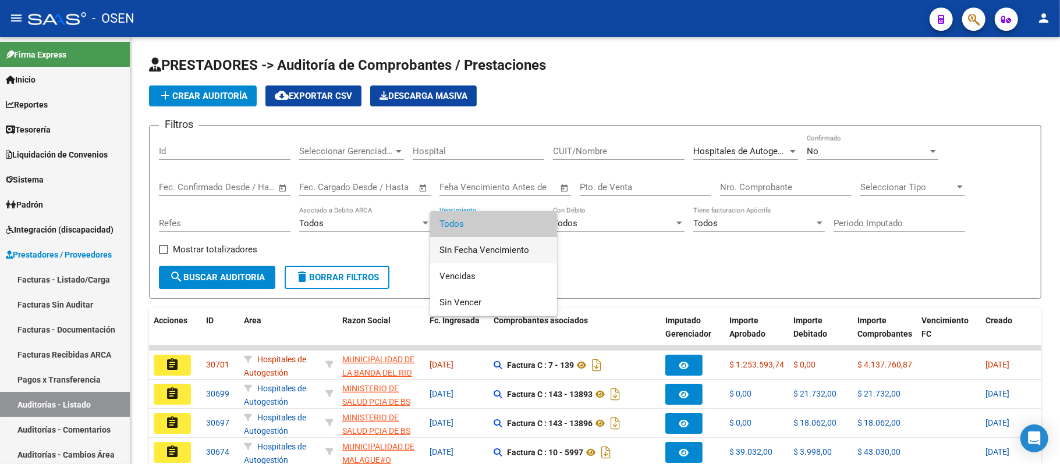
click at [483, 251] on span "Sin Fecha Vencimiento" at bounding box center [493, 250] width 108 height 26
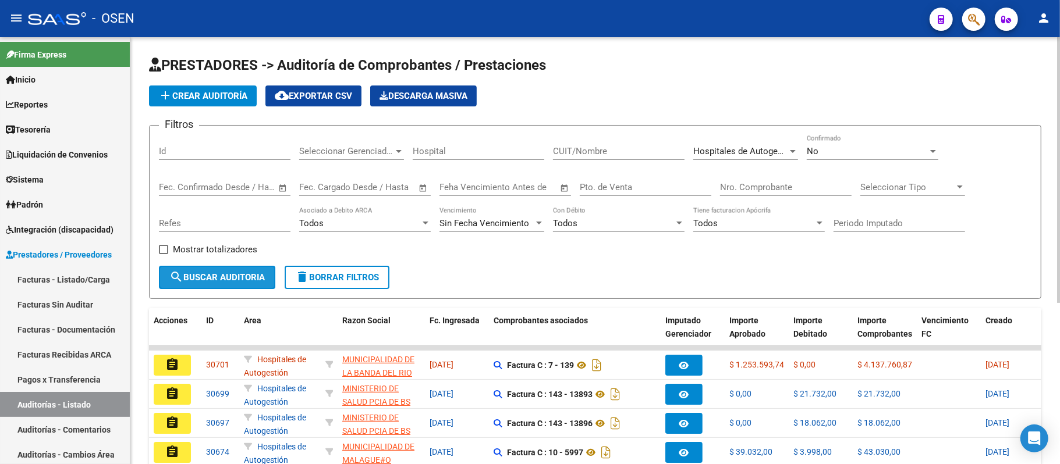
click at [218, 277] on span "search Buscar Auditoria" at bounding box center [216, 277] width 95 height 10
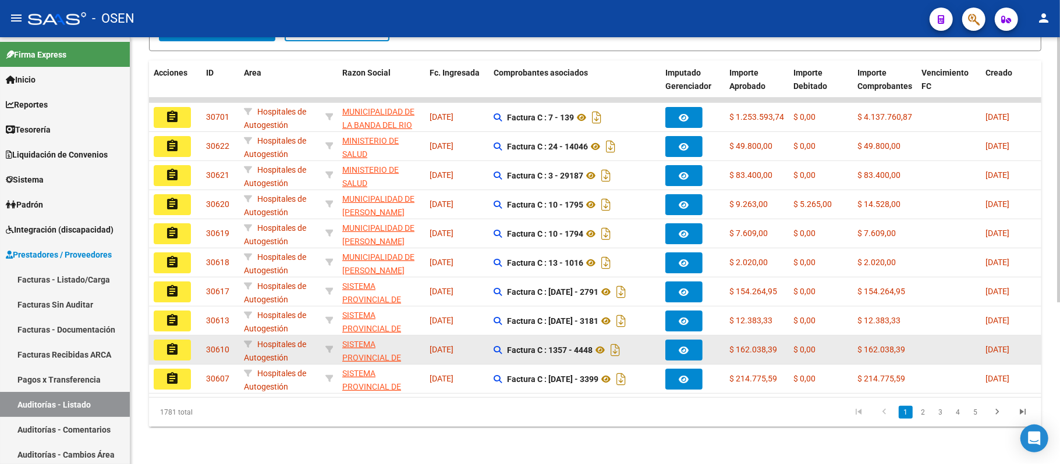
scroll to position [260, 0]
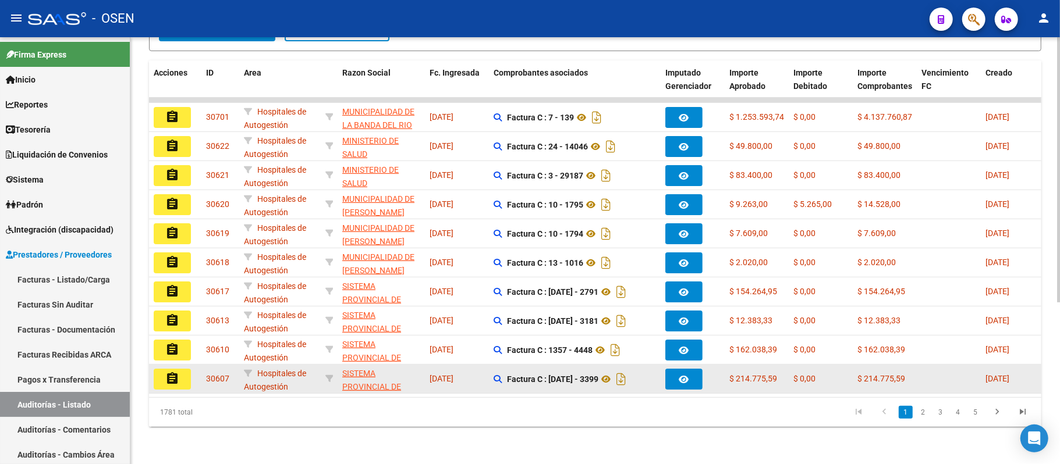
click at [179, 370] on button "assignment" at bounding box center [172, 379] width 37 height 21
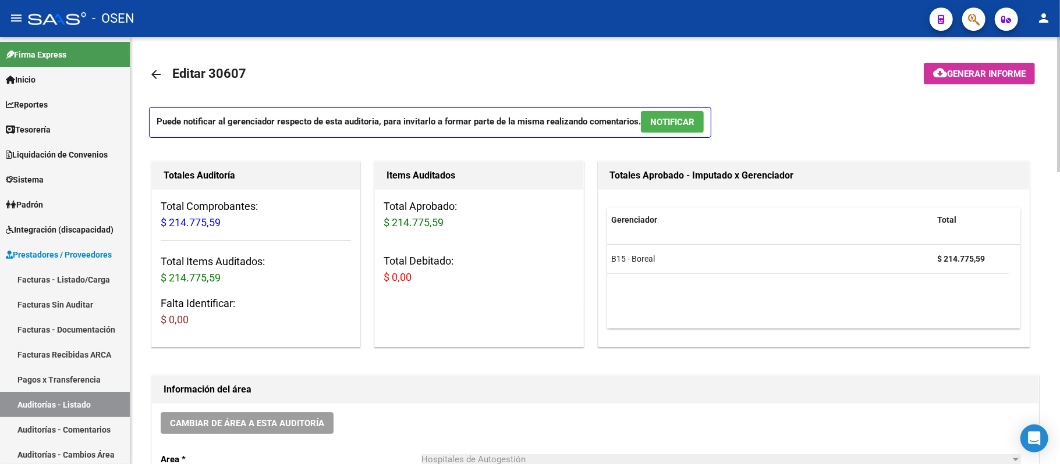
click at [661, 131] on button "NOTIFICAR" at bounding box center [672, 122] width 63 height 22
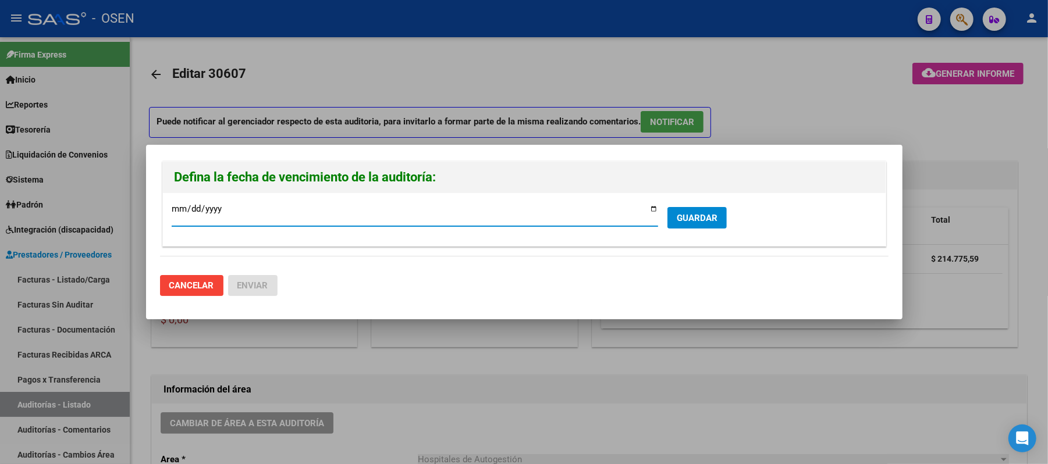
click at [704, 221] on span "GUARDAR" at bounding box center [697, 218] width 41 height 10
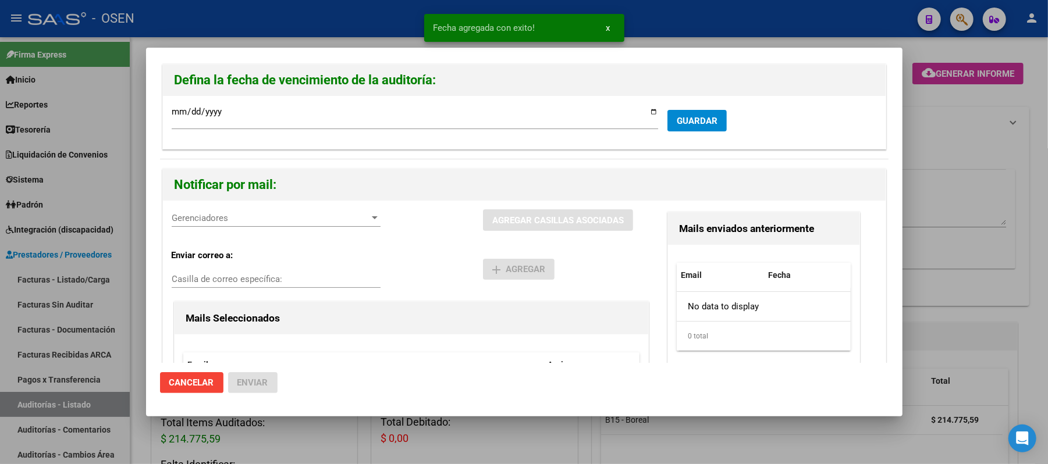
click at [208, 216] on span "Gerenciadores" at bounding box center [271, 218] width 198 height 10
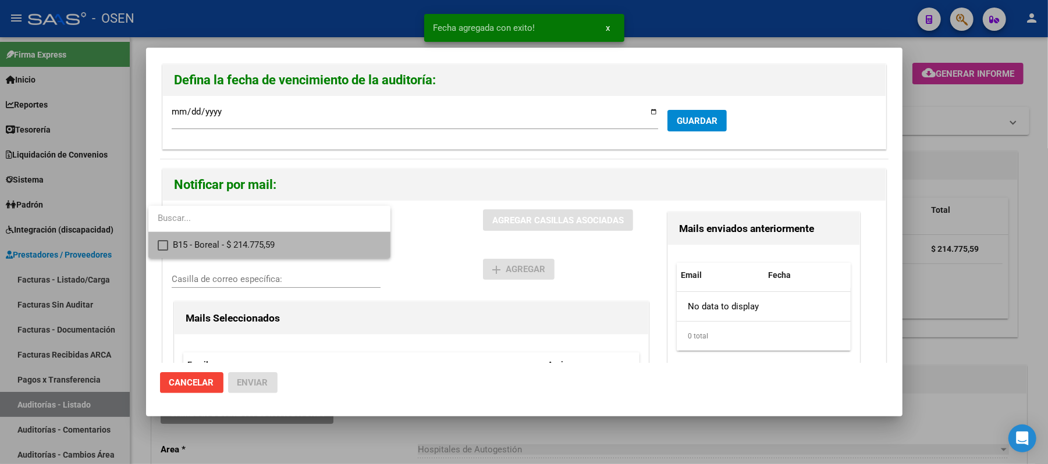
drag, startPoint x: 270, startPoint y: 240, endPoint x: 382, endPoint y: 240, distance: 112.3
click at [272, 243] on span "B15 - Boreal - $ 214.775,59" at bounding box center [277, 245] width 208 height 26
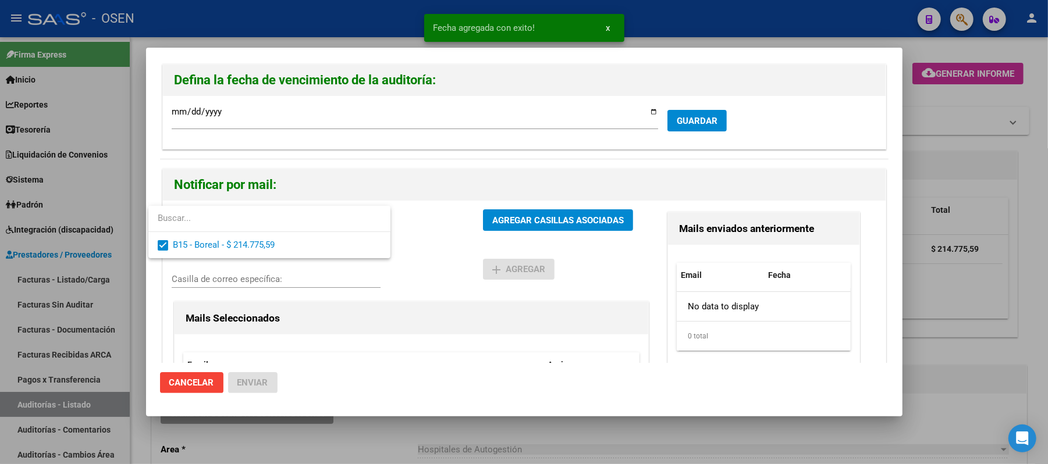
drag, startPoint x: 439, startPoint y: 240, endPoint x: 518, endPoint y: 221, distance: 81.4
click at [450, 237] on div at bounding box center [524, 232] width 1048 height 464
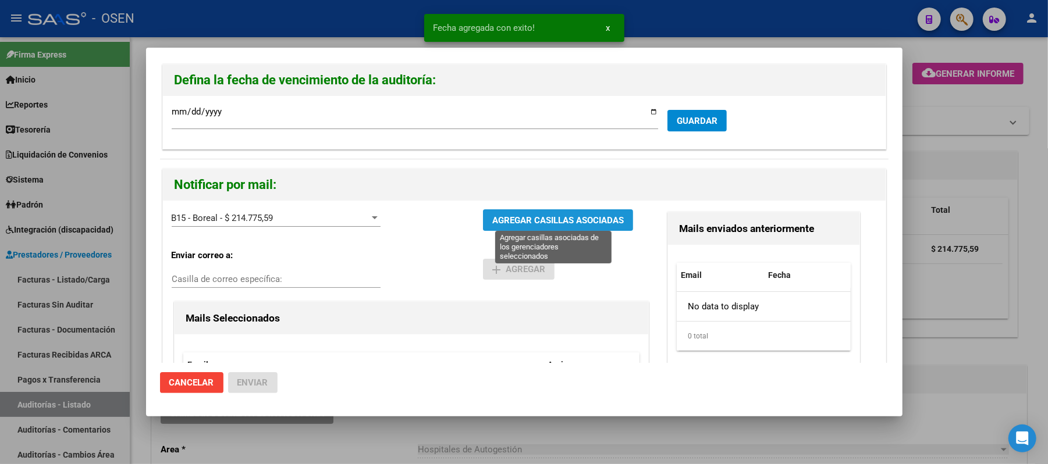
click at [520, 221] on span "AGREGAR CASILLAS ASOCIADAS" at bounding box center [558, 220] width 132 height 10
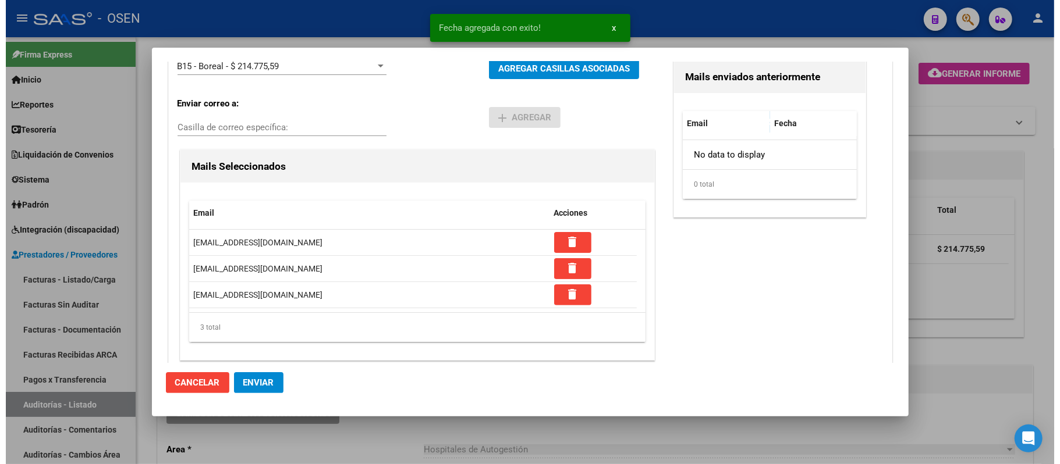
scroll to position [164, 0]
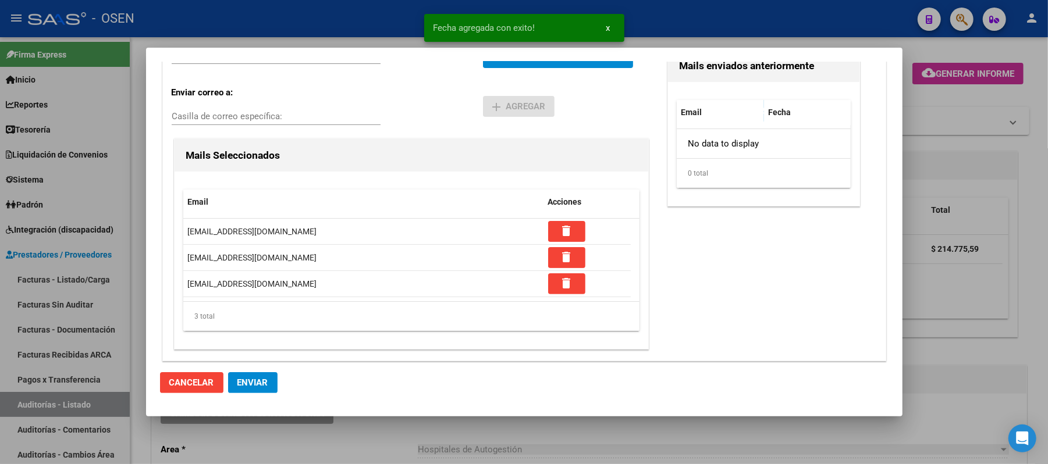
click at [233, 379] on button "Enviar" at bounding box center [252, 382] width 49 height 21
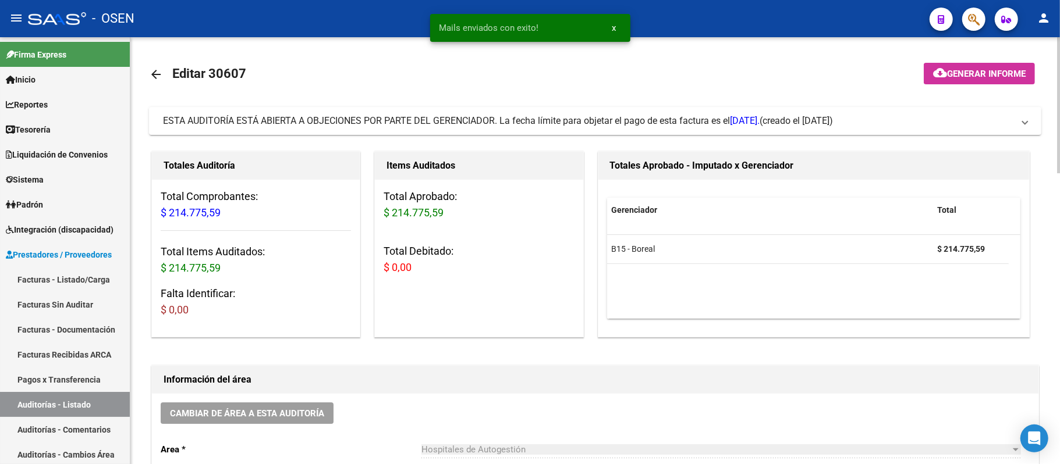
drag, startPoint x: 277, startPoint y: 390, endPoint x: 282, endPoint y: 404, distance: 14.7
click at [278, 394] on div "Información del área Cambiar de área a esta auditoría Area * Hospitales de Auto…" at bounding box center [595, 471] width 888 height 212
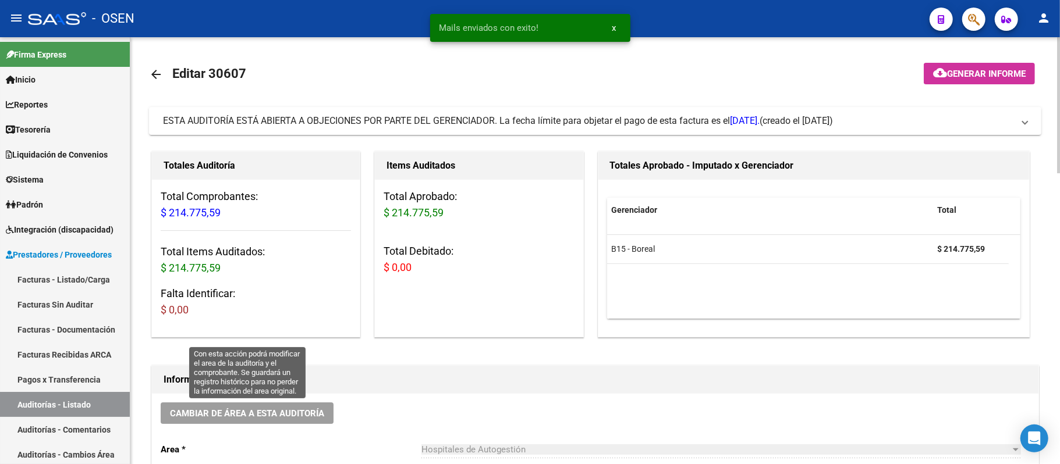
click at [282, 404] on button "Cambiar de área a esta auditoría" at bounding box center [247, 414] width 173 height 22
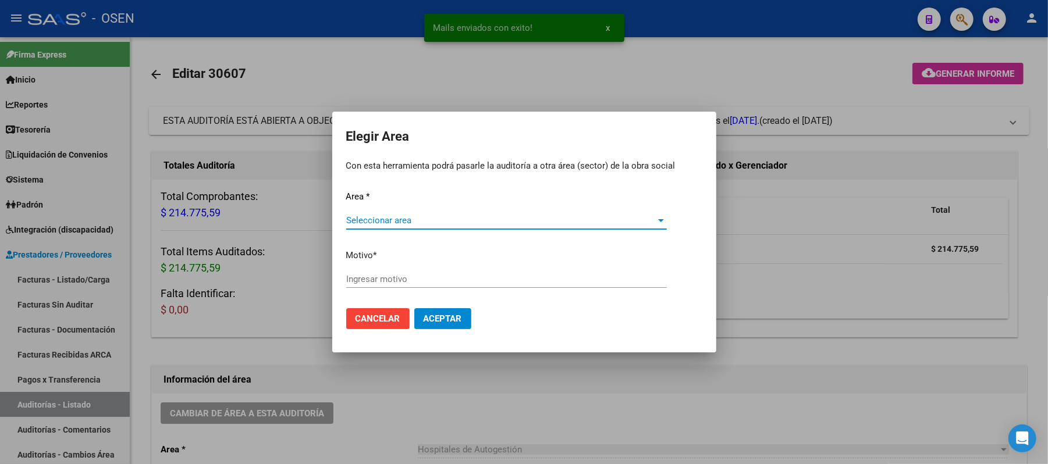
click at [427, 210] on div "Area * Seleccionar area Seleccionar area Motivo * Ingresar motivo" at bounding box center [524, 244] width 356 height 109
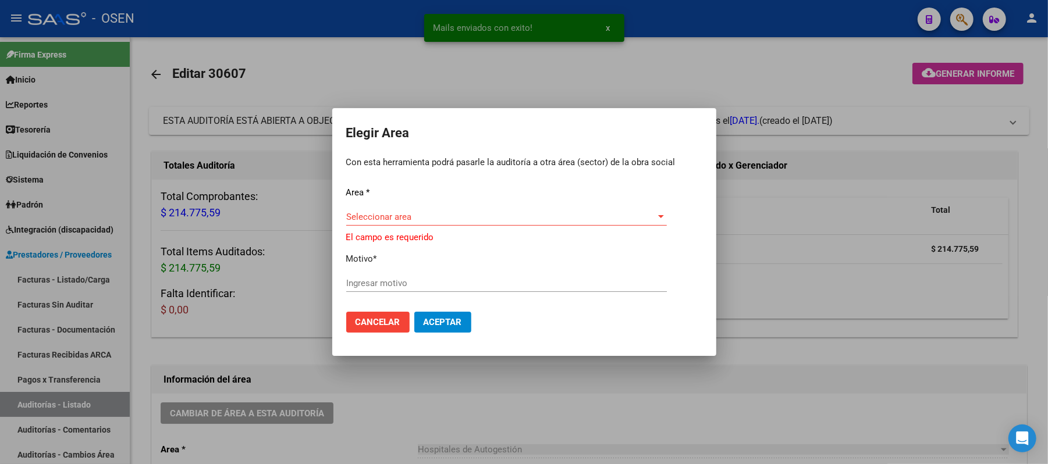
click at [427, 217] on span "Seleccionar area" at bounding box center [501, 217] width 310 height 10
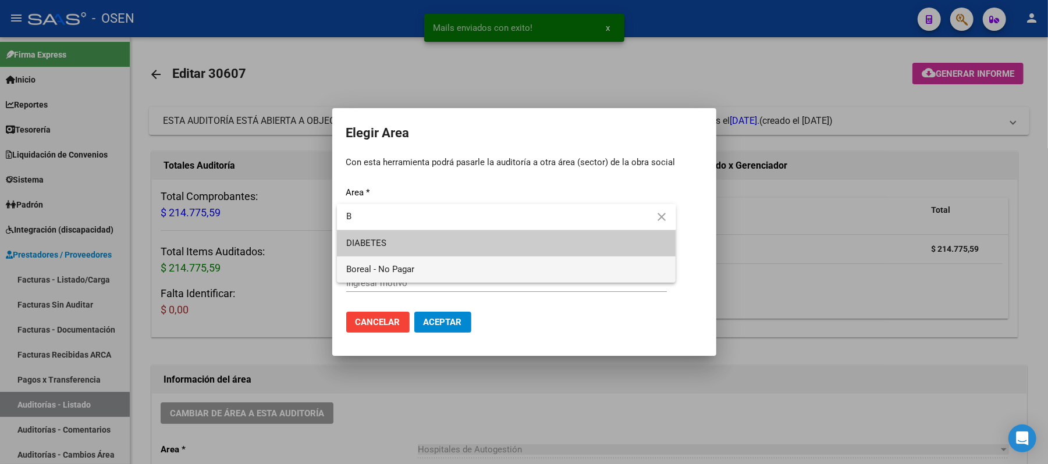
type input "B"
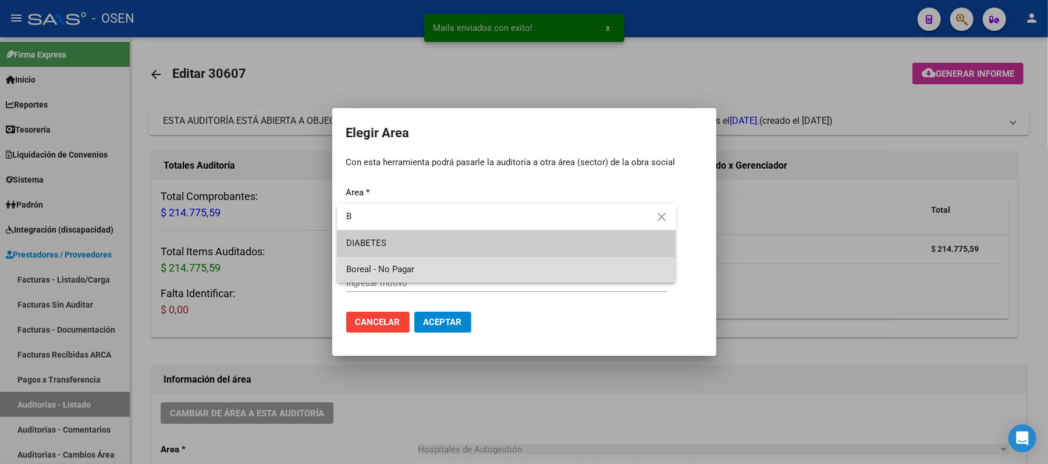
click at [394, 278] on span "Boreal - No Pagar" at bounding box center [506, 270] width 321 height 26
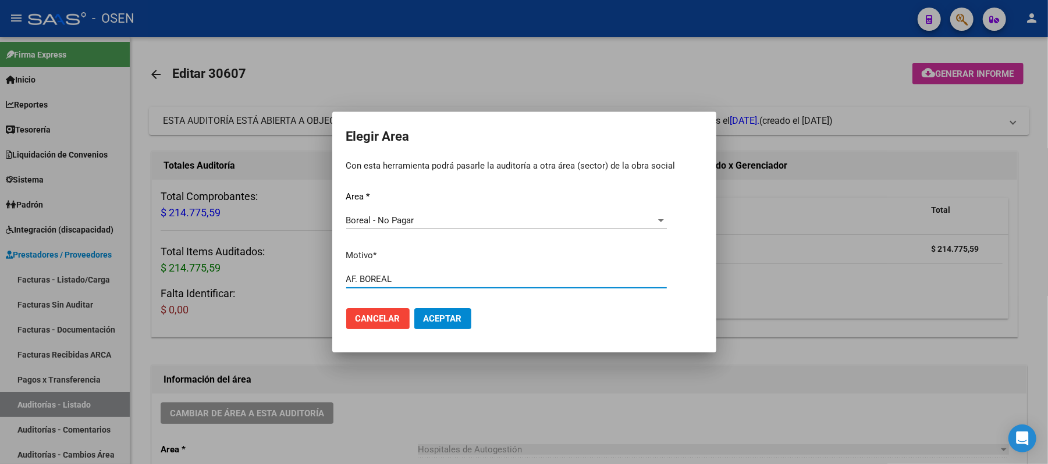
type input "AF. BOREAL"
click at [452, 318] on span "Aceptar" at bounding box center [443, 319] width 38 height 10
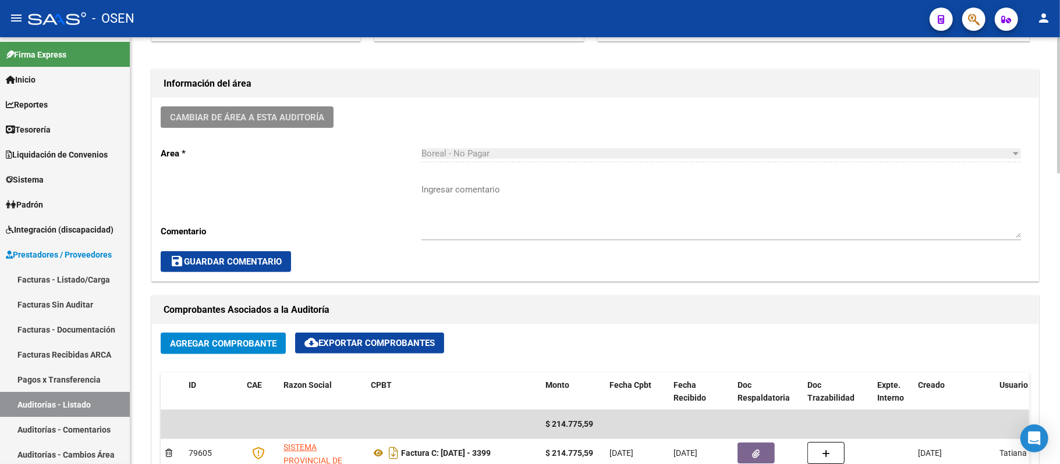
scroll to position [0, 0]
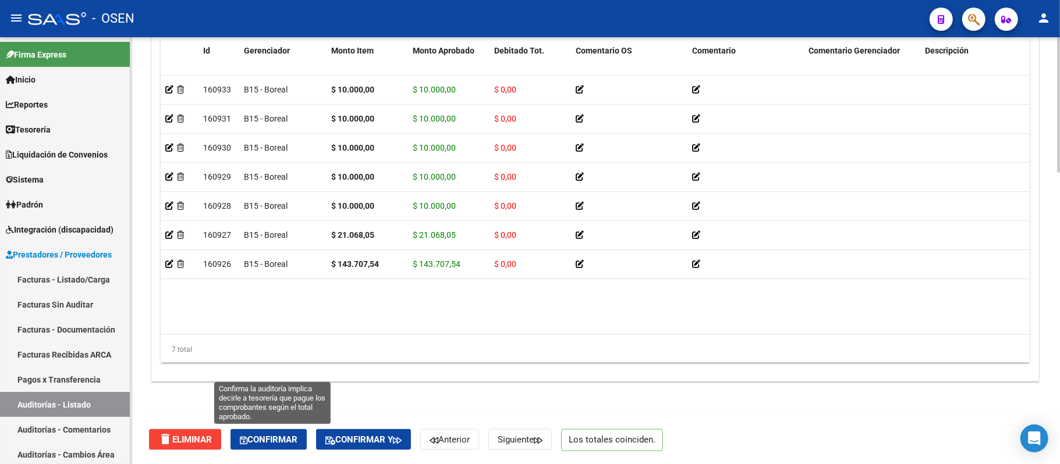
click at [283, 443] on span "Confirmar" at bounding box center [269, 440] width 58 height 10
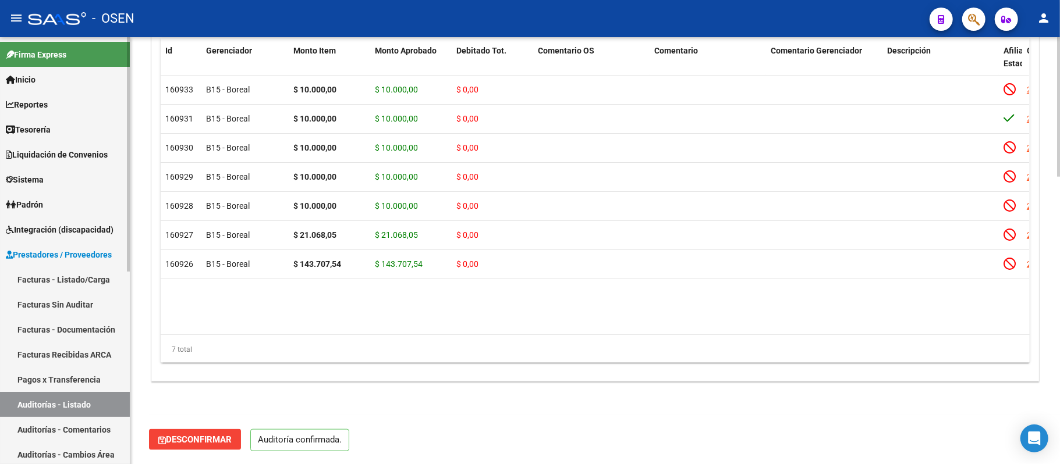
scroll to position [876, 0]
click at [63, 404] on link "Auditorías - Listado" at bounding box center [65, 404] width 130 height 25
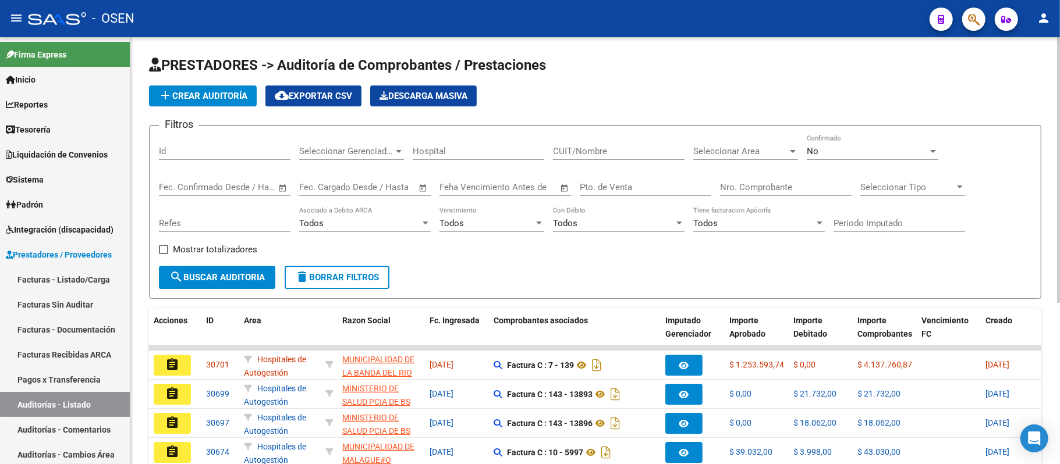
click at [719, 154] on span "Seleccionar Area" at bounding box center [740, 151] width 94 height 10
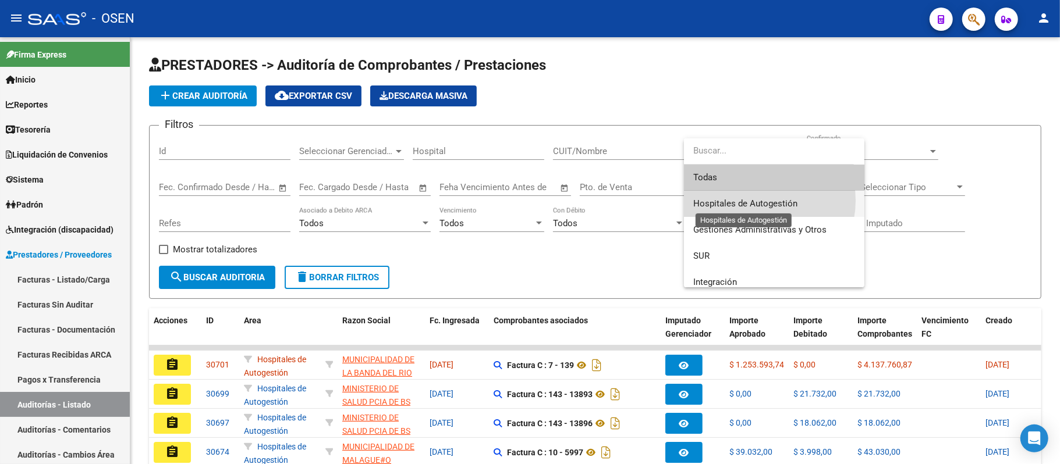
click at [759, 201] on span "Hospitales de Autogestión" at bounding box center [745, 203] width 104 height 10
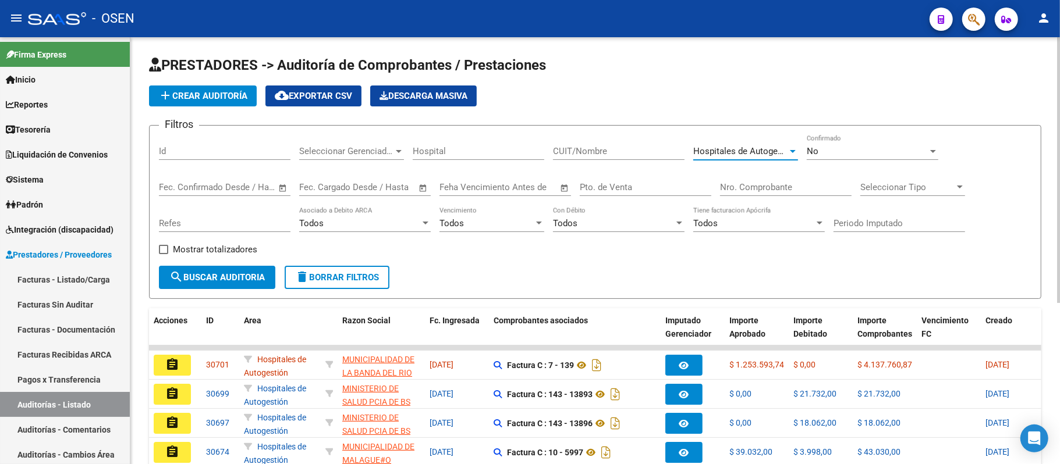
click at [464, 224] on div "Todos" at bounding box center [486, 223] width 94 height 10
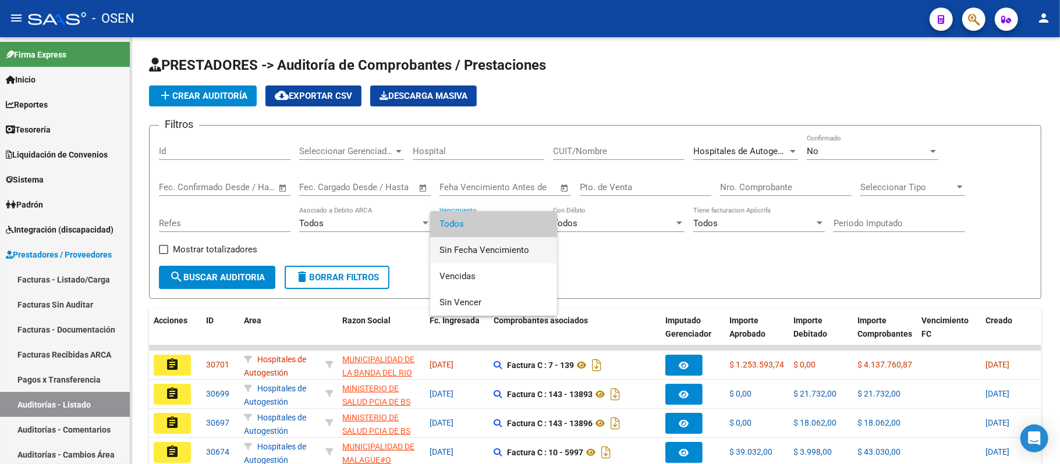
click at [482, 251] on span "Sin Fecha Vencimiento" at bounding box center [493, 250] width 108 height 26
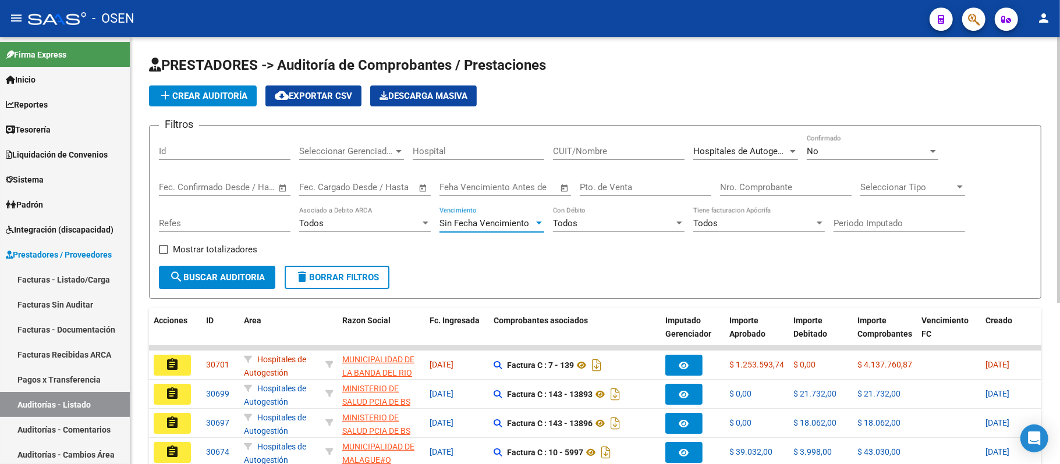
click at [224, 275] on span "search Buscar Auditoria" at bounding box center [216, 277] width 95 height 10
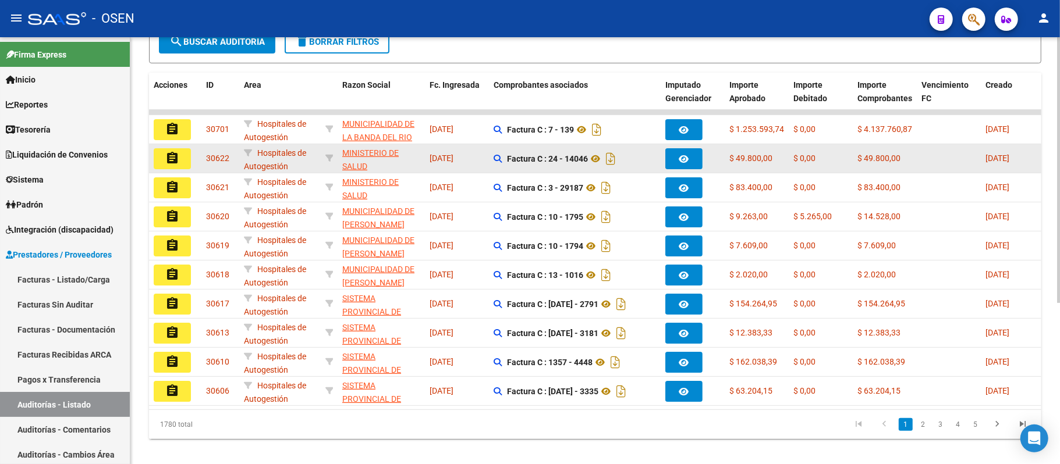
scroll to position [260, 0]
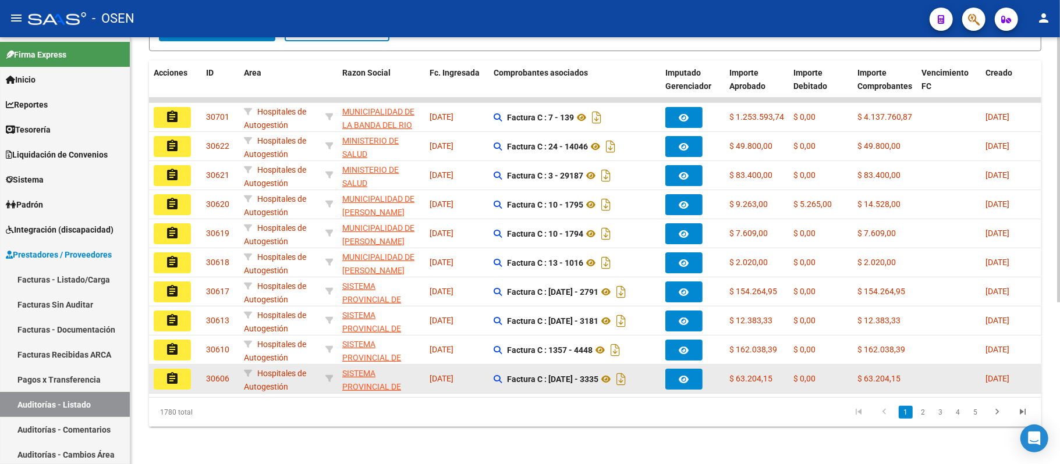
click at [182, 369] on button "assignment" at bounding box center [172, 379] width 37 height 21
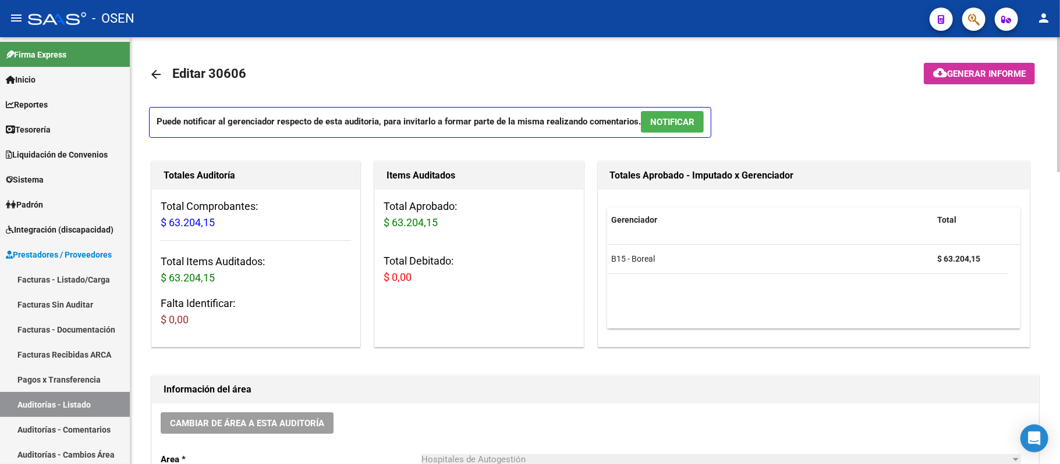
click at [683, 119] on span "NOTIFICAR" at bounding box center [672, 122] width 44 height 10
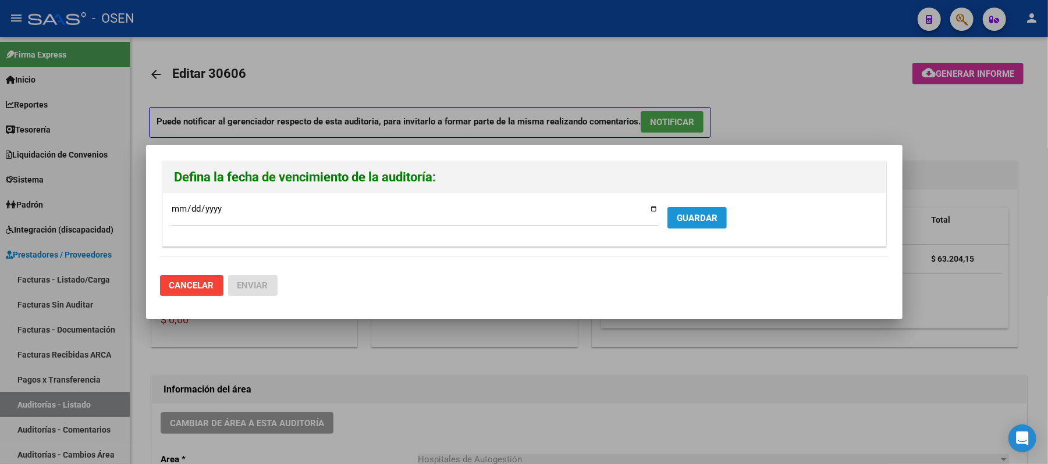
click at [689, 213] on span "GUARDAR" at bounding box center [697, 218] width 41 height 10
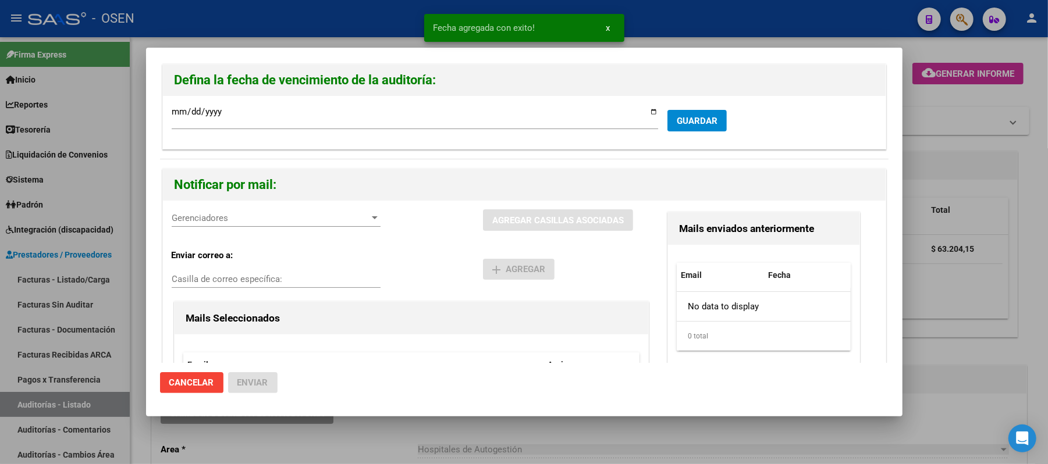
click at [232, 218] on span "Gerenciadores" at bounding box center [271, 218] width 198 height 10
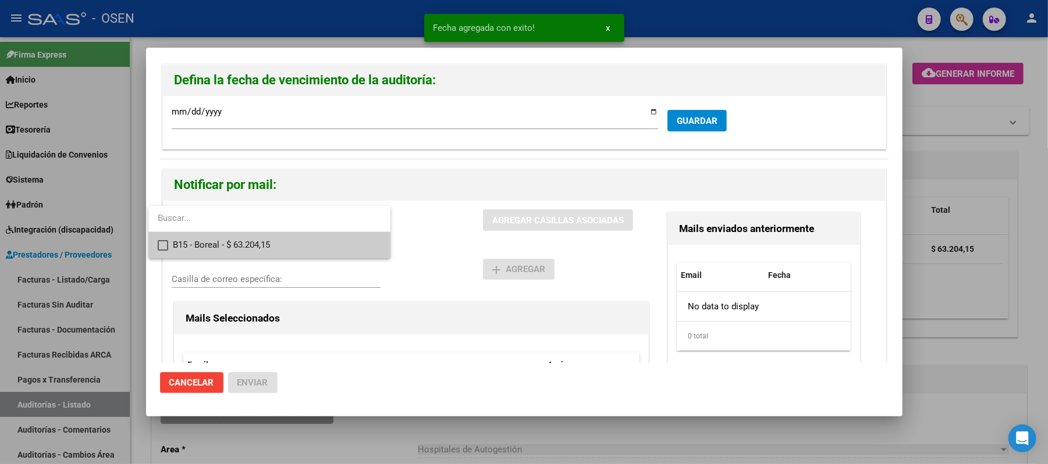
click at [252, 247] on span "B15 - Boreal - $ 63.204,15" at bounding box center [277, 245] width 208 height 26
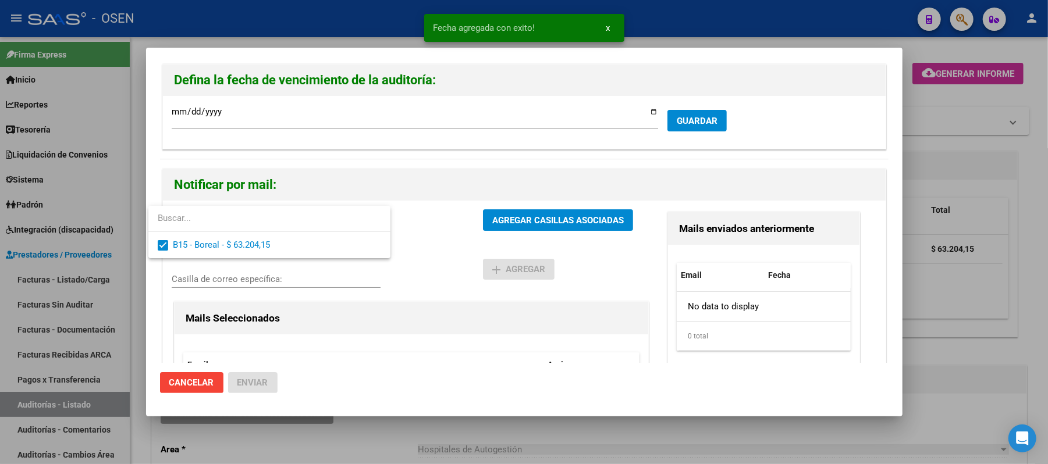
click at [471, 235] on div at bounding box center [524, 232] width 1048 height 464
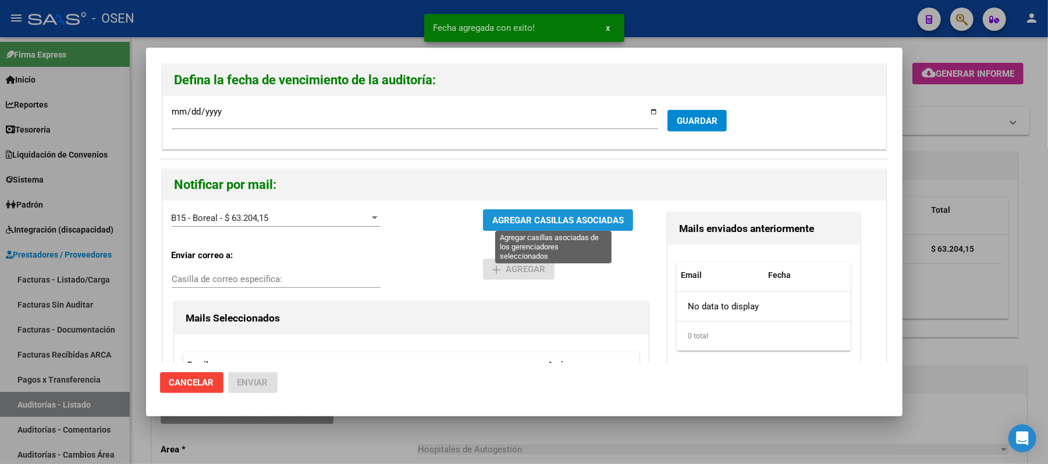
click at [494, 222] on span "AGREGAR CASILLAS ASOCIADAS" at bounding box center [558, 220] width 132 height 10
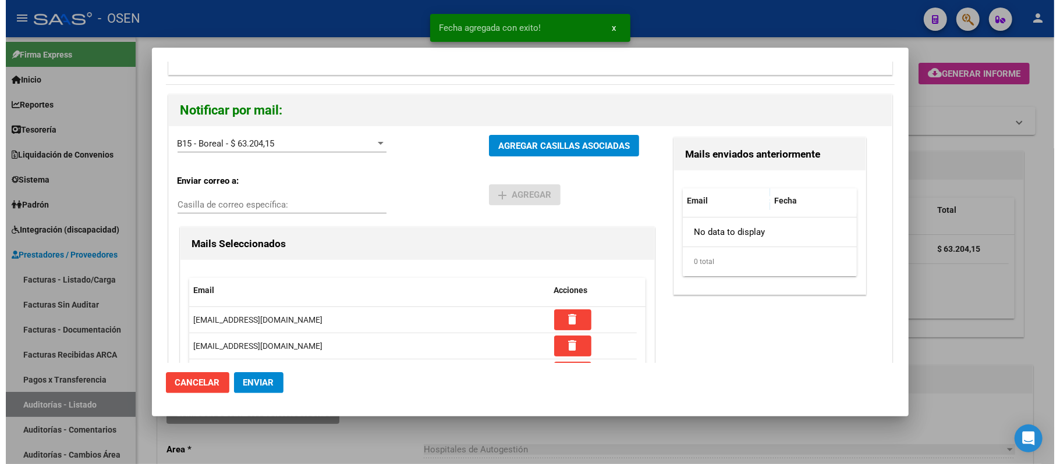
scroll to position [164, 0]
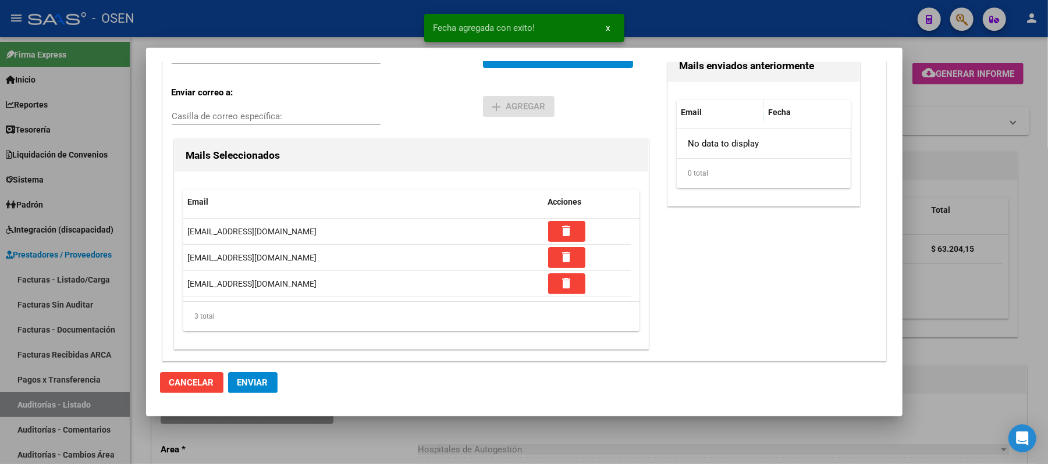
click at [253, 387] on span "Enviar" at bounding box center [252, 383] width 31 height 10
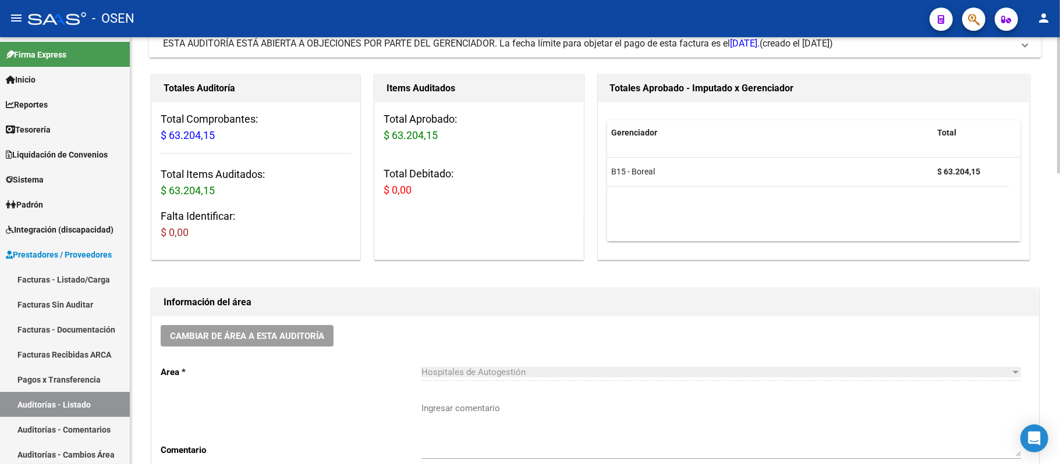
scroll to position [0, 0]
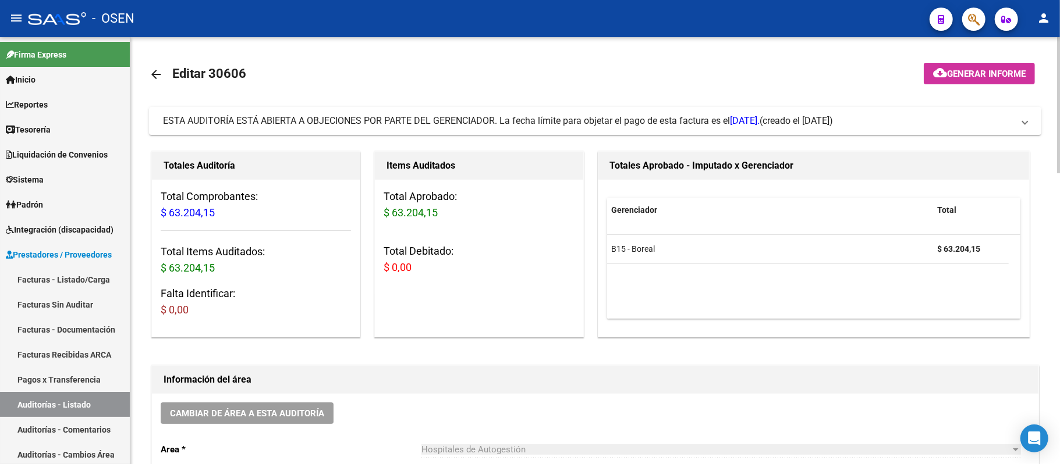
click at [485, 122] on span "ESTA AUDITORÍA ESTÁ ABIERTA A OBJECIONES POR PARTE DEL GERENCIADOR. La fecha lí…" at bounding box center [461, 120] width 597 height 11
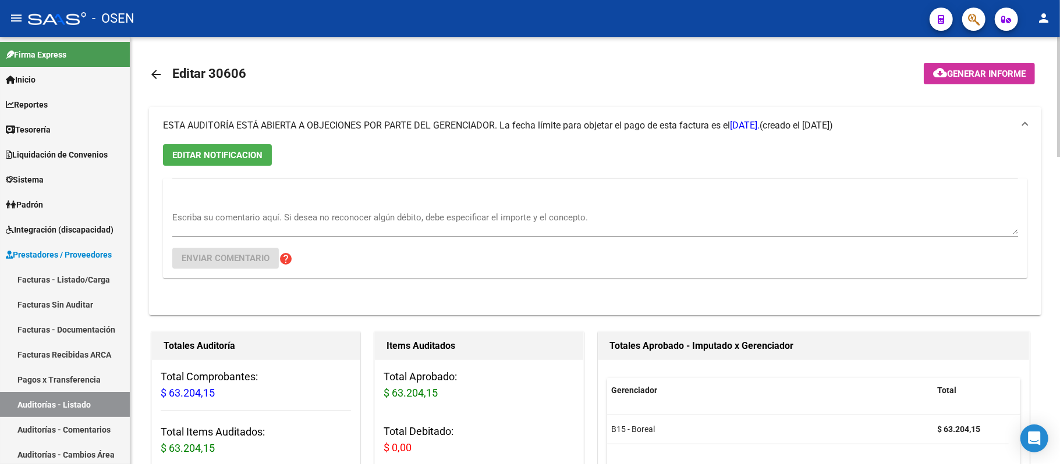
click at [485, 122] on span "ESTA AUDITORÍA ESTÁ ABIERTA A OBJECIONES POR PARTE DEL GERENCIADOR. La fecha lí…" at bounding box center [461, 125] width 597 height 11
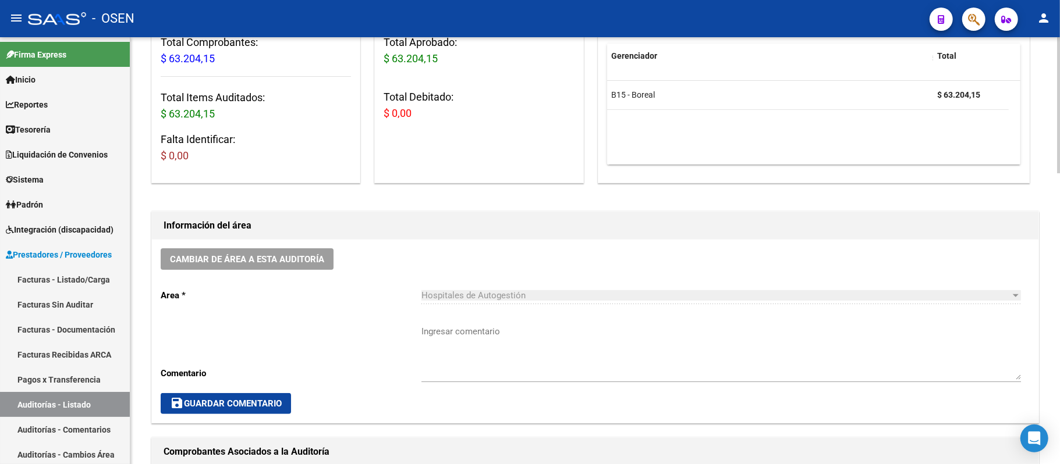
scroll to position [155, 0]
click at [294, 279] on div "Cambiar de área a esta auditoría Area * Hospitales de Autogestión Seleccionar a…" at bounding box center [595, 330] width 886 height 183
click at [294, 268] on button "Cambiar de área a esta auditoría" at bounding box center [247, 259] width 173 height 22
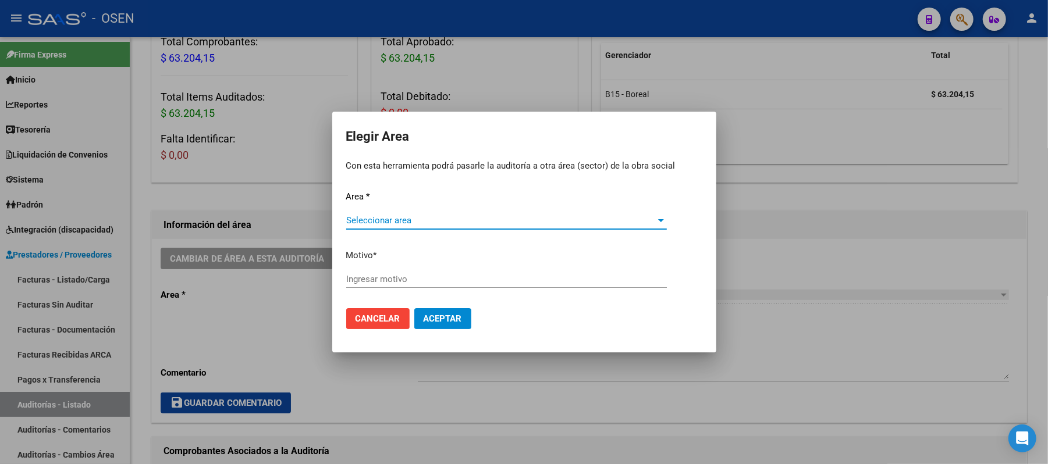
click at [512, 225] on span "Seleccionar area" at bounding box center [501, 220] width 310 height 10
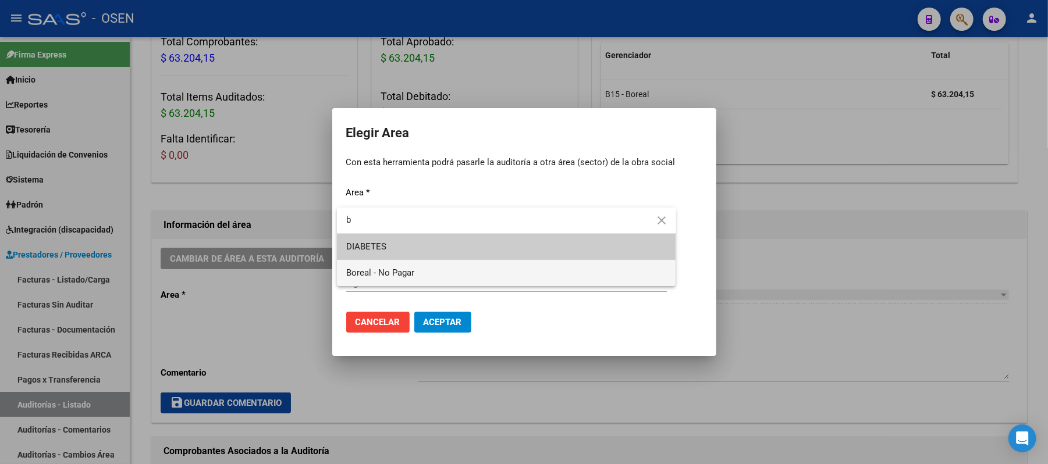
type input "b"
click at [494, 266] on span "Boreal - No Pagar" at bounding box center [506, 273] width 321 height 26
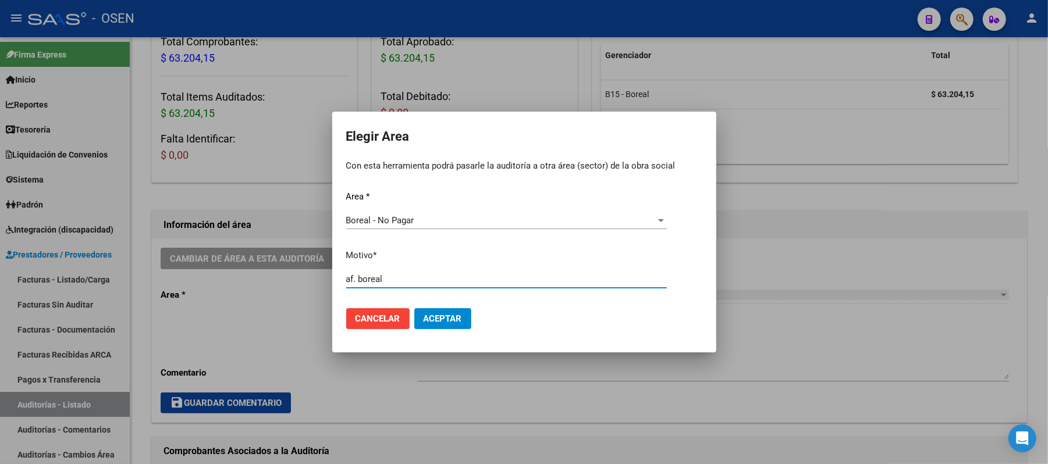
type input "af. boreal"
click at [453, 317] on span "Aceptar" at bounding box center [443, 319] width 38 height 10
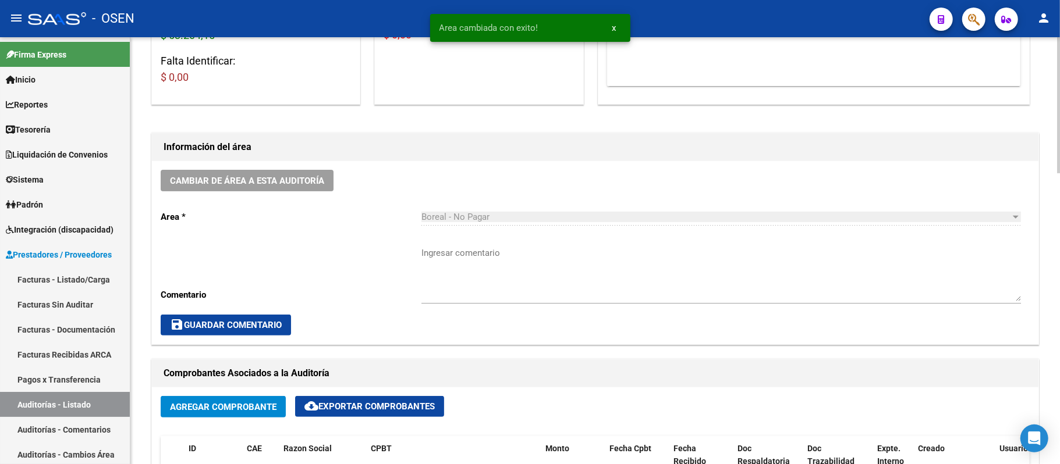
scroll to position [388, 0]
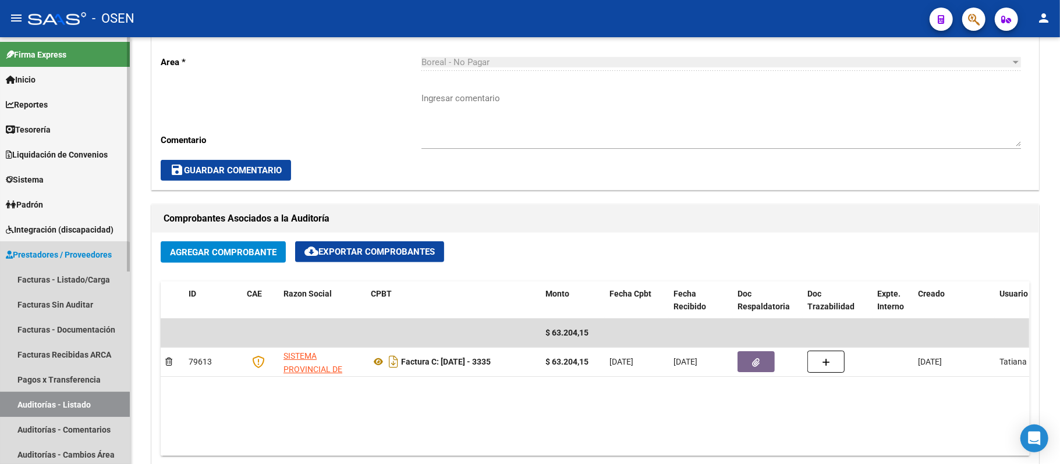
click at [63, 406] on link "Auditorías - Listado" at bounding box center [65, 404] width 130 height 25
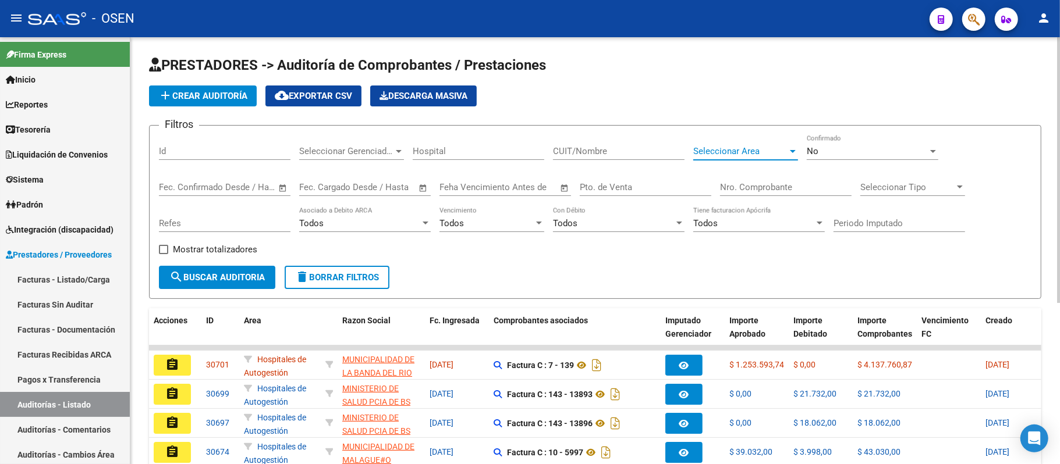
click at [727, 147] on span "Seleccionar Area" at bounding box center [740, 151] width 94 height 10
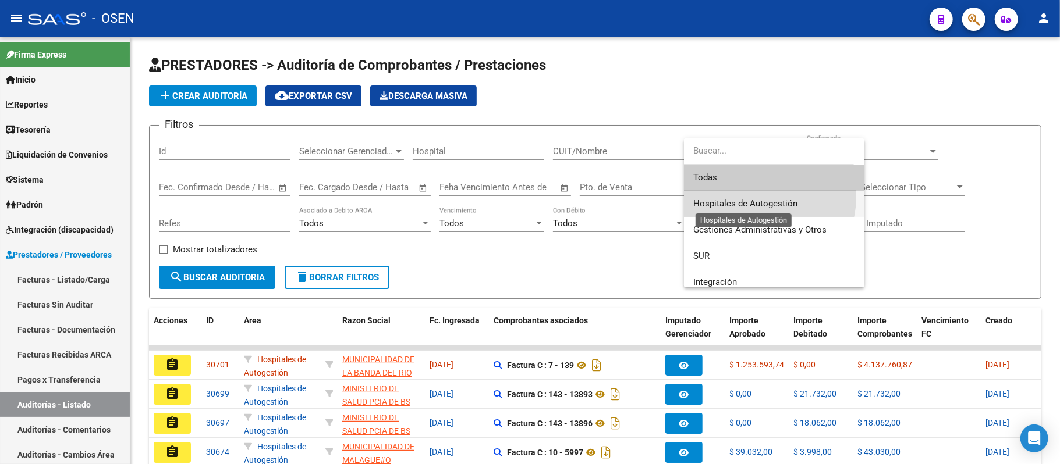
click at [766, 198] on span "Hospitales de Autogestión" at bounding box center [745, 203] width 104 height 10
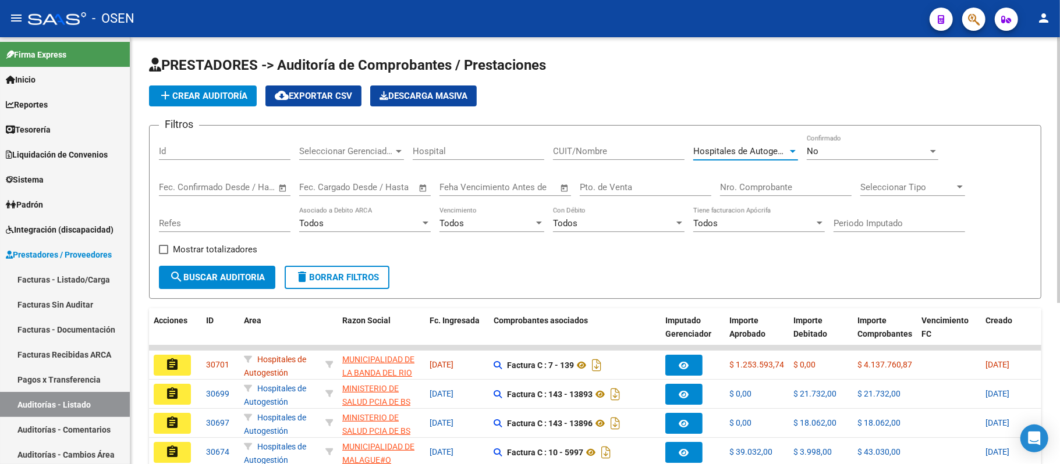
click at [466, 231] on div "Todos Vencimiento" at bounding box center [491, 219] width 105 height 25
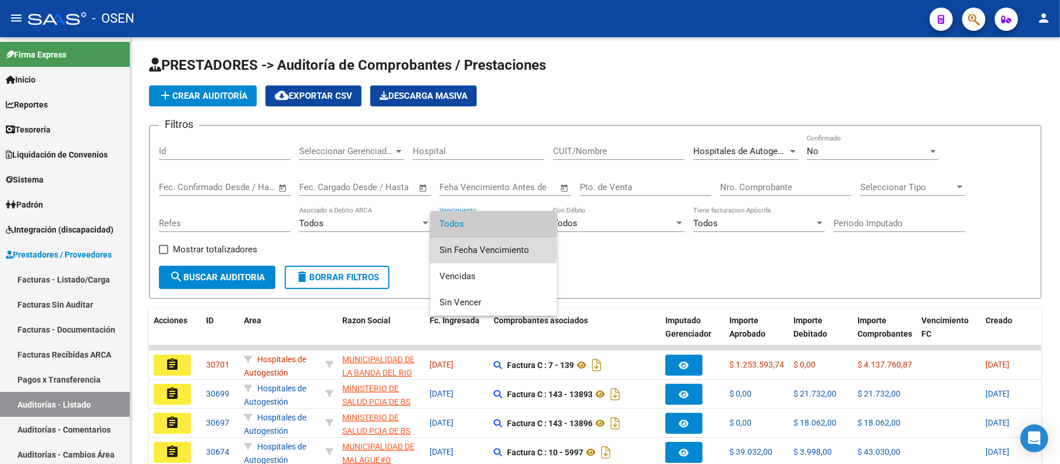
click at [477, 250] on span "Sin Fecha Vencimiento" at bounding box center [493, 250] width 108 height 26
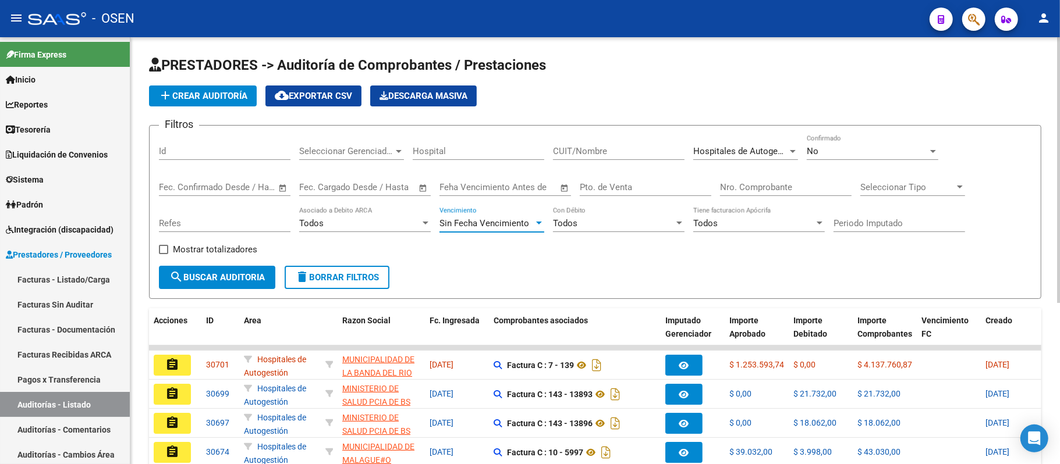
click at [210, 282] on span "search Buscar Auditoria" at bounding box center [216, 277] width 95 height 10
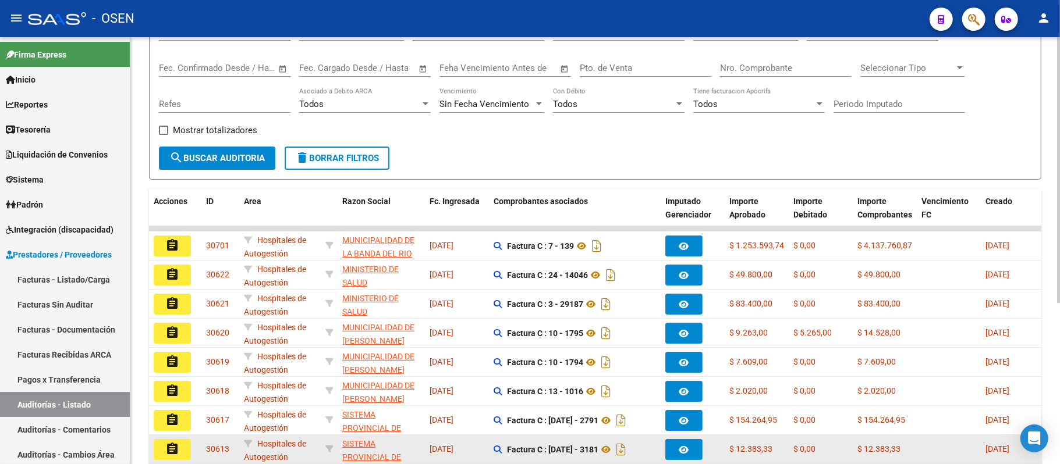
scroll to position [260, 0]
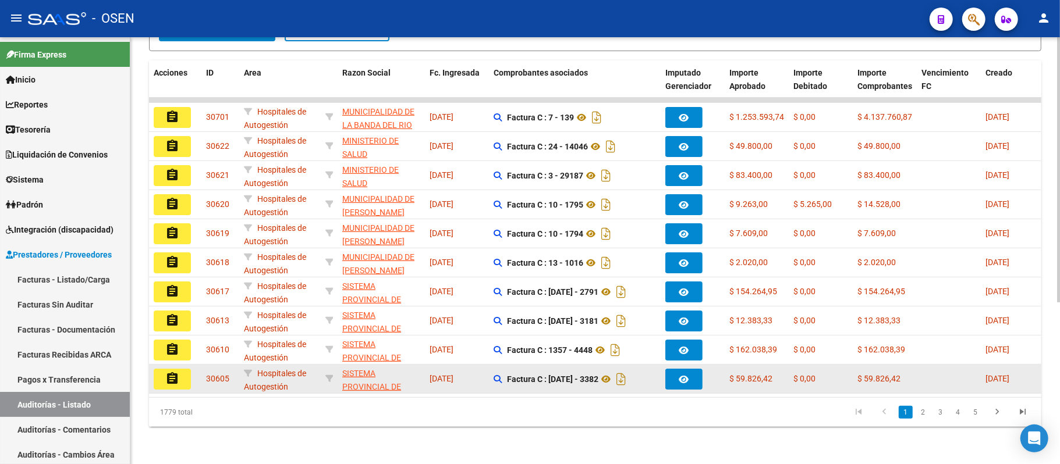
click at [162, 375] on button "assignment" at bounding box center [172, 379] width 37 height 21
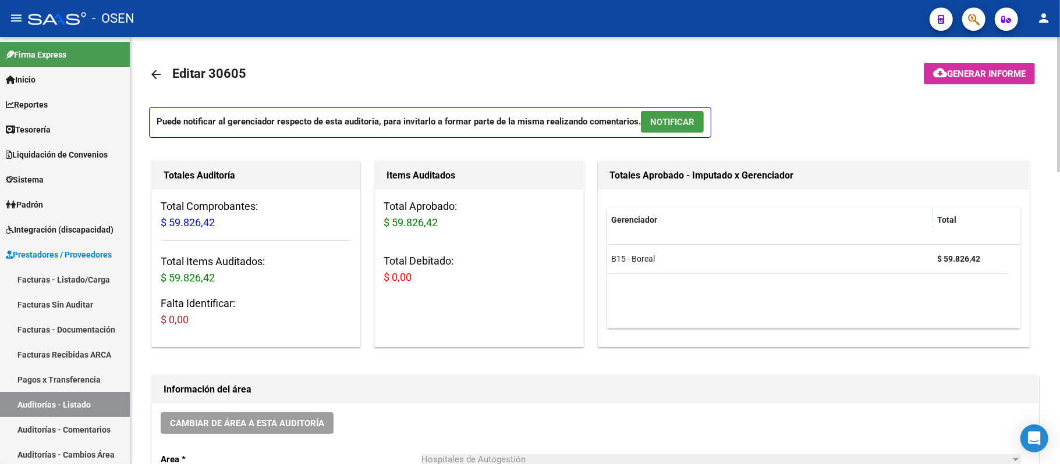
click at [697, 125] on button "NOTIFICAR" at bounding box center [672, 122] width 63 height 22
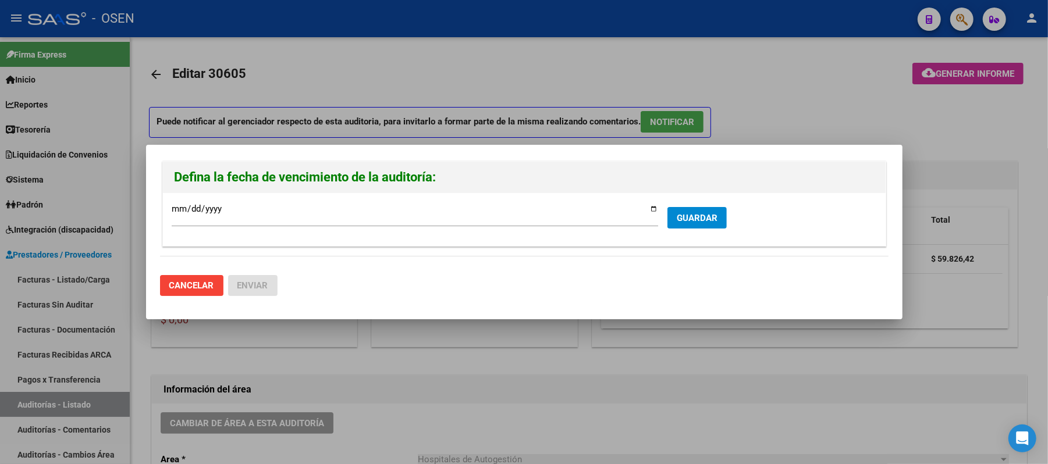
click at [704, 207] on form "2025-09-14 Ingresar la fecha * GUARDAR" at bounding box center [524, 220] width 705 height 36
click at [673, 219] on button "GUARDAR" at bounding box center [697, 218] width 59 height 22
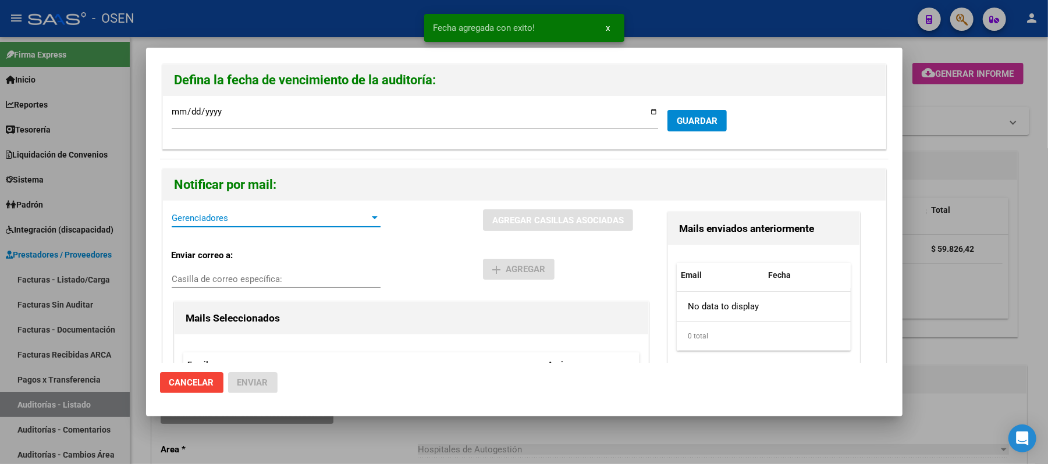
click at [254, 219] on span "Gerenciadores" at bounding box center [271, 218] width 198 height 10
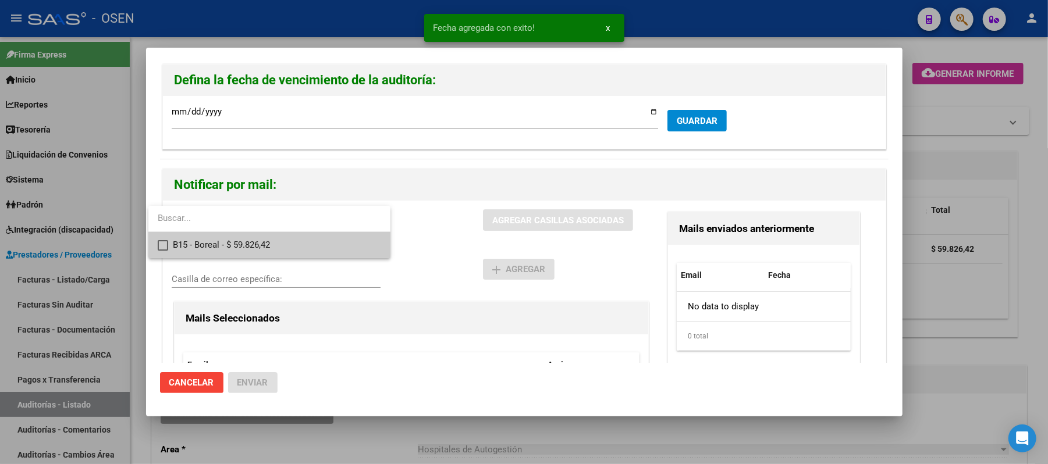
click at [263, 240] on span "B15 - Boreal - $ 59.826,42" at bounding box center [277, 245] width 208 height 26
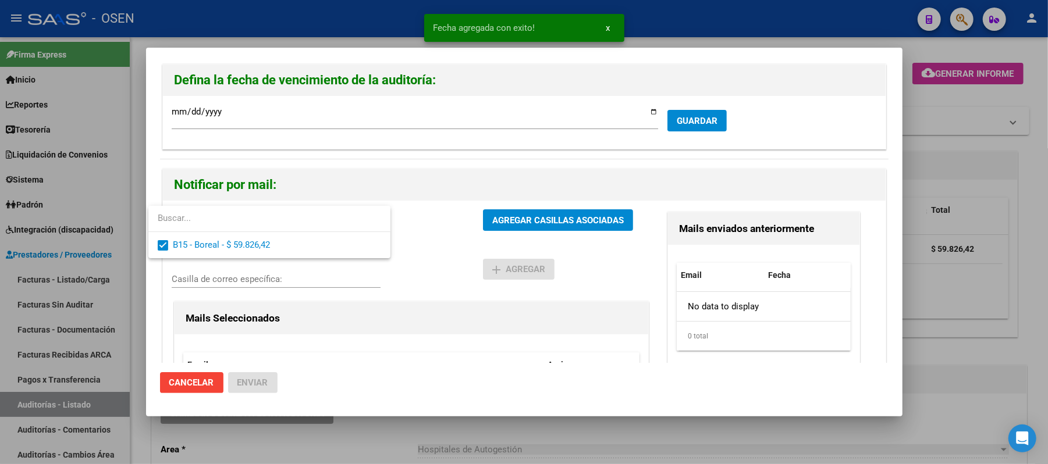
click at [485, 241] on div at bounding box center [524, 232] width 1048 height 464
click at [523, 219] on span "AGREGAR CASILLAS ASOCIADAS" at bounding box center [558, 220] width 132 height 10
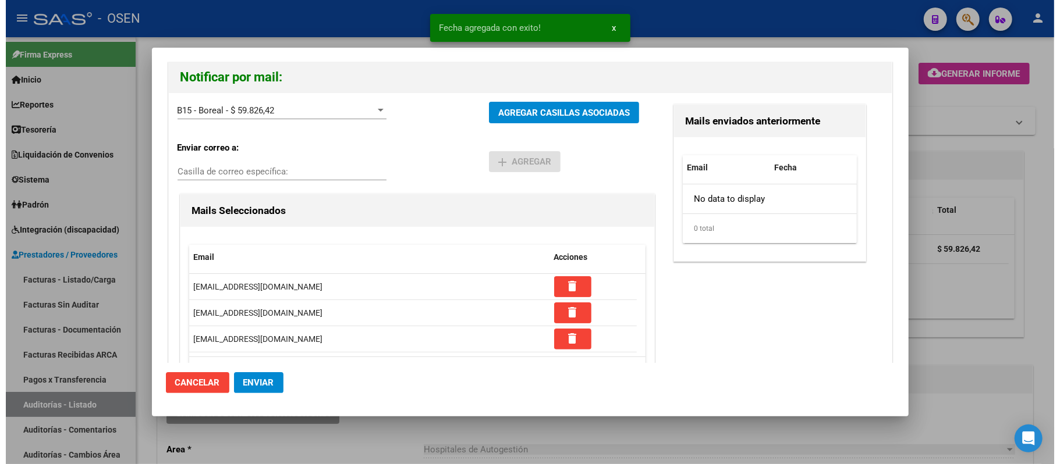
scroll to position [111, 0]
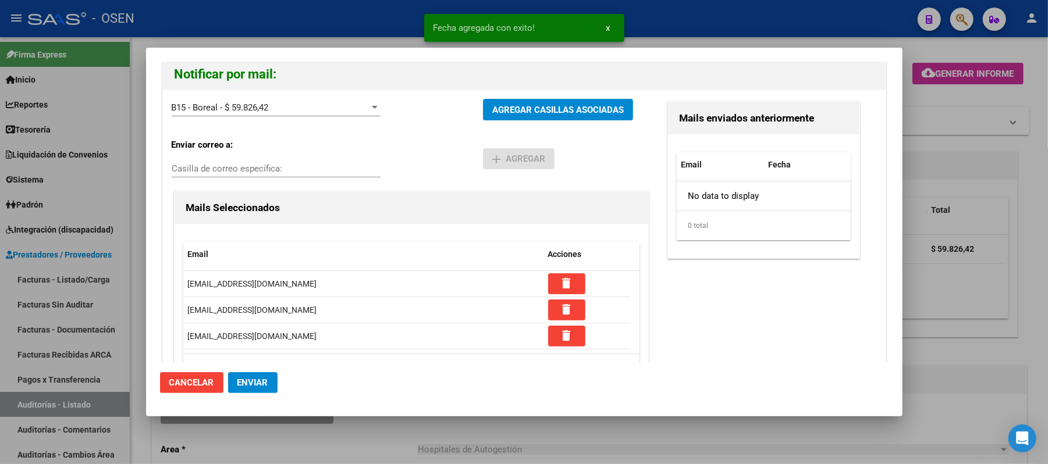
click at [268, 371] on mat-dialog-actions "Cancelar Enviar" at bounding box center [524, 383] width 729 height 40
click at [268, 378] on button "Enviar" at bounding box center [252, 382] width 49 height 21
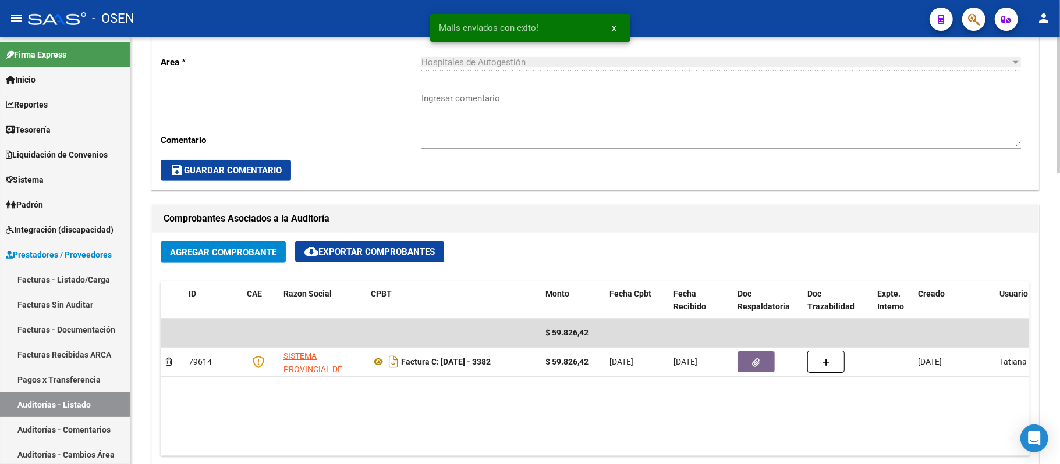
scroll to position [310, 0]
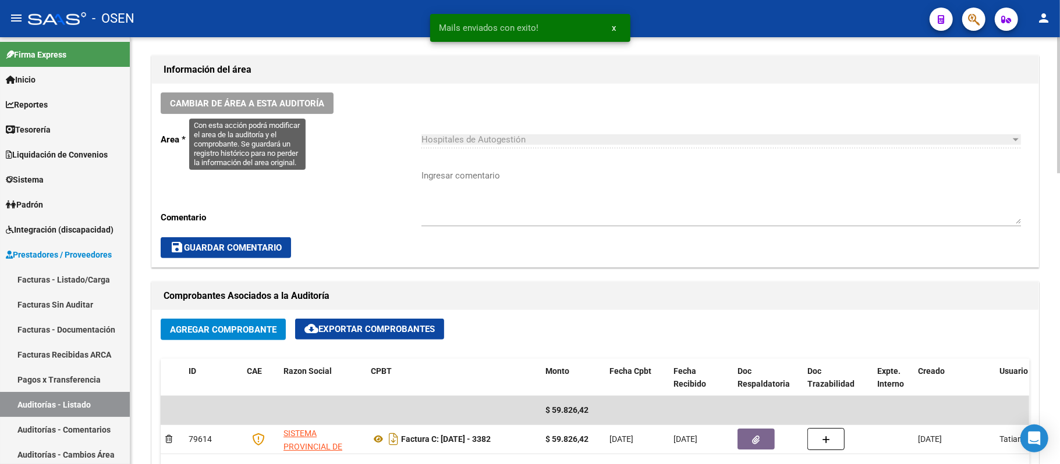
click at [288, 107] on span "Cambiar de área a esta auditoría" at bounding box center [247, 103] width 154 height 10
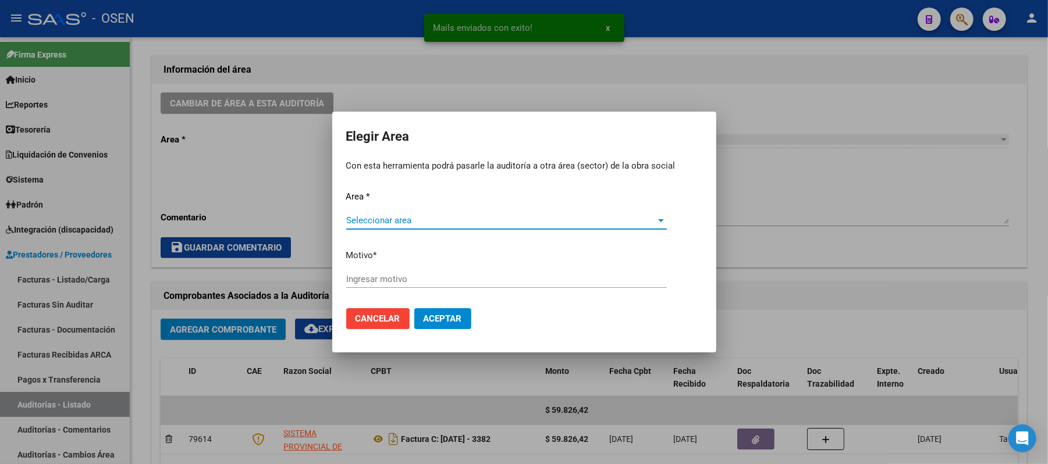
click at [436, 214] on div "Seleccionar area Seleccionar area" at bounding box center [506, 220] width 321 height 17
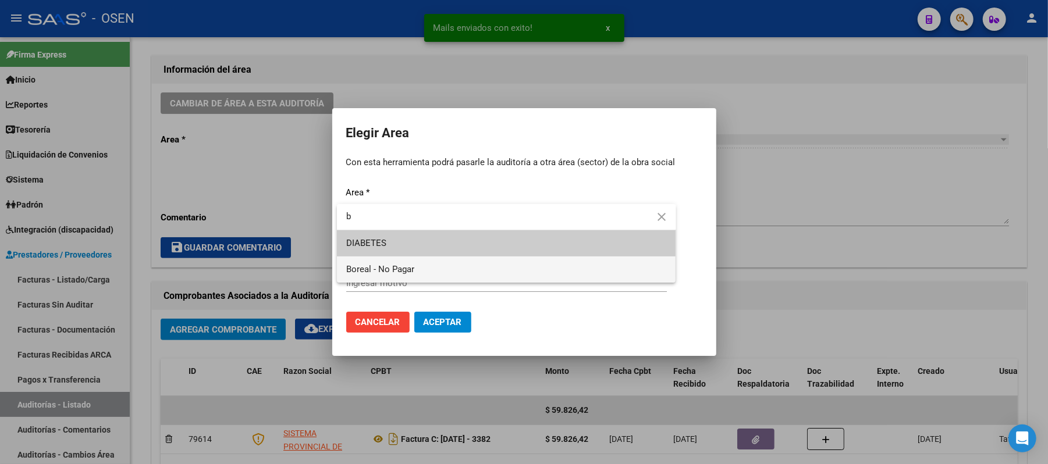
type input "b"
click at [433, 271] on span "Boreal - No Pagar" at bounding box center [506, 270] width 321 height 26
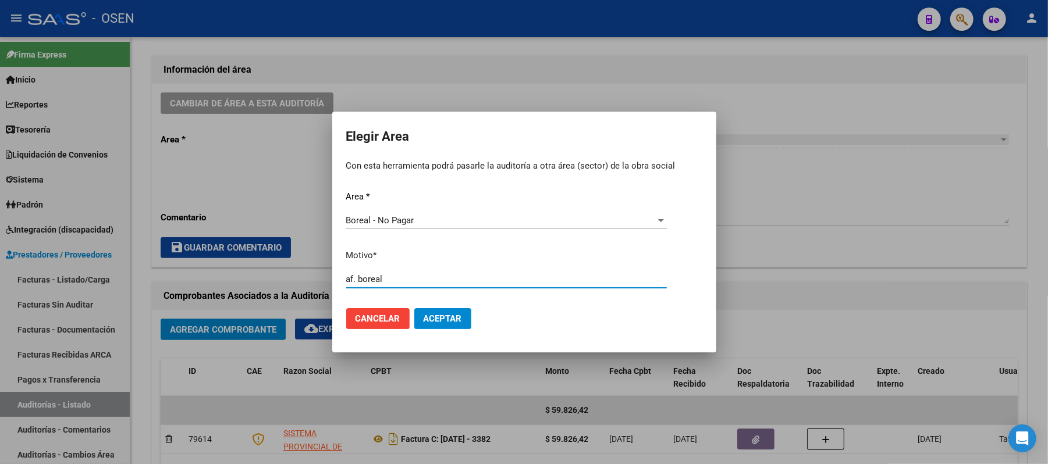
type input "af. boreal"
click at [434, 320] on span "Aceptar" at bounding box center [443, 319] width 38 height 10
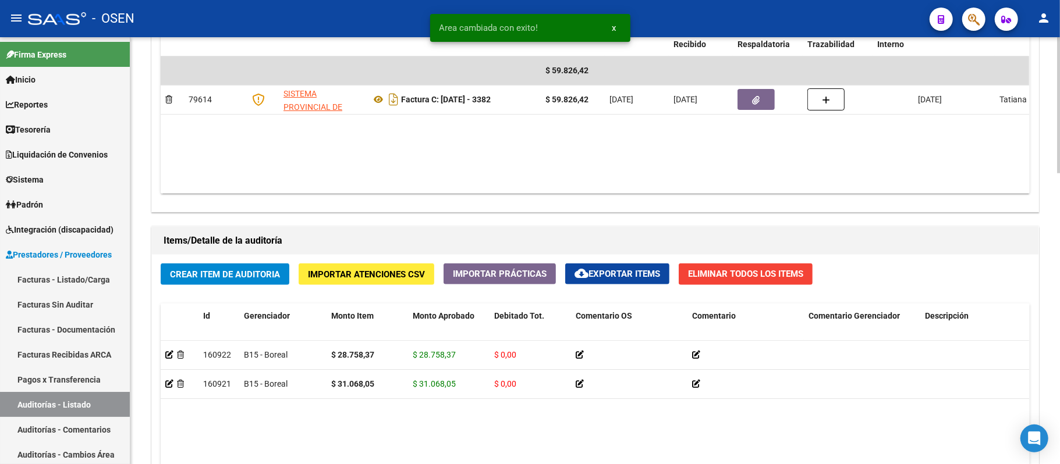
scroll to position [698, 0]
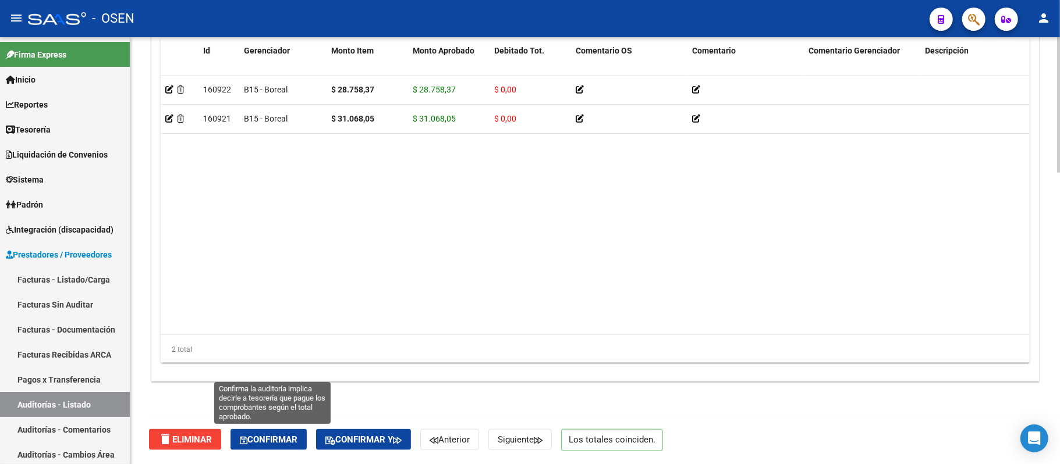
click at [278, 435] on span "Confirmar" at bounding box center [269, 440] width 58 height 10
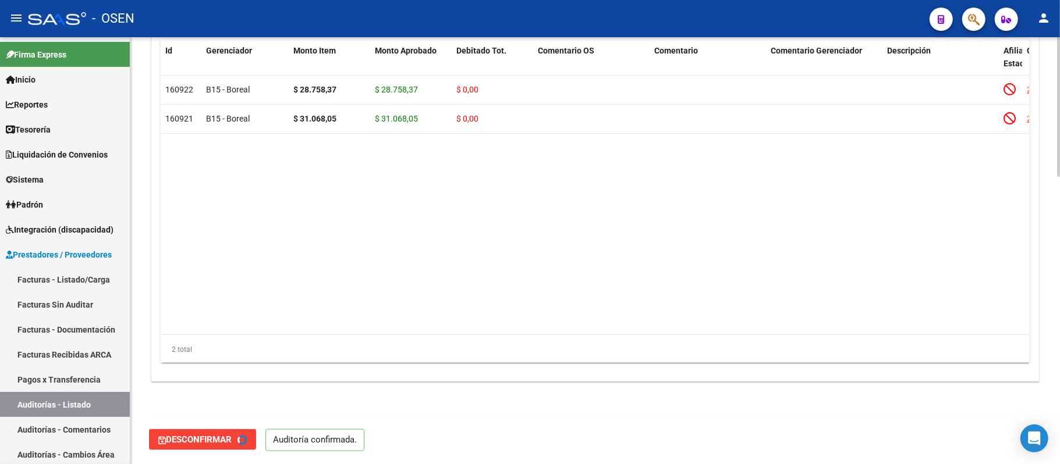
type input "202509"
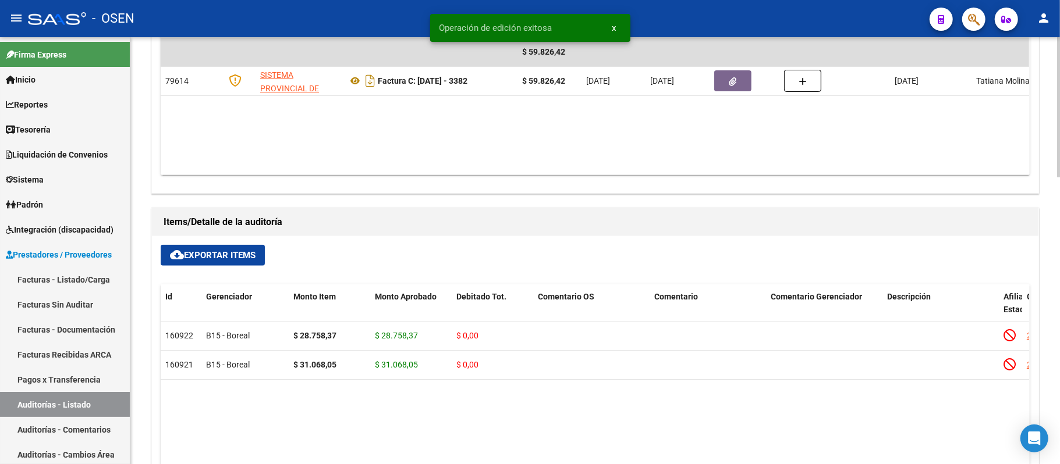
scroll to position [489, 0]
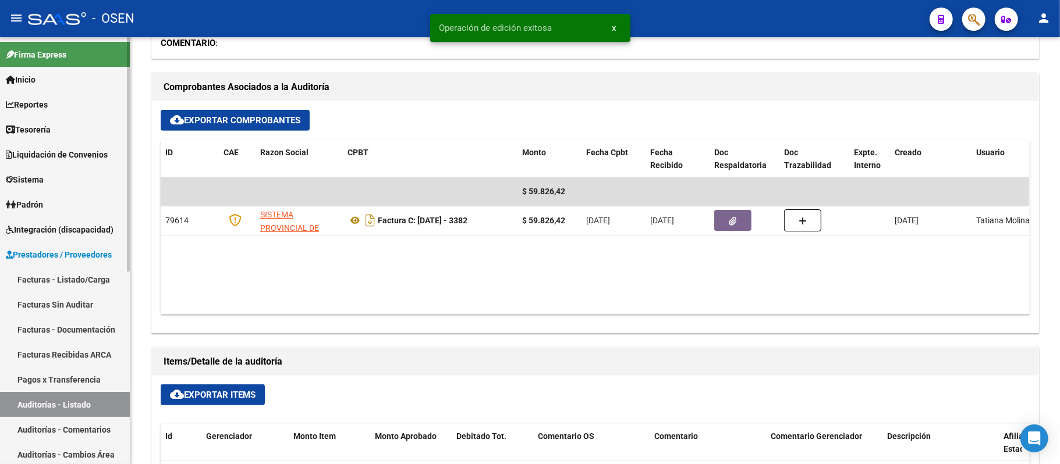
click at [97, 395] on link "Auditorías - Listado" at bounding box center [65, 404] width 130 height 25
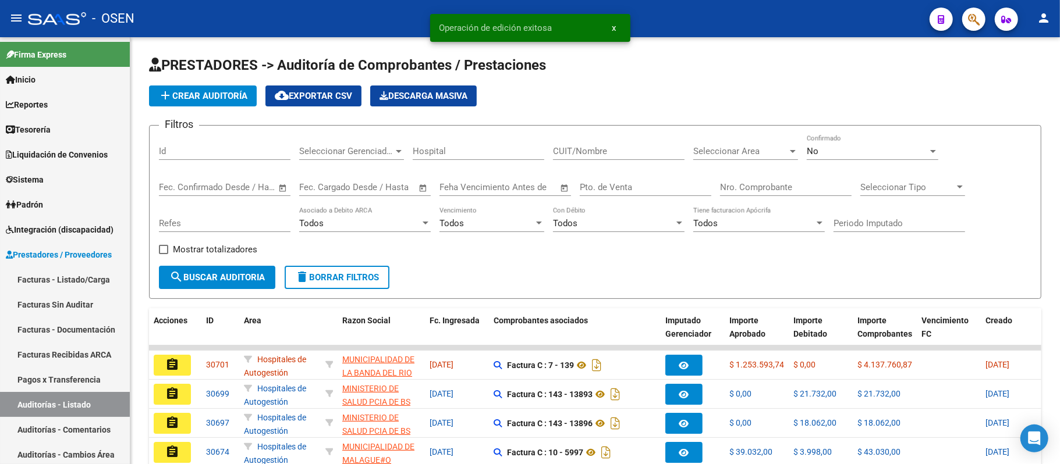
click at [761, 141] on div "Seleccionar Area Seleccionar Area" at bounding box center [745, 147] width 105 height 25
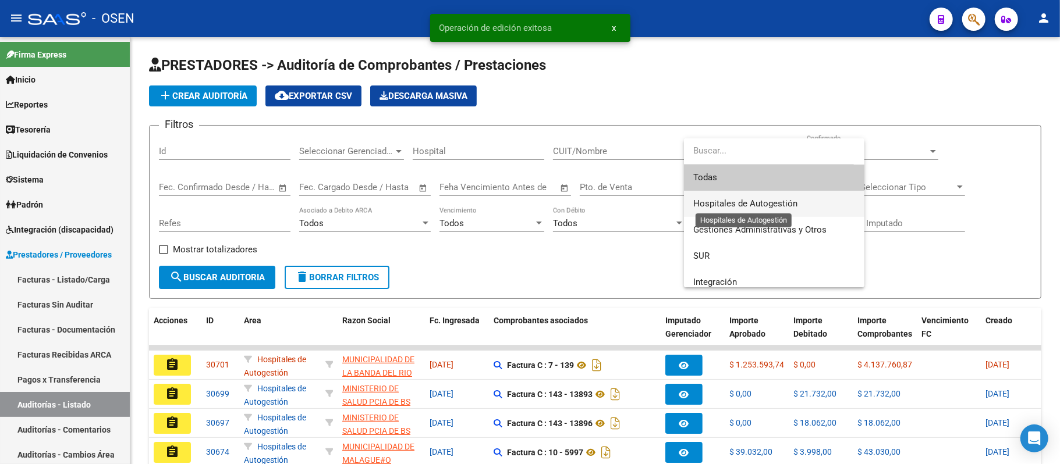
click at [766, 208] on span "Hospitales de Autogestión" at bounding box center [745, 203] width 104 height 10
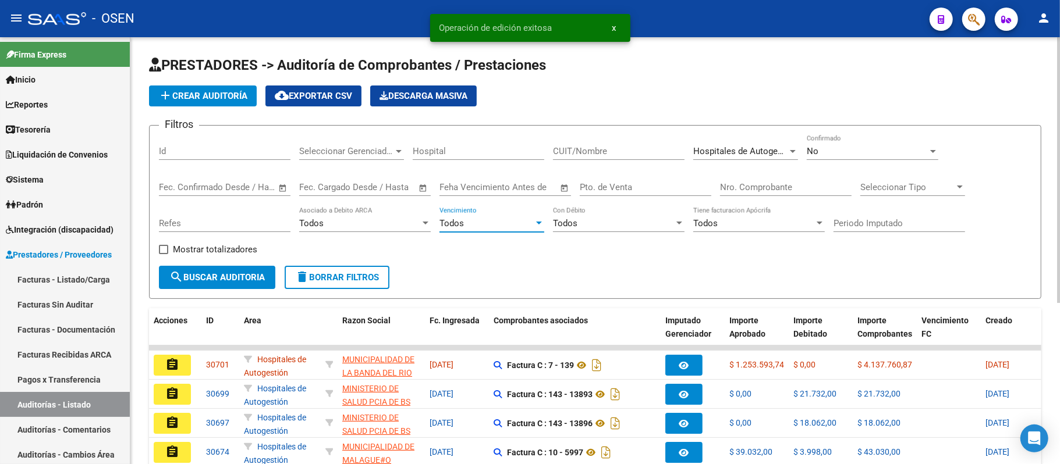
click at [497, 223] on div "Todos" at bounding box center [486, 223] width 94 height 10
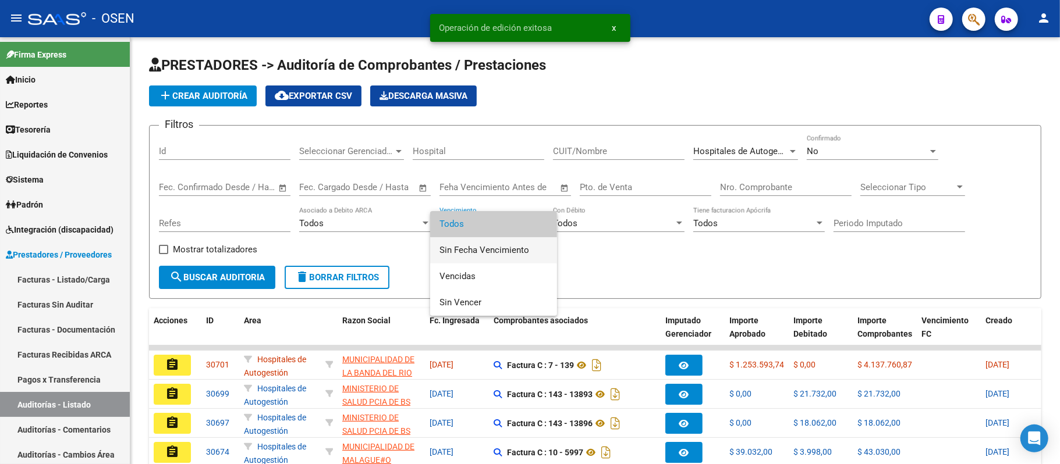
click at [513, 243] on span "Sin Fecha Vencimiento" at bounding box center [493, 250] width 108 height 26
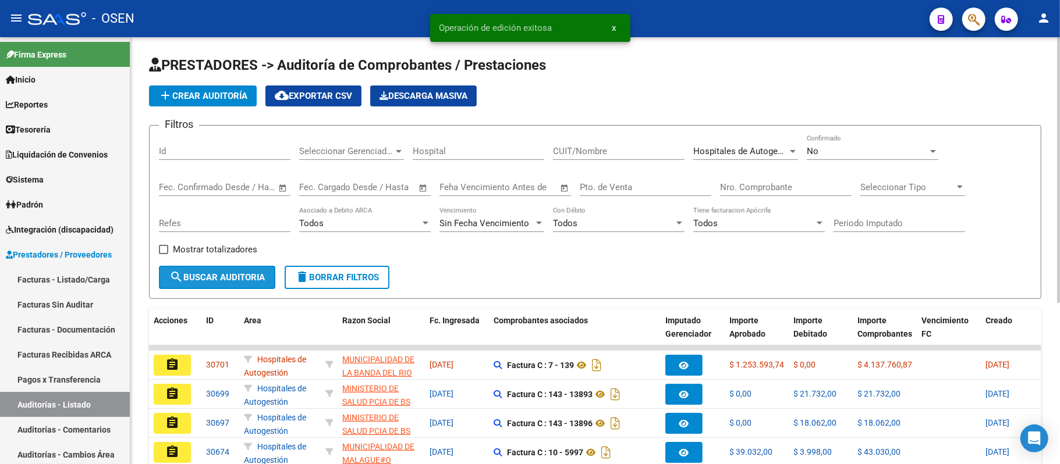
click at [240, 272] on span "search Buscar Auditoria" at bounding box center [216, 277] width 95 height 10
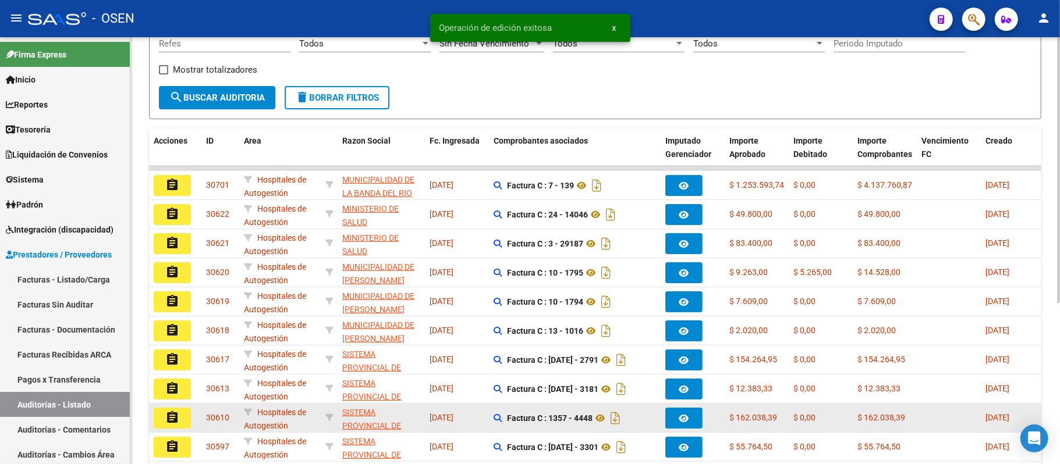
scroll to position [260, 0]
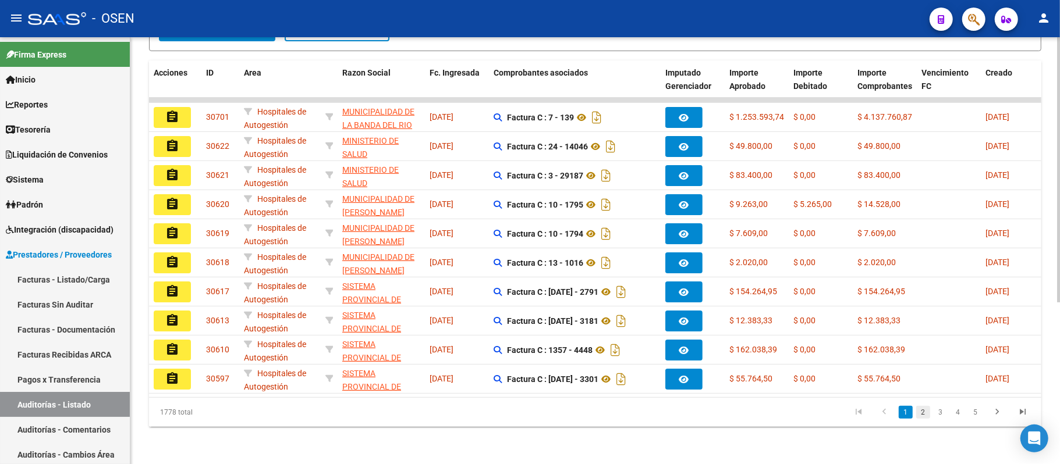
click at [920, 410] on link "2" at bounding box center [923, 412] width 14 height 13
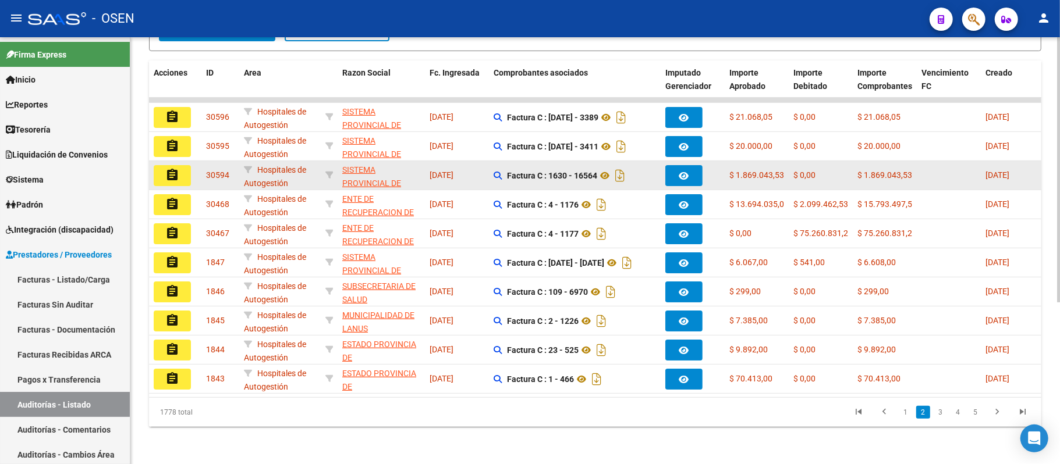
click at [173, 171] on button "assignment" at bounding box center [172, 175] width 37 height 21
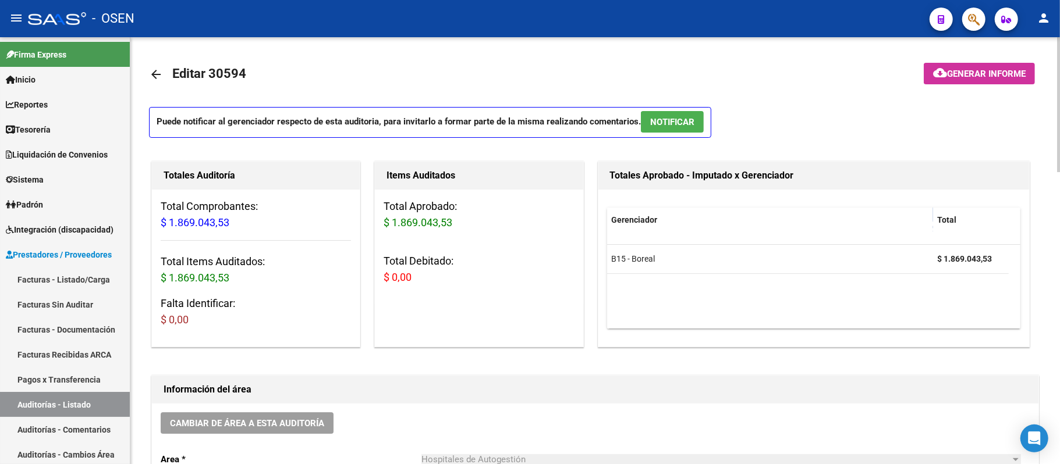
click at [704, 122] on button "NOTIFICAR" at bounding box center [672, 122] width 63 height 22
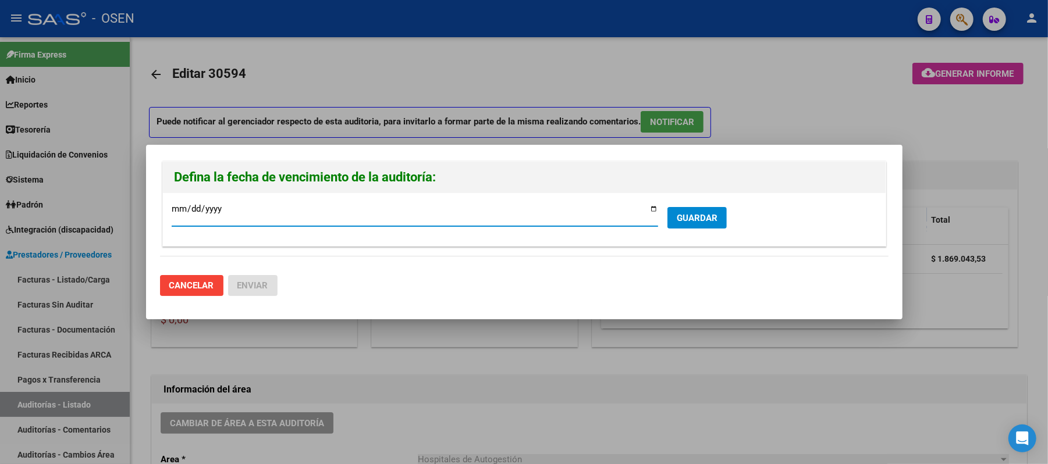
click at [685, 211] on button "GUARDAR" at bounding box center [697, 218] width 59 height 22
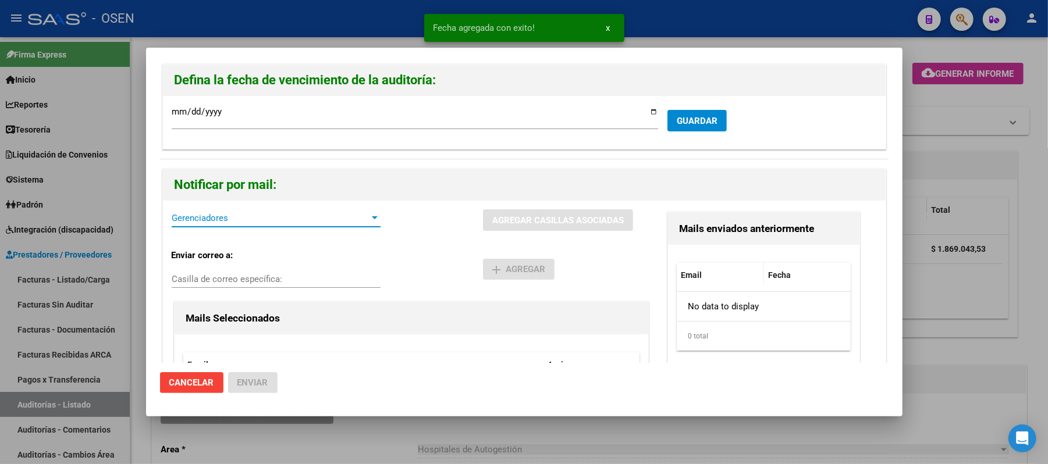
click at [240, 216] on span "Gerenciadores" at bounding box center [271, 218] width 198 height 10
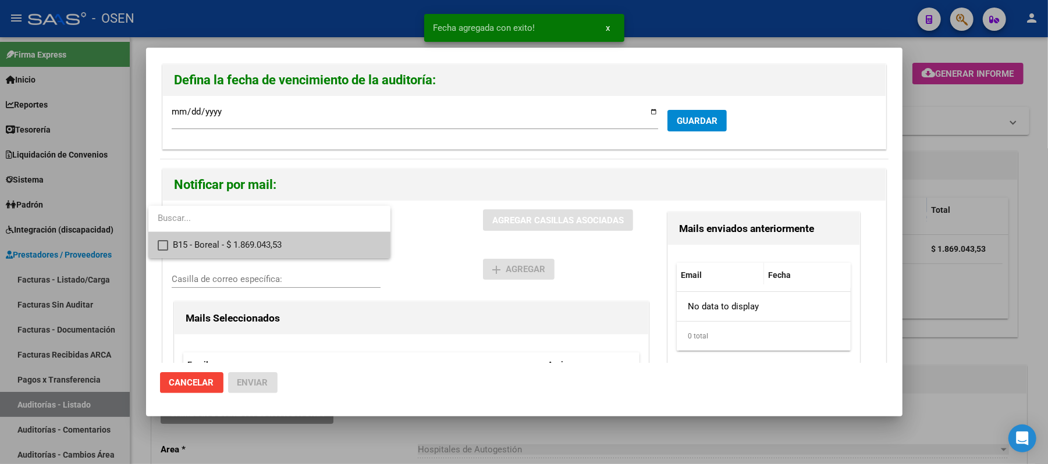
click at [260, 247] on span "B15 - Boreal - $ 1.869.043,53" at bounding box center [277, 245] width 208 height 26
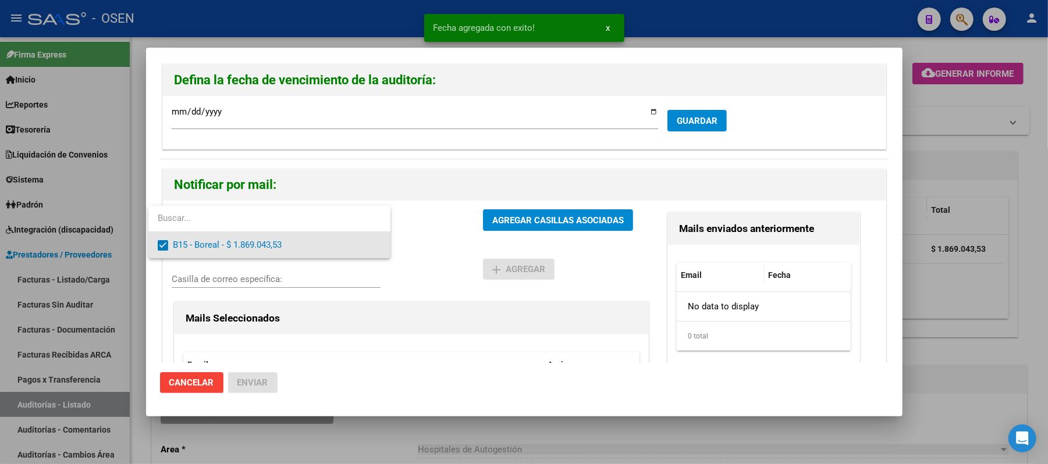
click at [490, 261] on div at bounding box center [524, 232] width 1048 height 464
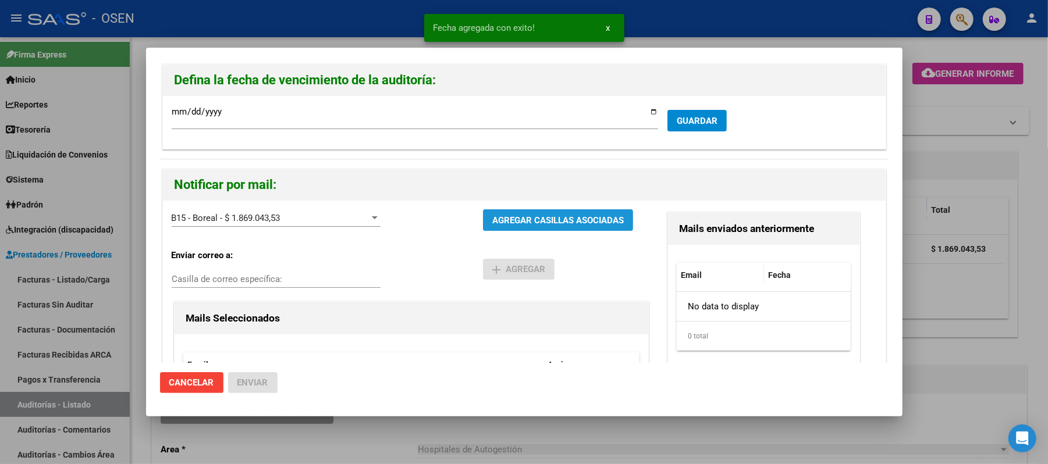
click at [543, 211] on button "AGREGAR CASILLAS ASOCIADAS" at bounding box center [558, 221] width 150 height 22
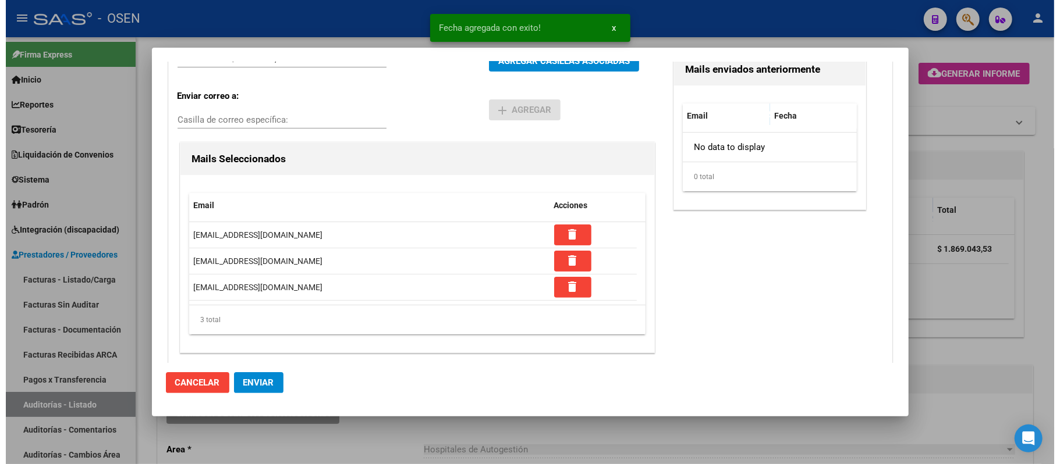
scroll to position [164, 0]
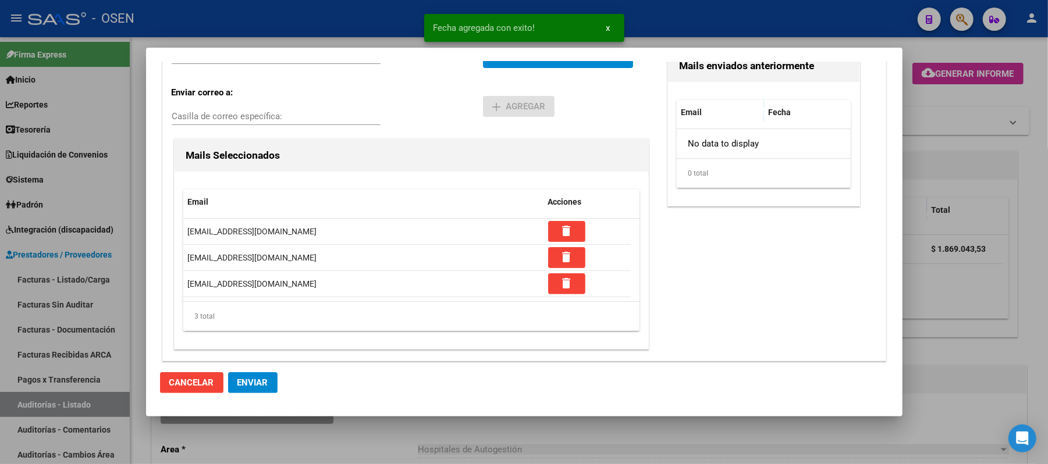
click at [246, 389] on button "Enviar" at bounding box center [252, 382] width 49 height 21
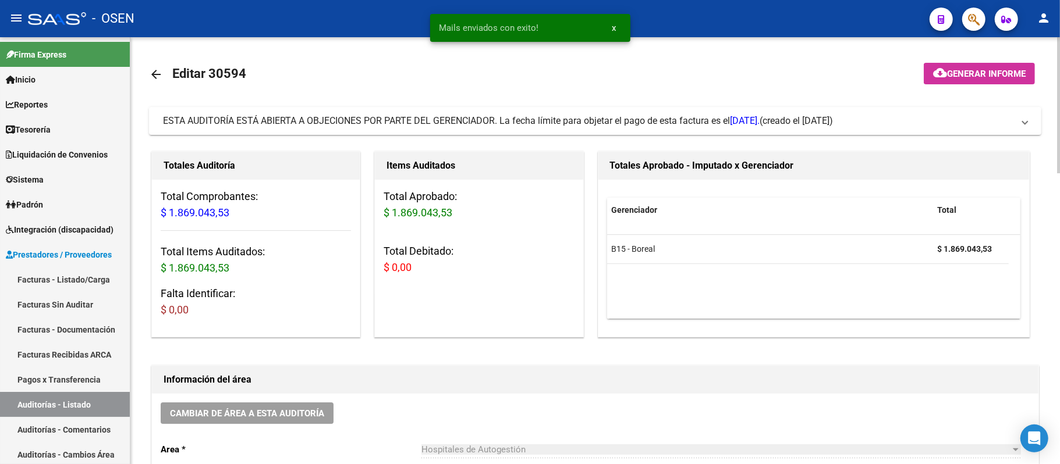
click at [576, 436] on div "Hospitales de Autogestión Seleccionar area" at bounding box center [720, 446] width 599 height 25
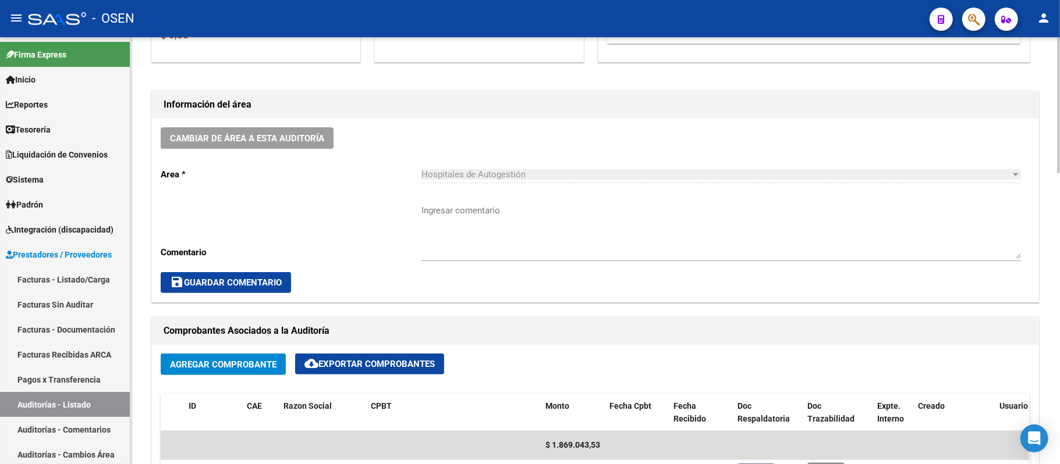
scroll to position [77, 0]
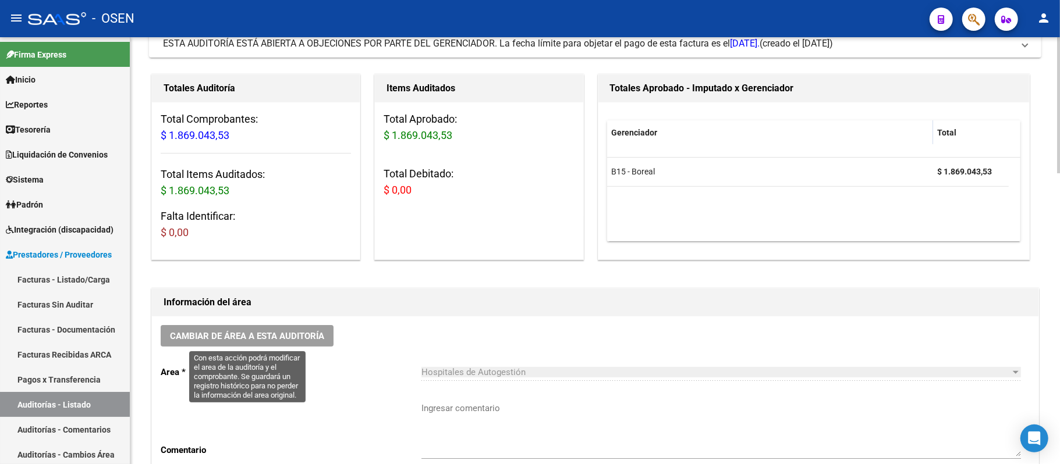
click at [249, 347] on div "Cambiar de área a esta auditoría Area * Hospitales de Autogestión Seleccionar a…" at bounding box center [595, 408] width 886 height 183
click at [292, 331] on span "Cambiar de área a esta auditoría" at bounding box center [247, 336] width 154 height 10
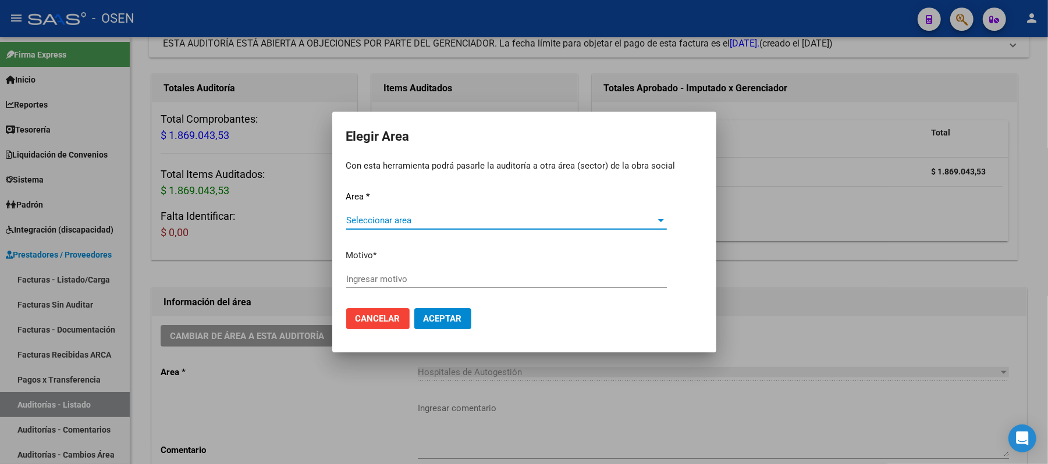
click at [425, 222] on span "Seleccionar area" at bounding box center [501, 220] width 310 height 10
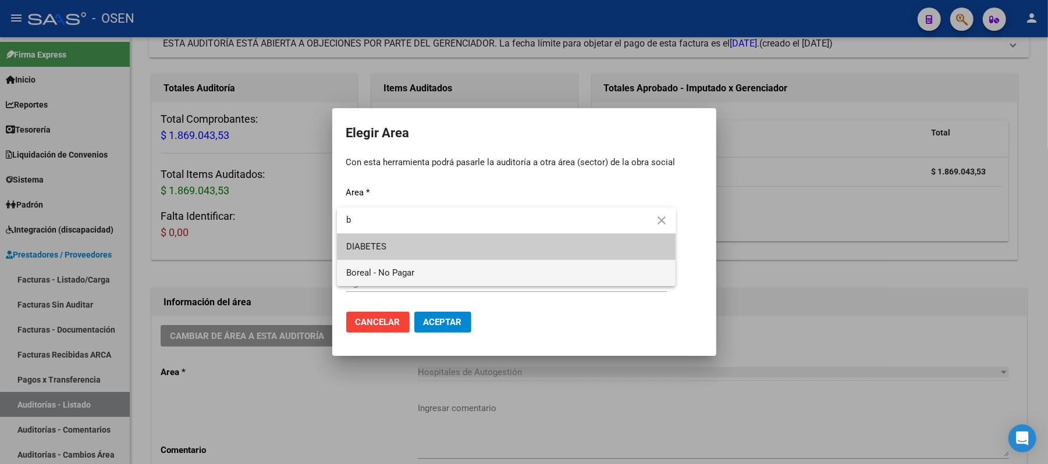
type input "b"
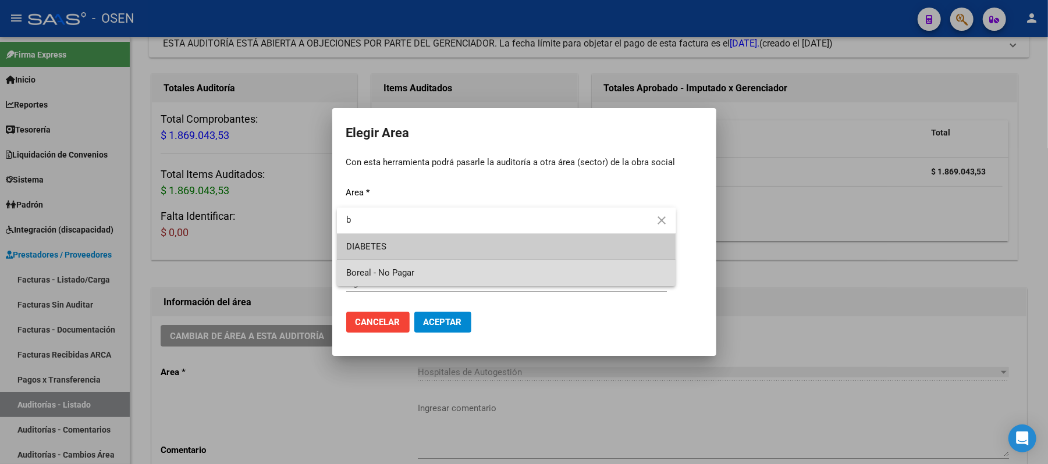
click at [417, 269] on span "Boreal - No Pagar" at bounding box center [506, 273] width 321 height 26
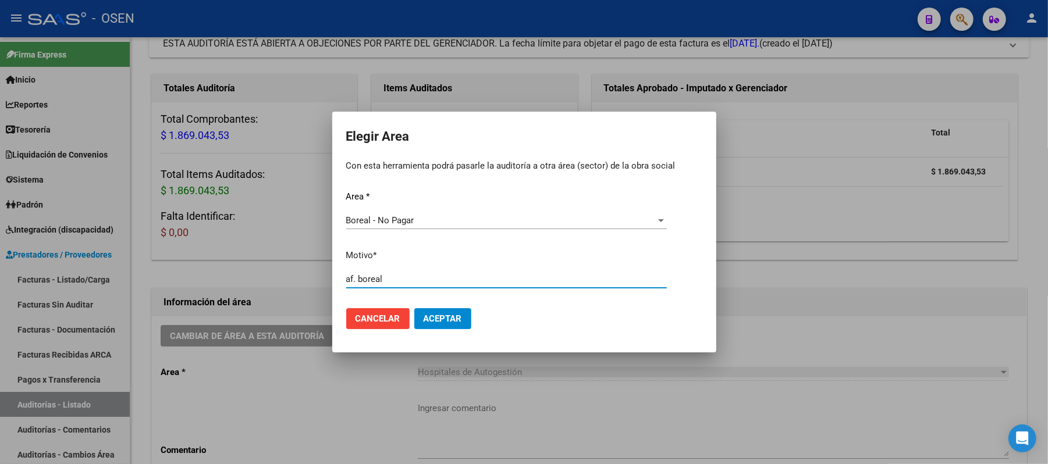
type input "af. boreal"
click at [445, 326] on button "Aceptar" at bounding box center [442, 318] width 57 height 21
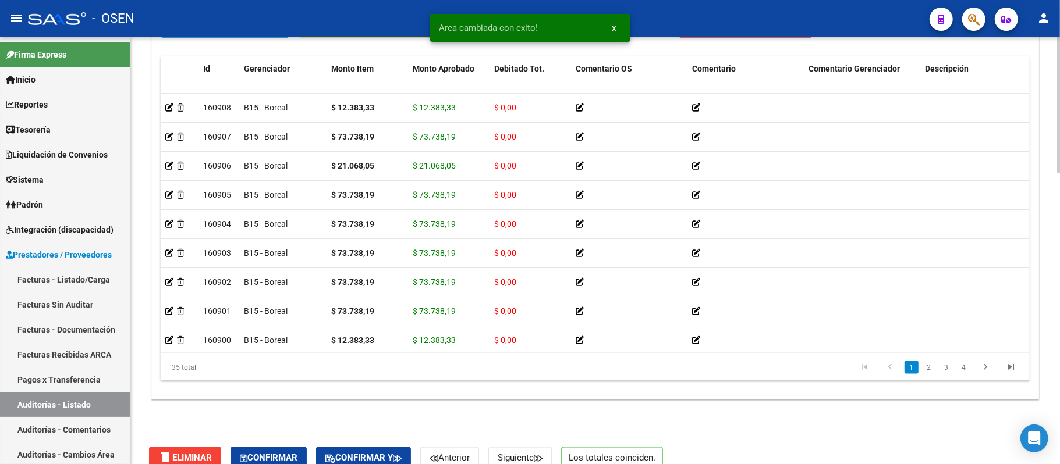
scroll to position [917, 0]
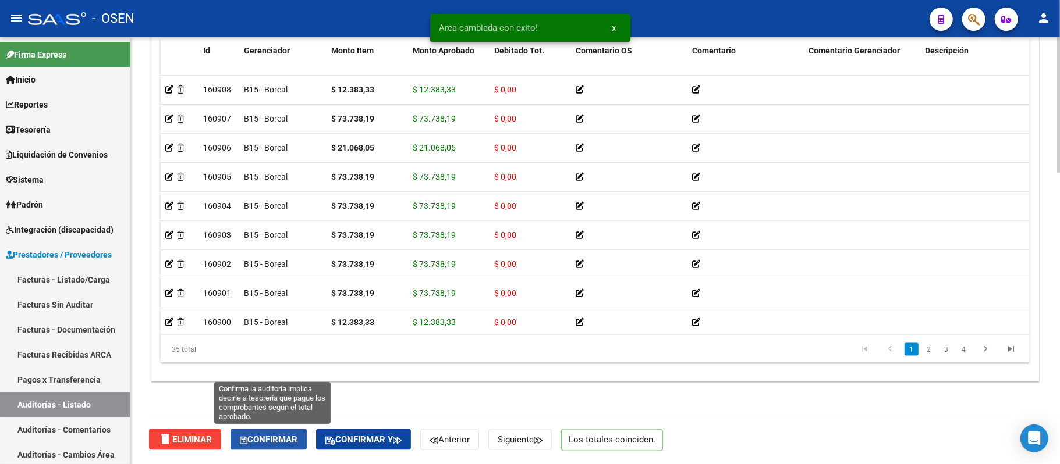
click at [297, 438] on span "Confirmar" at bounding box center [269, 440] width 58 height 10
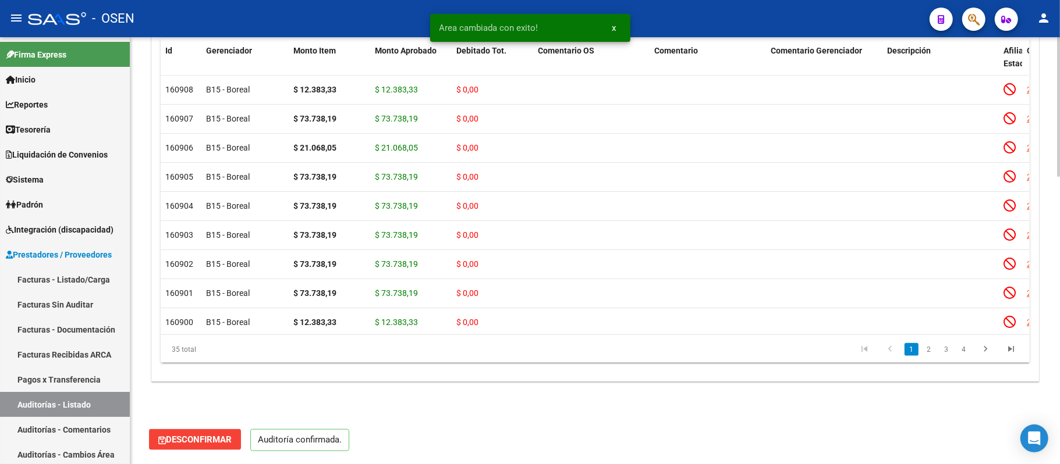
scroll to position [876, 0]
type input "202509"
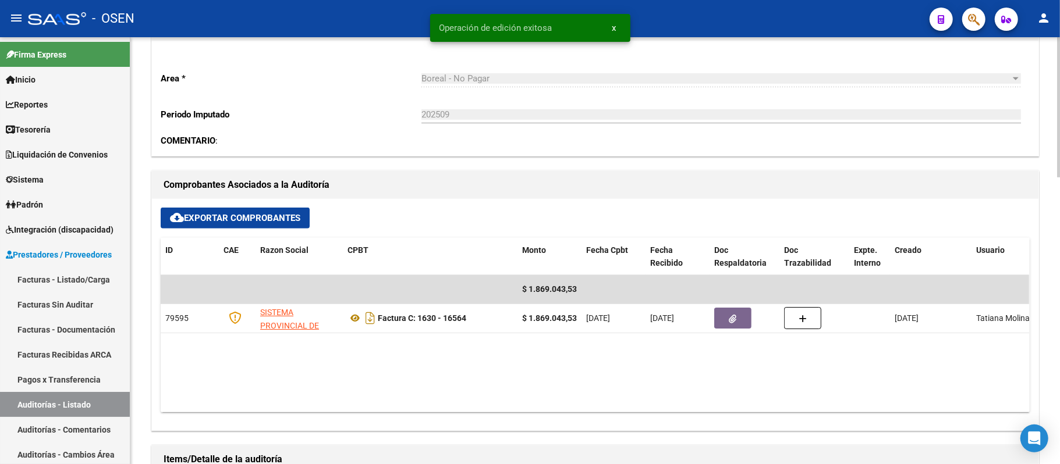
scroll to position [256, 0]
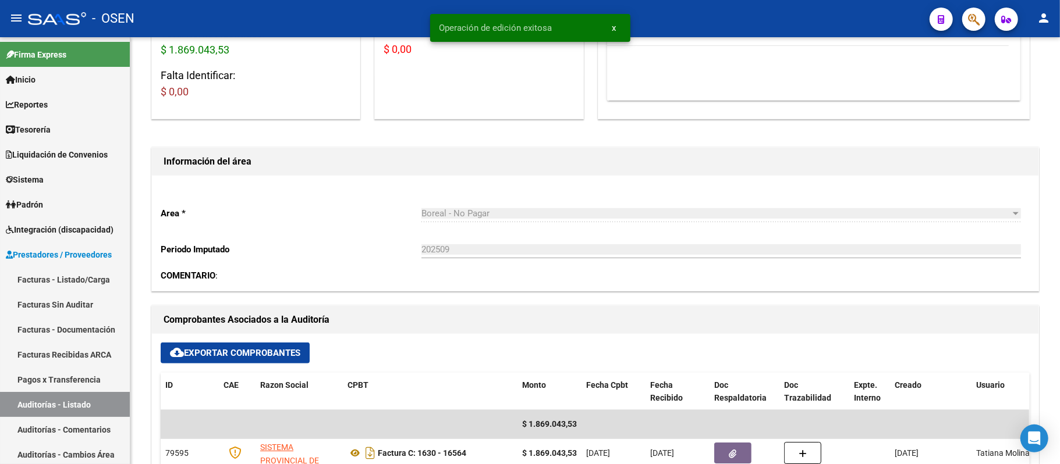
click at [48, 401] on link "Auditorías - Listado" at bounding box center [65, 404] width 130 height 25
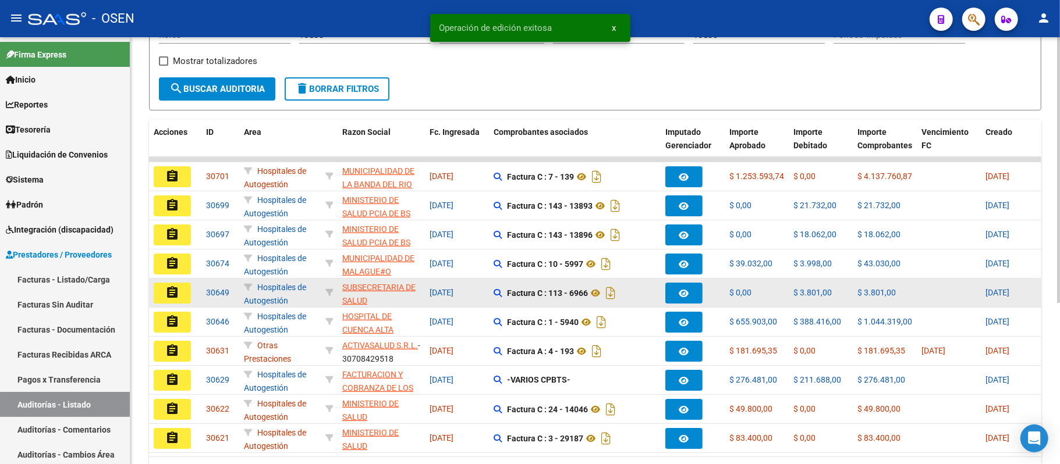
scroll to position [233, 0]
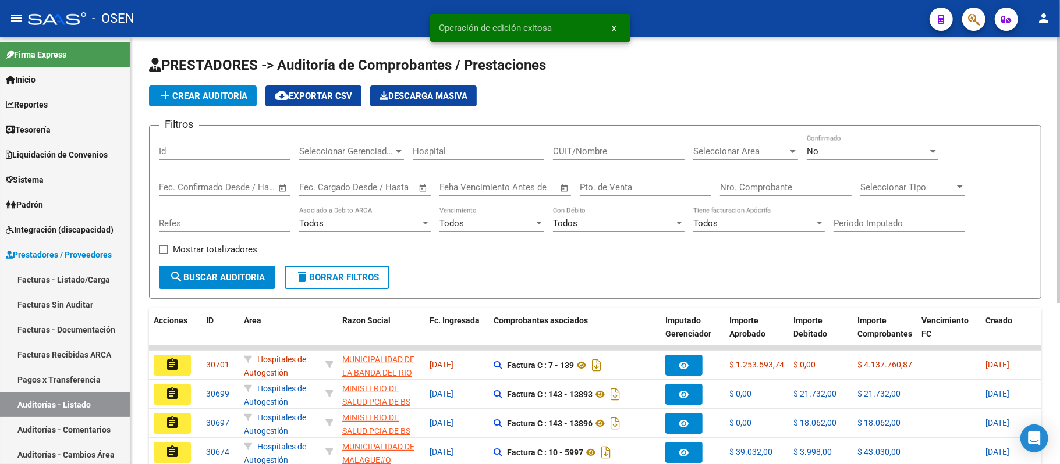
scroll to position [233, 0]
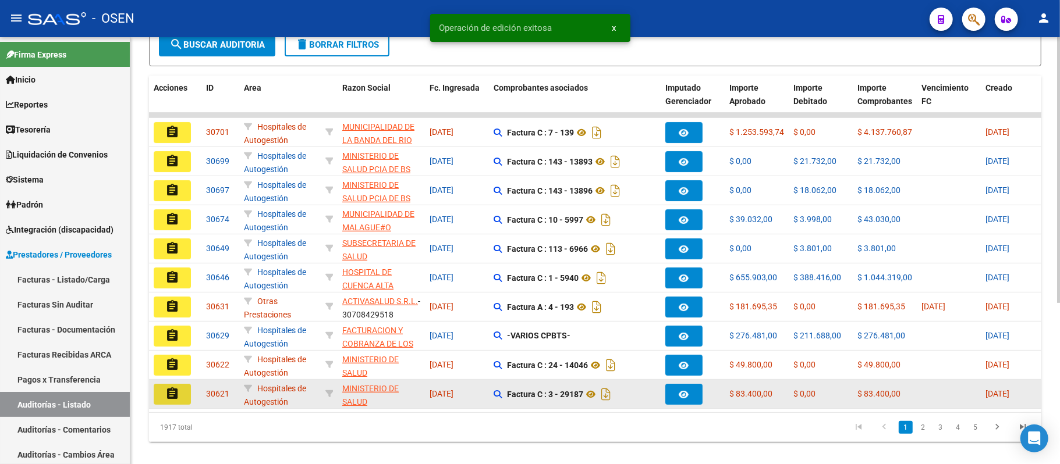
click at [158, 400] on button "assignment" at bounding box center [172, 394] width 37 height 21
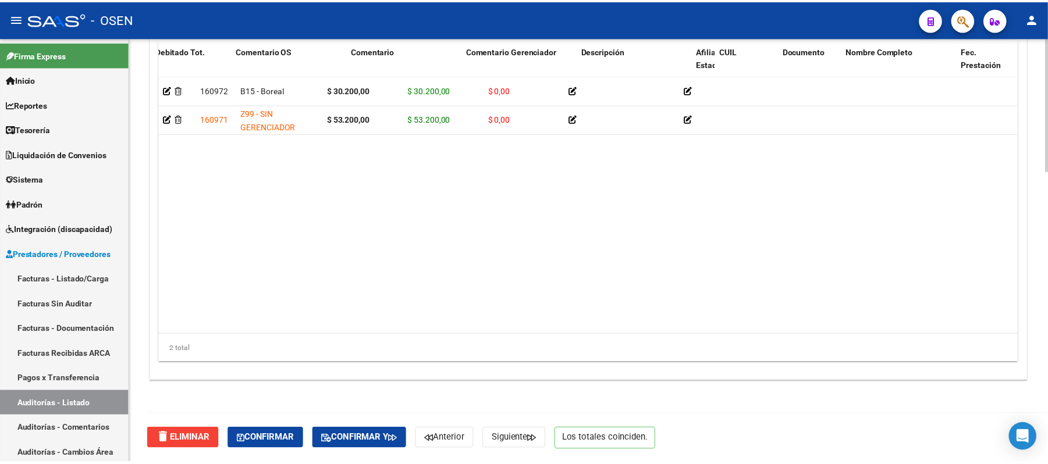
scroll to position [0, 470]
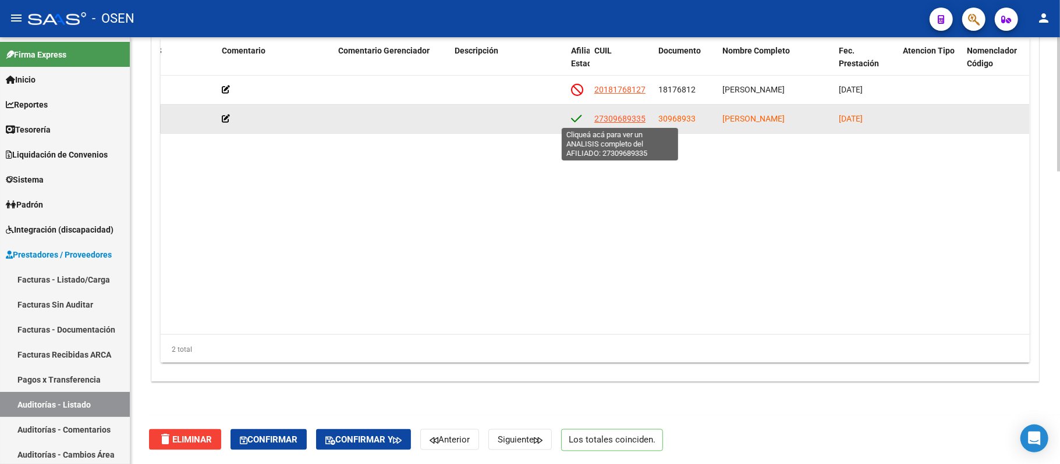
click at [606, 115] on span "27309689335" at bounding box center [619, 118] width 51 height 9
type textarea "27309689335"
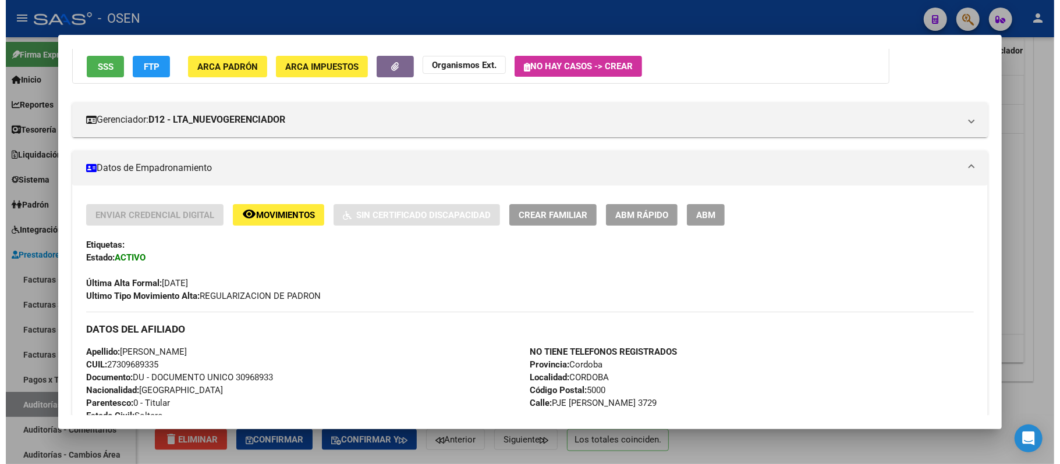
scroll to position [77, 0]
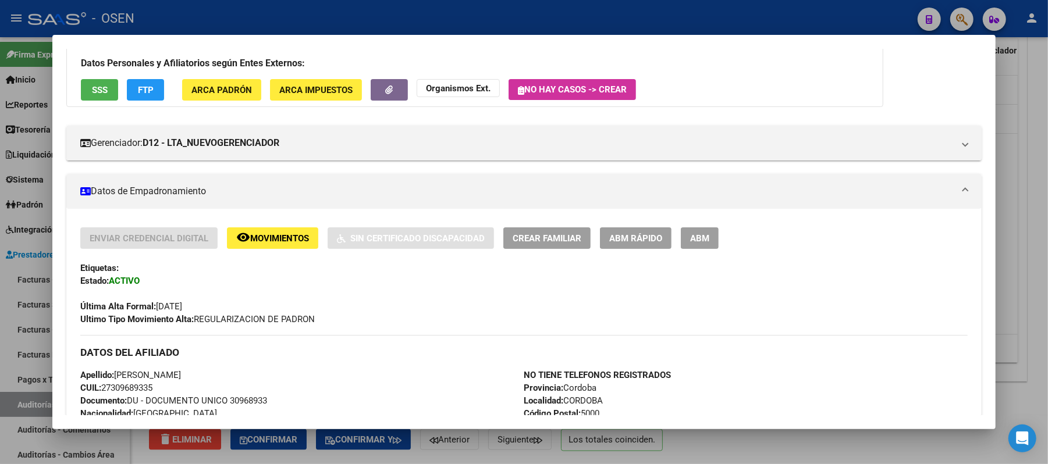
click at [140, 92] on span "FTP" at bounding box center [146, 90] width 16 height 10
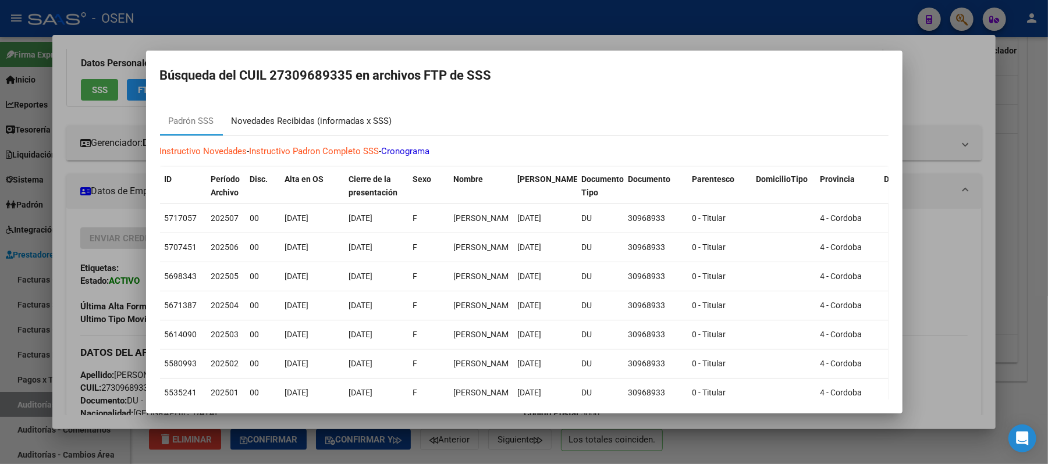
click at [352, 127] on div "Novedades Recibidas (informadas x SSS)" at bounding box center [312, 121] width 161 height 13
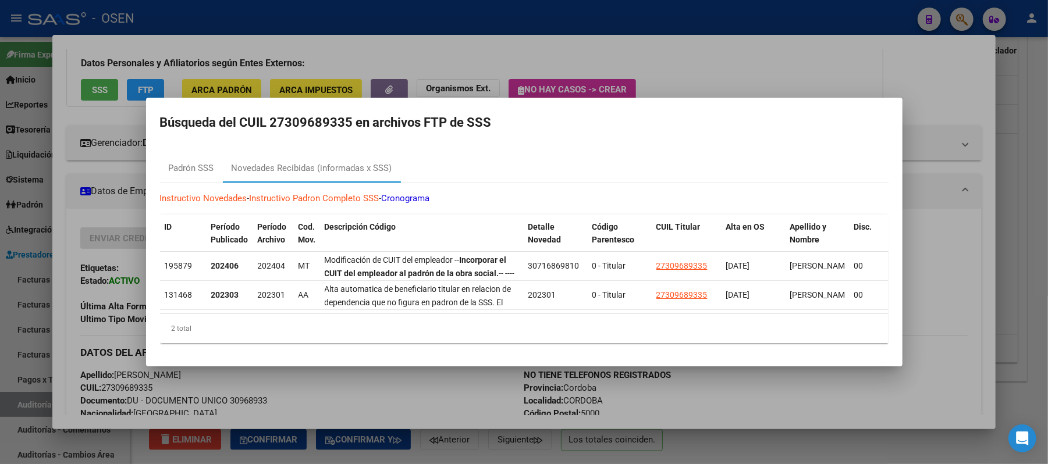
click at [537, 48] on div at bounding box center [524, 232] width 1048 height 464
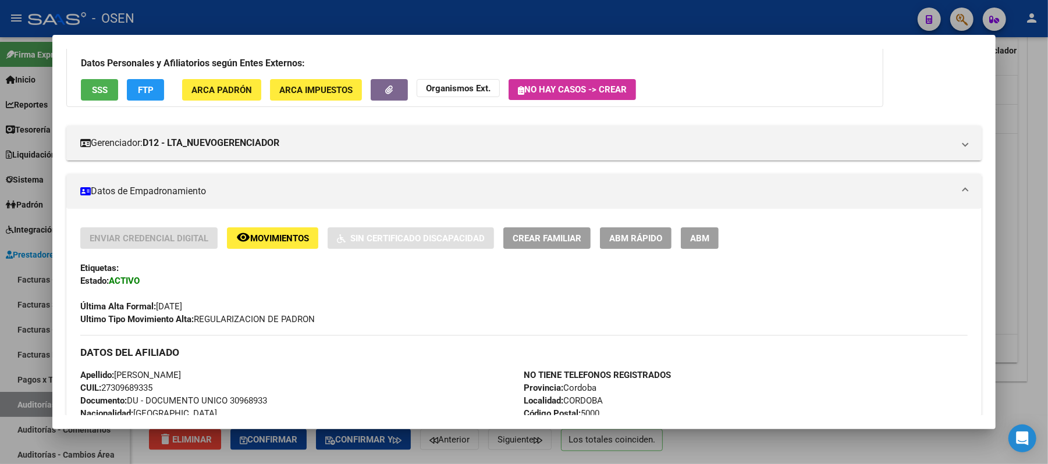
click at [518, 17] on div at bounding box center [524, 232] width 1048 height 464
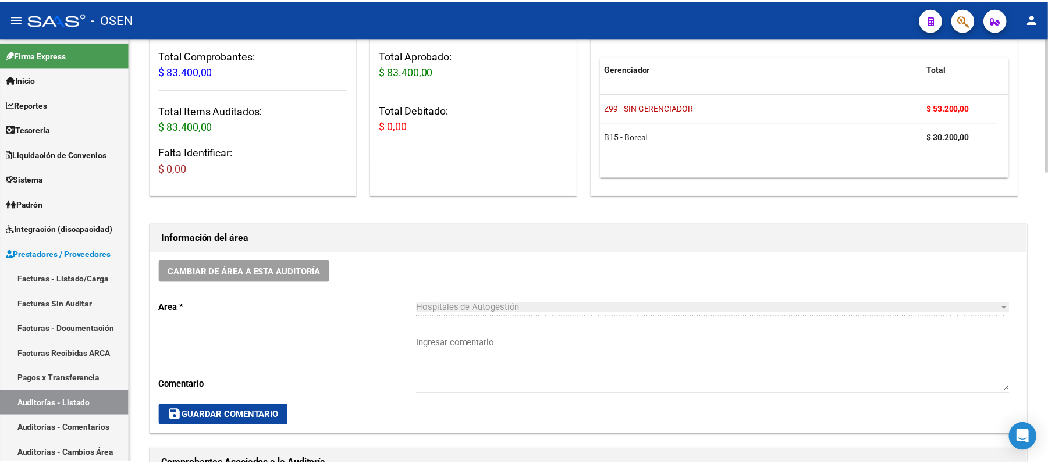
scroll to position [0, 0]
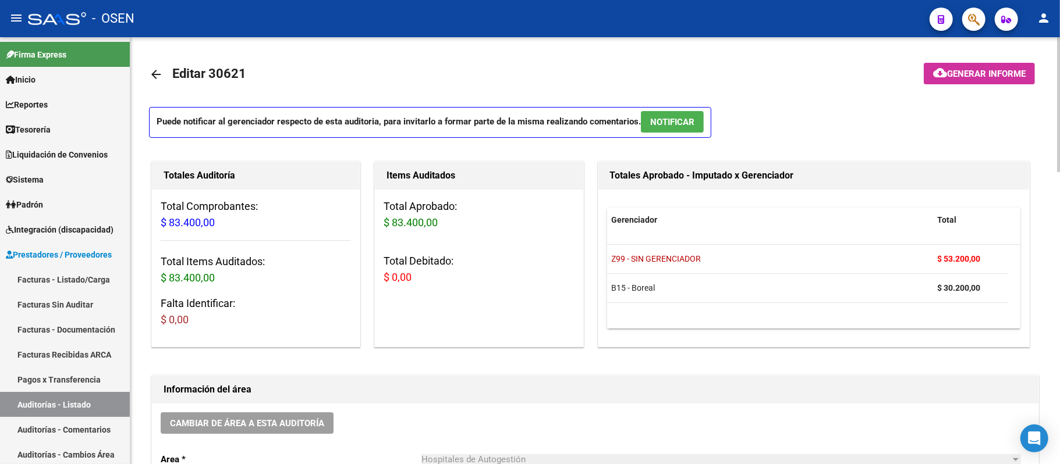
drag, startPoint x: 673, startPoint y: 117, endPoint x: 662, endPoint y: 118, distance: 11.1
click at [674, 117] on span "NOTIFICAR" at bounding box center [672, 122] width 44 height 10
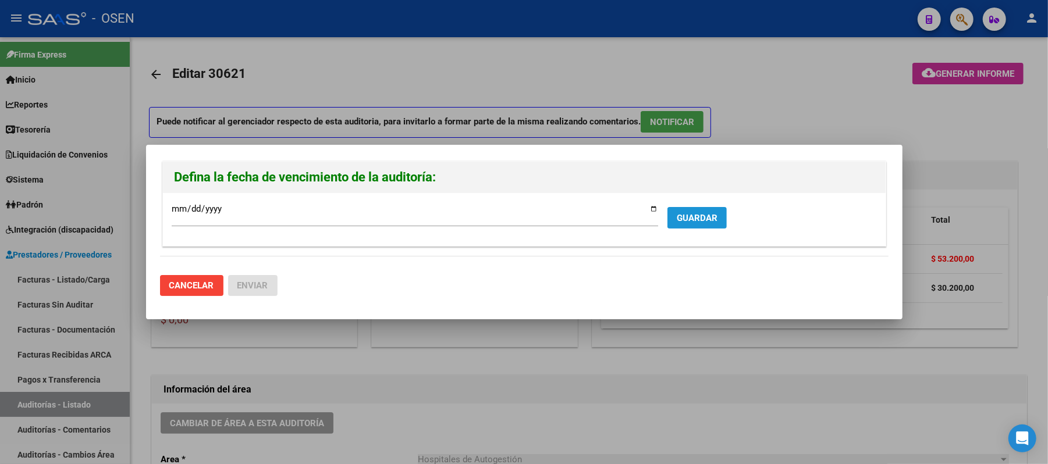
click at [704, 223] on span "GUARDAR" at bounding box center [697, 218] width 41 height 10
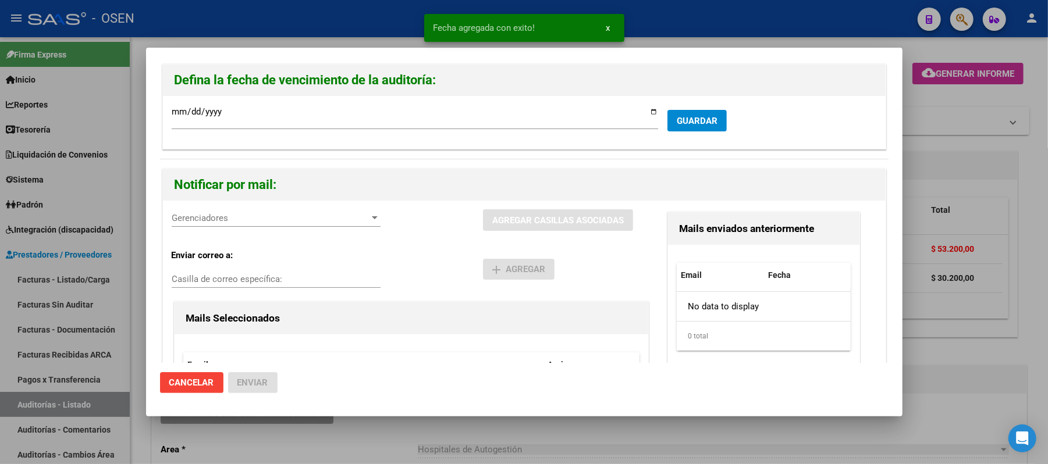
click at [269, 218] on span "Gerenciadores" at bounding box center [271, 218] width 198 height 10
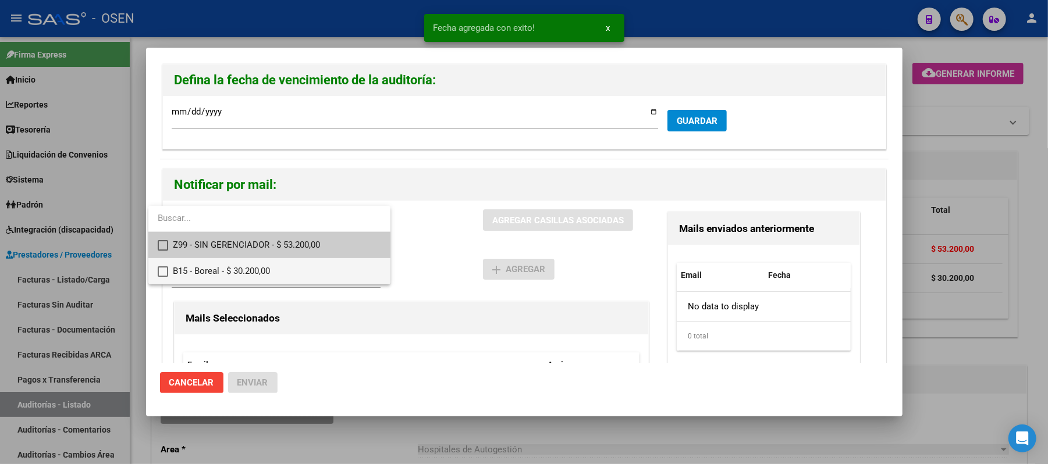
click at [258, 276] on span "B15 - Boreal - $ 30.200,00" at bounding box center [277, 271] width 208 height 26
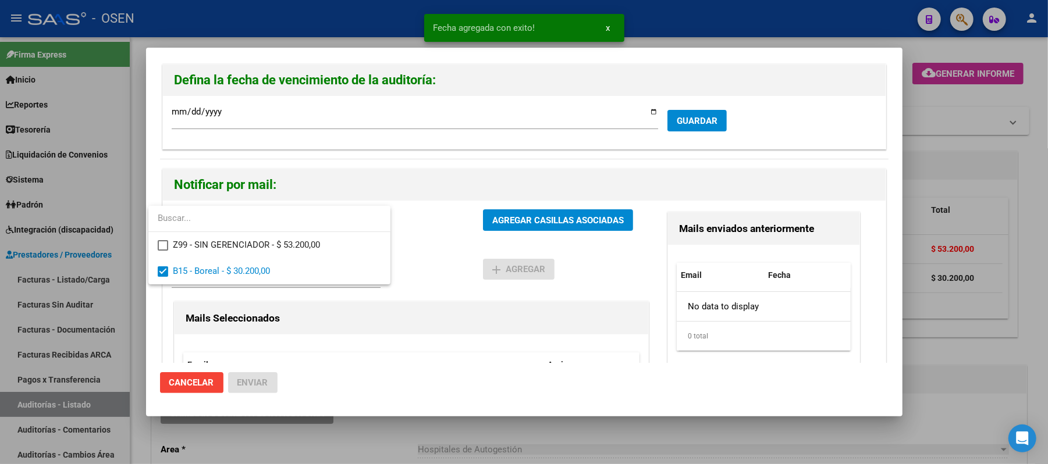
click at [496, 298] on div at bounding box center [524, 232] width 1048 height 464
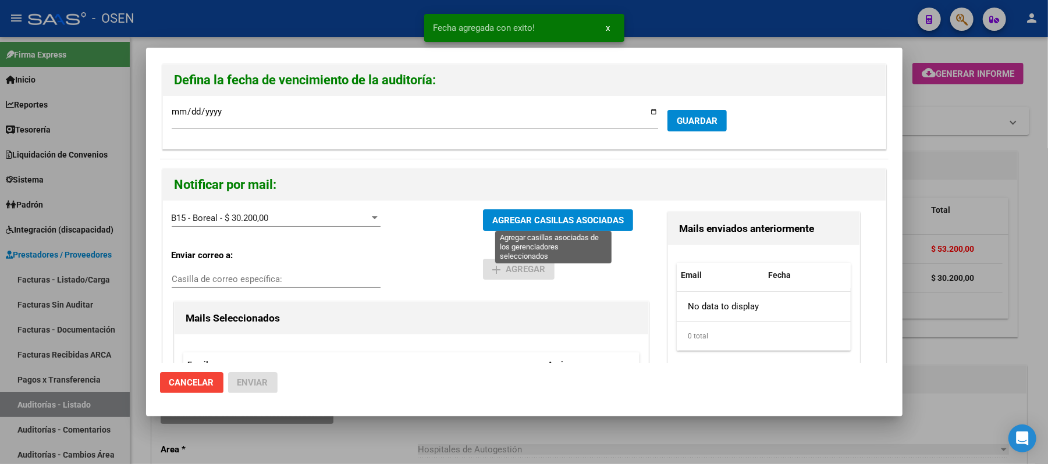
click at [511, 215] on span "AGREGAR CASILLAS ASOCIADAS" at bounding box center [558, 220] width 132 height 10
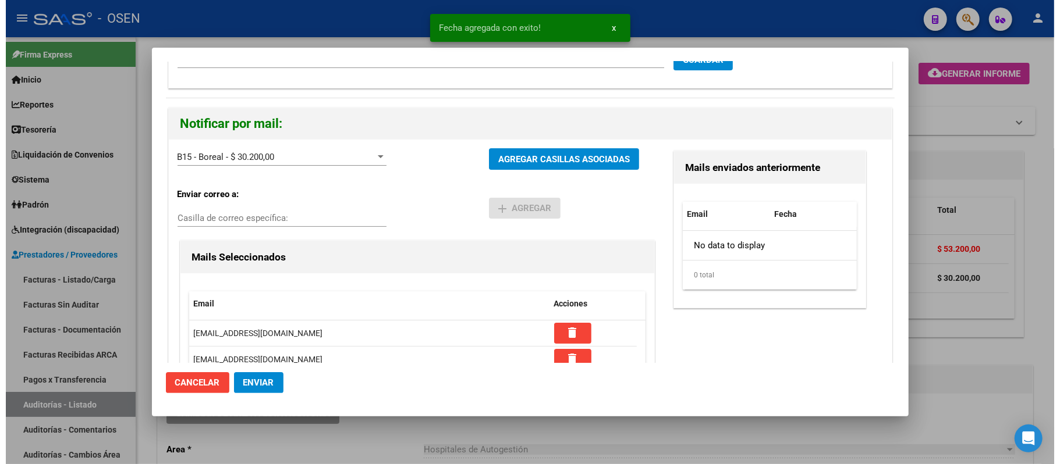
scroll to position [111, 0]
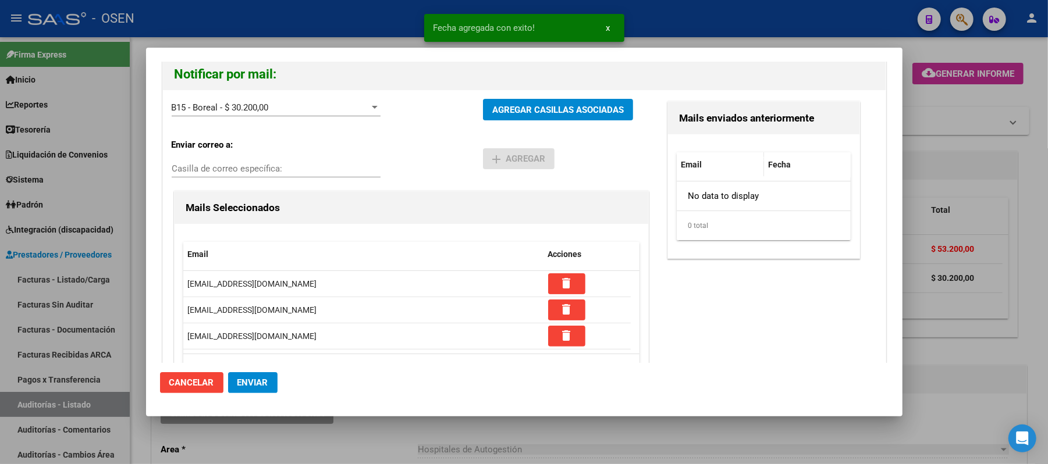
click at [256, 392] on button "Enviar" at bounding box center [252, 382] width 49 height 21
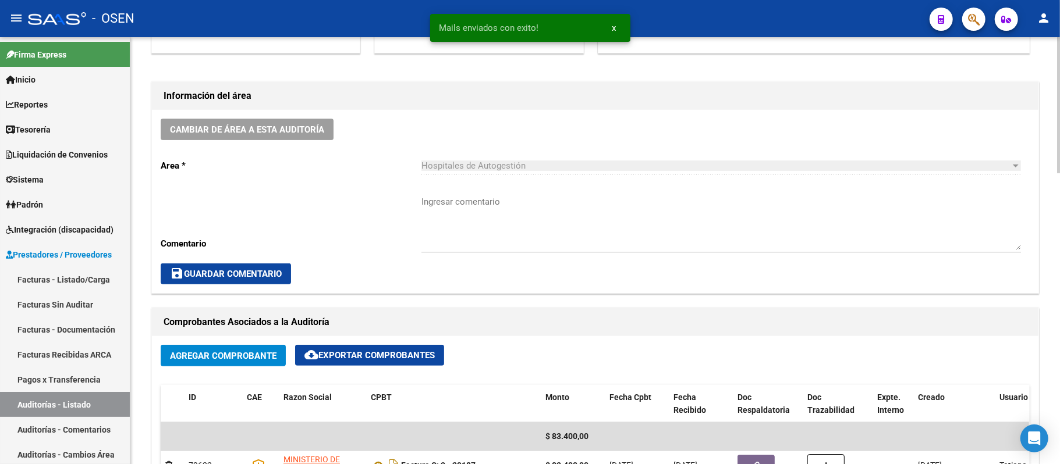
scroll to position [388, 0]
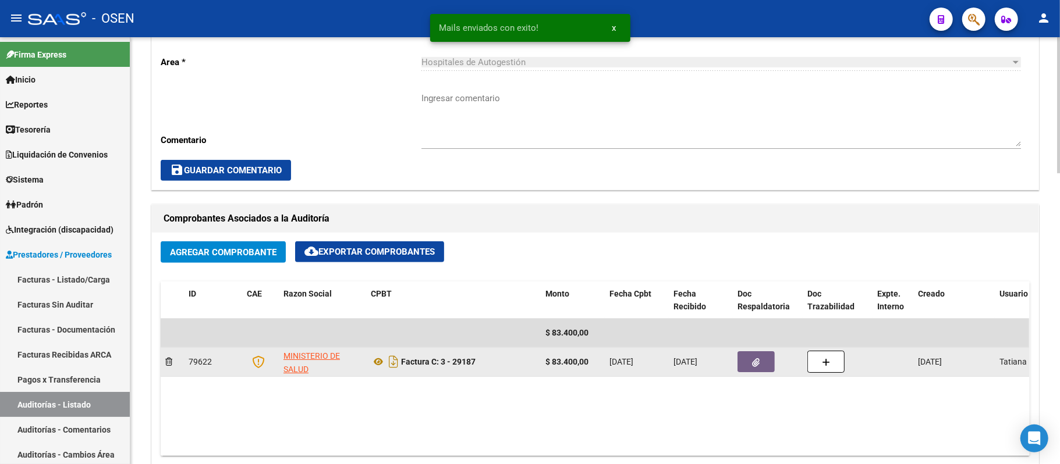
click at [741, 359] on button "button" at bounding box center [755, 362] width 37 height 21
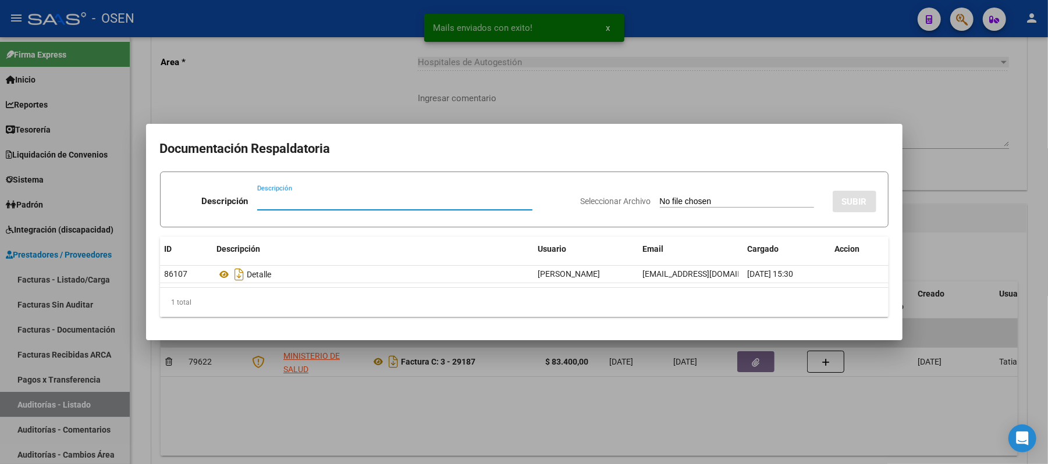
click at [689, 71] on div at bounding box center [524, 232] width 1048 height 464
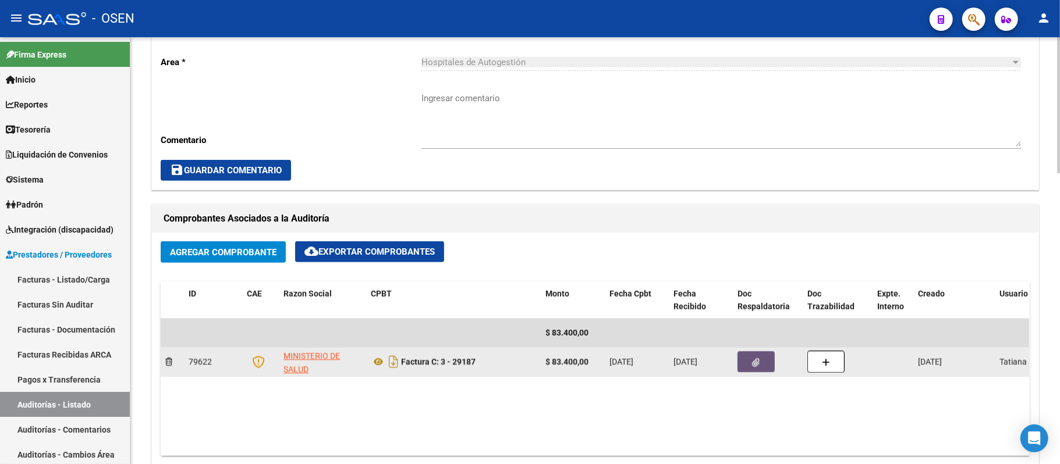
click at [771, 368] on button "button" at bounding box center [755, 362] width 37 height 21
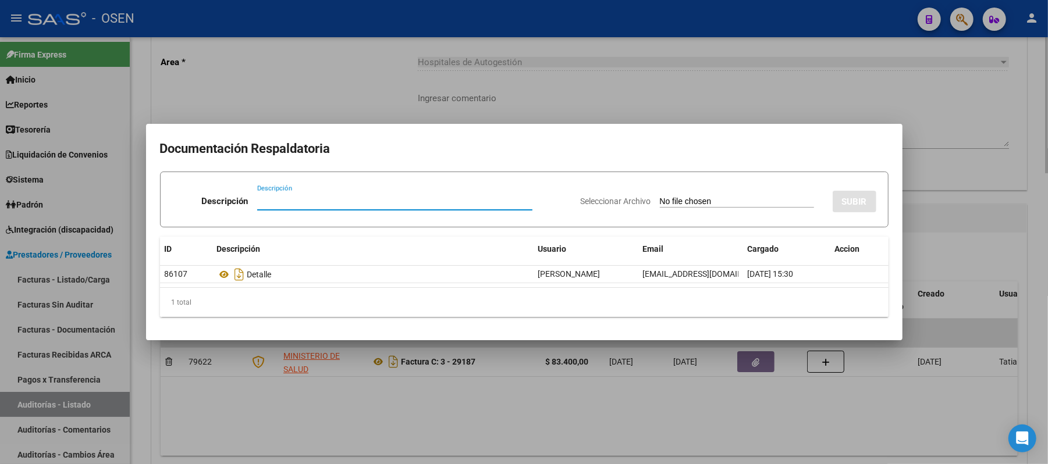
drag, startPoint x: 524, startPoint y: 38, endPoint x: 531, endPoint y: 63, distance: 26.0
click at [525, 42] on div at bounding box center [524, 232] width 1048 height 464
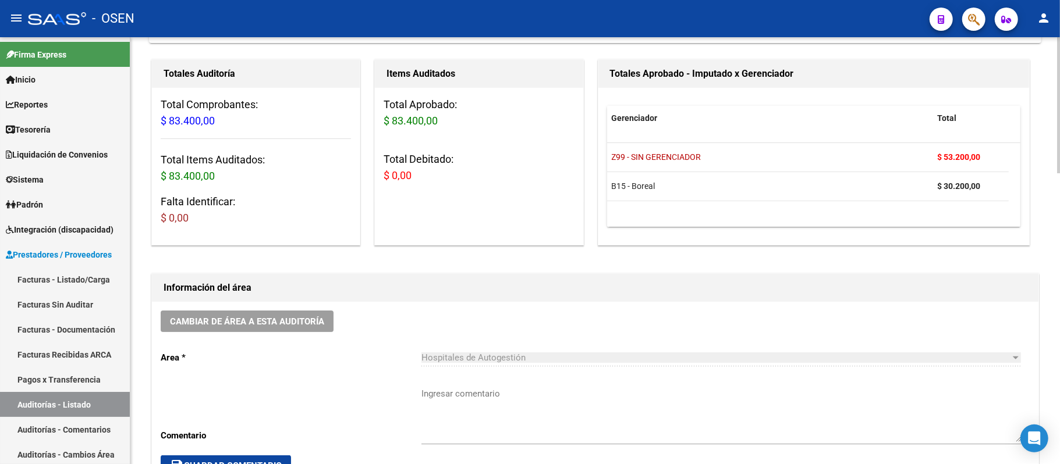
scroll to position [77, 0]
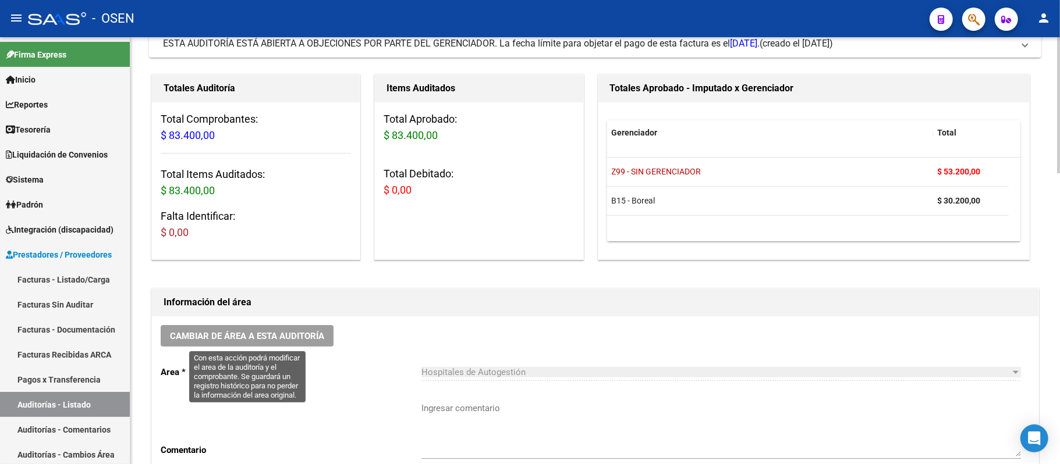
click at [281, 336] on span "Cambiar de área a esta auditoría" at bounding box center [247, 336] width 154 height 10
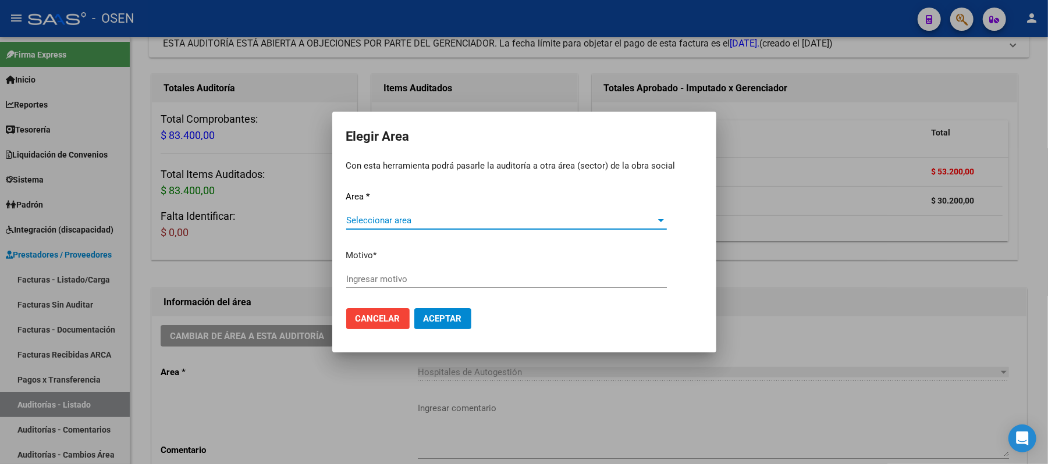
click at [440, 224] on span "Seleccionar area" at bounding box center [501, 220] width 310 height 10
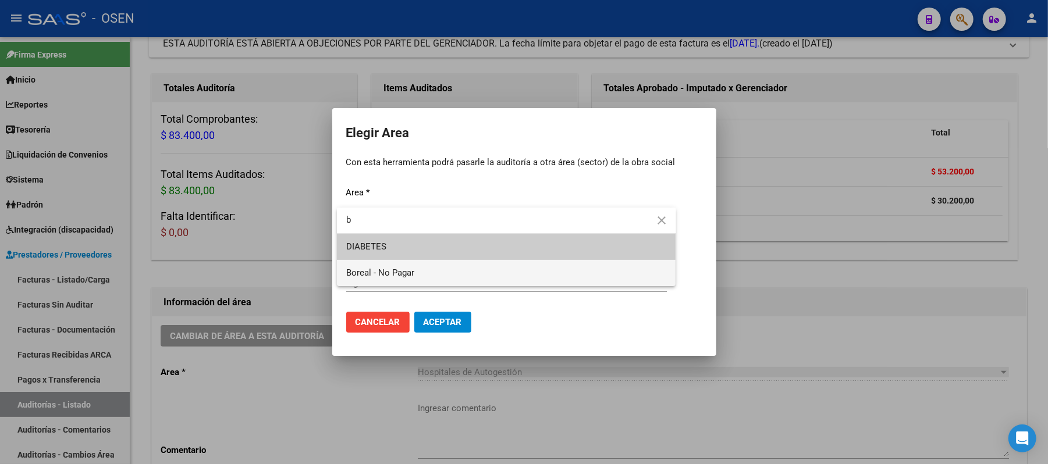
type input "b"
click at [429, 271] on span "Boreal - No Pagar" at bounding box center [506, 273] width 321 height 26
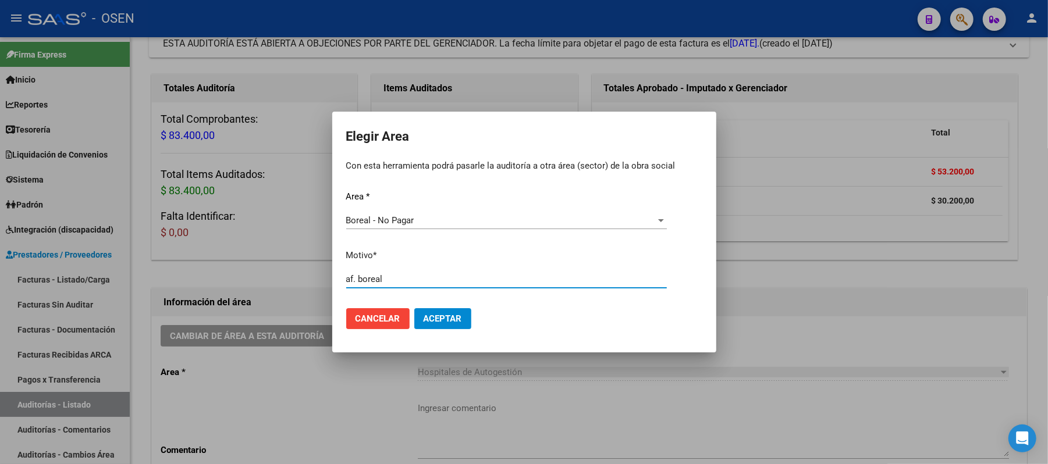
type input "af. boreal"
drag, startPoint x: 446, startPoint y: 333, endPoint x: 447, endPoint y: 317, distance: 16.3
click at [446, 333] on mat-dialog-actions "Cancelar Aceptar" at bounding box center [524, 319] width 356 height 40
click at [447, 317] on span "Aceptar" at bounding box center [443, 319] width 38 height 10
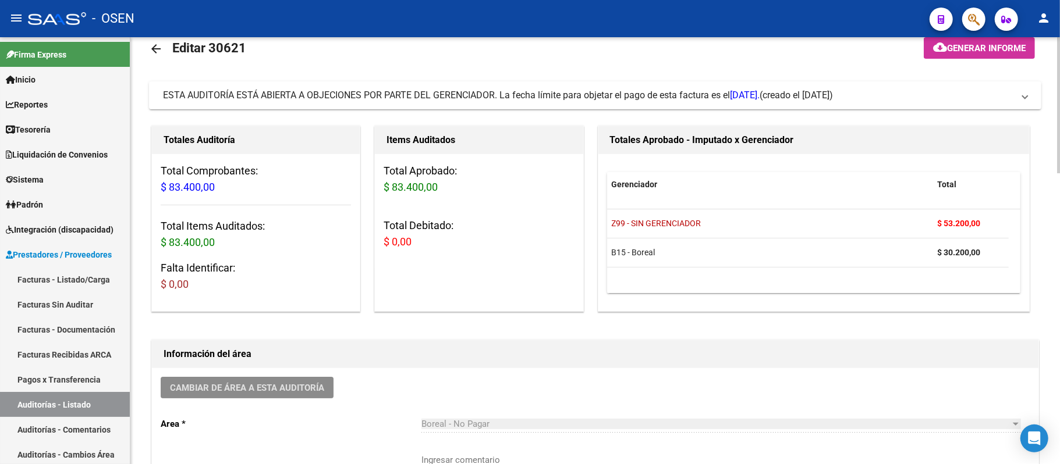
scroll to position [0, 0]
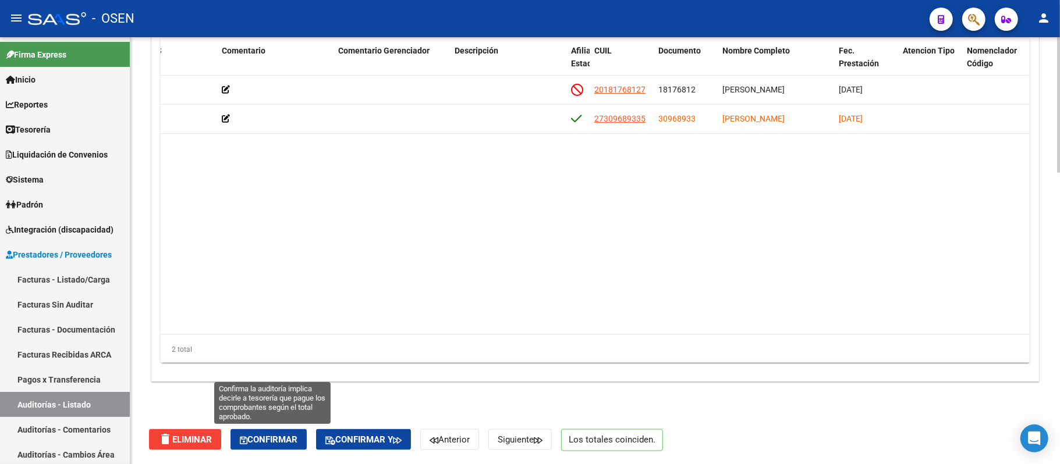
click at [278, 443] on span "Confirmar" at bounding box center [269, 440] width 58 height 10
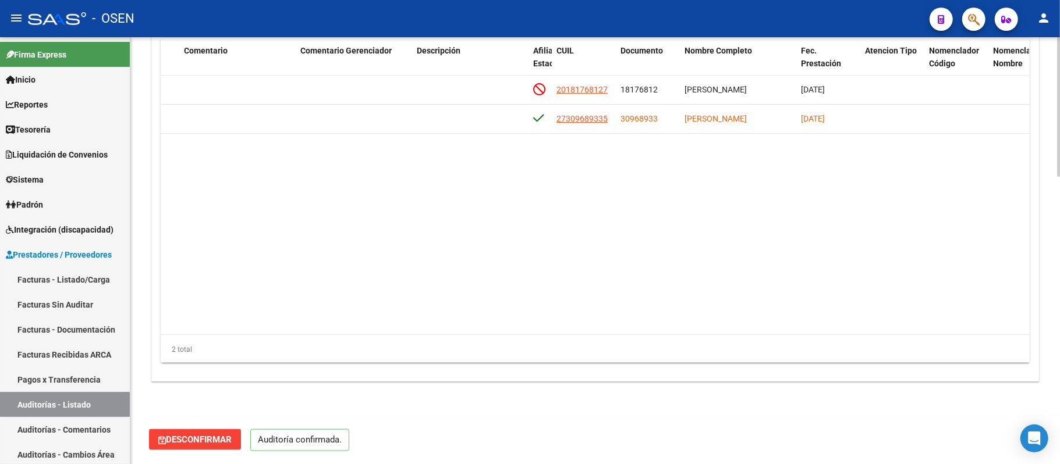
scroll to position [876, 0]
type input "202509"
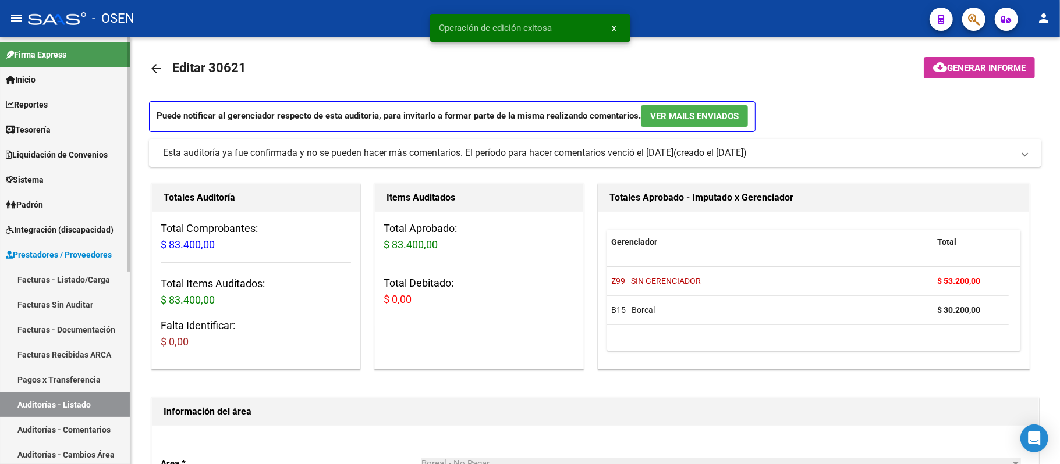
scroll to position [0, 0]
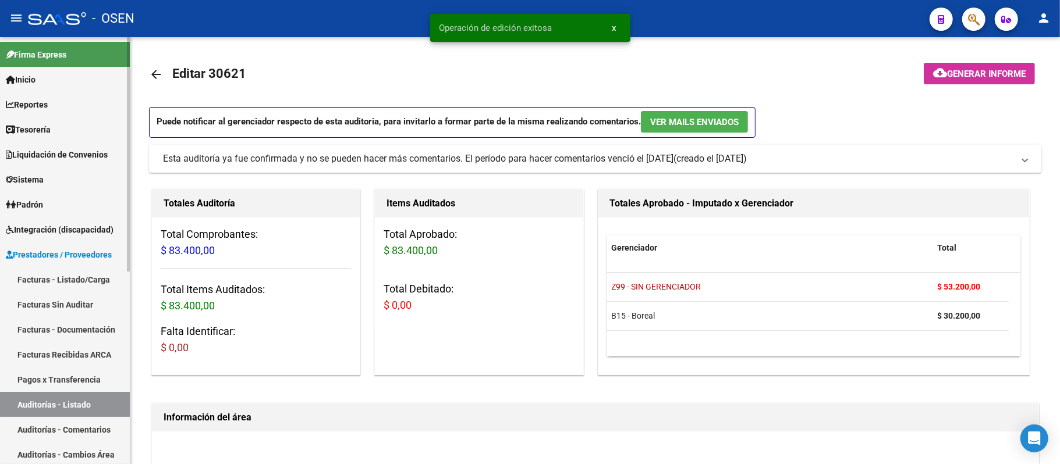
click at [88, 402] on link "Auditorías - Listado" at bounding box center [65, 404] width 130 height 25
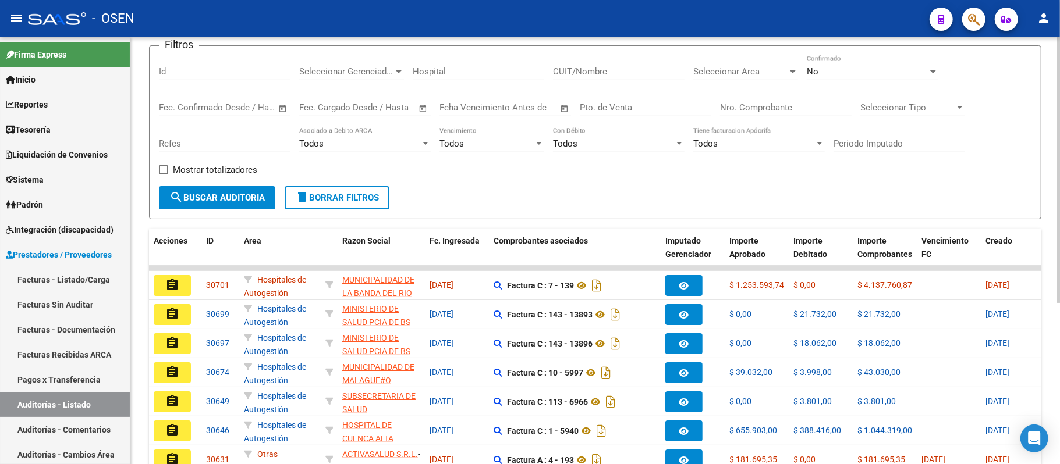
scroll to position [233, 0]
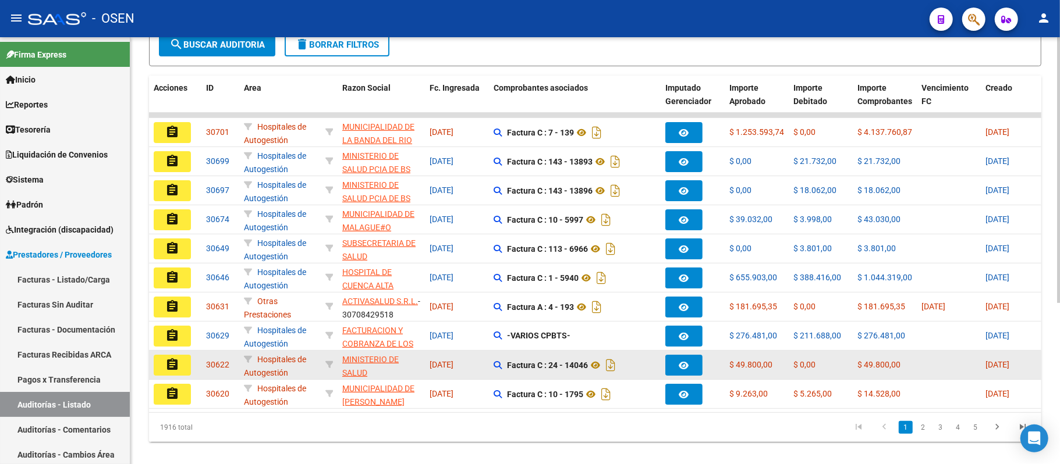
click at [173, 363] on mat-icon "assignment" at bounding box center [172, 365] width 14 height 14
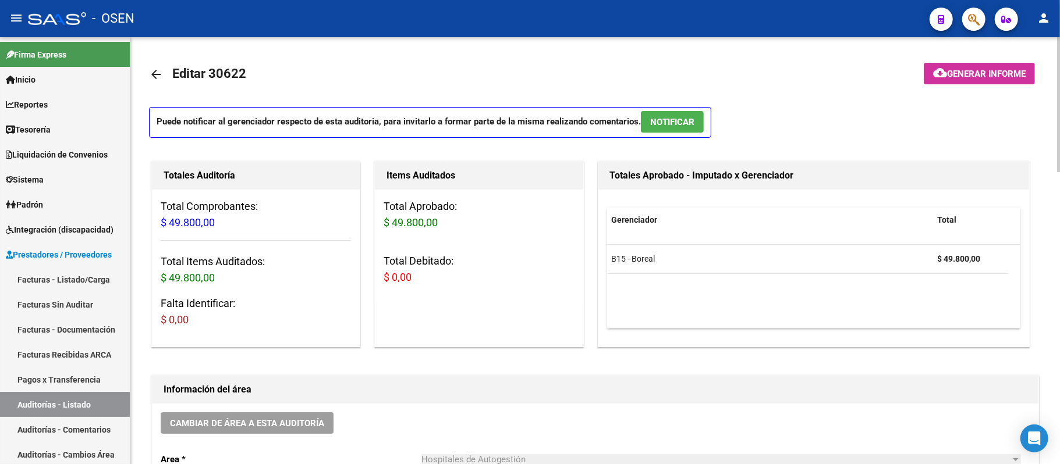
click at [676, 120] on span "NOTIFICAR" at bounding box center [672, 122] width 44 height 10
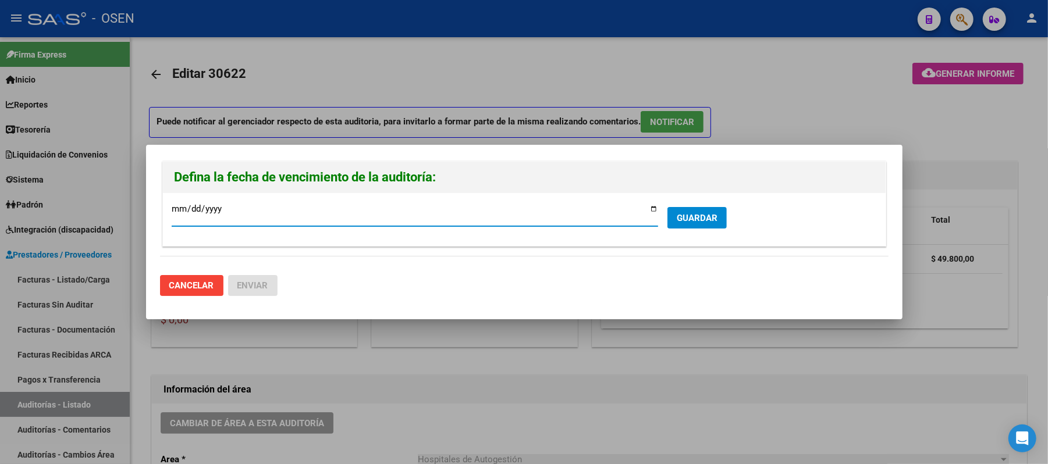
click at [700, 223] on span "GUARDAR" at bounding box center [697, 218] width 41 height 10
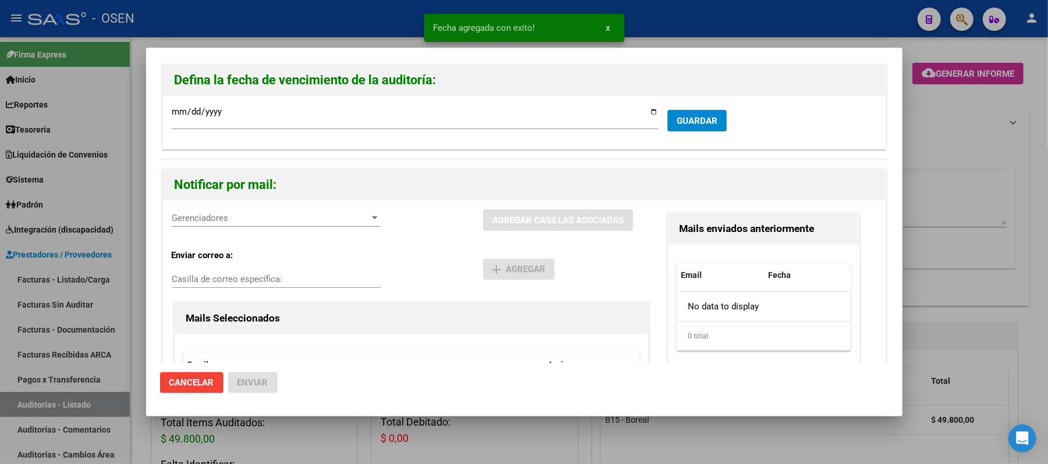
click at [248, 221] on span "Gerenciadores" at bounding box center [271, 218] width 198 height 10
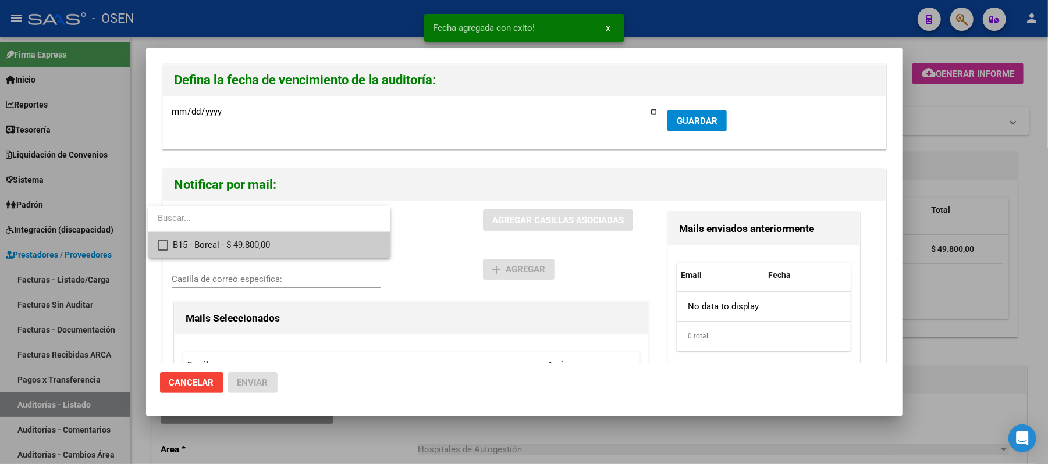
click at [317, 242] on span "B15 - Boreal - $ 49.800,00" at bounding box center [277, 245] width 208 height 26
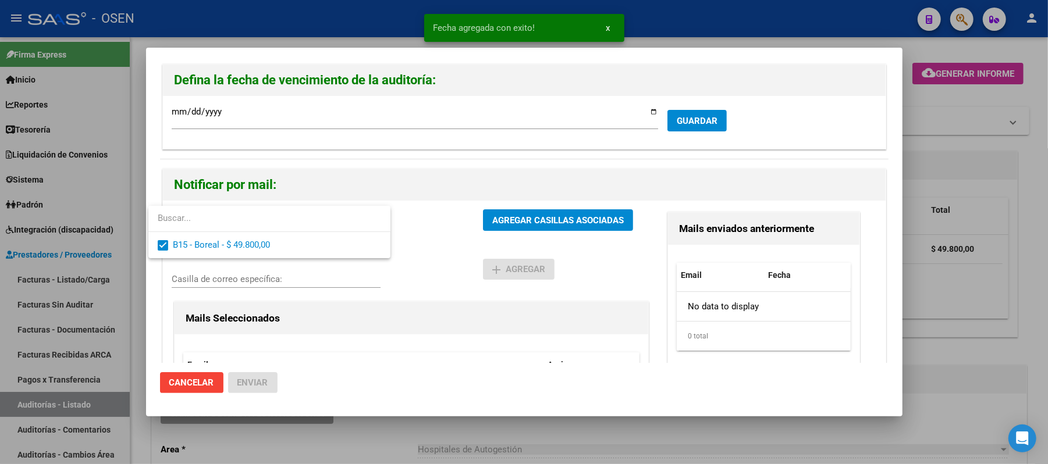
click at [541, 215] on div at bounding box center [524, 232] width 1048 height 464
click at [529, 220] on span "AGREGAR CASILLAS ASOCIADAS" at bounding box center [558, 220] width 132 height 10
click at [259, 385] on span "Enviar" at bounding box center [252, 383] width 31 height 10
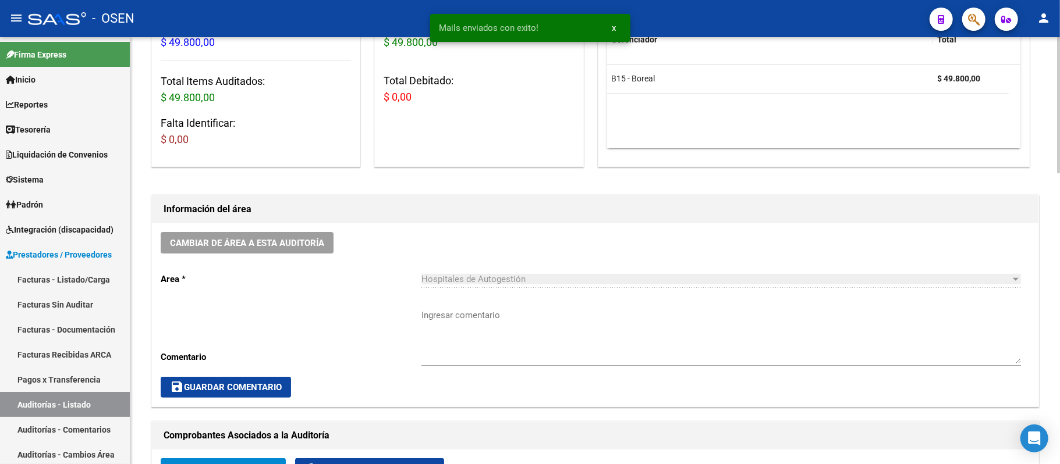
scroll to position [155, 0]
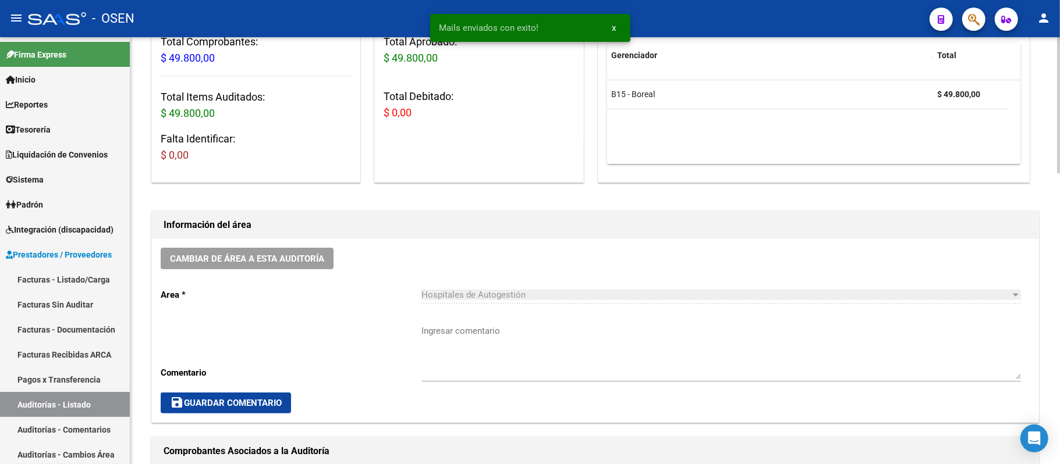
click at [265, 255] on span "Cambiar de área a esta auditoría" at bounding box center [247, 259] width 154 height 10
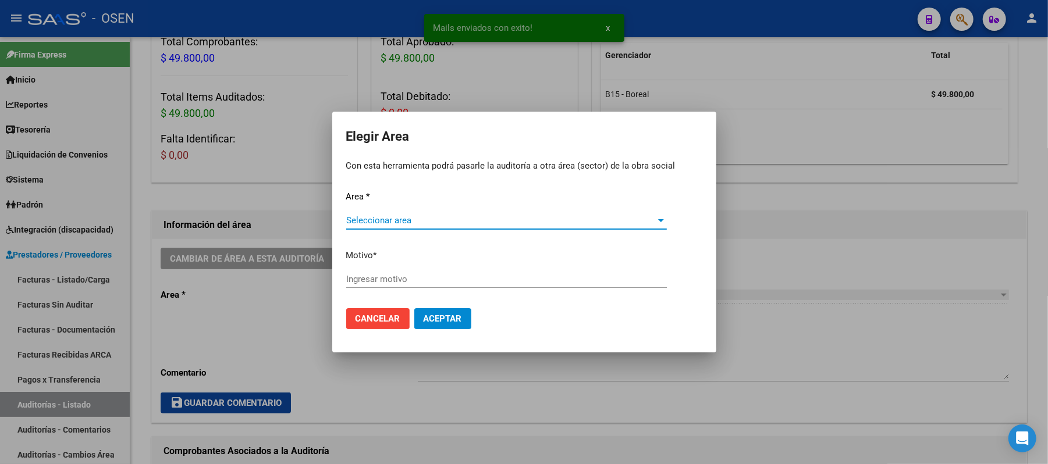
click at [511, 226] on div "Seleccionar area Seleccionar area" at bounding box center [506, 226] width 321 height 29
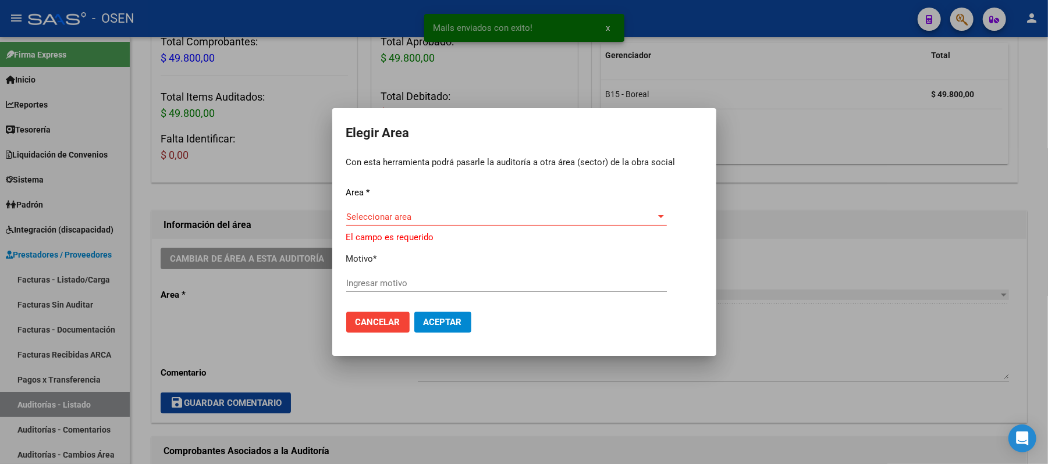
click at [505, 210] on div "Seleccionar area Seleccionar area" at bounding box center [506, 216] width 321 height 17
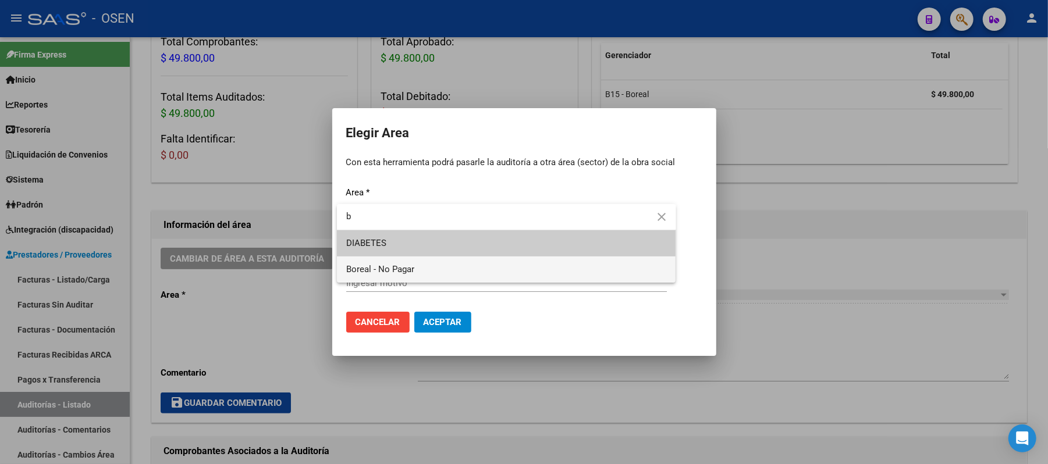
type input "b"
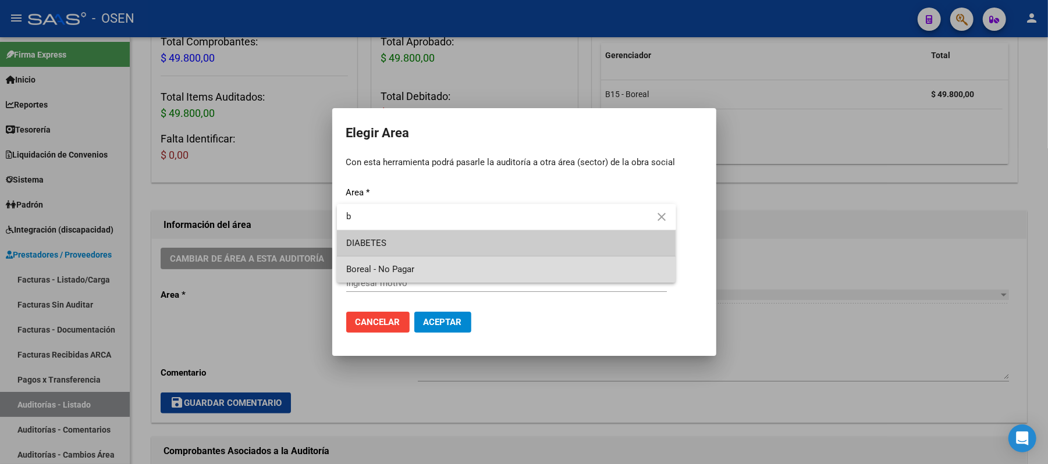
click at [428, 270] on span "Boreal - No Pagar" at bounding box center [506, 270] width 321 height 26
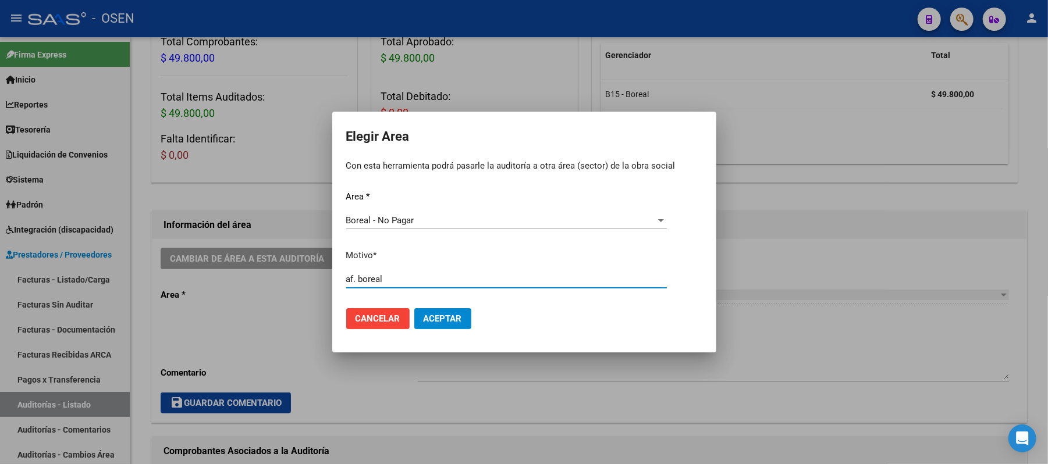
type input "af. boreal"
click at [445, 314] on span "Aceptar" at bounding box center [443, 319] width 38 height 10
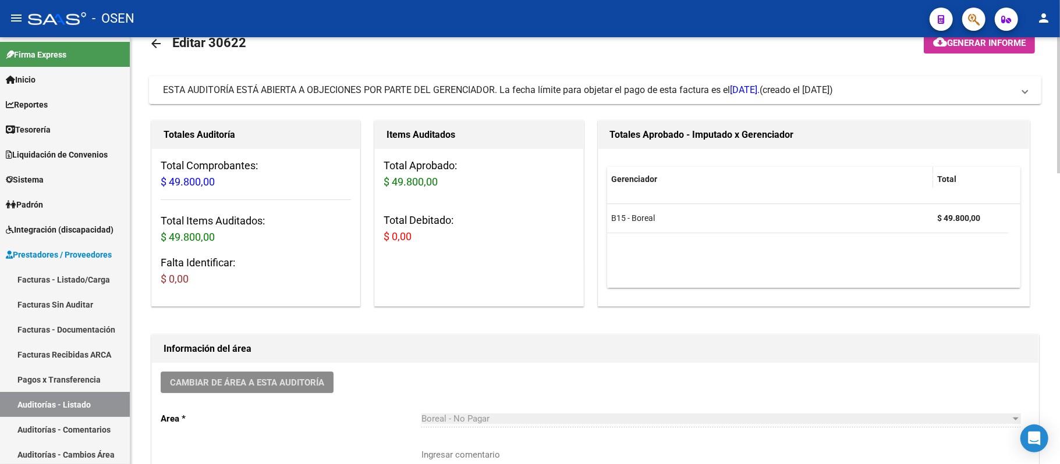
scroll to position [0, 0]
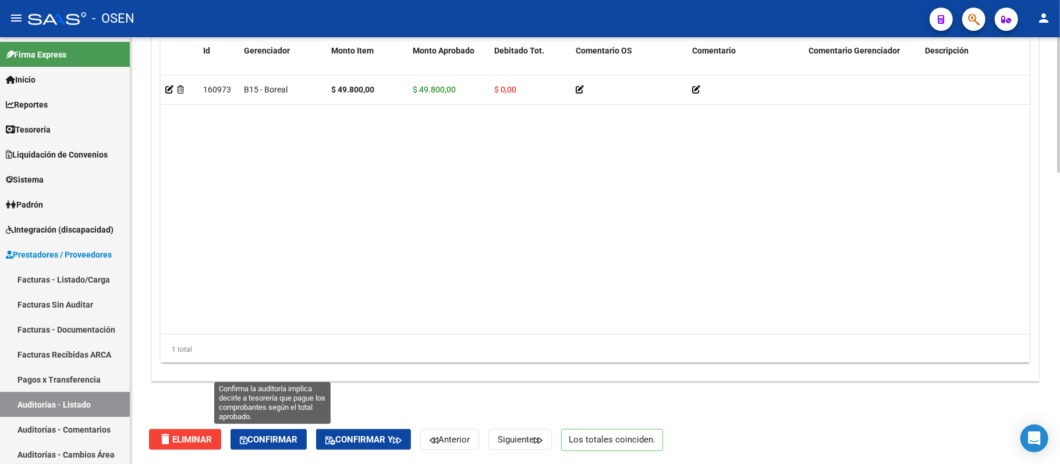
drag, startPoint x: 285, startPoint y: 441, endPoint x: 345, endPoint y: 457, distance: 61.6
click at [285, 441] on span "Confirmar" at bounding box center [269, 440] width 58 height 10
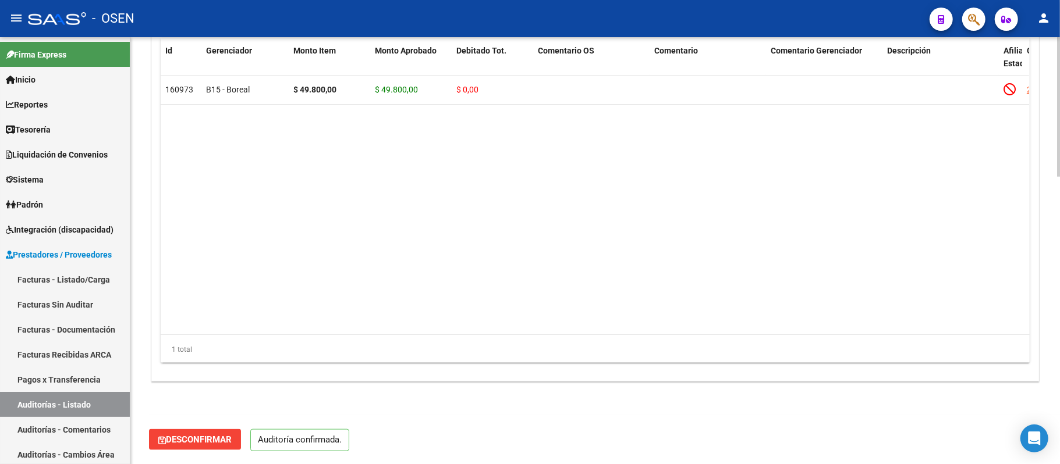
scroll to position [876, 0]
type input "202509"
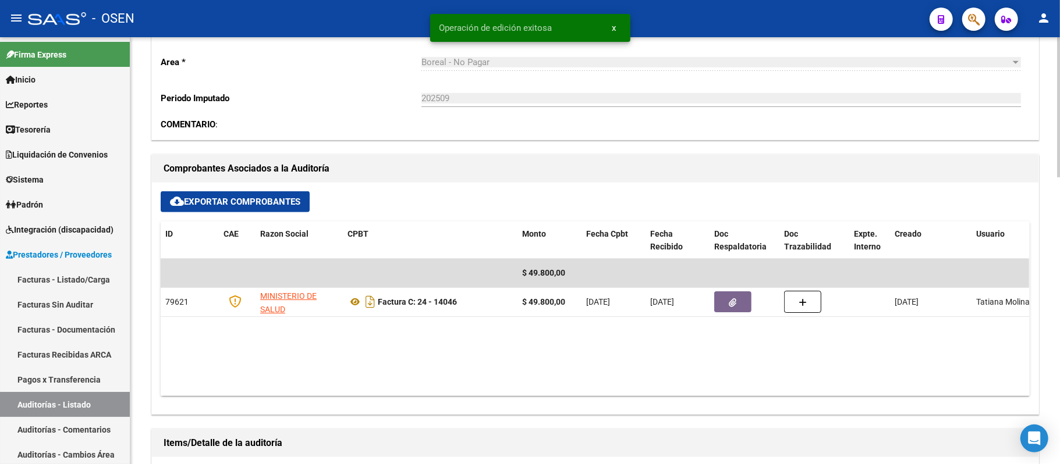
scroll to position [256, 0]
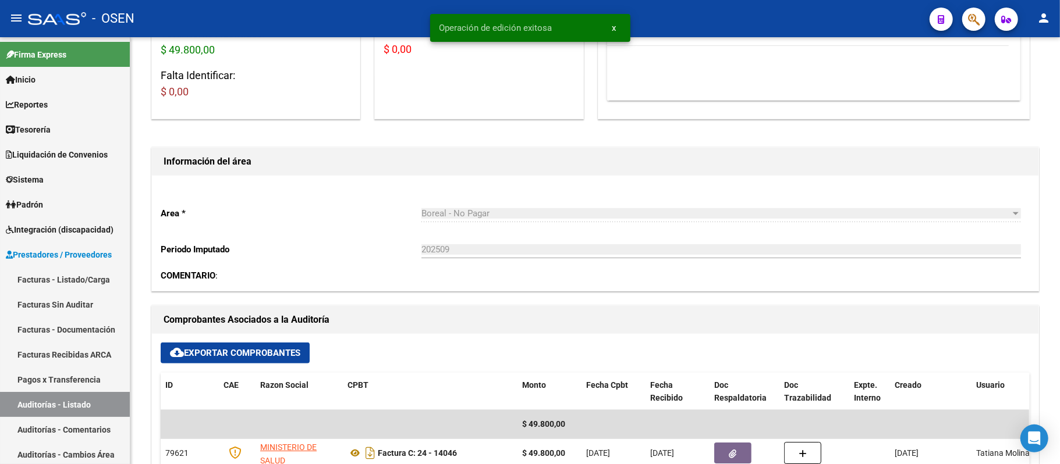
drag, startPoint x: 94, startPoint y: 409, endPoint x: 136, endPoint y: 426, distance: 44.9
click at [94, 409] on link "Auditorías - Listado" at bounding box center [65, 404] width 130 height 25
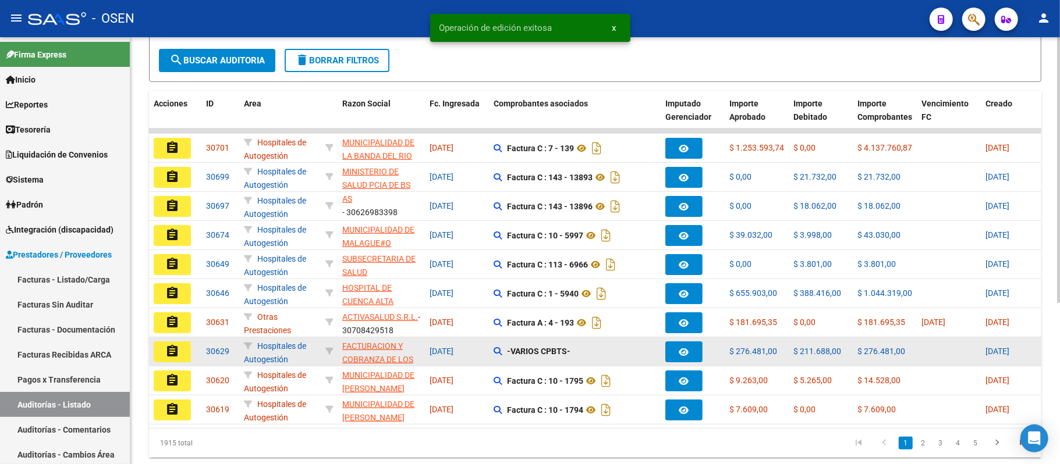
scroll to position [260, 0]
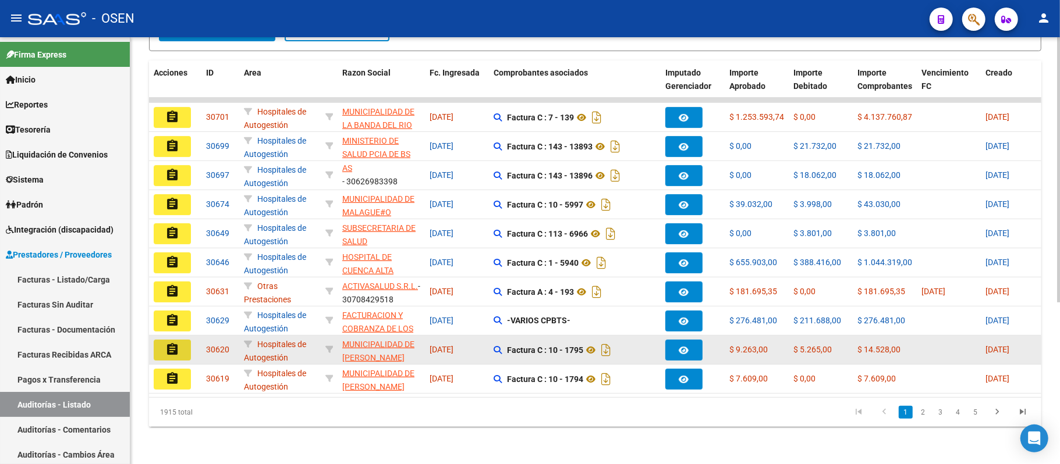
click at [183, 340] on button "assignment" at bounding box center [172, 350] width 37 height 21
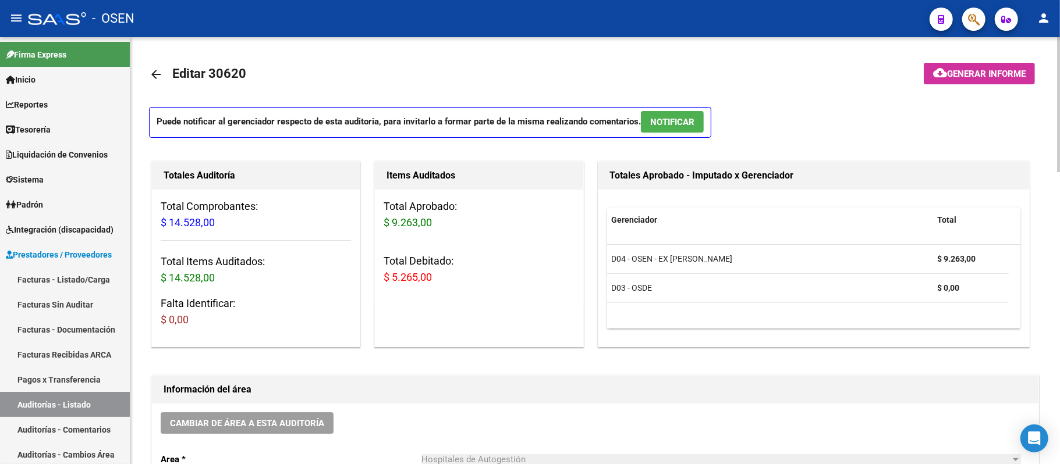
click at [694, 112] on button "NOTIFICAR" at bounding box center [672, 122] width 63 height 22
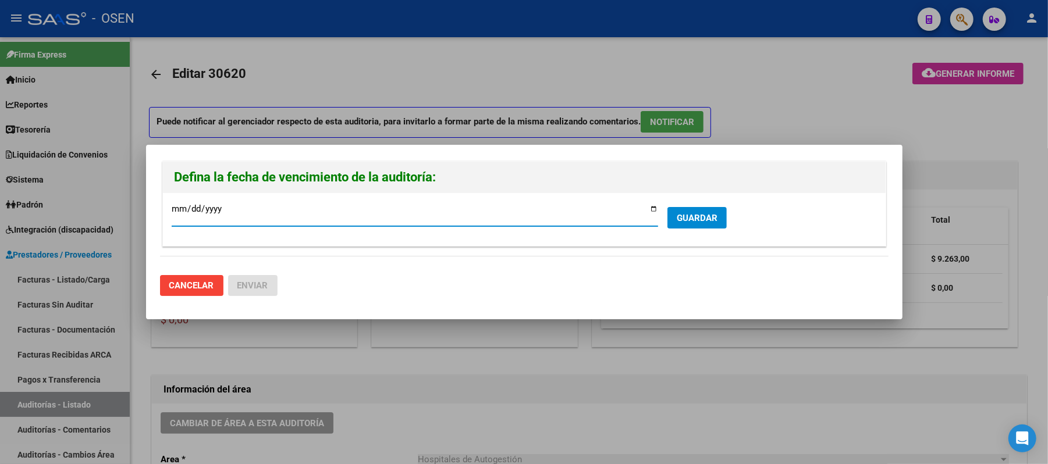
click at [722, 205] on form "2025-09-14 Ingresar la fecha * GUARDAR" at bounding box center [524, 220] width 705 height 36
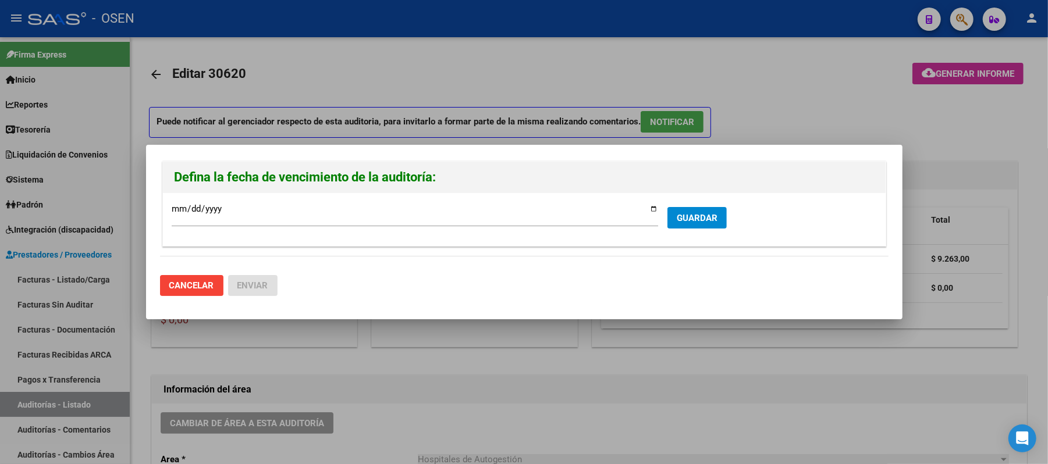
click at [718, 218] on button "GUARDAR" at bounding box center [697, 218] width 59 height 22
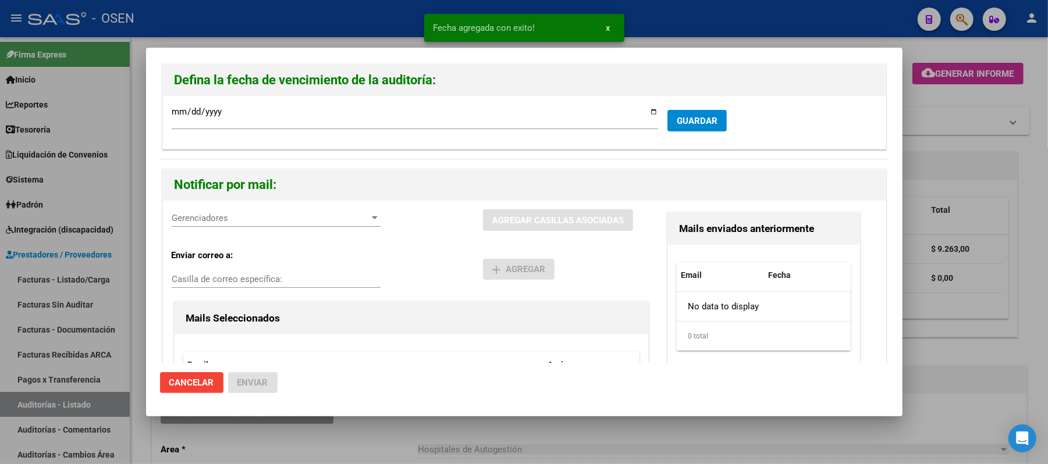
click at [200, 384] on span "Cancelar" at bounding box center [191, 383] width 45 height 10
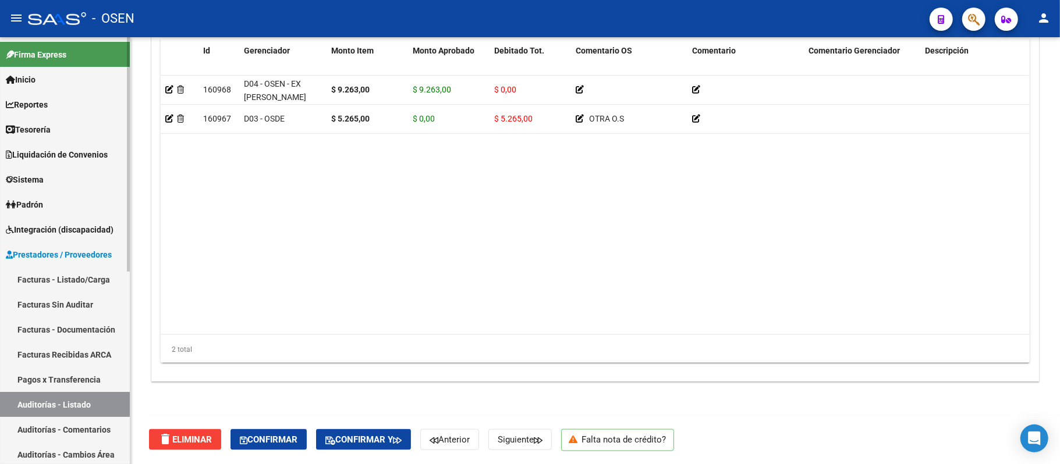
click at [63, 398] on link "Auditorías - Listado" at bounding box center [65, 404] width 130 height 25
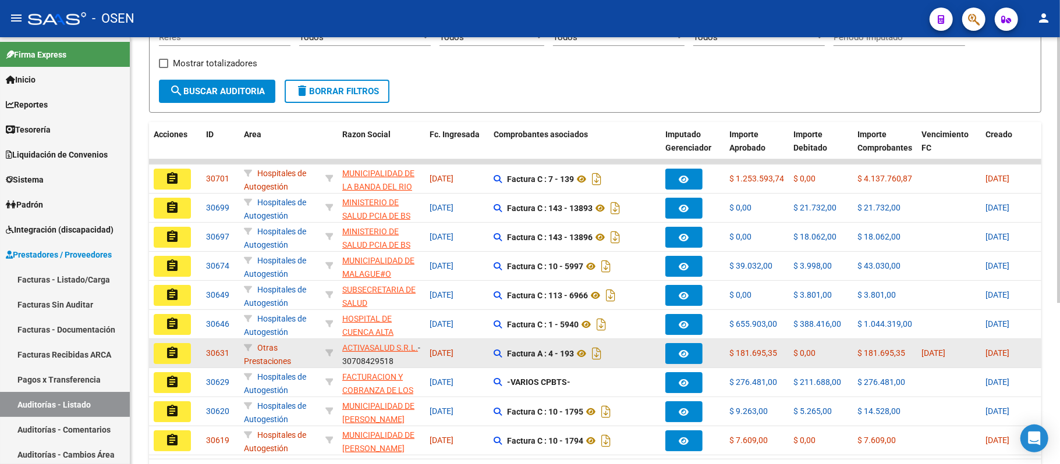
scroll to position [260, 0]
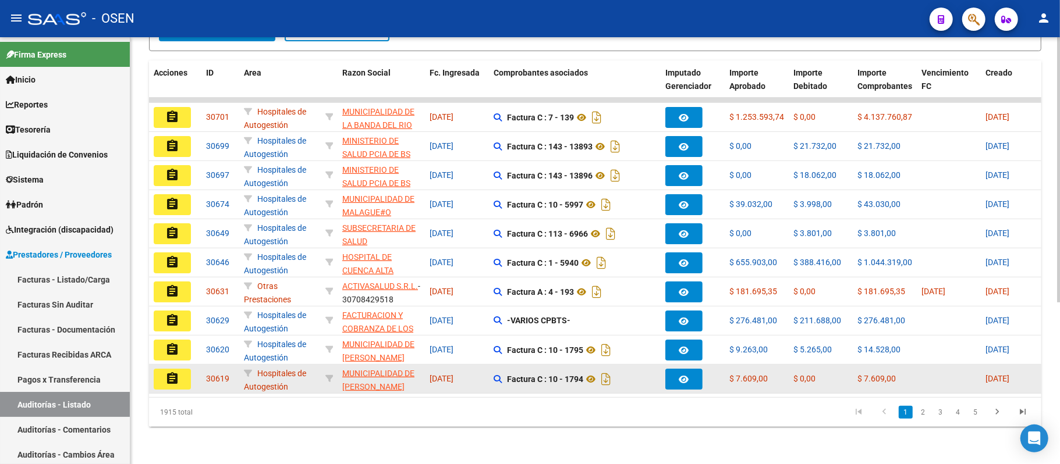
click at [171, 372] on mat-icon "assignment" at bounding box center [172, 379] width 14 height 14
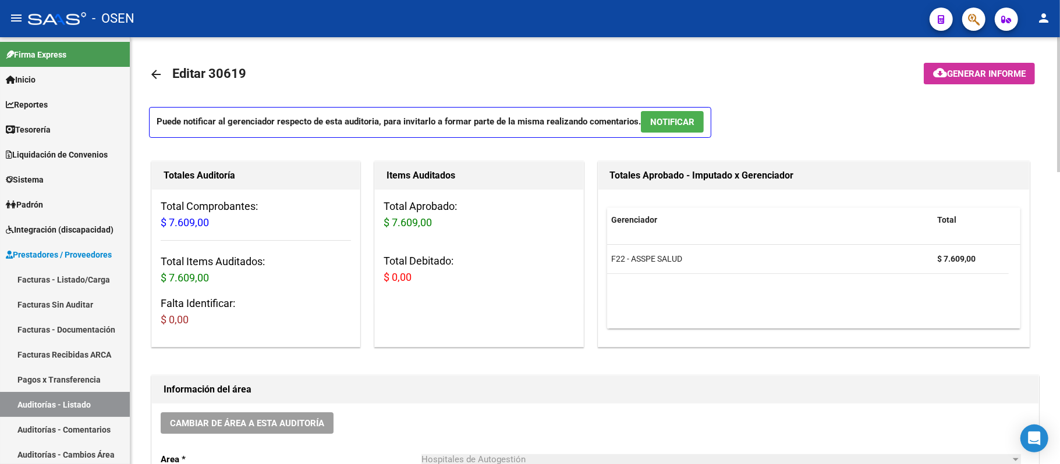
click at [683, 117] on span "NOTIFICAR" at bounding box center [672, 122] width 44 height 10
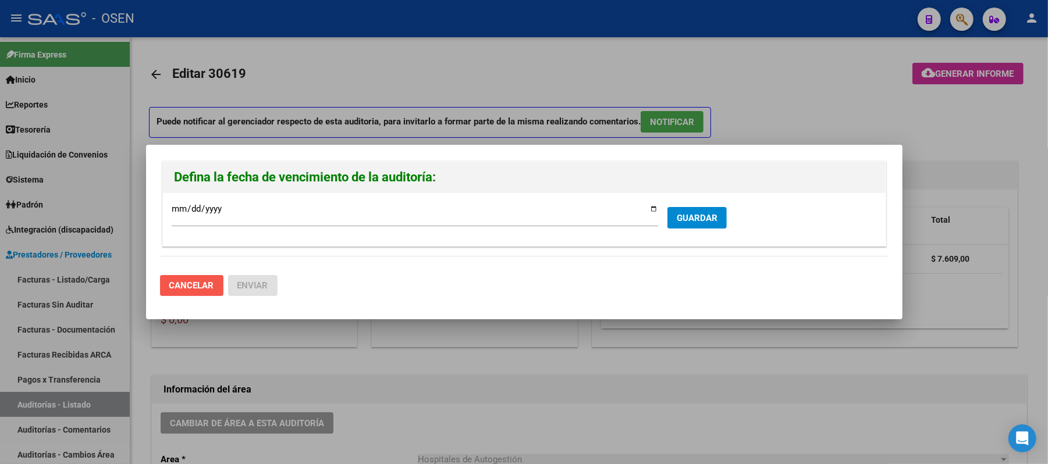
click at [210, 286] on span "Cancelar" at bounding box center [191, 286] width 45 height 10
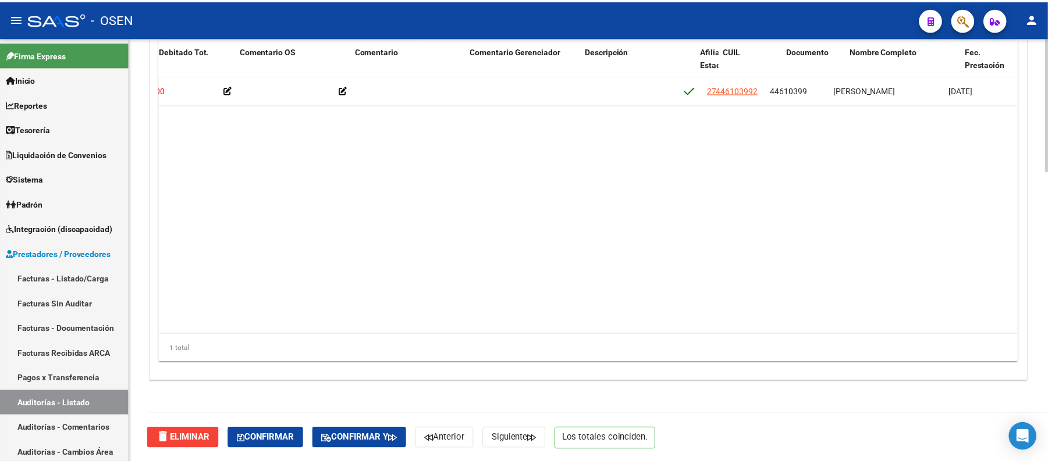
scroll to position [0, 350]
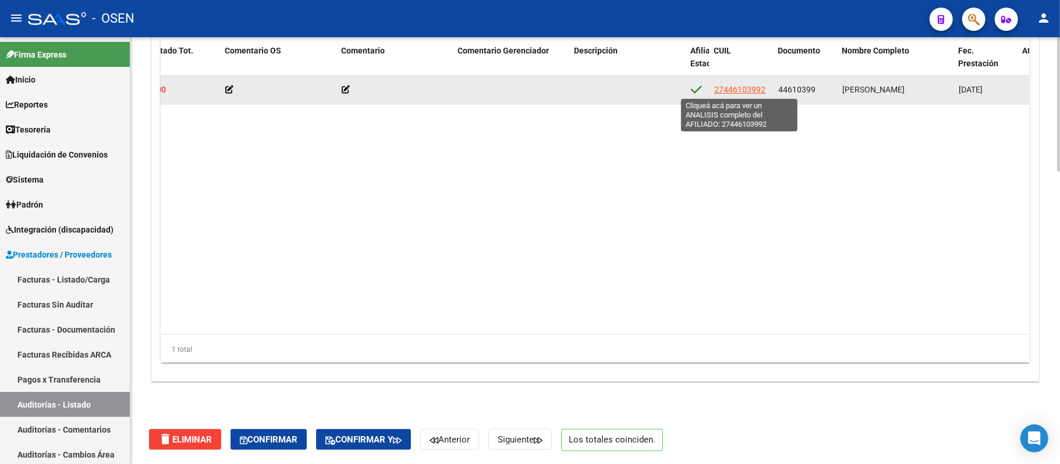
click at [733, 91] on span "27446103992" at bounding box center [739, 89] width 51 height 9
type textarea "27446103992"
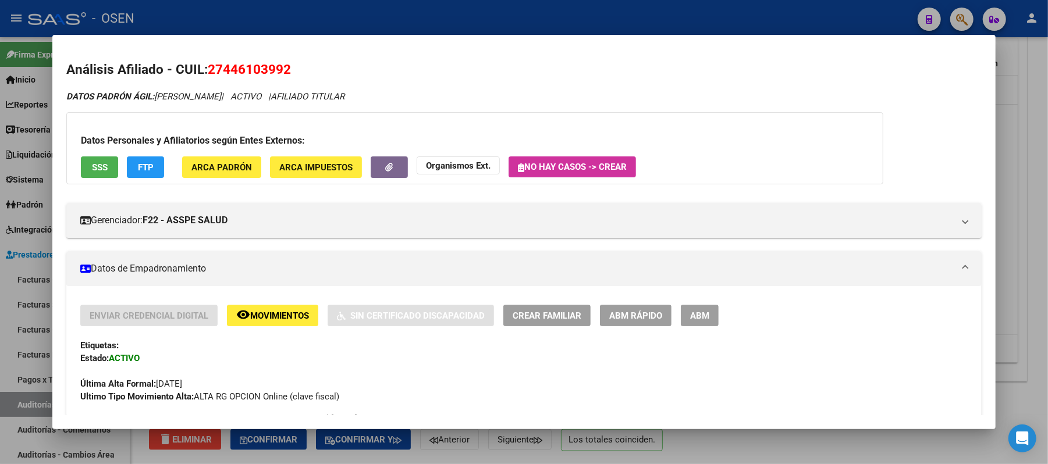
drag, startPoint x: 319, startPoint y: 75, endPoint x: 204, endPoint y: 73, distance: 115.2
click at [204, 73] on h2 "Análisis Afiliado - CUIL: 27446103992" at bounding box center [523, 70] width 915 height 20
copy span "27446103992"
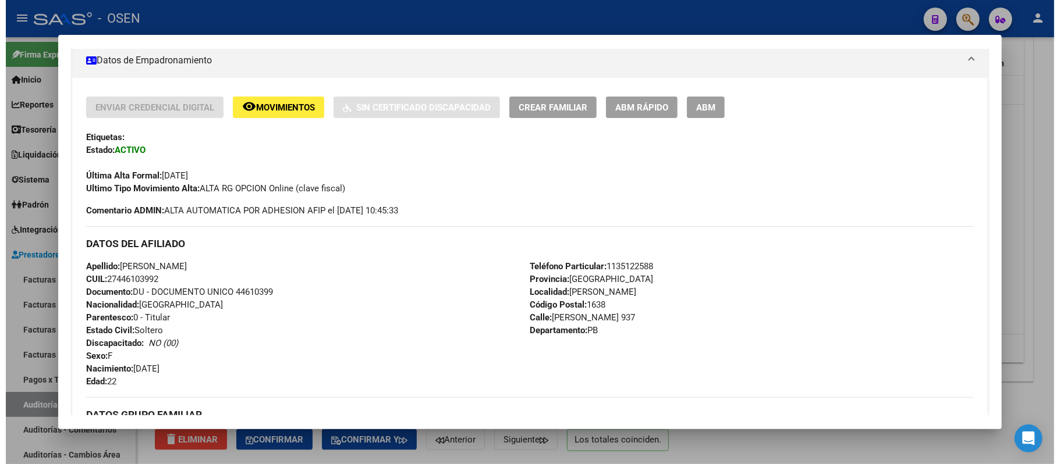
scroll to position [310, 0]
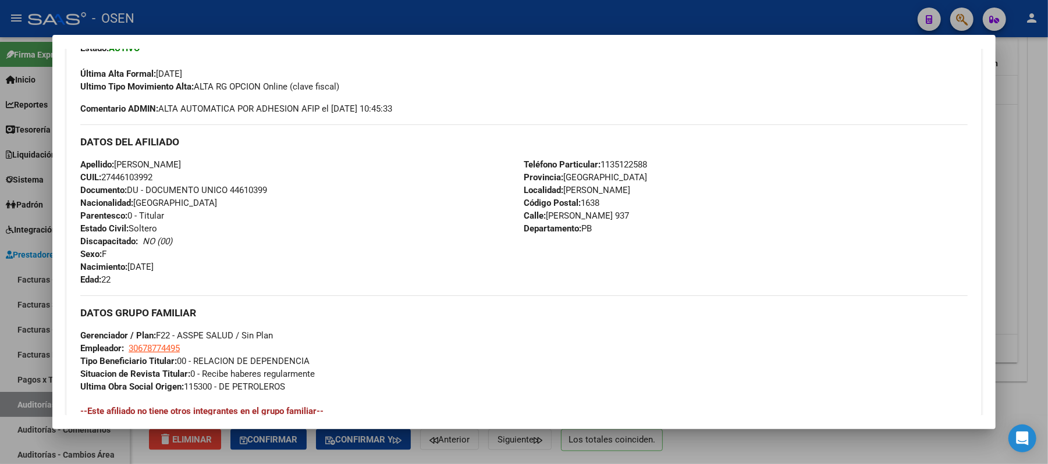
click at [508, 3] on div at bounding box center [524, 232] width 1048 height 464
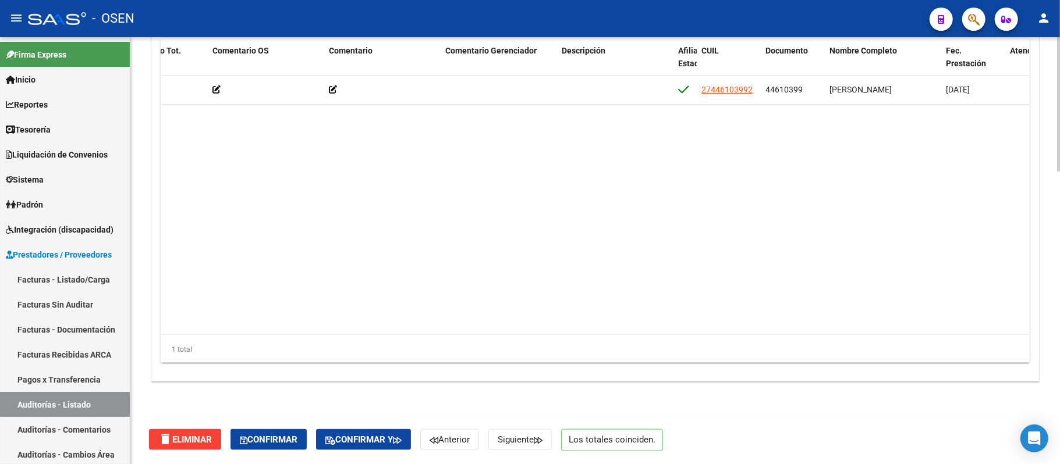
scroll to position [0, 0]
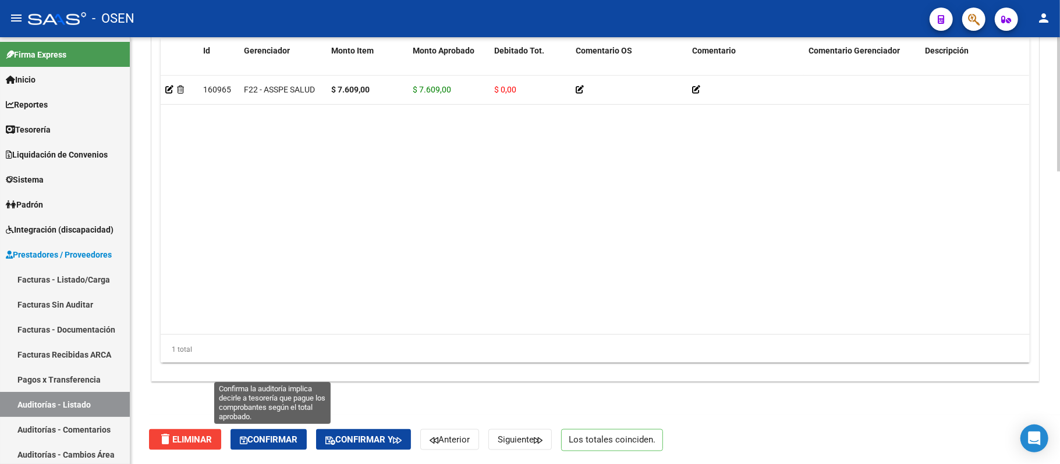
click at [267, 441] on span "Confirmar" at bounding box center [269, 440] width 58 height 10
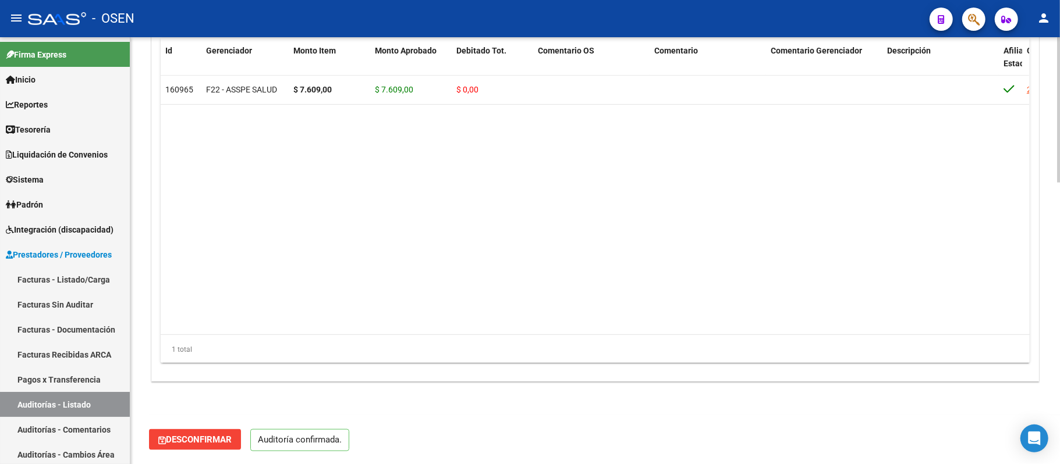
scroll to position [823, 0]
type input "202509"
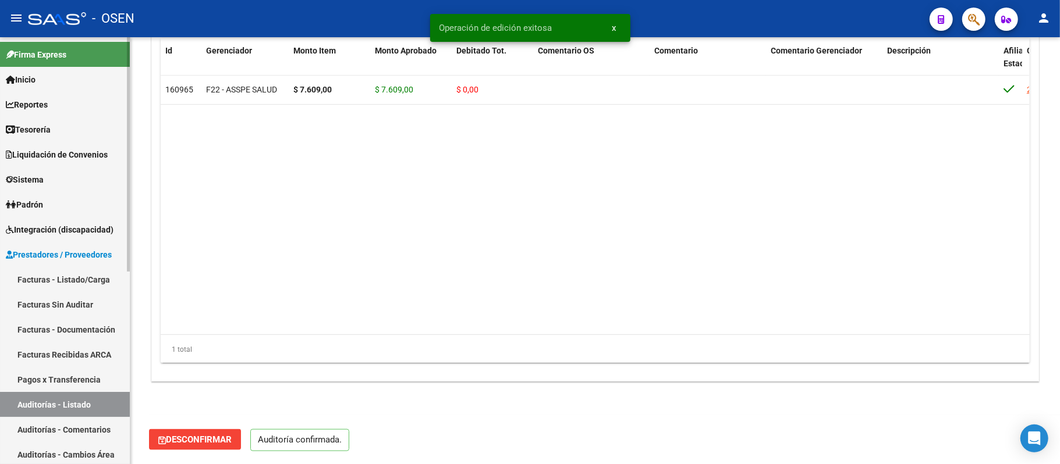
click at [62, 399] on link "Auditorías - Listado" at bounding box center [65, 404] width 130 height 25
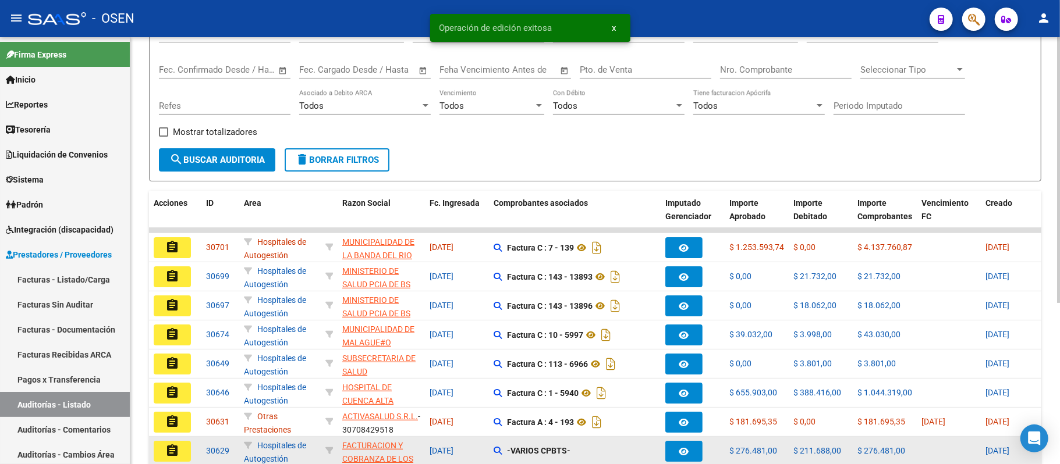
scroll to position [260, 0]
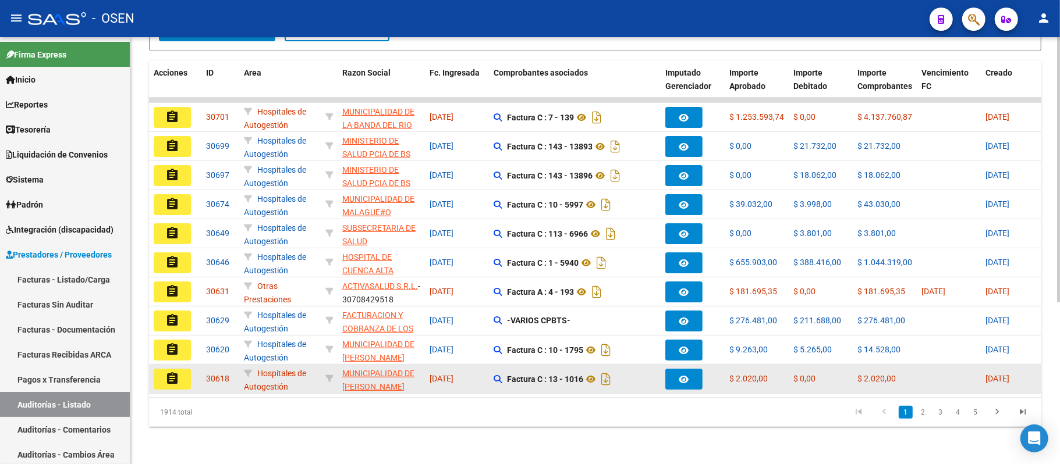
click at [180, 369] on button "assignment" at bounding box center [172, 379] width 37 height 21
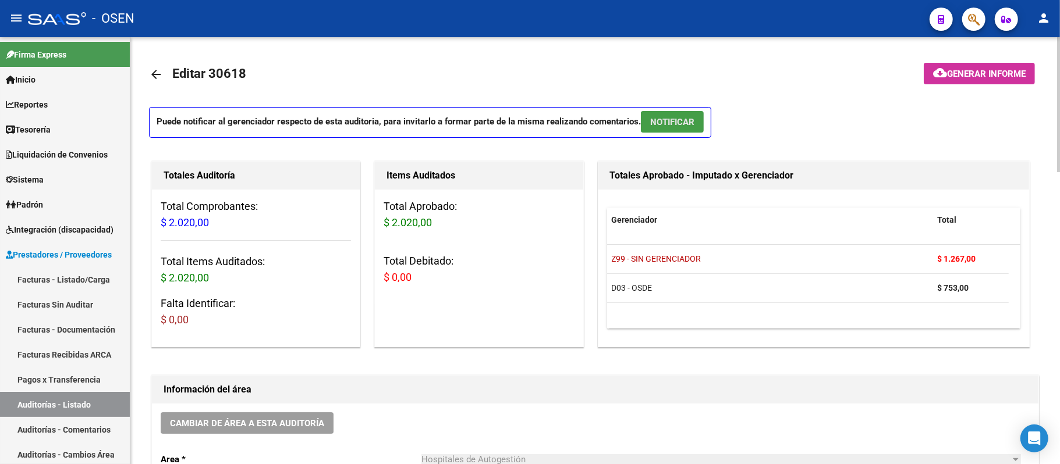
click at [683, 117] on span "NOTIFICAR" at bounding box center [672, 122] width 44 height 10
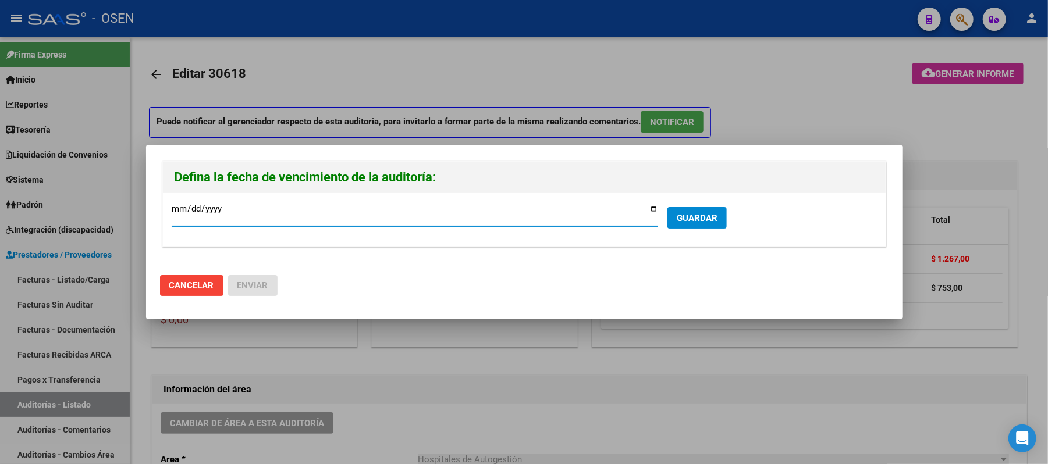
click at [708, 219] on span "GUARDAR" at bounding box center [697, 218] width 41 height 10
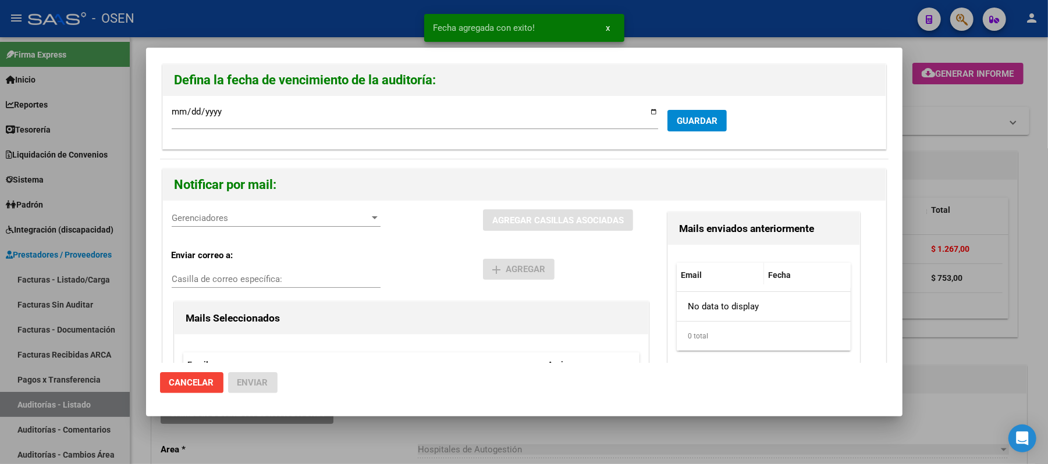
click at [189, 219] on span "Gerenciadores" at bounding box center [271, 218] width 198 height 10
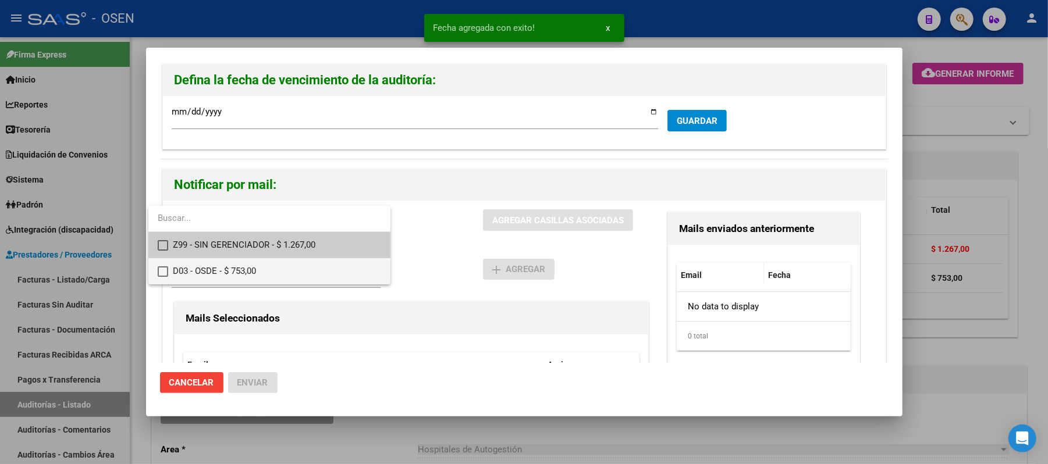
drag, startPoint x: 237, startPoint y: 269, endPoint x: 426, endPoint y: 251, distance: 189.4
click at [240, 269] on span "D03 - OSDE - $ 753,00" at bounding box center [277, 271] width 208 height 26
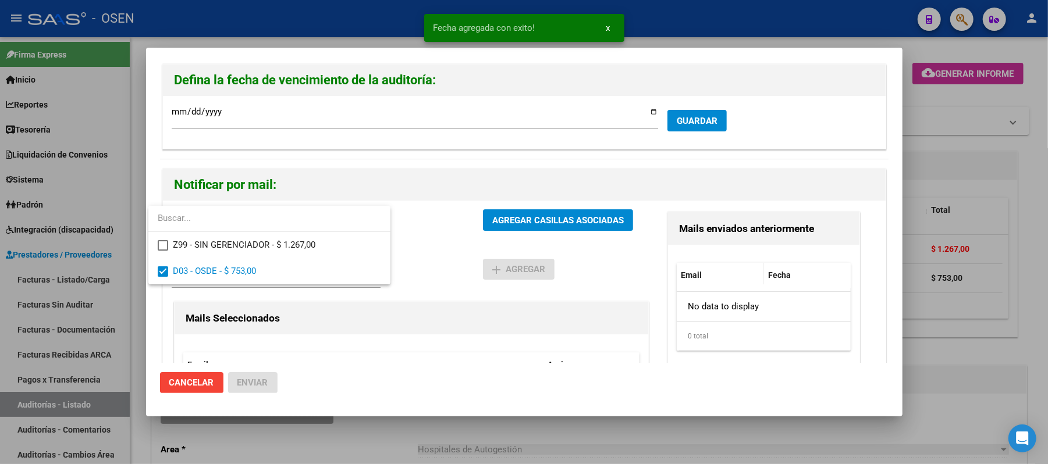
click at [471, 241] on div at bounding box center [524, 232] width 1048 height 464
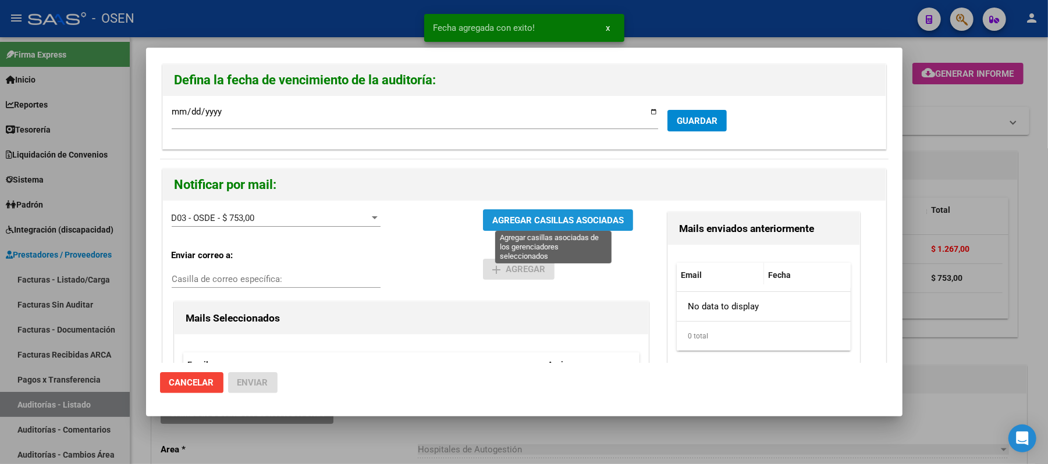
click at [510, 222] on span "AGREGAR CASILLAS ASOCIADAS" at bounding box center [558, 220] width 132 height 10
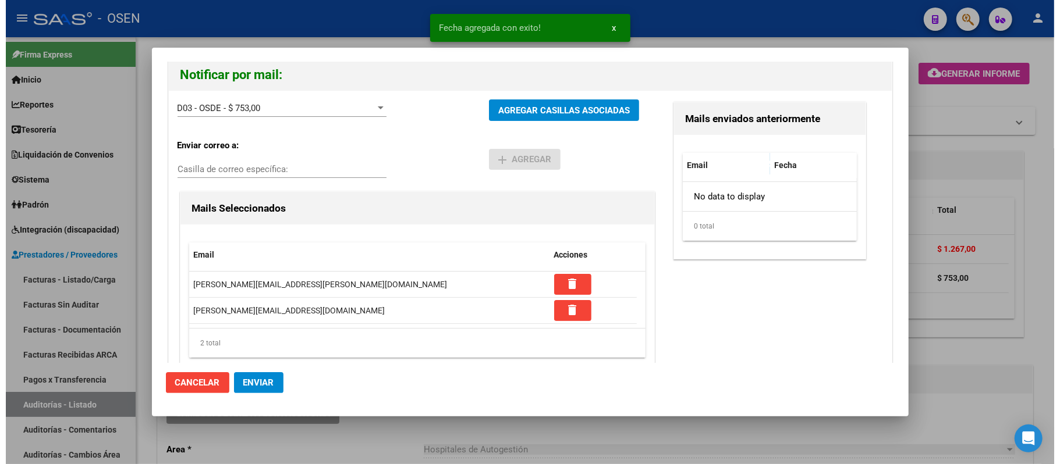
scroll to position [111, 0]
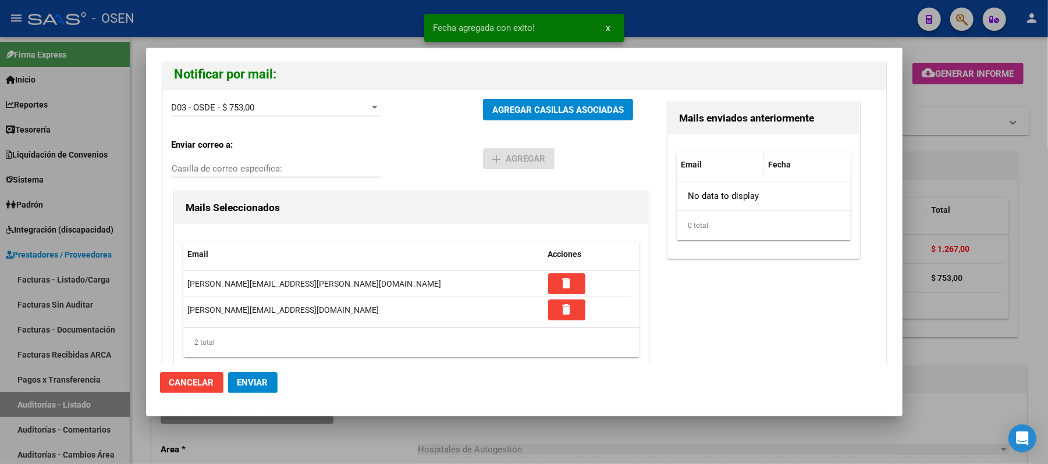
click at [257, 388] on span "Enviar" at bounding box center [252, 383] width 31 height 10
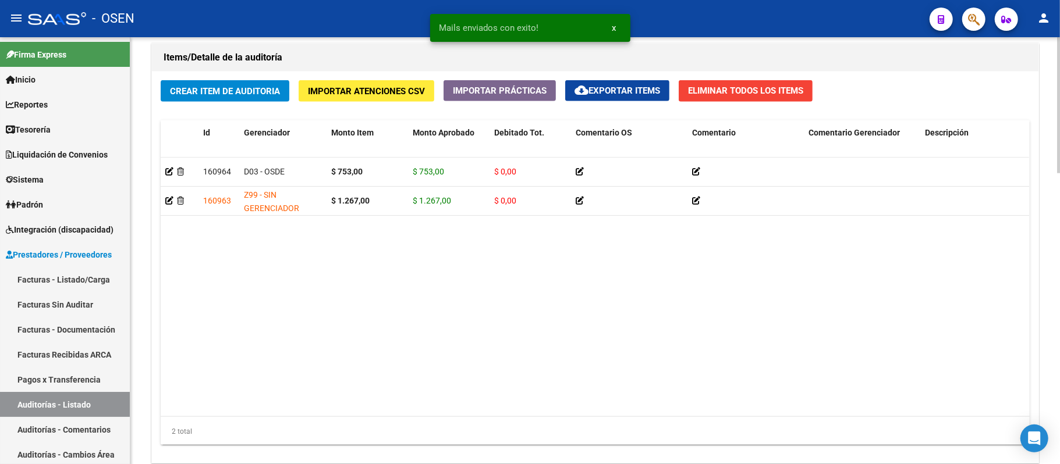
scroll to position [917, 0]
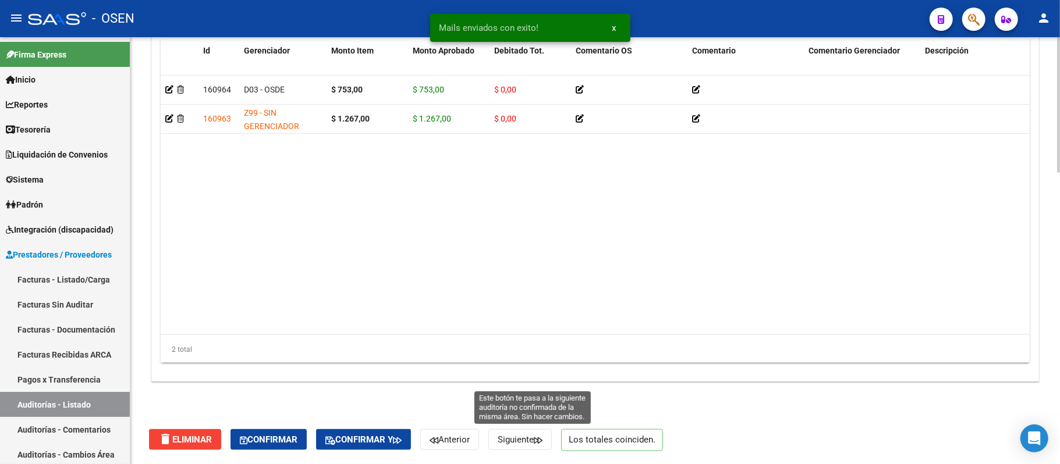
drag, startPoint x: 541, startPoint y: 438, endPoint x: 572, endPoint y: 464, distance: 40.1
click at [541, 438] on span "Siguiente" at bounding box center [520, 440] width 45 height 10
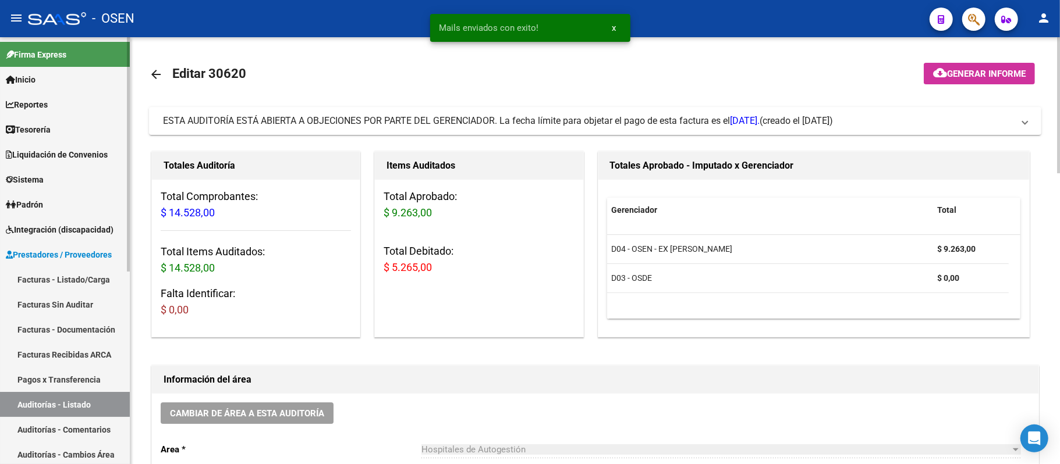
click at [40, 394] on link "Auditorías - Listado" at bounding box center [65, 404] width 130 height 25
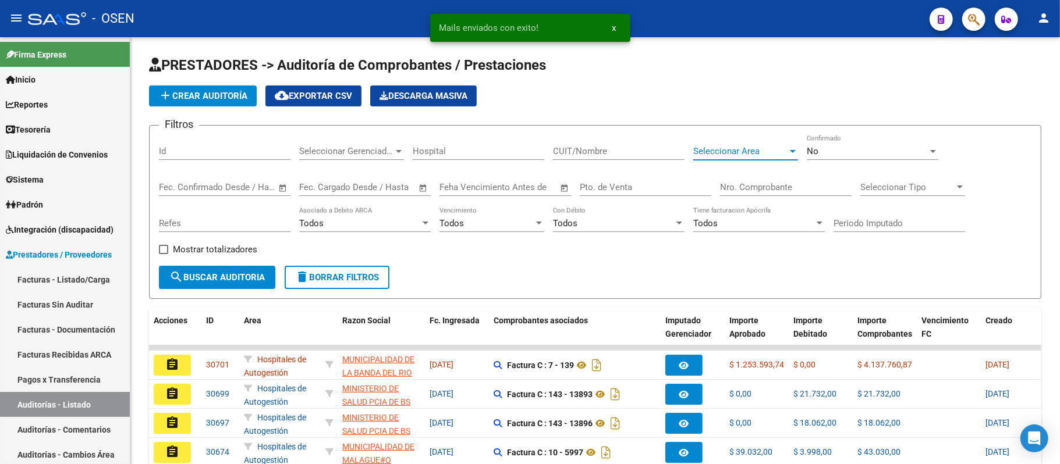
click at [719, 146] on span "Seleccionar Area" at bounding box center [740, 151] width 94 height 10
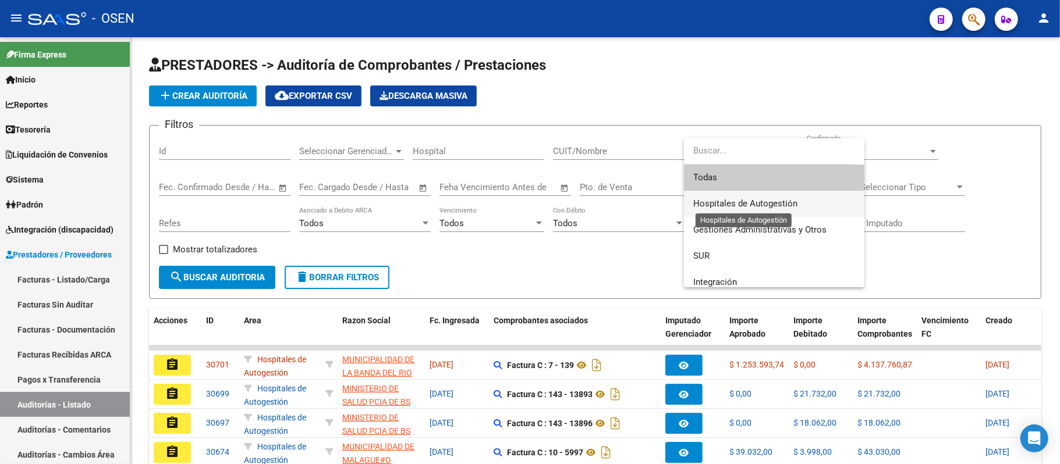
click at [727, 203] on span "Hospitales de Autogestión" at bounding box center [745, 203] width 104 height 10
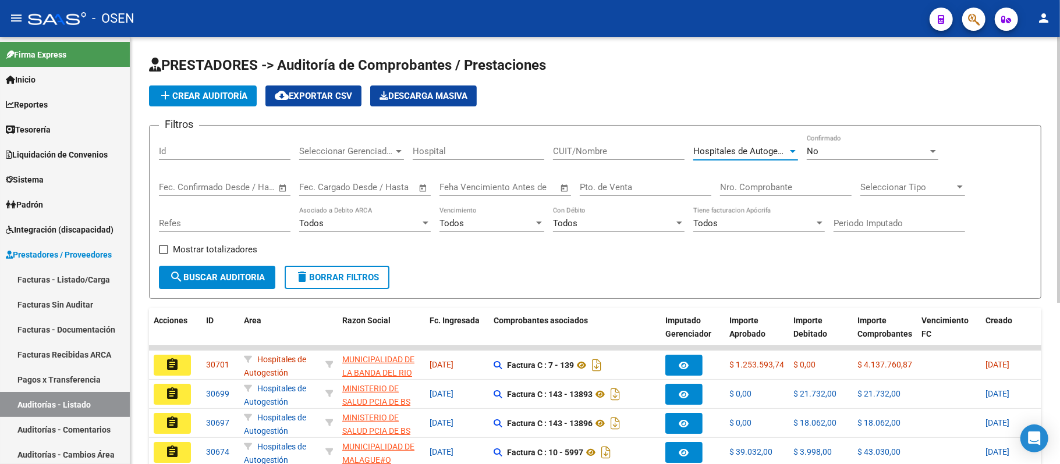
click at [520, 215] on div "Todos Vencimiento" at bounding box center [491, 219] width 105 height 25
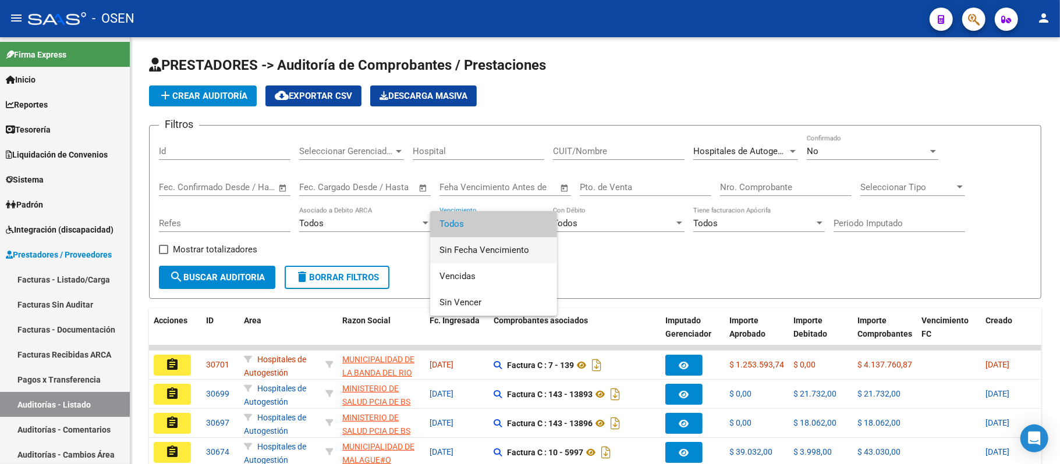
click at [510, 245] on span "Sin Fecha Vencimiento" at bounding box center [493, 250] width 108 height 26
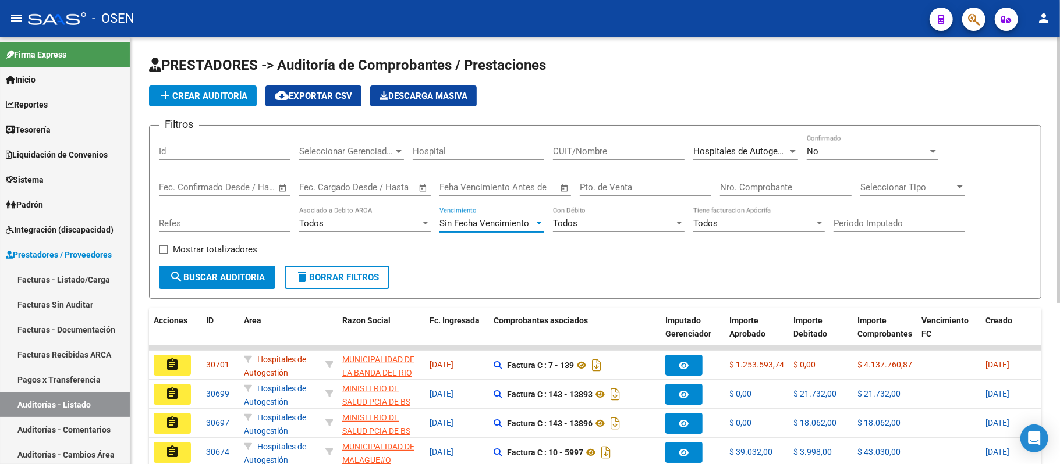
click at [248, 282] on span "search Buscar Auditoria" at bounding box center [216, 277] width 95 height 10
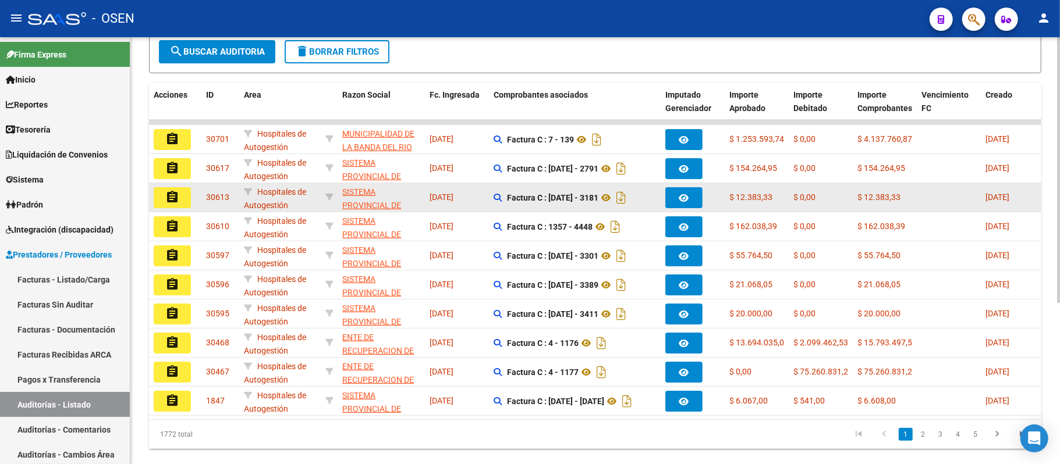
scroll to position [260, 0]
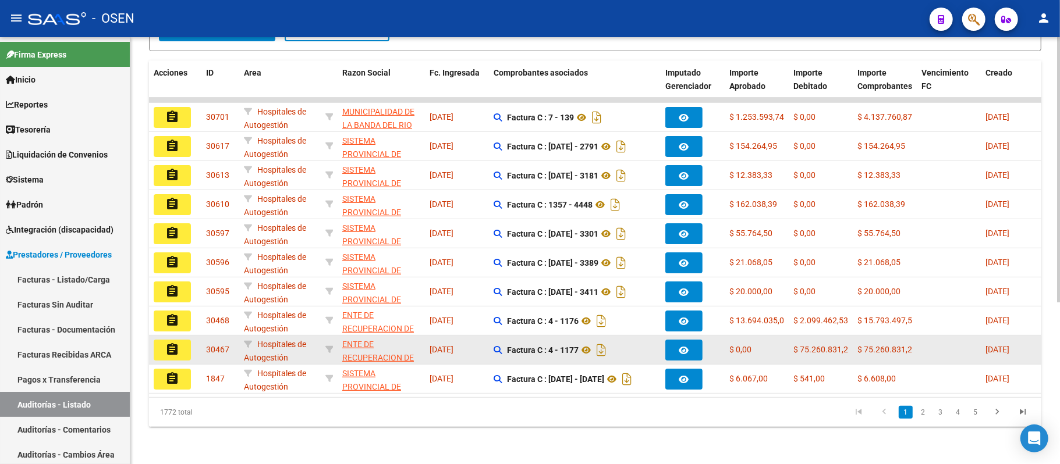
click at [159, 336] on datatable-body-cell "assignment" at bounding box center [175, 350] width 52 height 29
click at [163, 340] on button "assignment" at bounding box center [172, 350] width 37 height 21
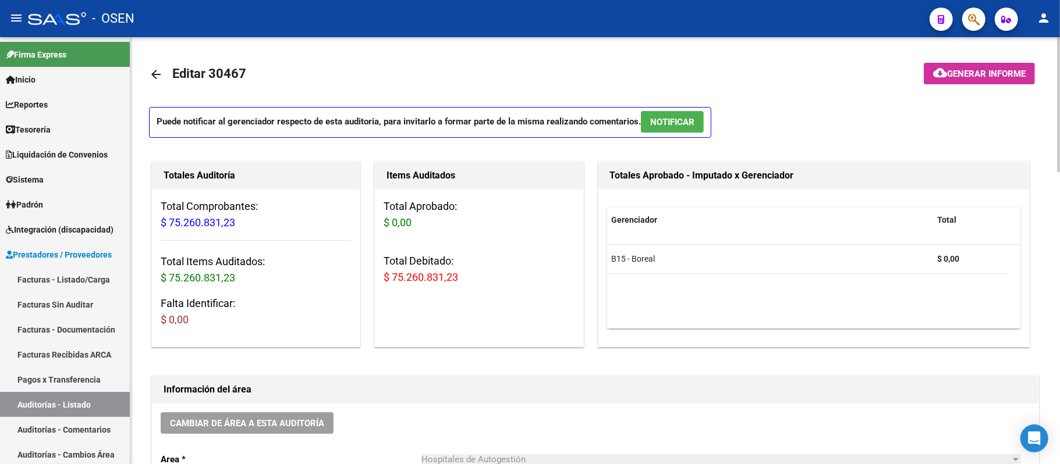
click at [667, 114] on button "NOTIFICAR" at bounding box center [672, 122] width 63 height 22
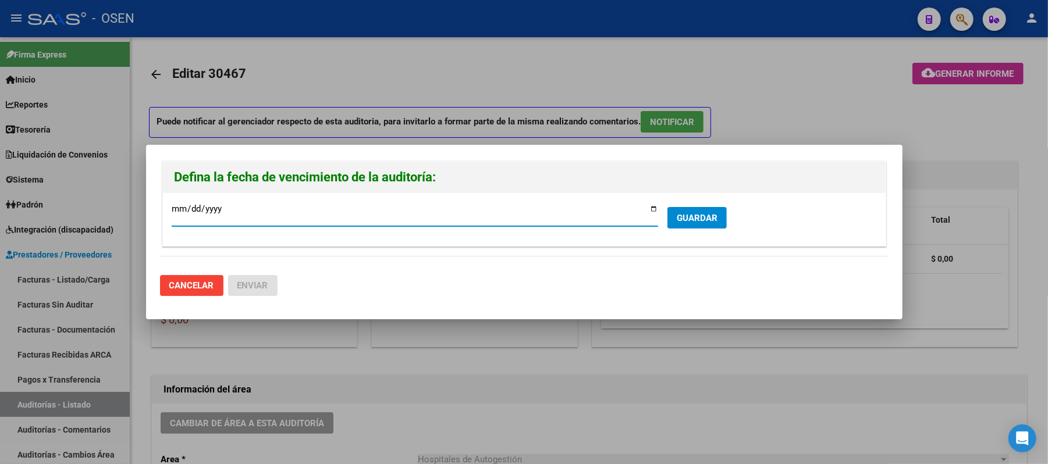
click at [707, 223] on span "GUARDAR" at bounding box center [697, 218] width 41 height 10
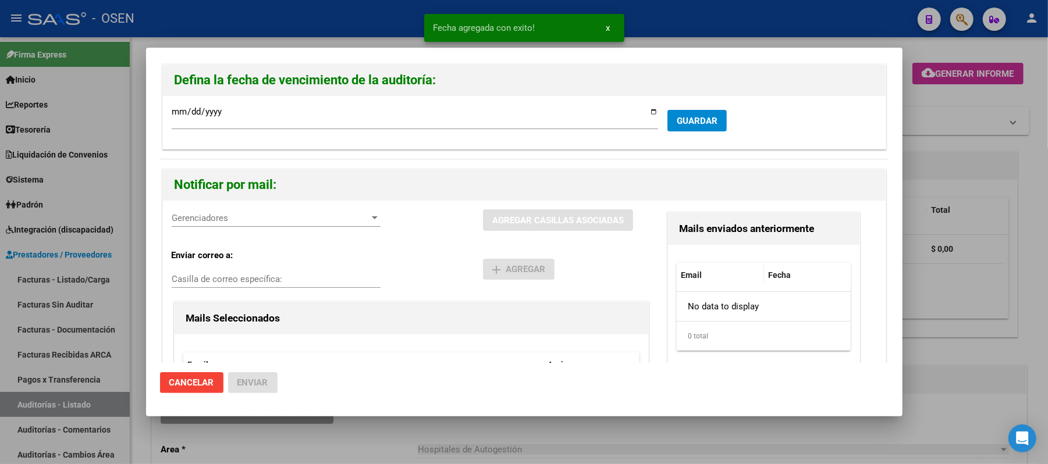
click at [194, 381] on span "Cancelar" at bounding box center [191, 383] width 45 height 10
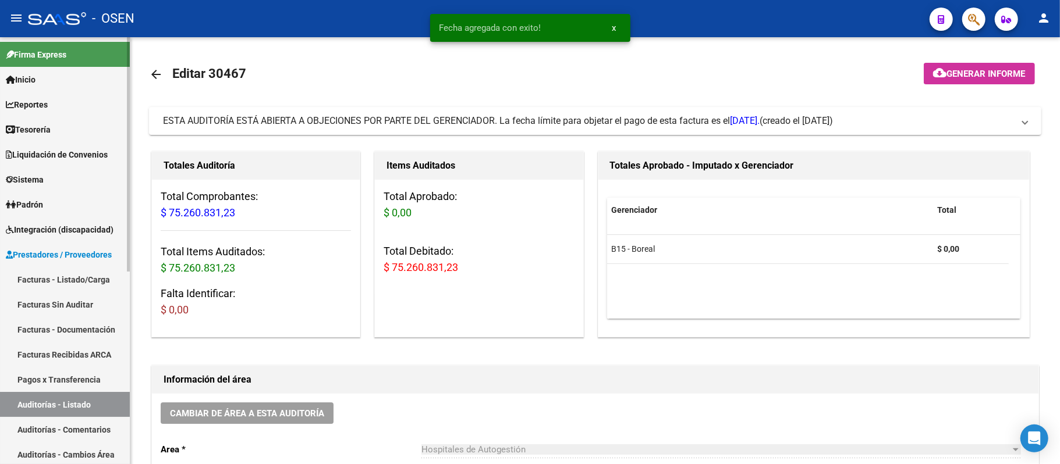
click at [55, 401] on link "Auditorías - Listado" at bounding box center [65, 404] width 130 height 25
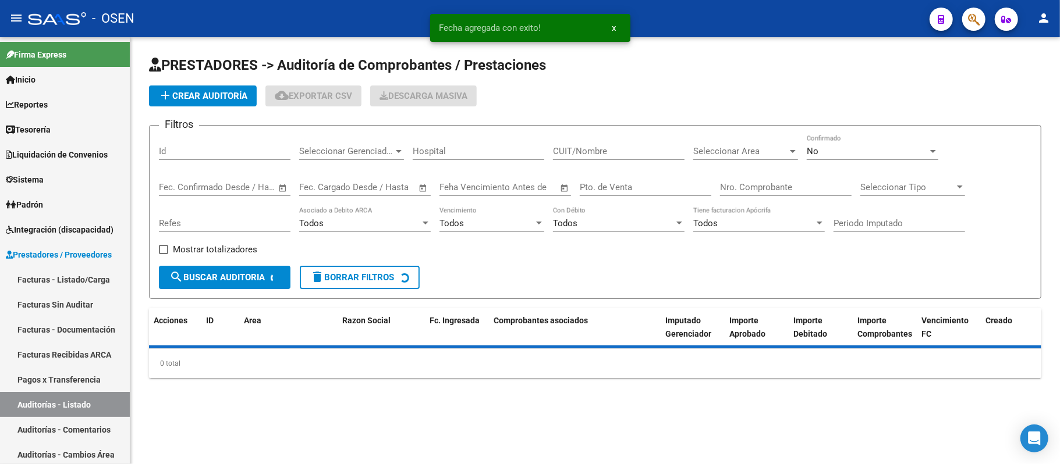
click at [753, 154] on span "Seleccionar Area" at bounding box center [740, 151] width 94 height 10
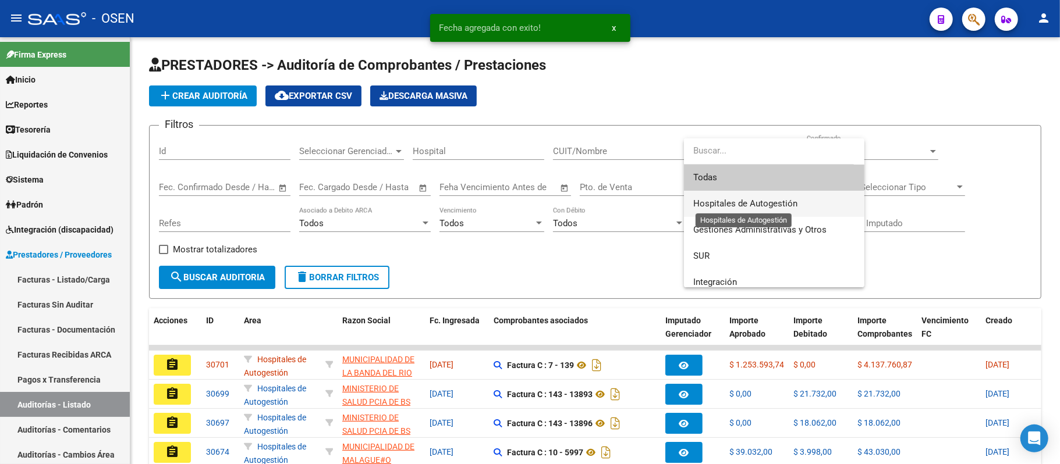
click at [747, 198] on span "Hospitales de Autogestión" at bounding box center [745, 203] width 104 height 10
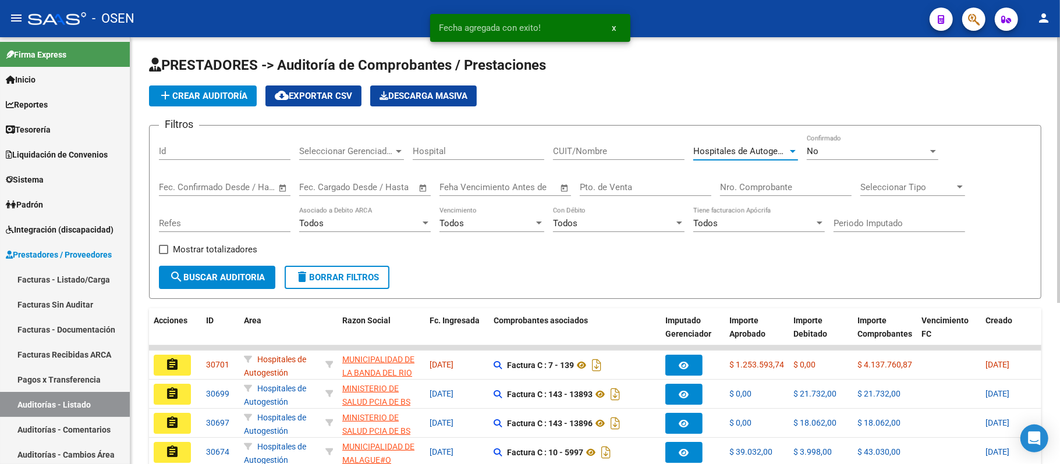
click at [475, 225] on div "Todos" at bounding box center [486, 223] width 94 height 10
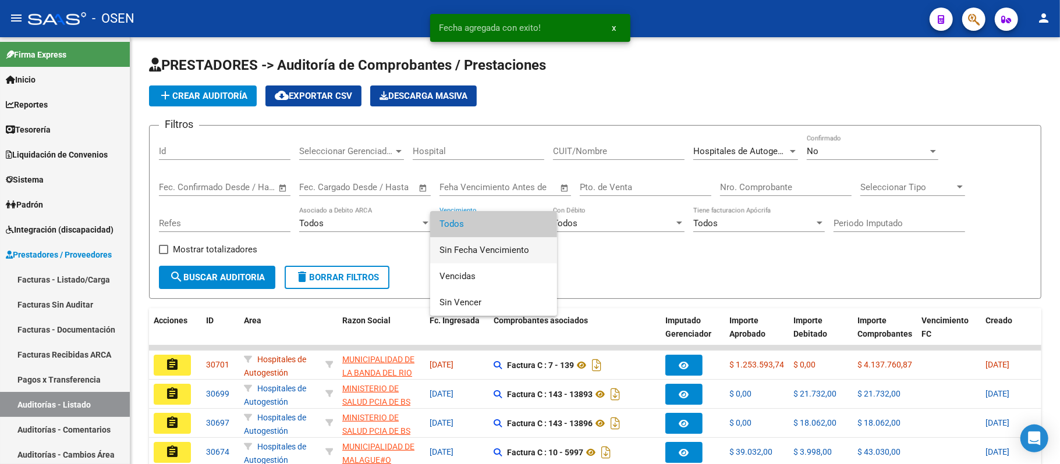
click at [478, 250] on span "Sin Fecha Vencimiento" at bounding box center [493, 250] width 108 height 26
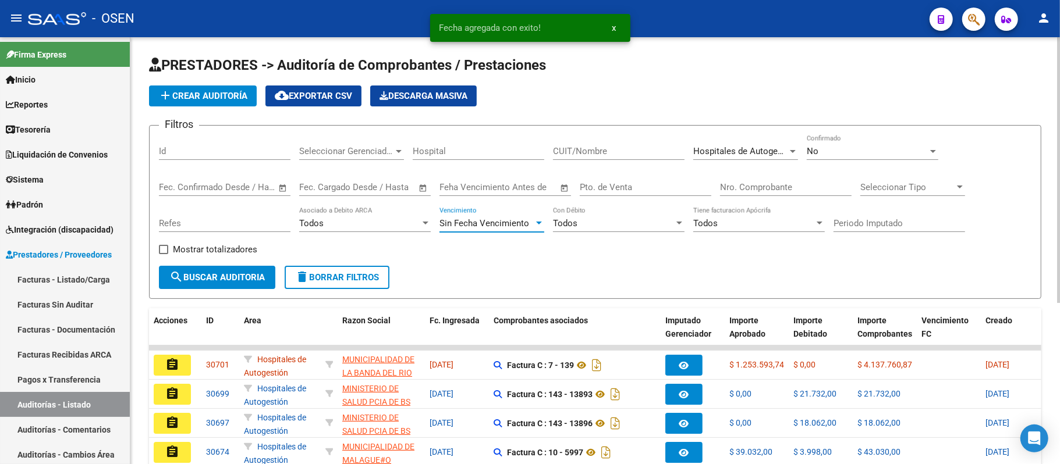
click at [212, 287] on button "search Buscar Auditoria" at bounding box center [217, 277] width 116 height 23
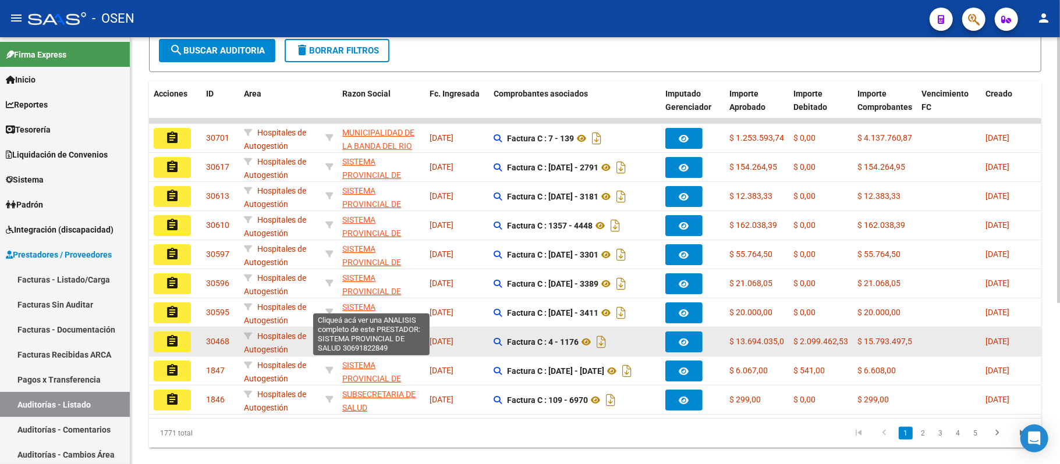
scroll to position [260, 0]
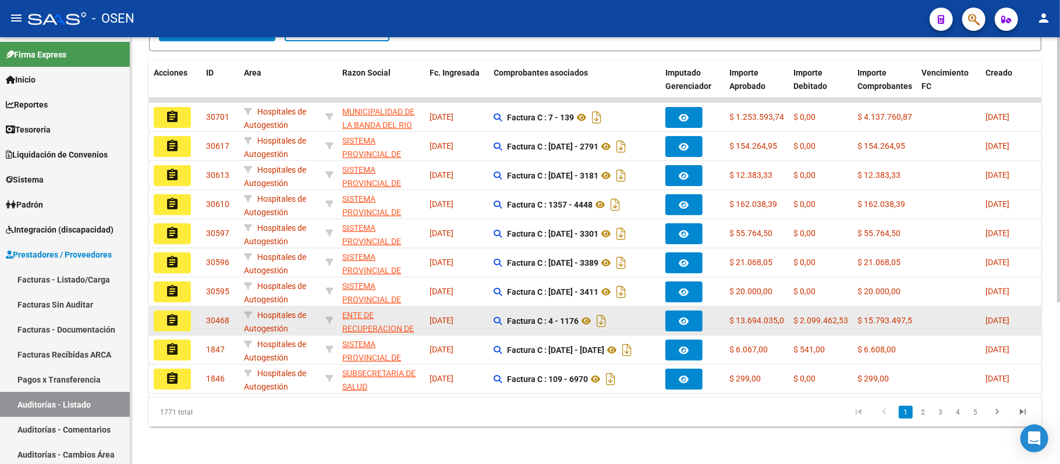
click at [179, 311] on button "assignment" at bounding box center [172, 321] width 37 height 21
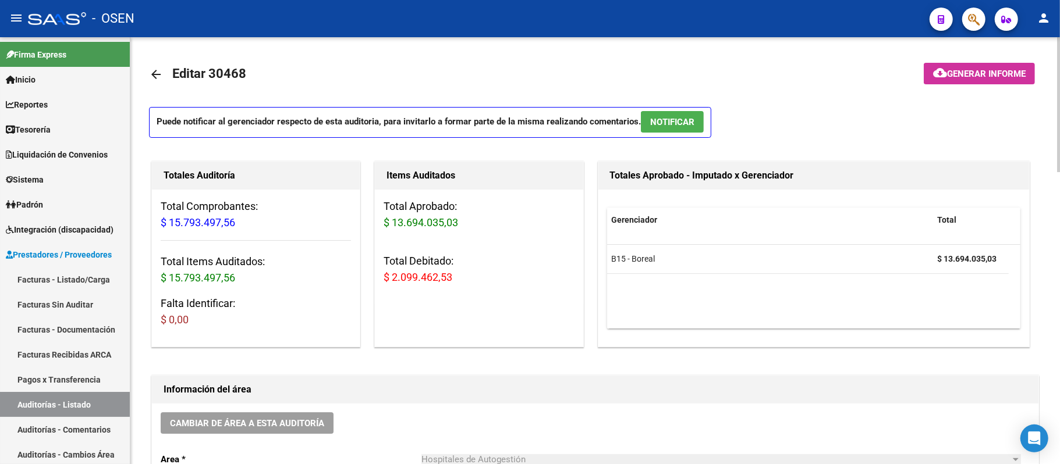
click at [701, 123] on button "NOTIFICAR" at bounding box center [672, 122] width 63 height 22
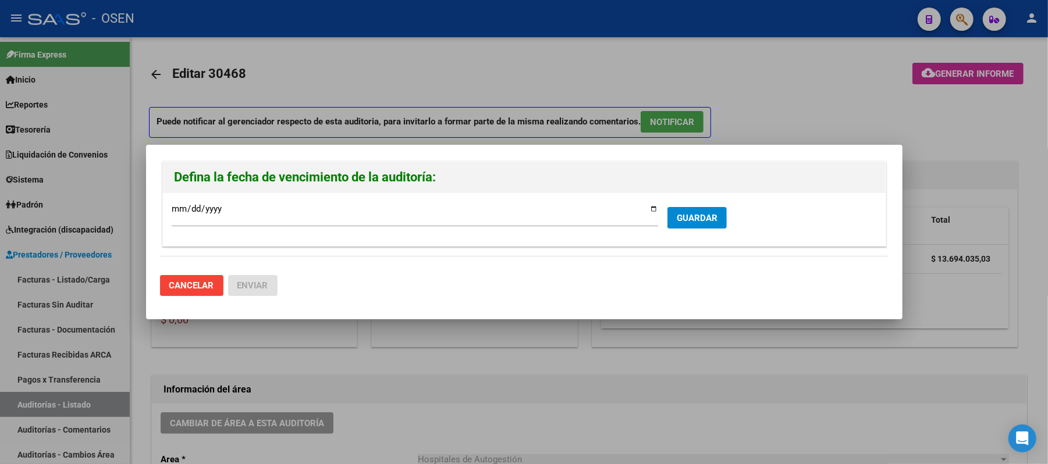
click at [776, 97] on div at bounding box center [524, 232] width 1048 height 464
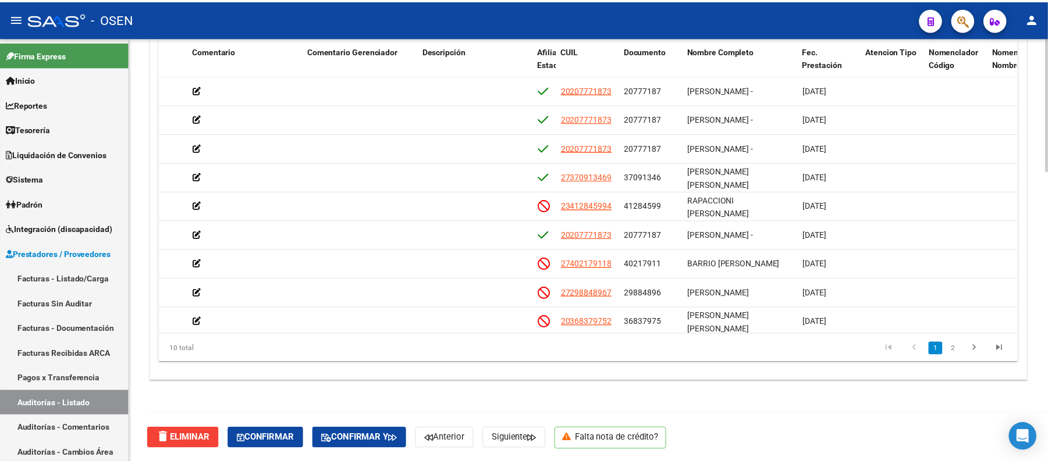
scroll to position [0, 540]
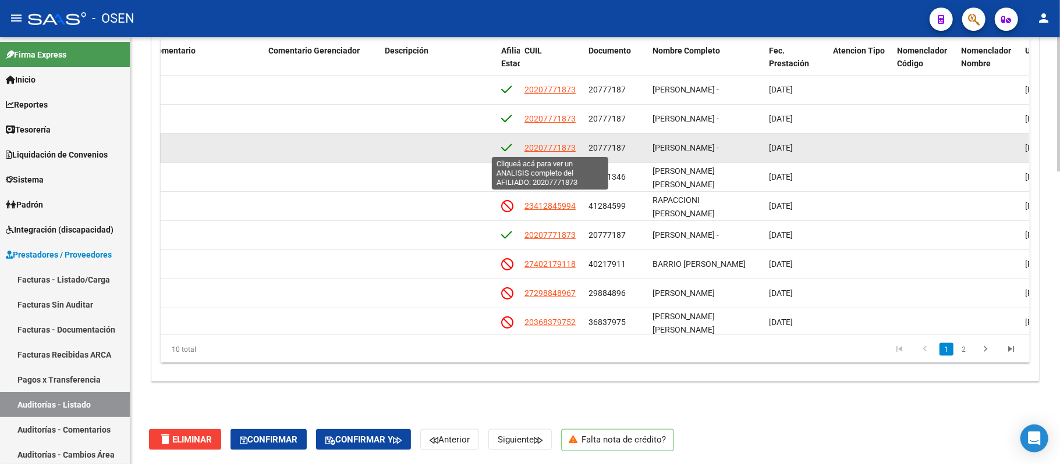
click at [556, 149] on span "20207771873" at bounding box center [549, 147] width 51 height 9
type textarea "20207771873"
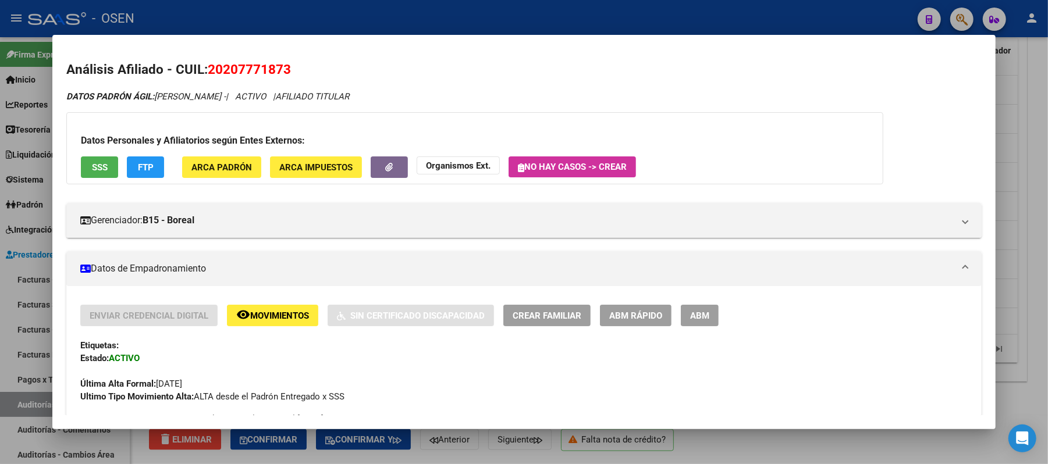
drag, startPoint x: 292, startPoint y: 66, endPoint x: 203, endPoint y: 68, distance: 88.5
click at [203, 68] on h2 "Análisis Afiliado - CUIL: 20207771873" at bounding box center [523, 70] width 915 height 20
copy span "20207771873"
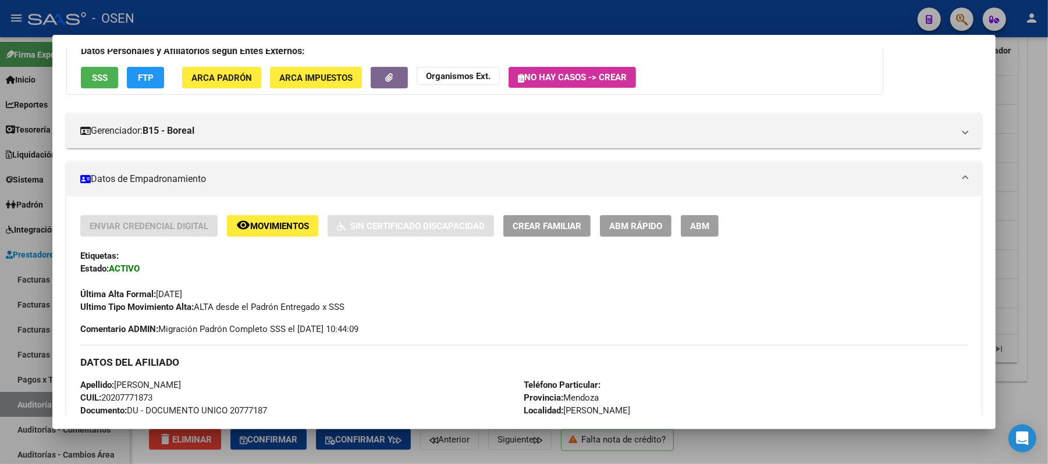
scroll to position [310, 0]
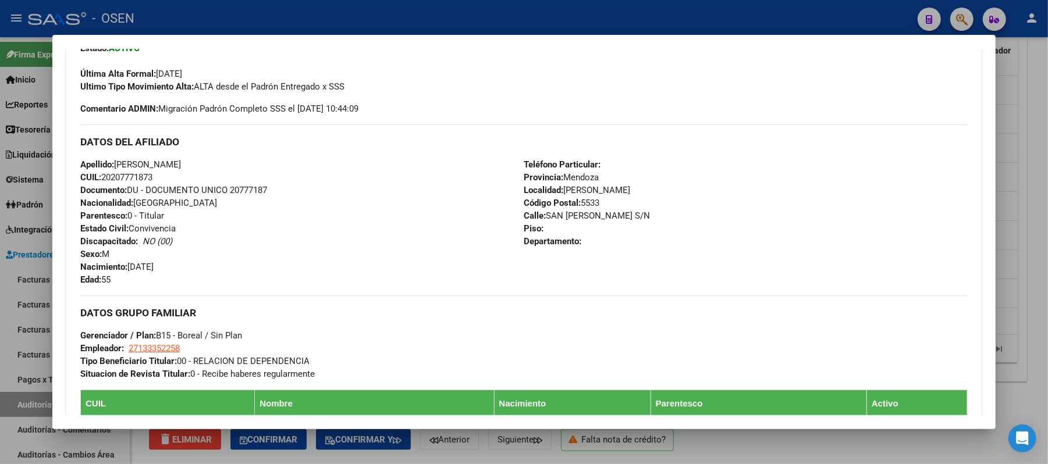
drag, startPoint x: 165, startPoint y: 177, endPoint x: 98, endPoint y: 179, distance: 67.6
click at [98, 179] on div "Apellido: VILLEGAS MIGUEL ALEJANDRO CUIL: 20207771873 Documento: DU - DOCUMENTO…" at bounding box center [301, 222] width 443 height 128
copy span "20207771873"
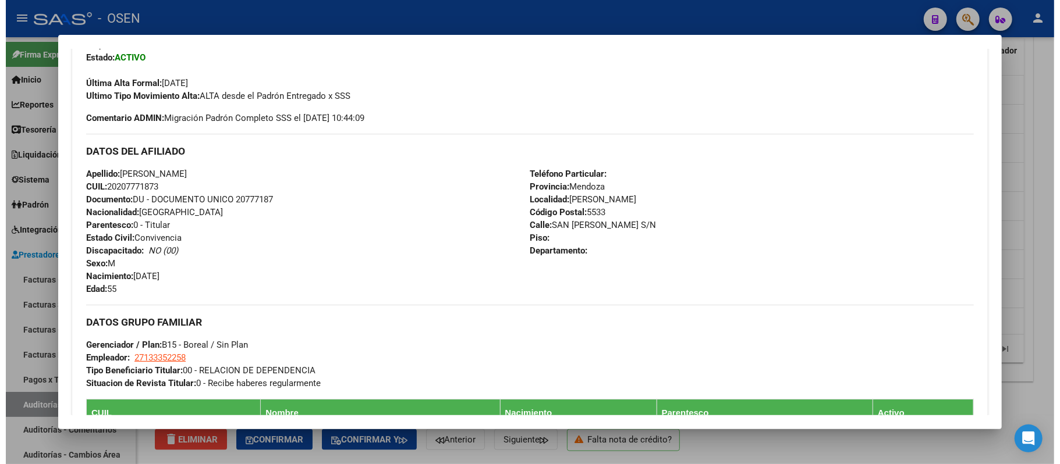
scroll to position [0, 0]
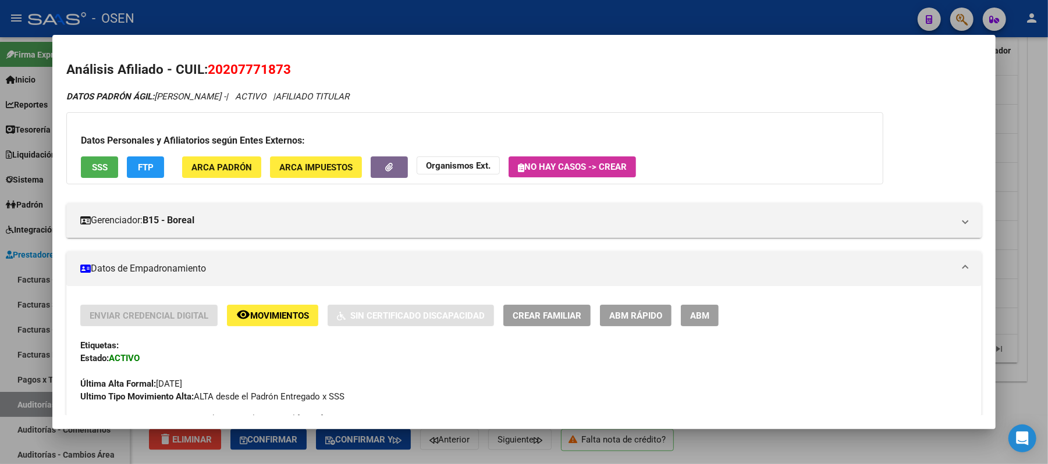
click at [596, 5] on div at bounding box center [524, 232] width 1048 height 464
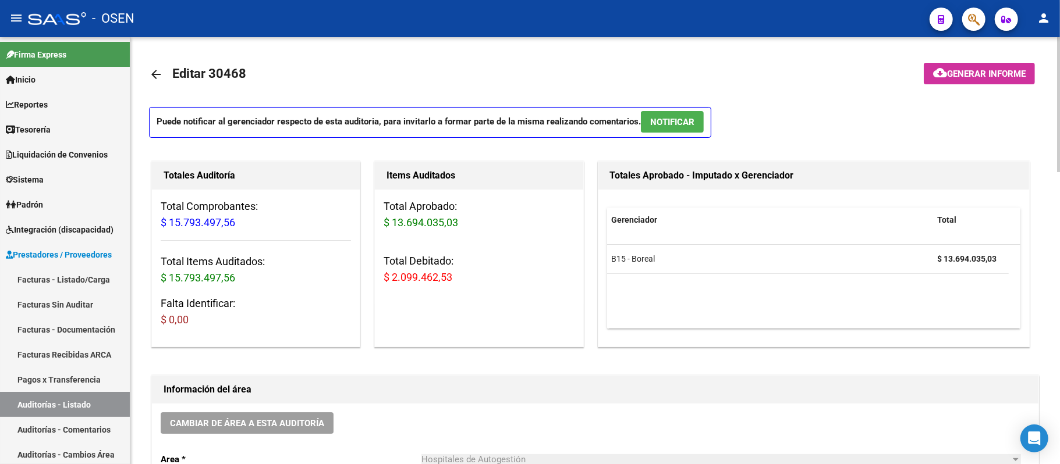
click at [662, 119] on span "NOTIFICAR" at bounding box center [672, 122] width 44 height 10
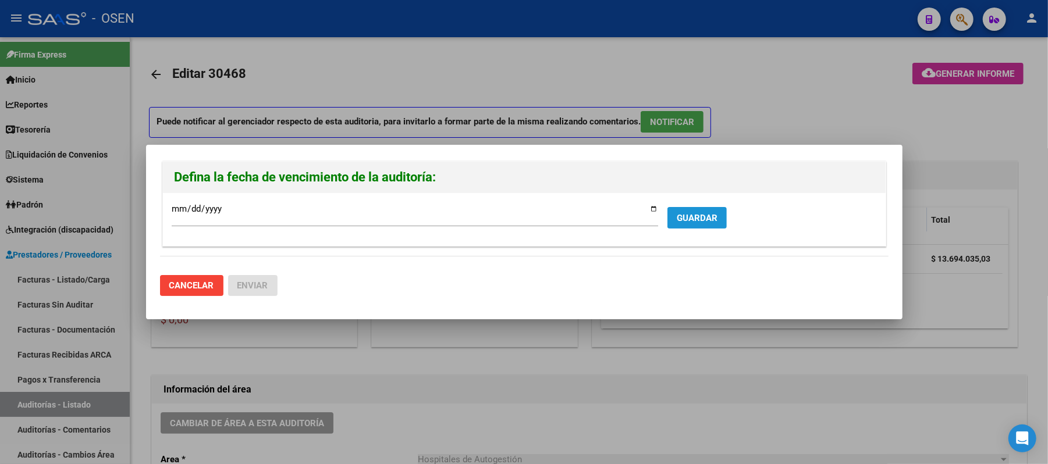
click at [718, 220] on button "GUARDAR" at bounding box center [697, 218] width 59 height 22
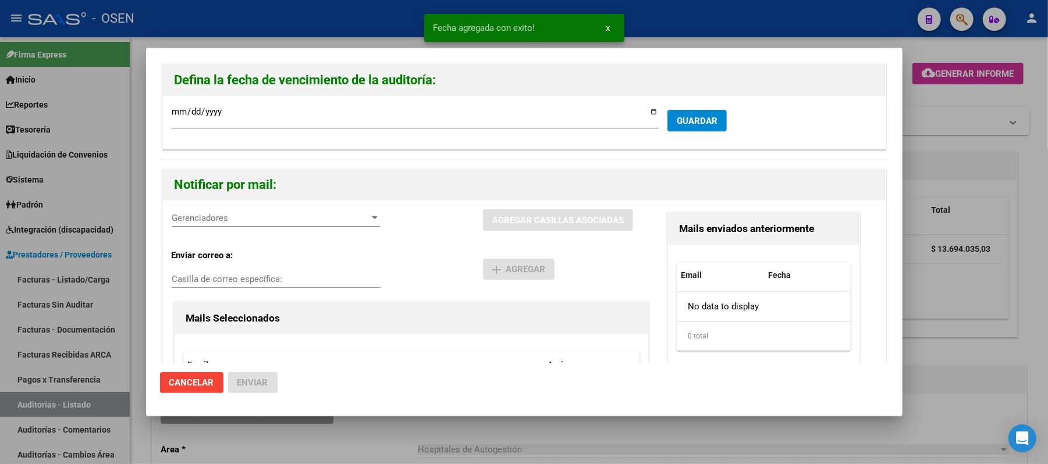
click at [286, 215] on span "Gerenciadores" at bounding box center [271, 218] width 198 height 10
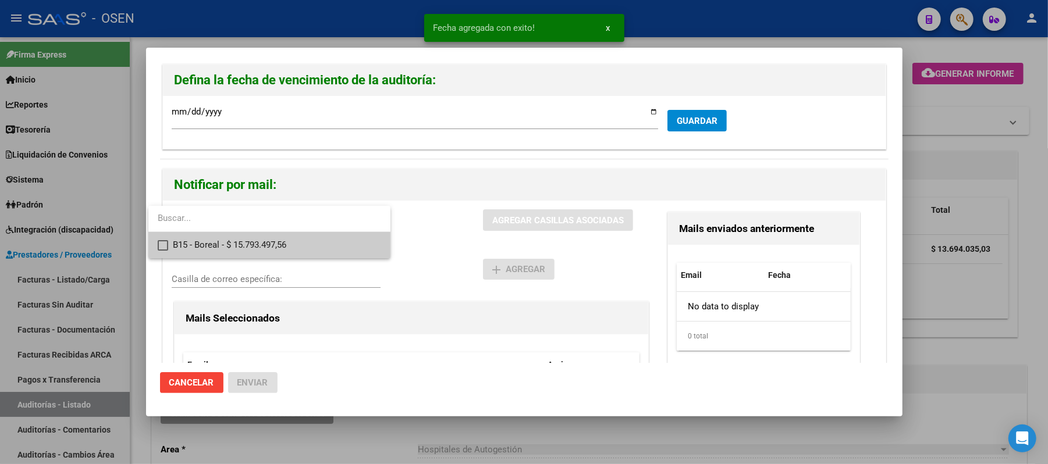
click at [294, 247] on span "B15 - Boreal - $ 15.793.497,56" at bounding box center [277, 245] width 208 height 26
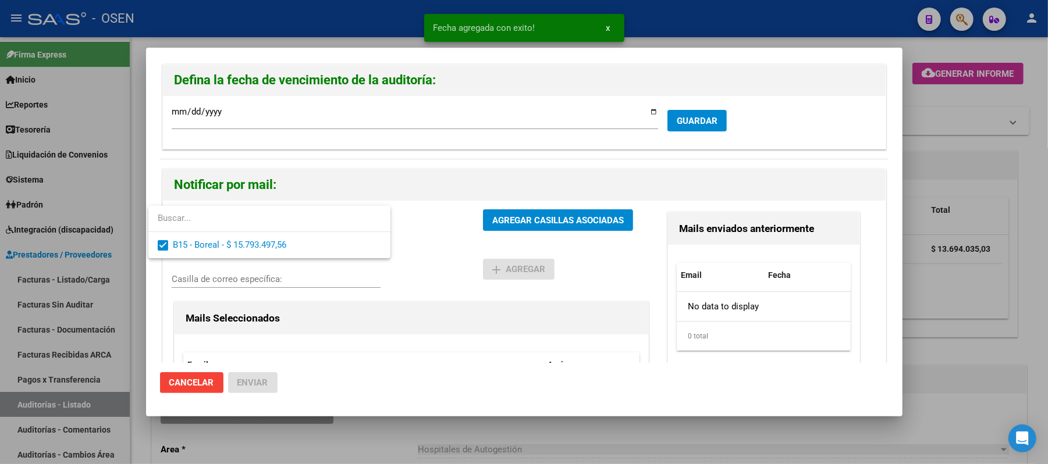
click at [466, 266] on div at bounding box center [524, 232] width 1048 height 464
click at [519, 208] on div "B15 - Boreal - $ 15.793.497,56 Gerenciadores AGREGAR CASILLAS ASOCIADAS Enviar …" at bounding box center [524, 335] width 723 height 269
click at [519, 215] on span "AGREGAR CASILLAS ASOCIADAS" at bounding box center [558, 220] width 132 height 10
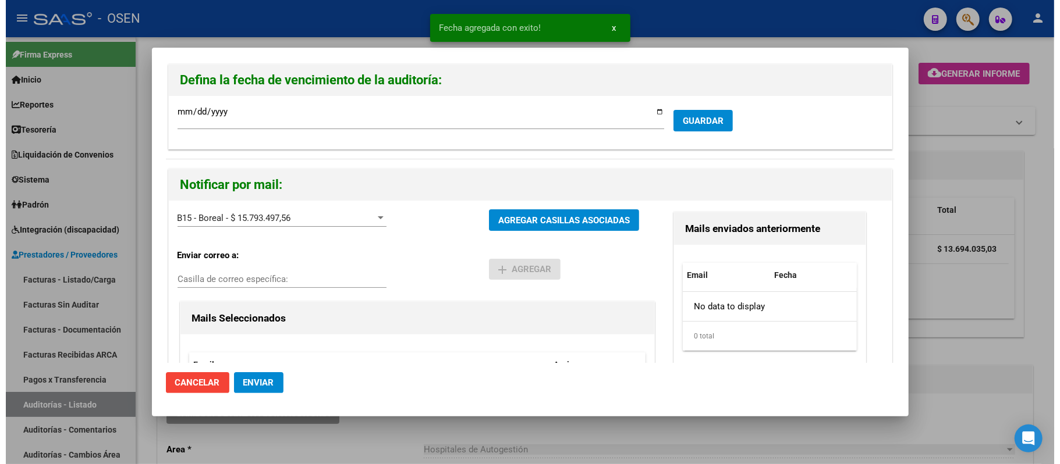
scroll to position [164, 0]
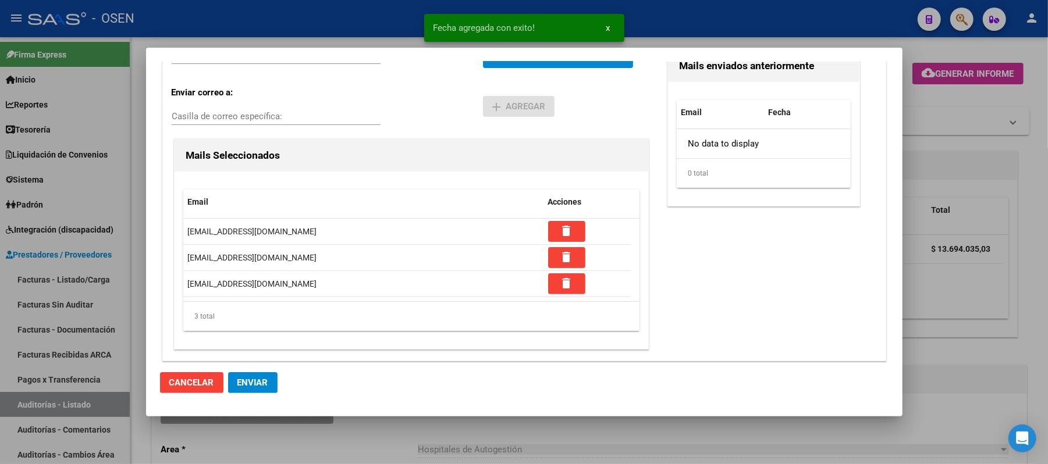
click at [262, 382] on span "Enviar" at bounding box center [252, 383] width 31 height 10
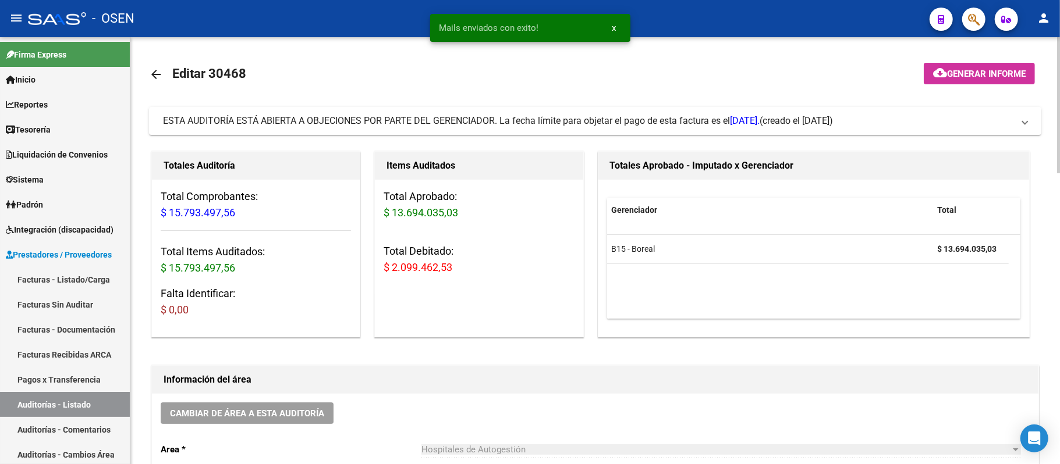
click at [931, 325] on div "Gerenciador Total B15 - Boreal $ 13.694.035,03" at bounding box center [813, 258] width 431 height 157
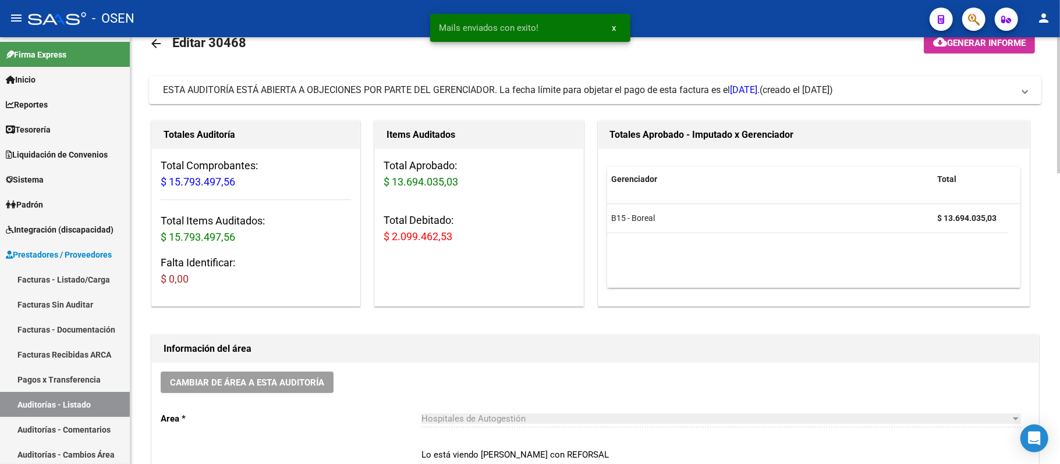
scroll to position [0, 0]
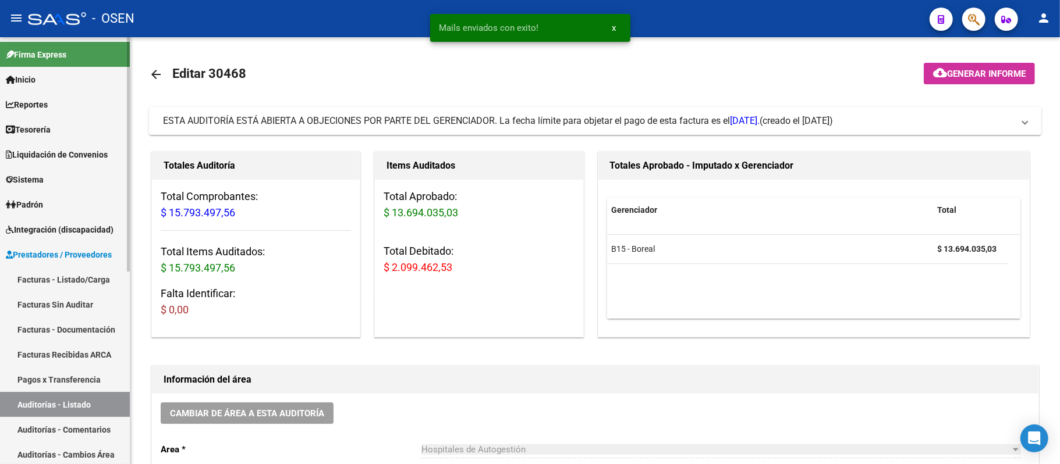
click at [82, 402] on link "Auditorías - Listado" at bounding box center [65, 404] width 130 height 25
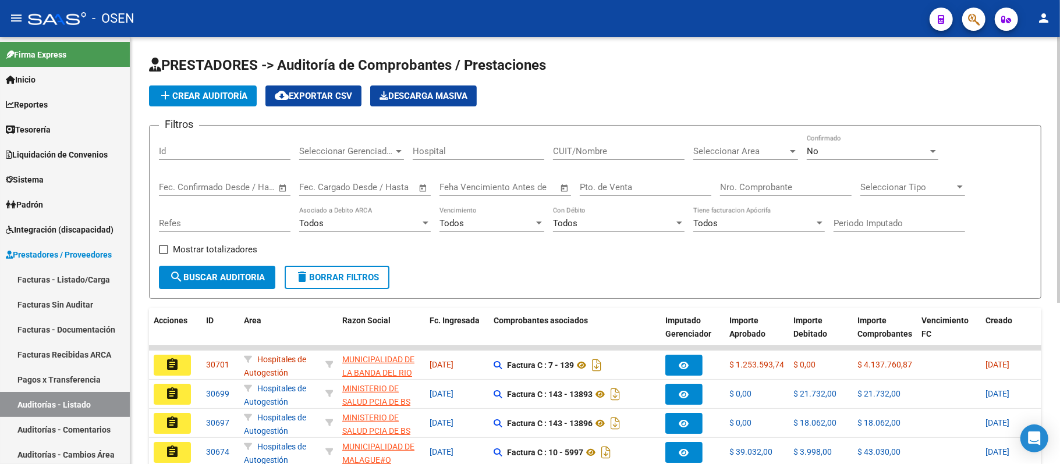
click at [732, 149] on span "Seleccionar Area" at bounding box center [740, 151] width 94 height 10
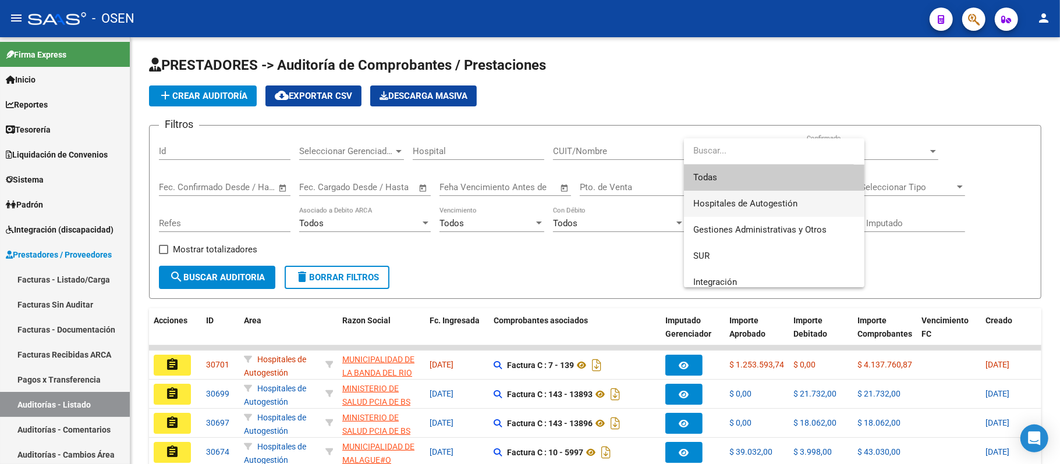
click at [752, 194] on span "Hospitales de Autogestión" at bounding box center [774, 204] width 162 height 26
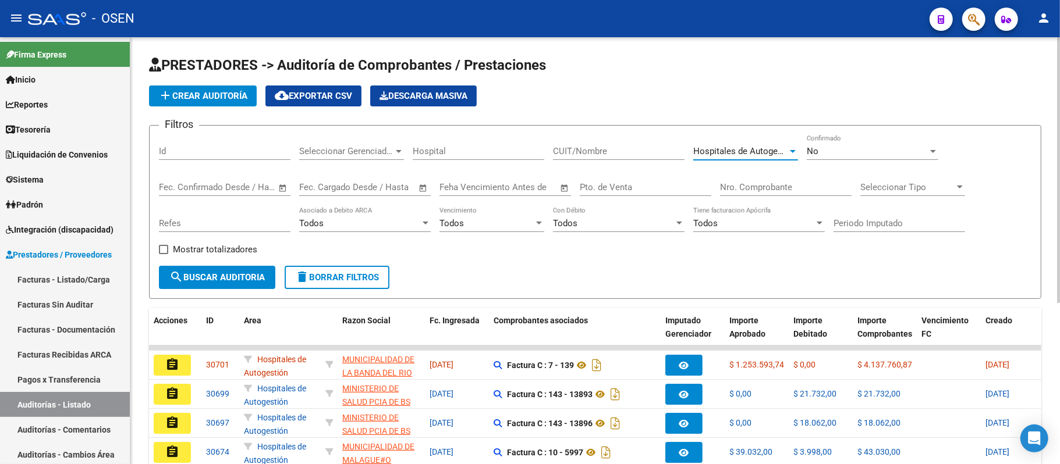
click at [482, 221] on div "Todos" at bounding box center [486, 223] width 94 height 10
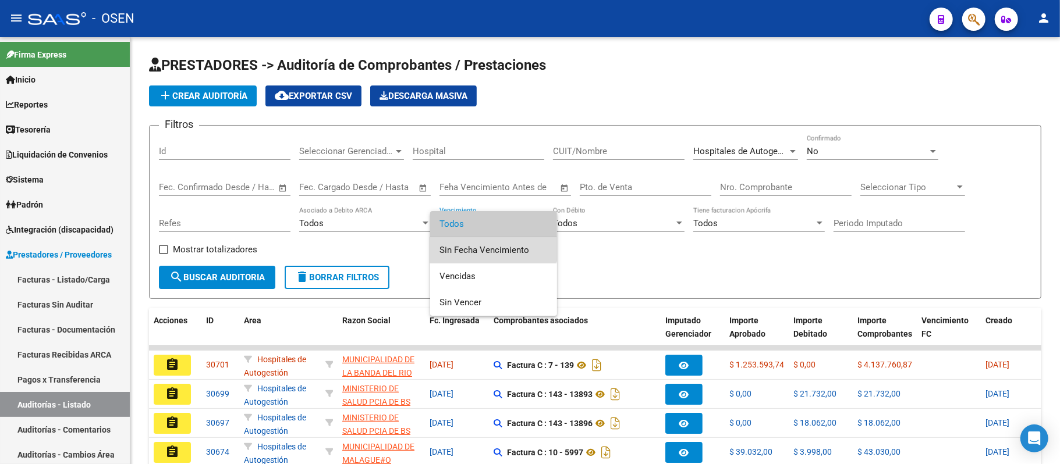
click at [482, 238] on span "Sin Fecha Vencimiento" at bounding box center [493, 250] width 108 height 26
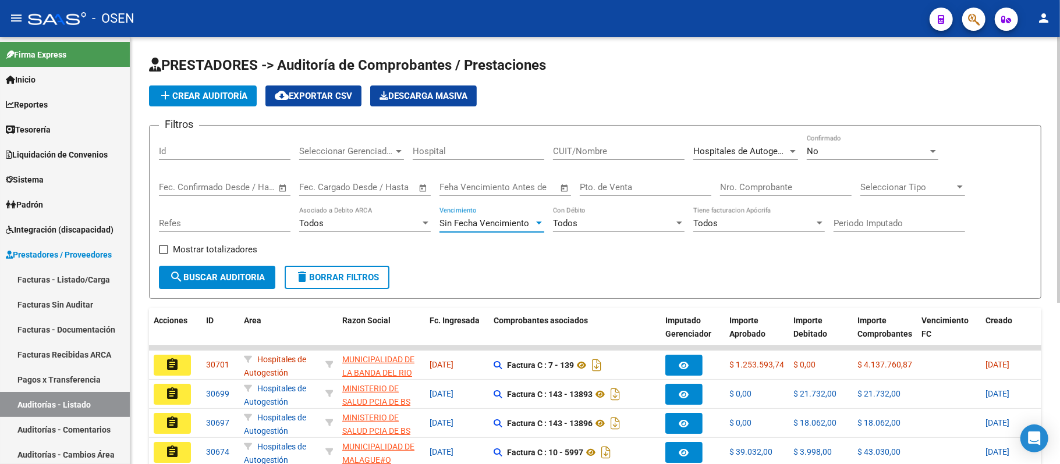
click at [239, 285] on button "search Buscar Auditoria" at bounding box center [217, 277] width 116 height 23
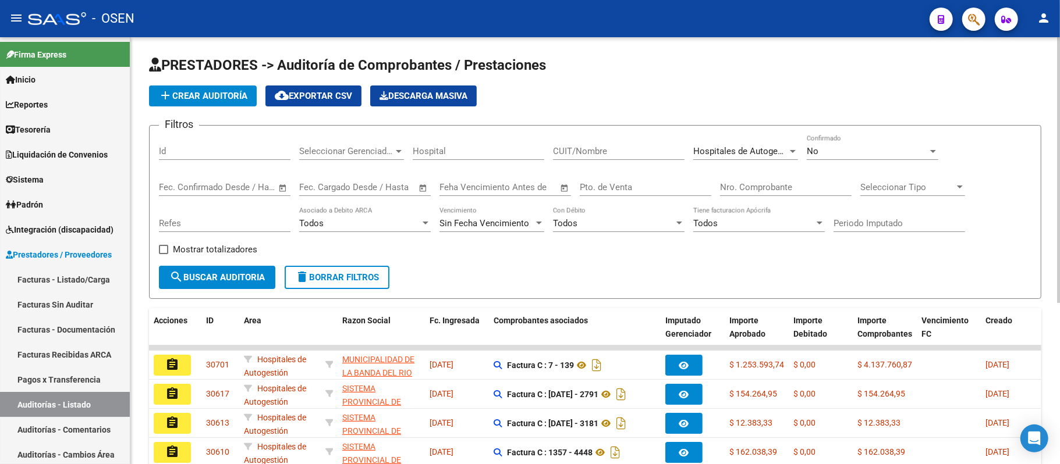
scroll to position [260, 0]
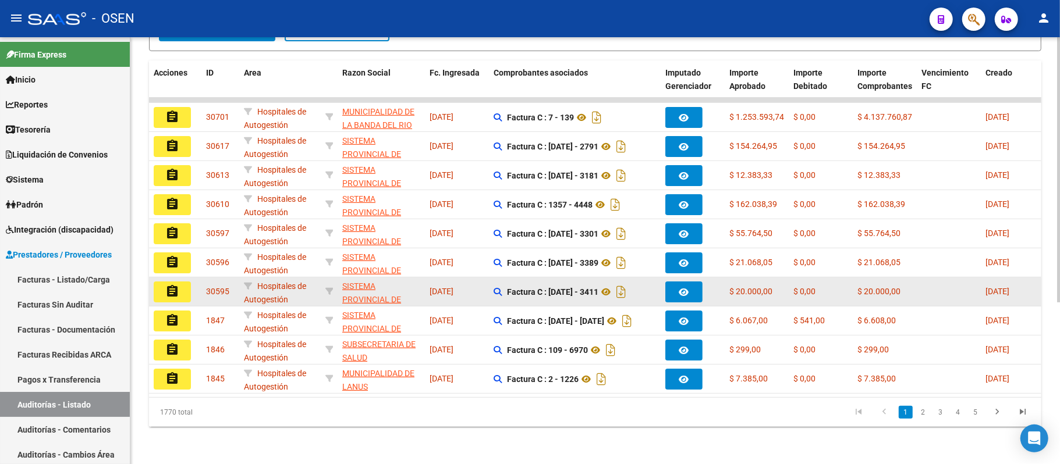
click at [177, 285] on mat-icon "assignment" at bounding box center [172, 292] width 14 height 14
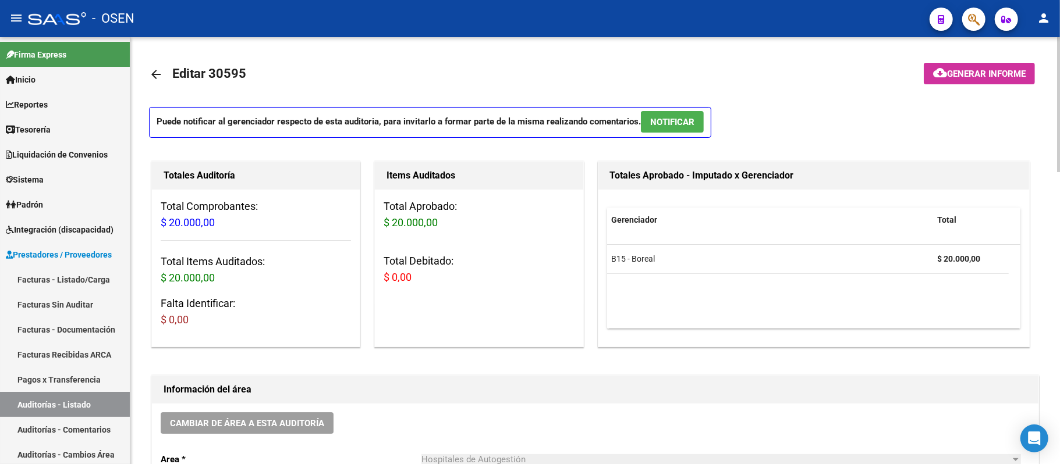
click at [667, 129] on button "NOTIFICAR" at bounding box center [672, 122] width 63 height 22
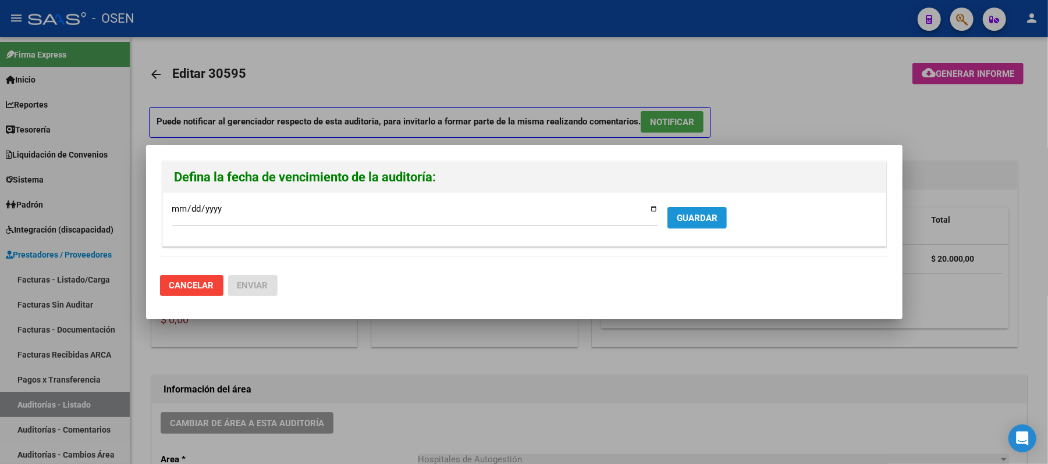
click at [700, 214] on span "GUARDAR" at bounding box center [697, 218] width 41 height 10
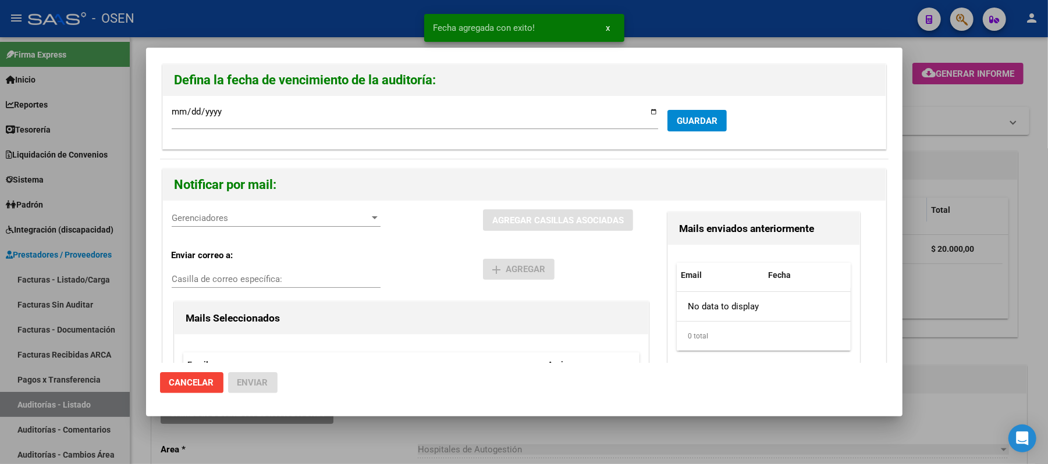
click at [322, 219] on span "Gerenciadores" at bounding box center [271, 218] width 198 height 10
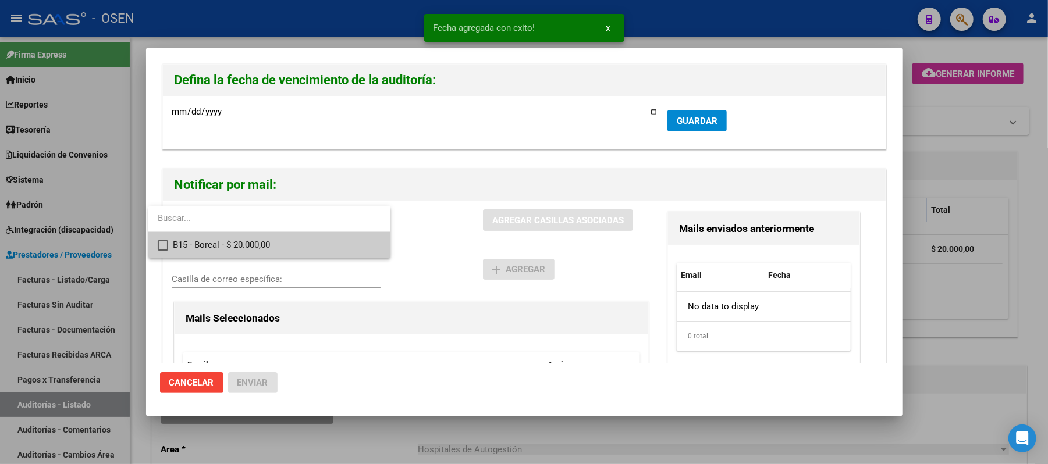
click at [329, 236] on span "B15 - Boreal - $ 20.000,00" at bounding box center [277, 245] width 208 height 26
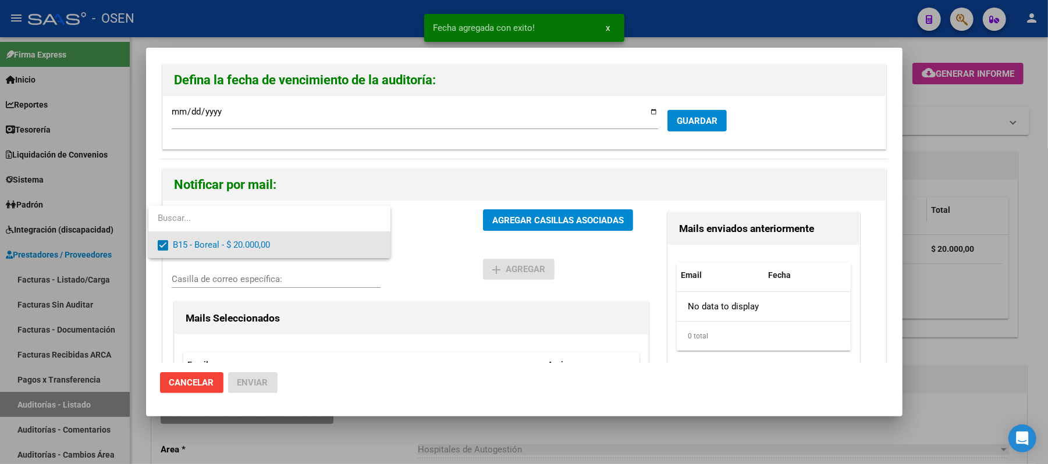
click at [440, 240] on div at bounding box center [524, 232] width 1048 height 464
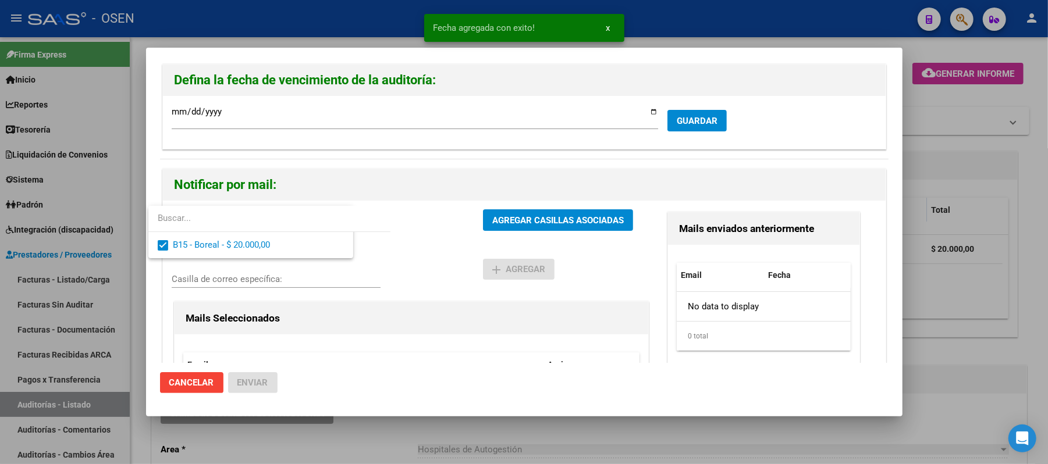
click at [496, 221] on span "AGREGAR CASILLAS ASOCIADAS" at bounding box center [558, 220] width 132 height 10
click at [258, 382] on span "Enviar" at bounding box center [252, 383] width 31 height 10
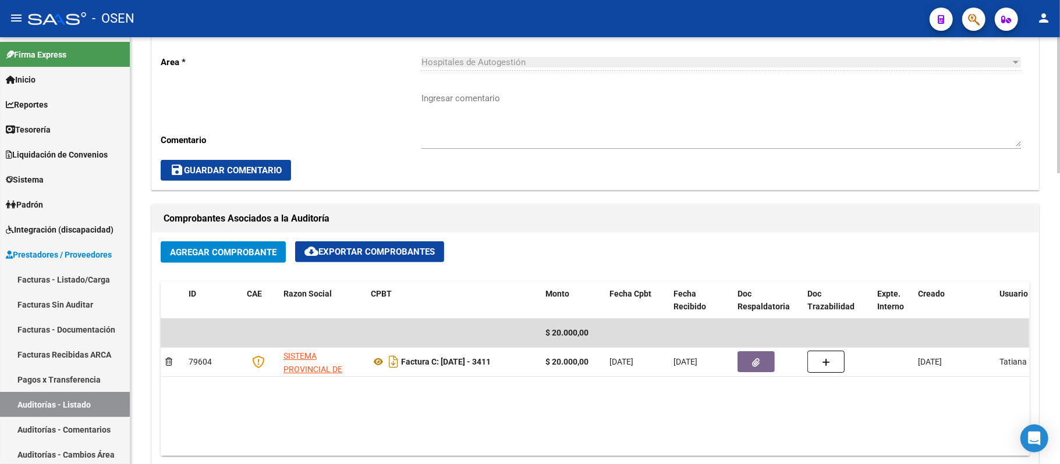
scroll to position [77, 0]
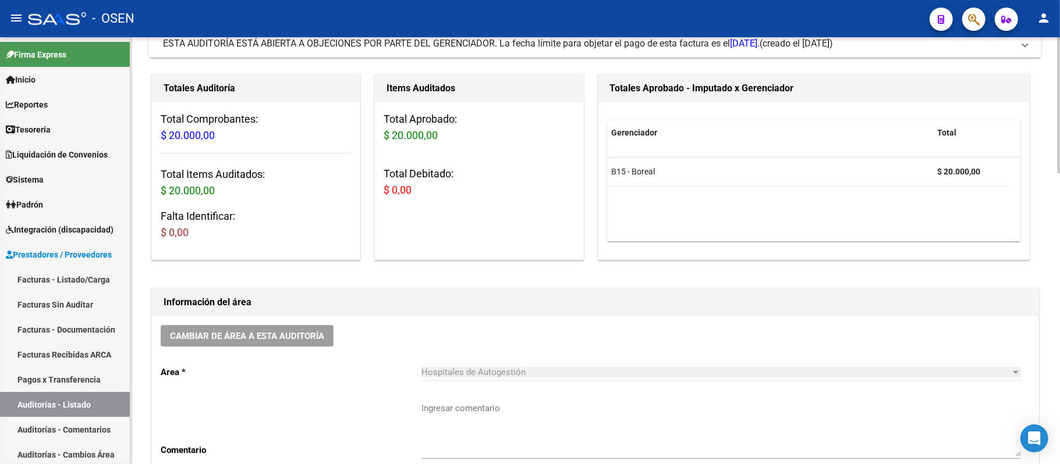
click at [287, 347] on button "Cambiar de área a esta auditoría" at bounding box center [247, 336] width 173 height 22
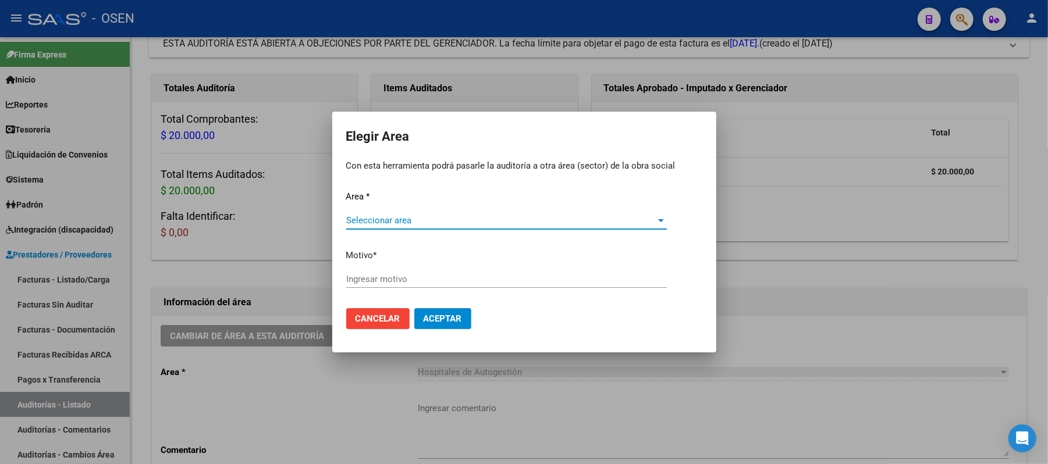
click at [411, 226] on span "Seleccionar area" at bounding box center [501, 220] width 310 height 10
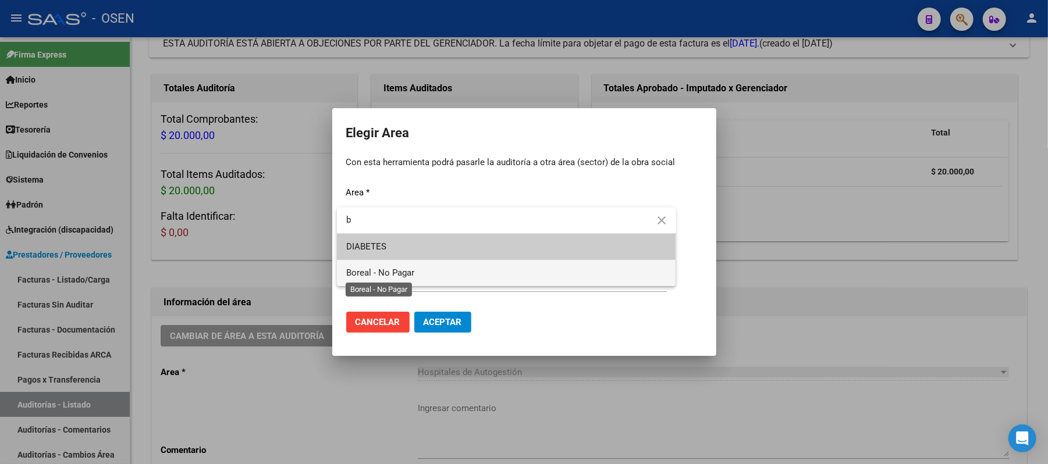
type input "b"
click at [401, 273] on span "Boreal - No Pagar" at bounding box center [380, 273] width 68 height 10
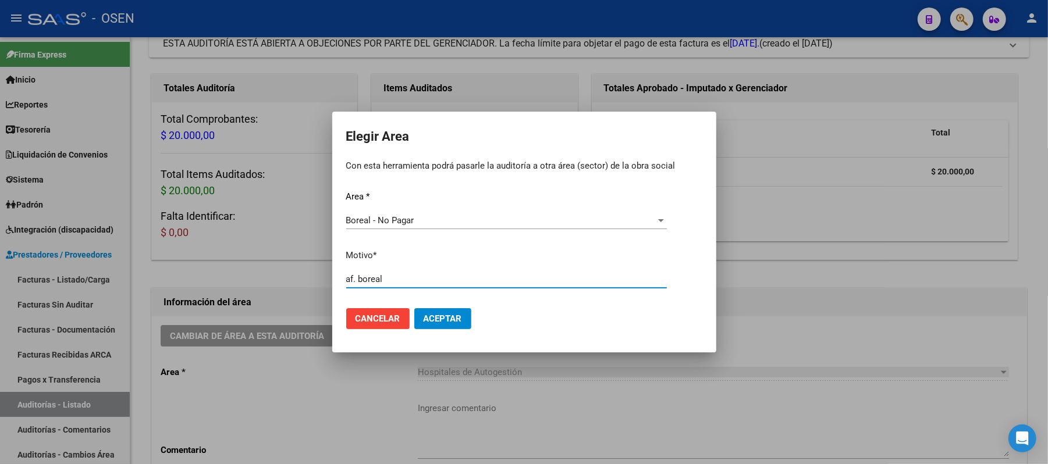
type input "af. boreal"
click at [433, 314] on span "Aceptar" at bounding box center [443, 319] width 38 height 10
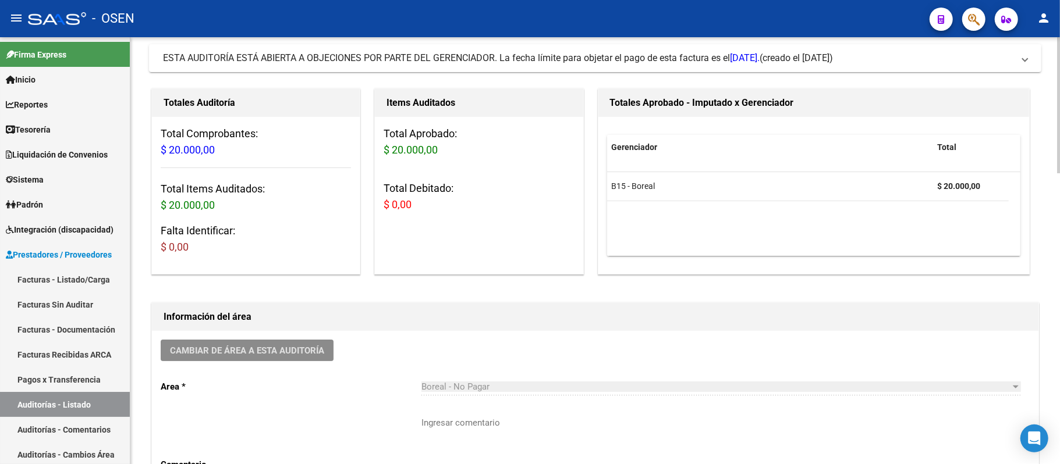
scroll to position [0, 0]
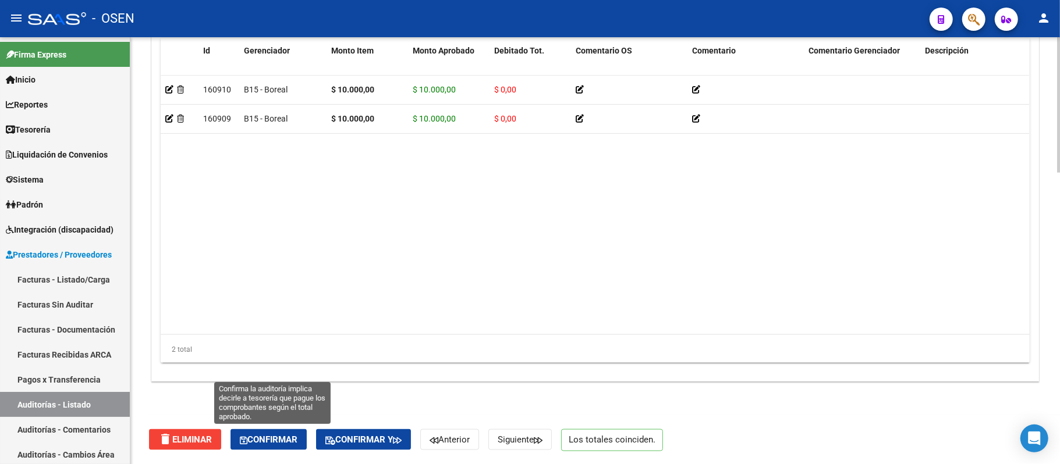
click at [297, 438] on span "Confirmar" at bounding box center [269, 440] width 58 height 10
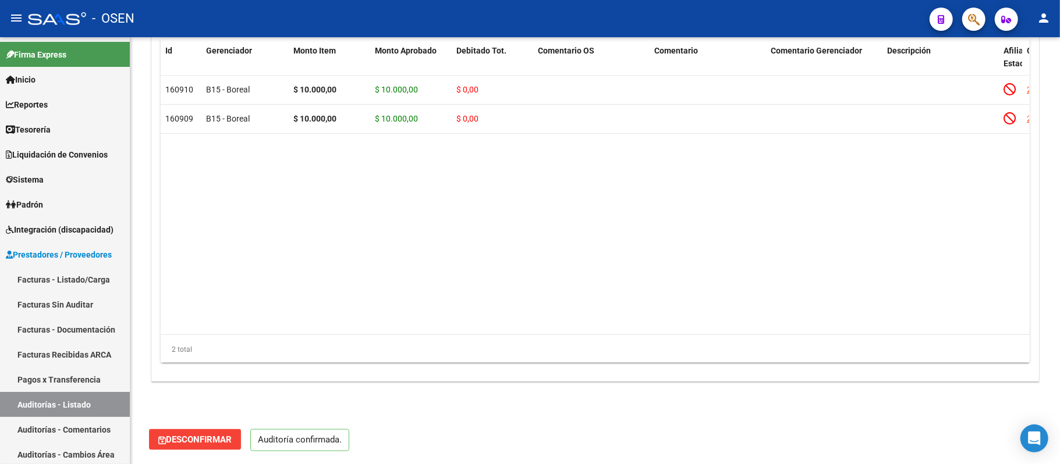
scroll to position [876, 0]
type input "202509"
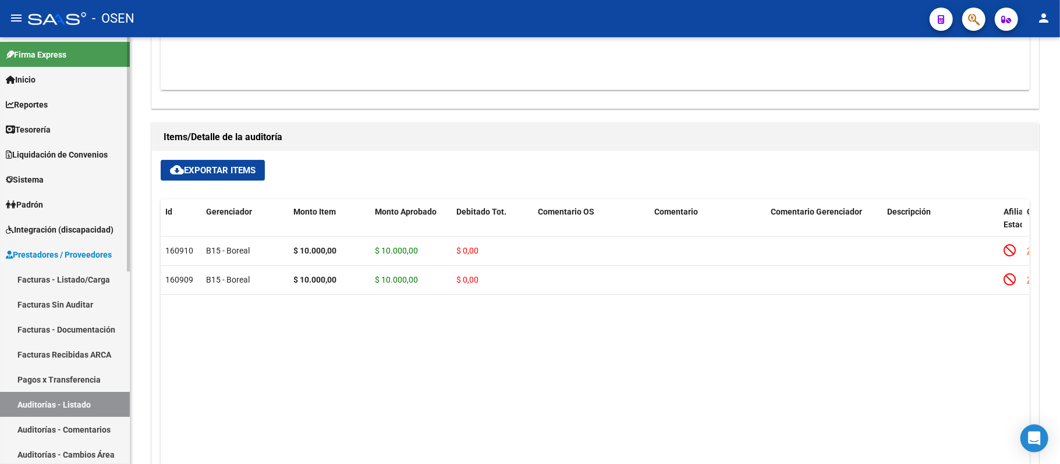
scroll to position [853, 0]
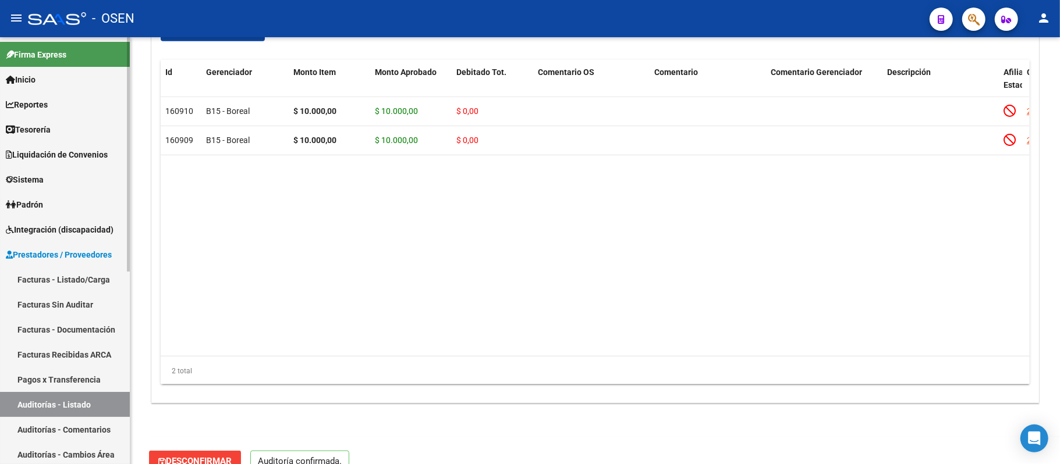
click at [61, 397] on link "Auditorías - Listado" at bounding box center [65, 404] width 130 height 25
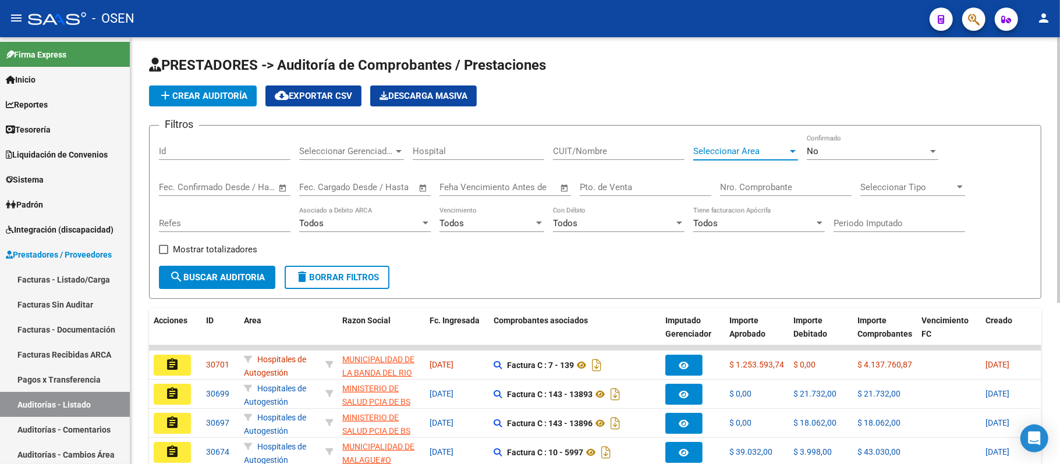
click at [747, 152] on span "Seleccionar Area" at bounding box center [740, 151] width 94 height 10
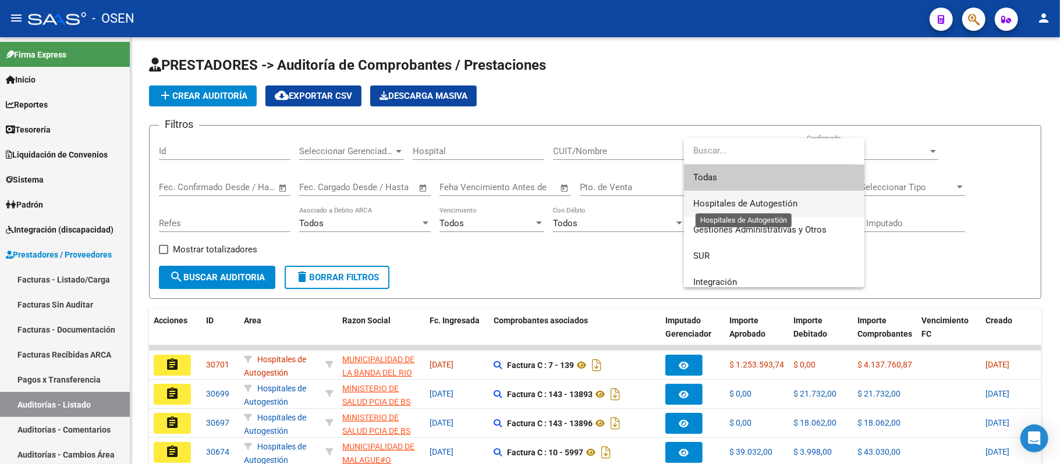
click at [759, 210] on span "Hospitales de Autogestión" at bounding box center [774, 204] width 162 height 26
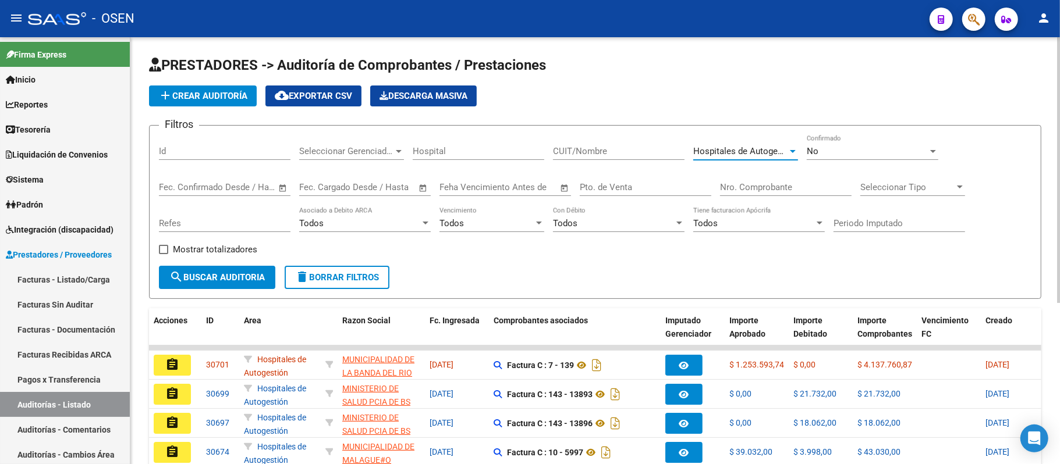
click at [487, 218] on div "Todos" at bounding box center [486, 223] width 94 height 10
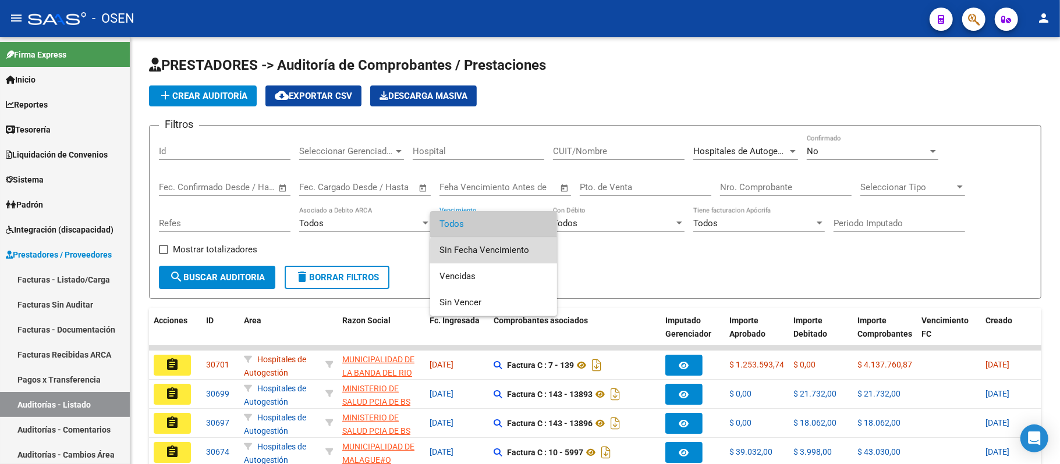
click at [511, 256] on span "Sin Fecha Vencimiento" at bounding box center [493, 250] width 108 height 26
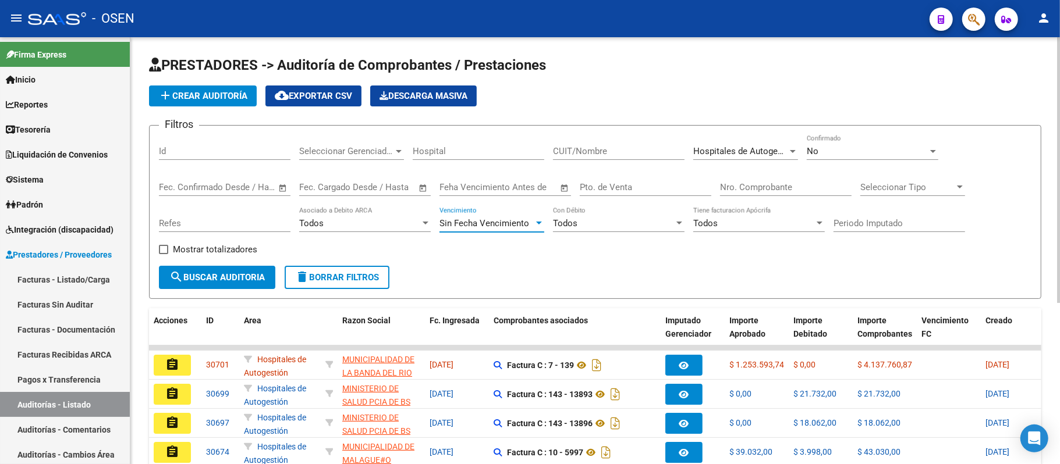
click at [204, 270] on button "search Buscar Auditoria" at bounding box center [217, 277] width 116 height 23
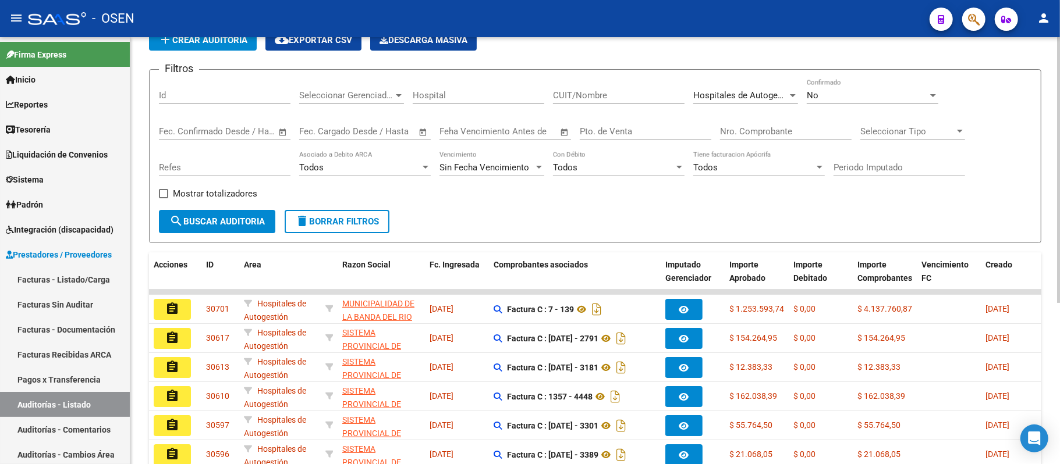
scroll to position [260, 0]
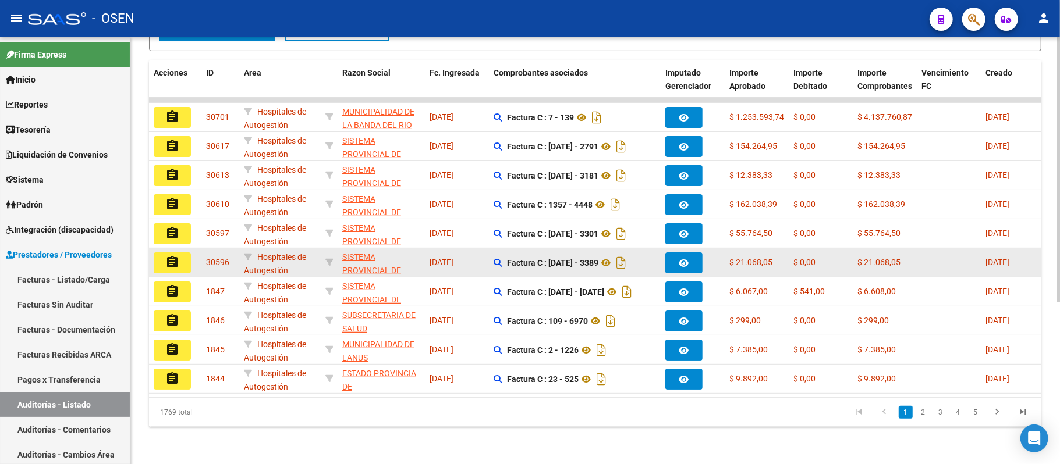
click at [175, 255] on mat-icon "assignment" at bounding box center [172, 262] width 14 height 14
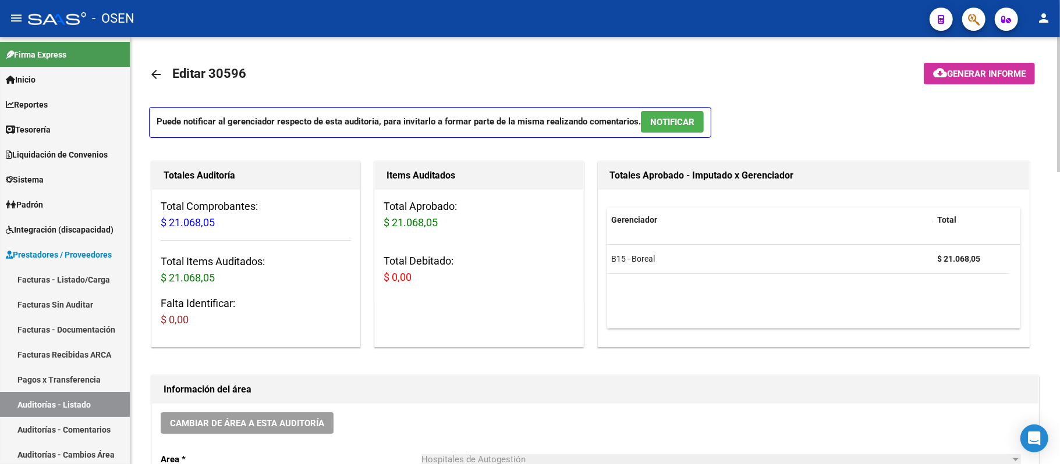
click at [677, 129] on button "NOTIFICAR" at bounding box center [672, 122] width 63 height 22
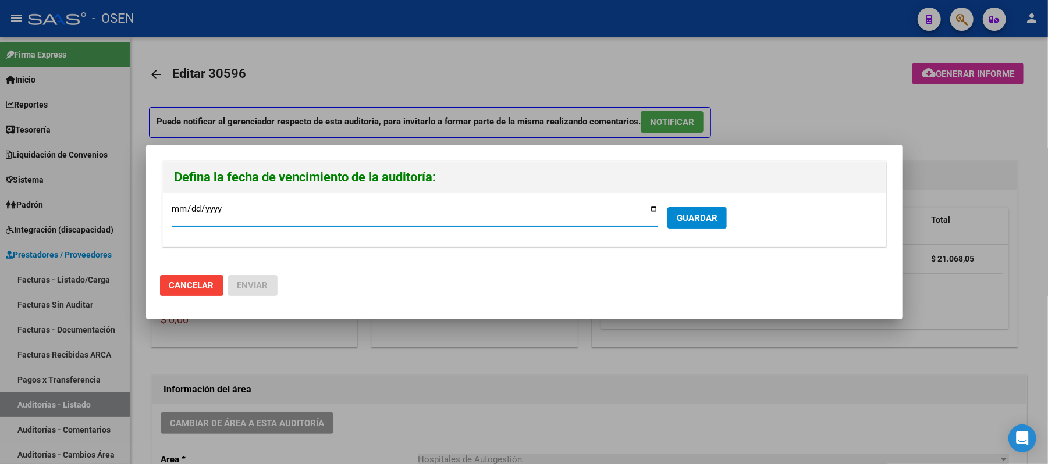
drag, startPoint x: 685, startPoint y: 221, endPoint x: 669, endPoint y: 222, distance: 16.3
click at [685, 222] on span "GUARDAR" at bounding box center [697, 218] width 41 height 10
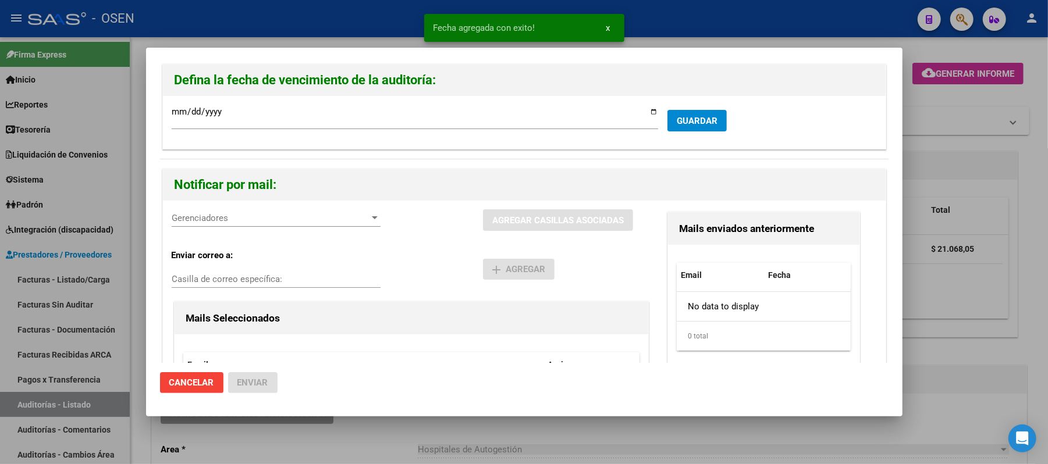
click at [257, 225] on div "Gerenciadores Gerenciadores" at bounding box center [276, 218] width 209 height 17
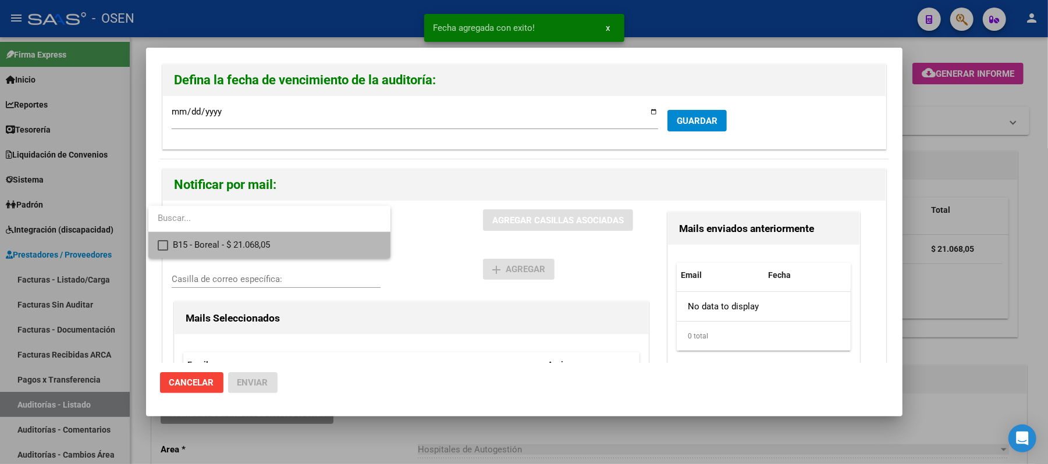
click at [259, 241] on span "B15 - Boreal - $ 21.068,05" at bounding box center [277, 245] width 208 height 26
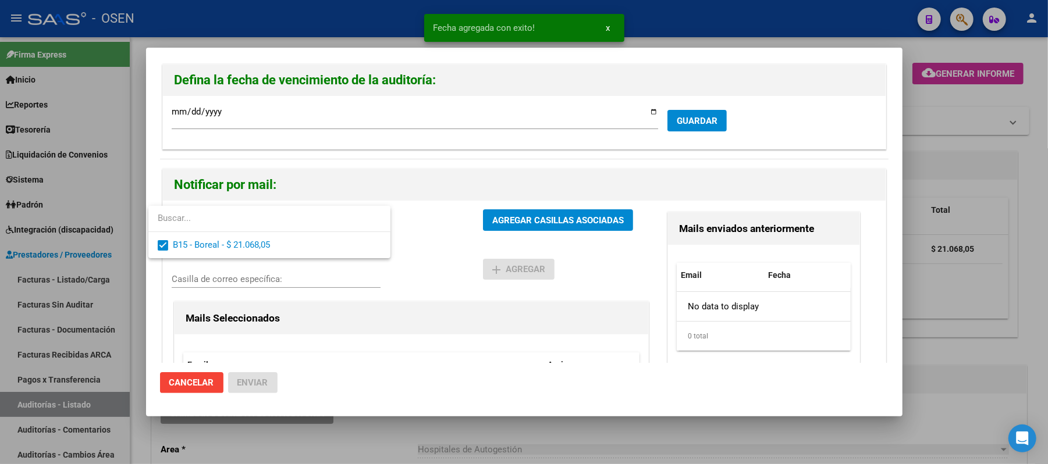
click at [430, 244] on div at bounding box center [524, 232] width 1048 height 464
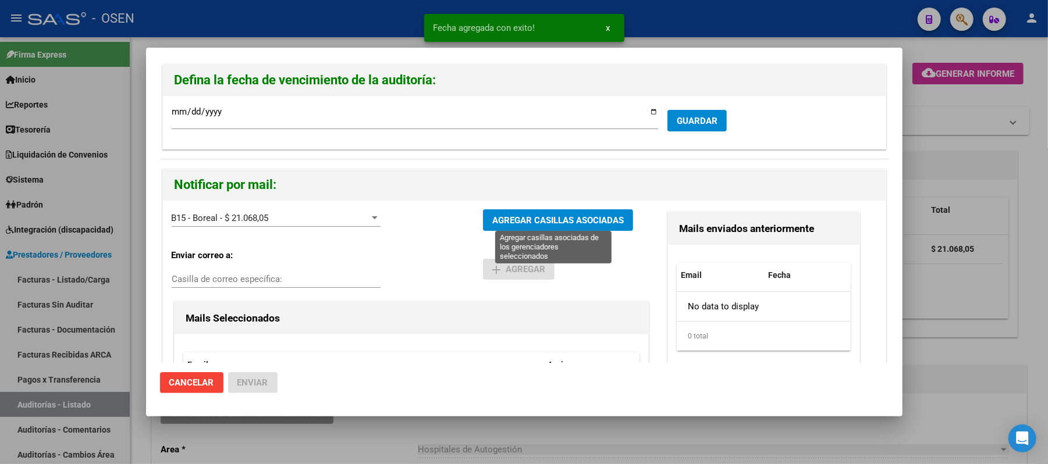
click at [502, 226] on span "AGREGAR CASILLAS ASOCIADAS" at bounding box center [558, 220] width 132 height 10
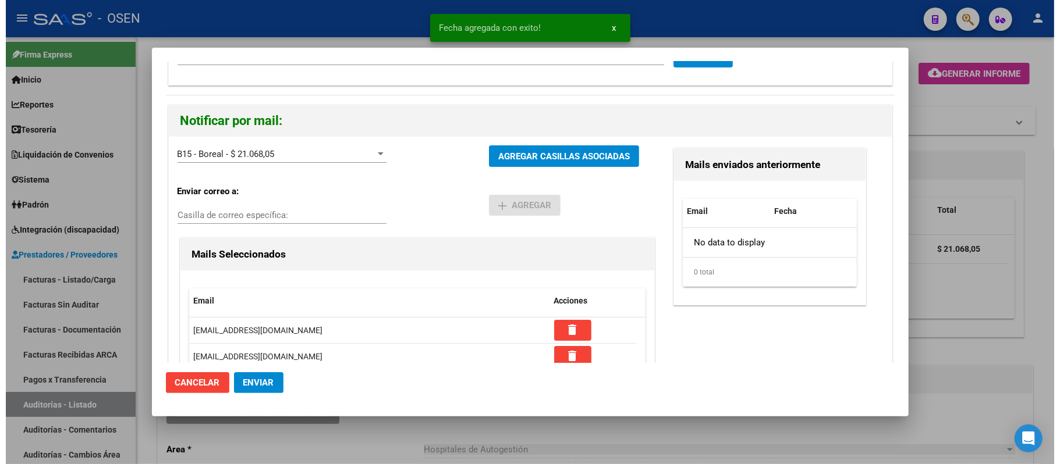
scroll to position [111, 0]
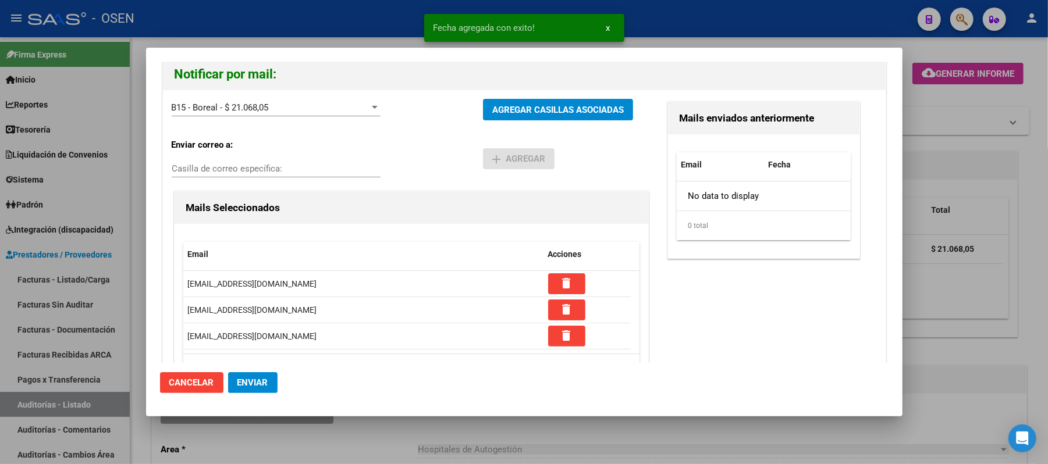
click at [250, 382] on span "Enviar" at bounding box center [252, 383] width 31 height 10
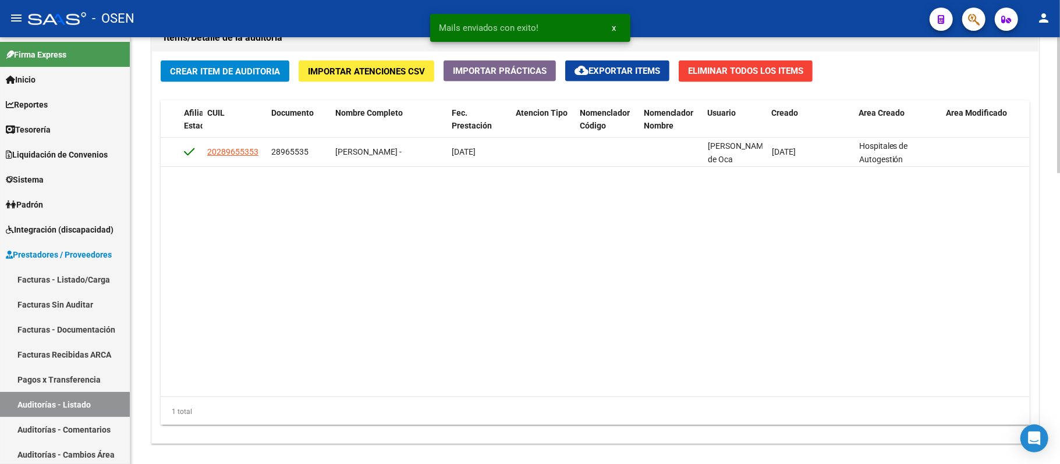
scroll to position [0, 0]
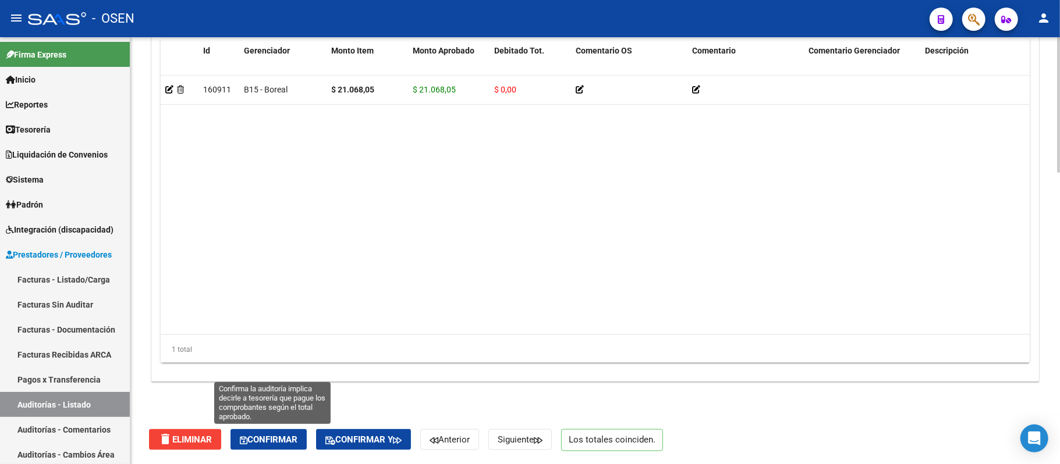
click at [271, 435] on span "Confirmar" at bounding box center [269, 440] width 58 height 10
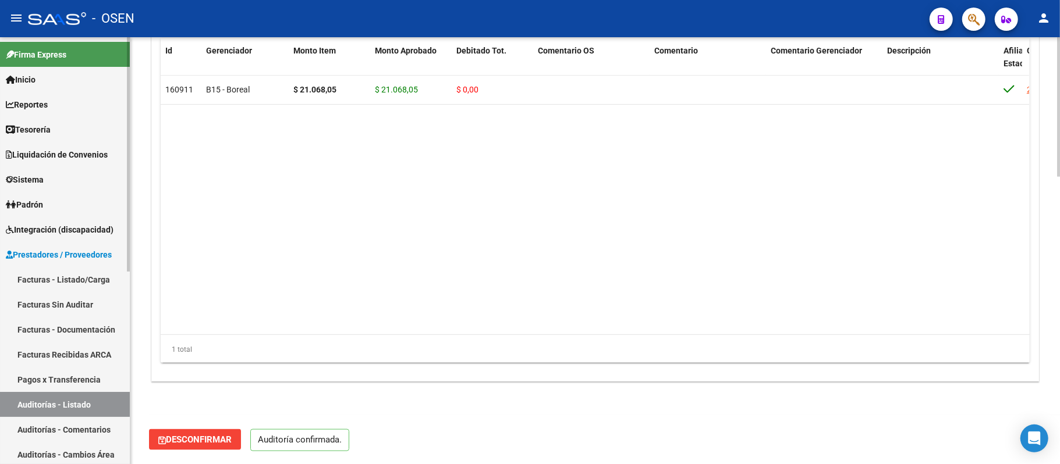
scroll to position [876, 0]
click at [90, 406] on link "Auditorías - Listado" at bounding box center [65, 404] width 130 height 25
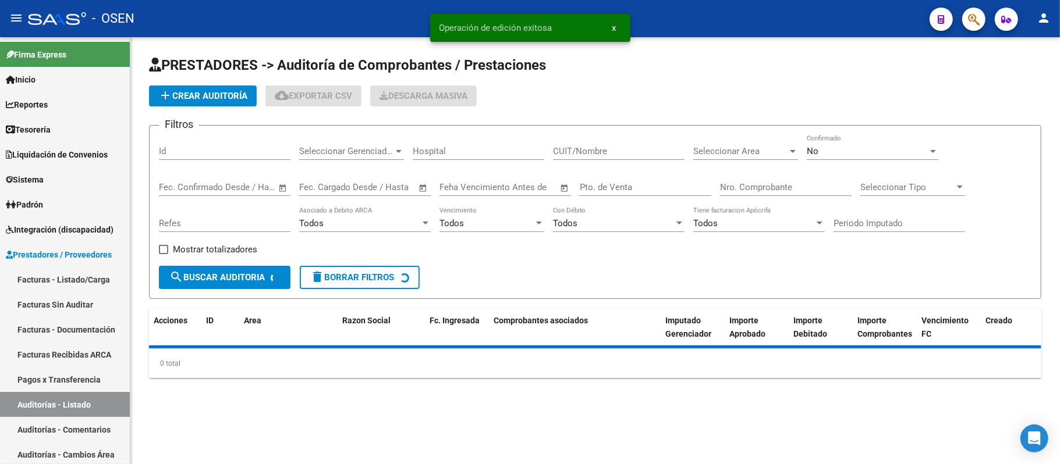
click at [729, 149] on span "Seleccionar Area" at bounding box center [740, 151] width 94 height 10
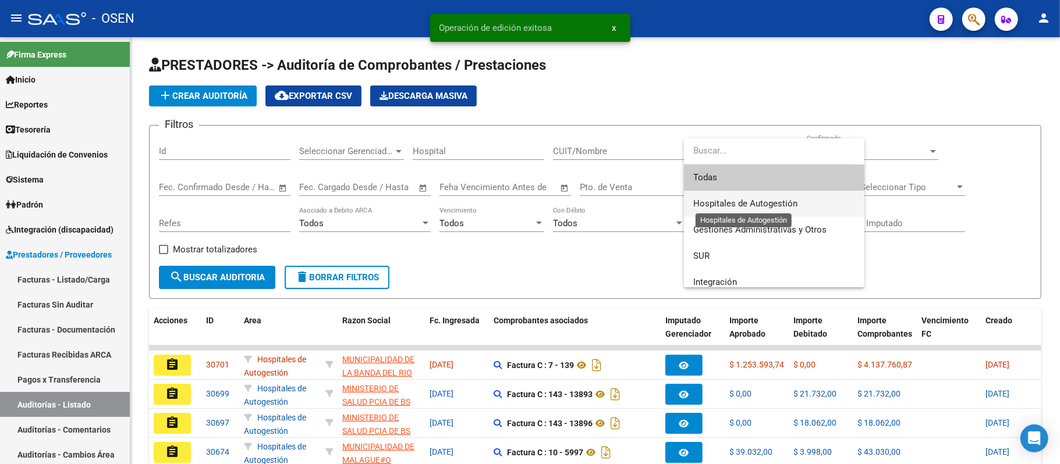
click at [766, 198] on span "Hospitales de Autogestión" at bounding box center [745, 203] width 104 height 10
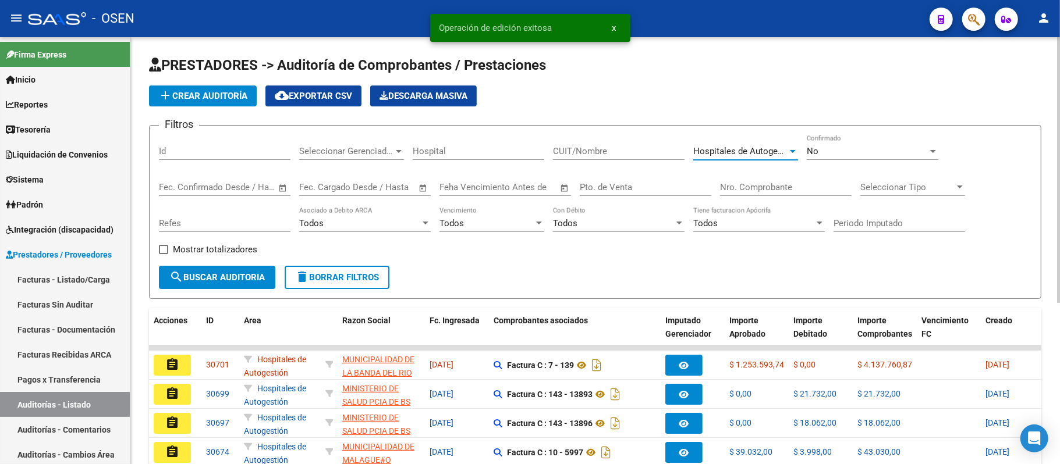
click at [501, 225] on div "Todos" at bounding box center [486, 223] width 94 height 10
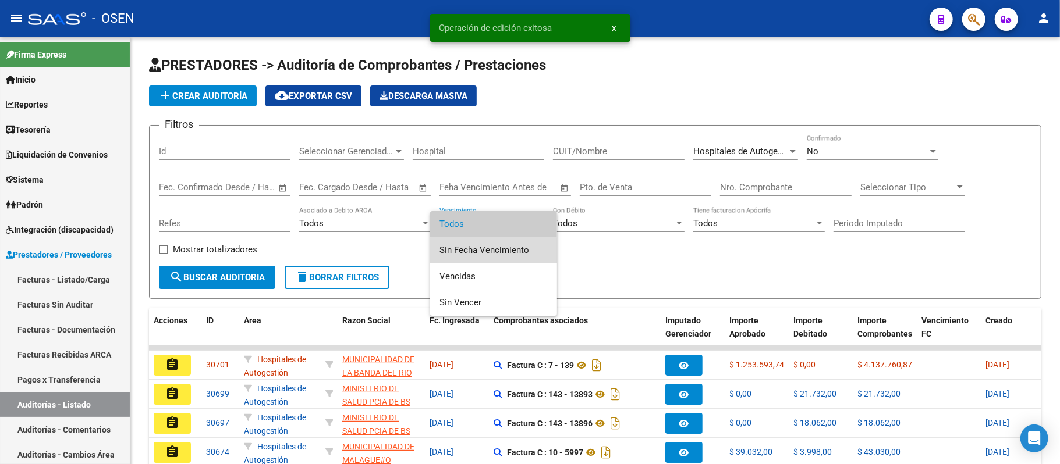
click at [494, 254] on span "Sin Fecha Vencimiento" at bounding box center [493, 250] width 108 height 26
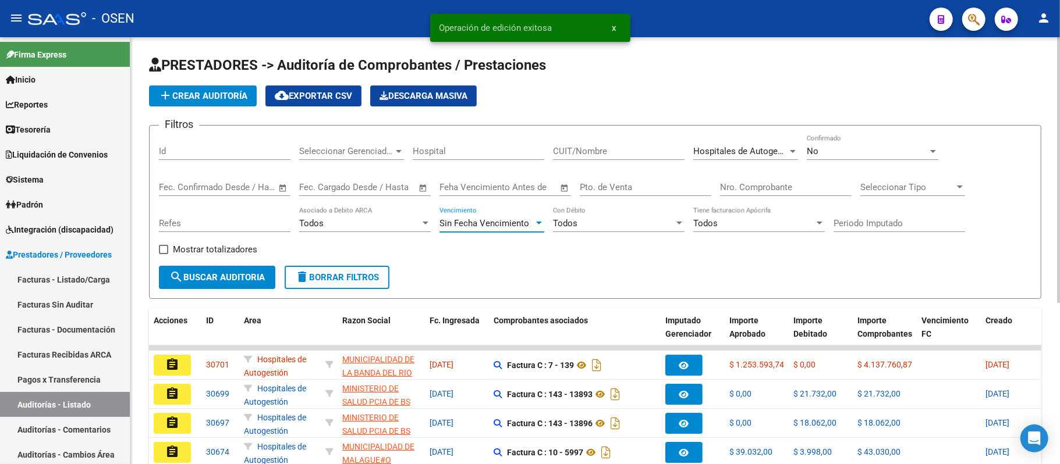
click at [250, 273] on span "search Buscar Auditoria" at bounding box center [216, 277] width 95 height 10
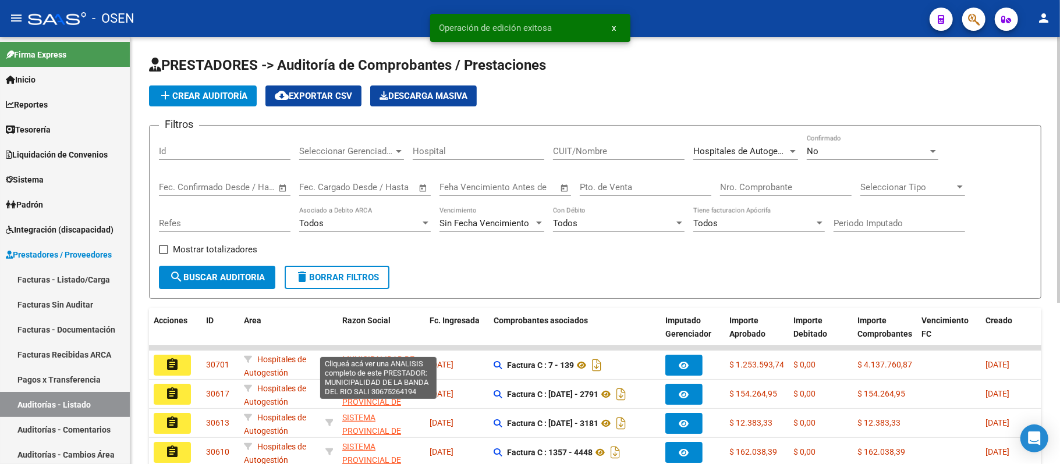
scroll to position [260, 0]
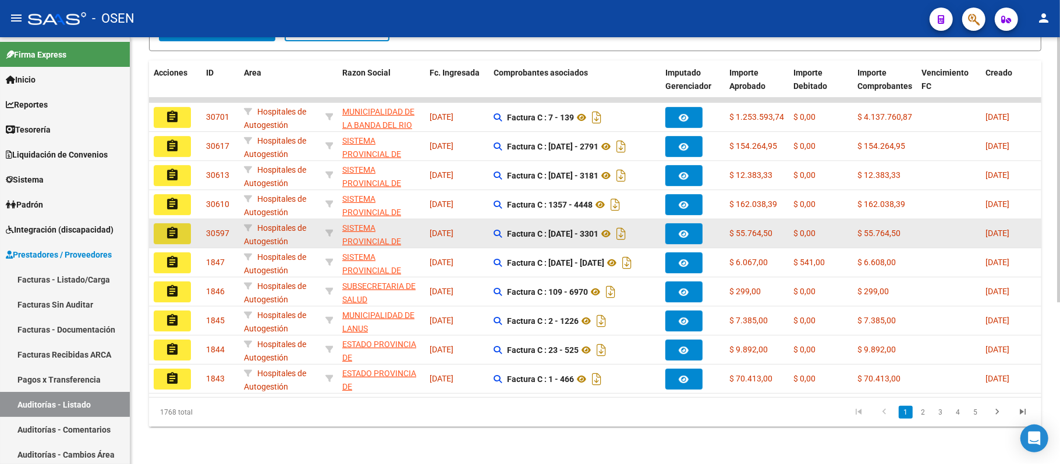
click at [168, 226] on mat-icon "assignment" at bounding box center [172, 233] width 14 height 14
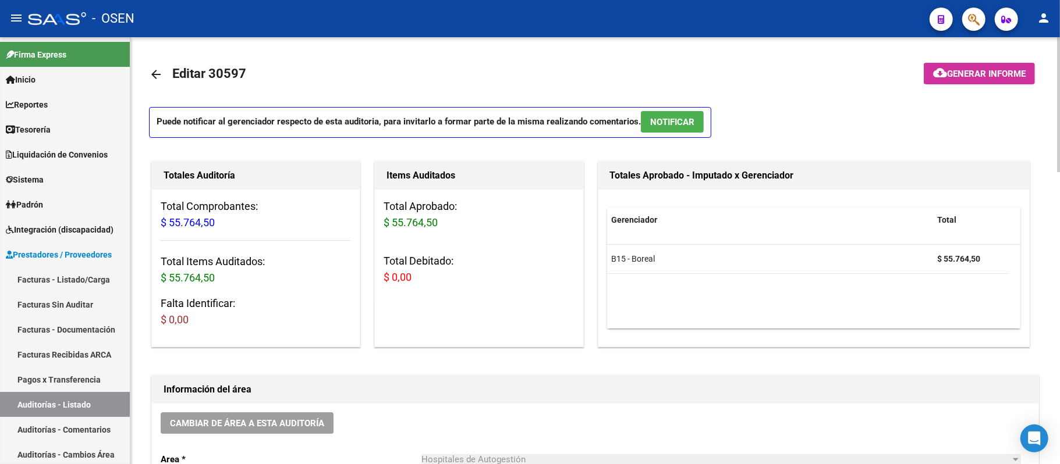
click at [680, 135] on p "Puede notificar al gerenciador respecto de esta auditoria, para invitarlo a for…" at bounding box center [430, 122] width 562 height 31
click at [680, 113] on button "NOTIFICAR" at bounding box center [672, 122] width 63 height 22
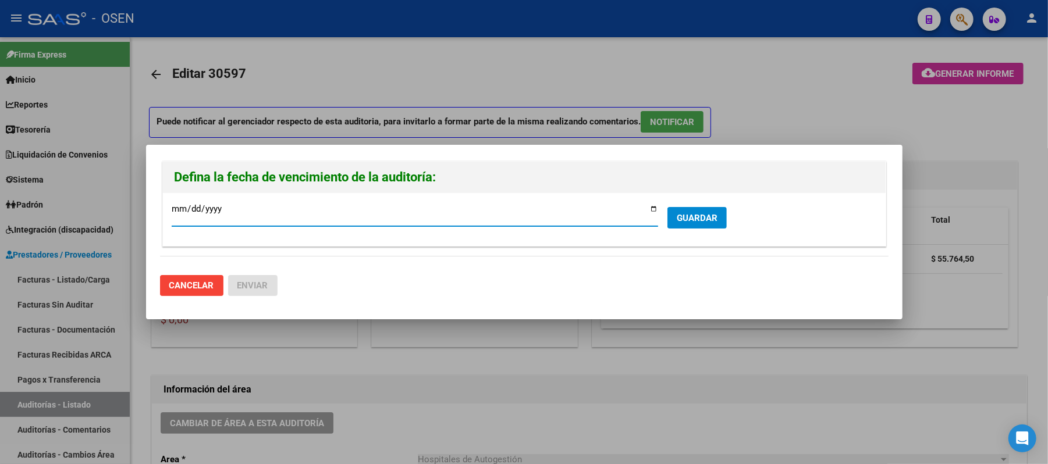
click at [731, 219] on form "2025-09-14 Ingresar la fecha * GUARDAR" at bounding box center [524, 220] width 705 height 36
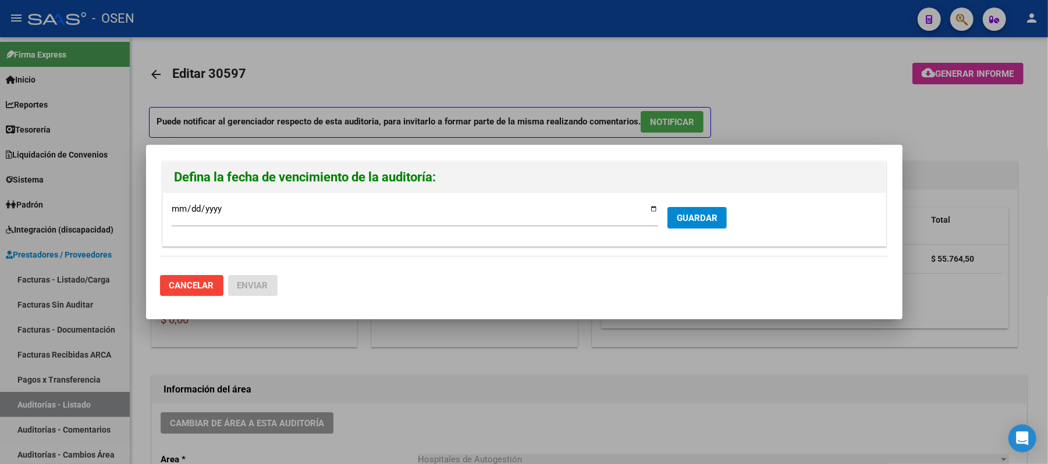
click at [680, 223] on span "GUARDAR" at bounding box center [697, 218] width 41 height 10
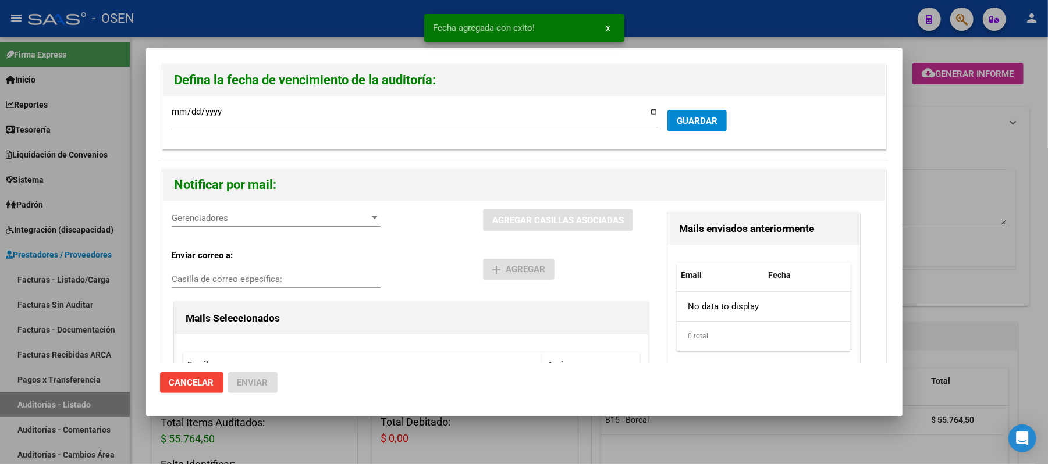
click at [214, 217] on span "Gerenciadores" at bounding box center [271, 218] width 198 height 10
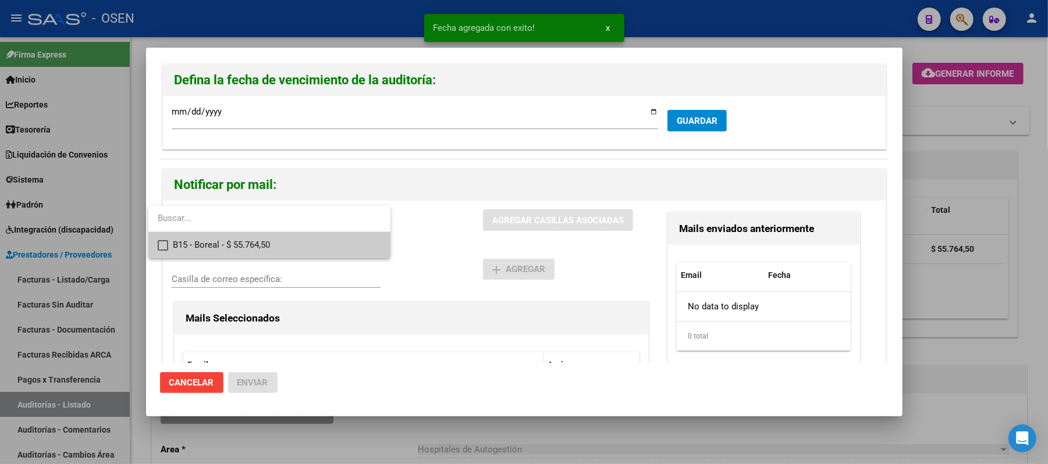
click at [244, 244] on span "B15 - Boreal - $ 55.764,50" at bounding box center [277, 245] width 208 height 26
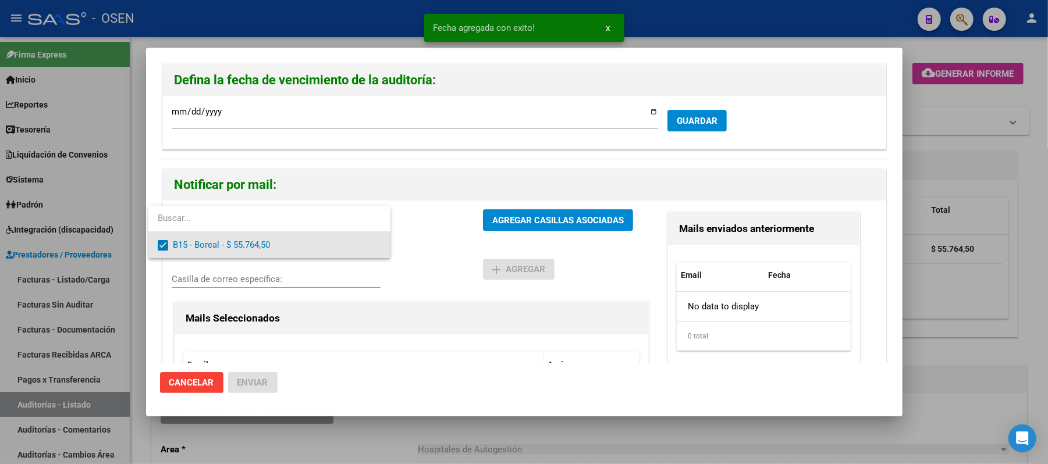
click at [494, 260] on div at bounding box center [524, 232] width 1048 height 464
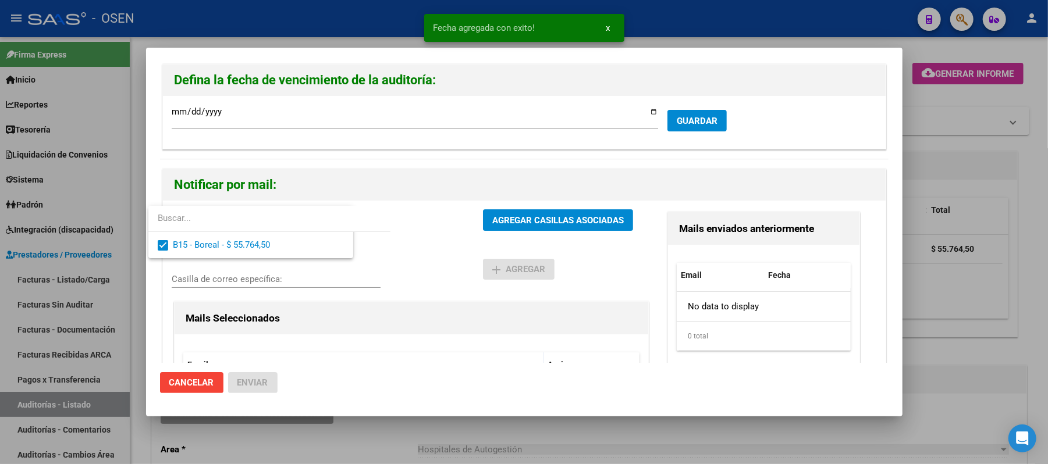
click at [523, 229] on button "AGREGAR CASILLAS ASOCIADAS" at bounding box center [558, 221] width 150 height 22
click at [268, 379] on button "Enviar" at bounding box center [252, 382] width 49 height 21
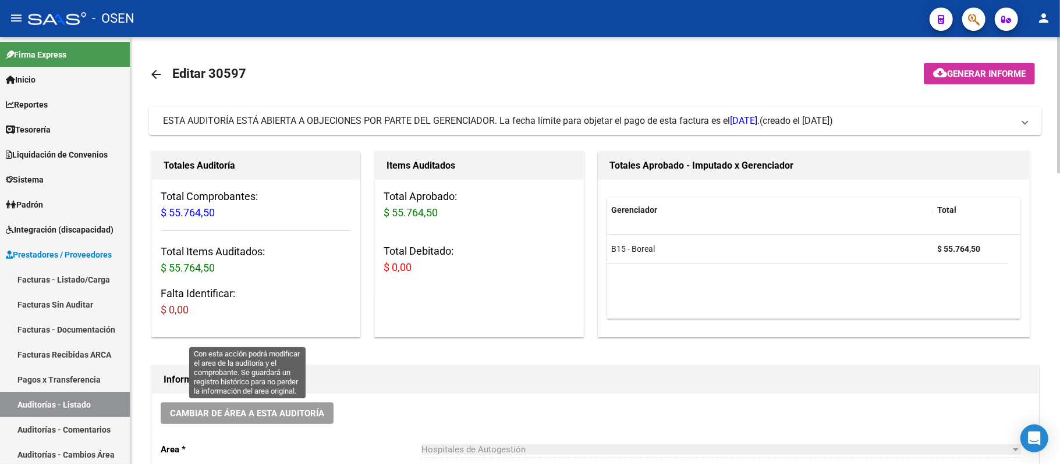
click at [291, 414] on span "Cambiar de área a esta auditoría" at bounding box center [247, 414] width 154 height 10
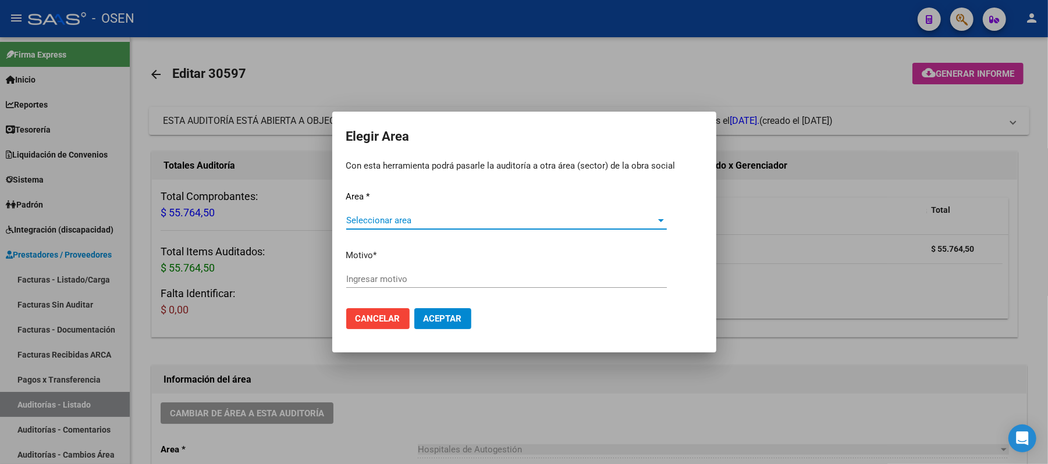
click at [441, 210] on div "Area * Seleccionar area Seleccionar area Motivo * Ingresar motivo" at bounding box center [524, 244] width 356 height 109
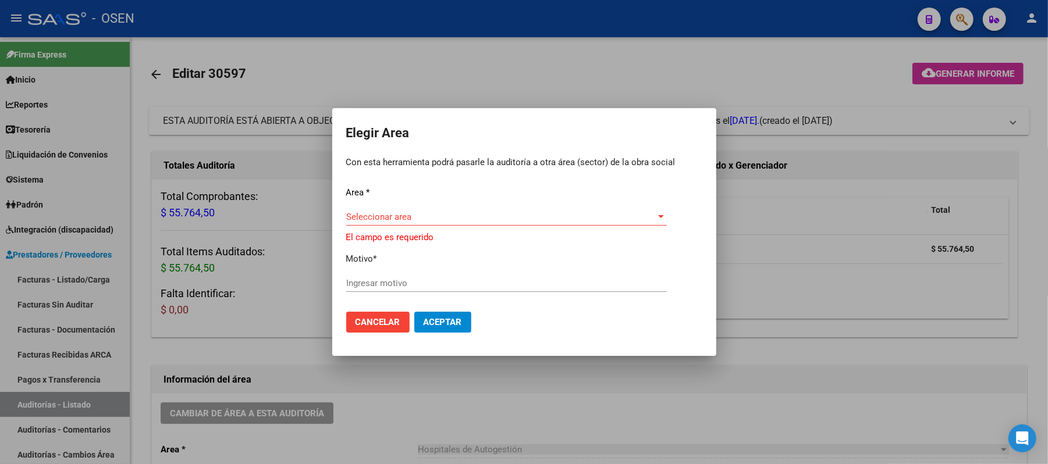
click at [441, 210] on div "Seleccionar area Seleccionar area" at bounding box center [506, 216] width 321 height 17
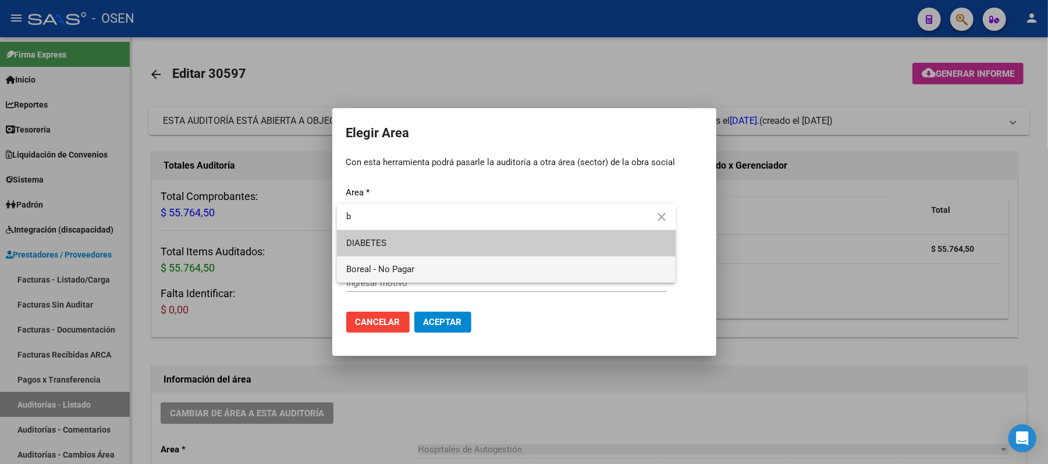
type input "b"
click at [436, 270] on span "Boreal - No Pagar" at bounding box center [506, 270] width 321 height 26
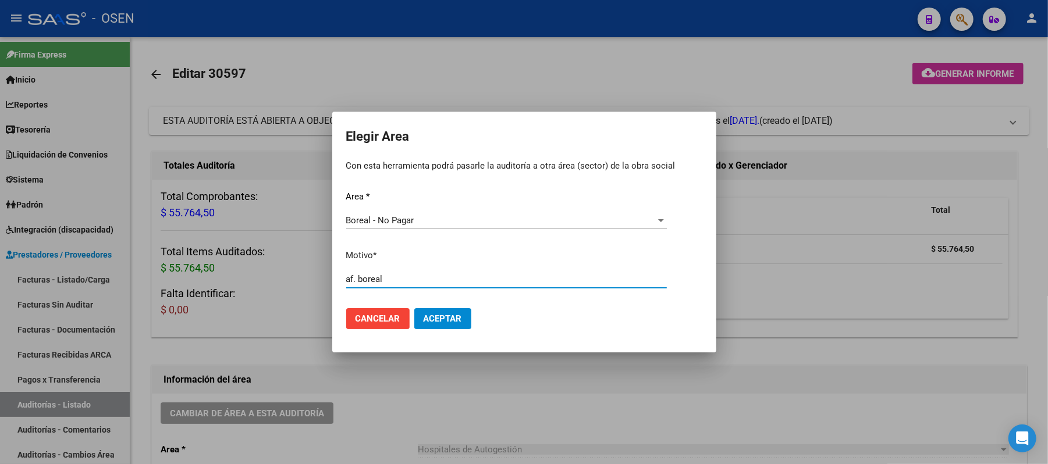
type input "af. boreal"
click at [438, 321] on span "Aceptar" at bounding box center [443, 319] width 38 height 10
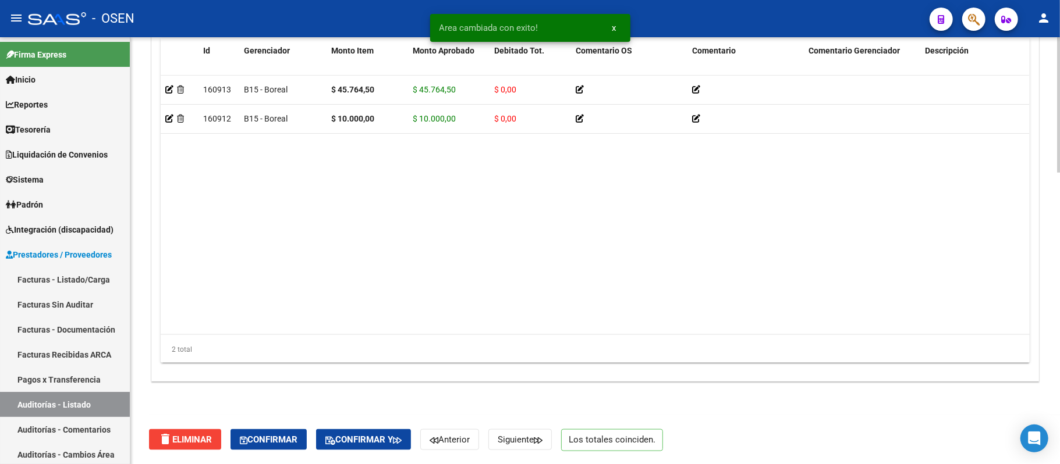
click at [303, 430] on button "Confirmar" at bounding box center [268, 440] width 76 height 21
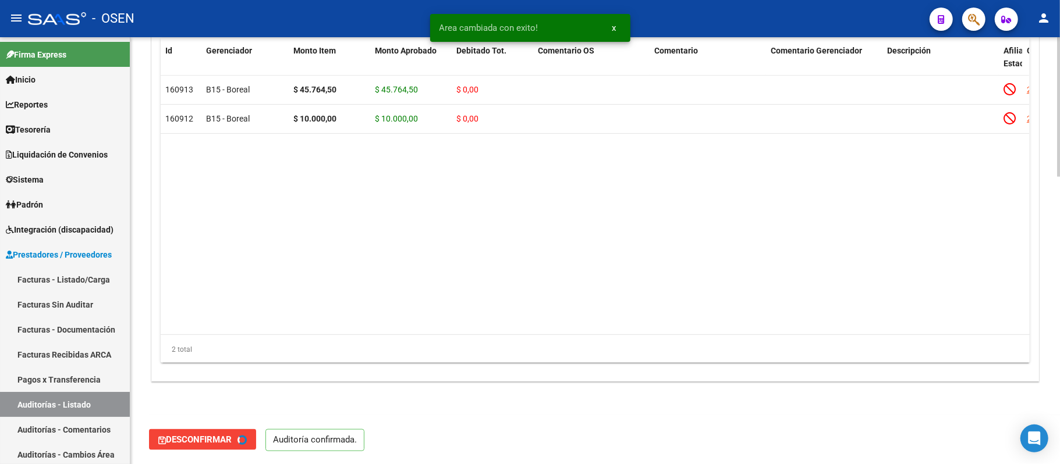
type input "202509"
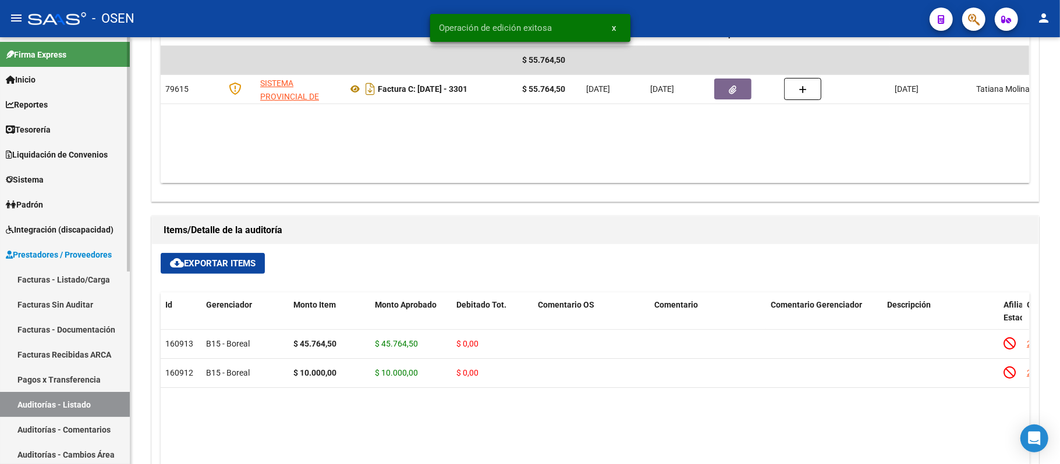
scroll to position [566, 0]
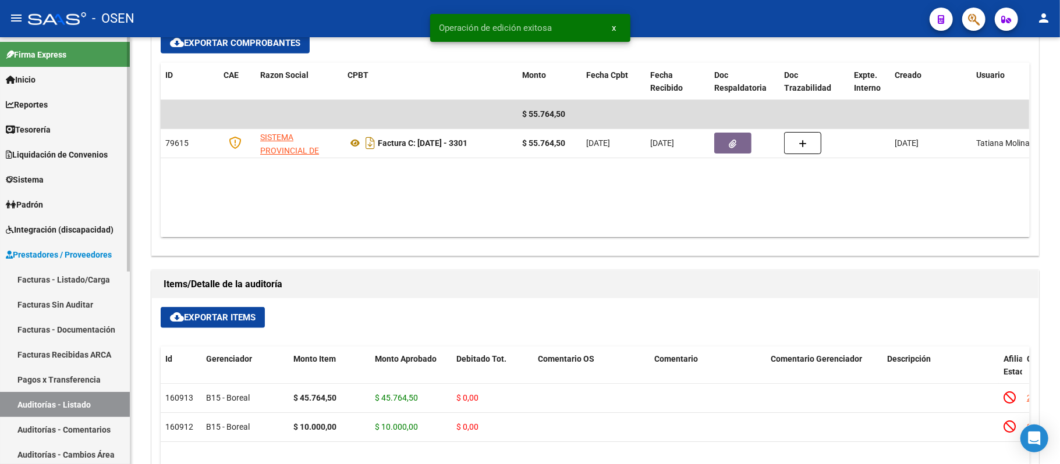
click at [64, 408] on link "Auditorías - Listado" at bounding box center [65, 404] width 130 height 25
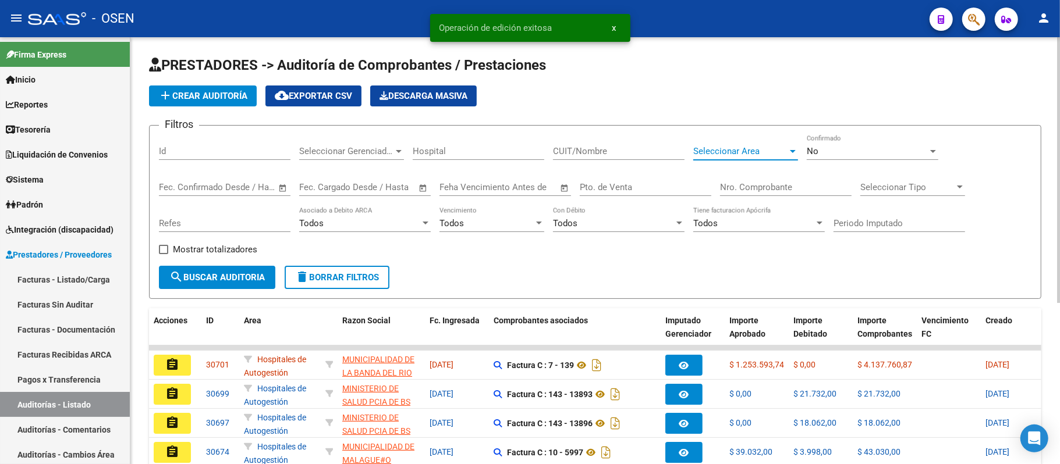
click at [732, 147] on span "Seleccionar Area" at bounding box center [740, 151] width 94 height 10
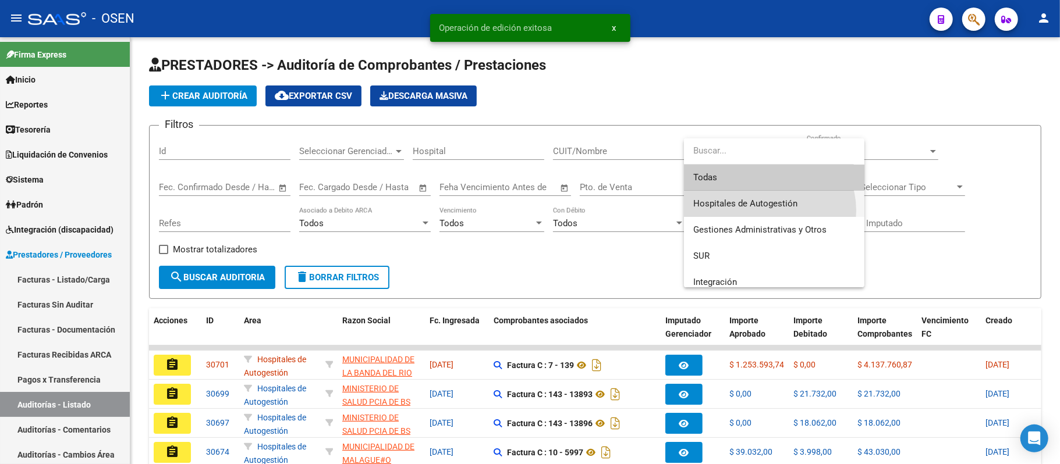
click at [769, 211] on span "Hospitales de Autogestión" at bounding box center [774, 204] width 162 height 26
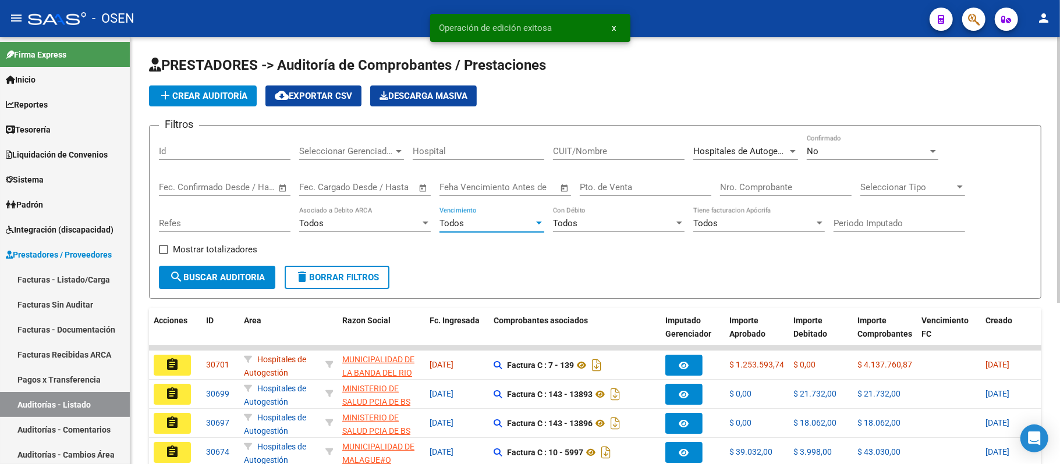
click at [490, 229] on div "Todos" at bounding box center [486, 223] width 94 height 10
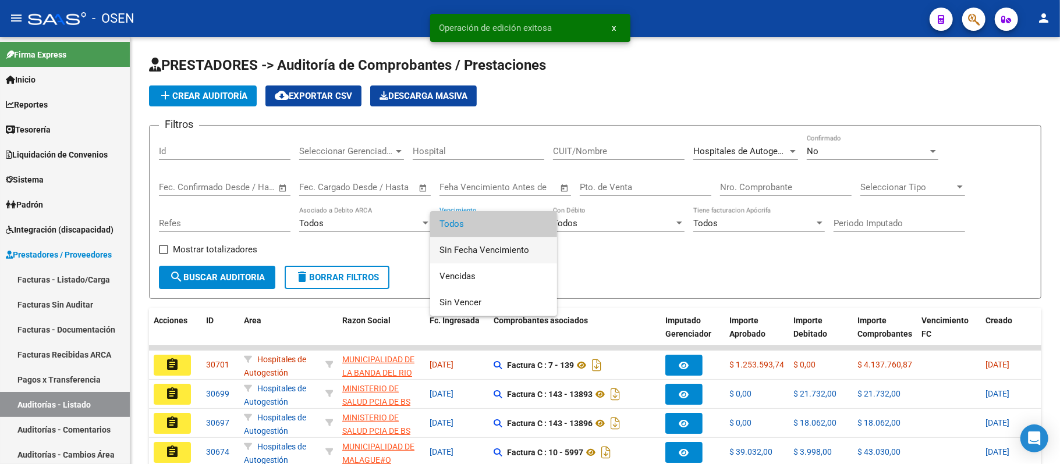
click at [492, 248] on span "Sin Fecha Vencimiento" at bounding box center [493, 250] width 108 height 26
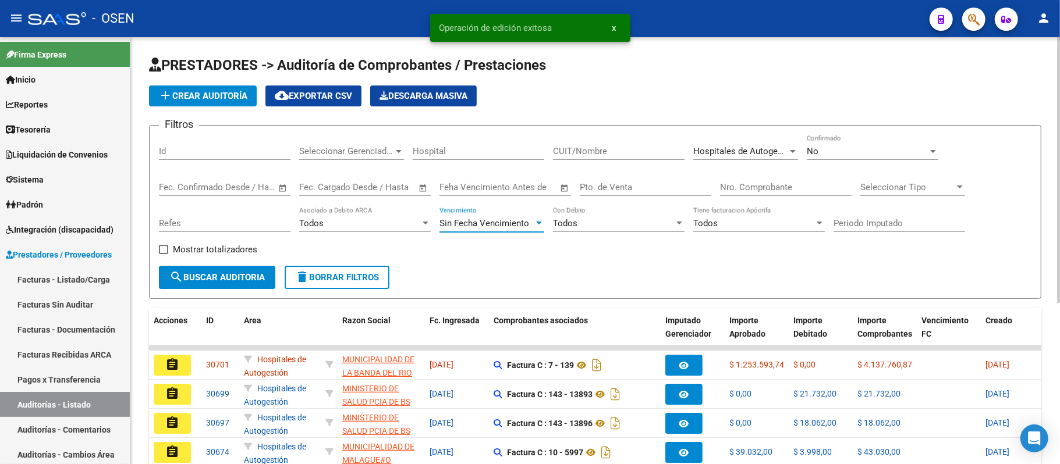
click at [212, 278] on span "search Buscar Auditoria" at bounding box center [216, 277] width 95 height 10
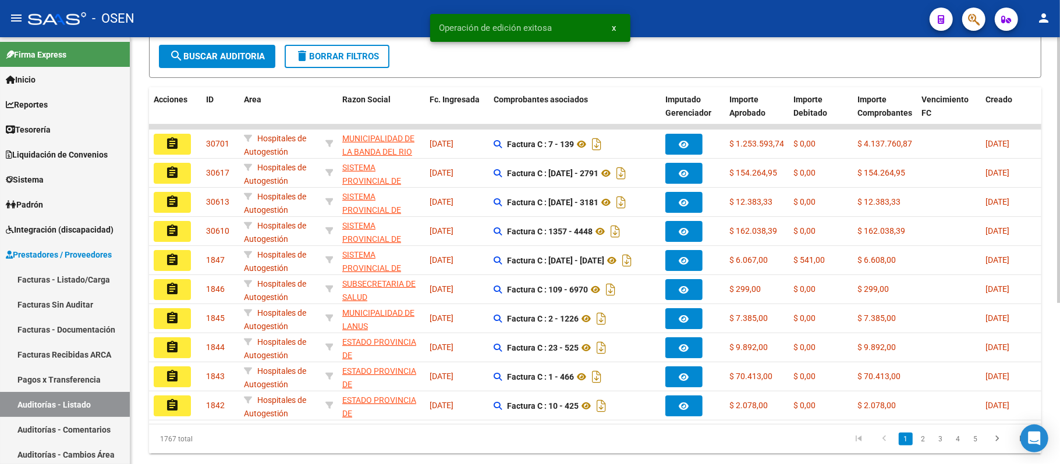
scroll to position [260, 0]
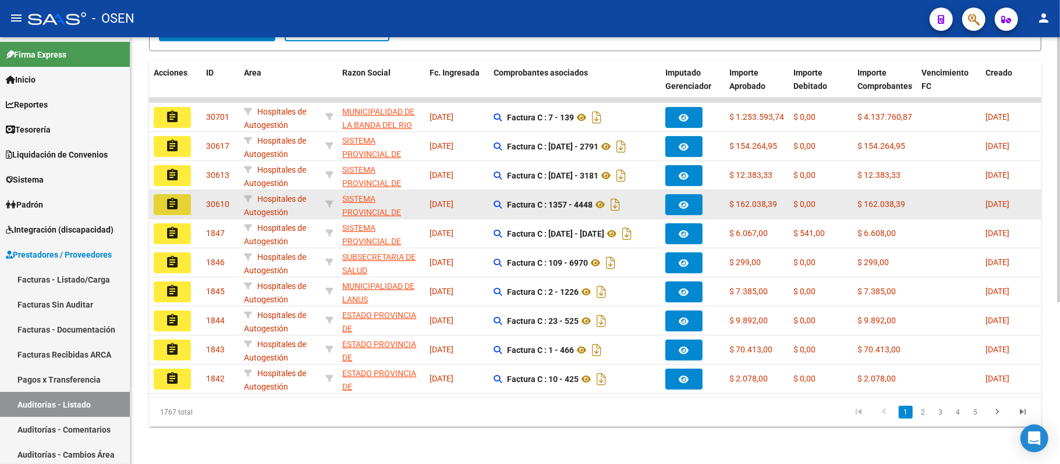
click at [164, 196] on button "assignment" at bounding box center [172, 204] width 37 height 21
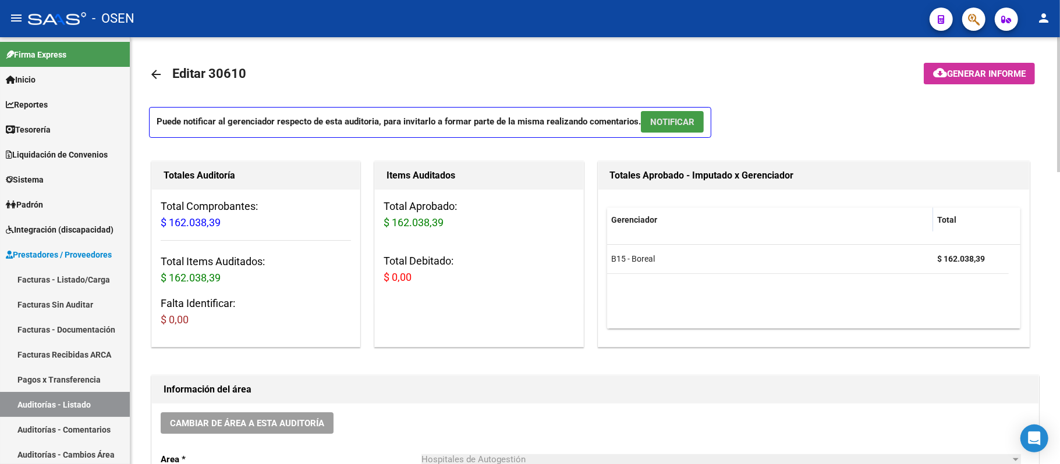
click at [659, 114] on button "NOTIFICAR" at bounding box center [672, 122] width 63 height 22
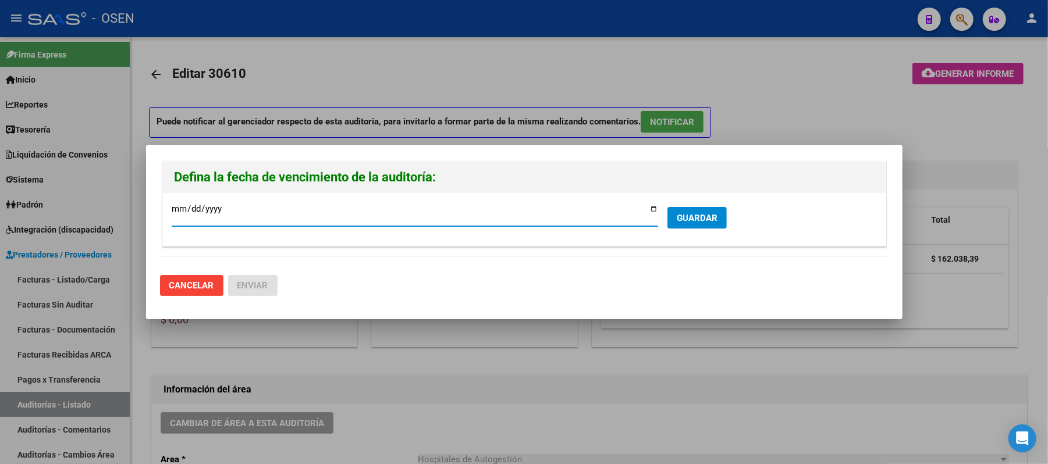
click at [693, 225] on button "GUARDAR" at bounding box center [697, 218] width 59 height 22
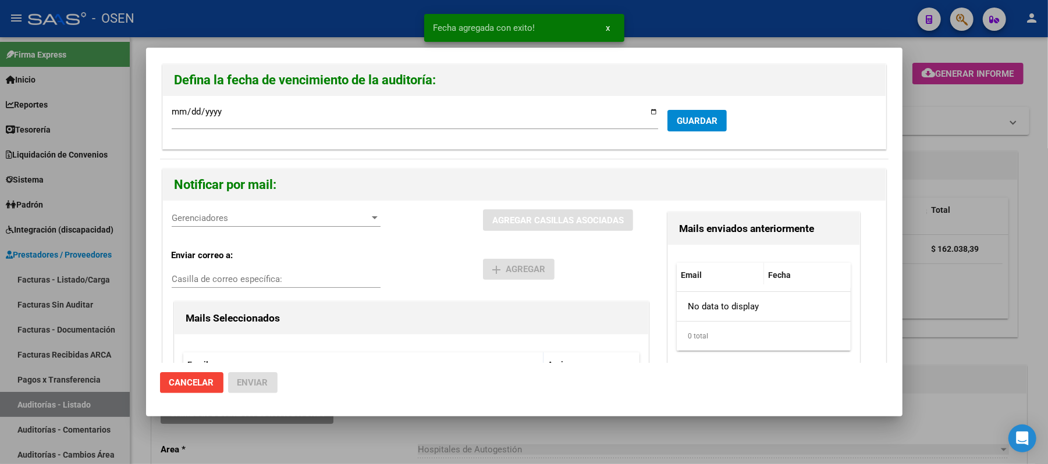
click at [236, 226] on div "Gerenciadores Gerenciadores" at bounding box center [276, 218] width 209 height 17
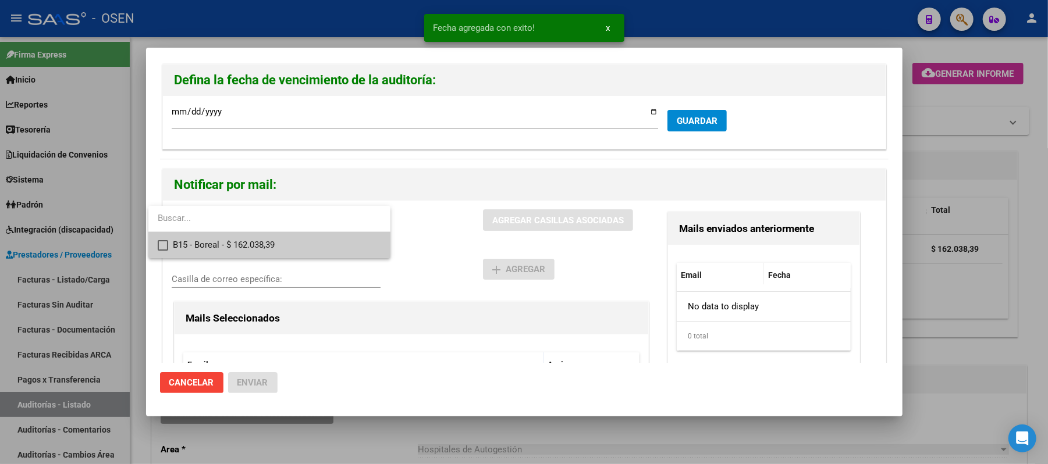
click at [250, 245] on span "B15 - Boreal - $ 162.038,39" at bounding box center [277, 245] width 208 height 26
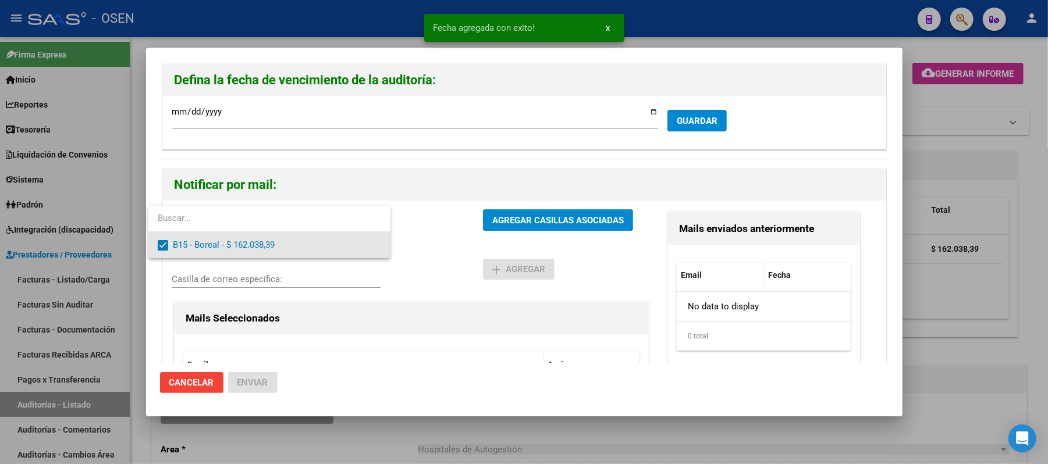
click at [450, 251] on div at bounding box center [524, 232] width 1048 height 464
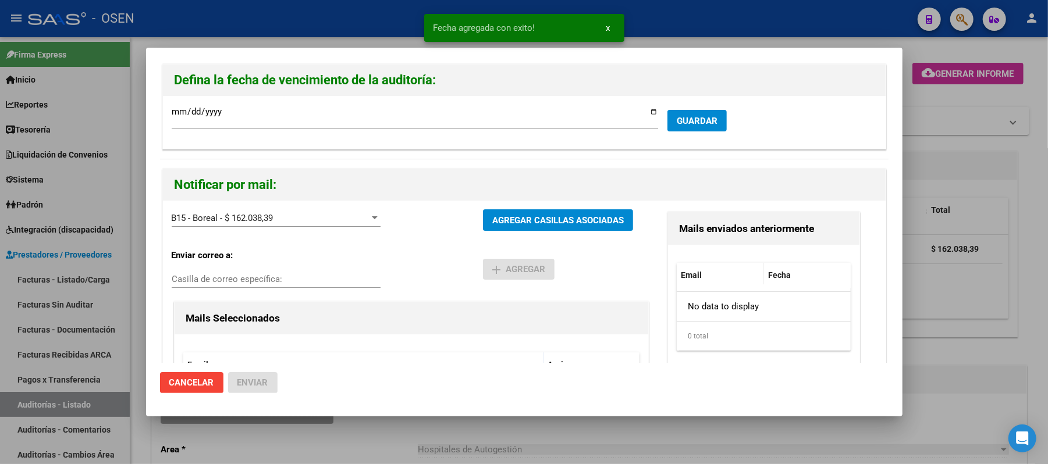
click at [496, 231] on button "AGREGAR CASILLAS ASOCIADAS" at bounding box center [558, 221] width 150 height 22
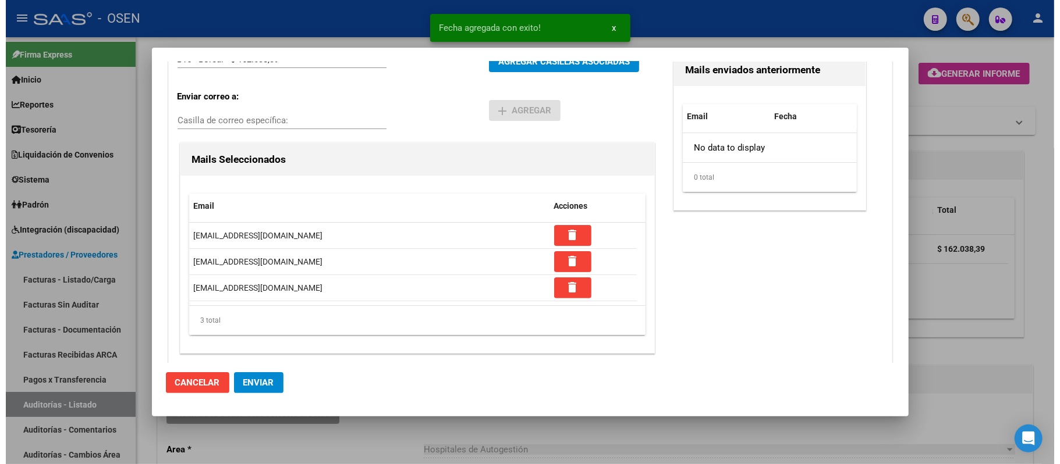
scroll to position [164, 0]
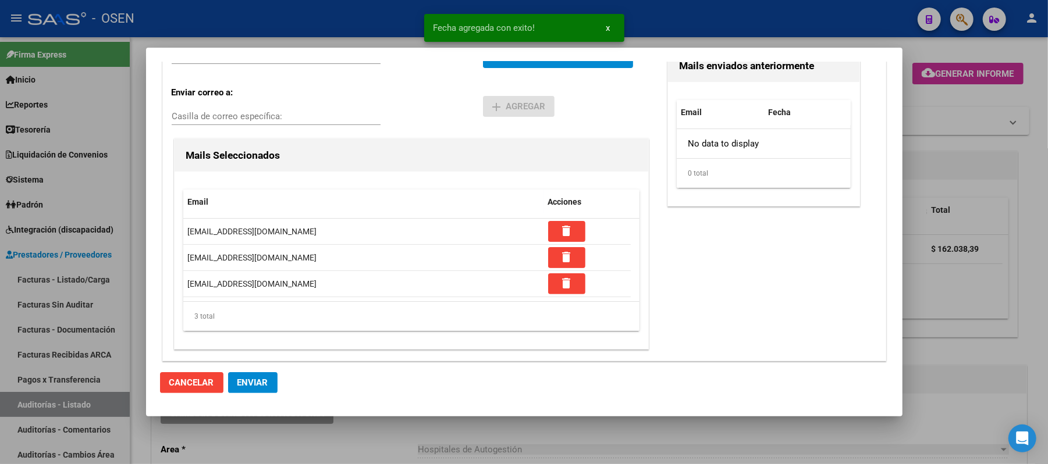
click at [268, 378] on button "Enviar" at bounding box center [252, 382] width 49 height 21
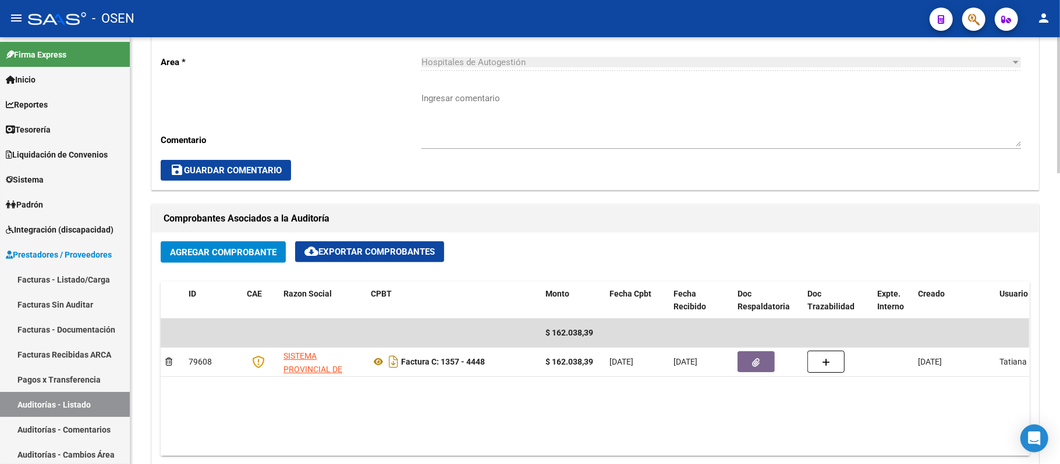
scroll to position [233, 0]
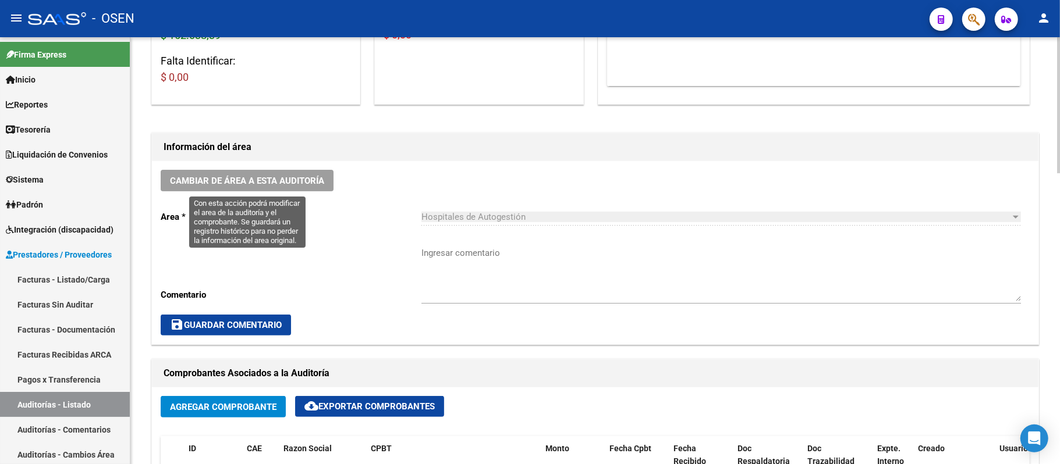
click at [317, 182] on span "Cambiar de área a esta auditoría" at bounding box center [247, 181] width 154 height 10
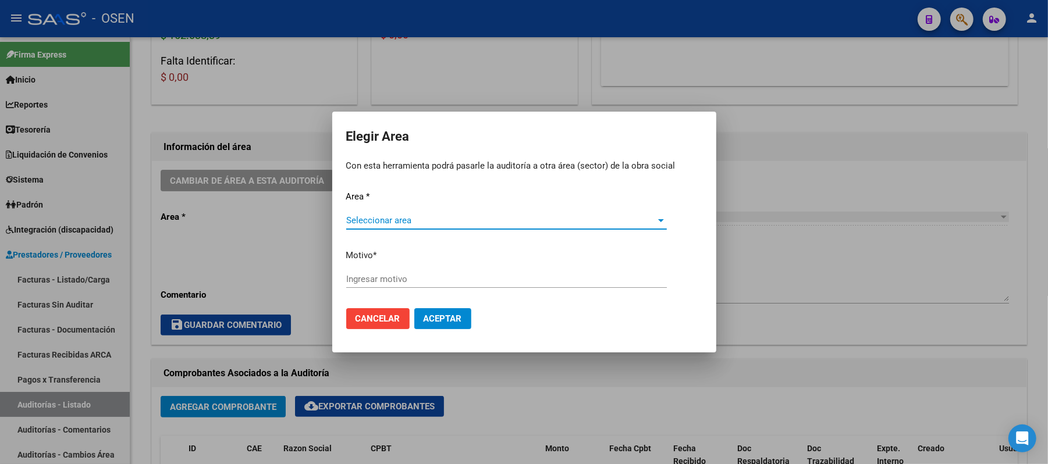
click at [454, 220] on span "Seleccionar area" at bounding box center [501, 220] width 310 height 10
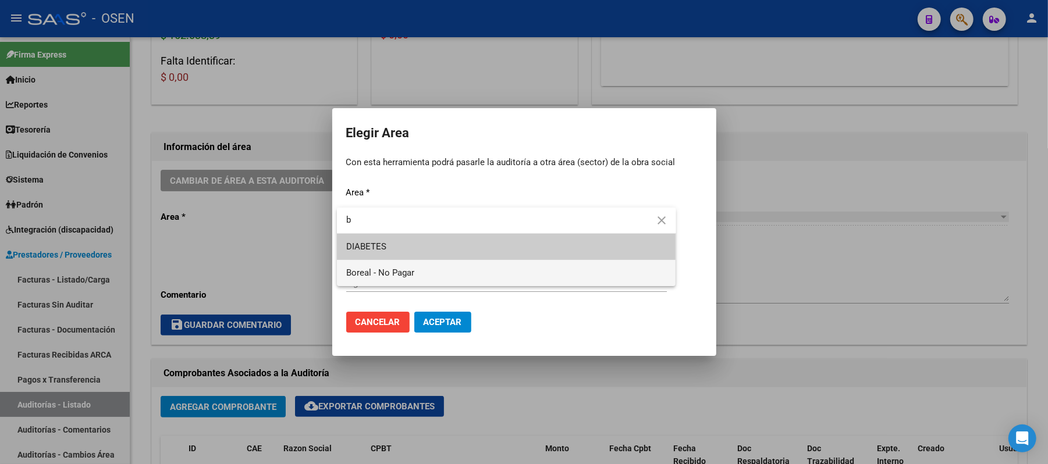
type input "b"
click at [448, 272] on span "Boreal - No Pagar" at bounding box center [506, 273] width 321 height 26
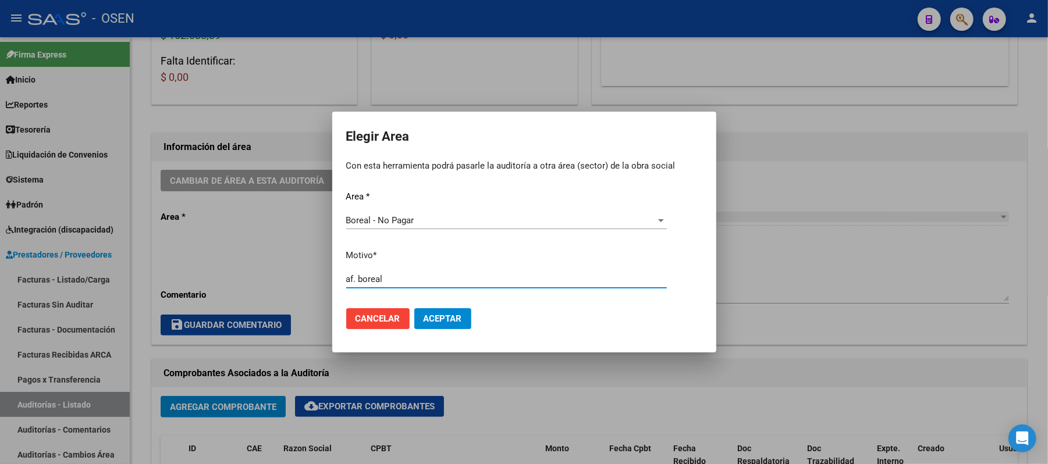
type input "af. boreal"
click at [473, 312] on mat-dialog-actions "Cancelar Aceptar" at bounding box center [524, 319] width 356 height 40
click at [453, 315] on span "Aceptar" at bounding box center [443, 319] width 38 height 10
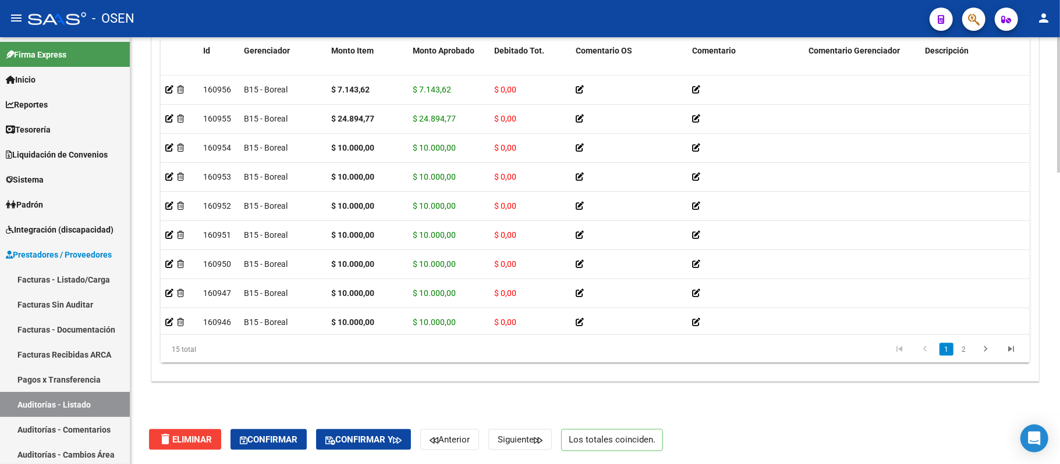
scroll to position [192, 0]
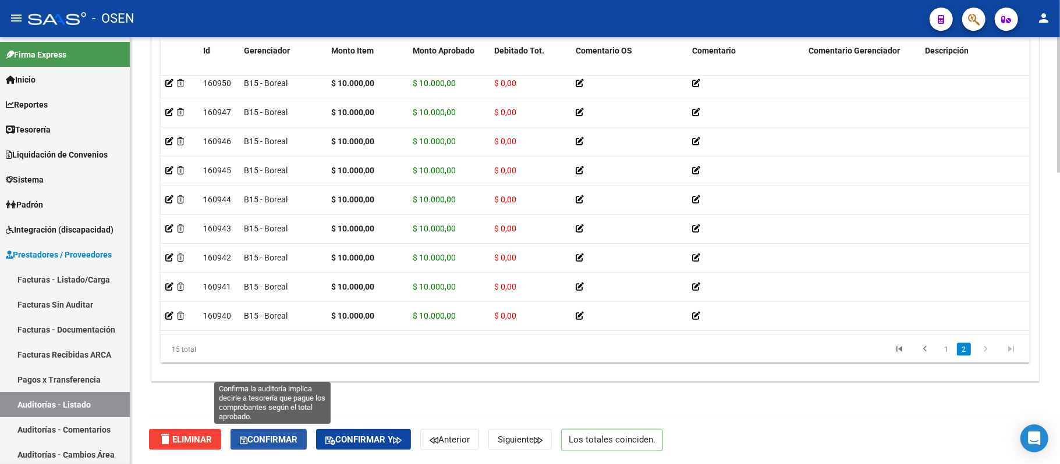
click at [282, 433] on button "Confirmar" at bounding box center [268, 440] width 76 height 21
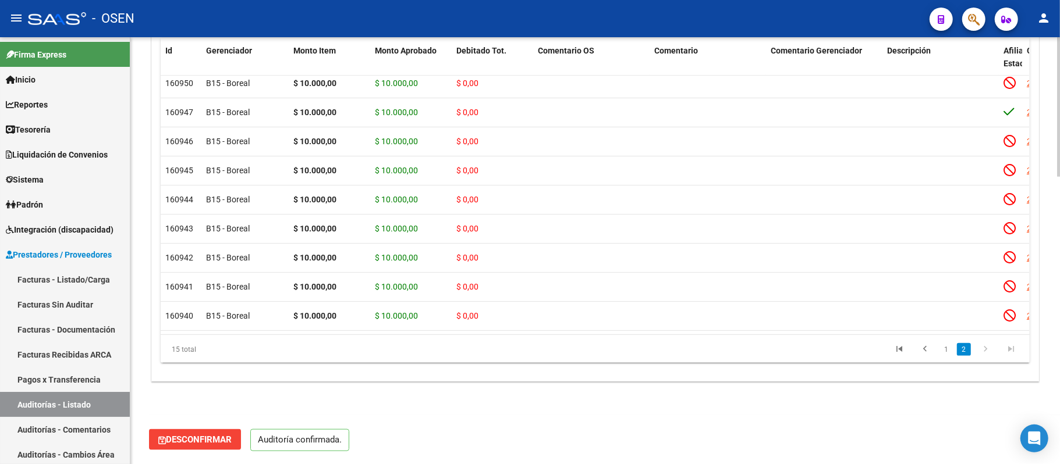
scroll to position [876, 0]
type input "202509"
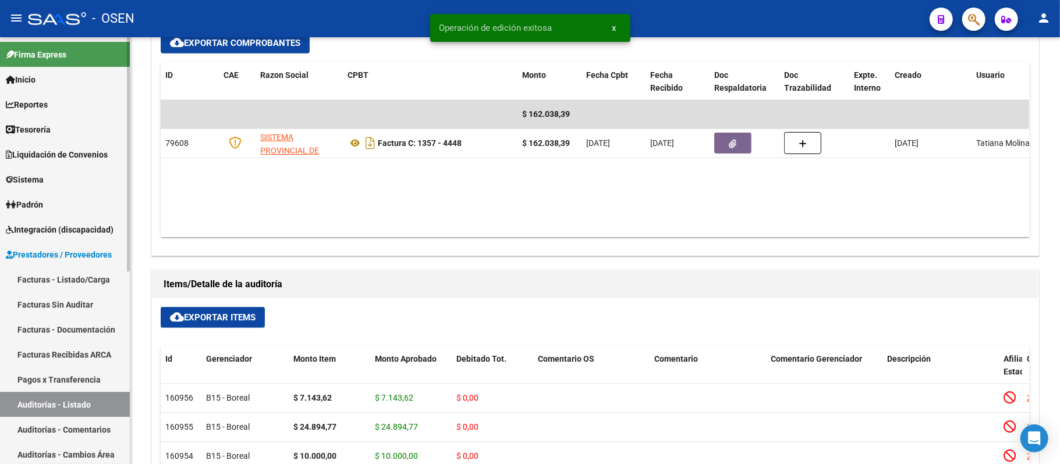
scroll to position [333, 0]
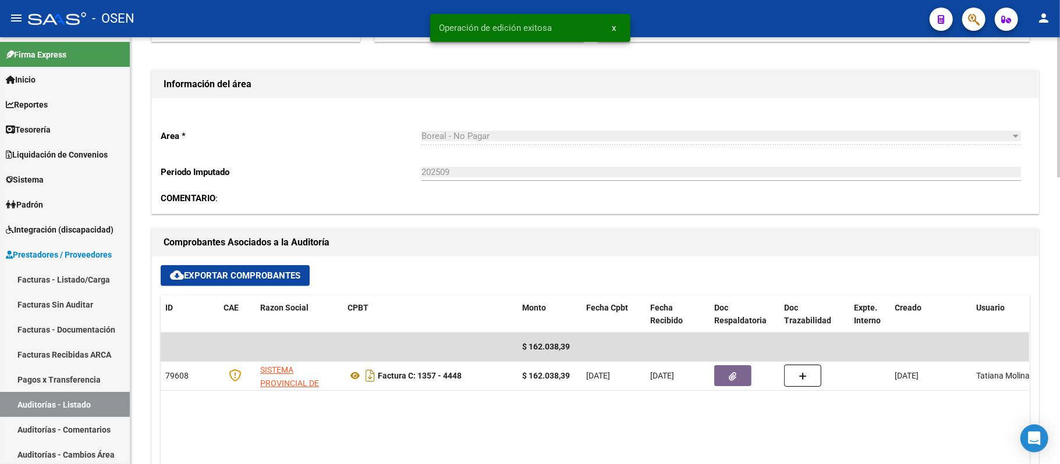
click at [45, 403] on link "Auditorías - Listado" at bounding box center [65, 404] width 130 height 25
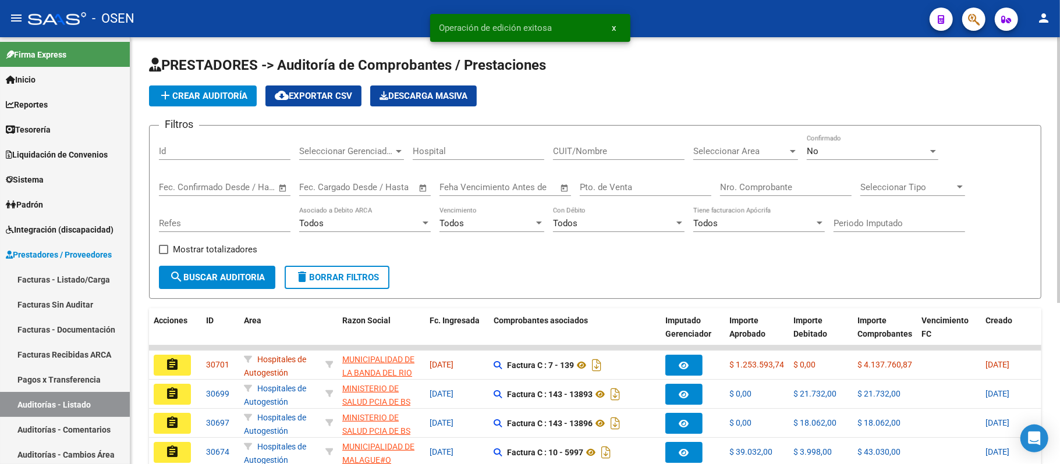
click at [719, 157] on div "Seleccionar Area Seleccionar Area" at bounding box center [745, 147] width 105 height 25
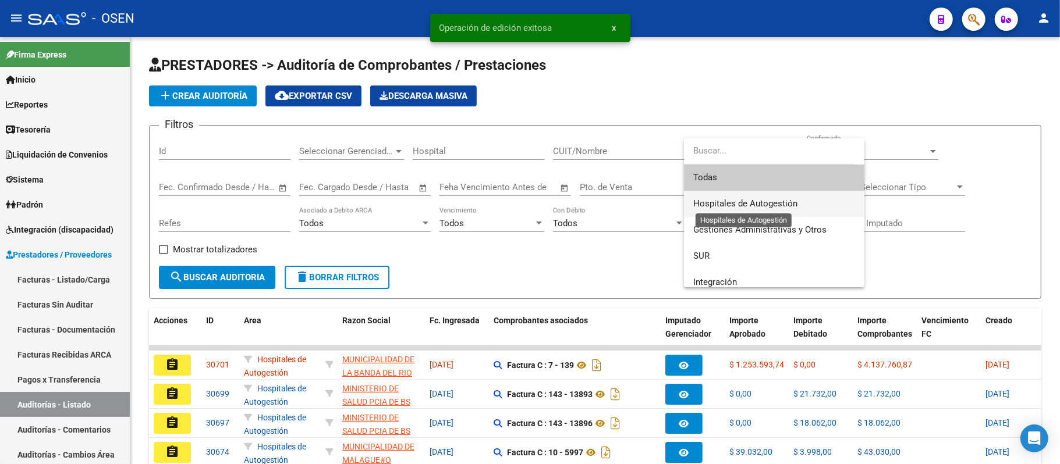
click at [766, 203] on span "Hospitales de Autogestión" at bounding box center [745, 203] width 104 height 10
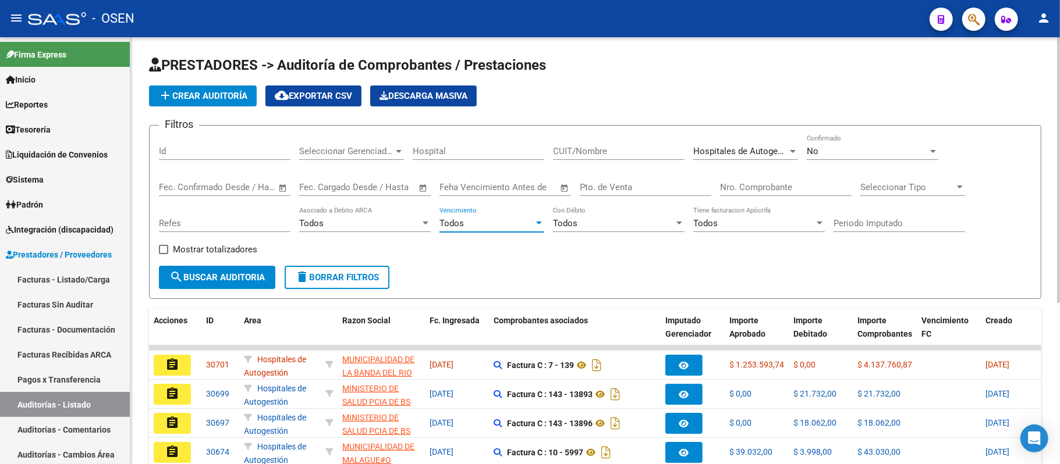
click at [489, 229] on div "Todos Vencimiento" at bounding box center [491, 219] width 105 height 25
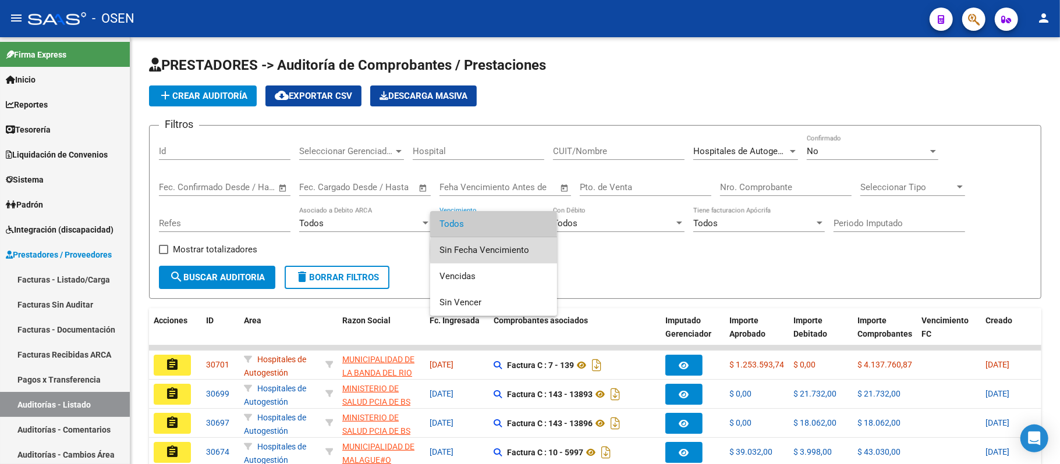
click at [531, 251] on span "Sin Fecha Vencimiento" at bounding box center [493, 250] width 108 height 26
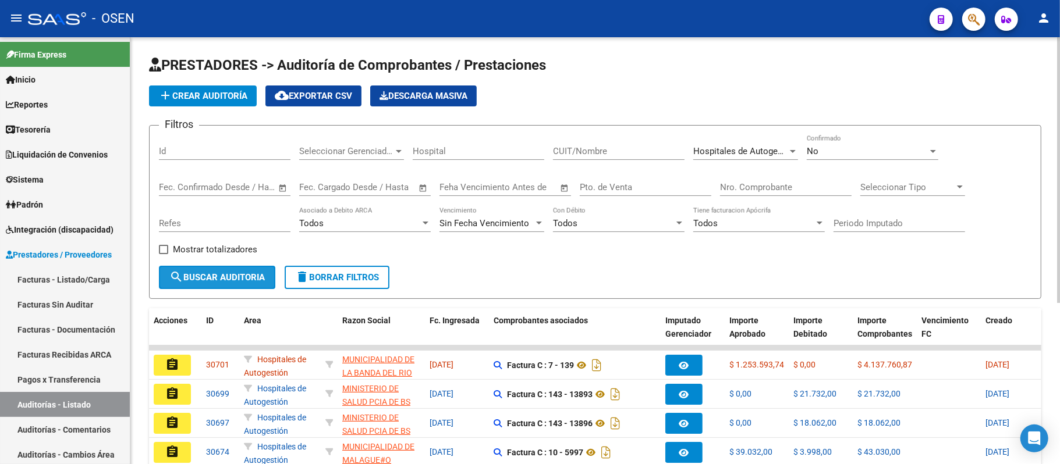
click at [271, 268] on button "search Buscar Auditoria" at bounding box center [217, 277] width 116 height 23
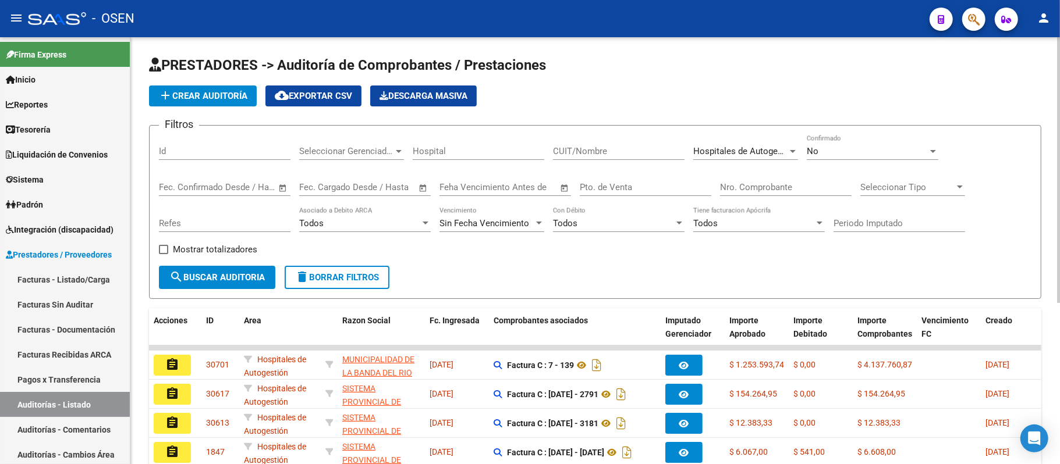
scroll to position [260, 0]
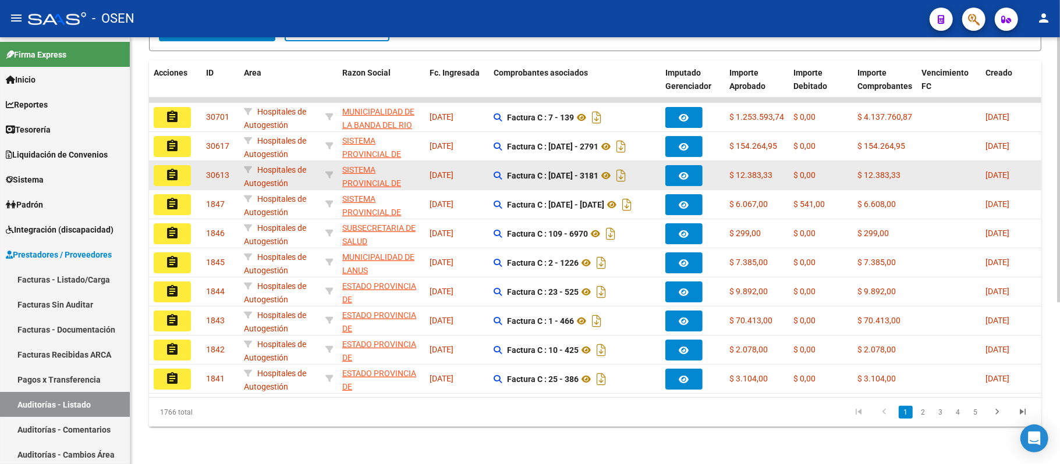
click at [173, 168] on mat-icon "assignment" at bounding box center [172, 175] width 14 height 14
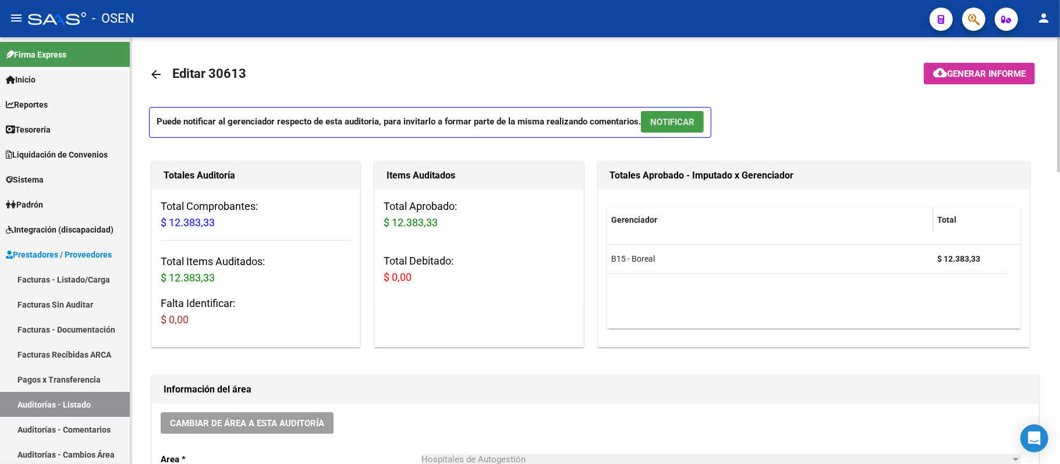
click at [687, 122] on span "NOTIFICAR" at bounding box center [672, 122] width 44 height 10
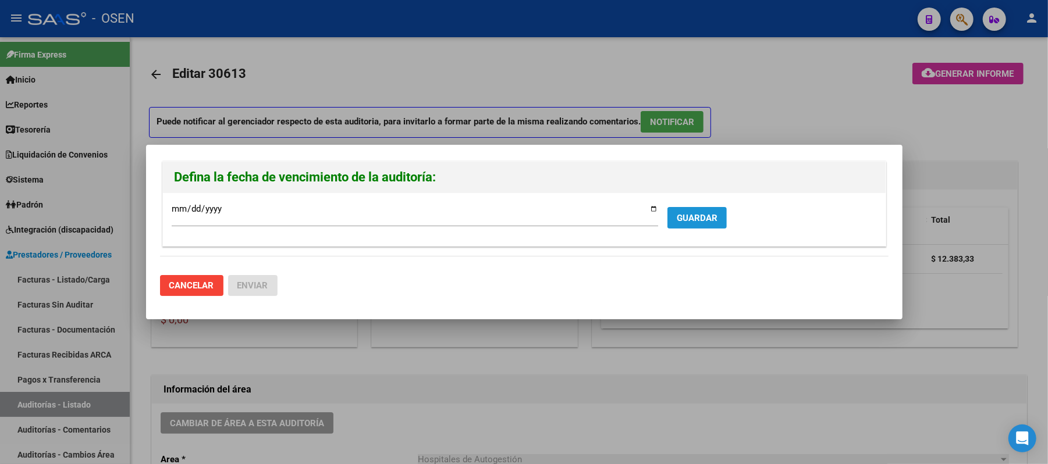
click at [680, 214] on span "GUARDAR" at bounding box center [697, 218] width 41 height 10
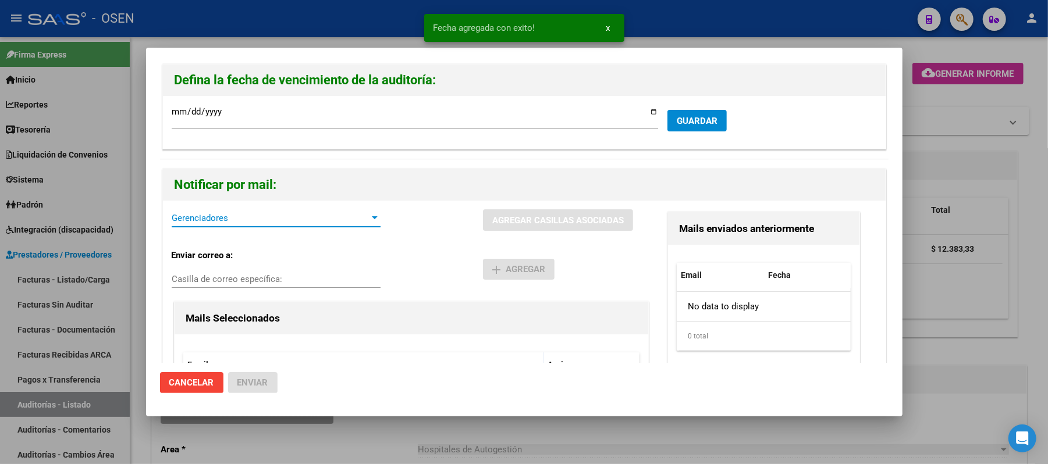
click at [270, 215] on span "Gerenciadores" at bounding box center [271, 218] width 198 height 10
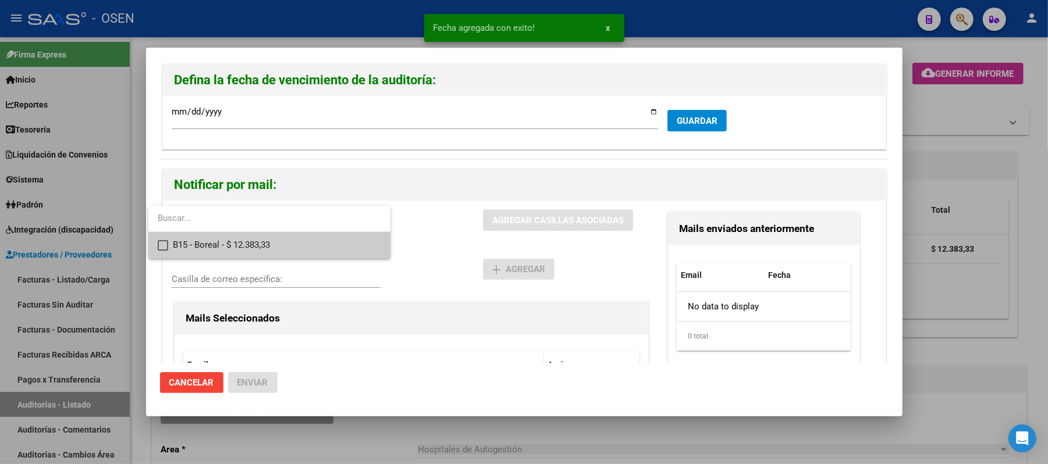
click at [270, 246] on span "B15 - Boreal - $ 12.383,33" at bounding box center [277, 245] width 208 height 26
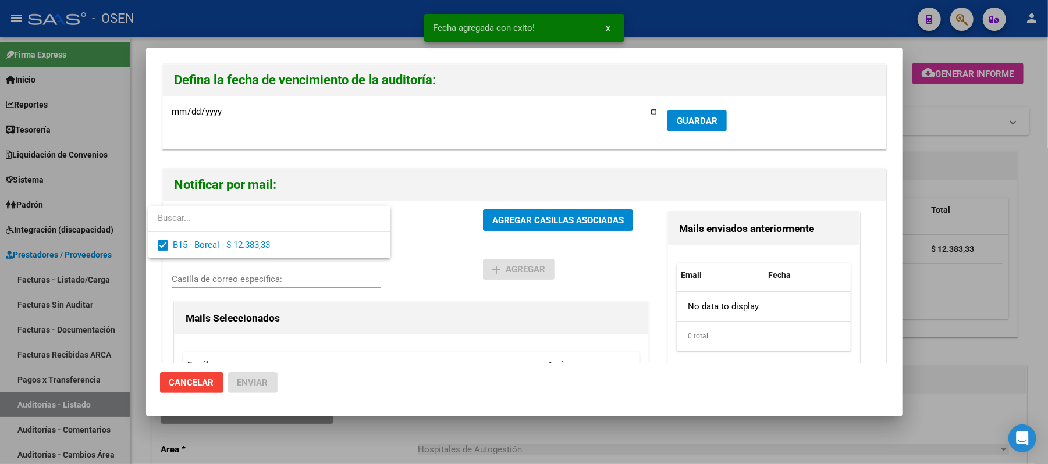
drag, startPoint x: 449, startPoint y: 259, endPoint x: 476, endPoint y: 248, distance: 29.0
click at [453, 258] on div at bounding box center [524, 232] width 1048 height 464
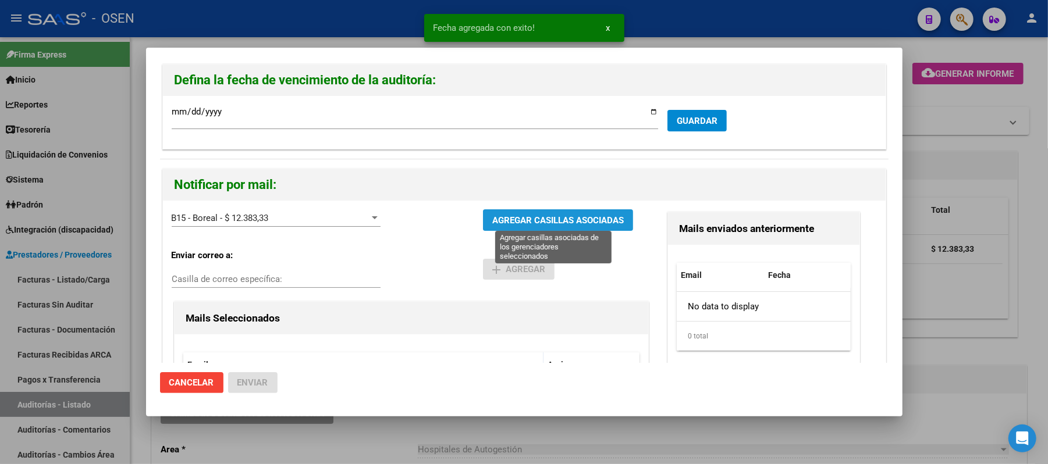
click at [527, 221] on span "AGREGAR CASILLAS ASOCIADAS" at bounding box center [558, 220] width 132 height 10
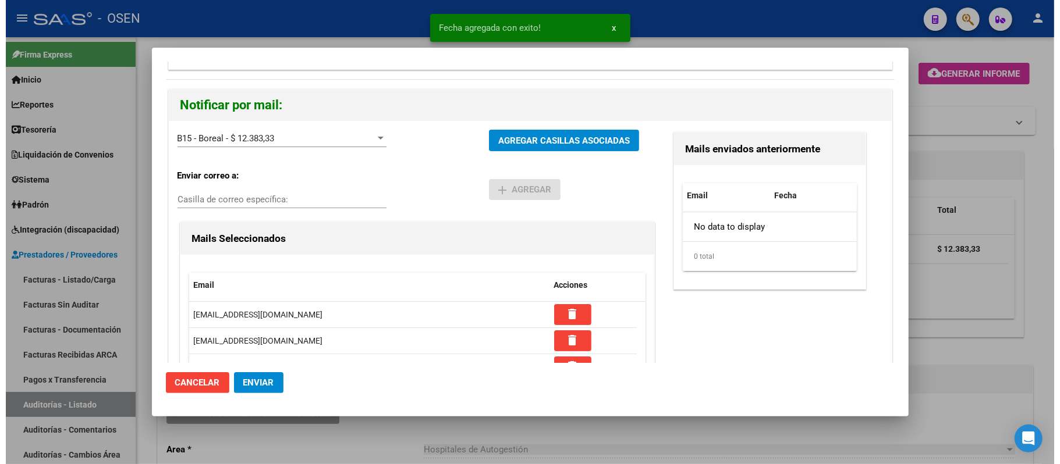
scroll to position [111, 0]
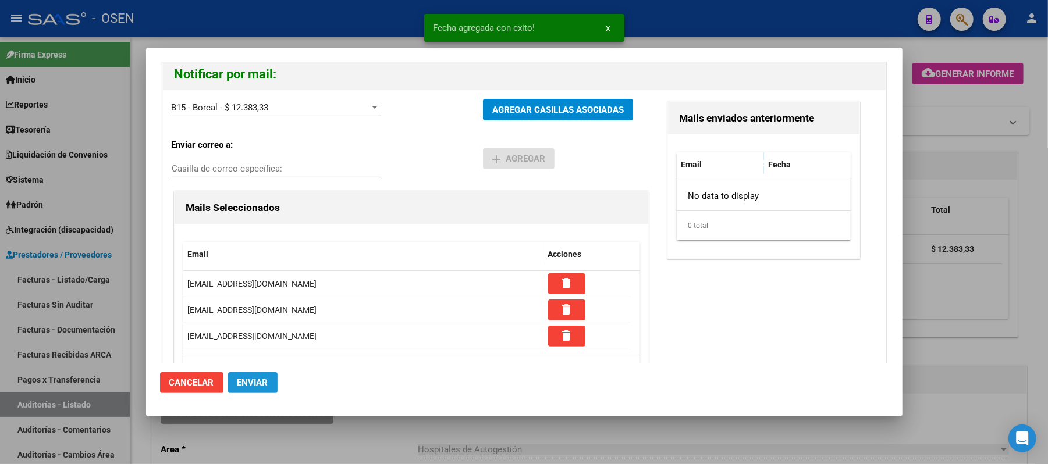
click at [249, 378] on span "Enviar" at bounding box center [252, 383] width 31 height 10
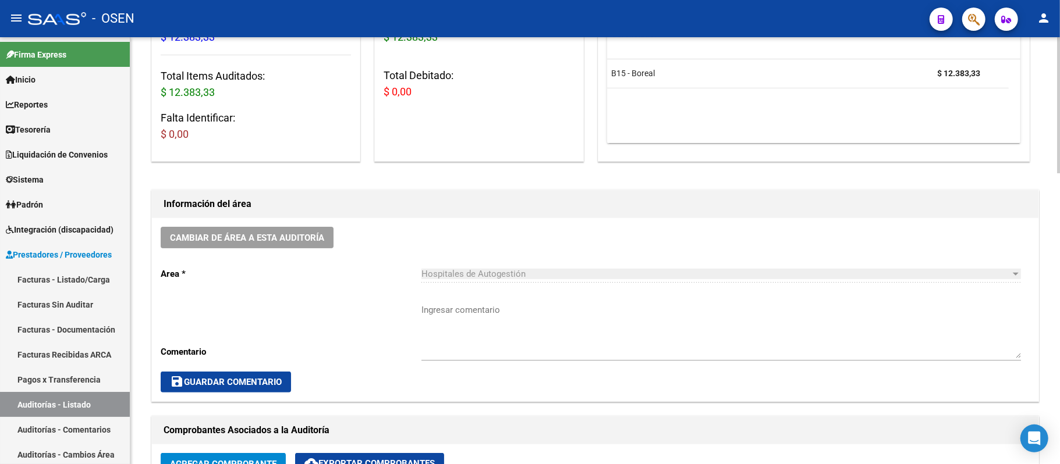
scroll to position [155, 0]
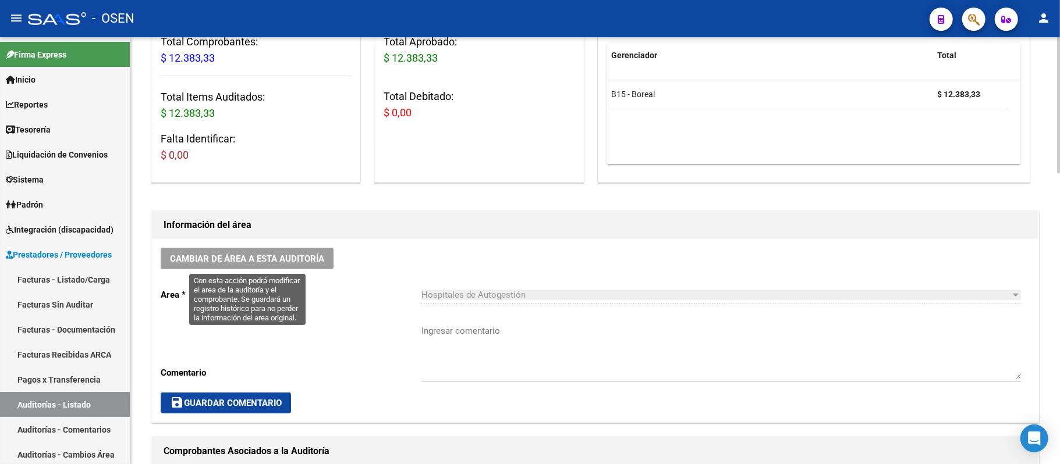
click at [326, 264] on button "Cambiar de área a esta auditoría" at bounding box center [247, 259] width 173 height 22
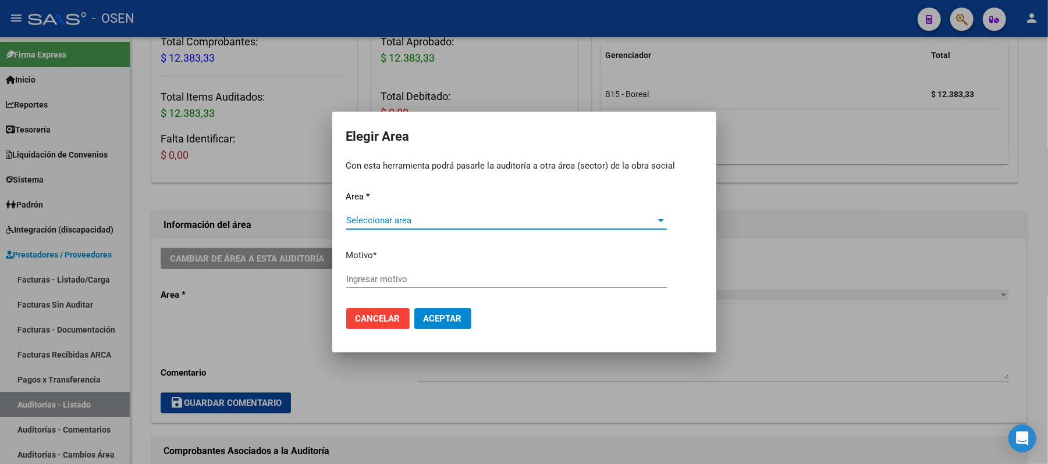
click at [455, 226] on span "Seleccionar area" at bounding box center [501, 220] width 310 height 10
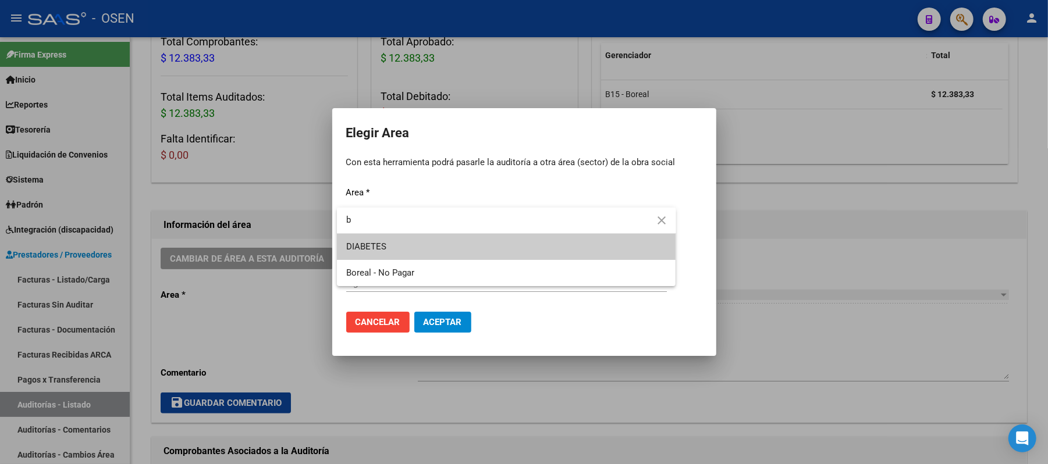
type input "b"
click at [443, 261] on div "b close DIABETES Boreal - No Pagar" at bounding box center [506, 247] width 339 height 79
click at [433, 269] on span "Boreal - No Pagar" at bounding box center [506, 273] width 321 height 26
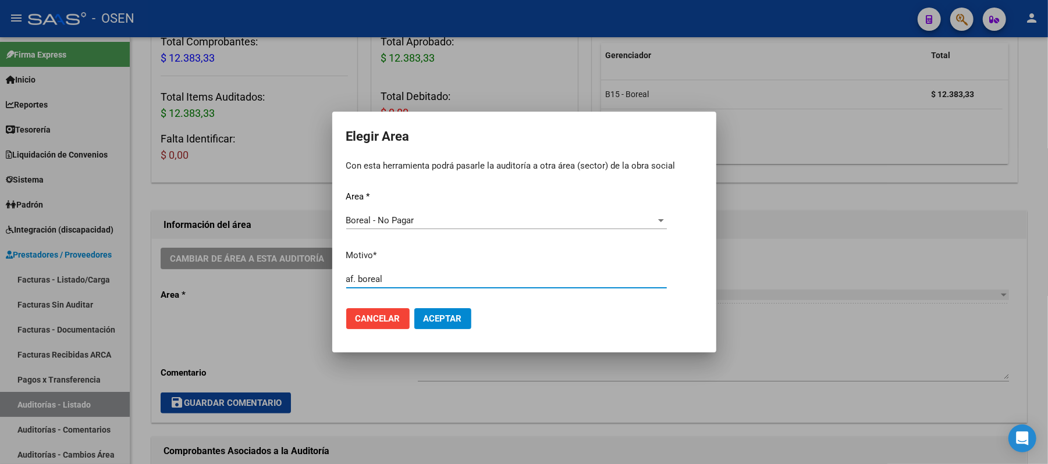
type input "af. boreal"
click at [468, 320] on button "Aceptar" at bounding box center [442, 318] width 57 height 21
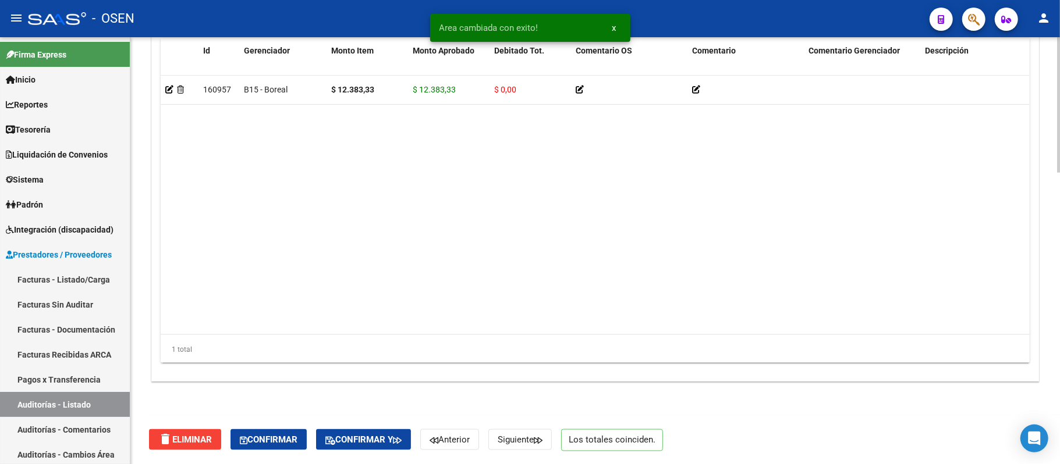
click at [271, 431] on button "Confirmar" at bounding box center [268, 440] width 76 height 21
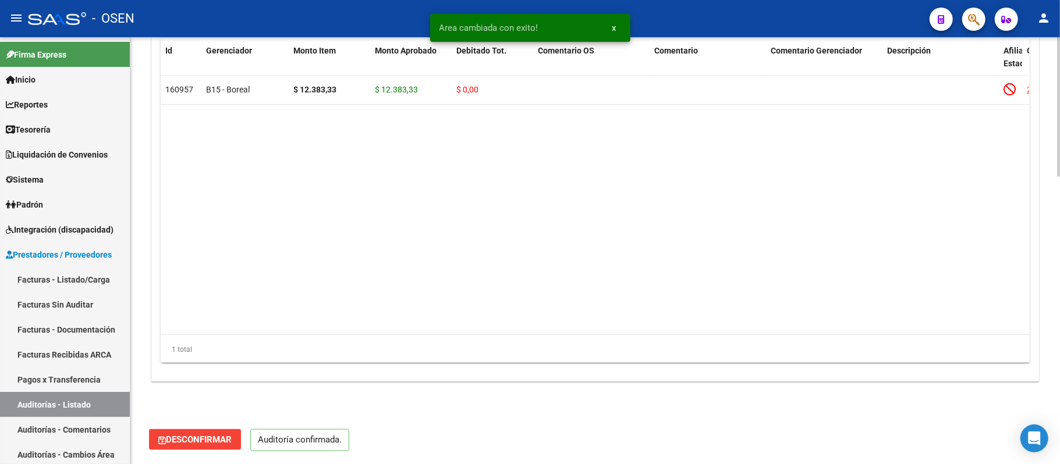
scroll to position [876, 0]
type input "202509"
click at [94, 397] on link "Auditorías - Listado" at bounding box center [65, 404] width 130 height 25
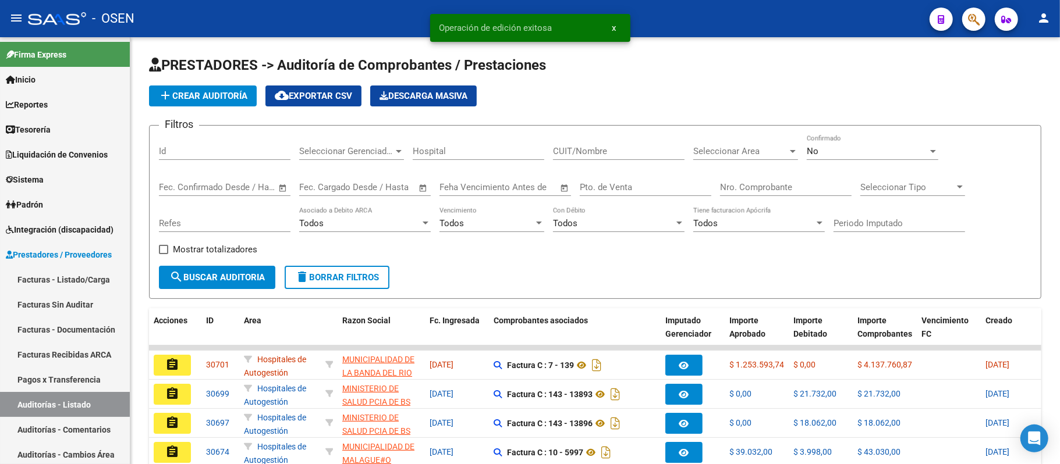
click at [706, 159] on div "Seleccionar Area Seleccionar Area" at bounding box center [745, 147] width 105 height 25
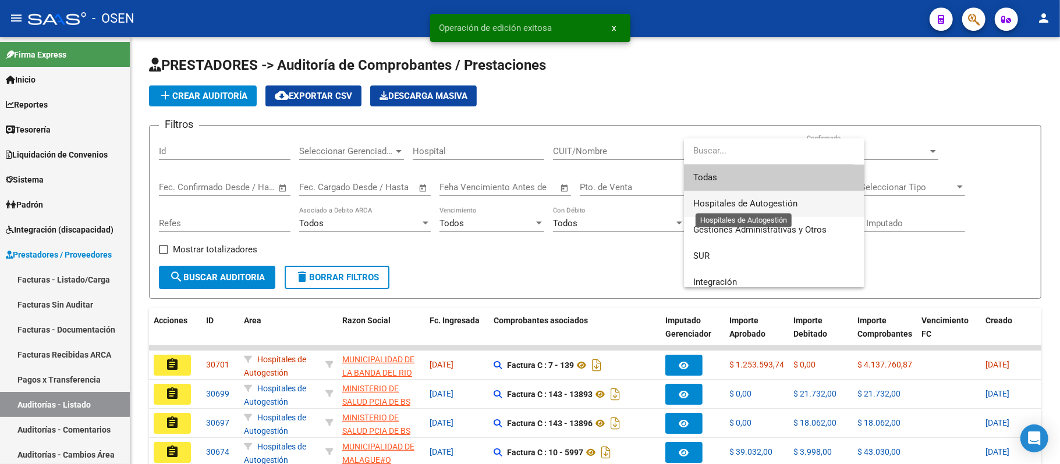
click at [759, 208] on span "Hospitales de Autogestión" at bounding box center [745, 203] width 104 height 10
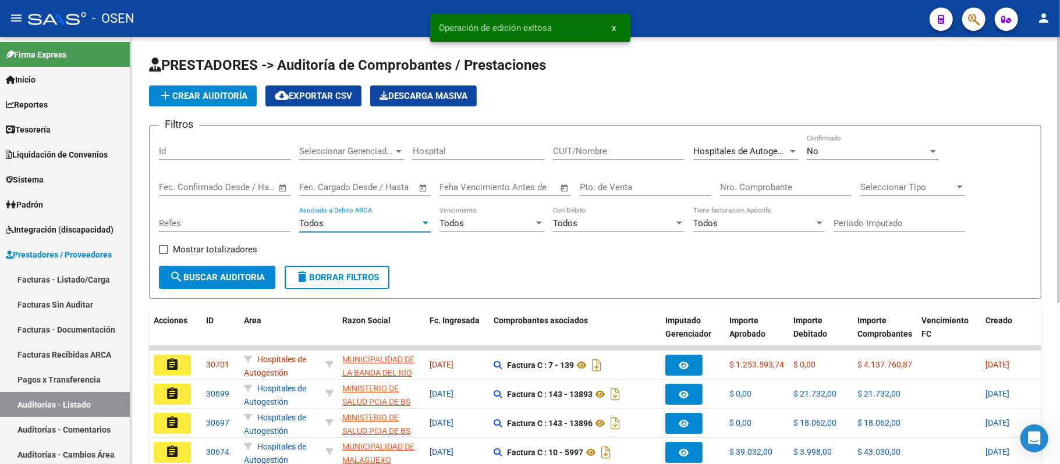
drag, startPoint x: 427, startPoint y: 226, endPoint x: 441, endPoint y: 226, distance: 13.4
click at [431, 226] on div at bounding box center [425, 223] width 10 height 9
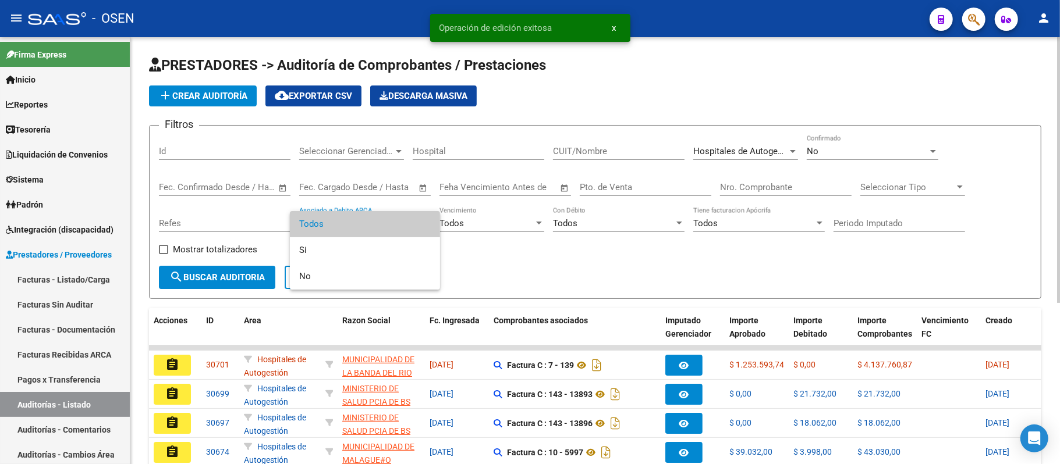
click at [477, 224] on div at bounding box center [530, 232] width 1060 height 464
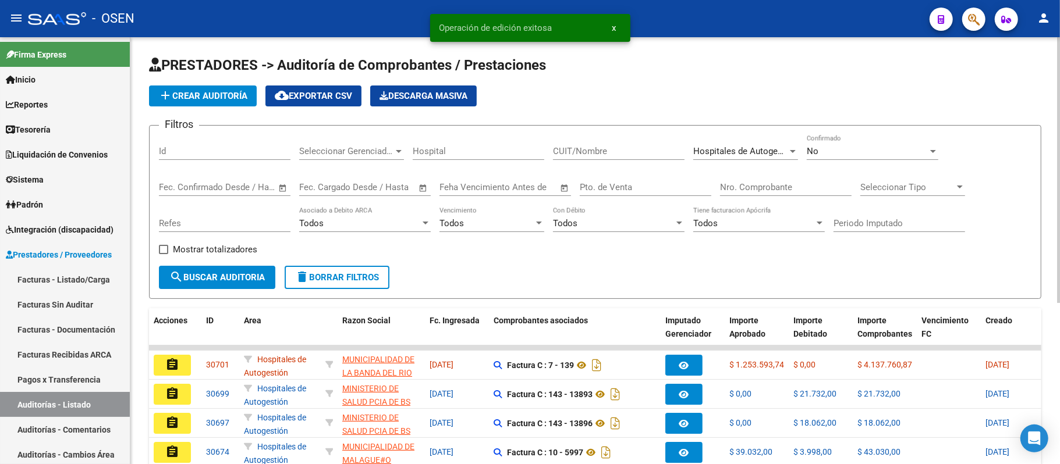
click at [510, 210] on div "Todos Vencimiento" at bounding box center [491, 219] width 105 height 25
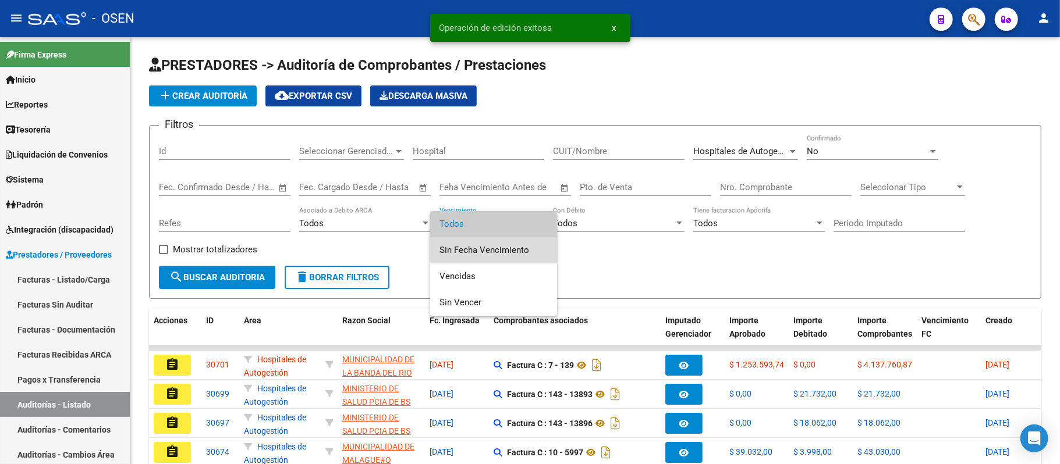
click at [517, 243] on span "Sin Fecha Vencimiento" at bounding box center [493, 250] width 108 height 26
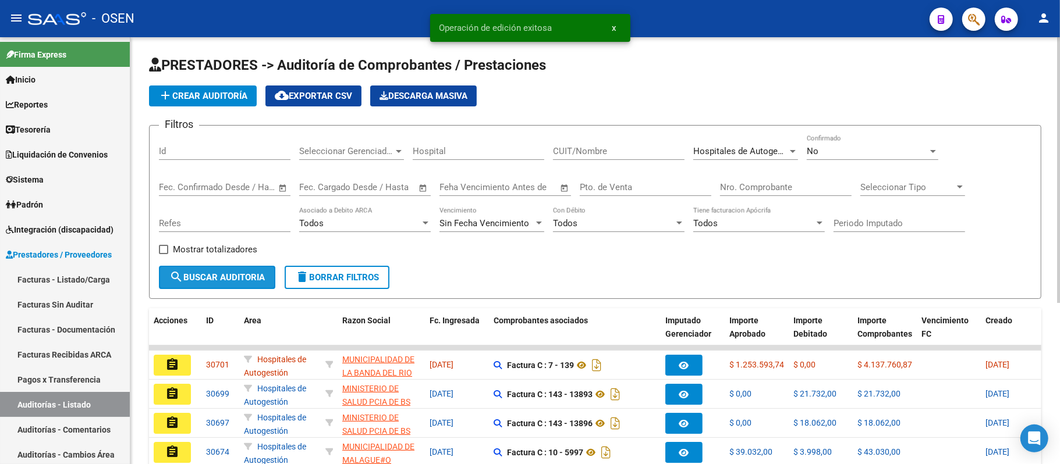
click at [236, 279] on span "search Buscar Auditoria" at bounding box center [216, 277] width 95 height 10
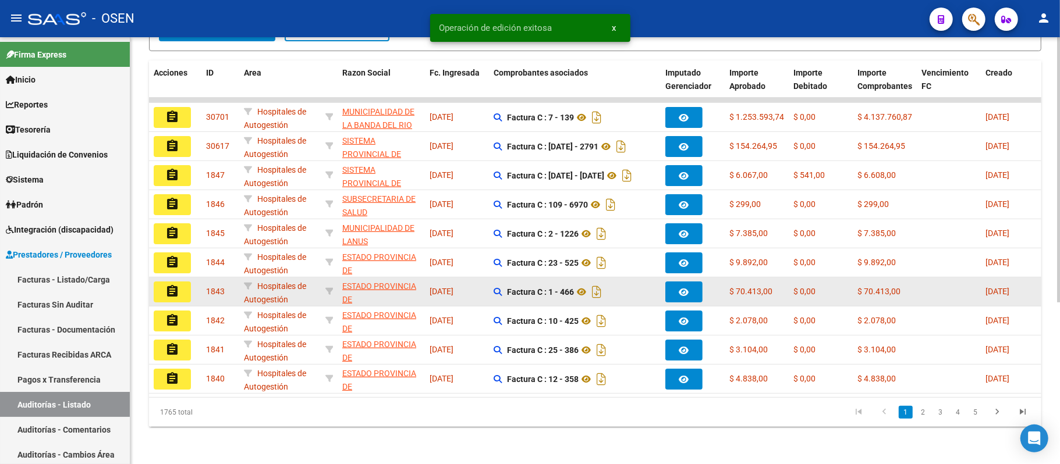
scroll to position [260, 0]
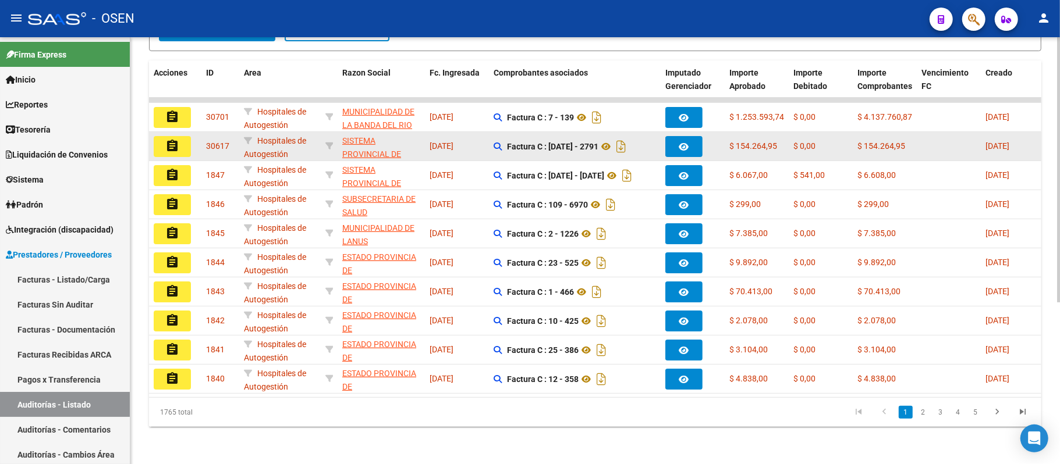
click at [171, 143] on button "assignment" at bounding box center [172, 146] width 37 height 21
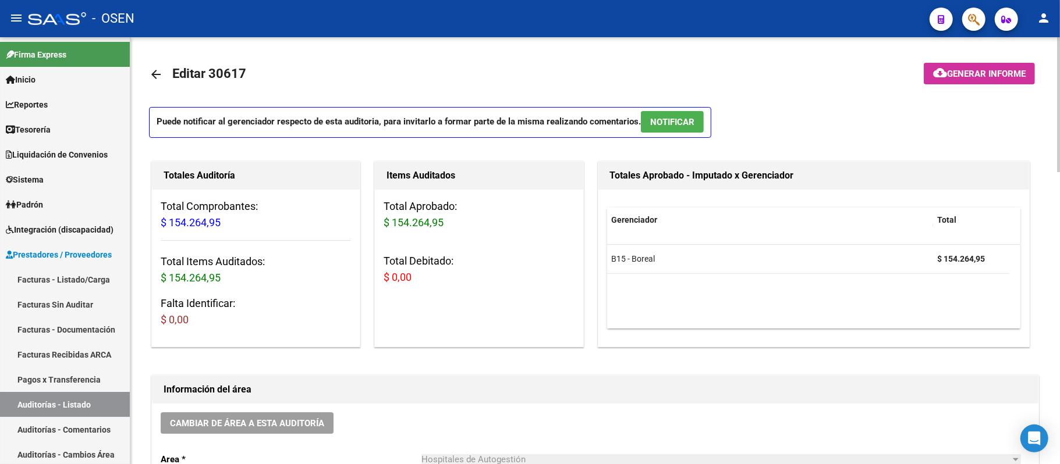
click at [704, 133] on p "Puede notificar al gerenciador respecto de esta auditoria, para invitarlo a for…" at bounding box center [430, 122] width 562 height 31
click at [680, 127] on span "NOTIFICAR" at bounding box center [672, 122] width 44 height 10
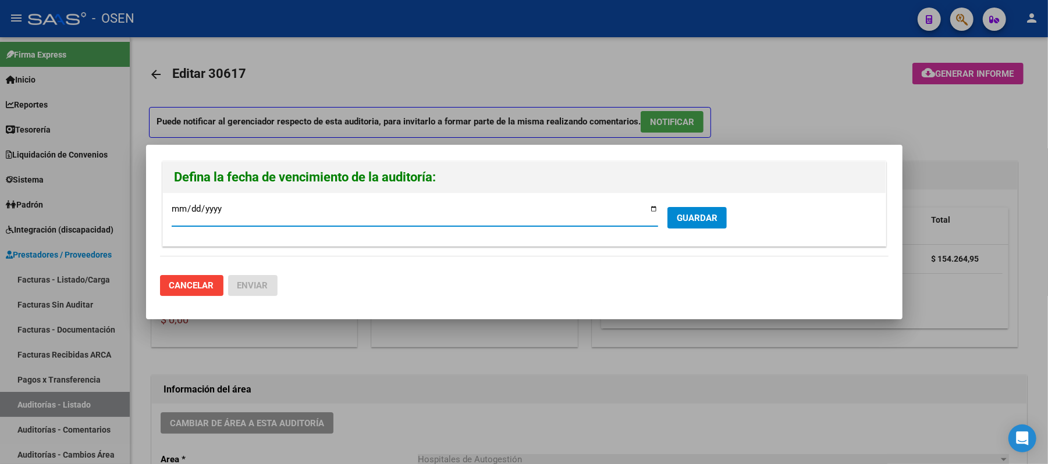
click at [697, 216] on span "GUARDAR" at bounding box center [697, 218] width 41 height 10
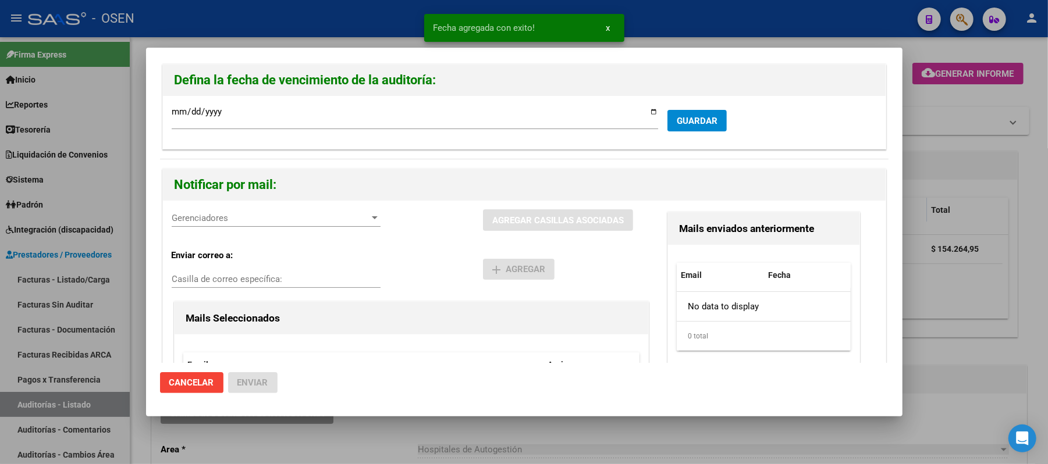
click at [222, 215] on span "Gerenciadores" at bounding box center [271, 218] width 198 height 10
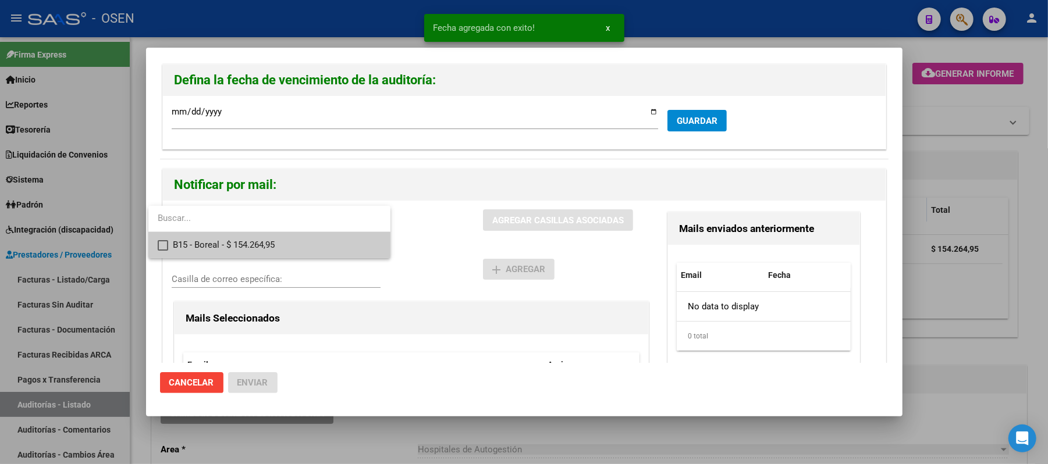
click at [243, 240] on span "B15 - Boreal - $ 154.264,95" at bounding box center [277, 245] width 208 height 26
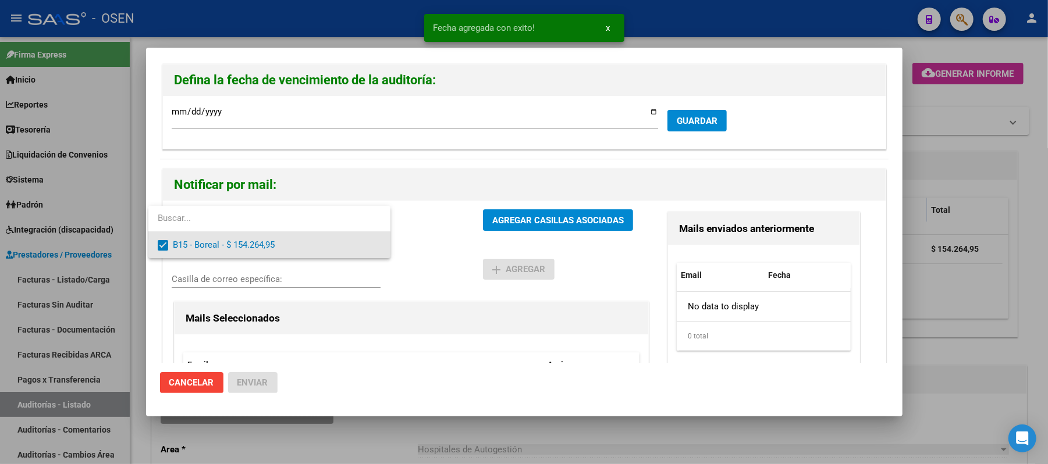
click at [448, 243] on div at bounding box center [524, 232] width 1048 height 464
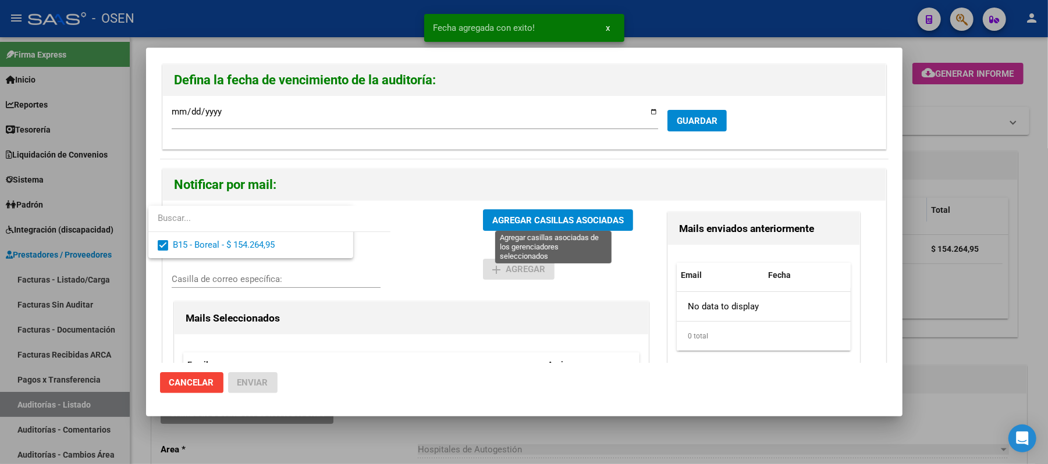
click at [523, 217] on span "AGREGAR CASILLAS ASOCIADAS" at bounding box center [558, 220] width 132 height 10
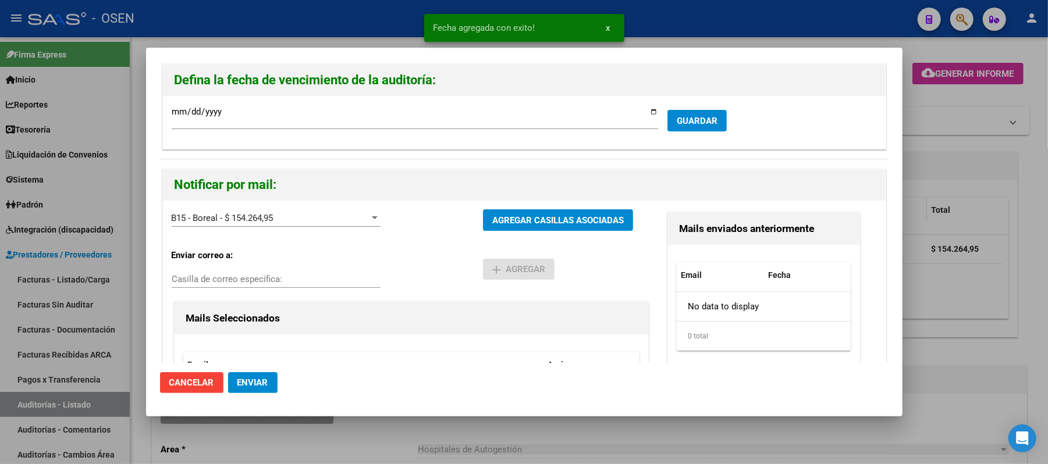
click at [255, 385] on span "Enviar" at bounding box center [252, 383] width 31 height 10
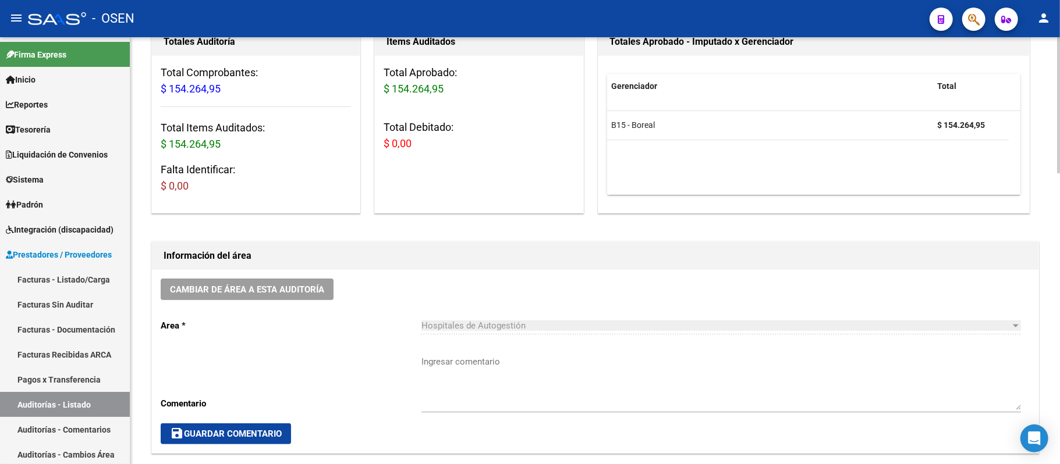
scroll to position [233, 0]
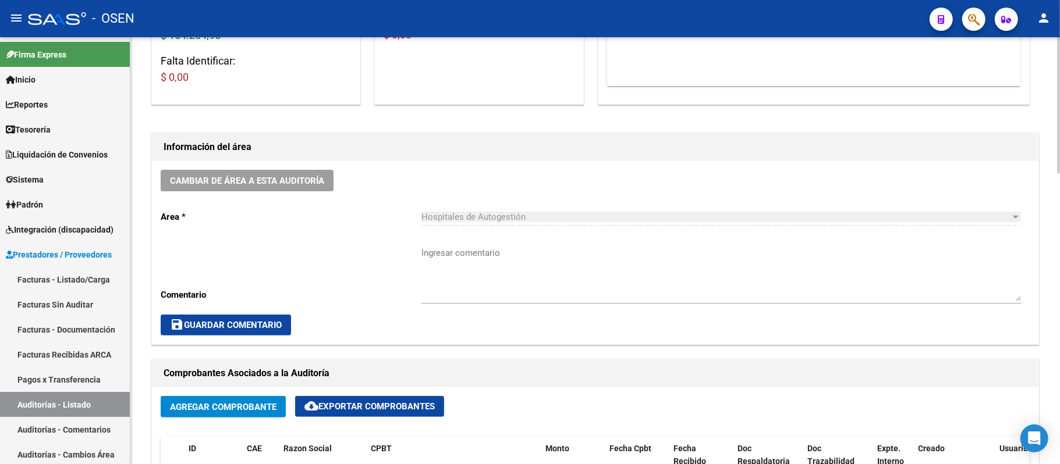
click at [213, 212] on p "Area *" at bounding box center [291, 217] width 261 height 13
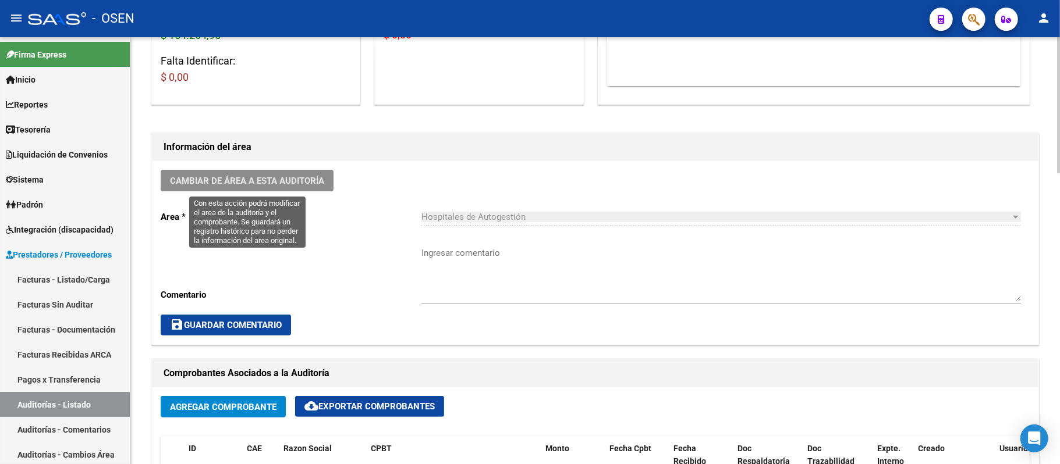
click at [222, 184] on span "Cambiar de área a esta auditoría" at bounding box center [247, 181] width 154 height 10
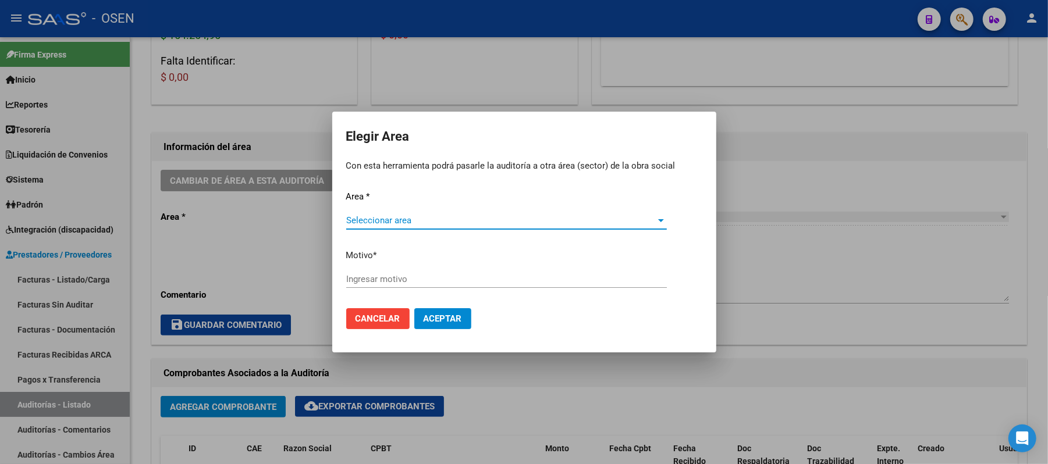
click at [513, 222] on span "Seleccionar area" at bounding box center [501, 220] width 310 height 10
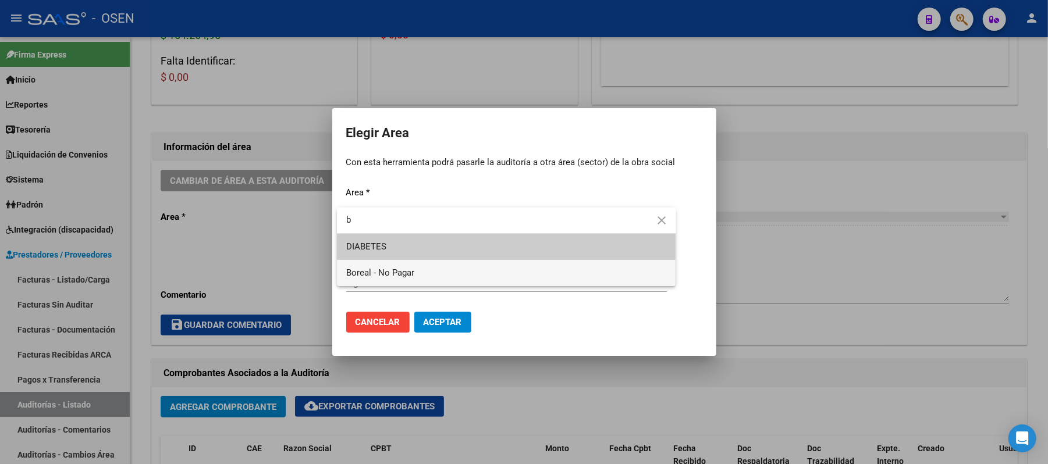
type input "b"
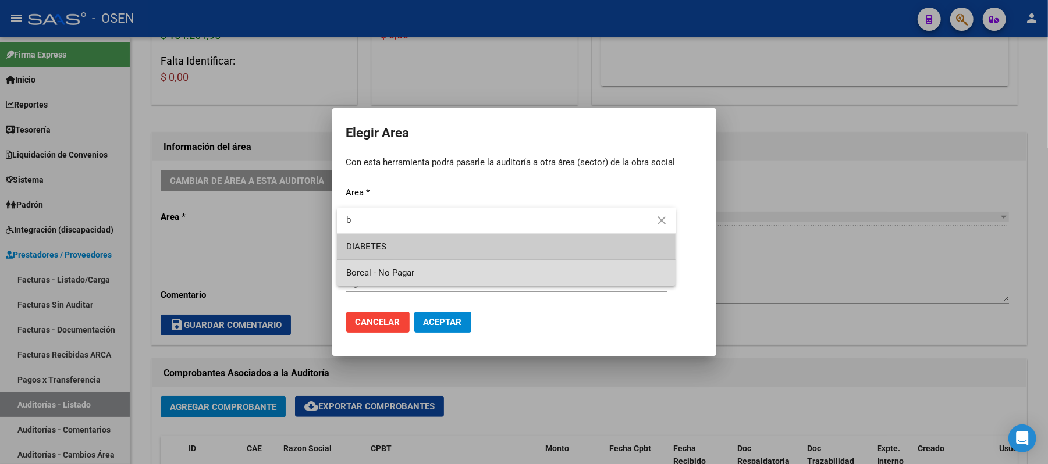
click at [461, 265] on span "Boreal - No Pagar" at bounding box center [506, 273] width 321 height 26
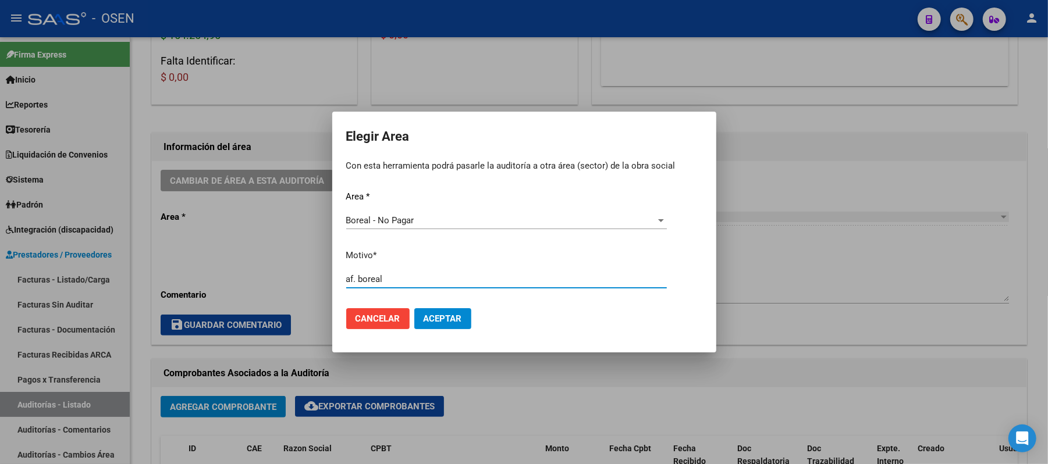
type input "af. boreal"
click at [441, 311] on button "Aceptar" at bounding box center [442, 318] width 57 height 21
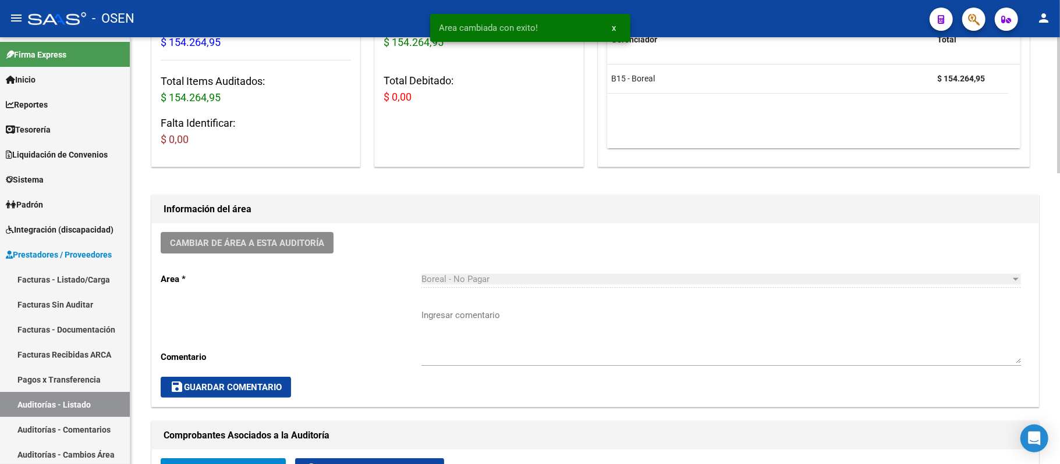
scroll to position [0, 0]
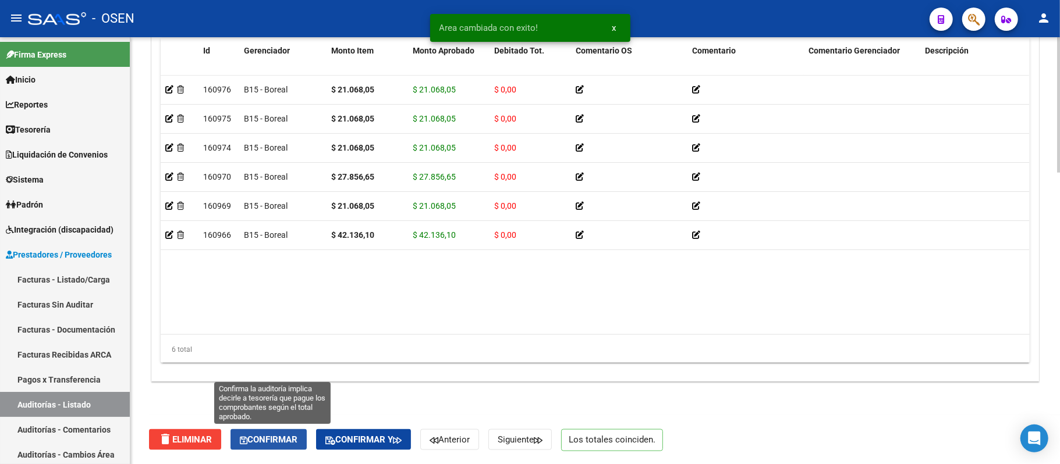
click at [278, 441] on span "Confirmar" at bounding box center [269, 440] width 58 height 10
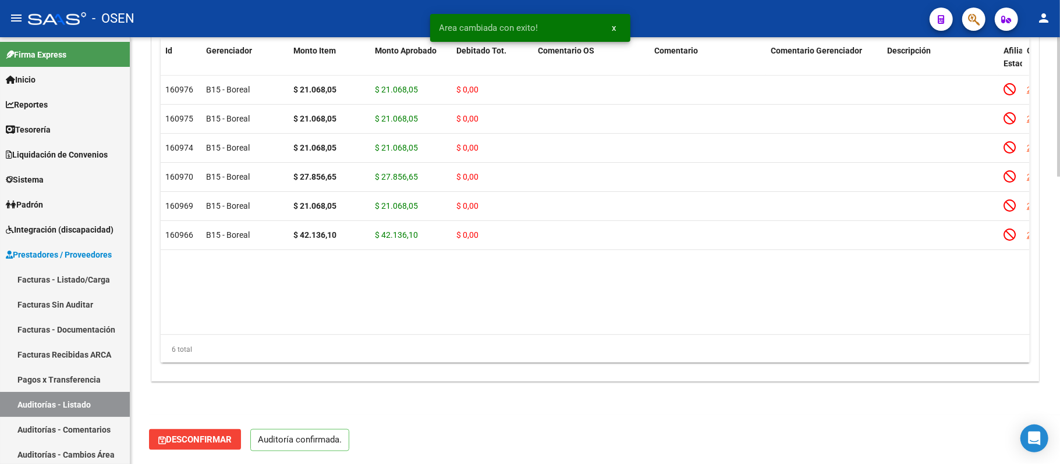
scroll to position [876, 0]
click at [101, 399] on link "Auditorías - Listado" at bounding box center [65, 404] width 130 height 25
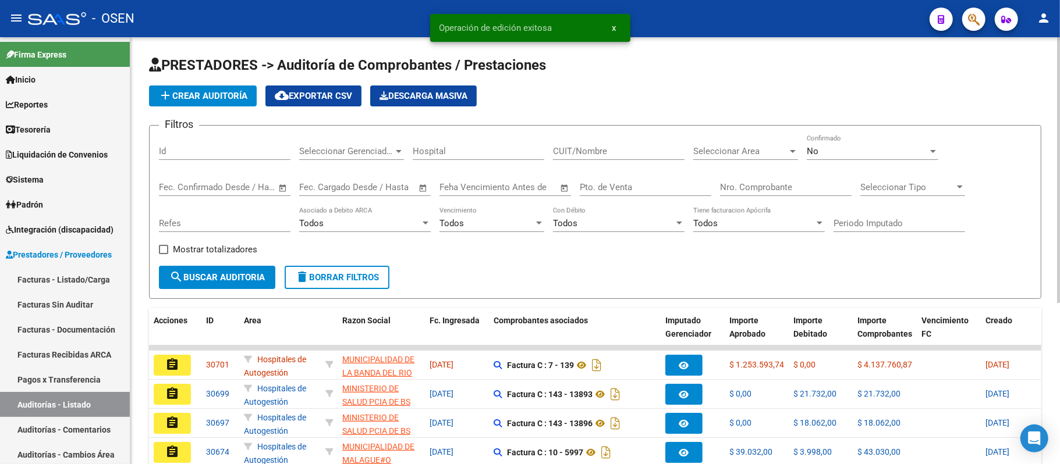
click at [722, 154] on span "Seleccionar Area" at bounding box center [740, 151] width 94 height 10
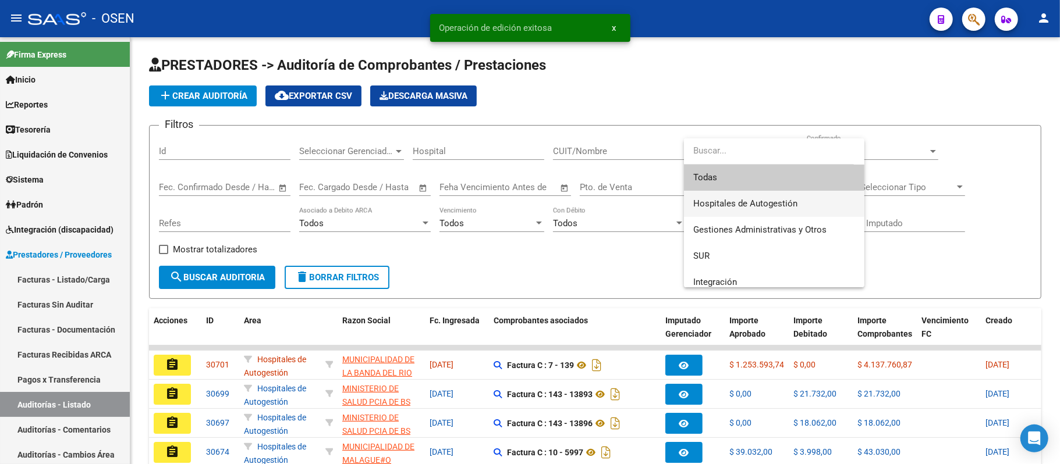
click at [753, 193] on span "Hospitales de Autogestión" at bounding box center [774, 204] width 162 height 26
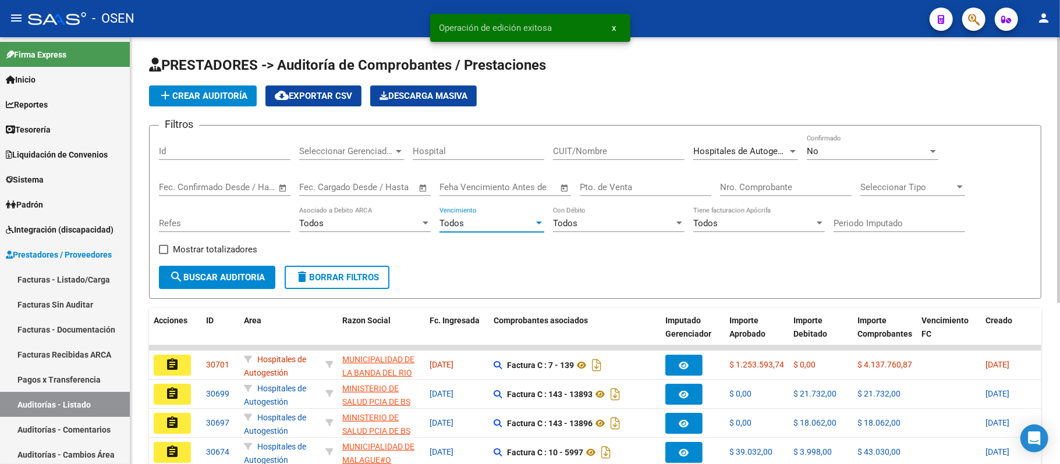
click at [492, 227] on div "Todos" at bounding box center [486, 223] width 94 height 10
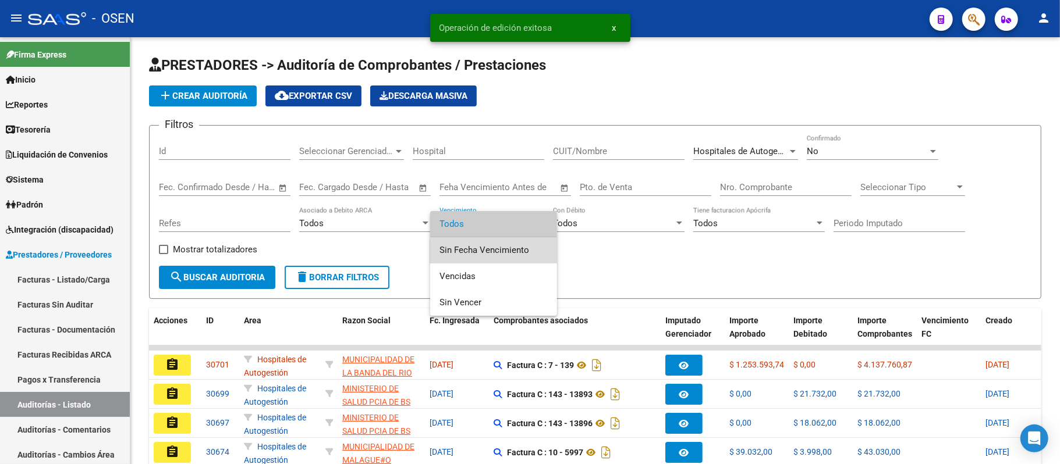
click at [505, 256] on span "Sin Fecha Vencimiento" at bounding box center [493, 250] width 108 height 26
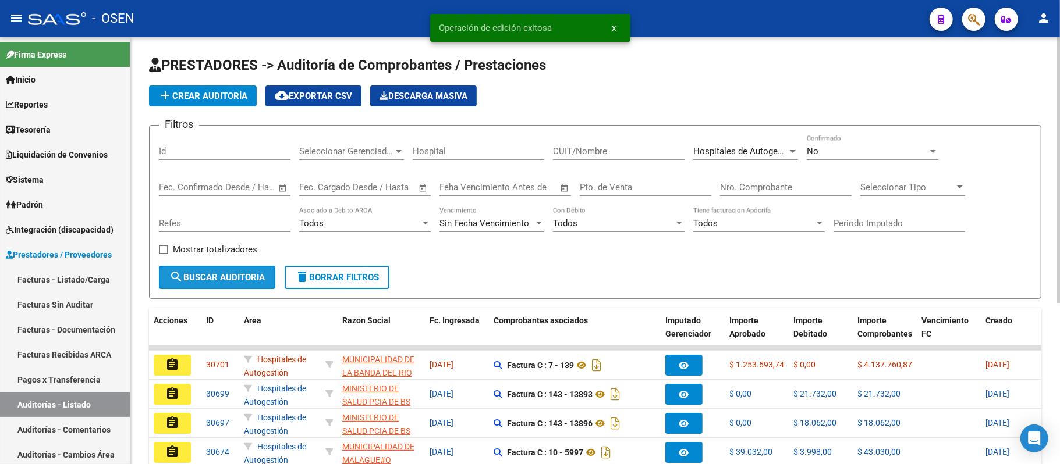
click at [235, 277] on span "search Buscar Auditoria" at bounding box center [216, 277] width 95 height 10
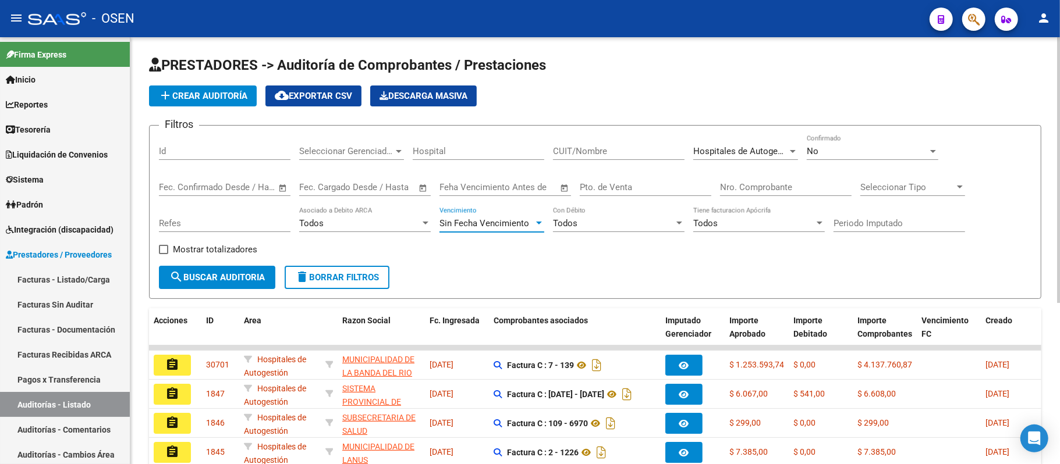
click at [473, 222] on span "Sin Fecha Vencimiento" at bounding box center [484, 223] width 90 height 10
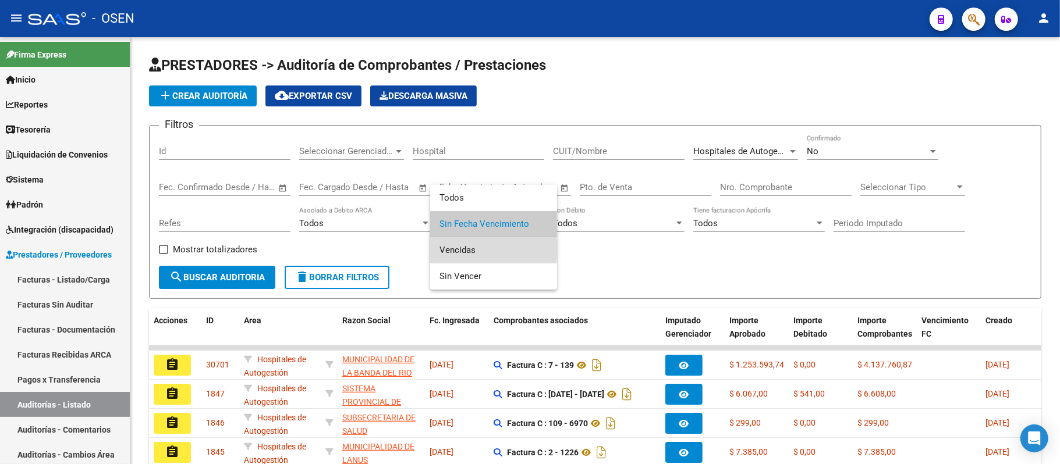
click at [489, 250] on span "Vencidas" at bounding box center [493, 250] width 108 height 26
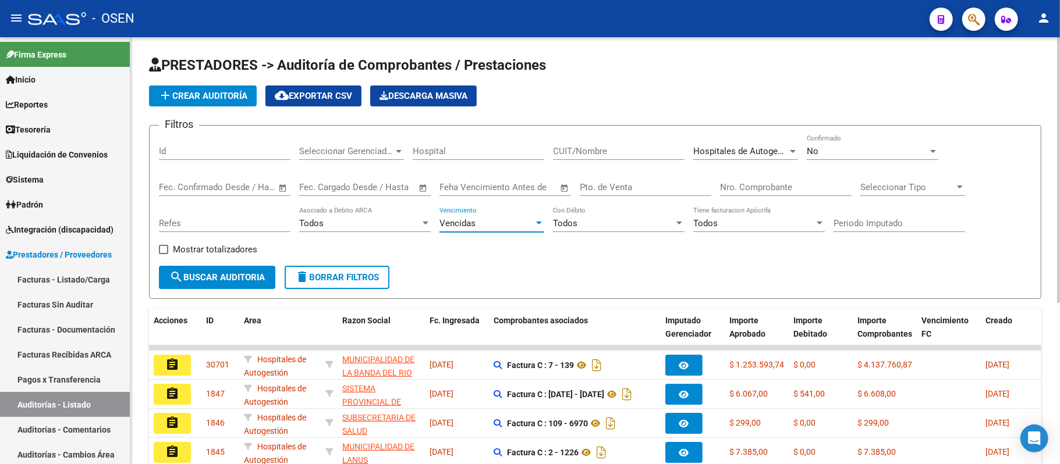
click at [198, 283] on button "search Buscar Auditoria" at bounding box center [217, 277] width 116 height 23
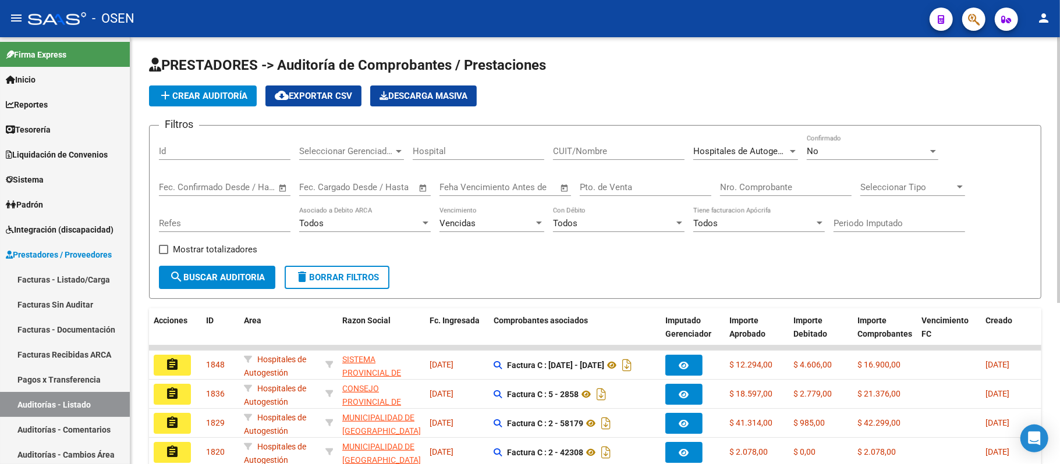
click at [748, 154] on span "Hospitales de Autogestión" at bounding box center [745, 151] width 104 height 10
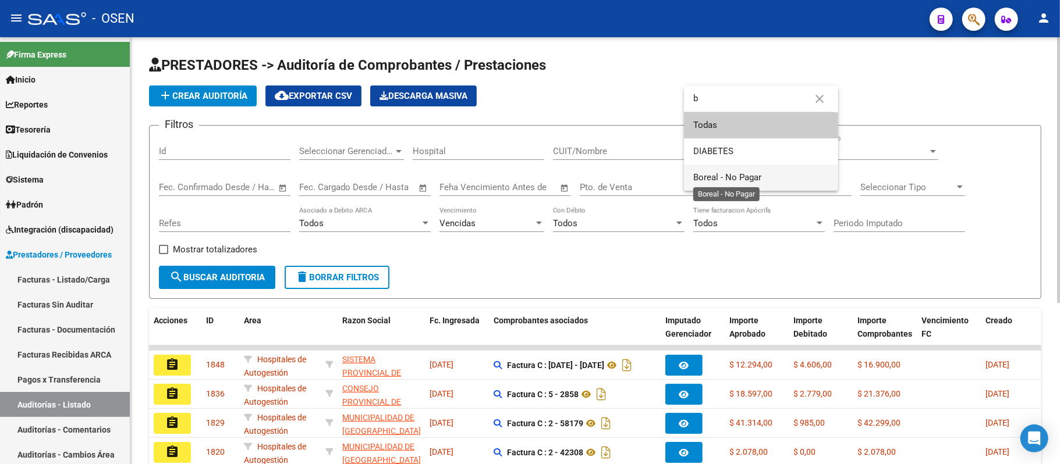
type input "b"
click at [743, 176] on span "Boreal - No Pagar" at bounding box center [727, 177] width 68 height 10
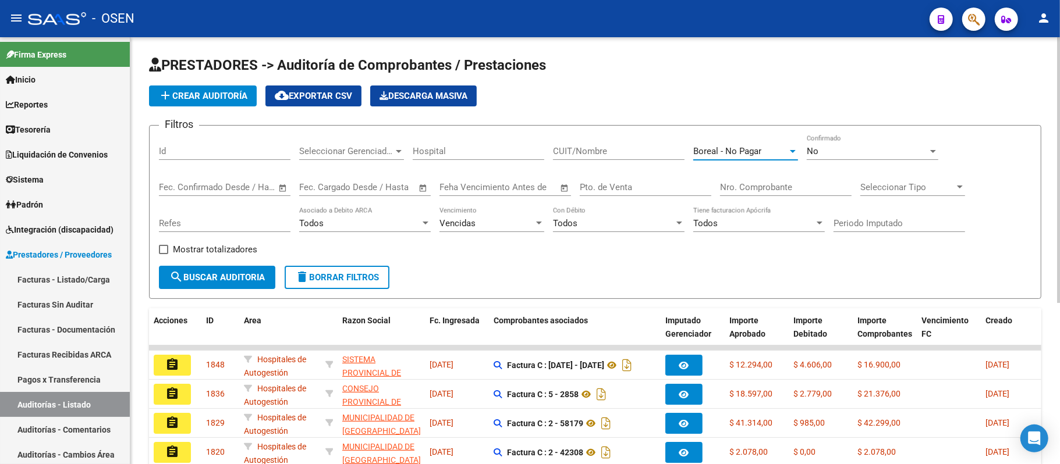
click at [215, 280] on span "search Buscar Auditoria" at bounding box center [216, 277] width 95 height 10
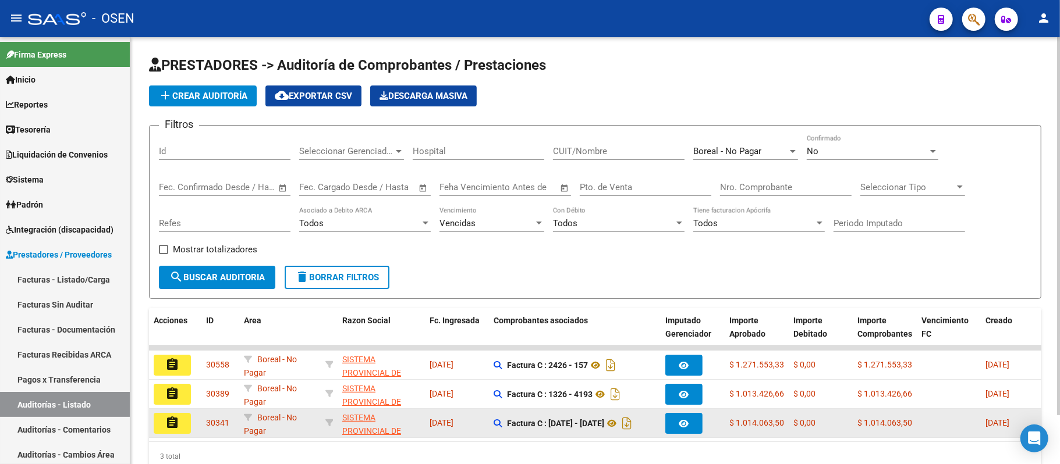
click at [184, 428] on button "assignment" at bounding box center [172, 423] width 37 height 21
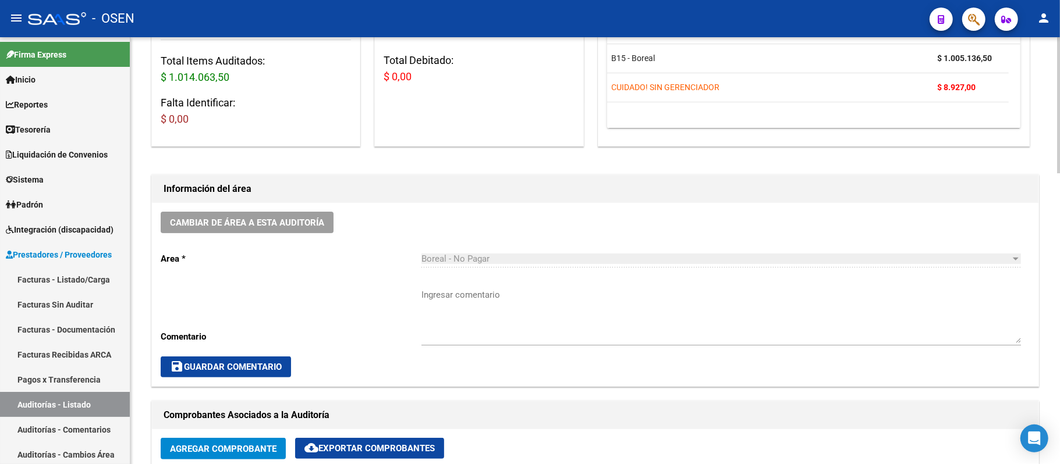
scroll to position [388, 0]
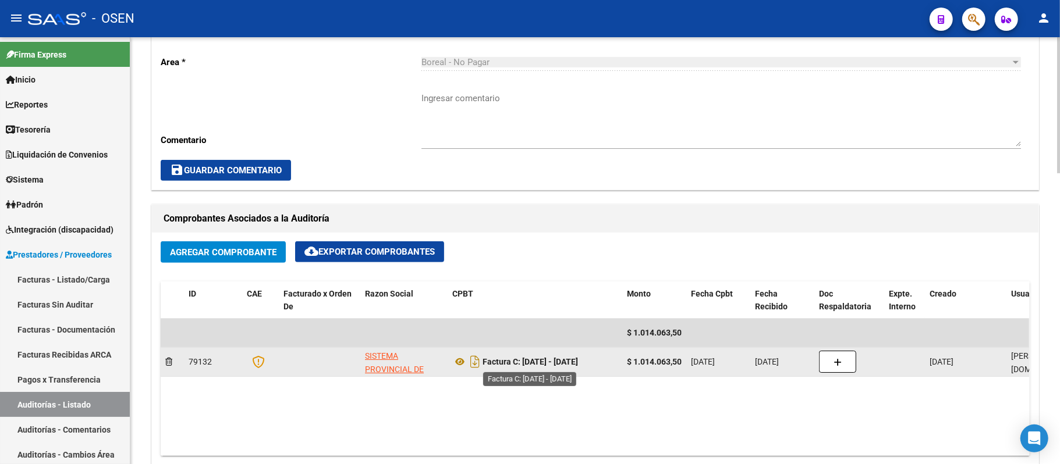
drag, startPoint x: 572, startPoint y: 364, endPoint x: 524, endPoint y: 367, distance: 47.8
click at [524, 367] on div "Factura C: 1126 - 1768" at bounding box center [534, 362] width 165 height 19
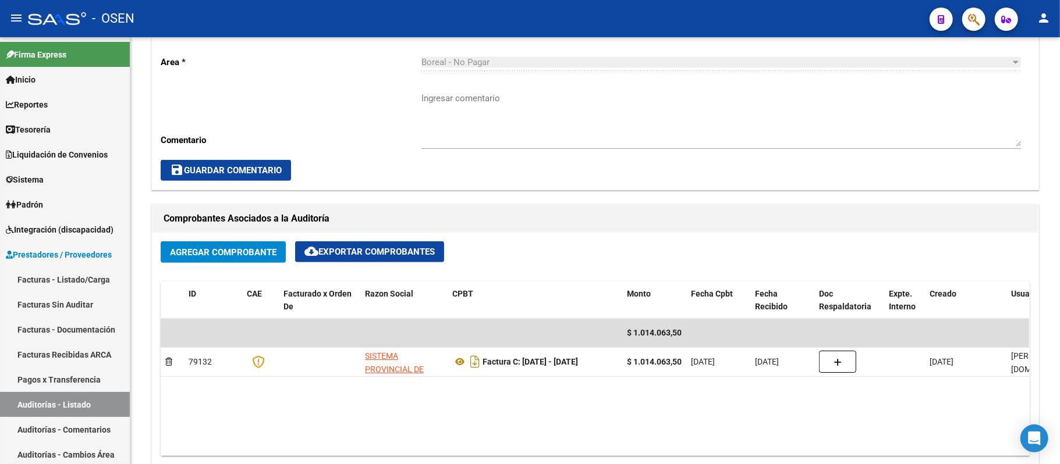
copy strong "1126 - 1768"
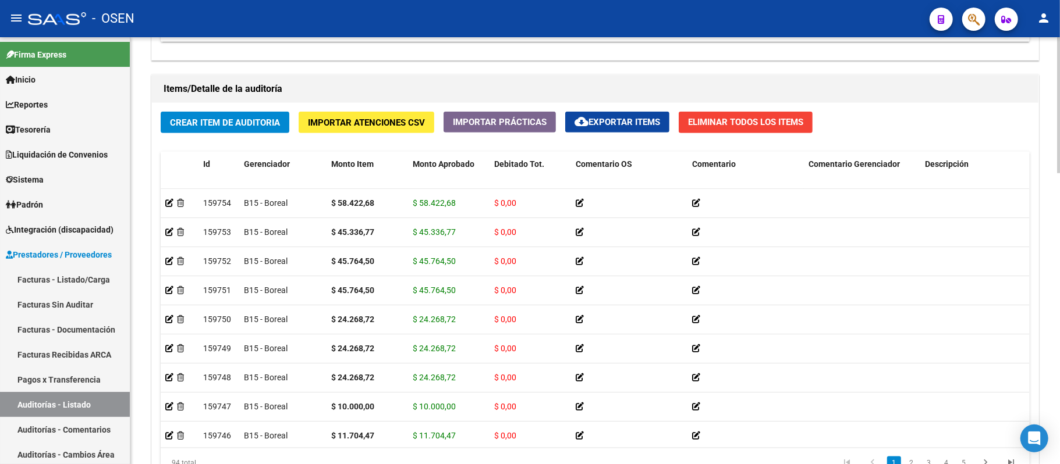
scroll to position [917, 0]
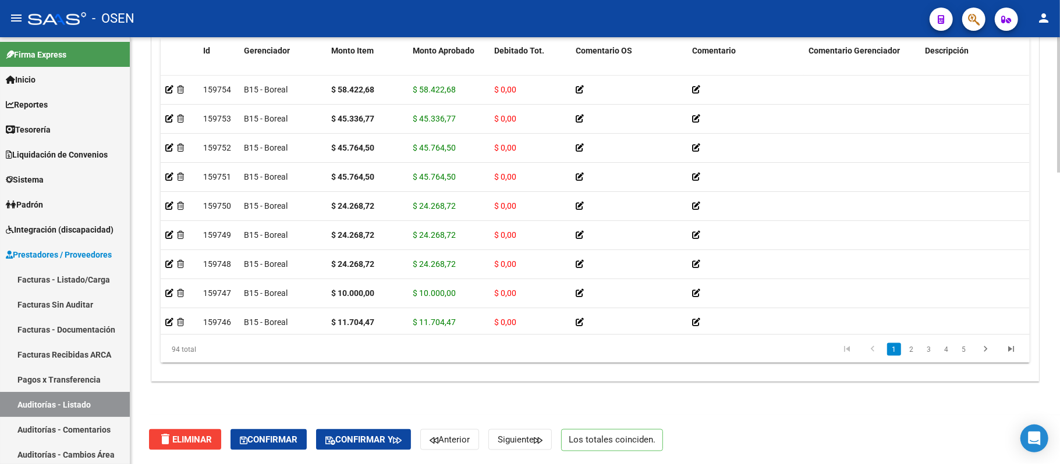
click at [265, 430] on button "Confirmar" at bounding box center [268, 440] width 76 height 21
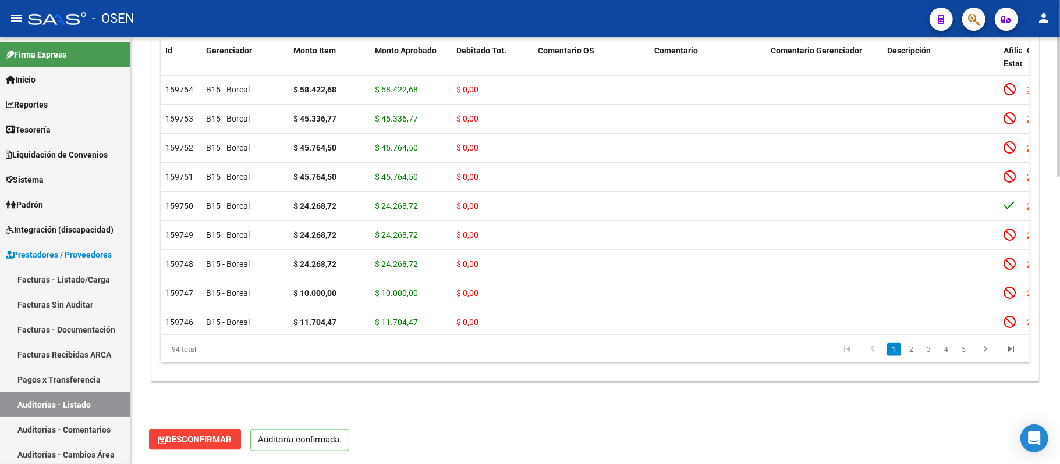
scroll to position [876, 0]
type input "202509"
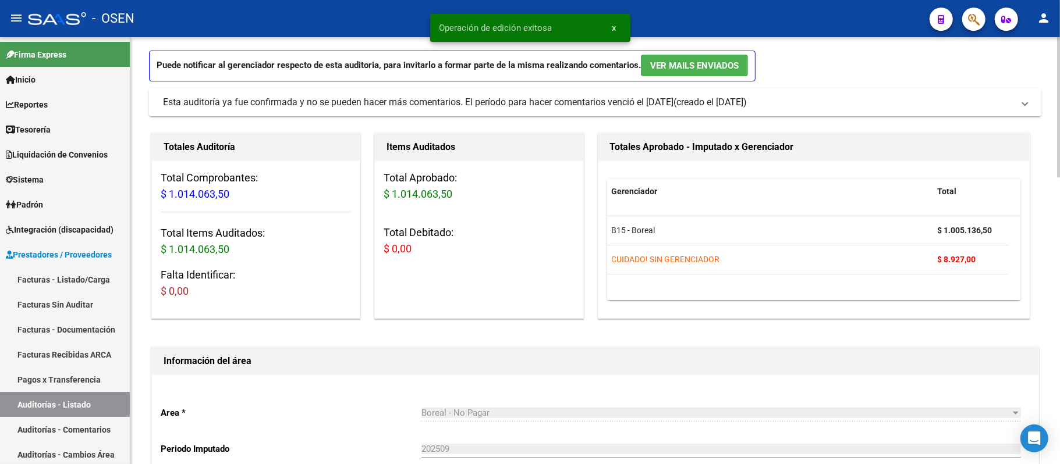
scroll to position [0, 0]
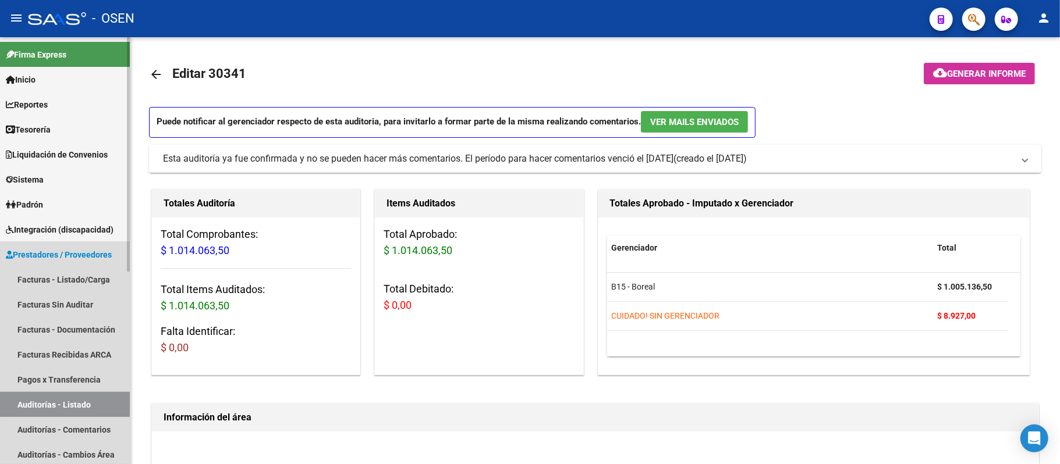
click at [81, 404] on link "Auditorías - Listado" at bounding box center [65, 404] width 130 height 25
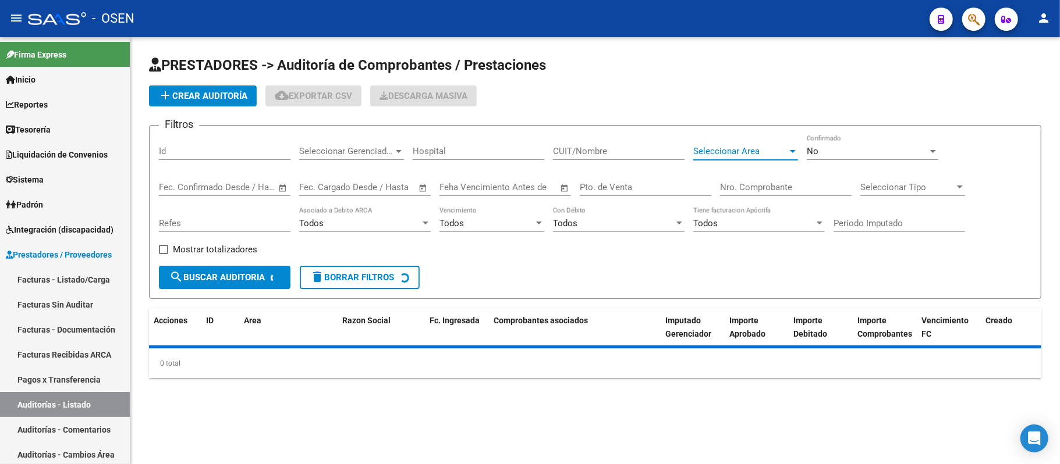
click at [747, 148] on span "Seleccionar Area" at bounding box center [740, 151] width 94 height 10
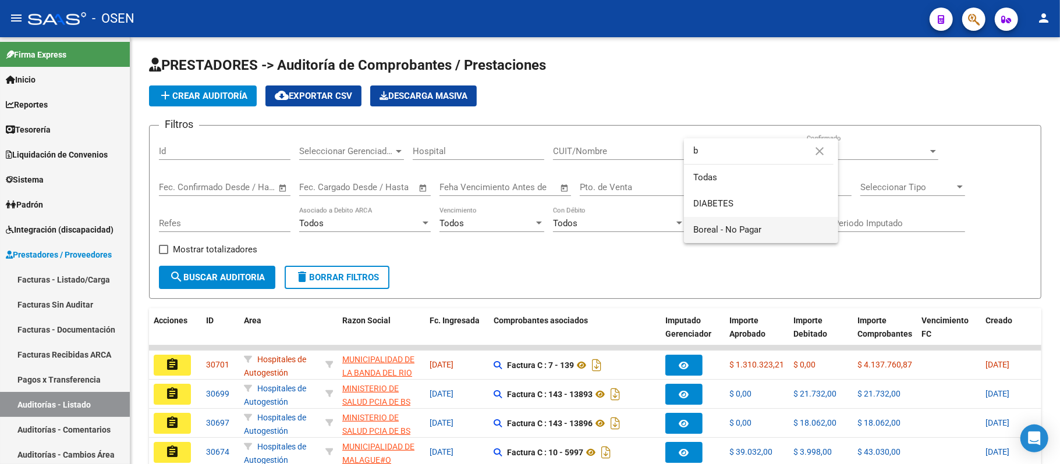
type input "b"
click at [764, 226] on span "Boreal - No Pagar" at bounding box center [761, 230] width 136 height 26
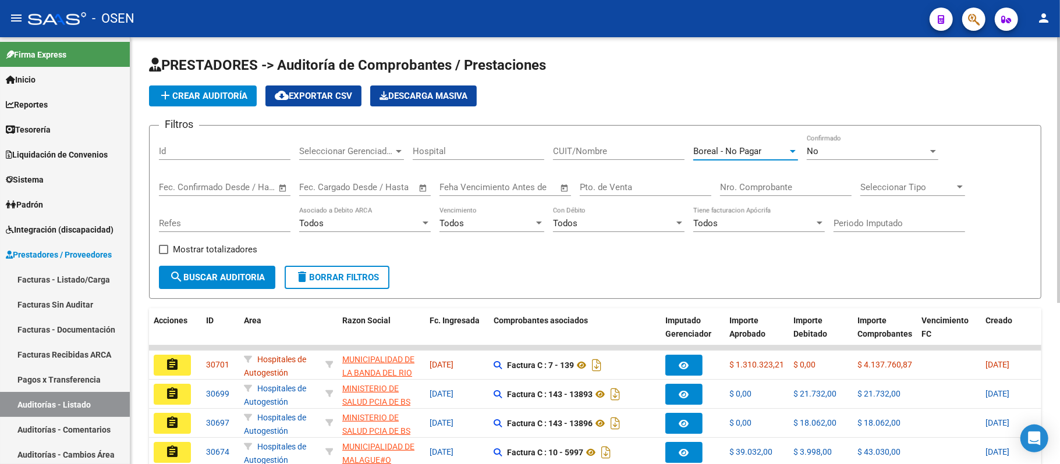
click at [510, 220] on div "Todos" at bounding box center [486, 223] width 94 height 10
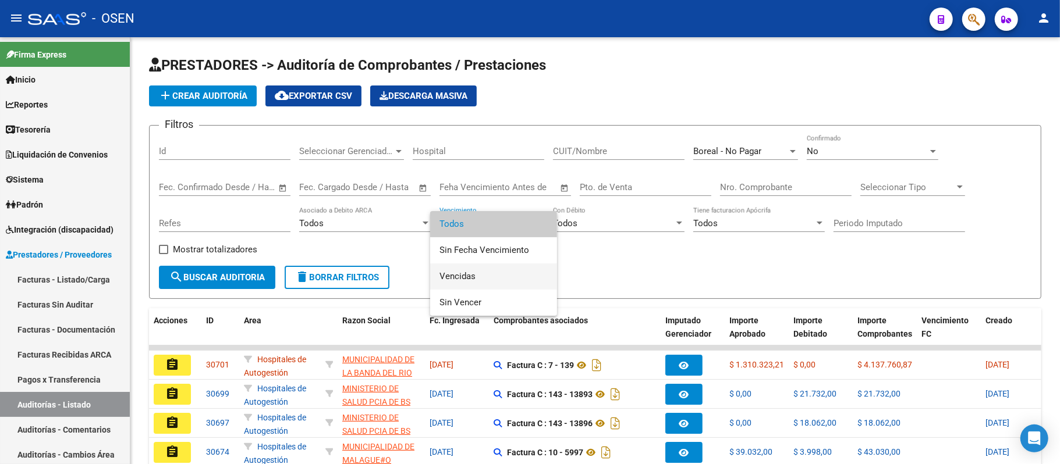
click at [471, 276] on span "Vencidas" at bounding box center [493, 277] width 108 height 26
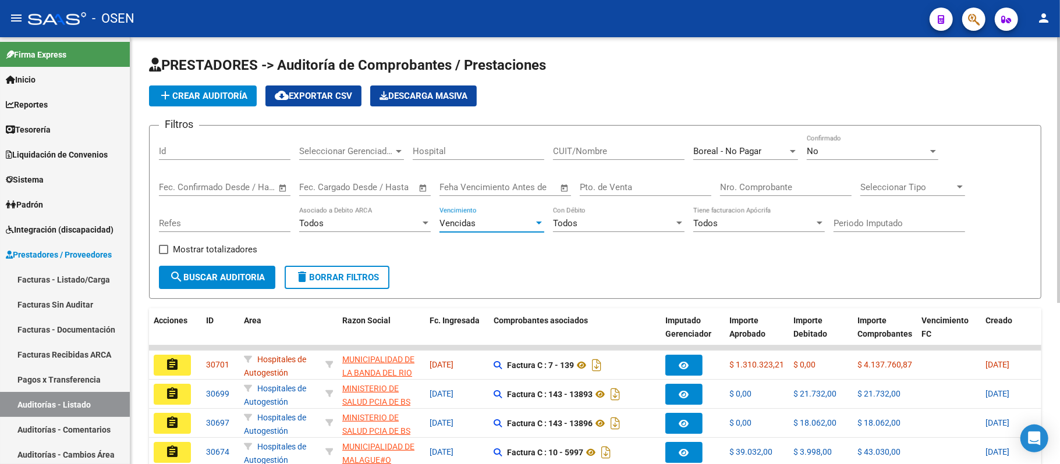
click at [211, 277] on span "search Buscar Auditoria" at bounding box center [216, 277] width 95 height 10
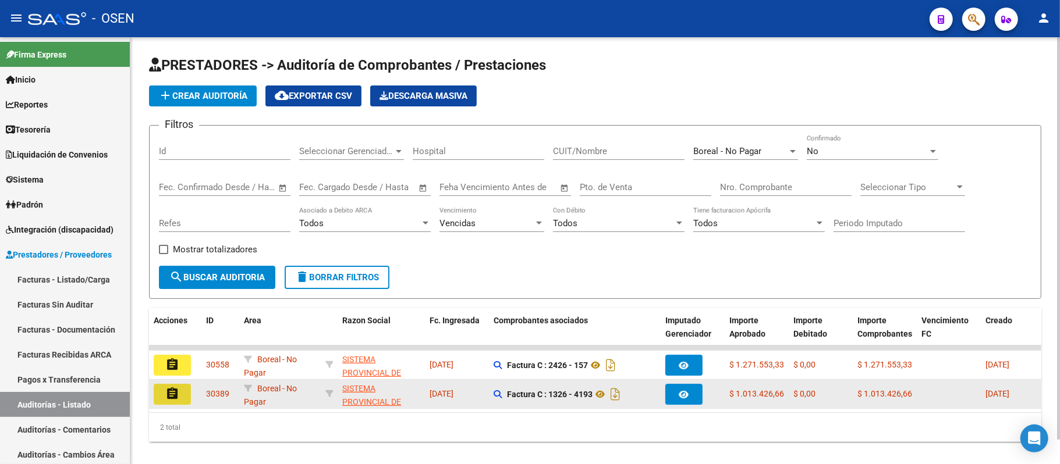
click at [157, 398] on button "assignment" at bounding box center [172, 394] width 37 height 21
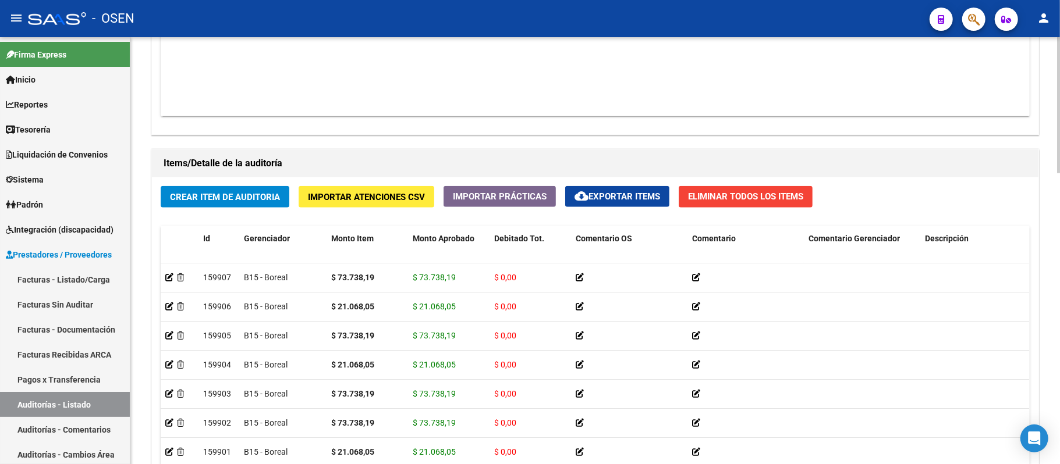
scroll to position [917, 0]
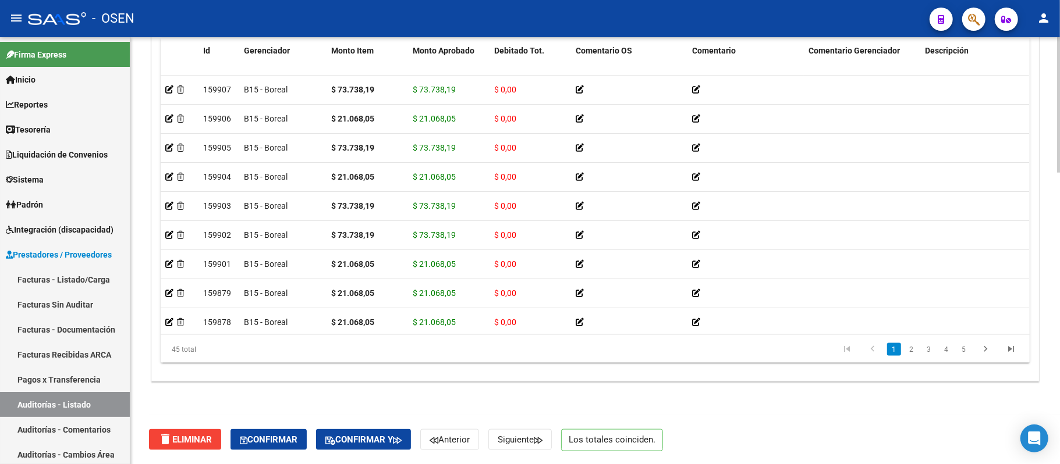
click at [279, 431] on button "Confirmar" at bounding box center [268, 440] width 76 height 21
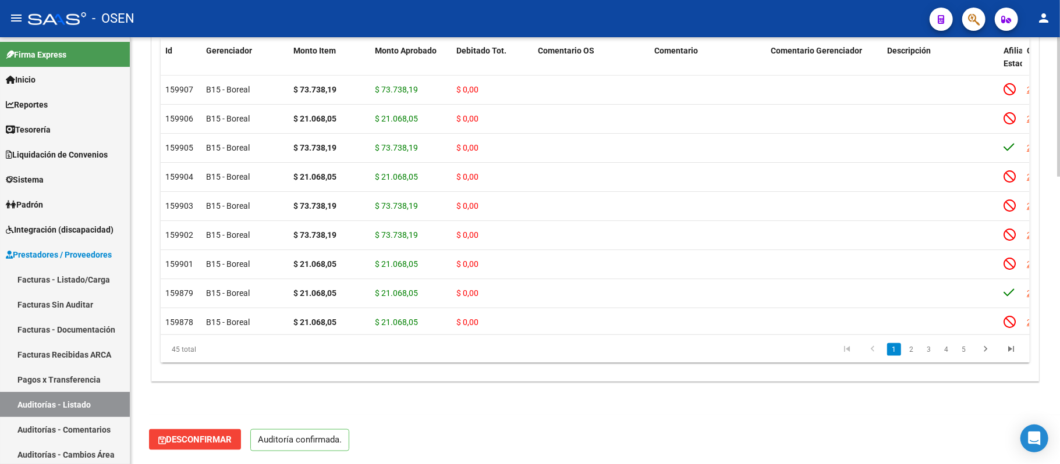
scroll to position [876, 0]
type input "202509"
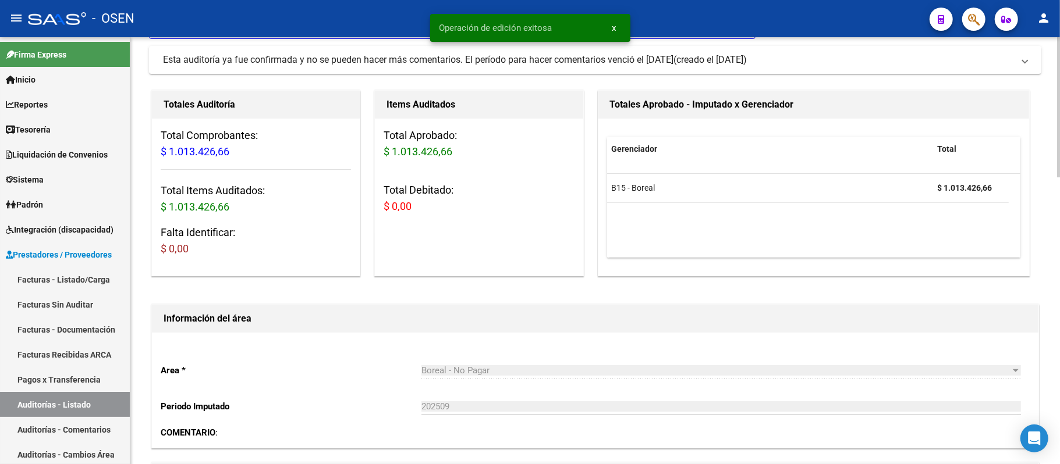
scroll to position [0, 0]
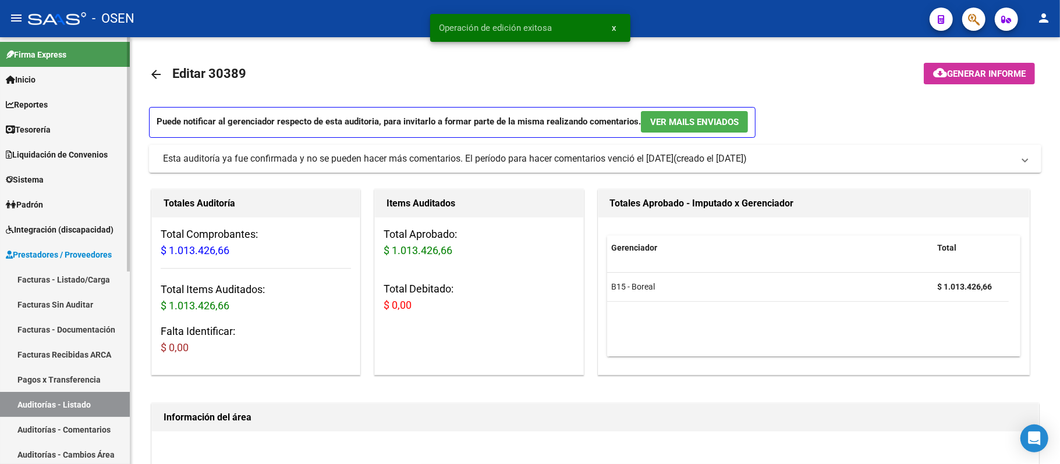
click at [73, 403] on link "Auditorías - Listado" at bounding box center [65, 404] width 130 height 25
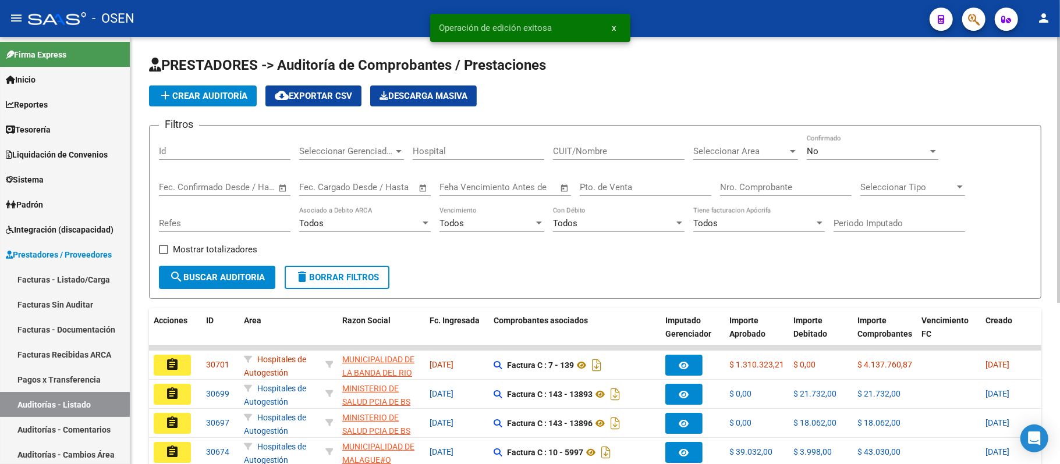
click at [720, 150] on span "Seleccionar Area" at bounding box center [740, 151] width 94 height 10
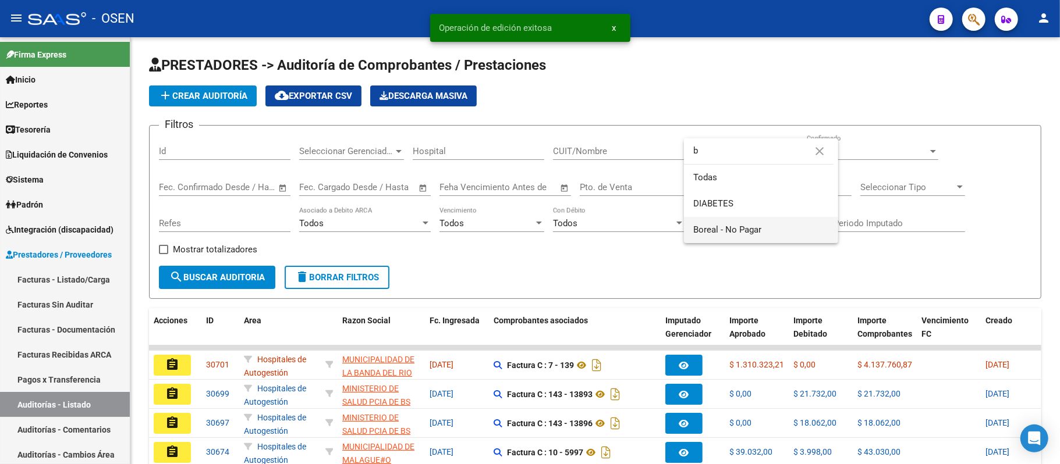
type input "b"
click at [720, 236] on span "Boreal - No Pagar" at bounding box center [761, 230] width 136 height 26
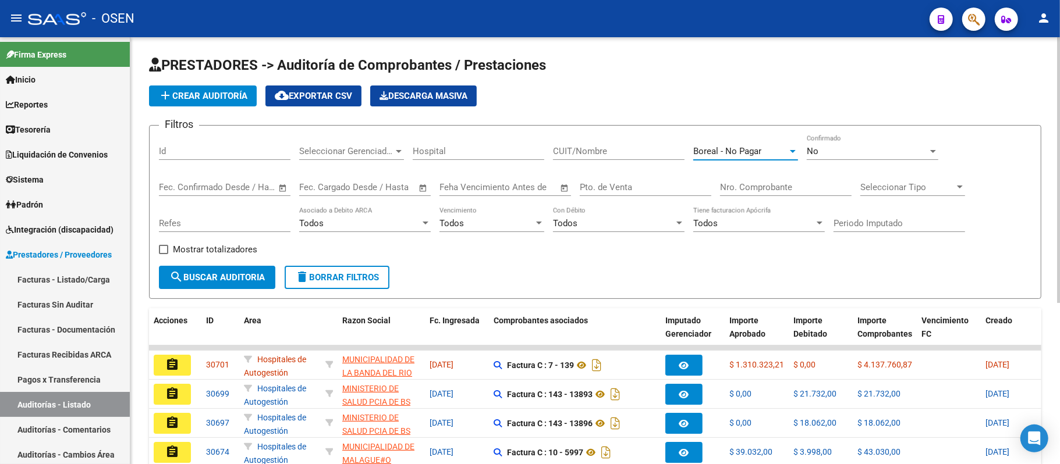
click at [491, 223] on div "Todos" at bounding box center [486, 223] width 94 height 10
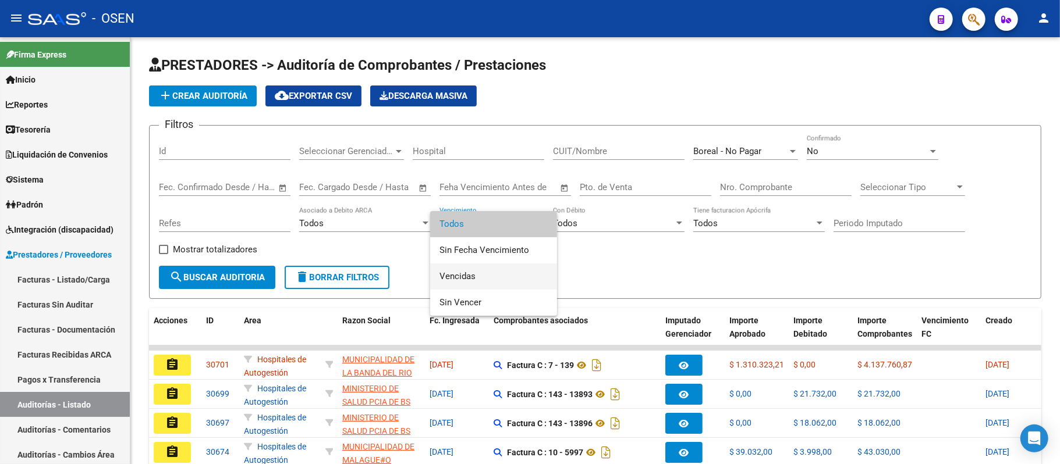
click at [507, 264] on span "Vencidas" at bounding box center [493, 277] width 108 height 26
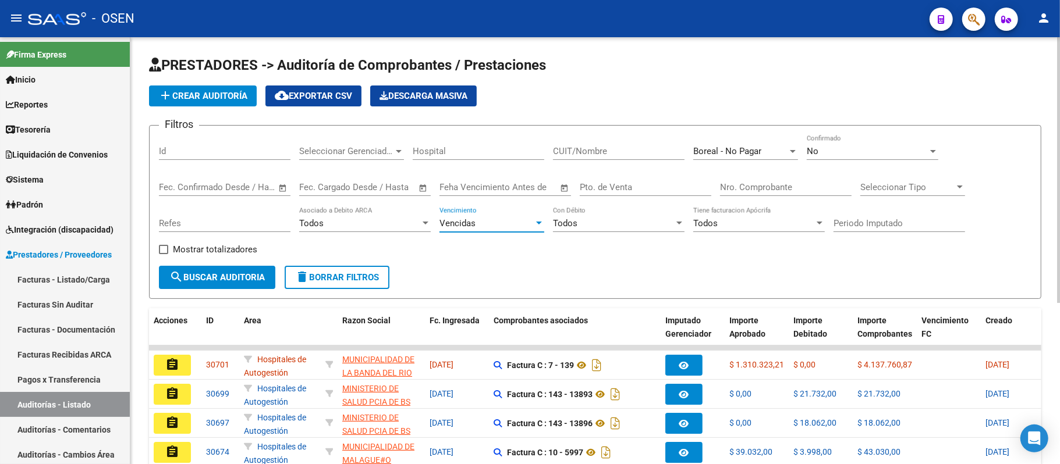
click at [243, 268] on button "search Buscar Auditoria" at bounding box center [217, 277] width 116 height 23
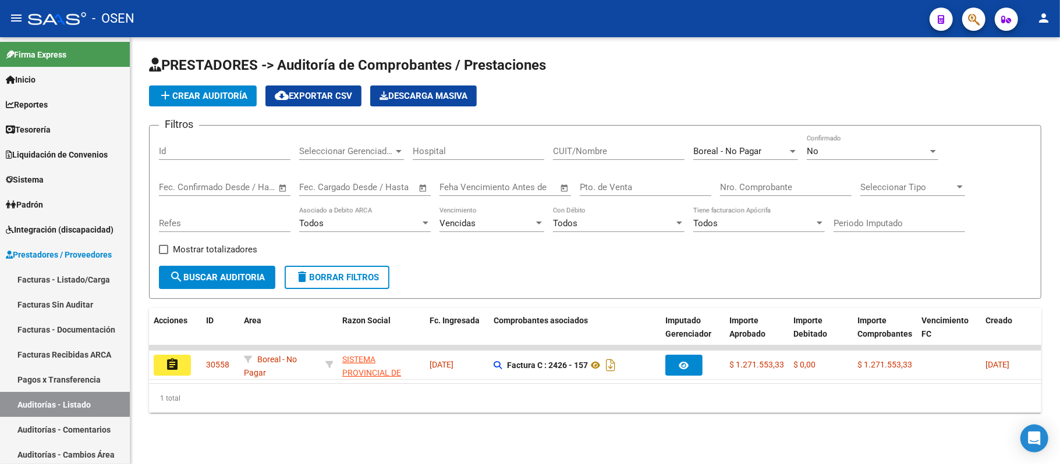
click at [168, 368] on mat-icon "assignment" at bounding box center [172, 365] width 14 height 14
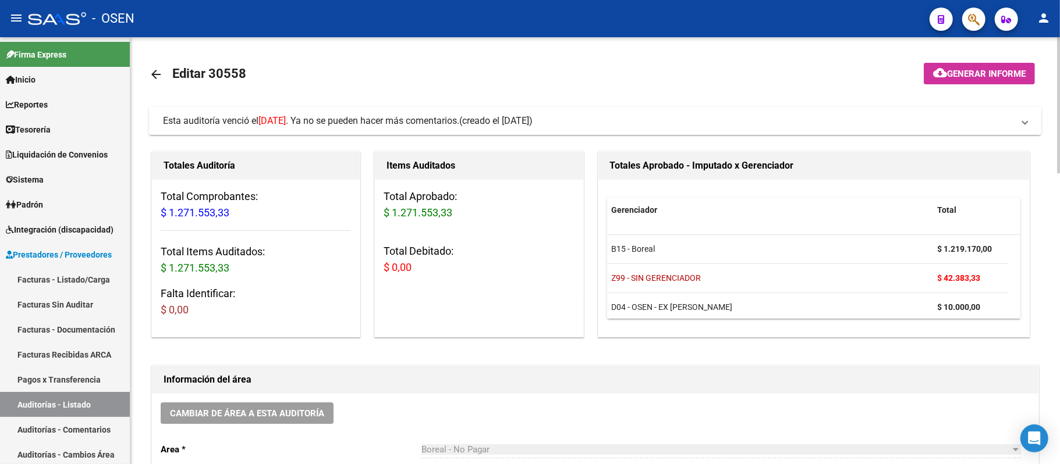
click at [533, 123] on span "(creado el 01/09/2025)" at bounding box center [495, 121] width 73 height 13
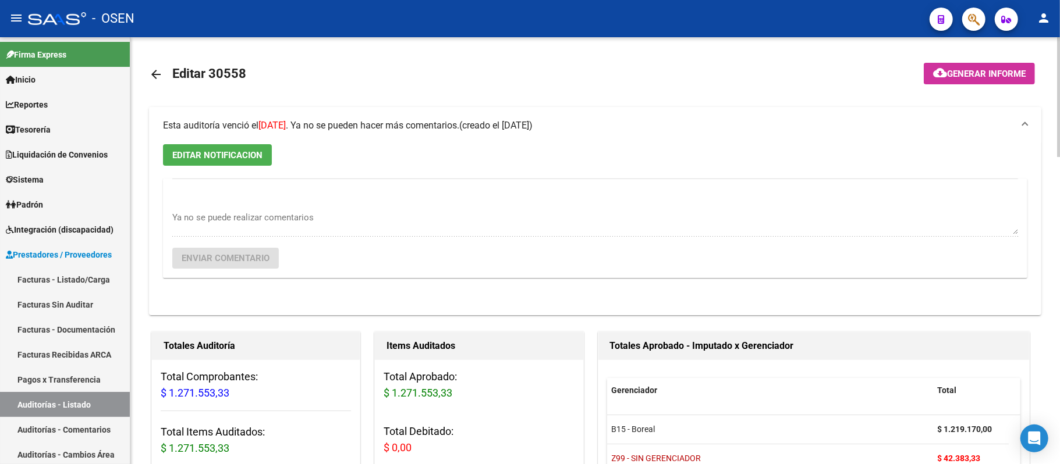
click at [533, 122] on span "(creado el 01/09/2025)" at bounding box center [495, 125] width 73 height 13
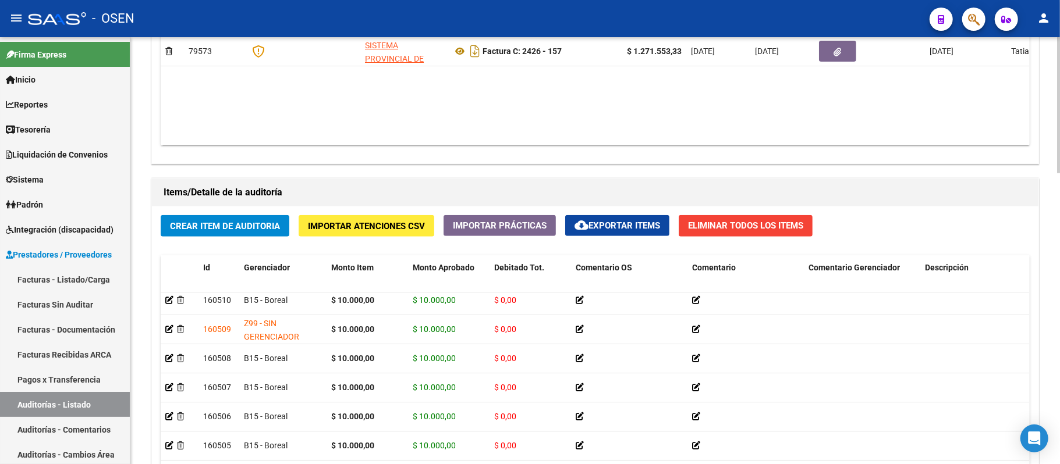
scroll to position [917, 0]
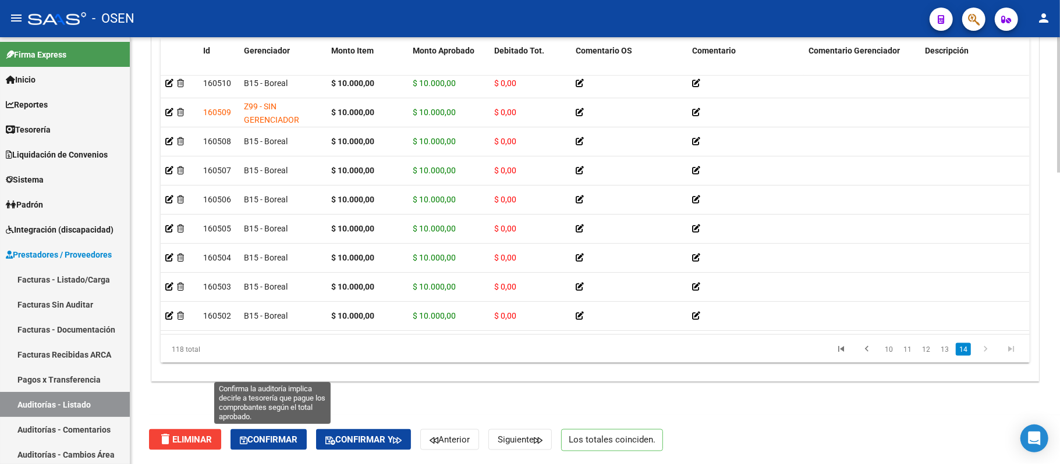
click at [284, 446] on button "Confirmar" at bounding box center [268, 440] width 76 height 21
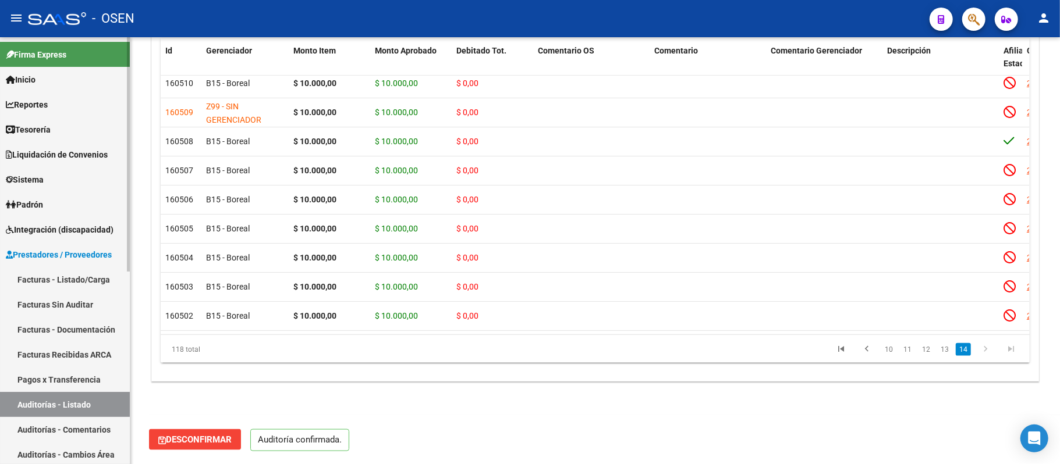
scroll to position [876, 0]
click at [92, 407] on link "Auditorías - Listado" at bounding box center [65, 404] width 130 height 25
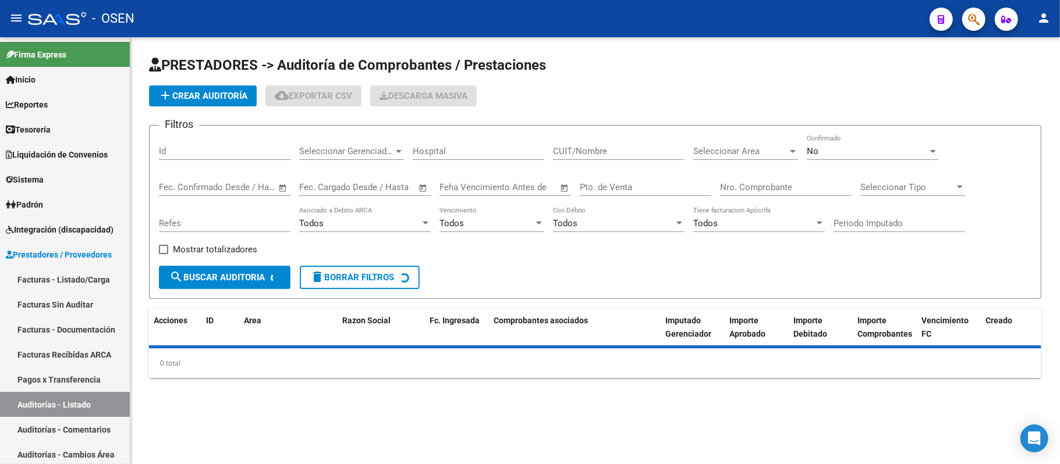
click at [714, 142] on div "Seleccionar Area Seleccionar Area" at bounding box center [745, 147] width 105 height 25
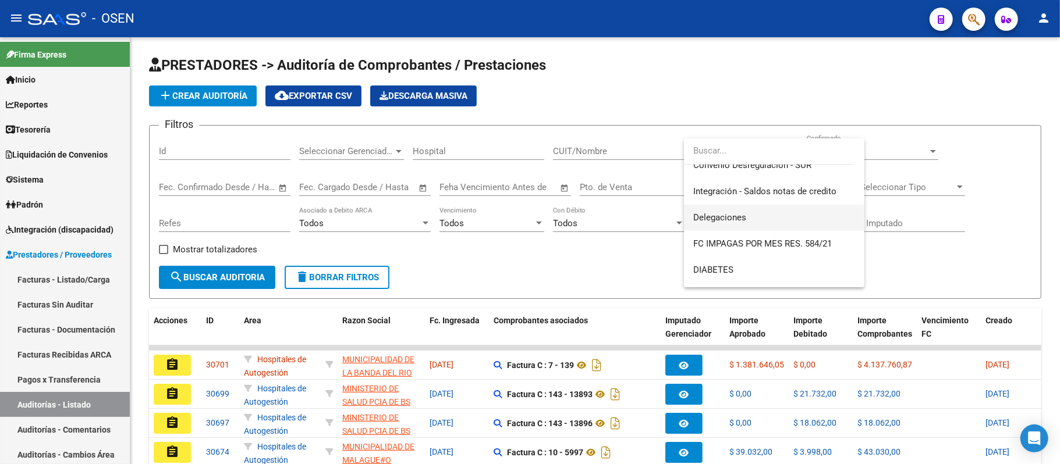
scroll to position [505, 0]
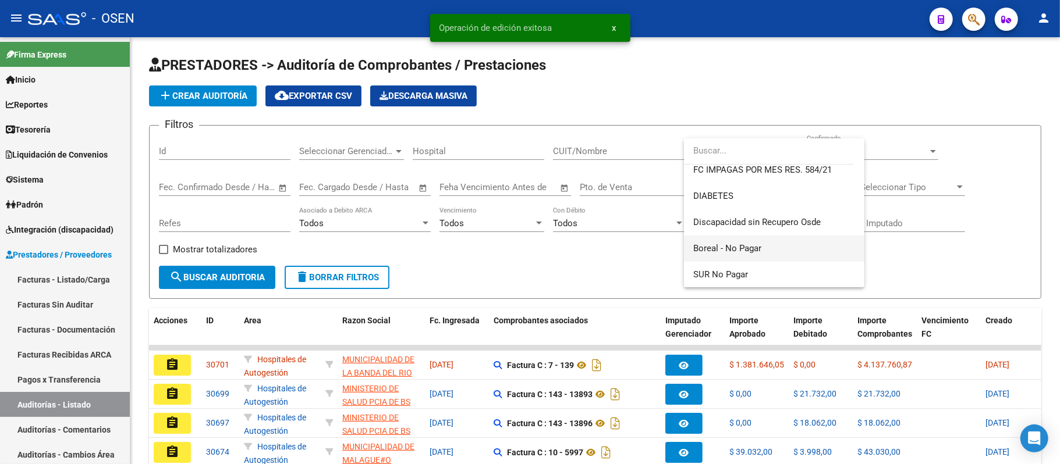
click at [779, 254] on span "Boreal - No Pagar" at bounding box center [774, 249] width 162 height 26
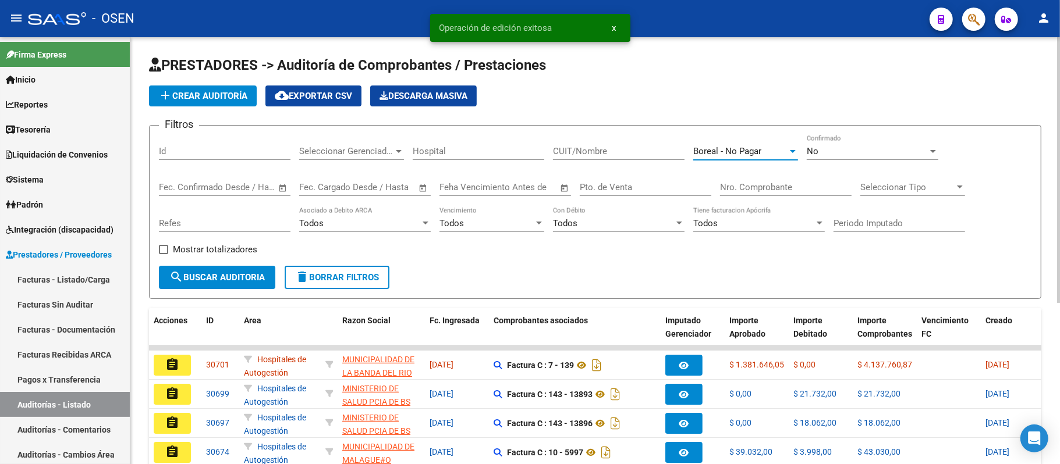
click at [492, 222] on div "Todos" at bounding box center [486, 223] width 94 height 10
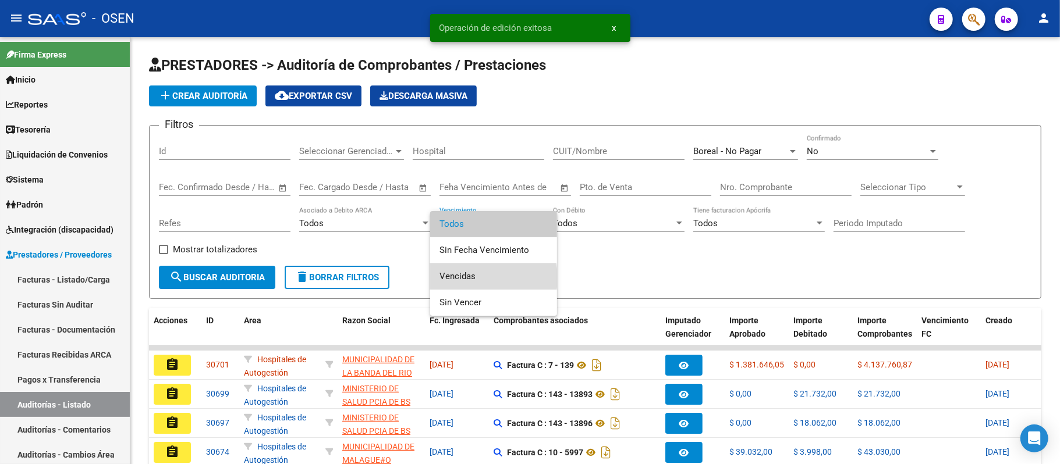
click at [477, 278] on span "Vencidas" at bounding box center [493, 277] width 108 height 26
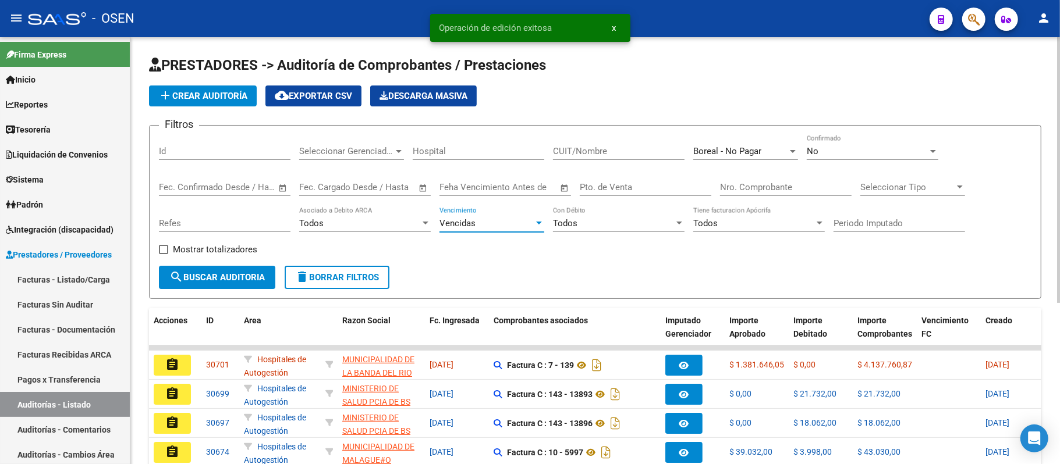
click at [258, 280] on span "search Buscar Auditoria" at bounding box center [216, 277] width 95 height 10
